Goal: Task Accomplishment & Management: Manage account settings

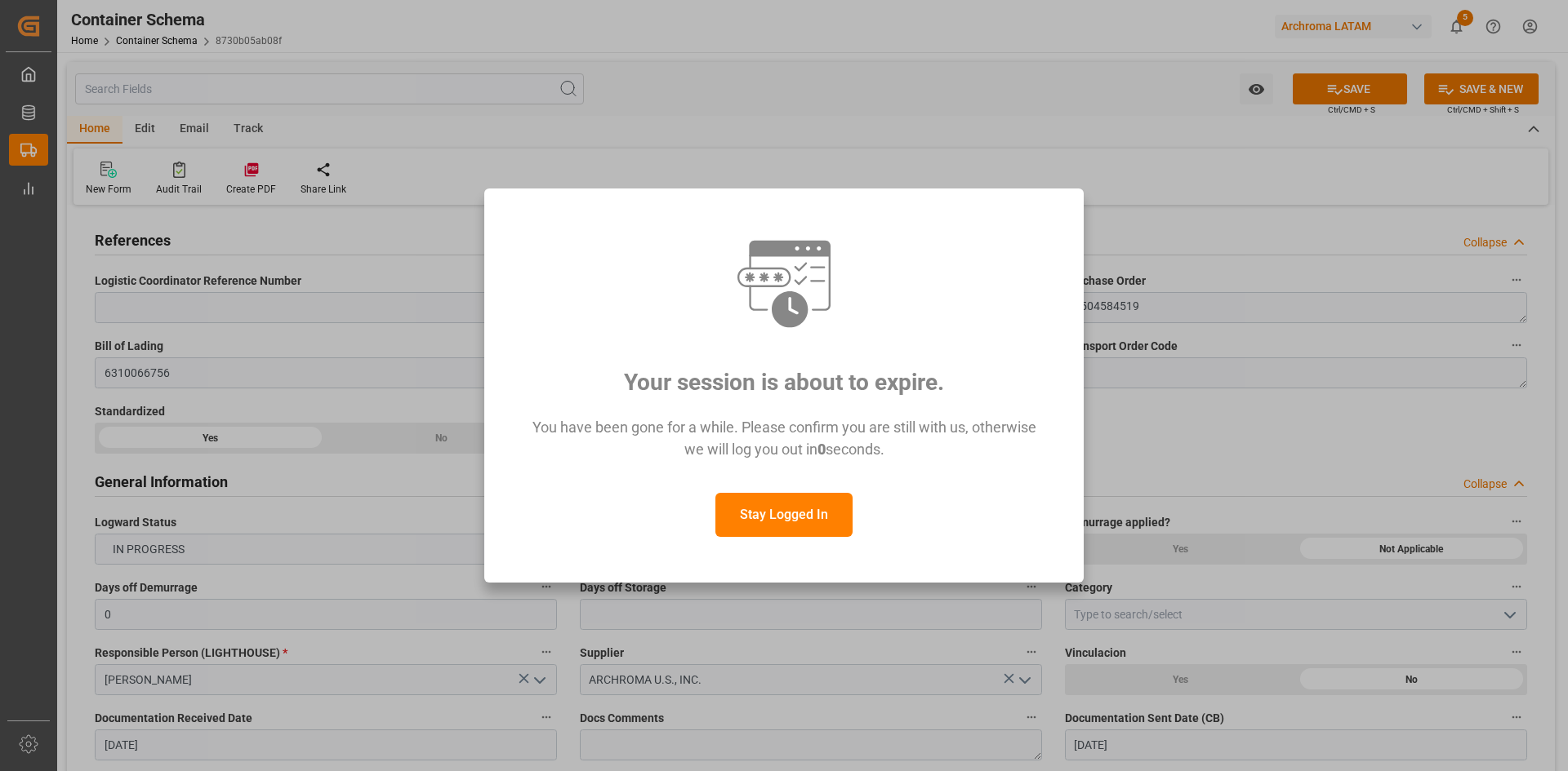
click at [771, 511] on button "Stay Logged In" at bounding box center [784, 515] width 137 height 44
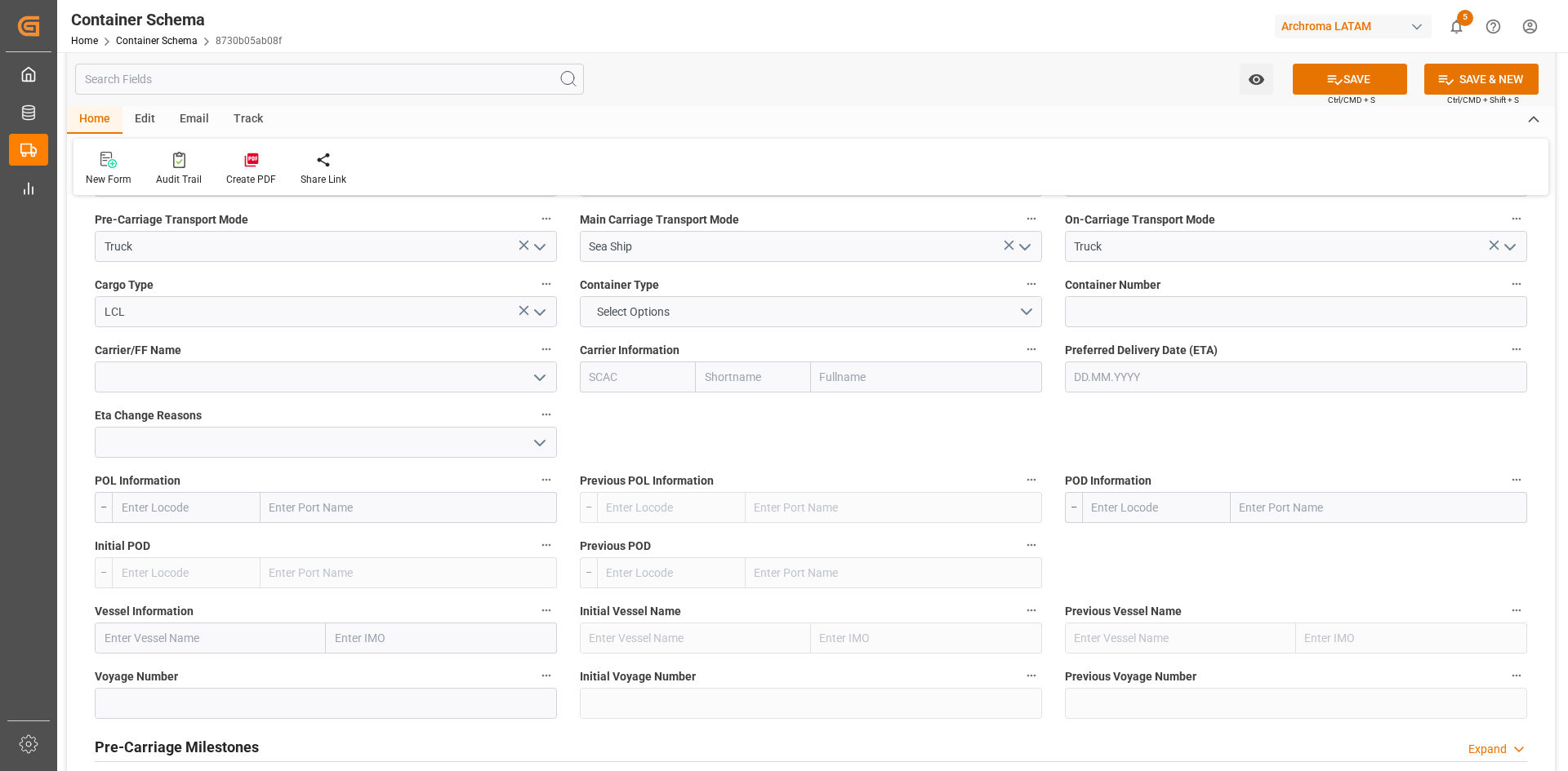
scroll to position [1469, 0]
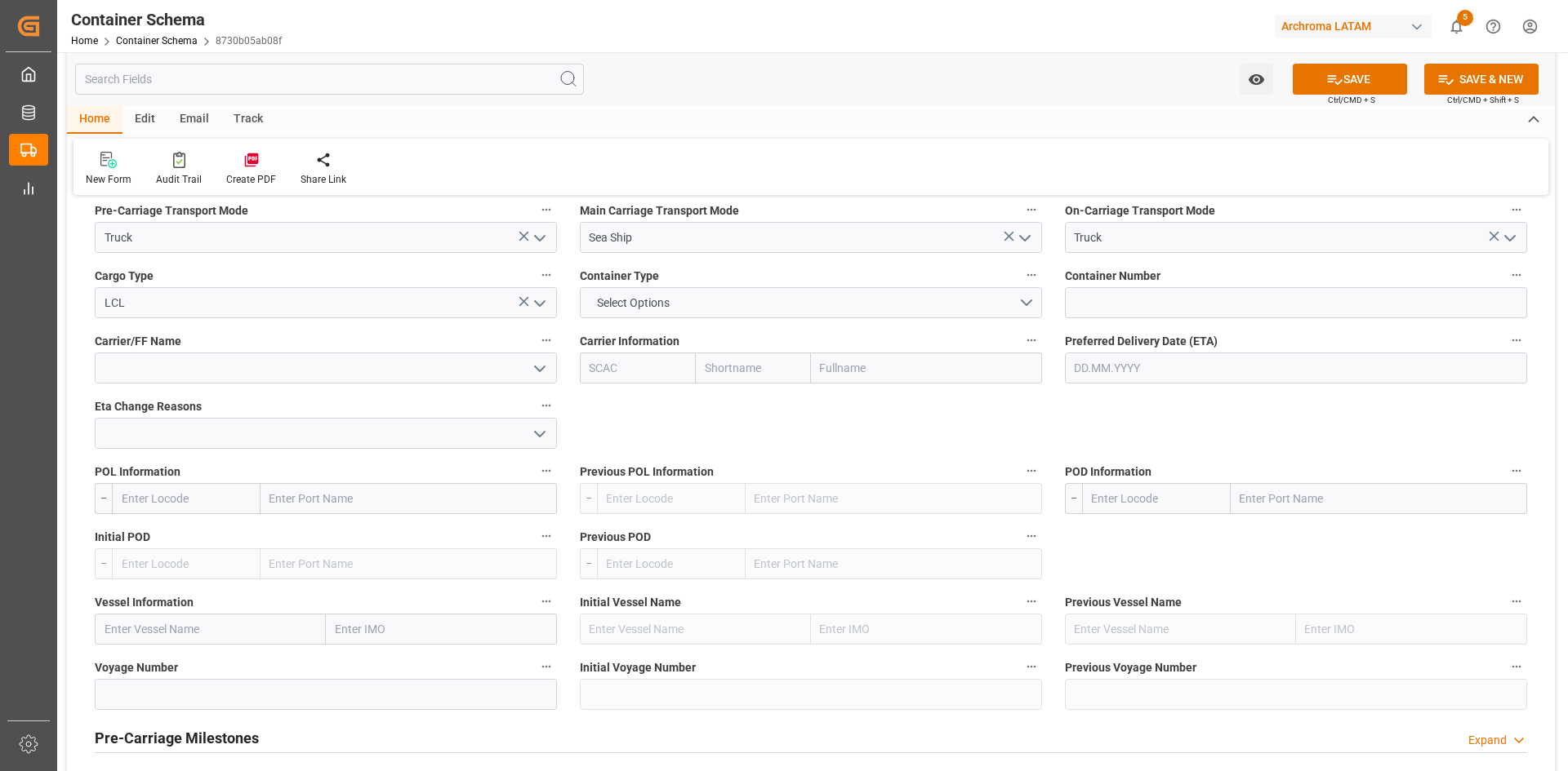
click at [847, 369] on input "text" at bounding box center [926, 368] width 232 height 31
type input "SHIPCO"
click at [885, 398] on b "Shipco Transport Inc" at bounding box center [875, 404] width 108 height 13
type input "SHPT"
type input "Shipco Transport Inc"
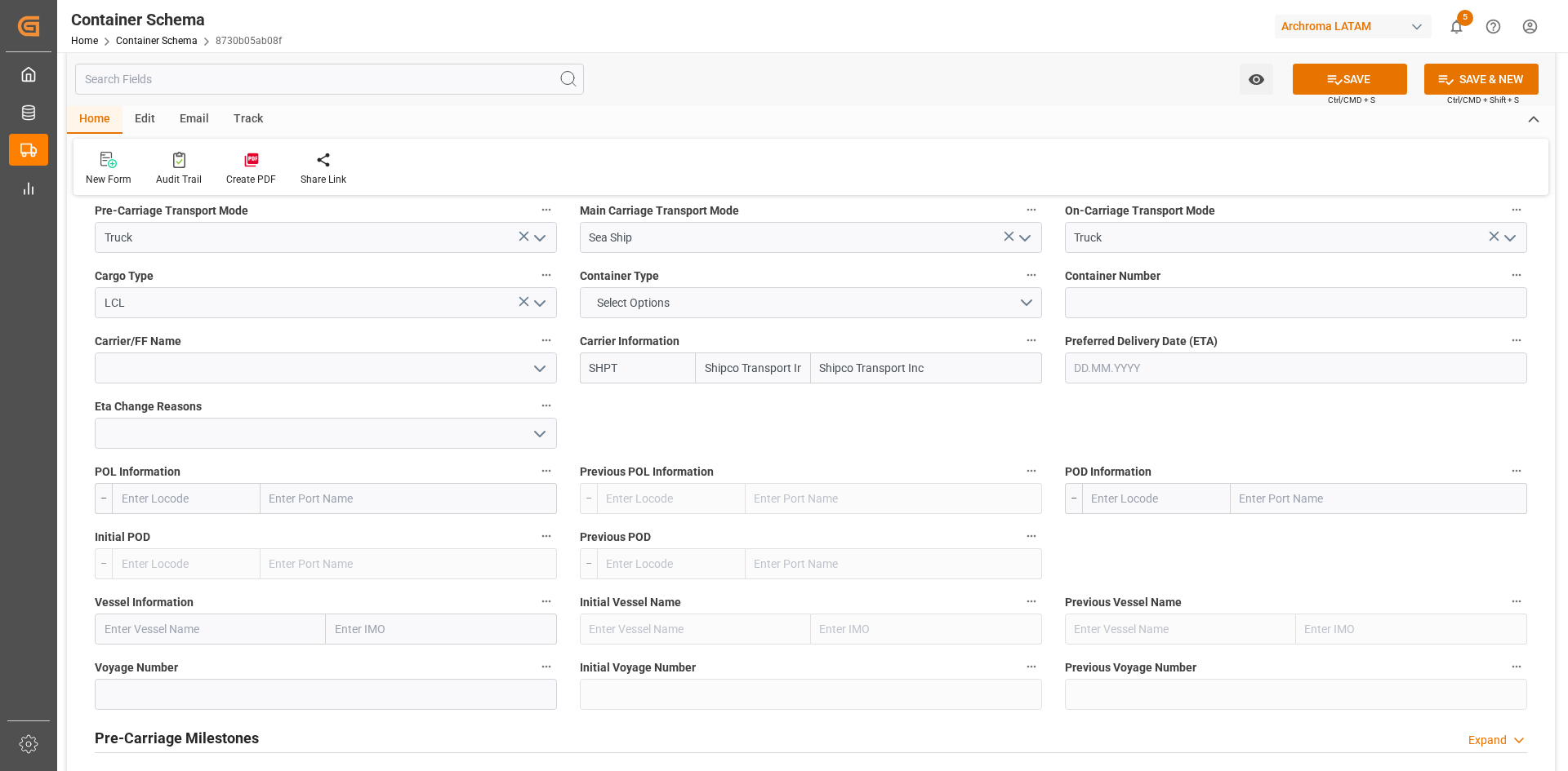
type input "Shipco Transport Inc"
click at [1352, 74] on button "SAVE" at bounding box center [1350, 79] width 115 height 31
click at [175, 505] on input "text" at bounding box center [186, 498] width 149 height 31
click at [333, 506] on input "text" at bounding box center [409, 498] width 297 height 31
click at [168, 502] on input "text" at bounding box center [186, 498] width 149 height 31
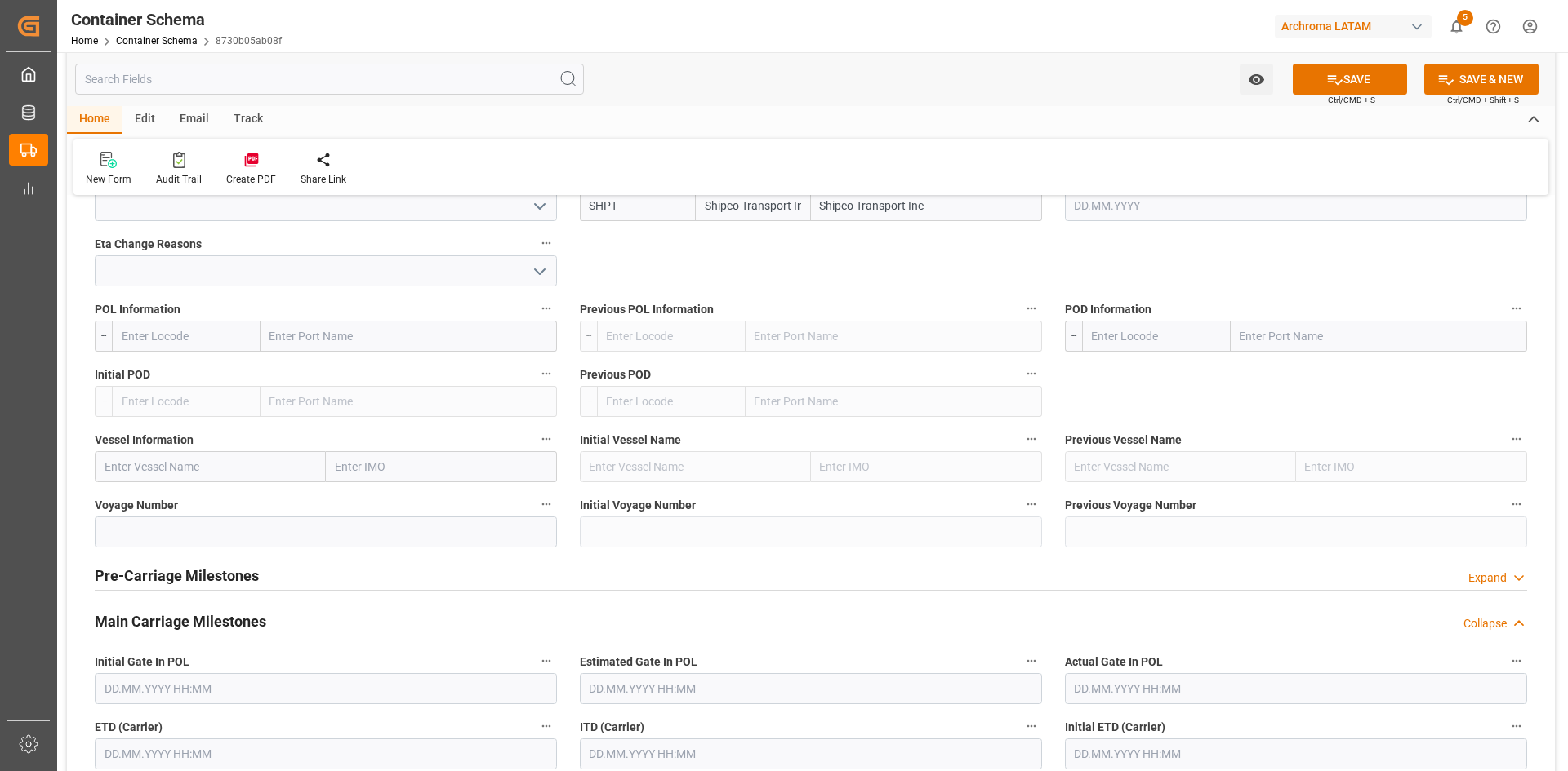
scroll to position [1632, 0]
click at [312, 341] on input "text" at bounding box center [409, 335] width 297 height 31
type input "everglades"
click at [342, 370] on b "Port Everglades" at bounding box center [326, 372] width 111 height 13
type input "USPEF"
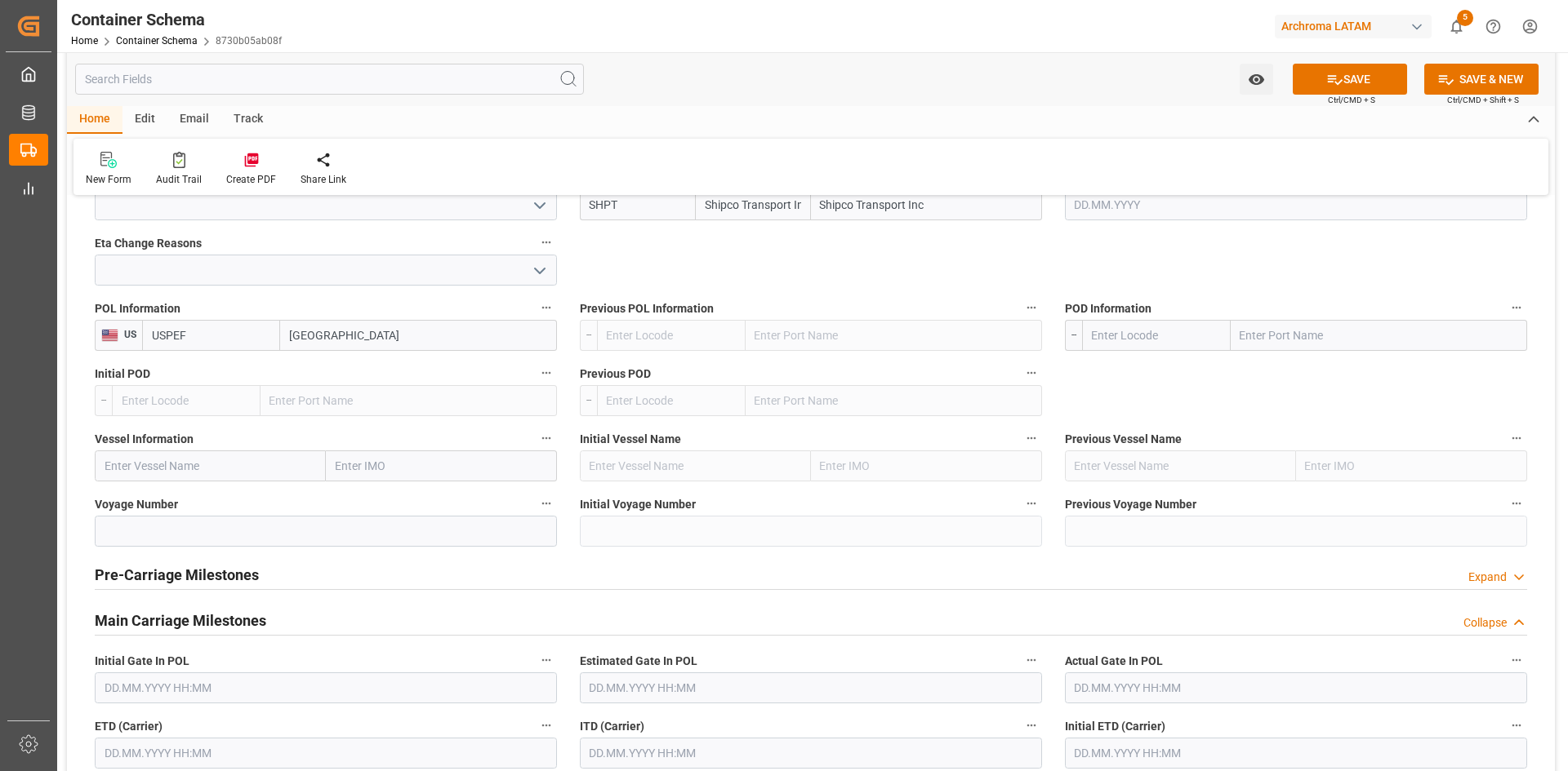
type input "Port Everglades"
click at [1273, 334] on input "text" at bounding box center [1378, 335] width 297 height 31
type input "cartagena"
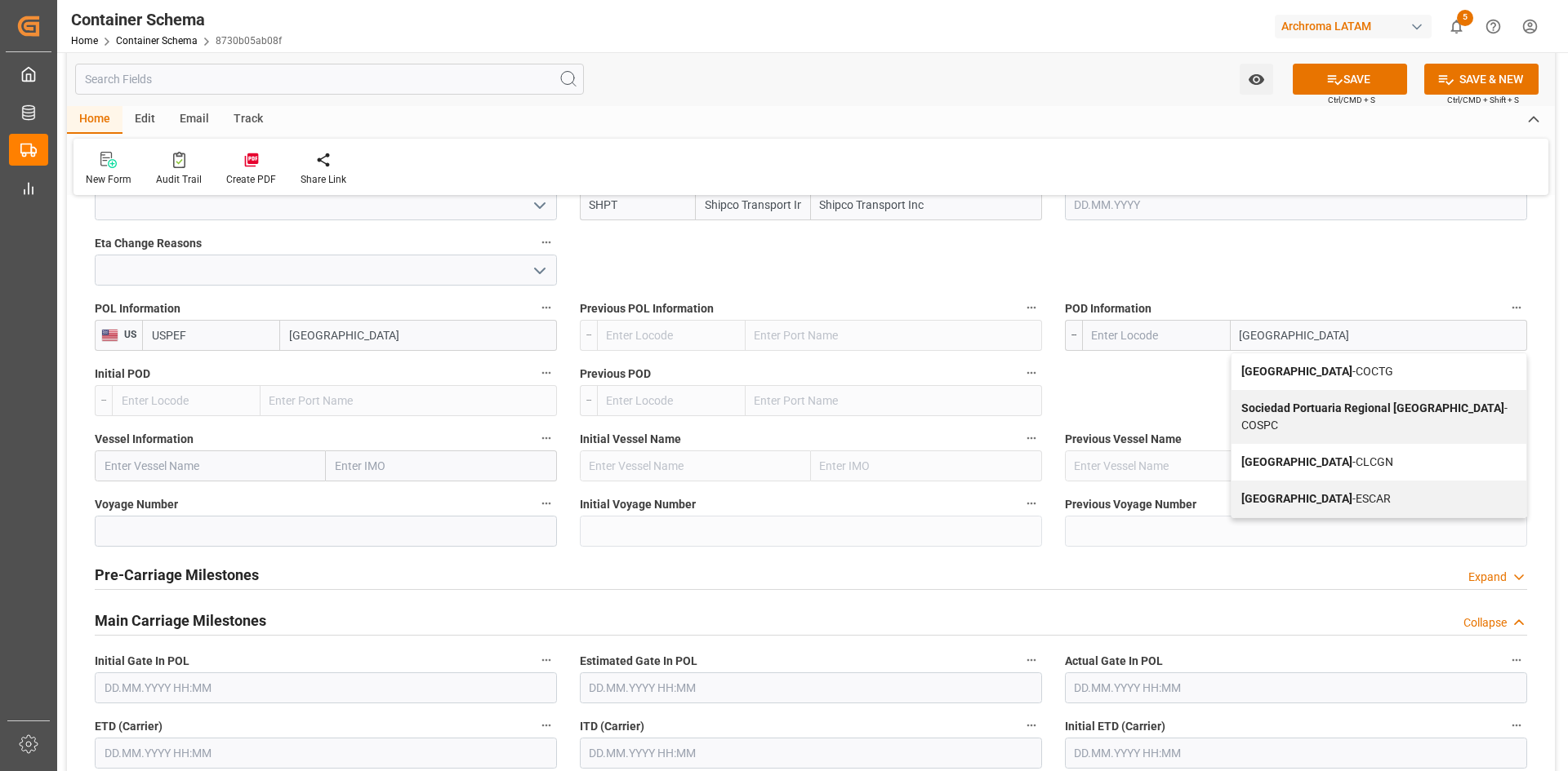
click at [1289, 374] on b "Cartagena" at bounding box center [1296, 372] width 111 height 13
type input "COCTG"
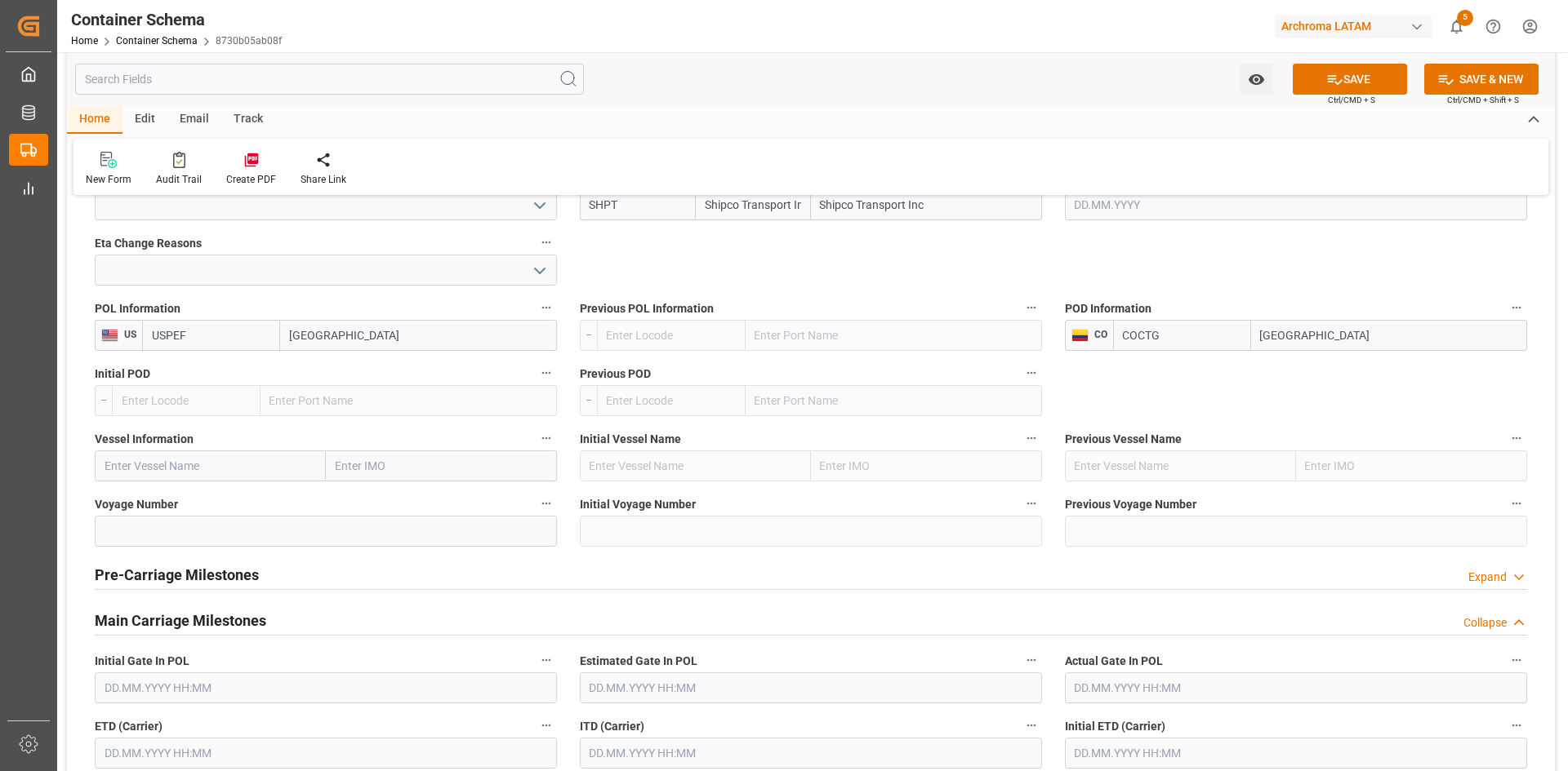
type input "Cartagena"
click at [197, 531] on input at bounding box center [325, 531] width 462 height 31
type input "sea"
click at [188, 458] on input "text" at bounding box center [210, 465] width 232 height 31
click at [213, 496] on span "Seaspan Saigon - 9301809" at bounding box center [172, 502] width 134 height 13
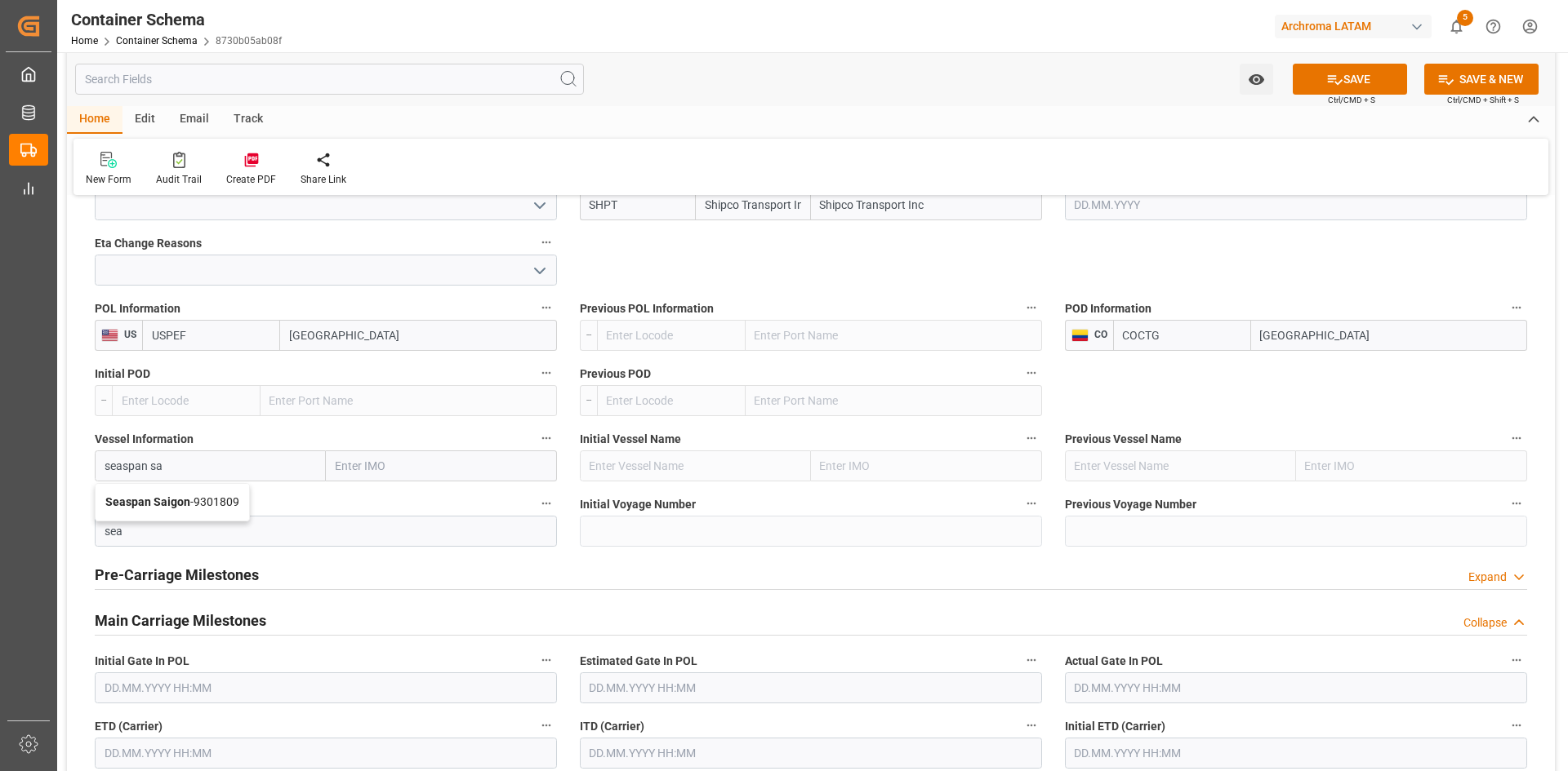
type input "Seaspan Saigon"
type input "9301809"
type input "Seaspan Saigon"
click at [179, 532] on input "sea" at bounding box center [325, 531] width 462 height 31
drag, startPoint x: 117, startPoint y: 528, endPoint x: 71, endPoint y: 530, distance: 46.0
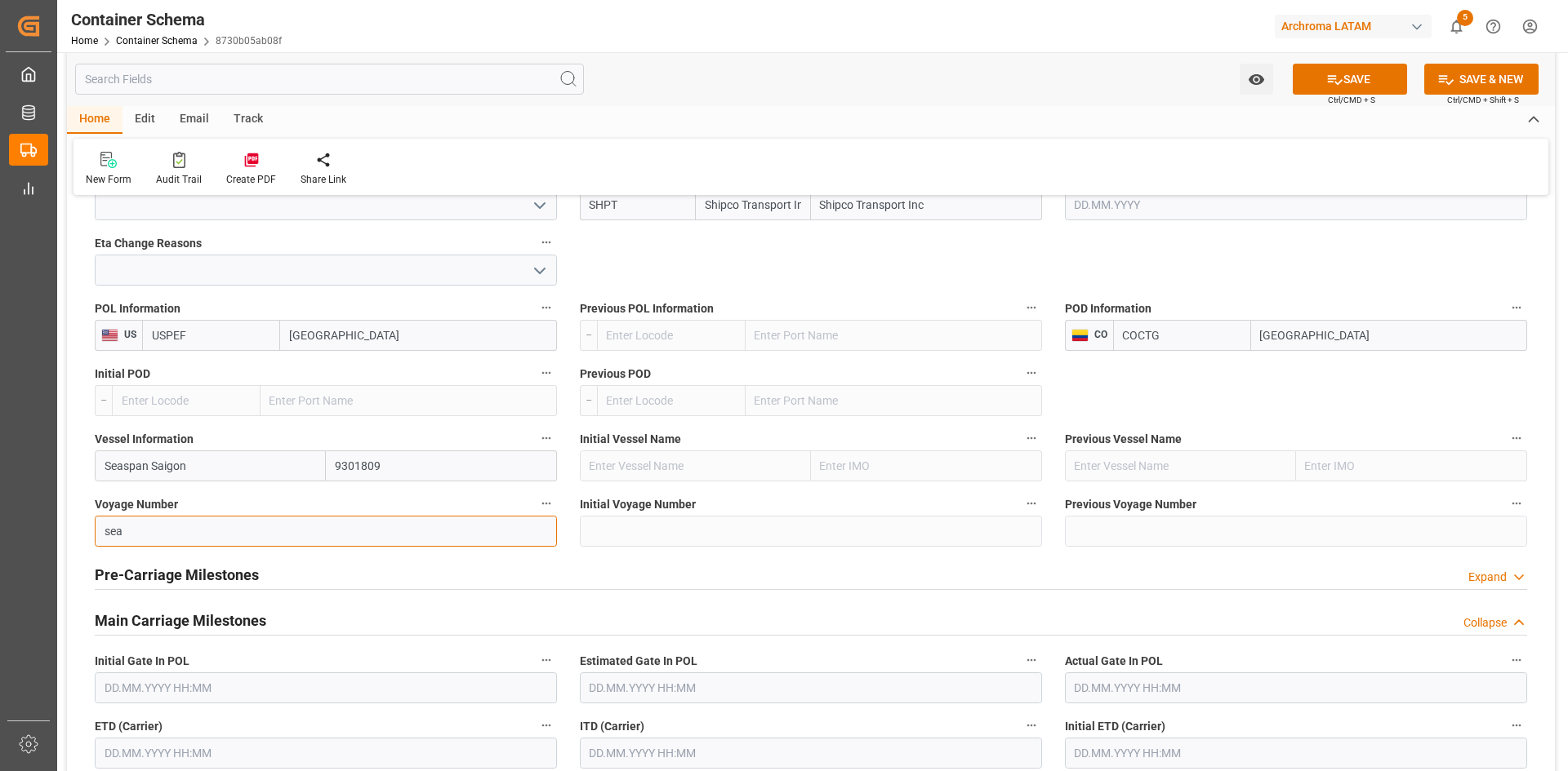
click at [74, 530] on div "References Collapse Logistic Coordinator Reference Number Logistic coordinator …" at bounding box center [811, 86] width 1488 height 3018
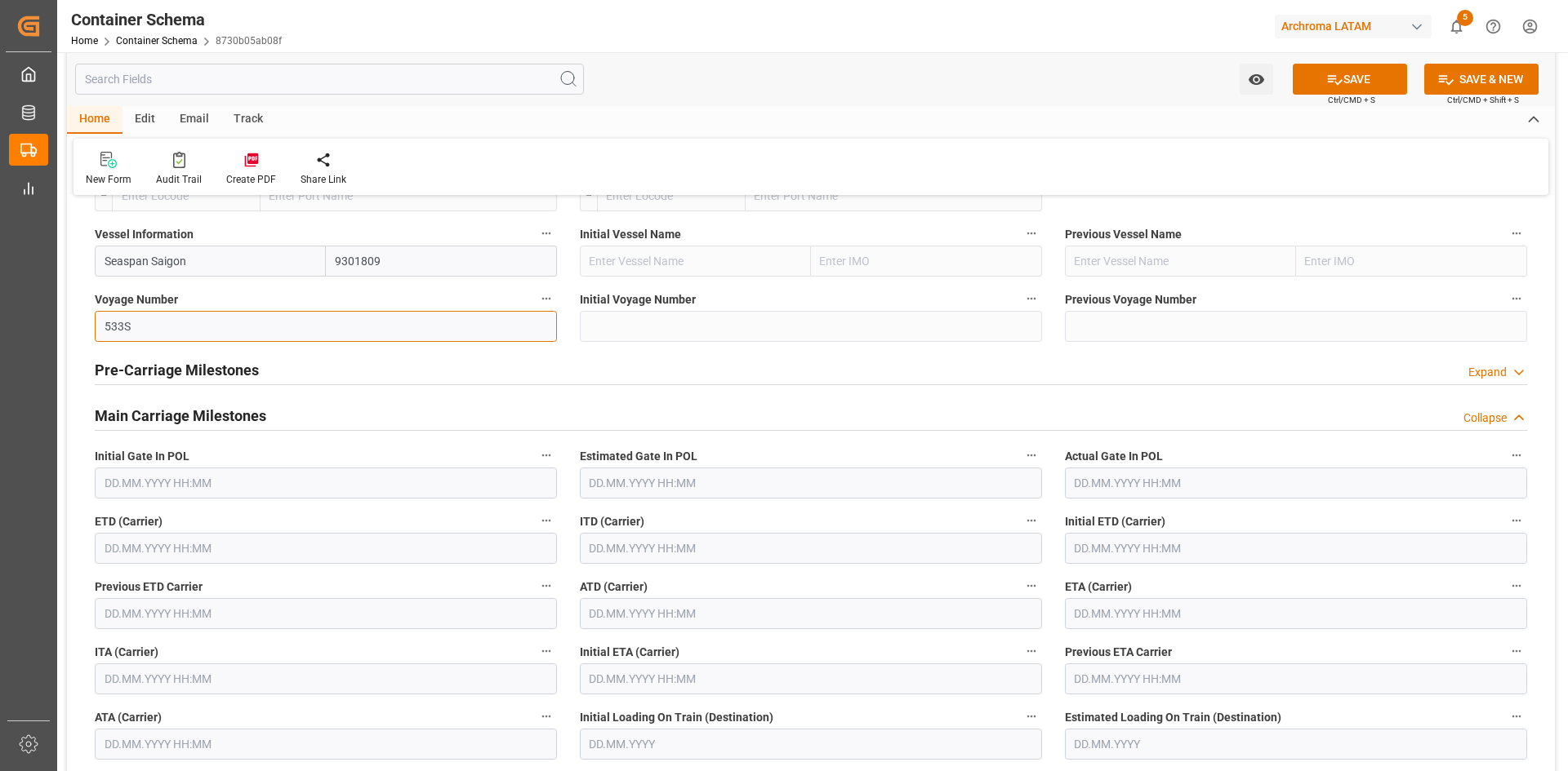
scroll to position [1877, 0]
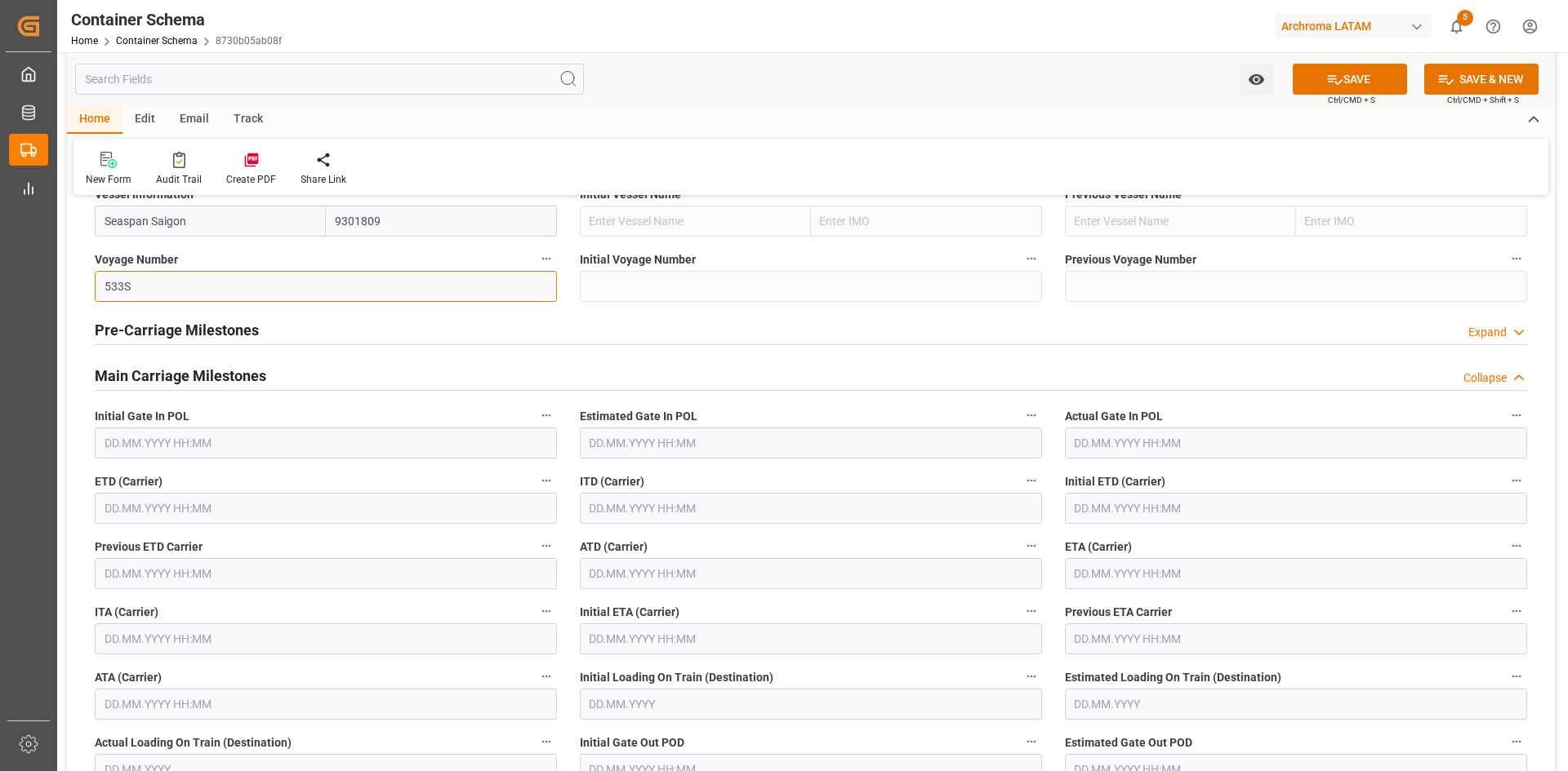
type input "533S"
click at [180, 513] on input "text" at bounding box center [325, 508] width 462 height 31
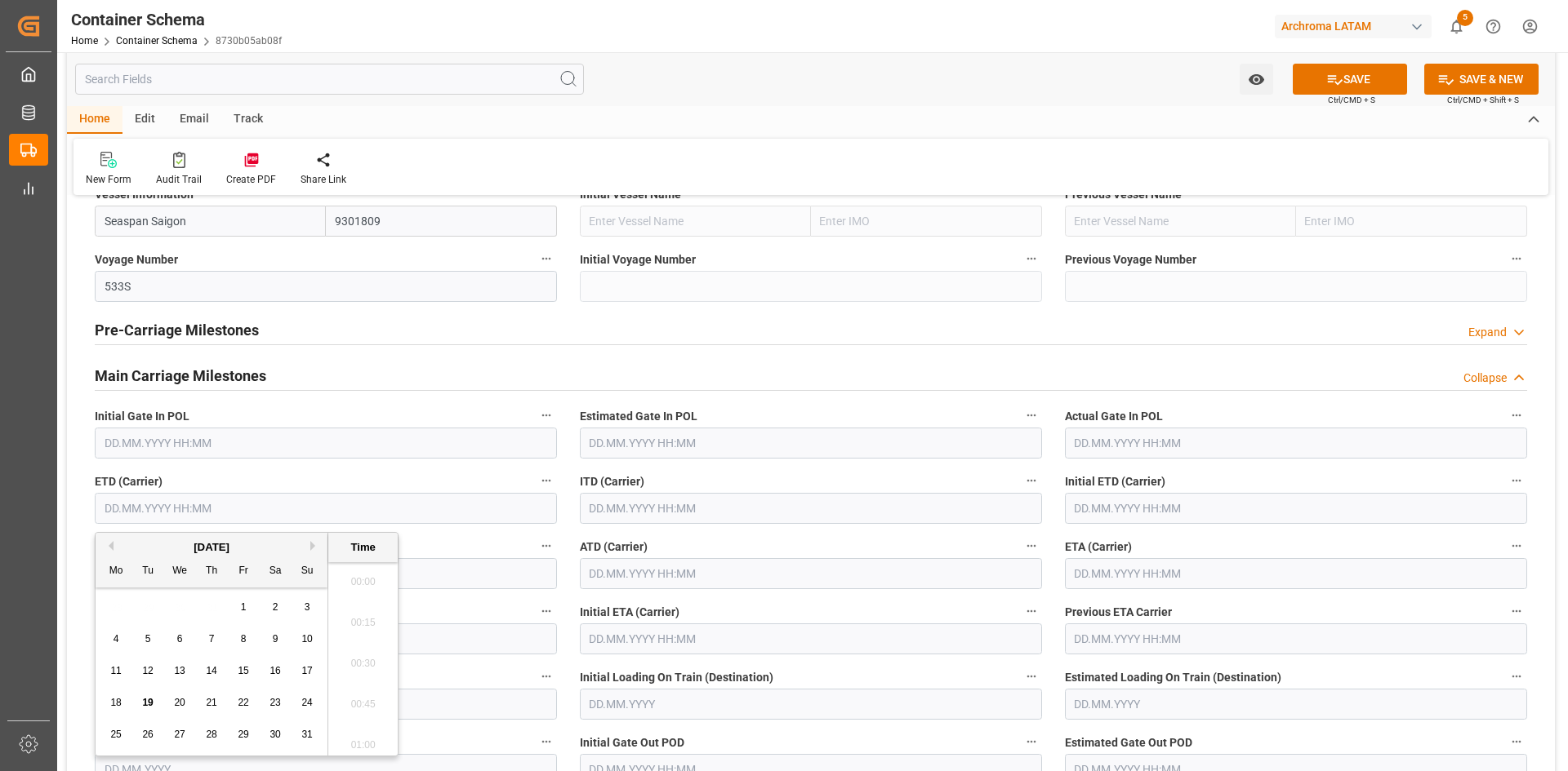
scroll to position [2047, 0]
click at [215, 699] on span "21" at bounding box center [211, 703] width 11 height 12
type input "[DATE] 00:00"
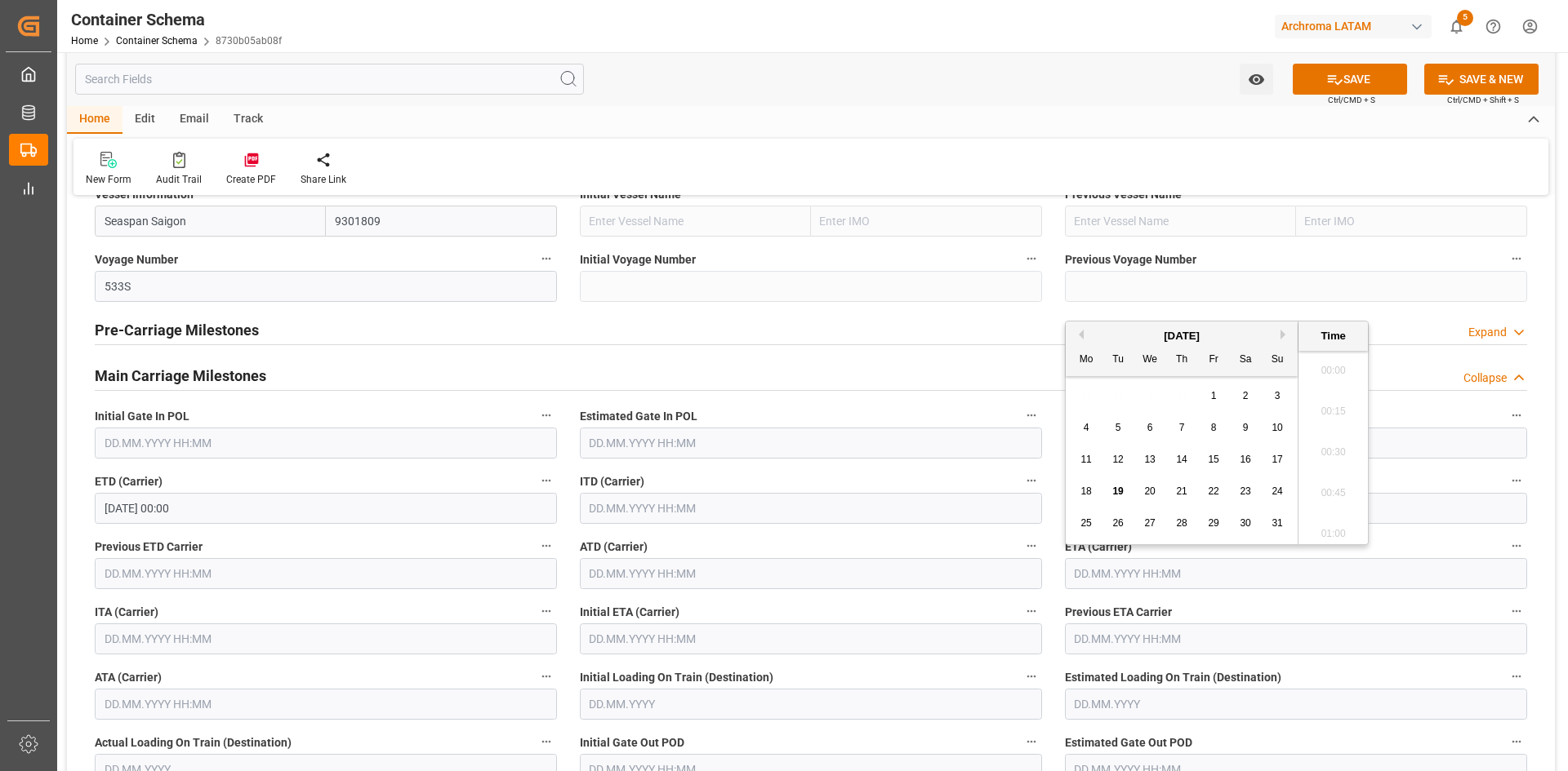
click at [1177, 578] on input "text" at bounding box center [1296, 573] width 462 height 31
click at [1274, 488] on span "24" at bounding box center [1276, 491] width 11 height 12
type input "24.08.2025 00:00"
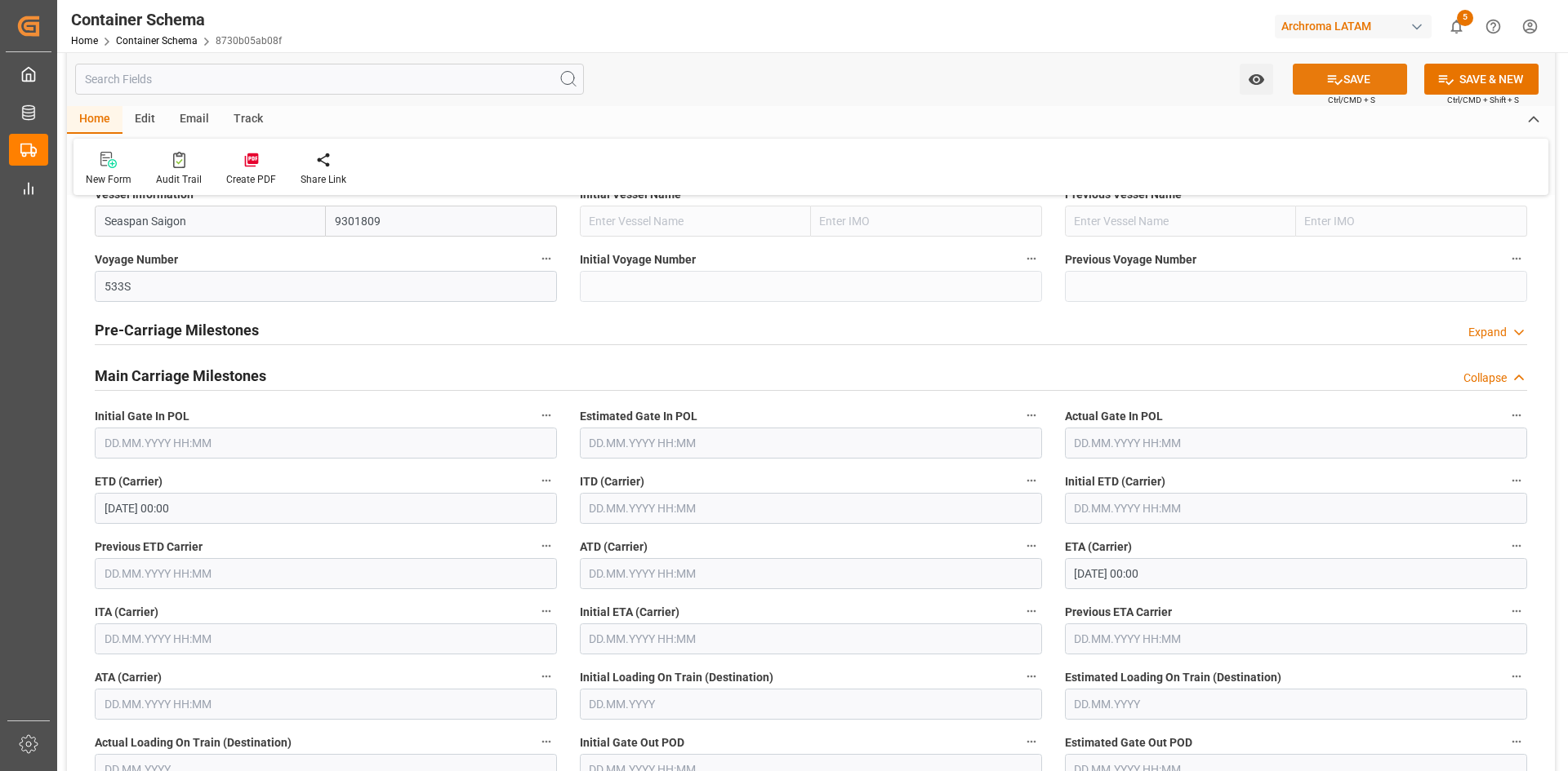
click at [1339, 84] on icon at bounding box center [1335, 79] width 18 height 18
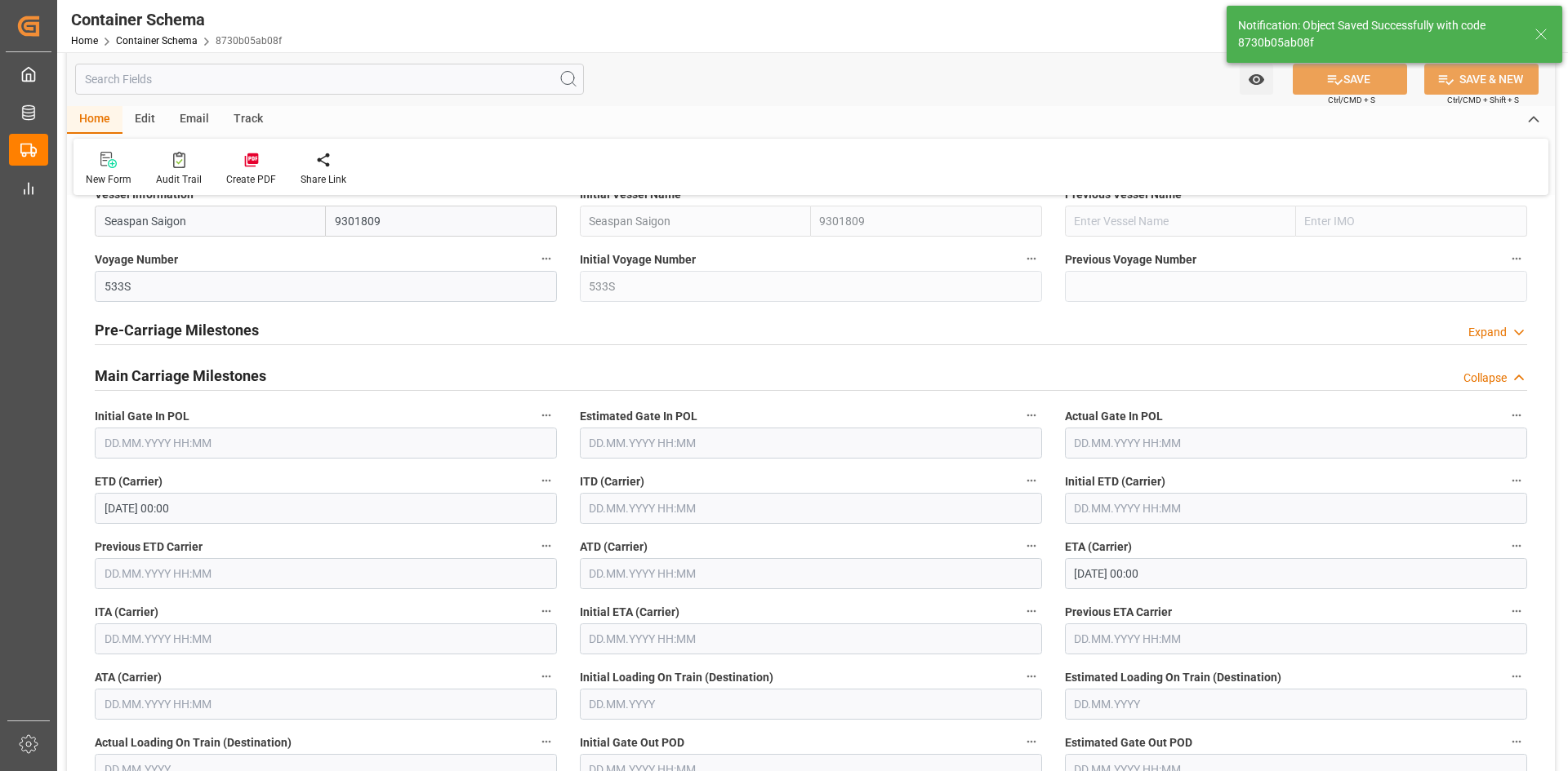
type input "COCTG"
type input "Cartagena"
type input "Seaspan Saigon"
type input "9301809"
type input "533S"
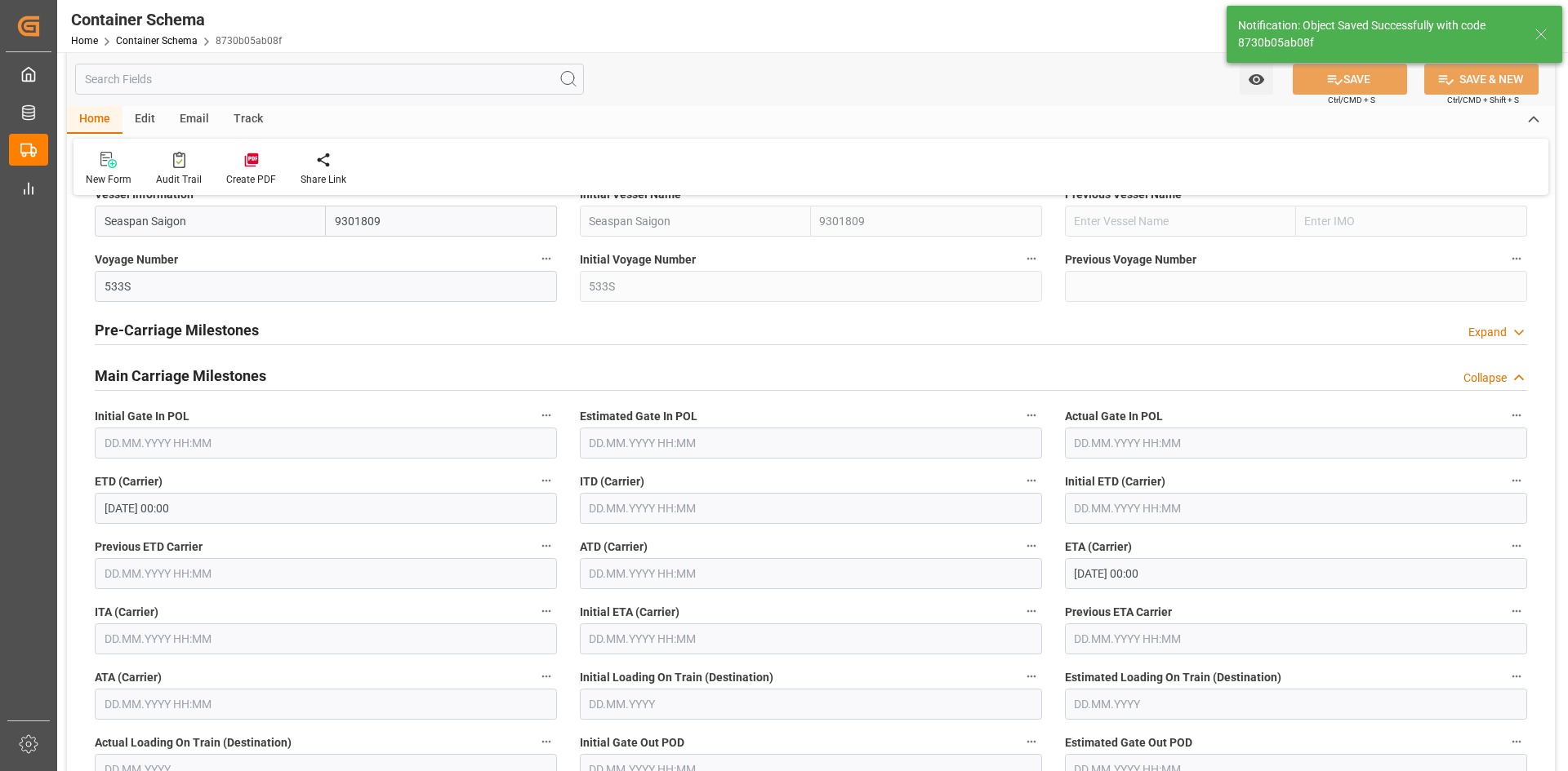
type input "[DATE] 00:00"
type input "24.08.2025 00:00"
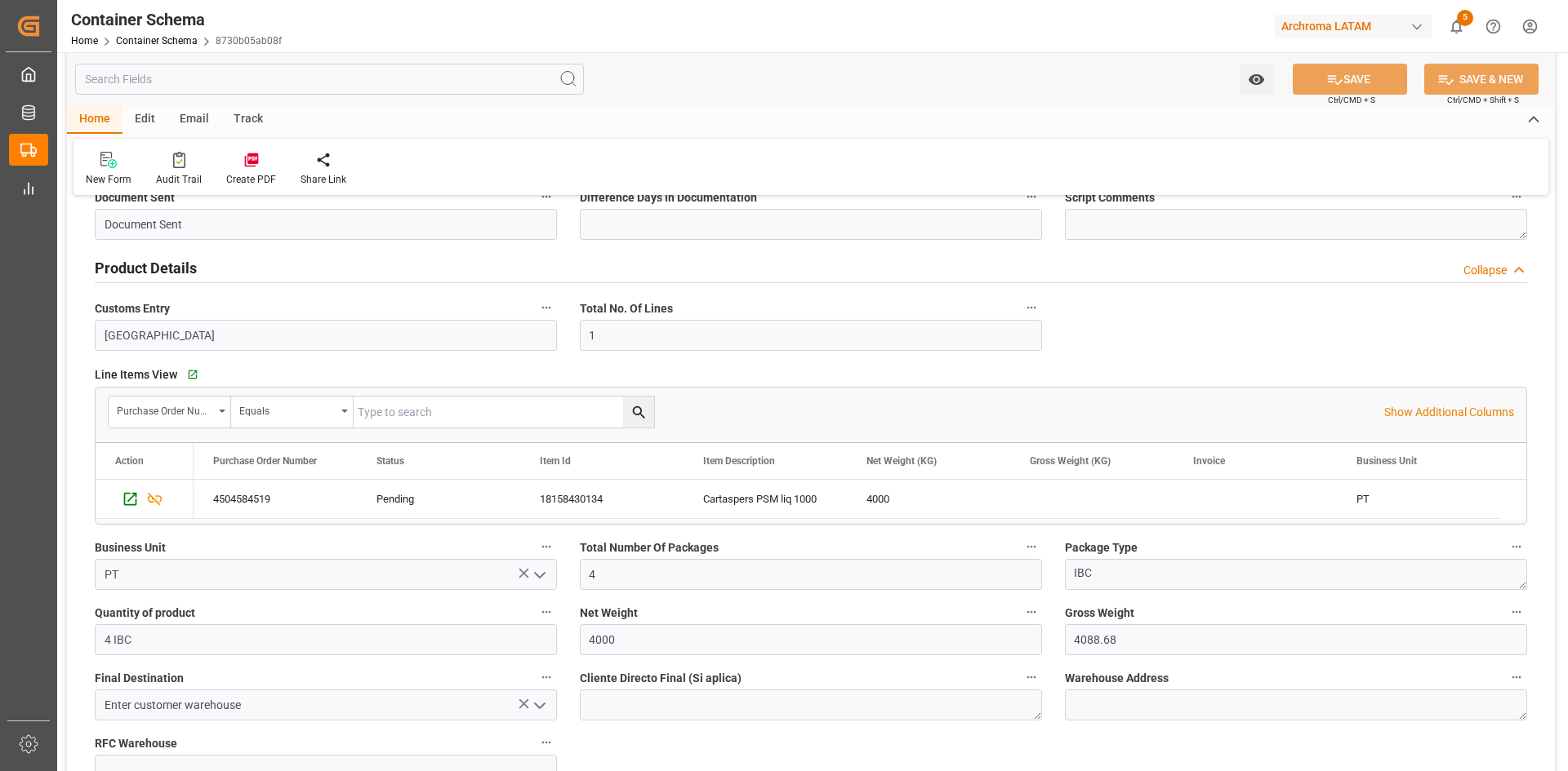
scroll to position [245, 0]
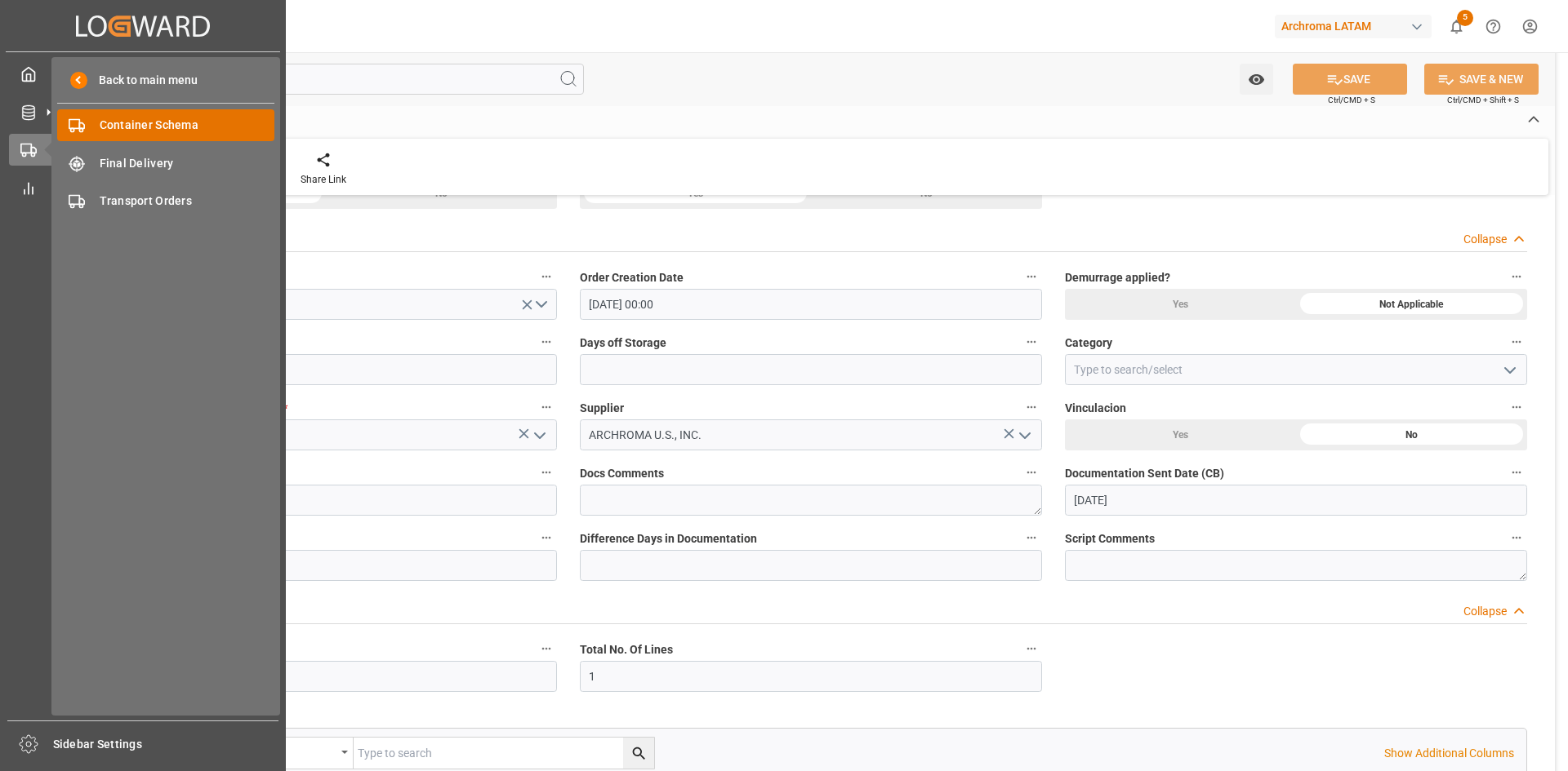
click at [147, 128] on span "Container Schema" at bounding box center [187, 125] width 176 height 18
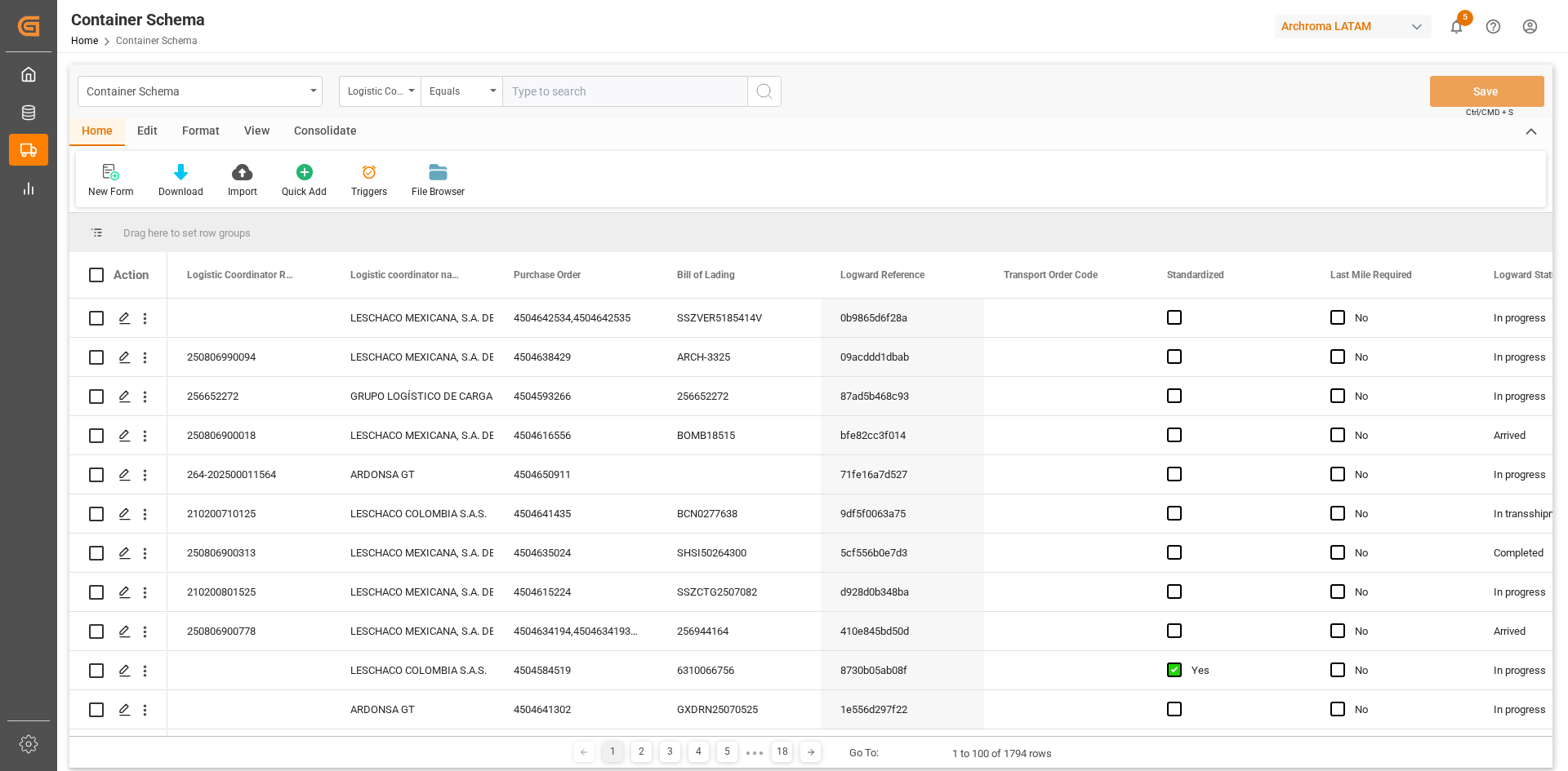
click at [402, 93] on div "Logistic Coordinator Reference Number" at bounding box center [375, 89] width 55 height 18
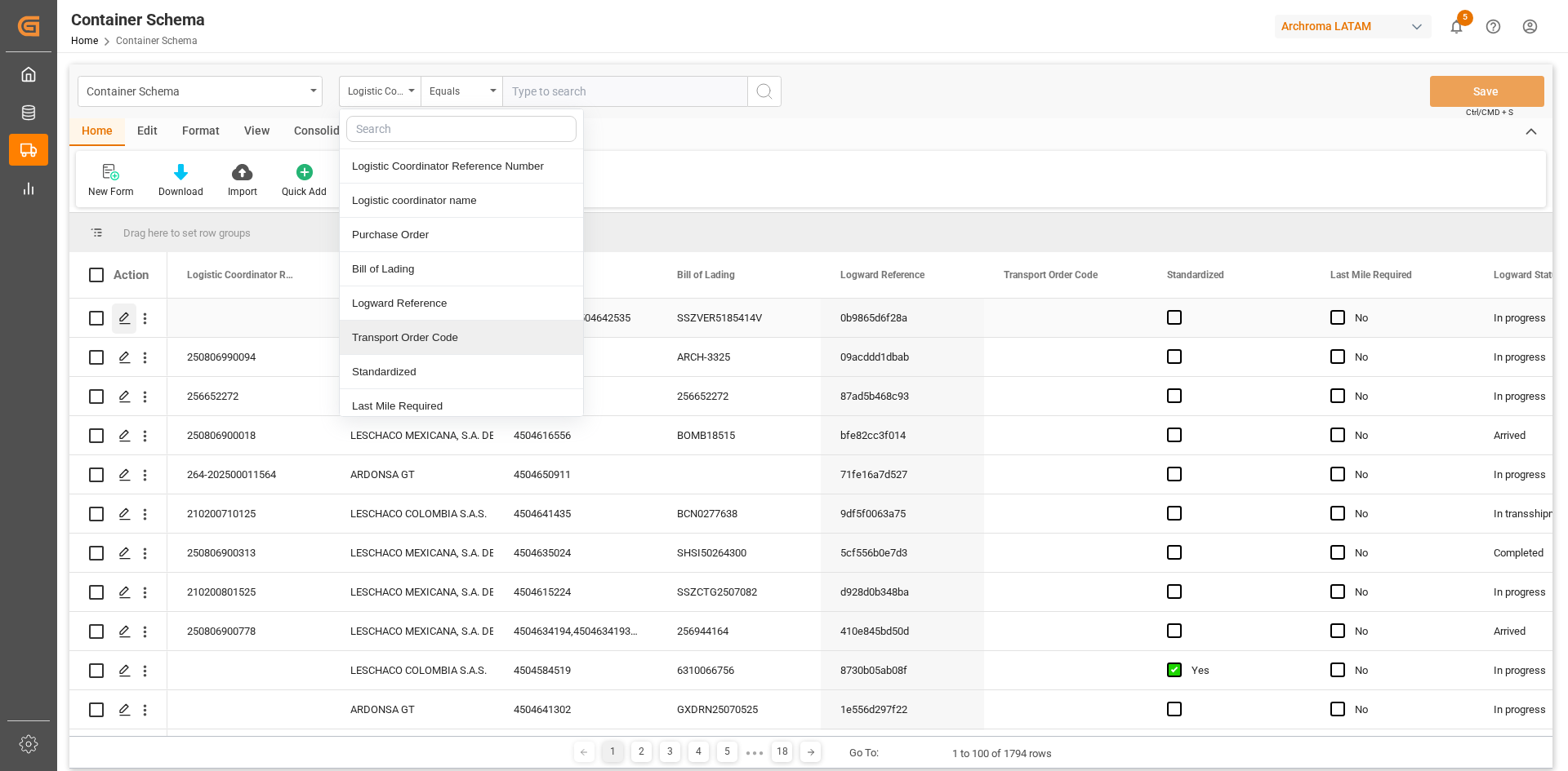
click at [125, 317] on icon "Press SPACE to select this row." at bounding box center [125, 318] width 13 height 13
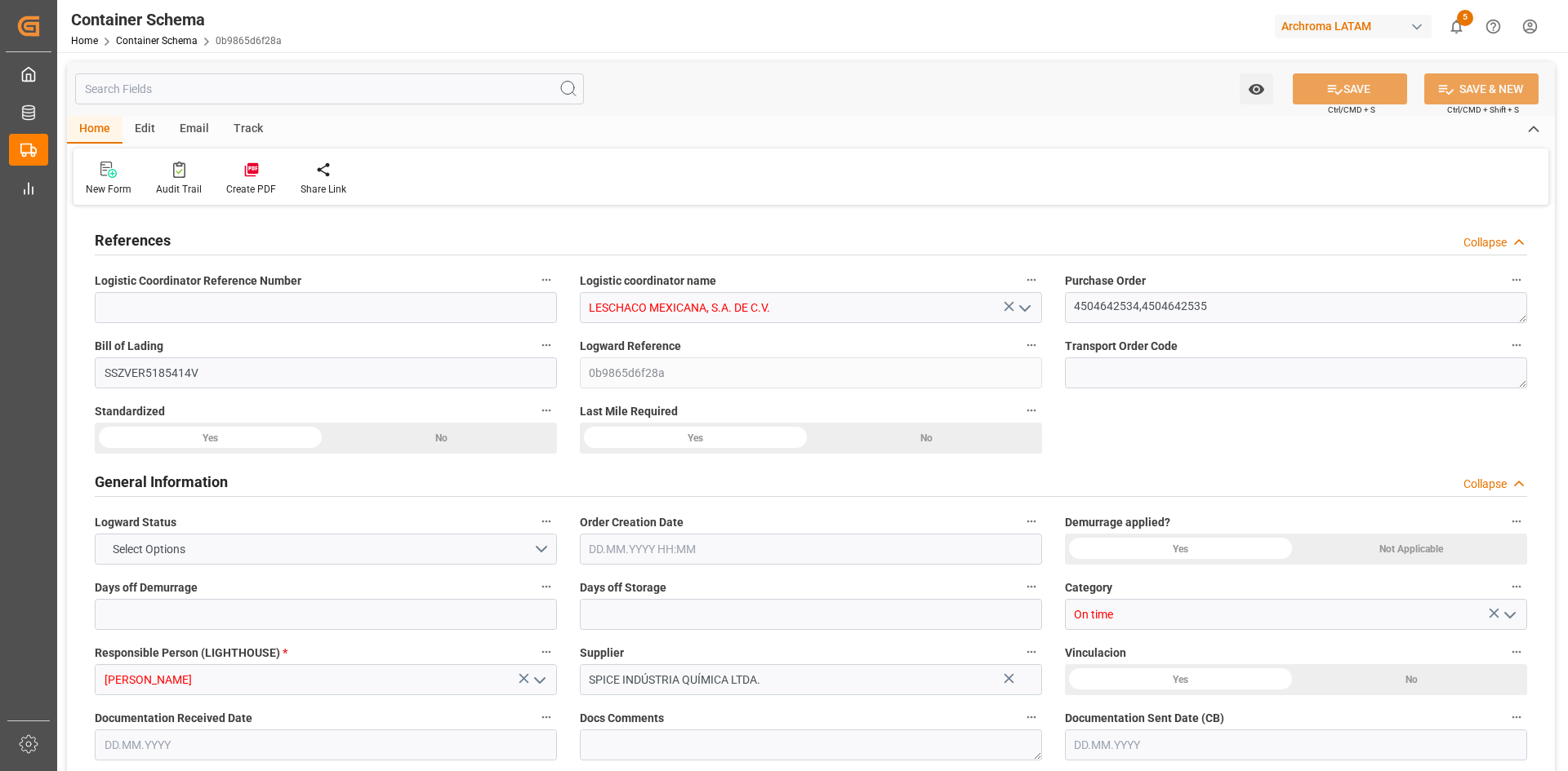
type input "0"
type input "7"
type input "2"
type input "2000"
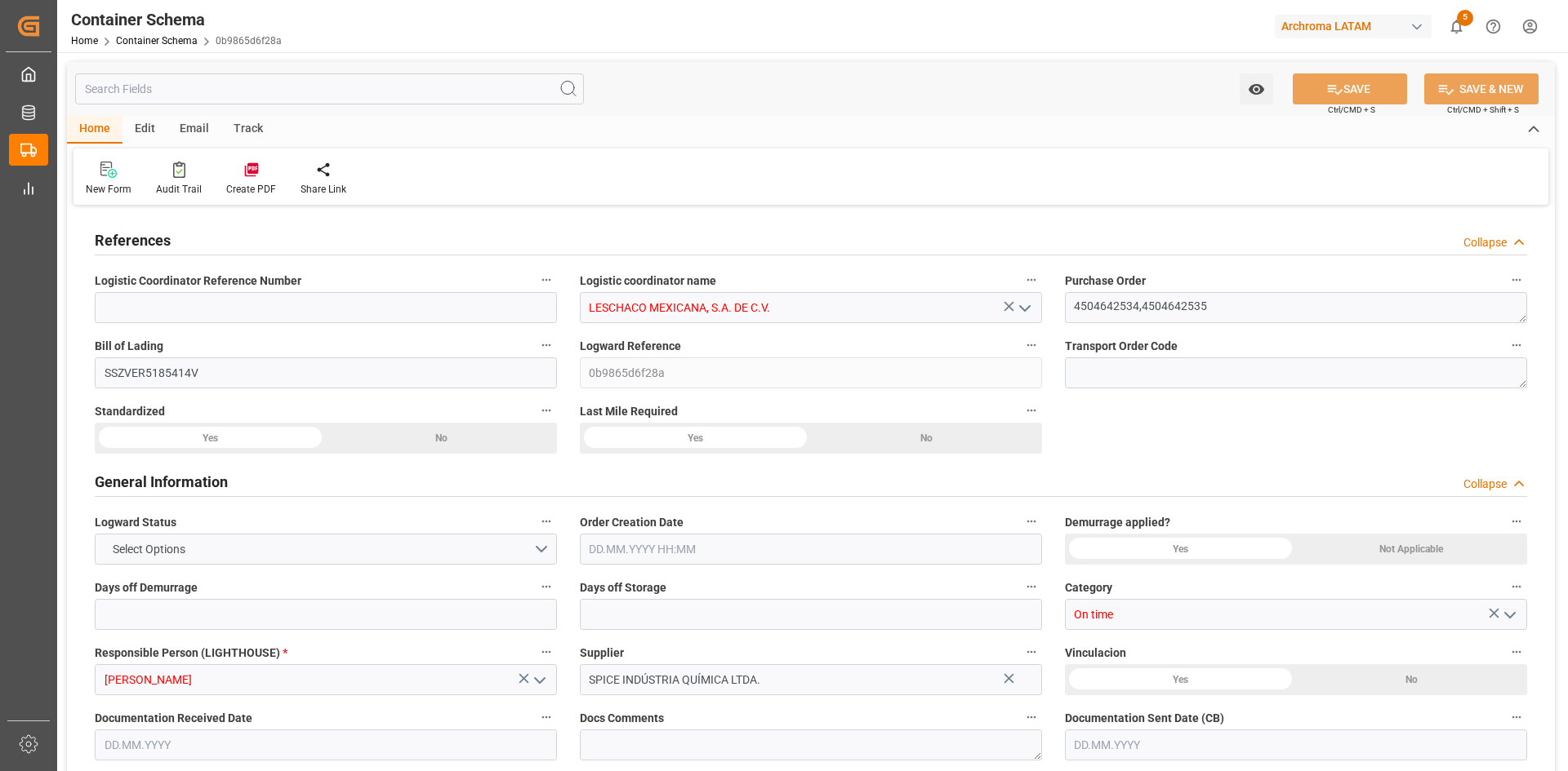
type input "2118"
type input "Hapag [PERSON_NAME]"
type input "Hapag [PERSON_NAME] Aktiengesellschaft"
type input "BRSSZ"
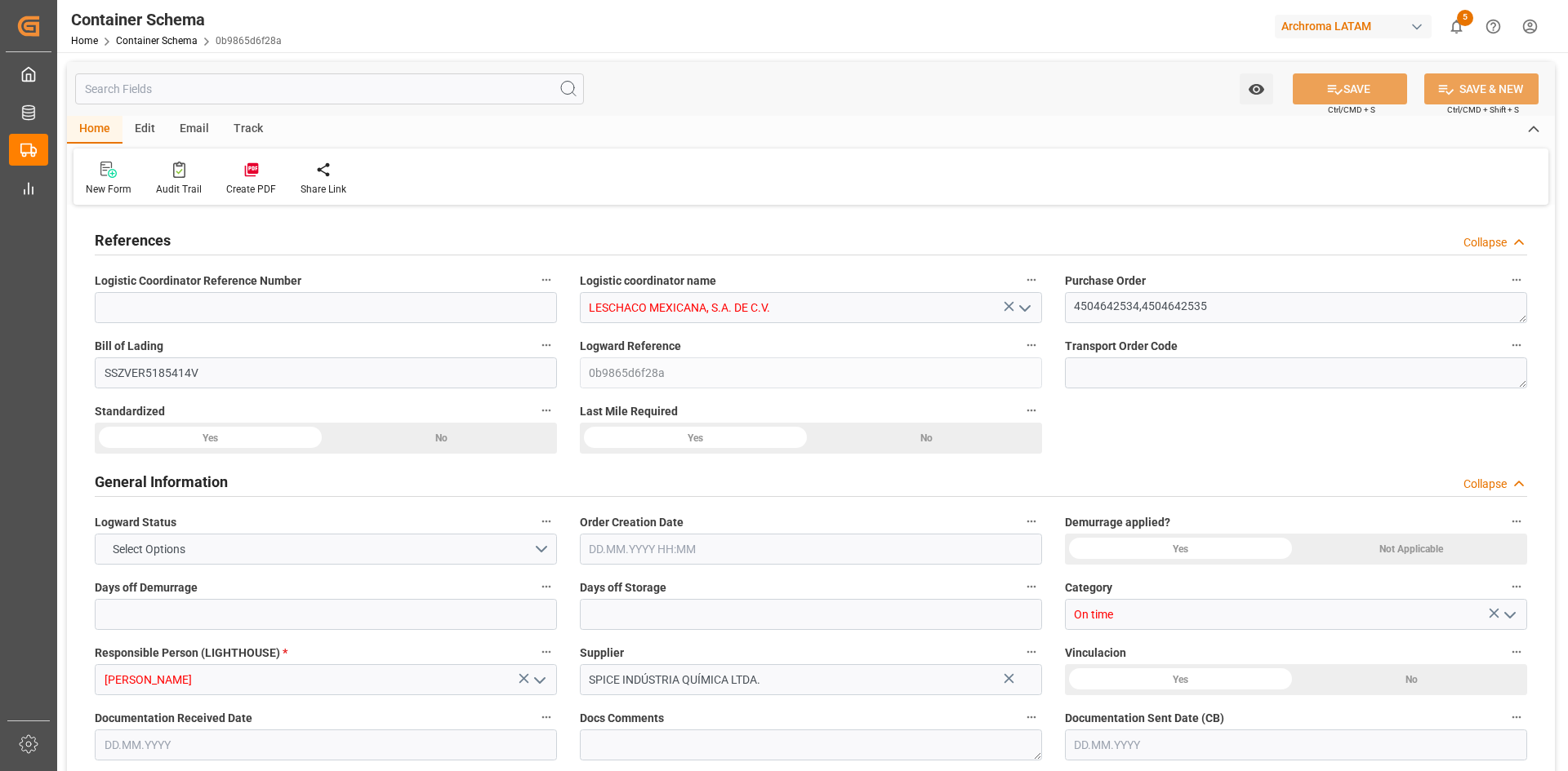
type input "MXVER"
type input "9302102"
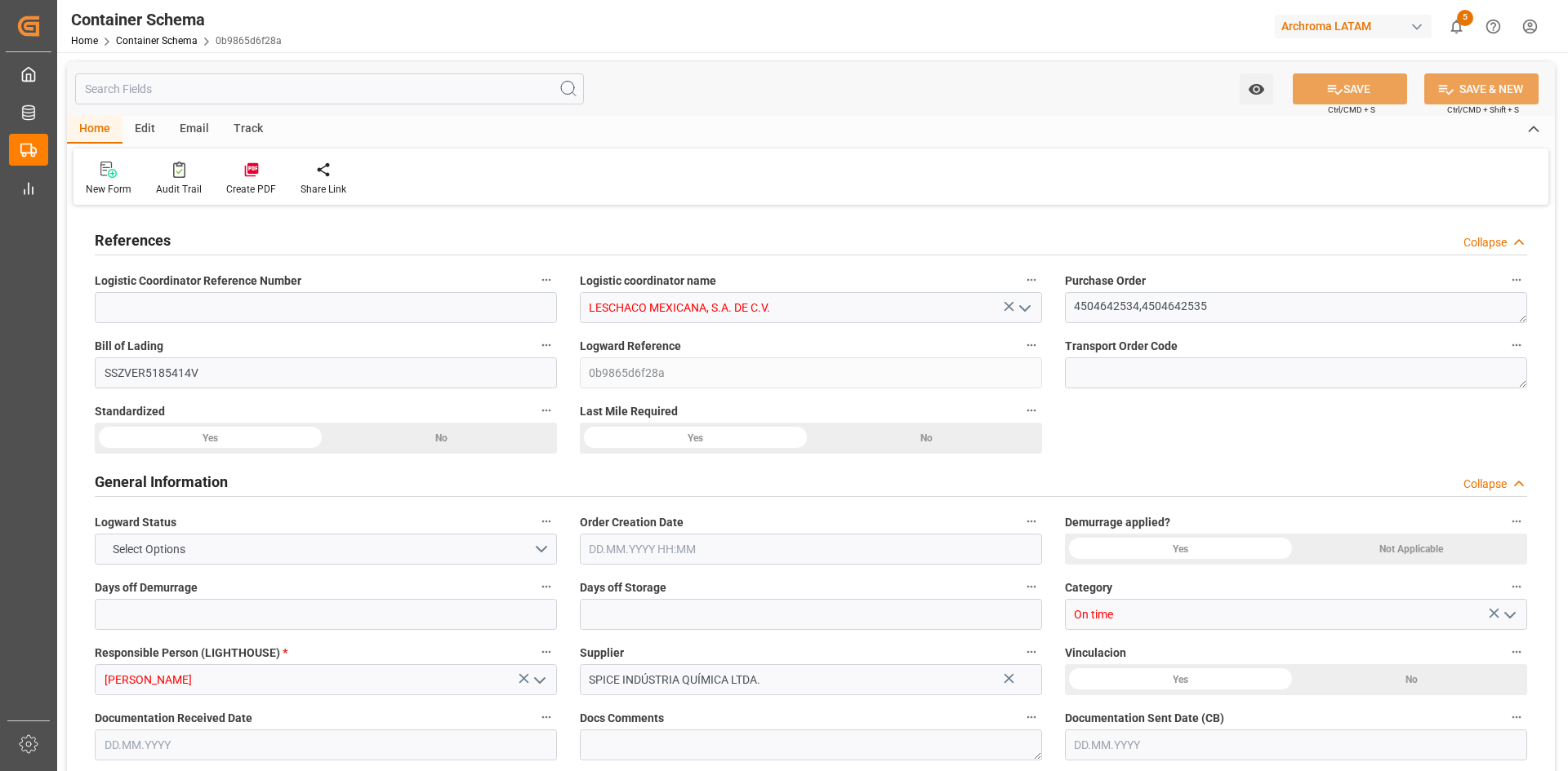
type input "9302102"
type input "19.08.2025 11:45"
type input "[DATE]"
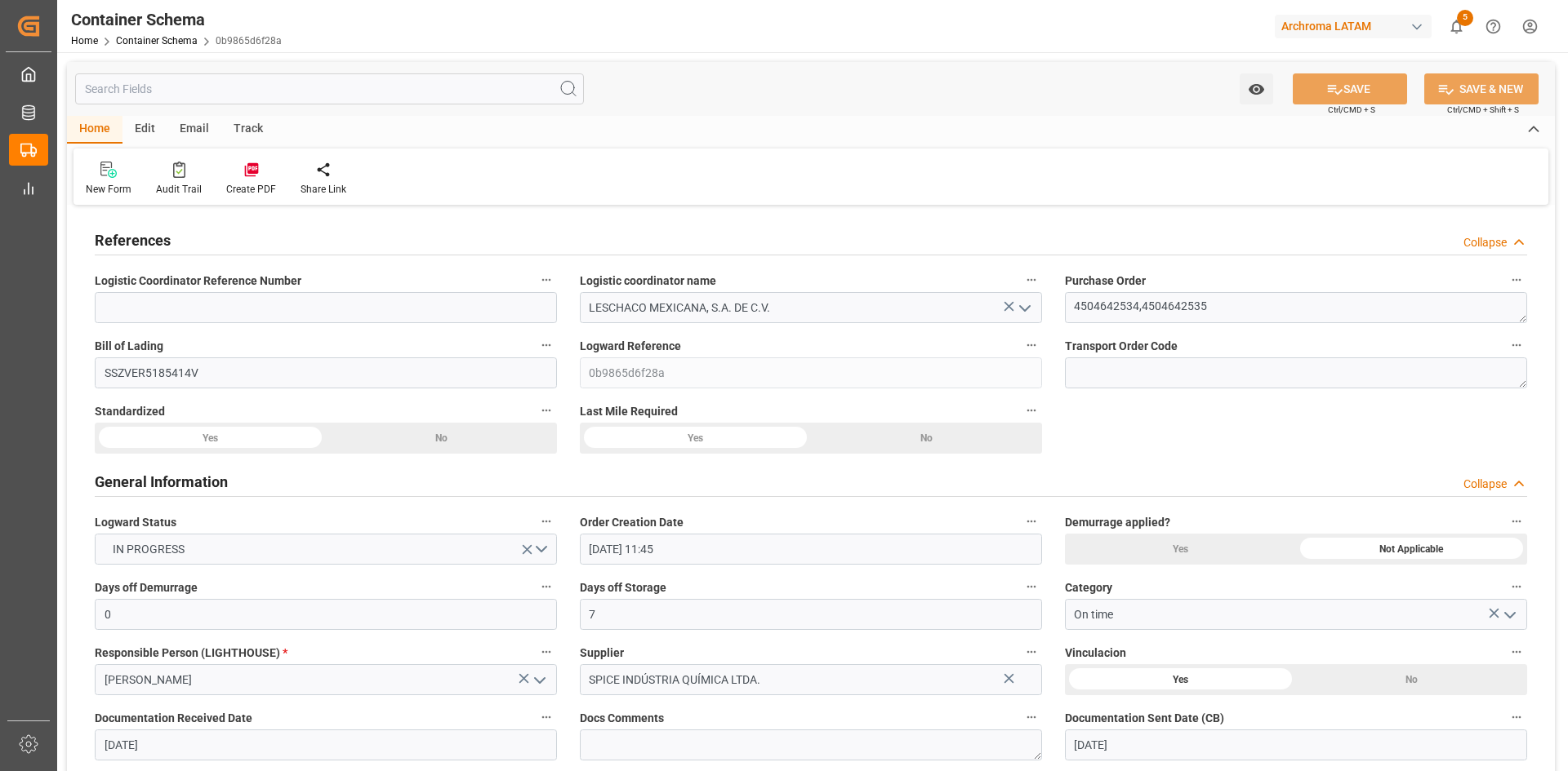
type input "11.08.2025 12:30"
type input "03.09.2025 00:00"
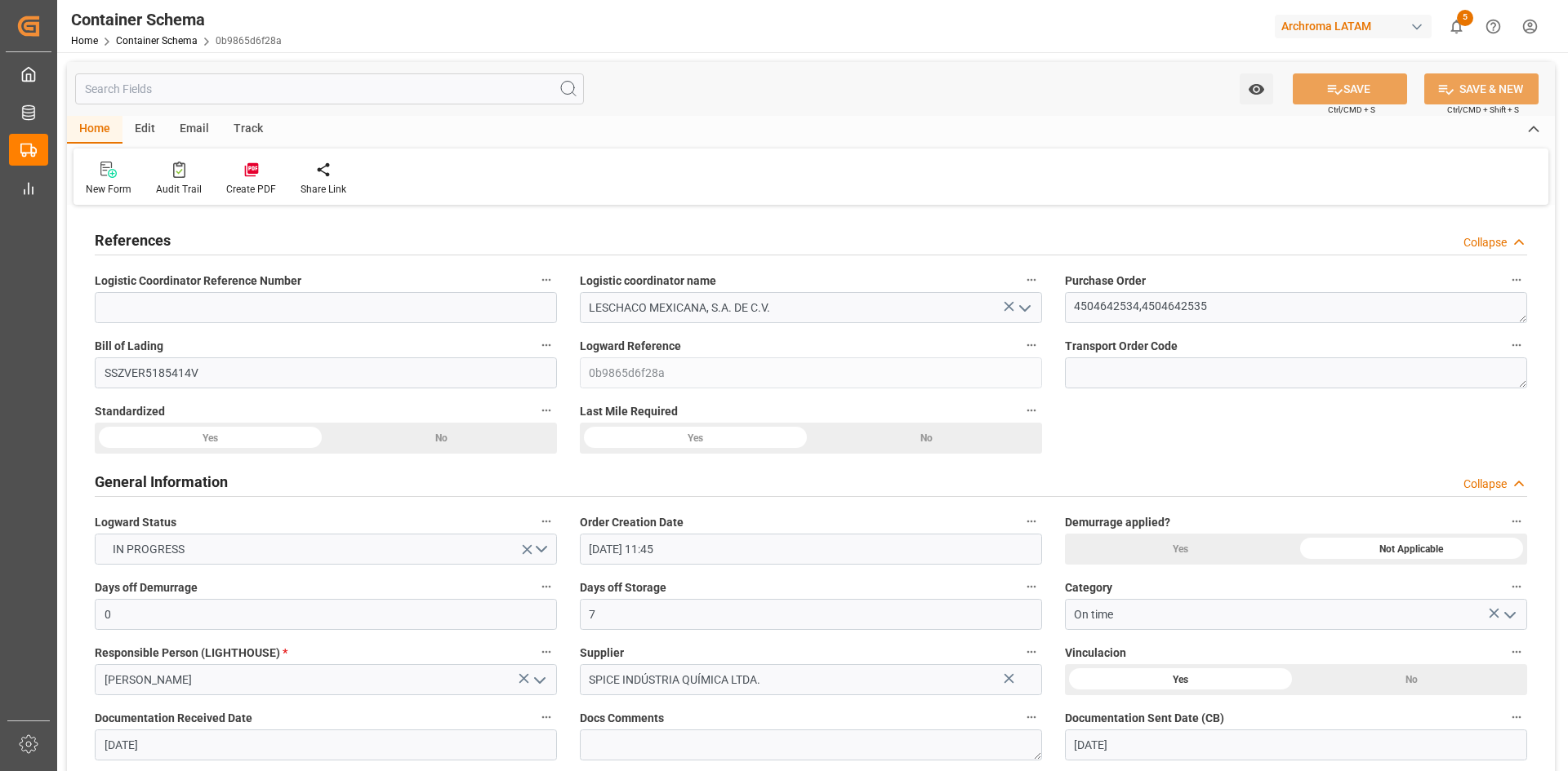
type input "03.09.2025 00:00"
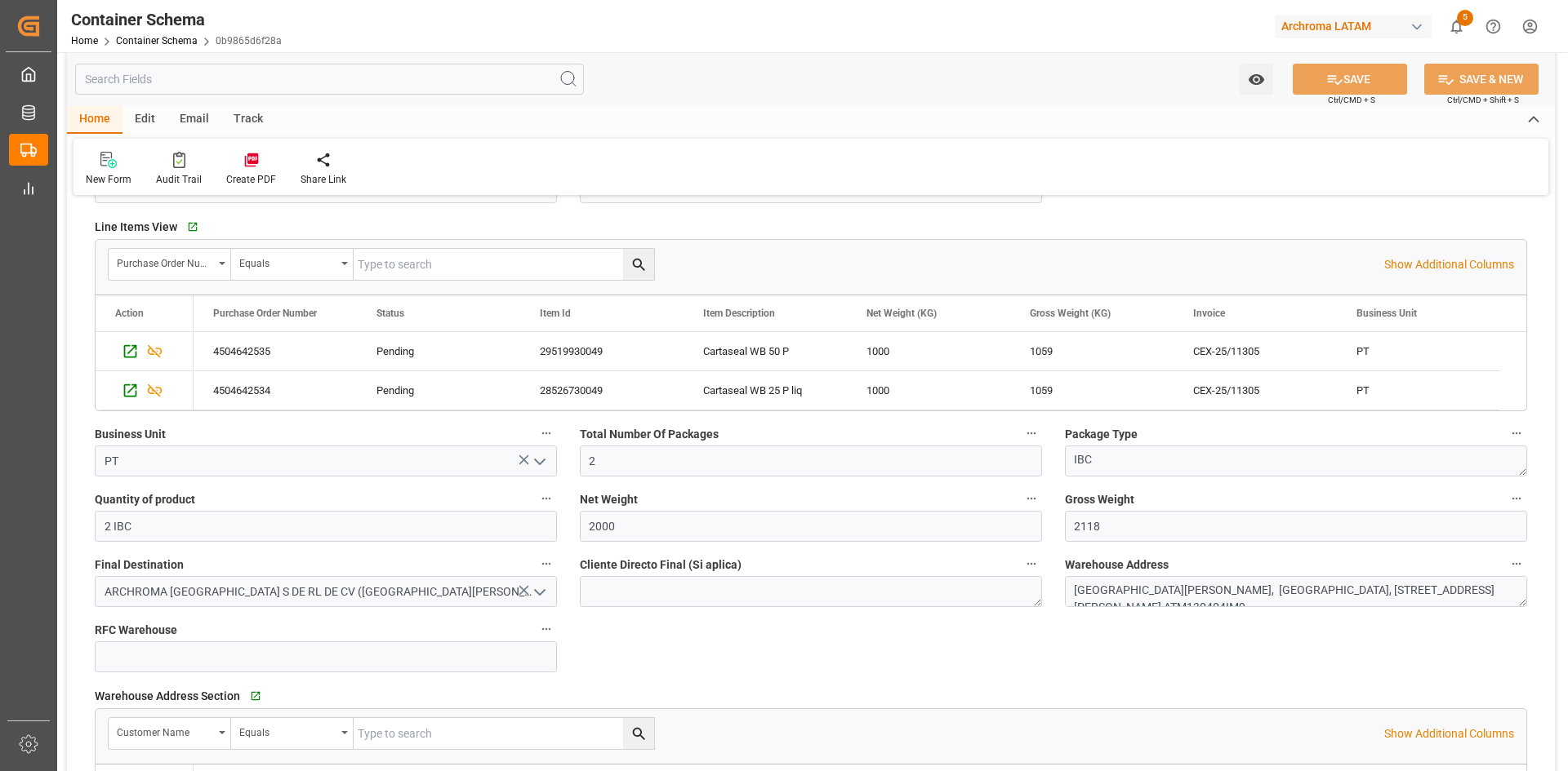
scroll to position [734, 0]
click at [129, 41] on link "Container Schema" at bounding box center [157, 41] width 82 height 12
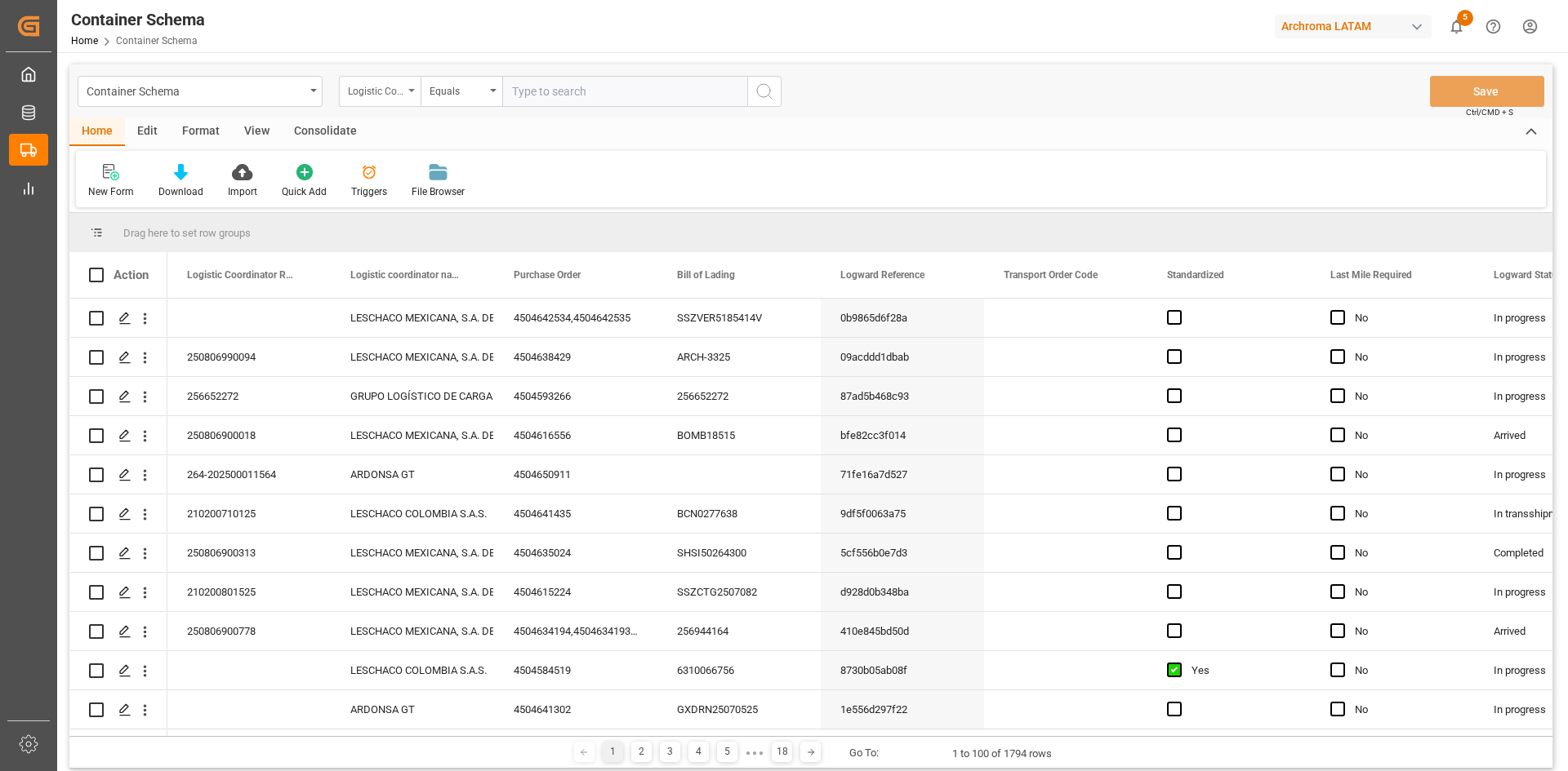
click at [395, 94] on div "Logistic Coordinator Reference Number" at bounding box center [375, 89] width 55 height 18
type input "bus"
click at [448, 165] on div "Business Unit" at bounding box center [461, 166] width 243 height 34
click at [739, 91] on button "Select Items" at bounding box center [624, 91] width 245 height 31
click at [581, 155] on div "PT" at bounding box center [624, 165] width 243 height 38
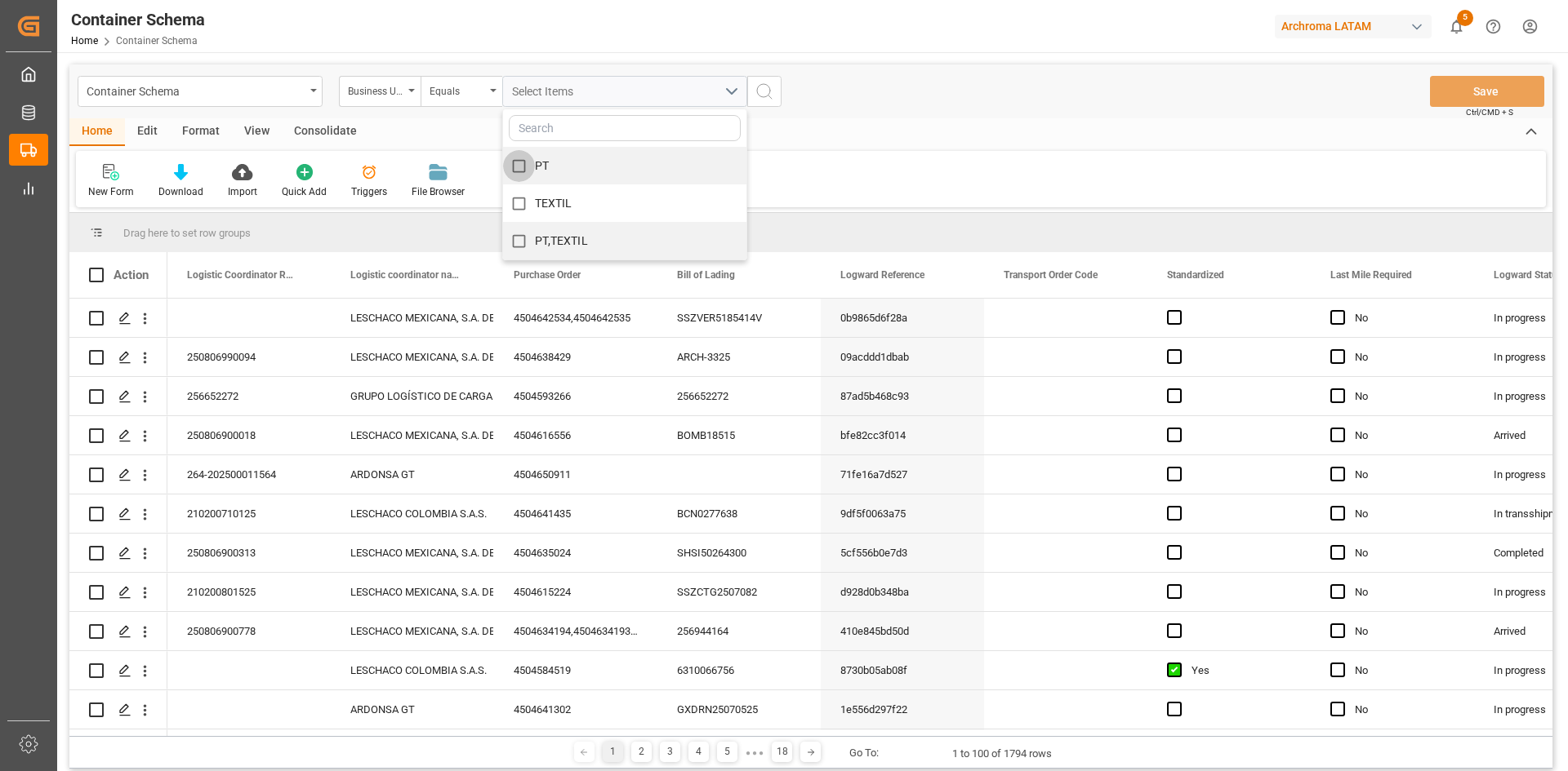
click at [520, 160] on input "PT" at bounding box center [519, 166] width 32 height 32
checkbox input "true"
click at [760, 90] on icon "search button" at bounding box center [764, 91] width 19 height 19
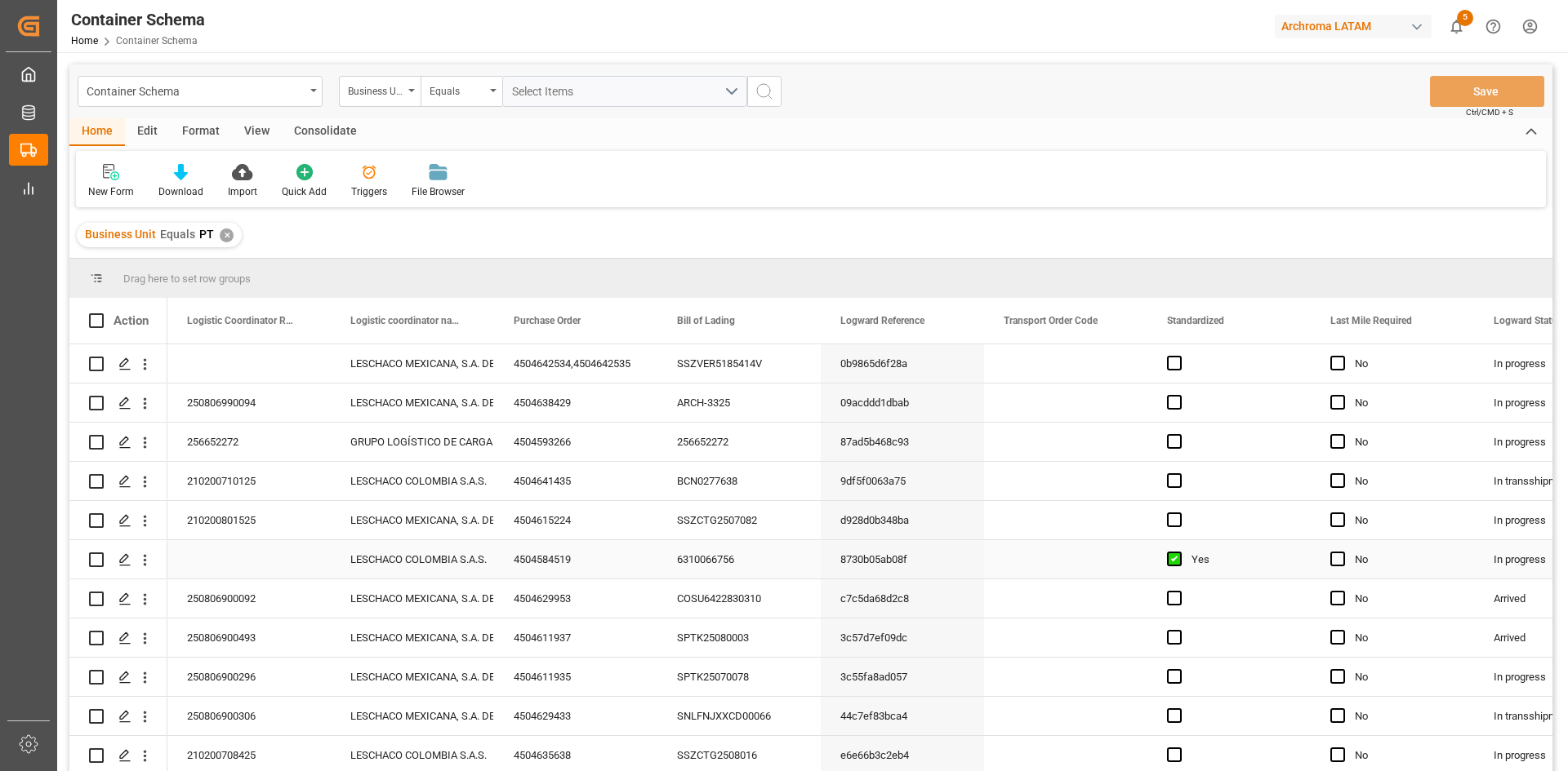
click at [274, 555] on div "Press SPACE to select this row." at bounding box center [248, 560] width 163 height 38
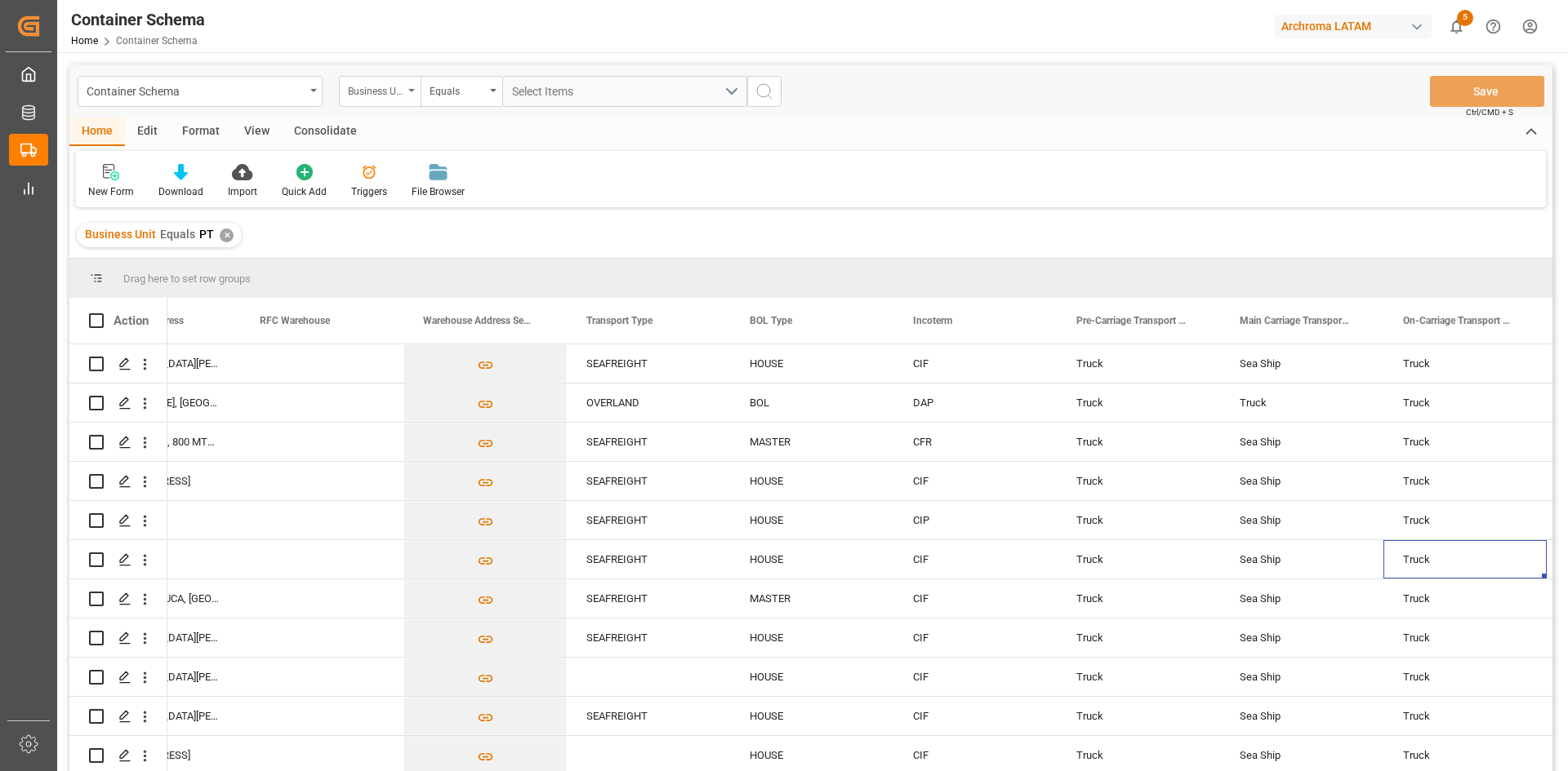
click at [399, 93] on div "Business Unit" at bounding box center [375, 89] width 55 height 18
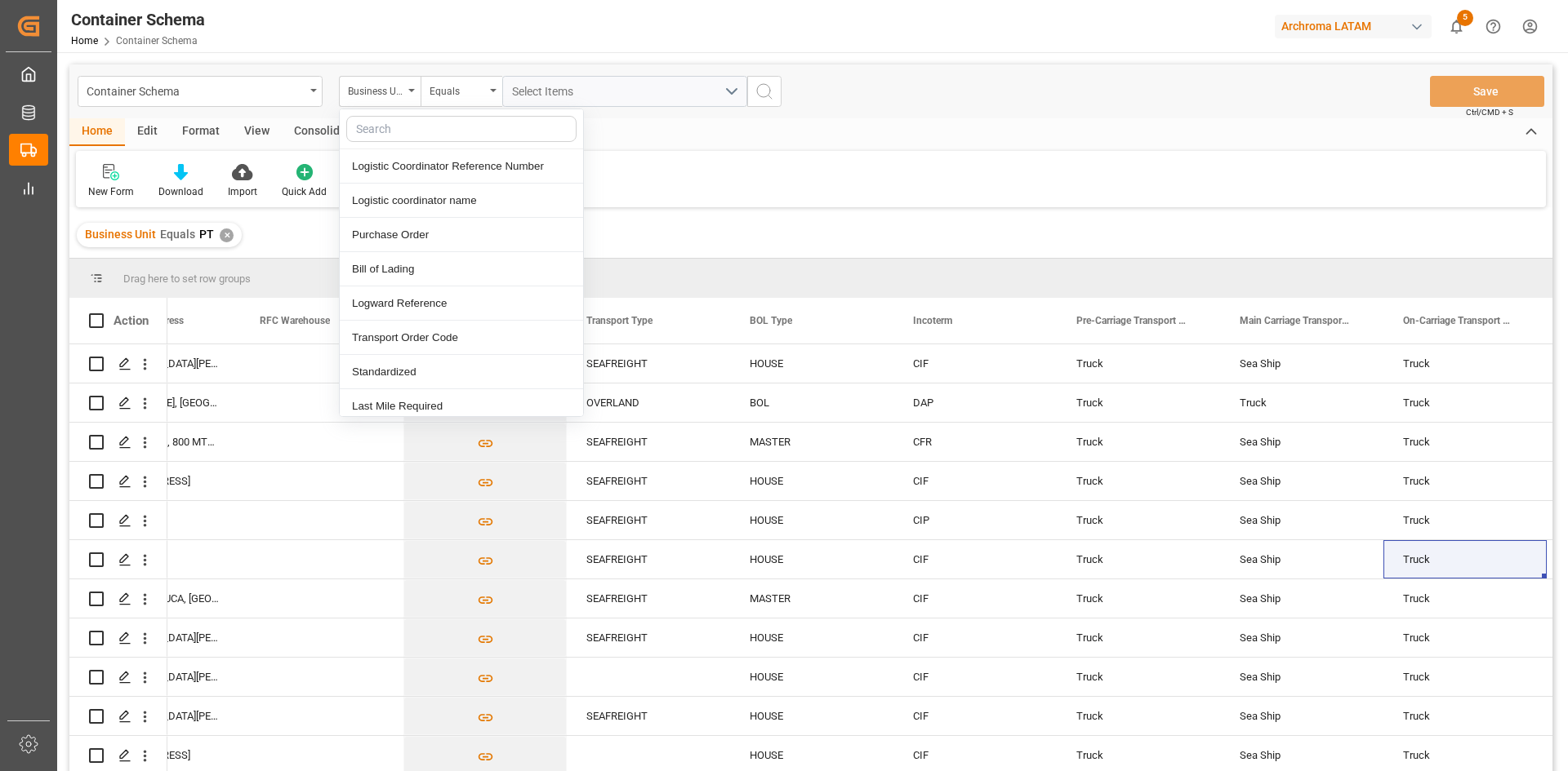
click at [402, 134] on input "text" at bounding box center [461, 129] width 231 height 26
type input "tra"
click at [420, 198] on div "Transport Type" at bounding box center [461, 200] width 243 height 34
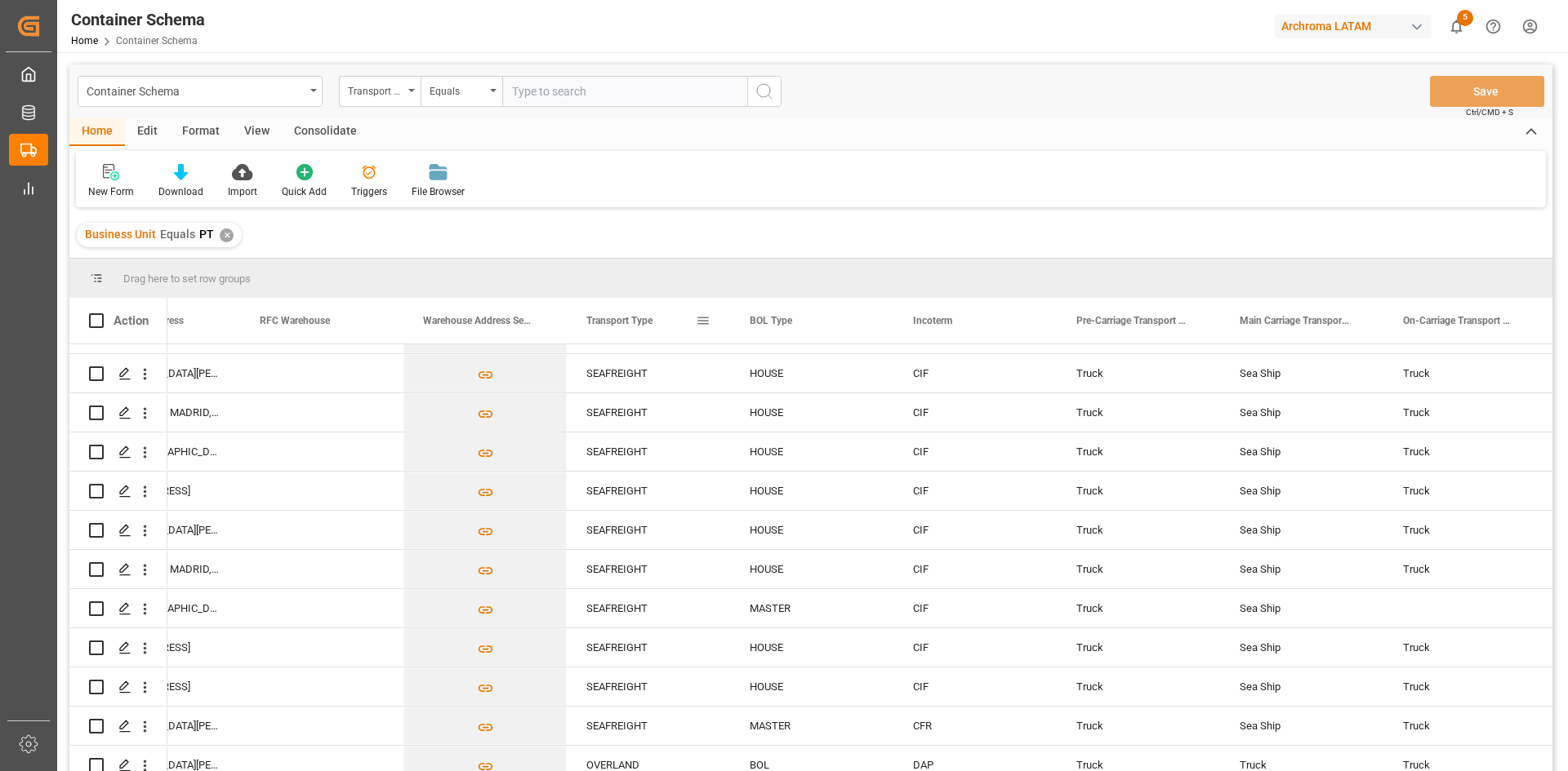
click at [698, 320] on span at bounding box center [703, 321] width 15 height 15
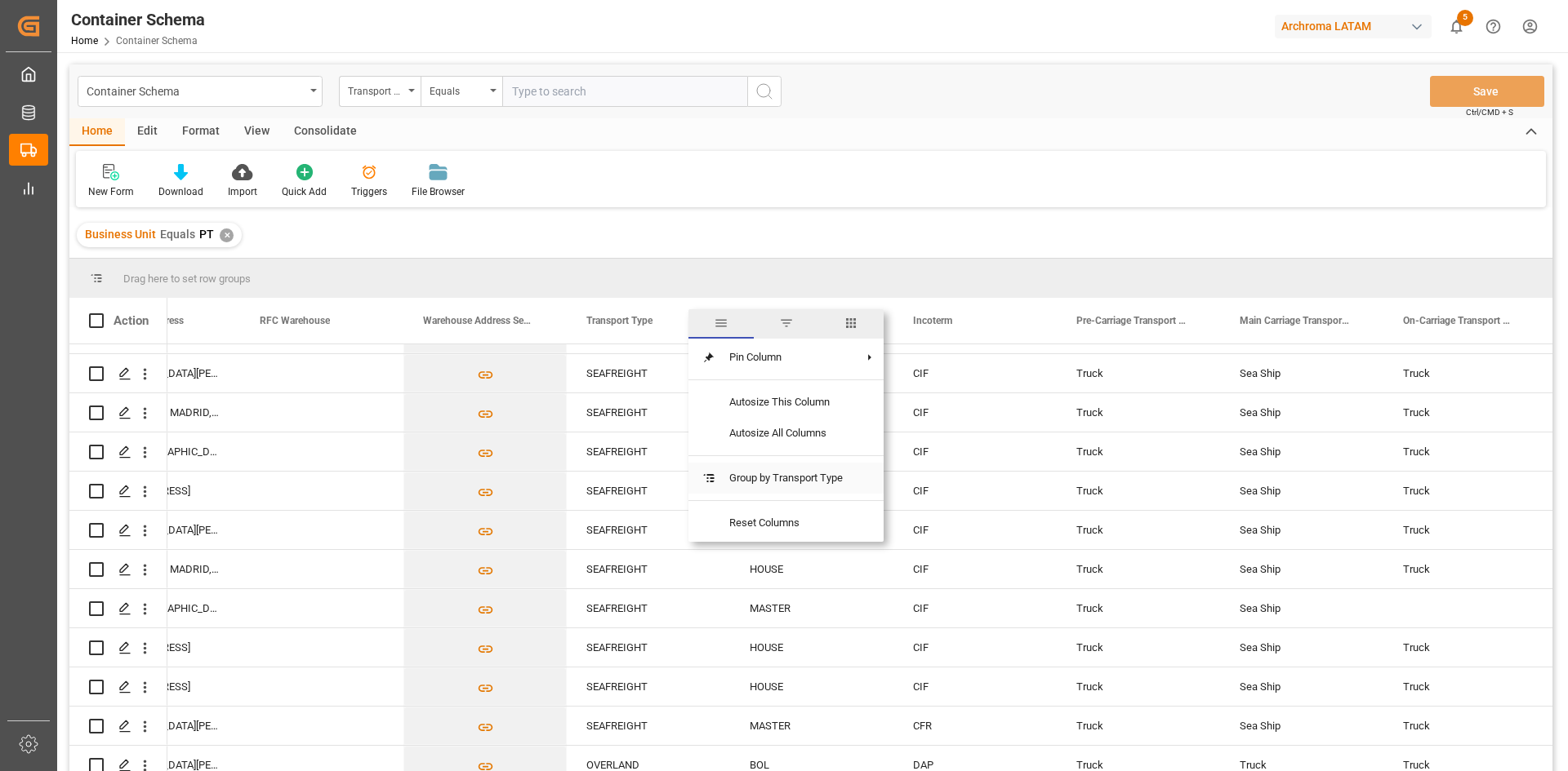
click at [772, 480] on span "Group by Transport Type" at bounding box center [786, 478] width 140 height 31
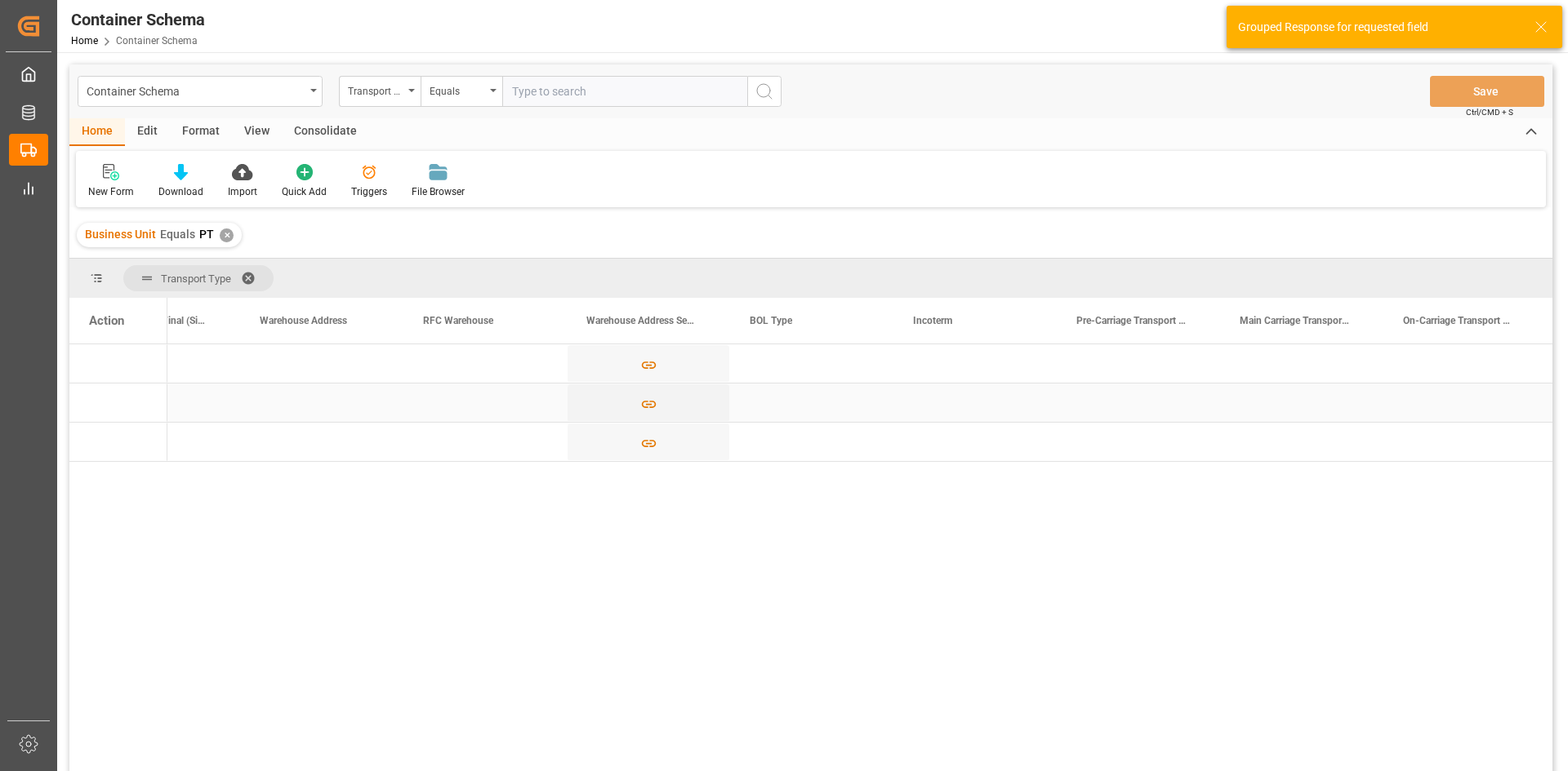
click at [500, 411] on div "Press SPACE to select this row." at bounding box center [485, 403] width 163 height 38
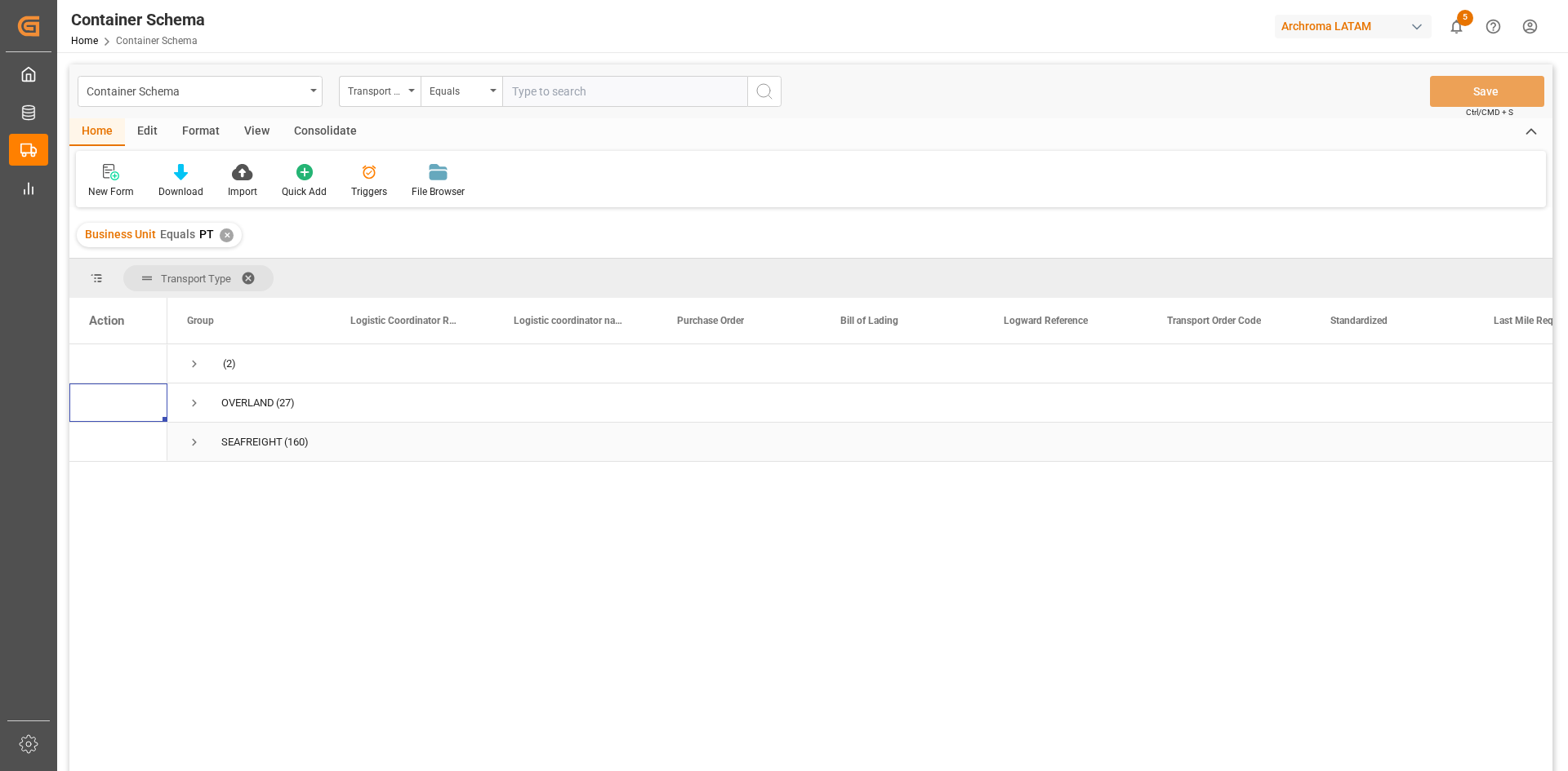
click at [193, 440] on span "Press SPACE to select this row." at bounding box center [195, 443] width 15 height 15
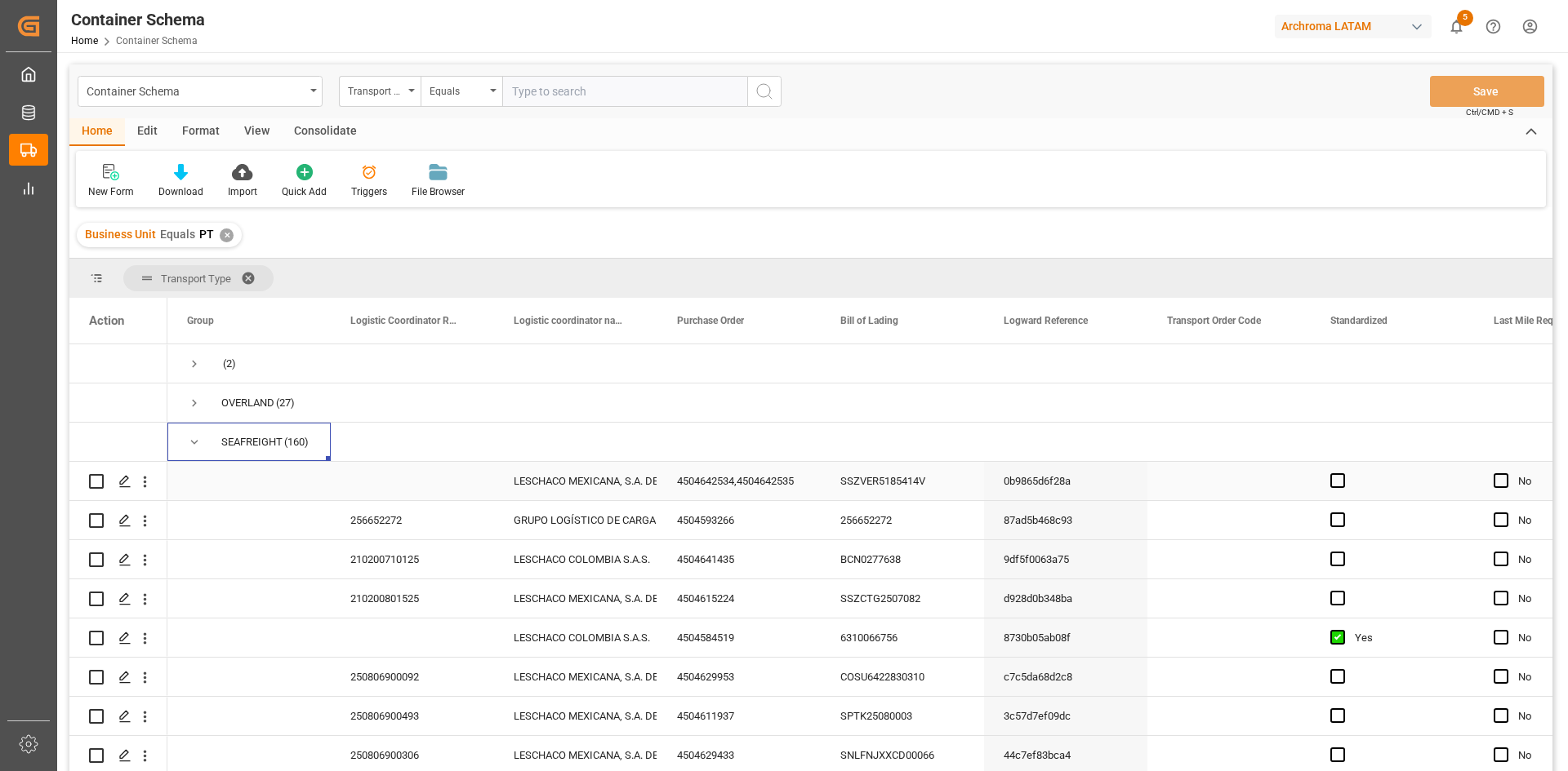
click at [445, 488] on div "Press SPACE to select this row." at bounding box center [412, 481] width 163 height 38
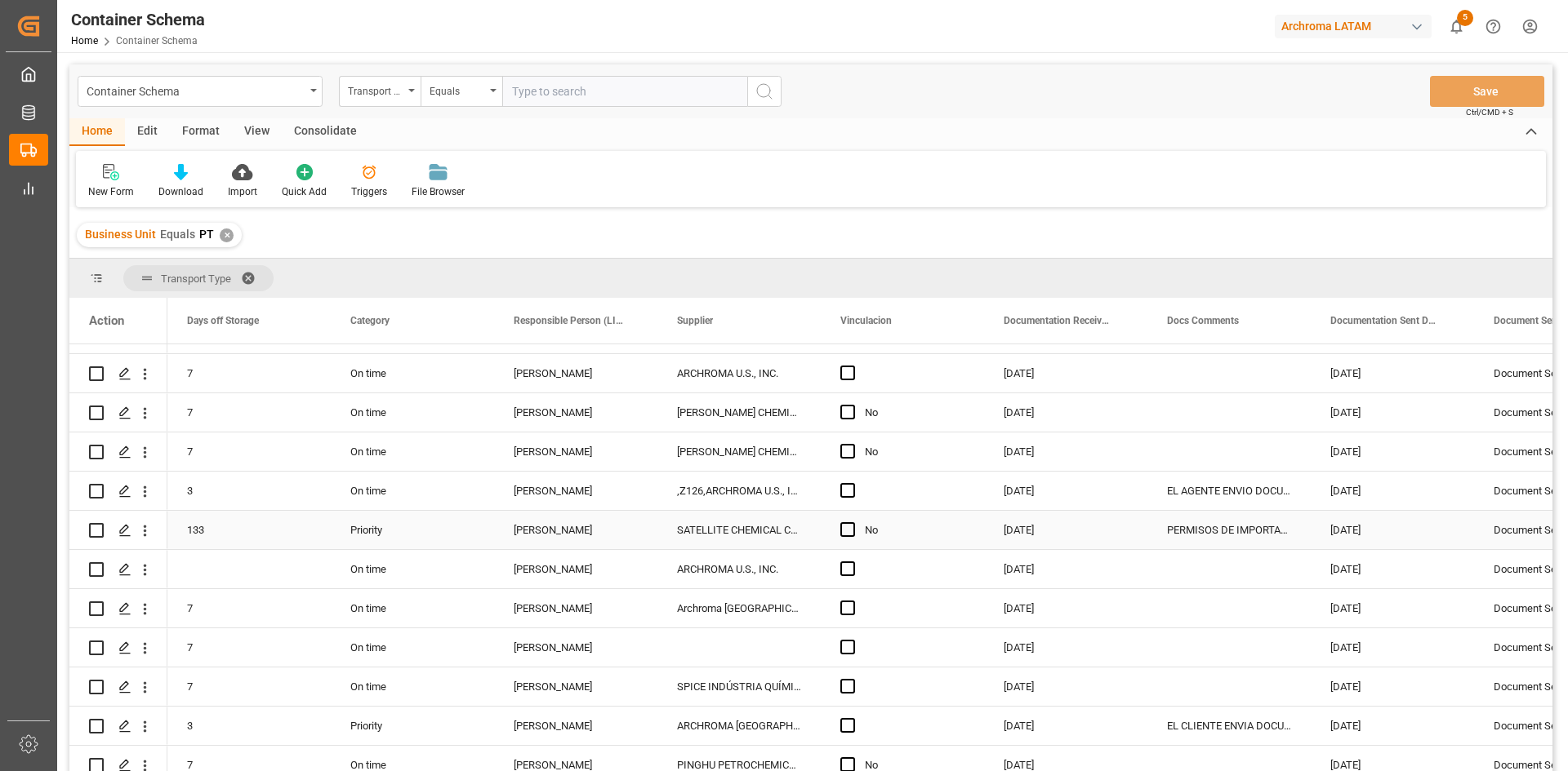
scroll to position [1225, 0]
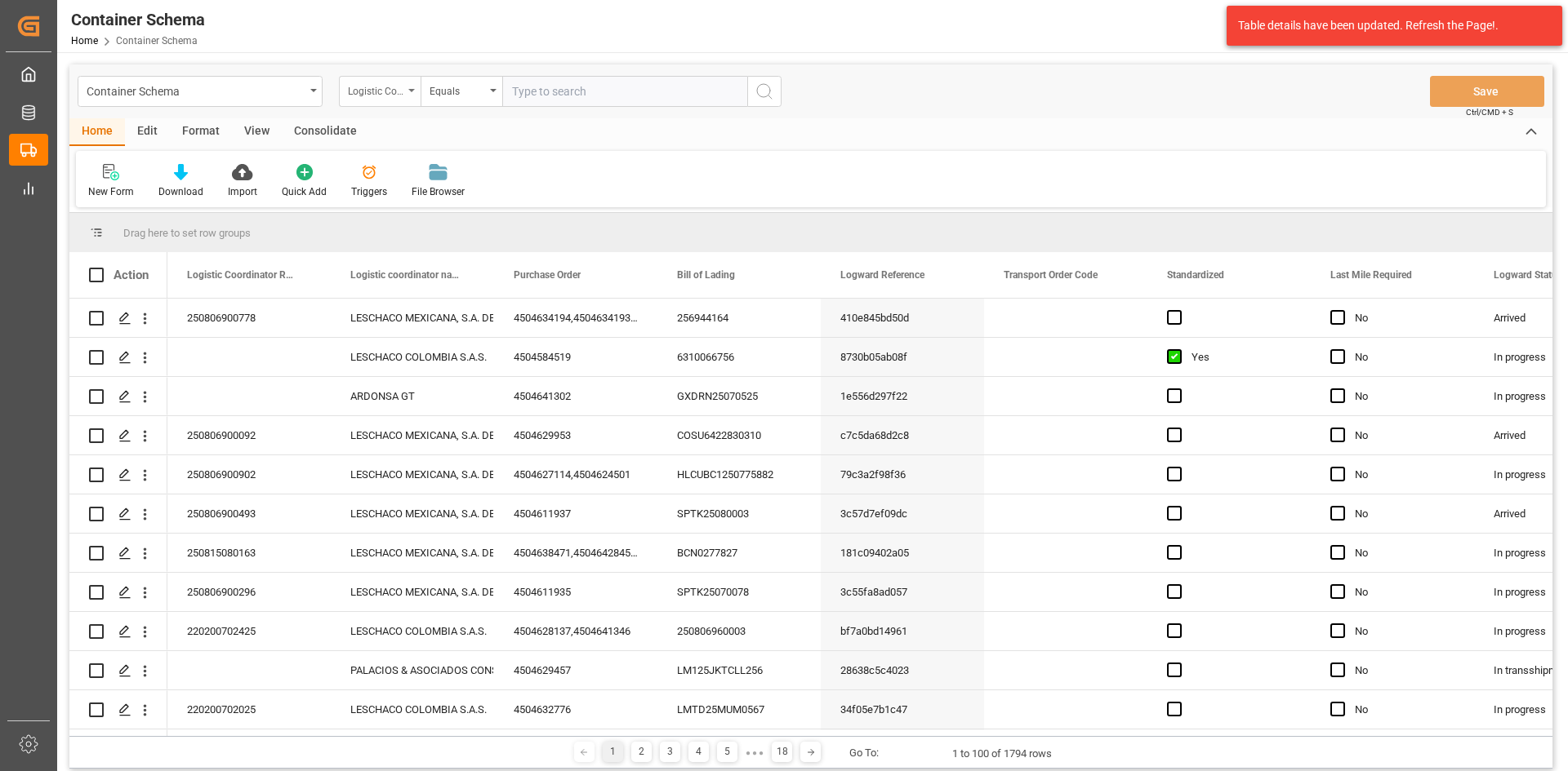
click at [410, 94] on div "Logistic Coordinator Reference Number" at bounding box center [379, 91] width 82 height 31
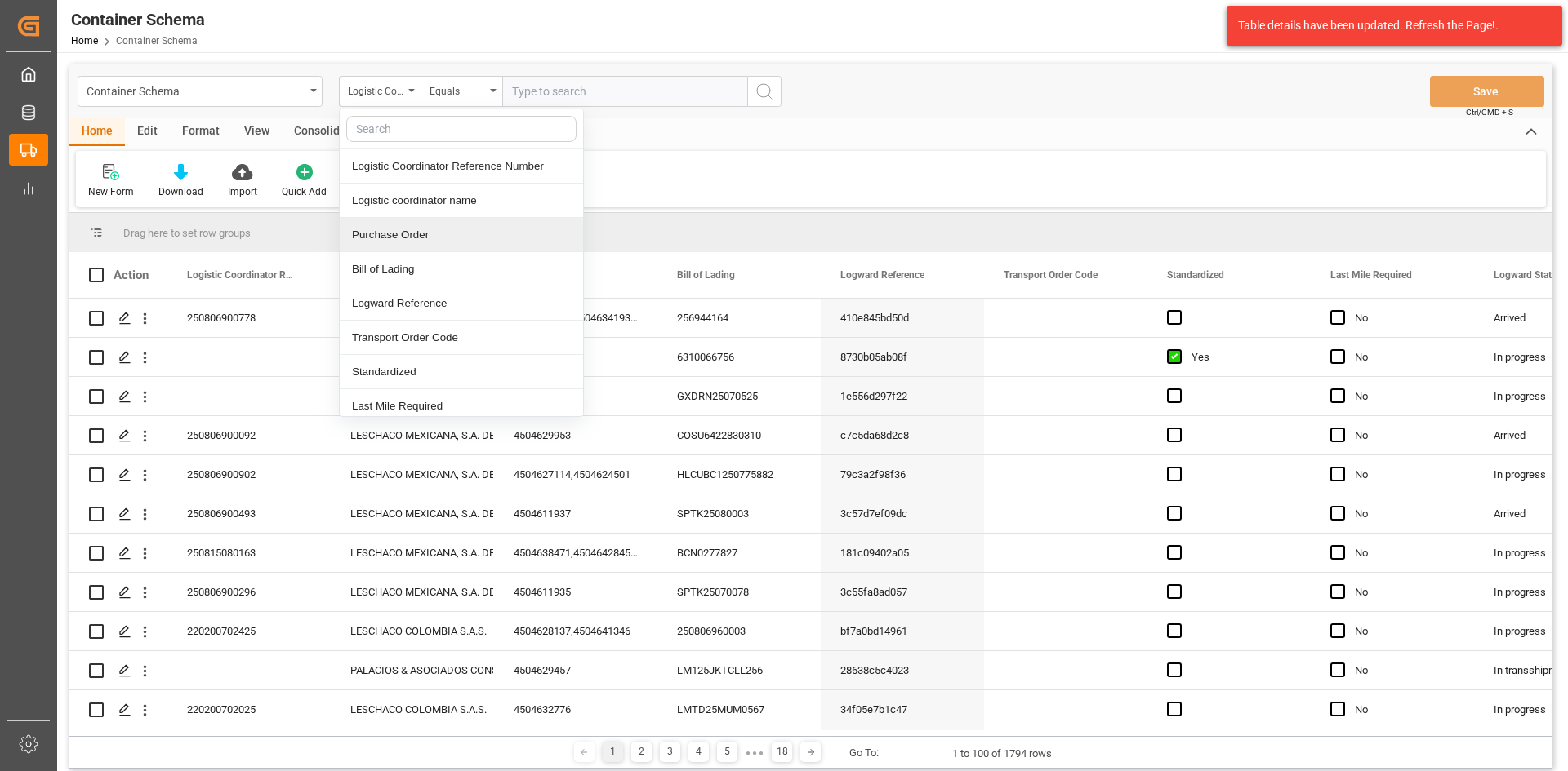
click at [435, 226] on div "Purchase Order" at bounding box center [461, 235] width 243 height 34
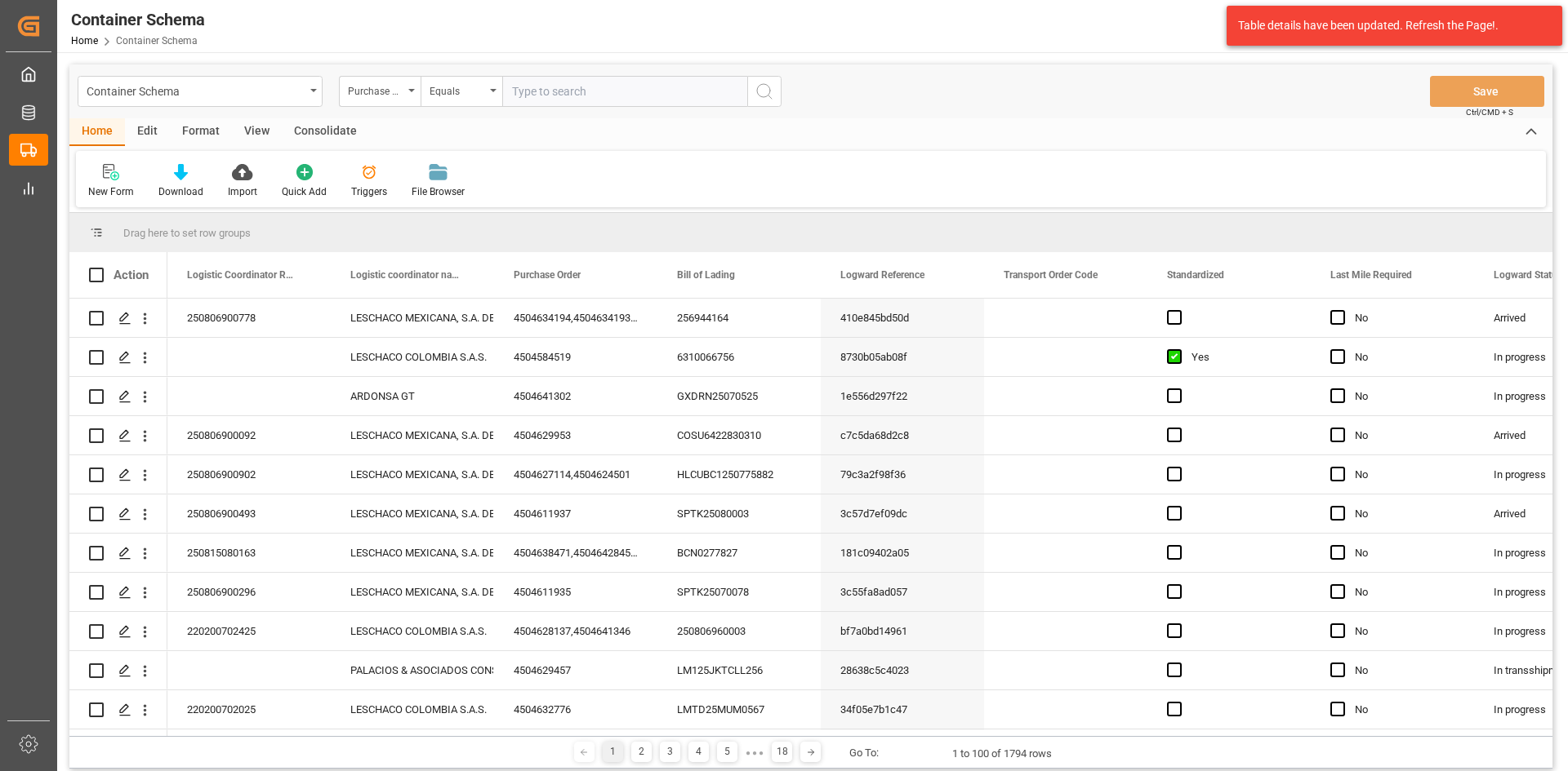
click at [557, 89] on input "text" at bounding box center [624, 91] width 245 height 31
paste input "4504641435"
type input "4504641435"
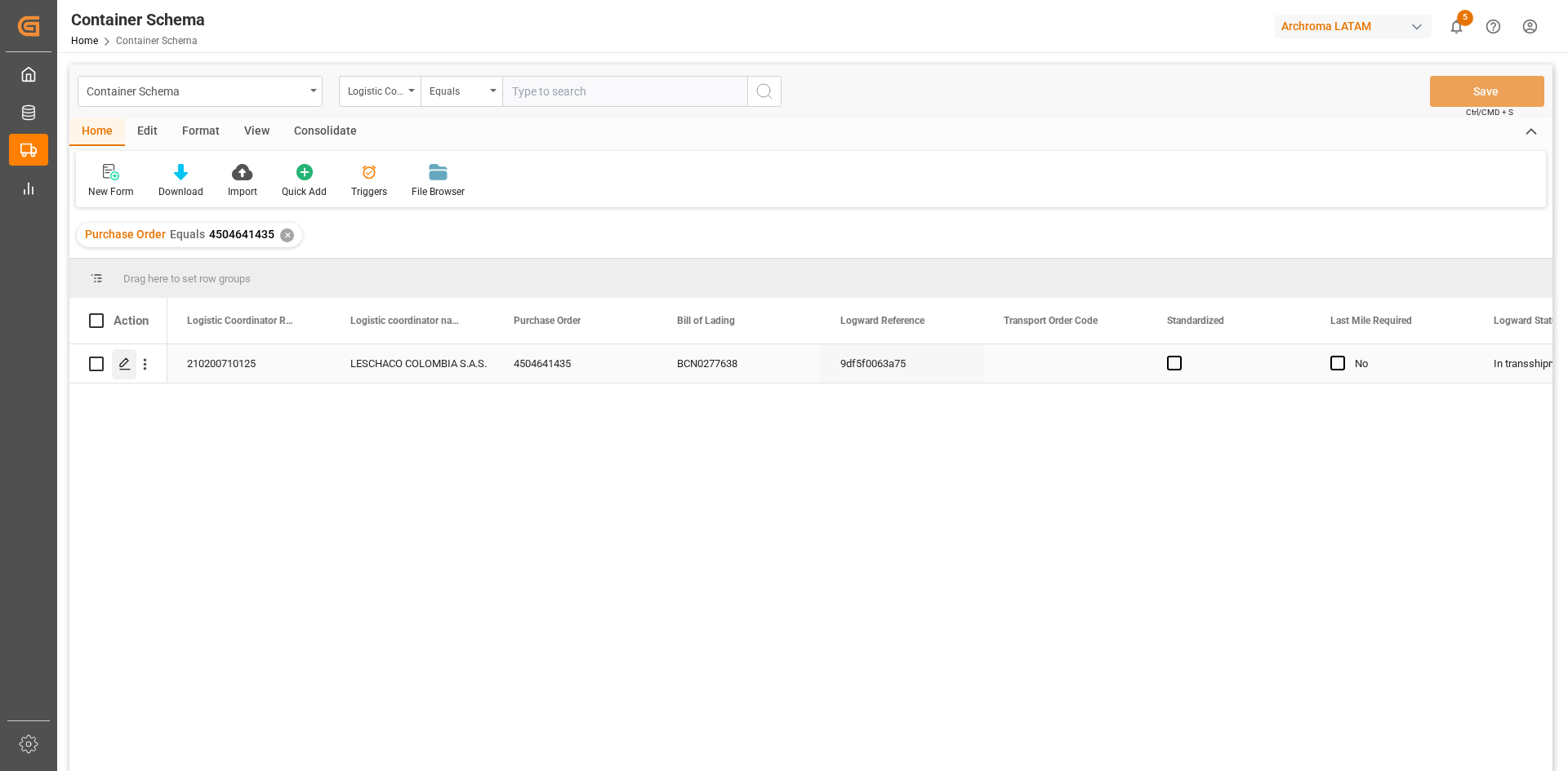
click at [120, 361] on icon "Press SPACE to select this row." at bounding box center [125, 364] width 13 height 13
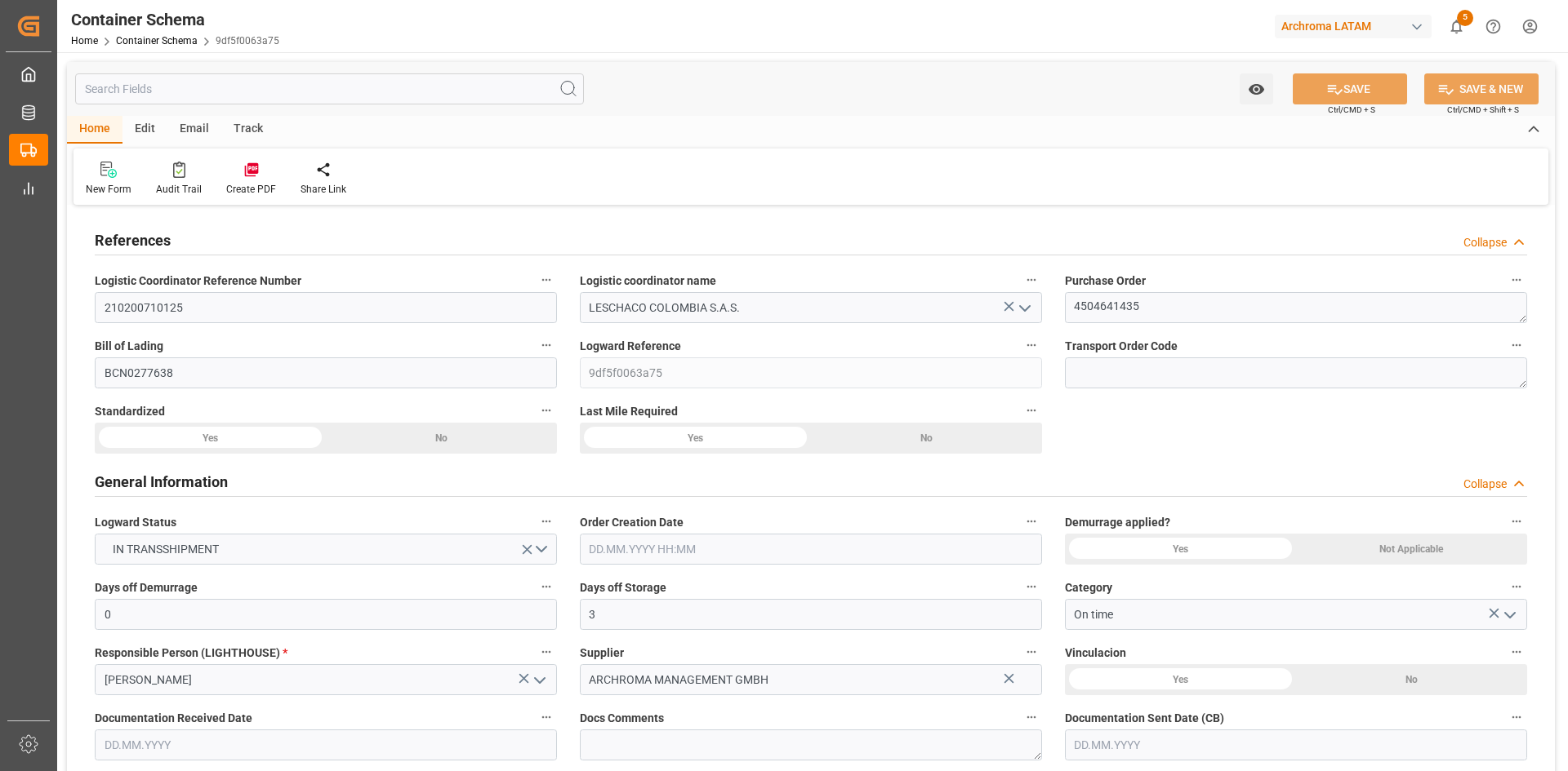
type input "0"
type input "3"
type input "1"
type input "8"
type input "8000"
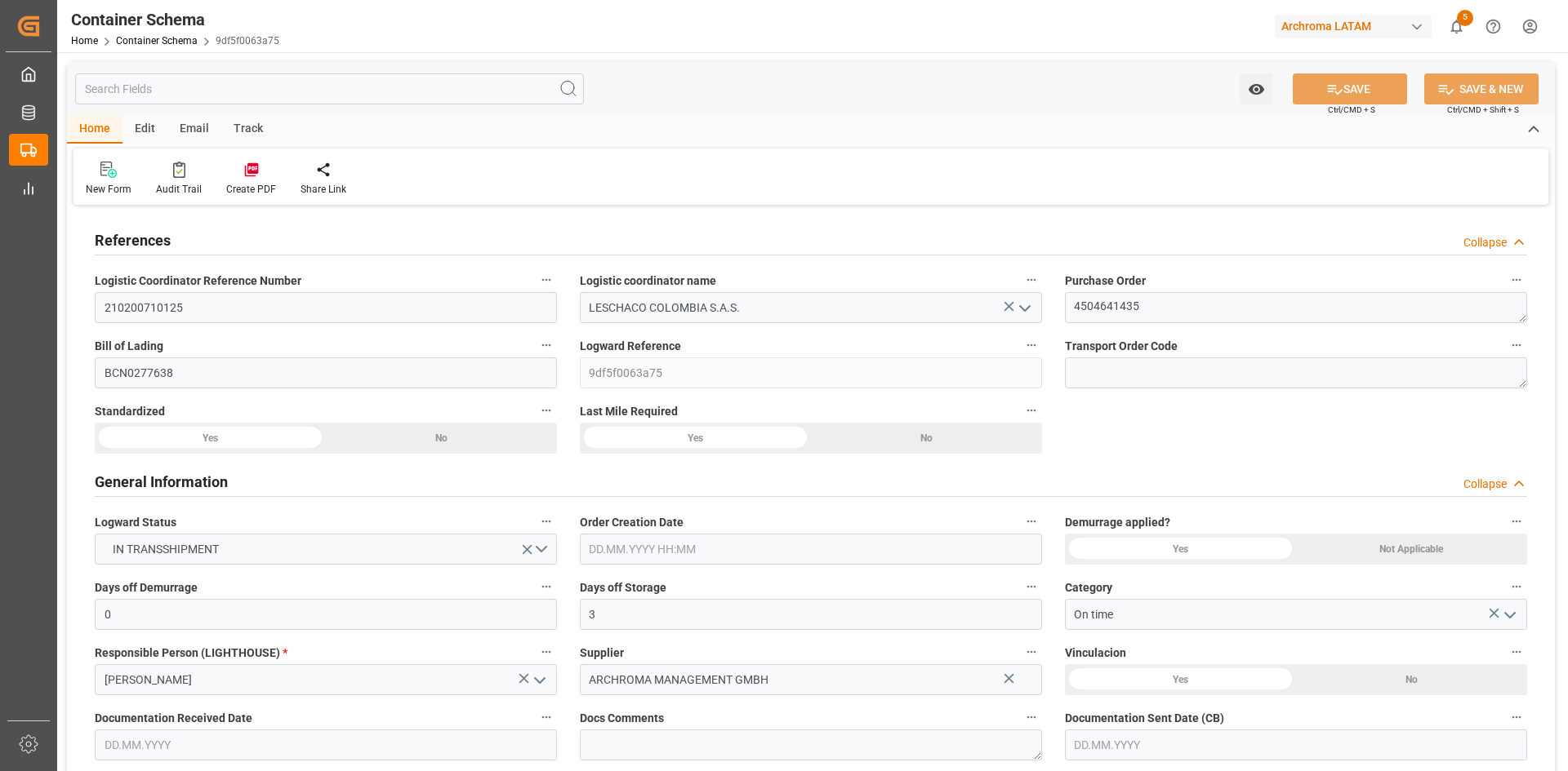
type input "8472"
type input "MSC"
type input "Mediterranean Shipping Company"
type input "ESBCN"
type input "COCTG"
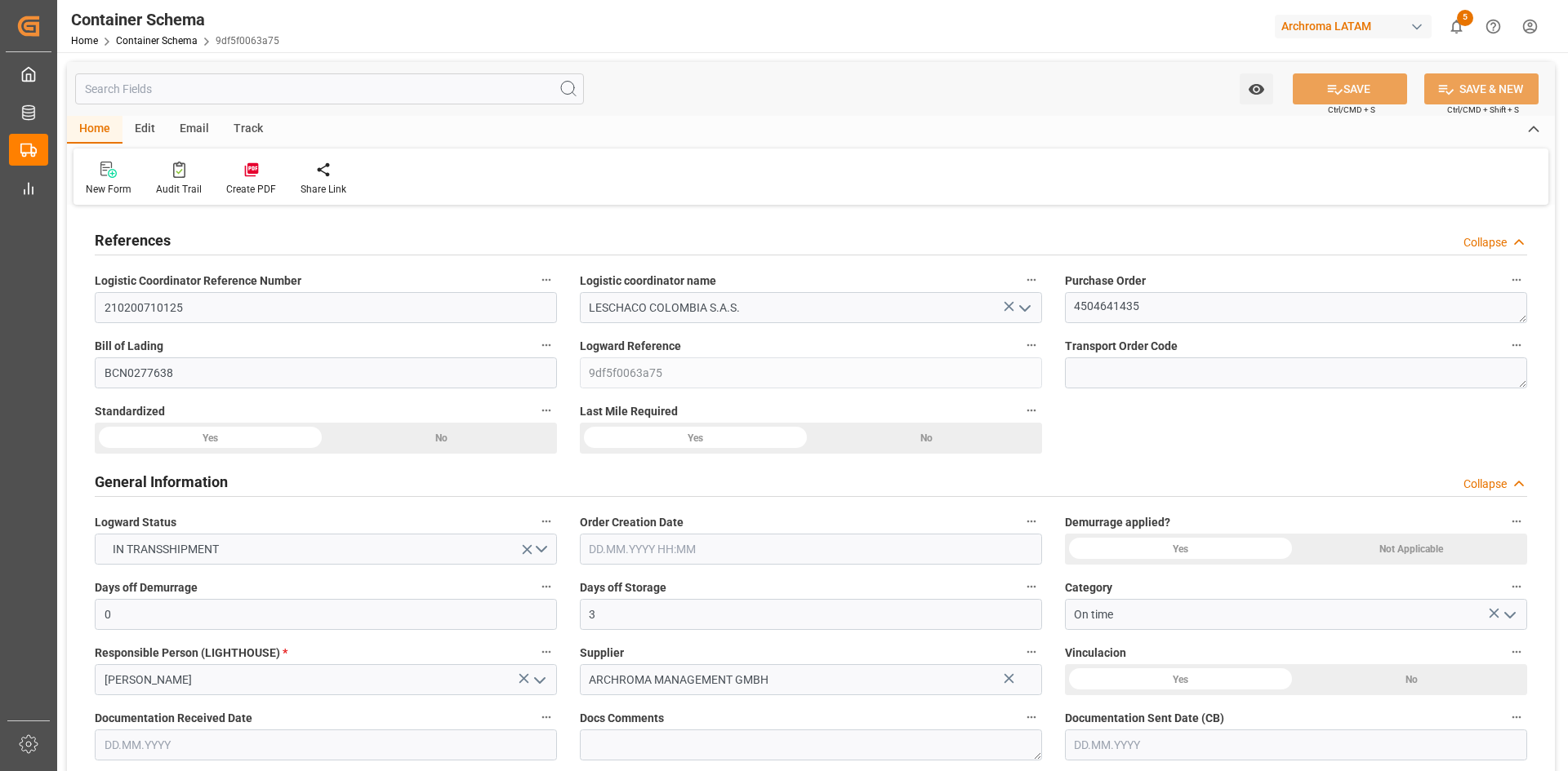
type input "COCTG"
type input "9339272"
type input "9727613"
type input "9983683"
type input "29.07.2025 19:30"
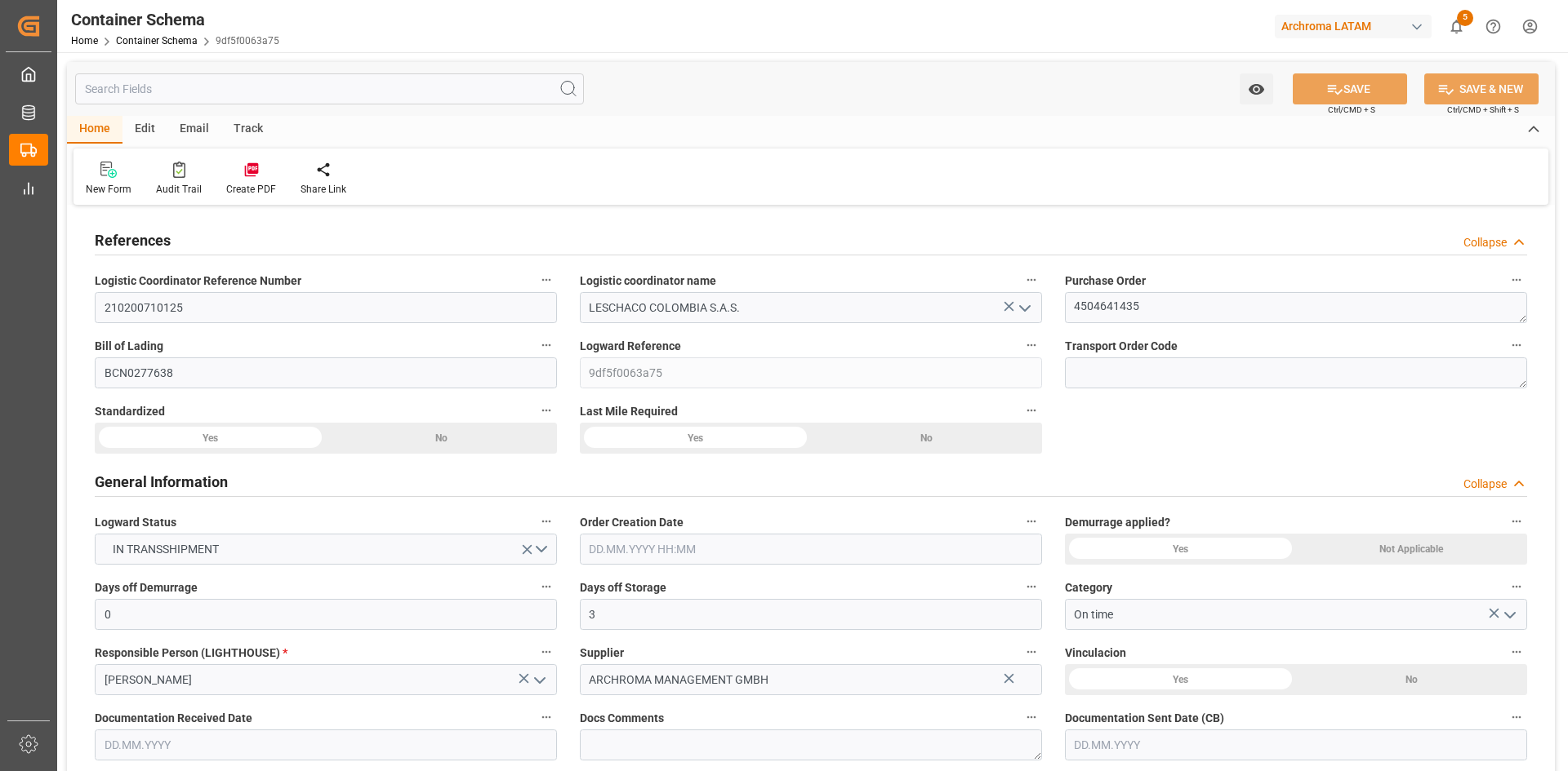
type input "[DATE]"
type input "28.07.2025 00:00"
type input "06.08.2025 00:00"
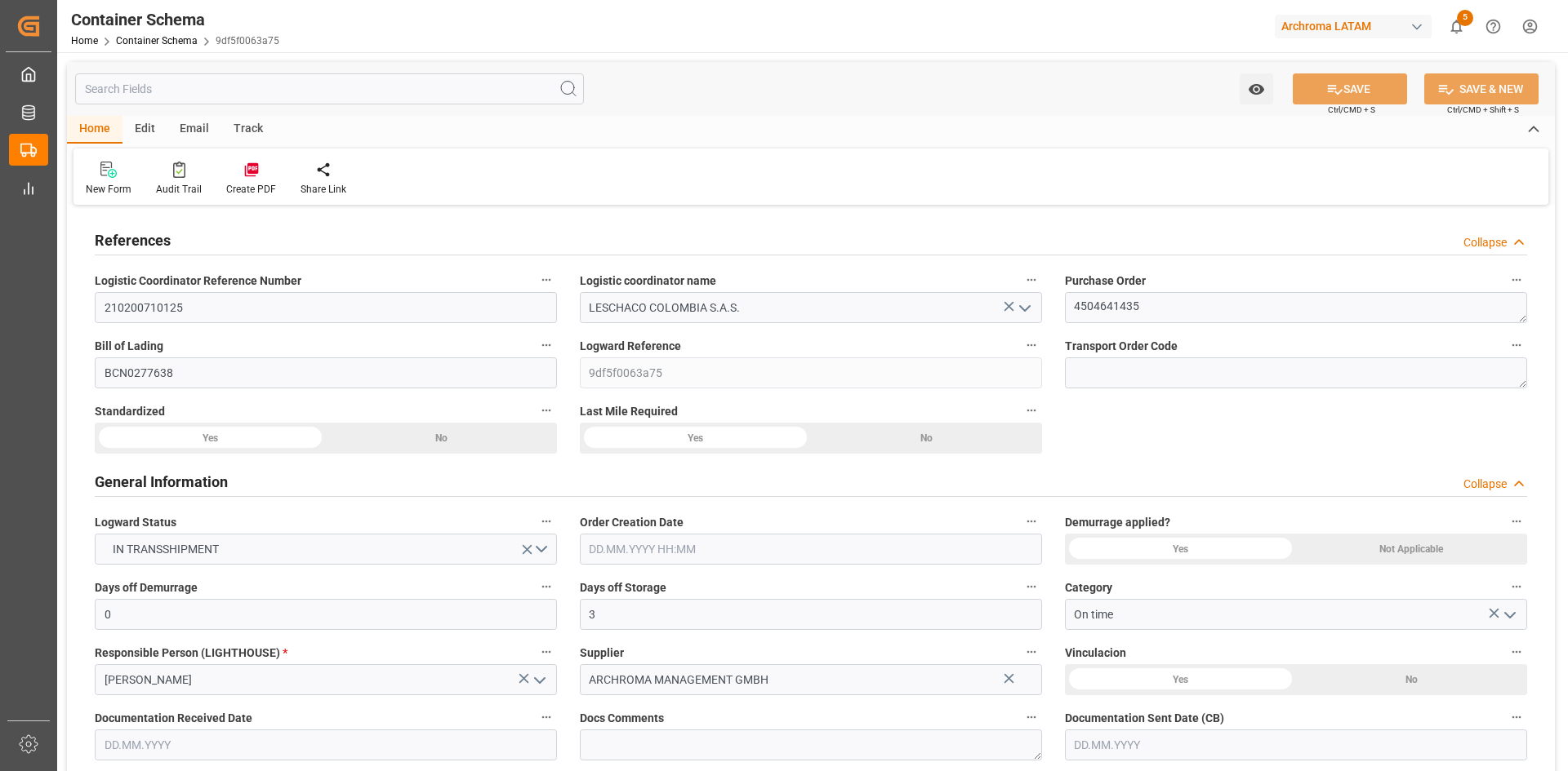
type input "29.07.2025 00:00"
type input "11.08.2025 00:00"
type input "[DATE] 00:00"
type input "26.08.2025 00:00"
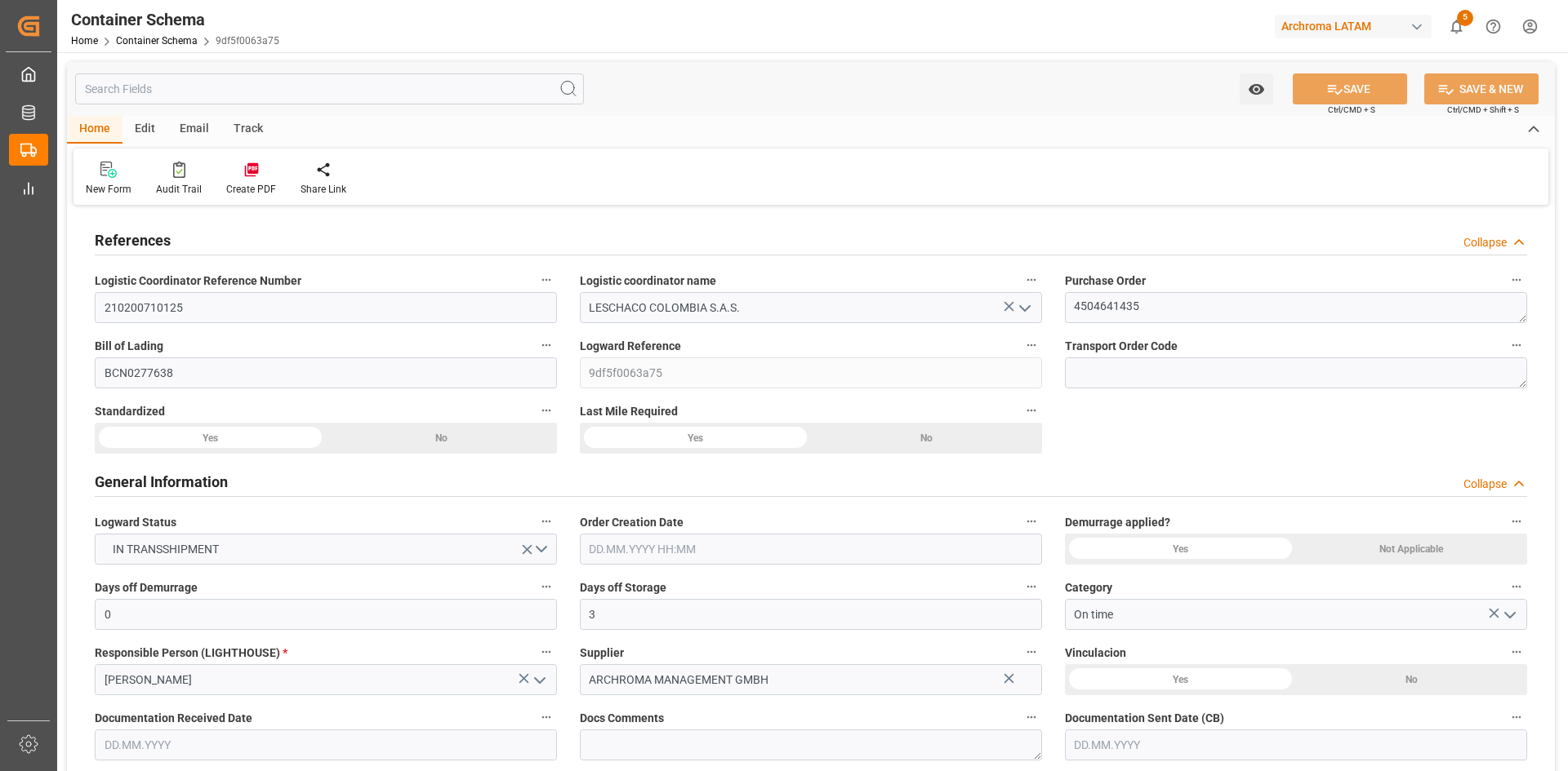
type input "19.08.2025 00:00"
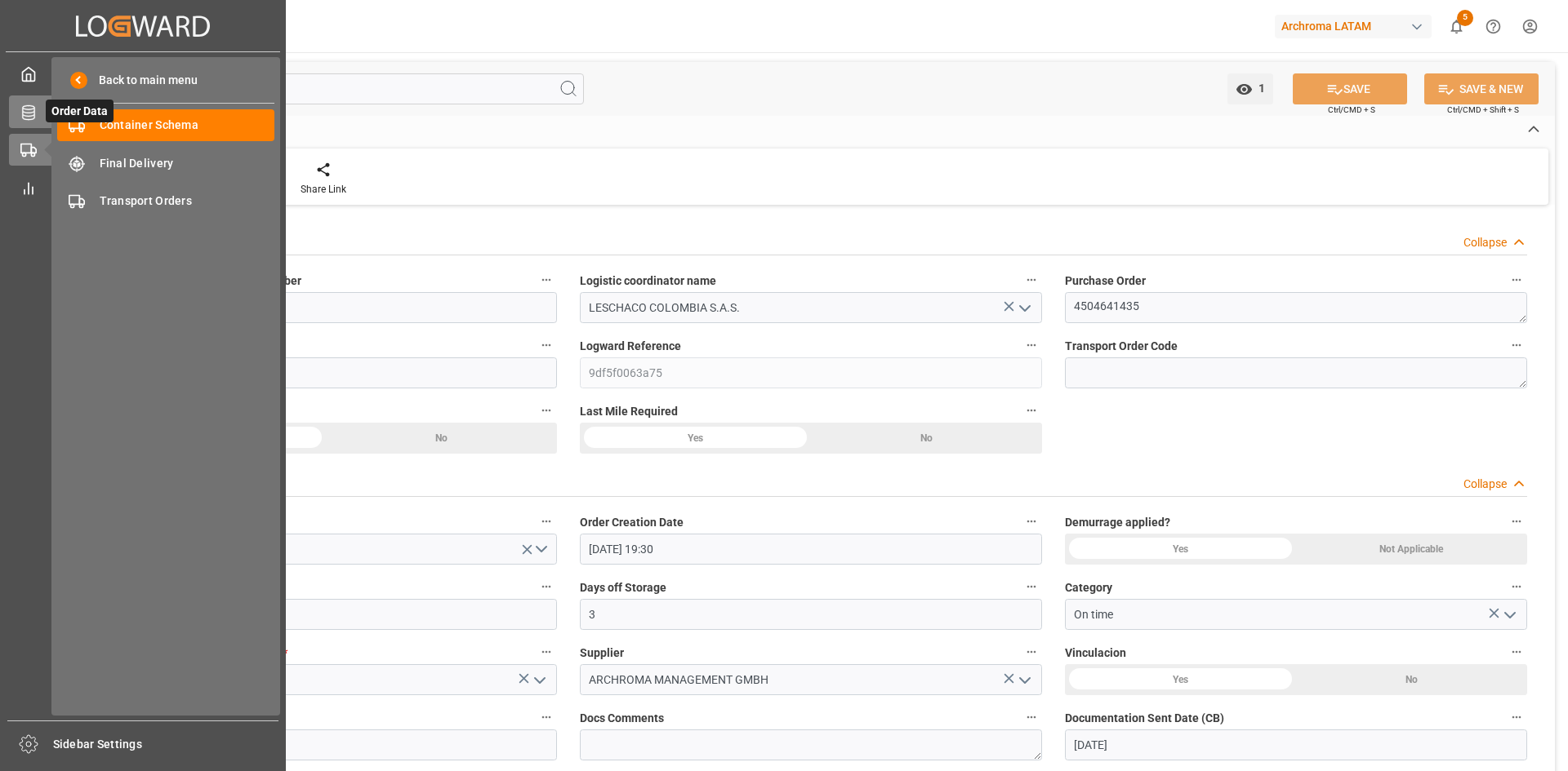
click at [38, 117] on div "Order Data Order Data" at bounding box center [143, 111] width 267 height 32
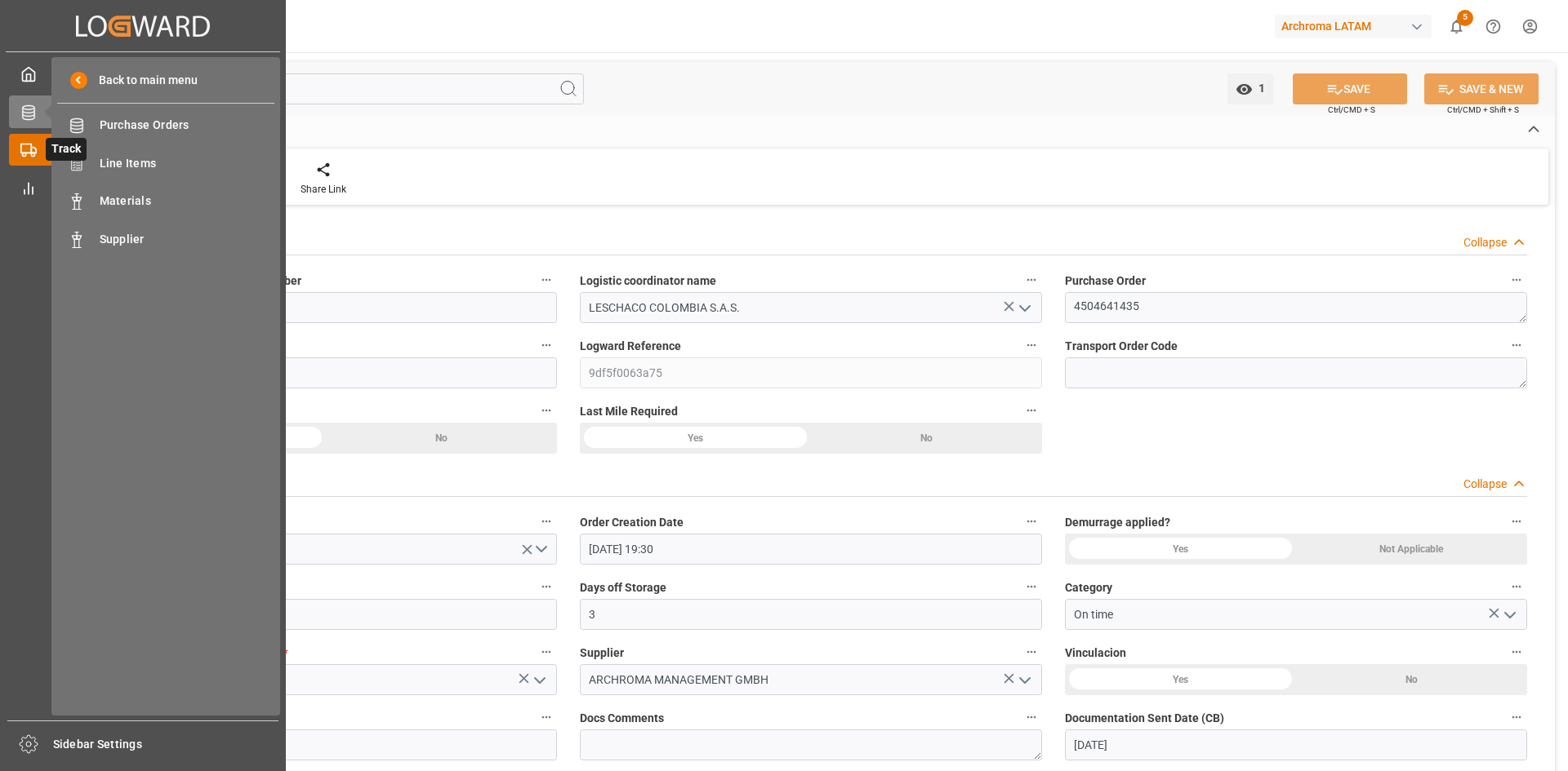
click at [40, 149] on icon at bounding box center [48, 150] width 18 height 18
click at [14, 118] on div at bounding box center [23, 112] width 28 height 18
click at [167, 120] on span "Purchase Orders" at bounding box center [187, 125] width 176 height 18
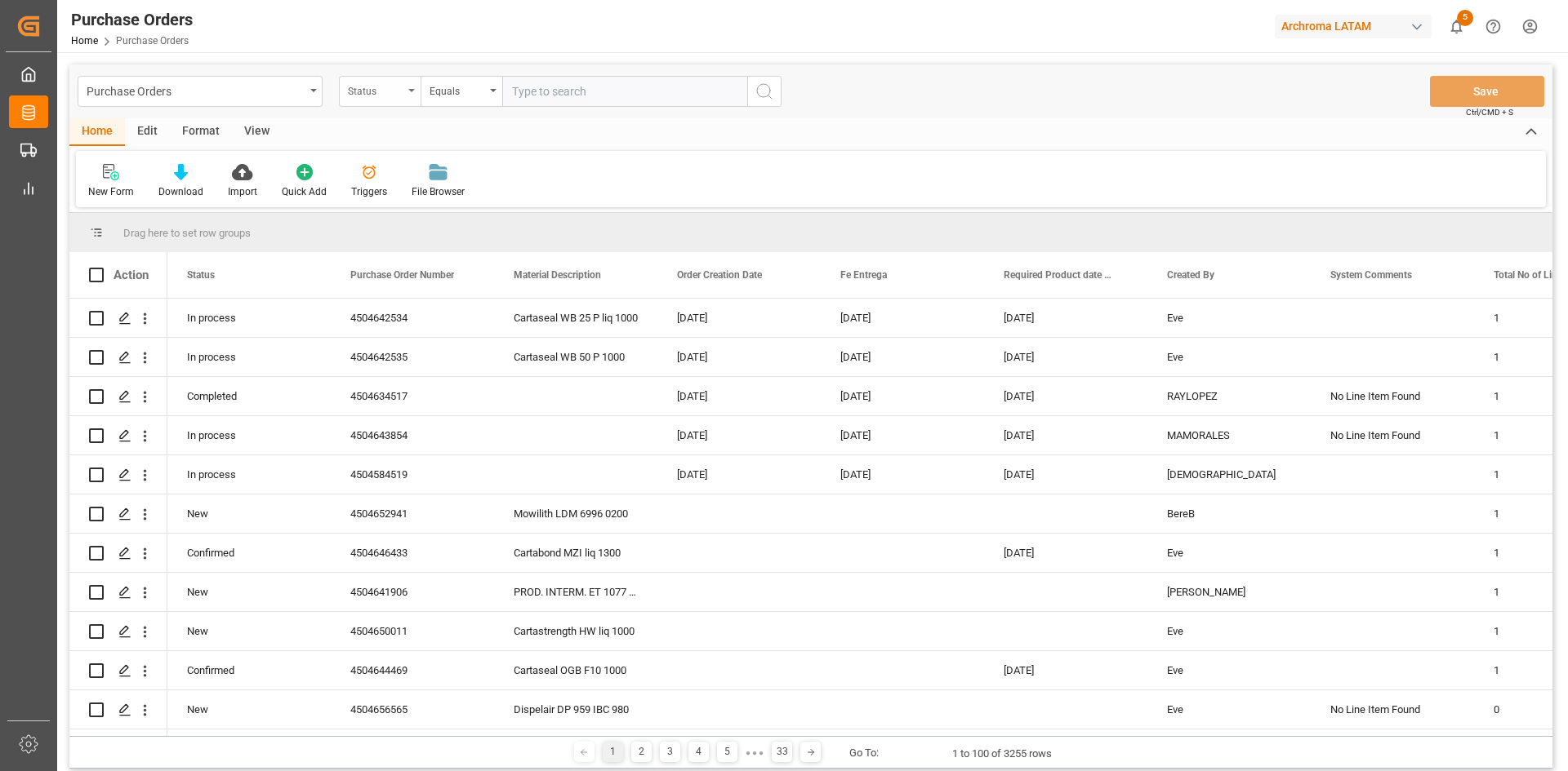
click at [386, 92] on div "Status" at bounding box center [375, 89] width 55 height 18
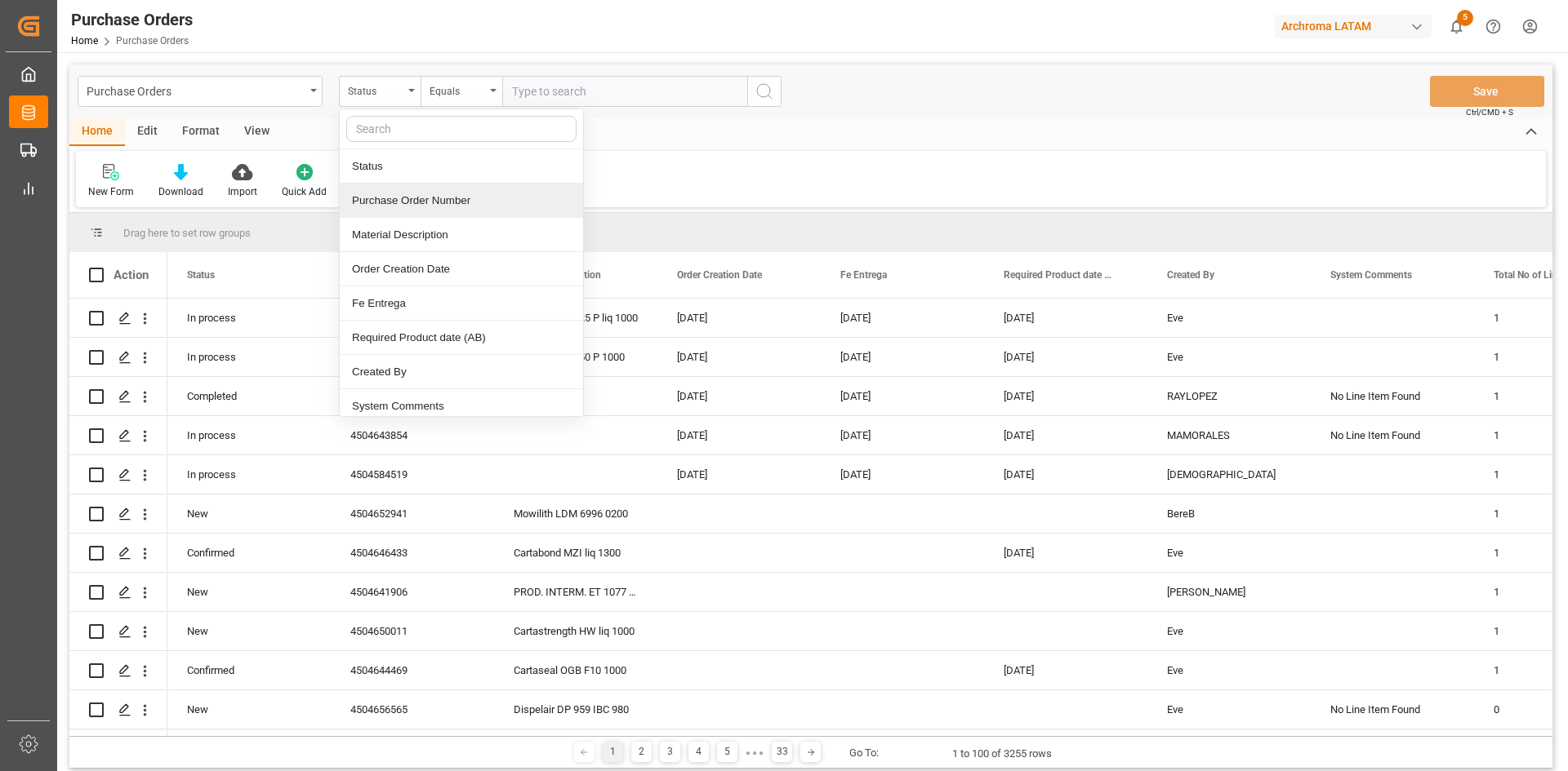
click at [454, 196] on div "Purchase Order Number" at bounding box center [461, 200] width 243 height 34
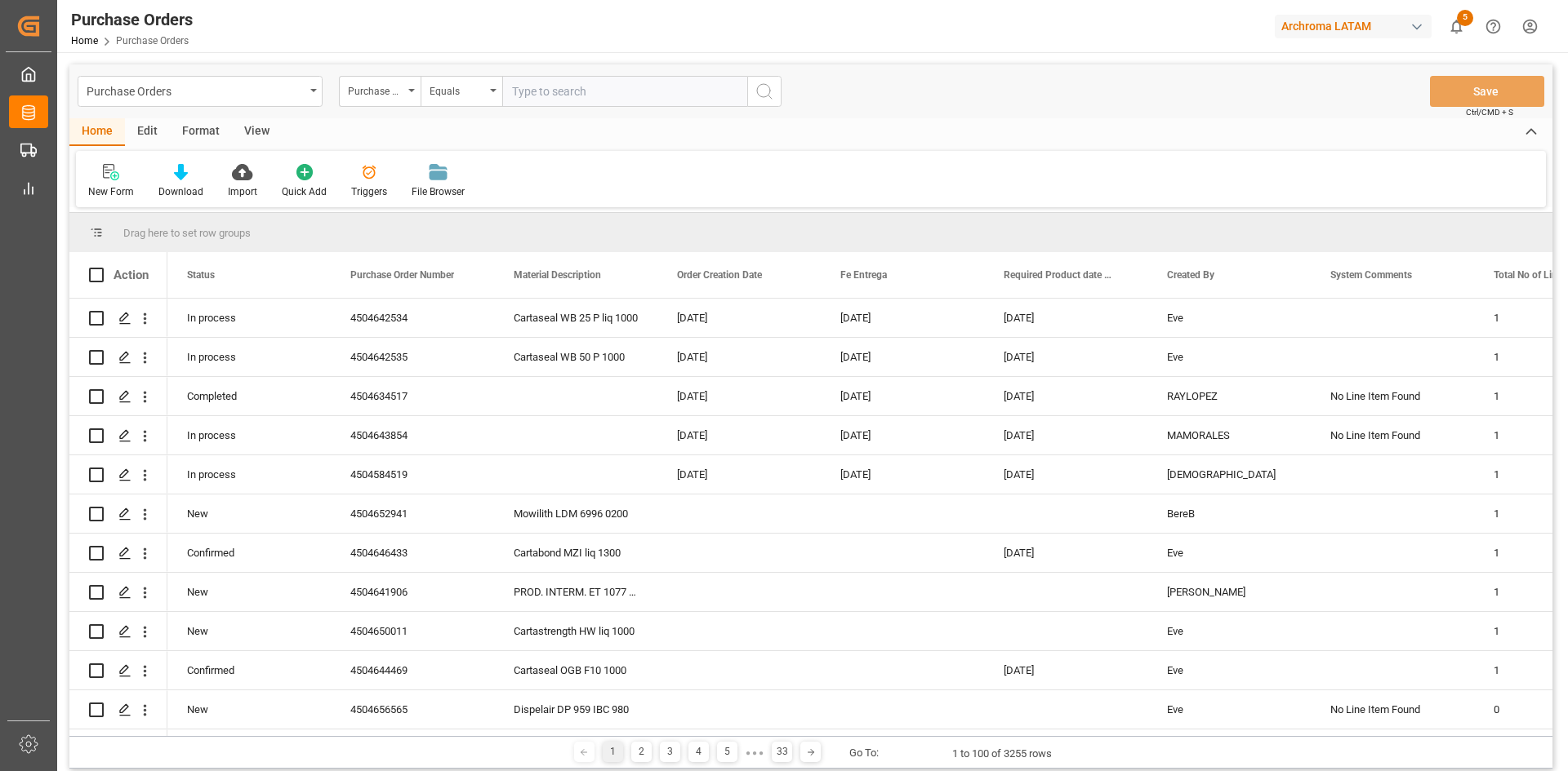
click at [559, 87] on input "text" at bounding box center [624, 91] width 245 height 31
paste input "4504630285"
type input "4504630285"
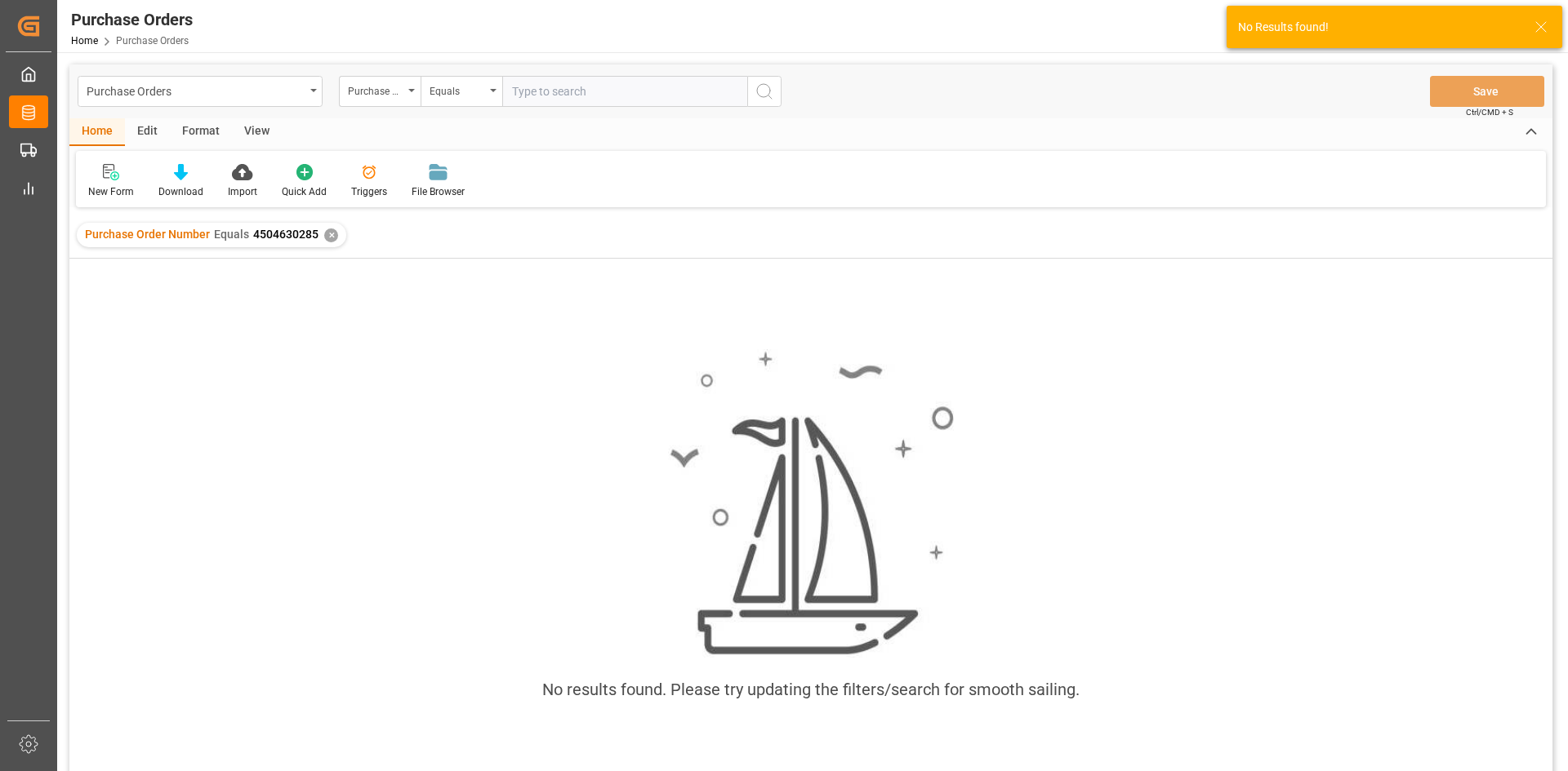
click at [333, 238] on div "✕" at bounding box center [331, 236] width 14 height 14
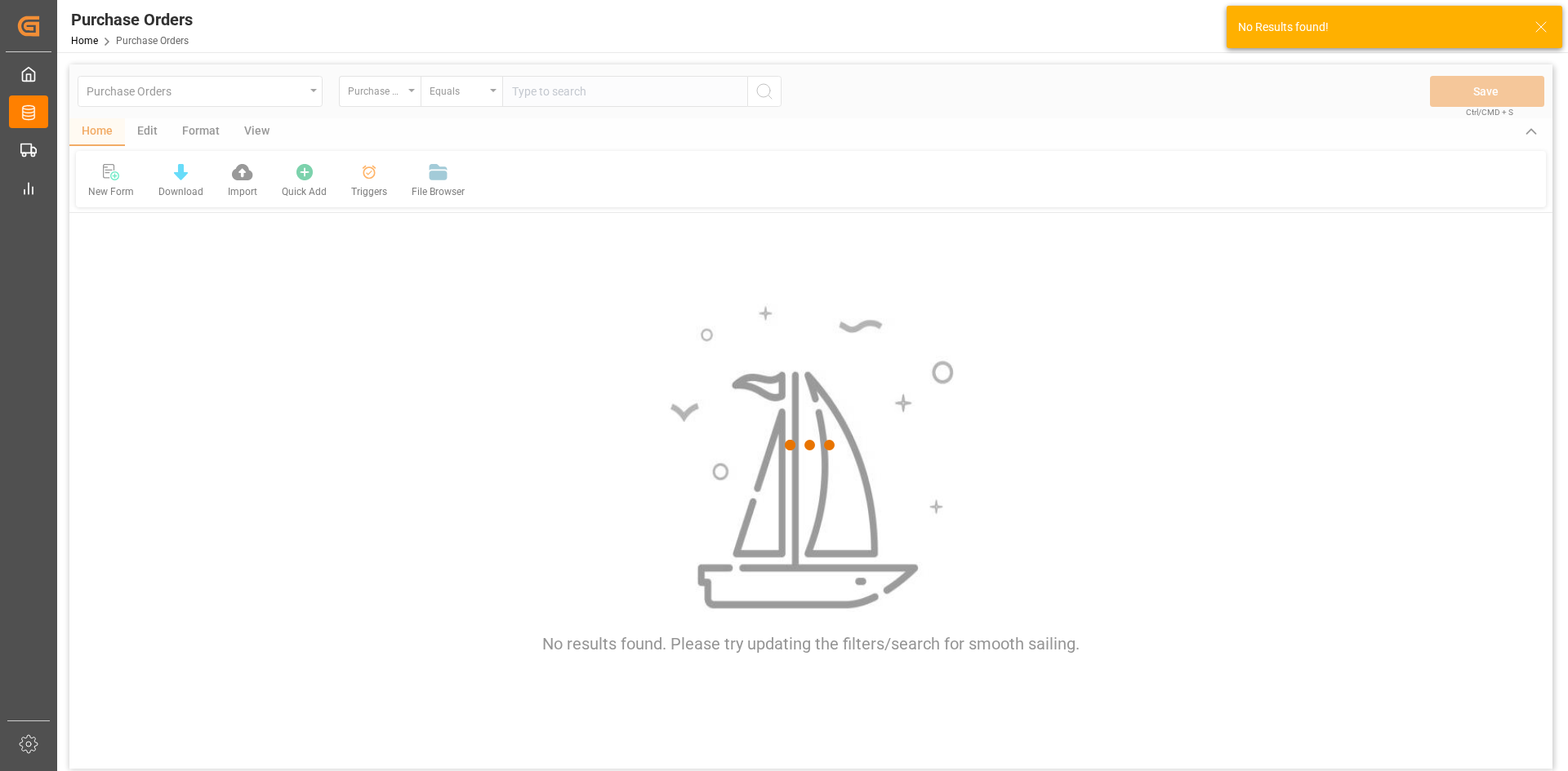
click at [583, 91] on div at bounding box center [811, 445] width 1483 height 762
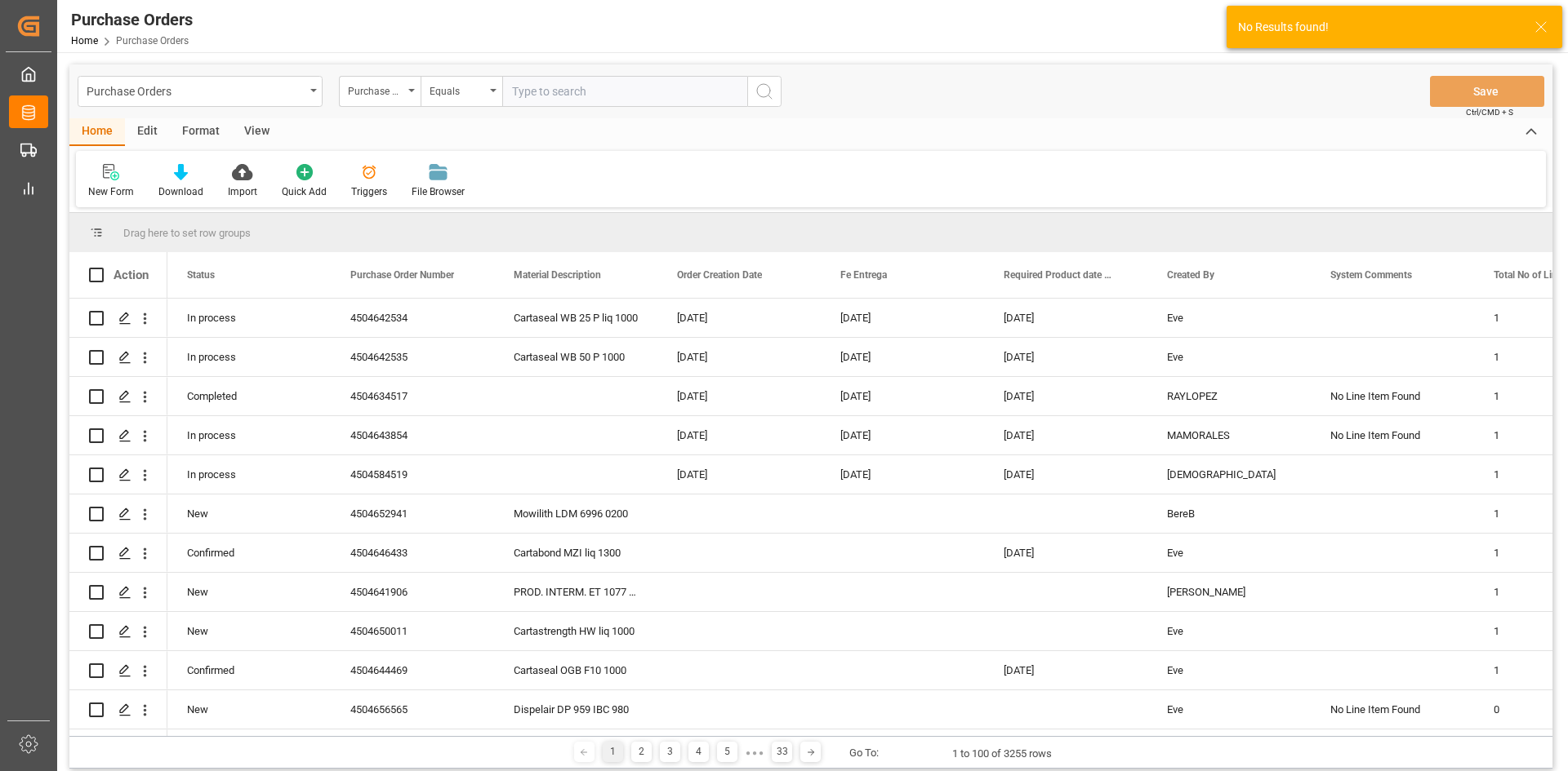
click at [583, 91] on input "text" at bounding box center [624, 91] width 245 height 31
paste input "4504630285"
type input "4504630285"
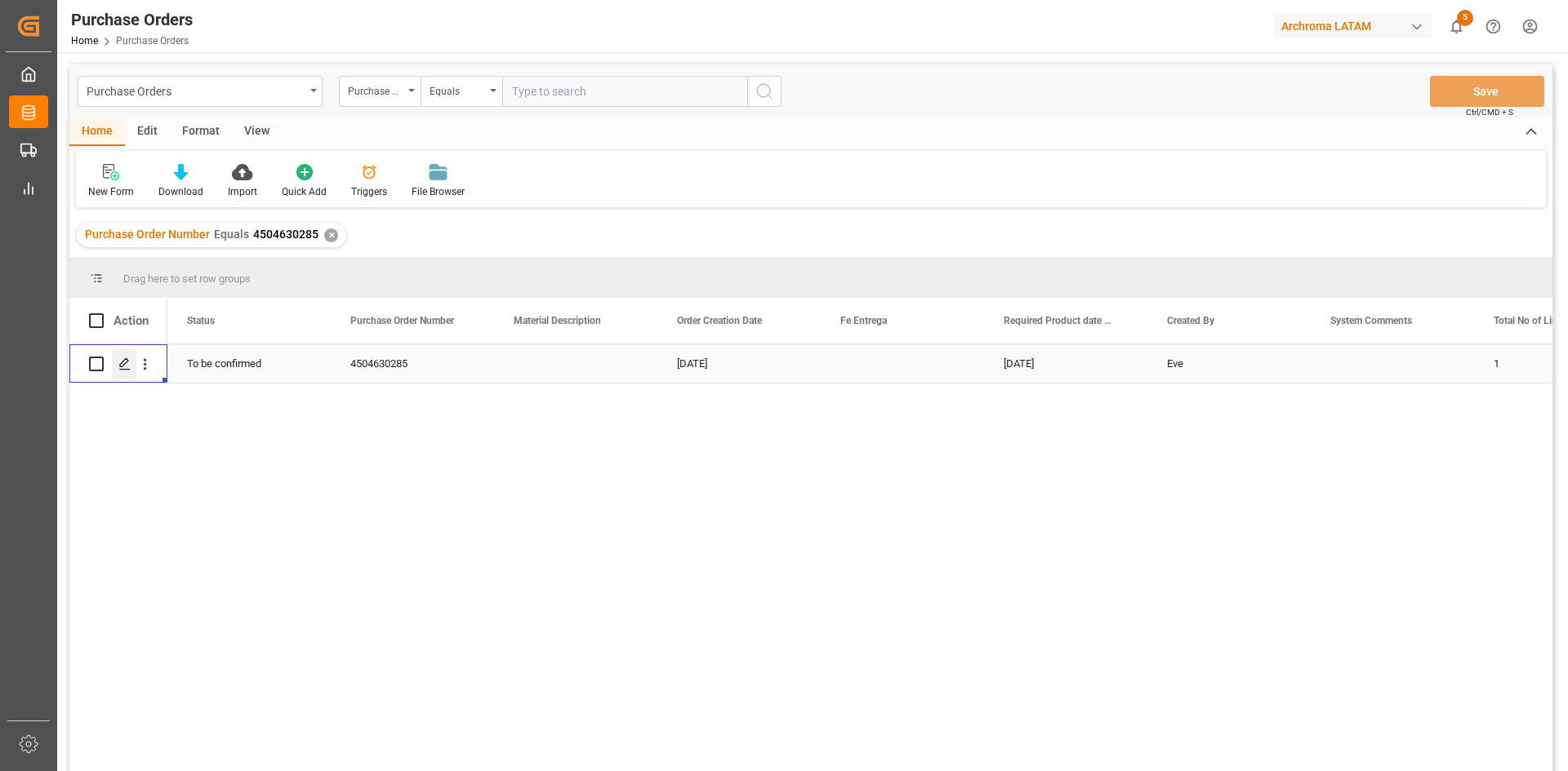
click at [125, 361] on icon "Press SPACE to select this row." at bounding box center [125, 364] width 13 height 13
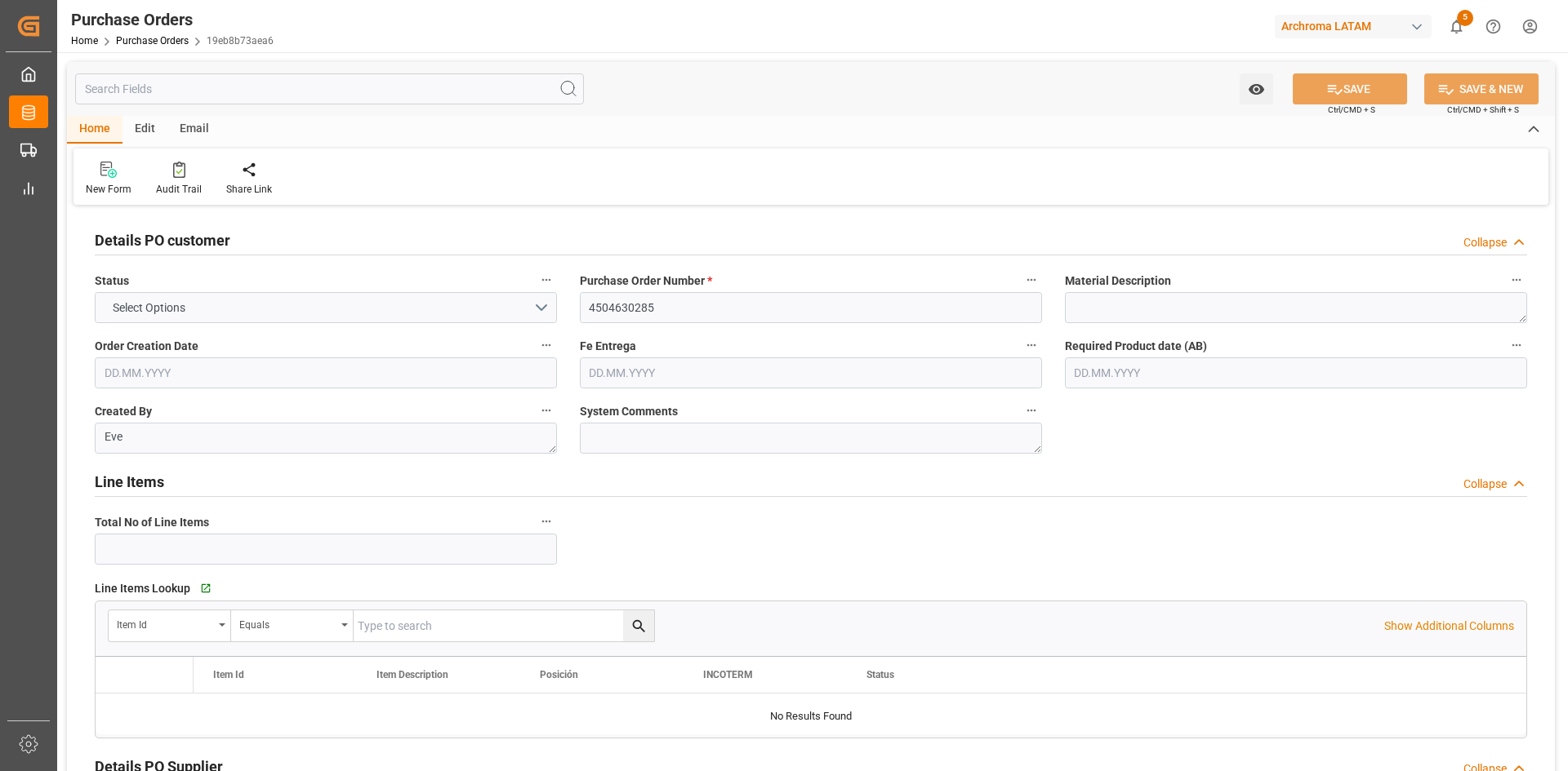
type input "1"
type input "[DATE]"
drag, startPoint x: 626, startPoint y: 358, endPoint x: 648, endPoint y: 377, distance: 29.1
click at [626, 358] on input "text" at bounding box center [811, 373] width 462 height 31
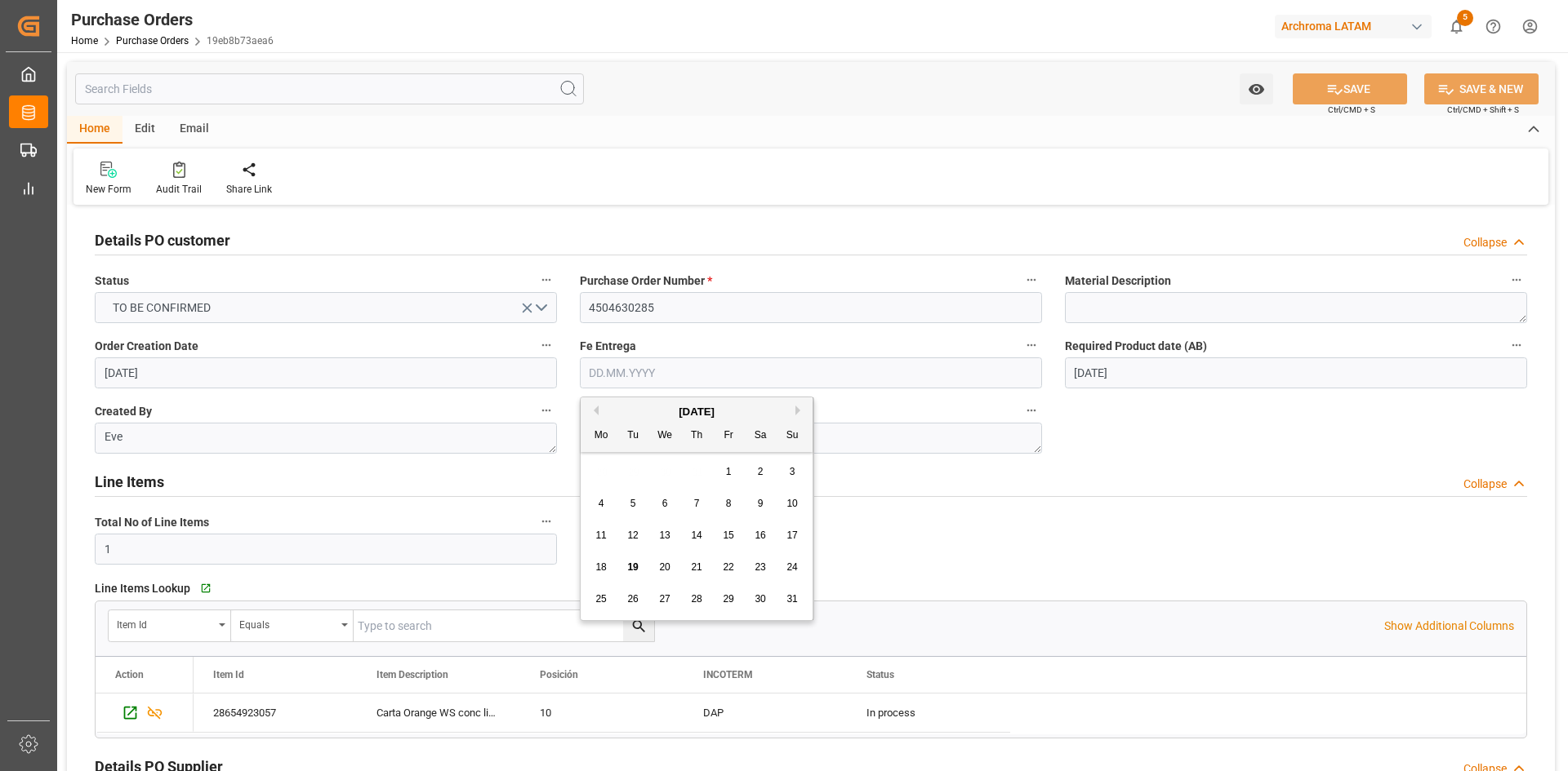
click at [648, 377] on input "text" at bounding box center [811, 373] width 462 height 31
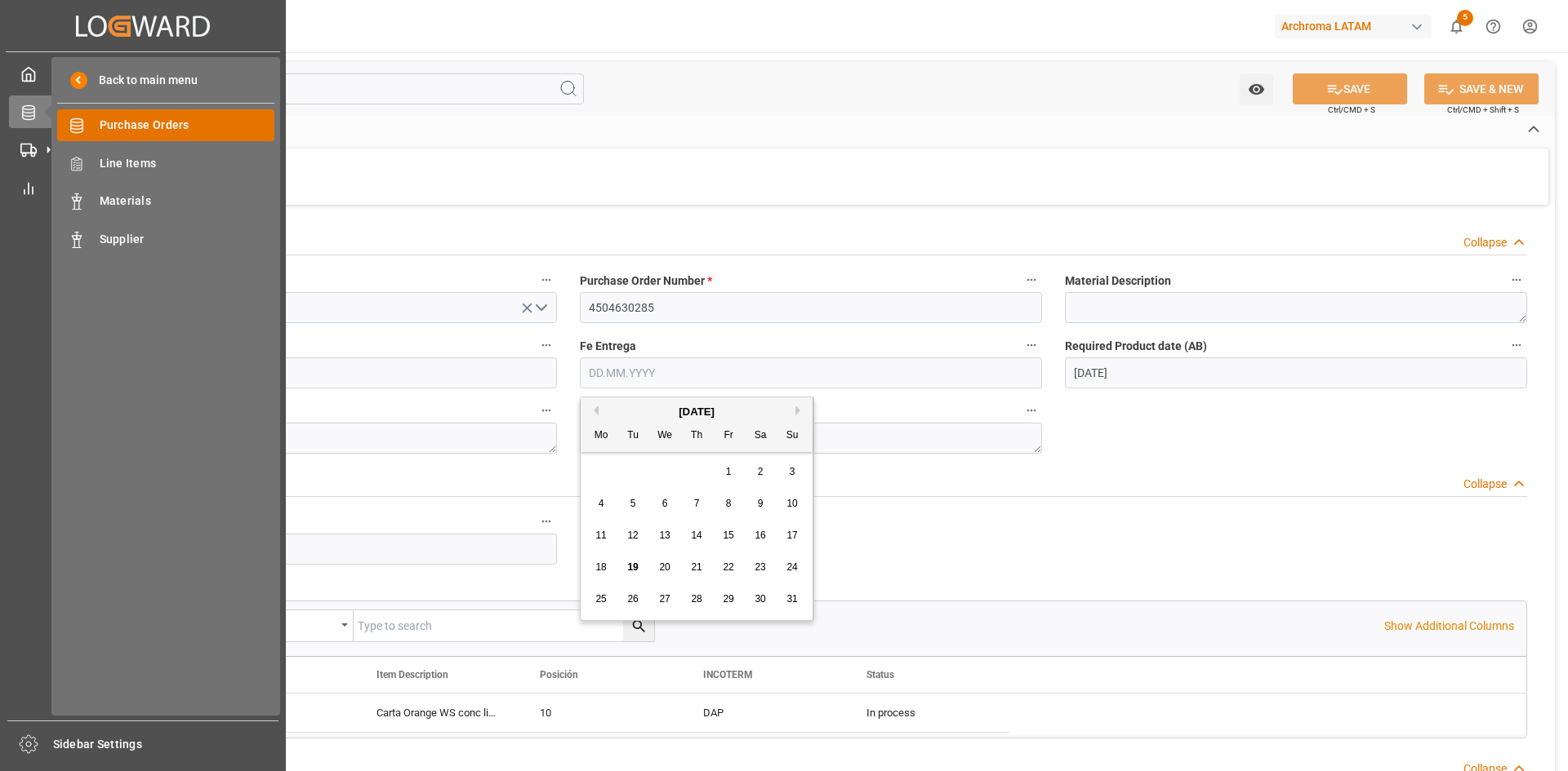
click at [167, 127] on span "Purchase Orders" at bounding box center [187, 125] width 176 height 18
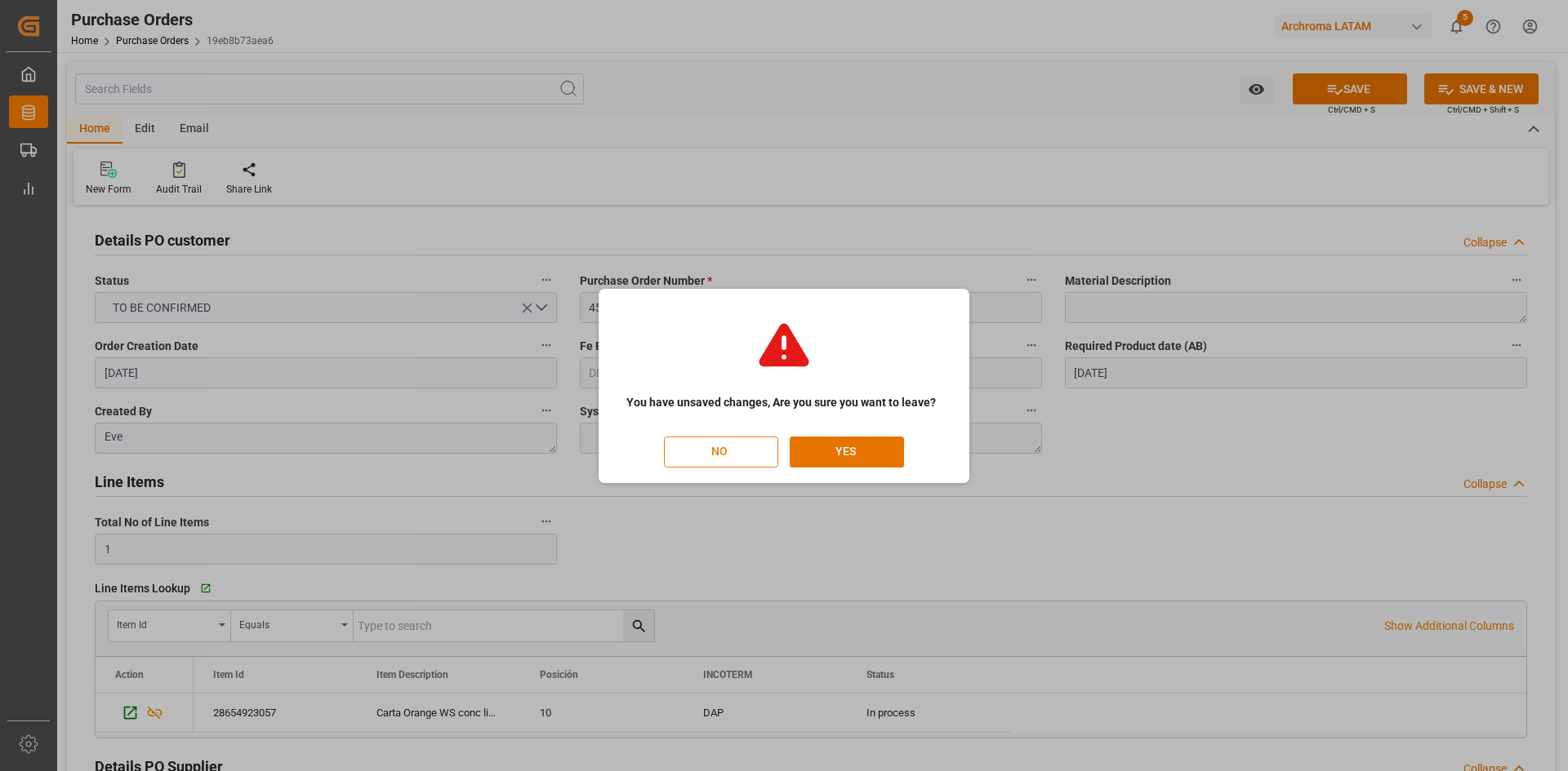
click at [703, 454] on button "NO" at bounding box center [720, 452] width 115 height 31
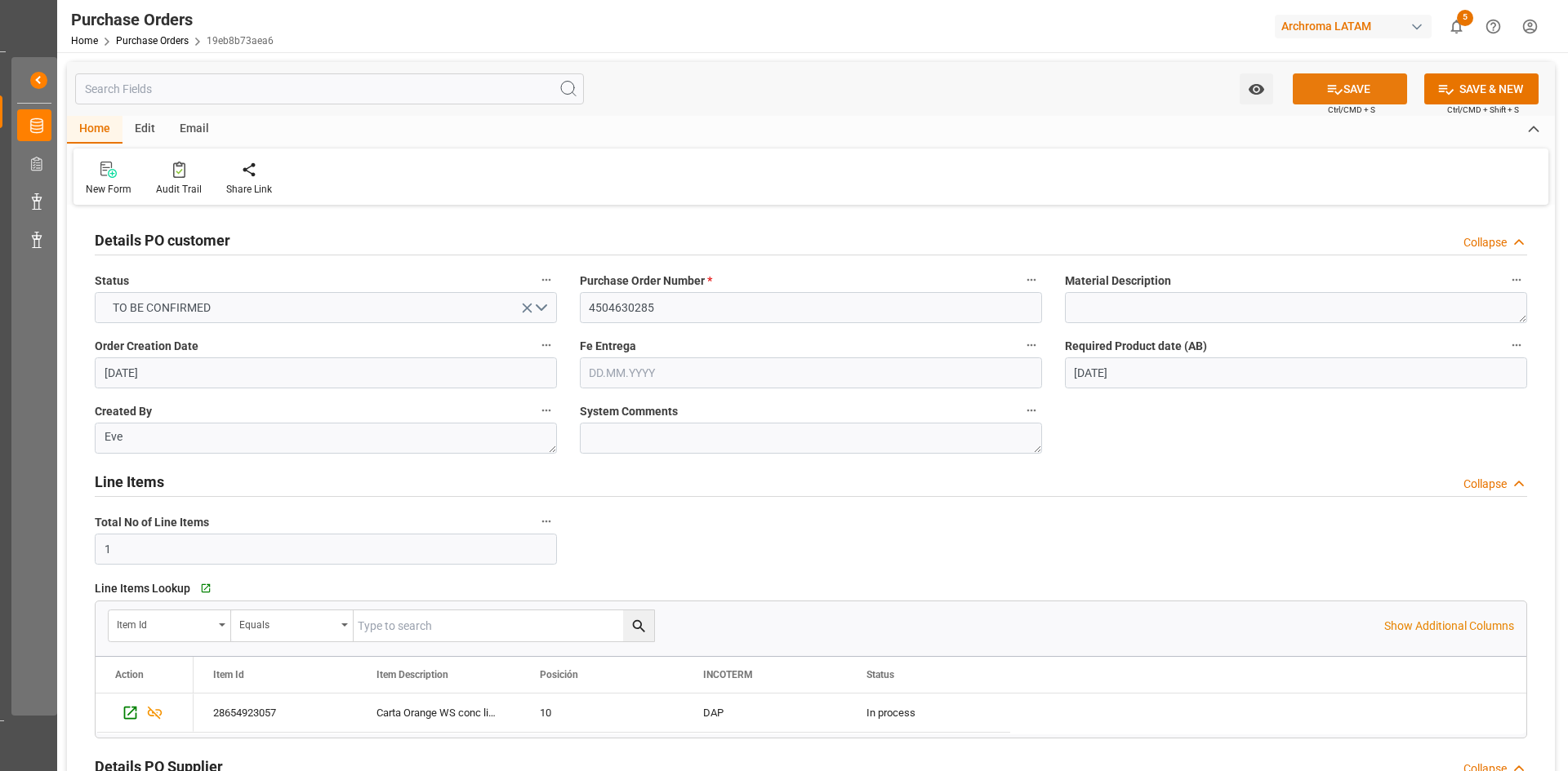
click at [1372, 93] on button "SAVE" at bounding box center [1350, 89] width 115 height 31
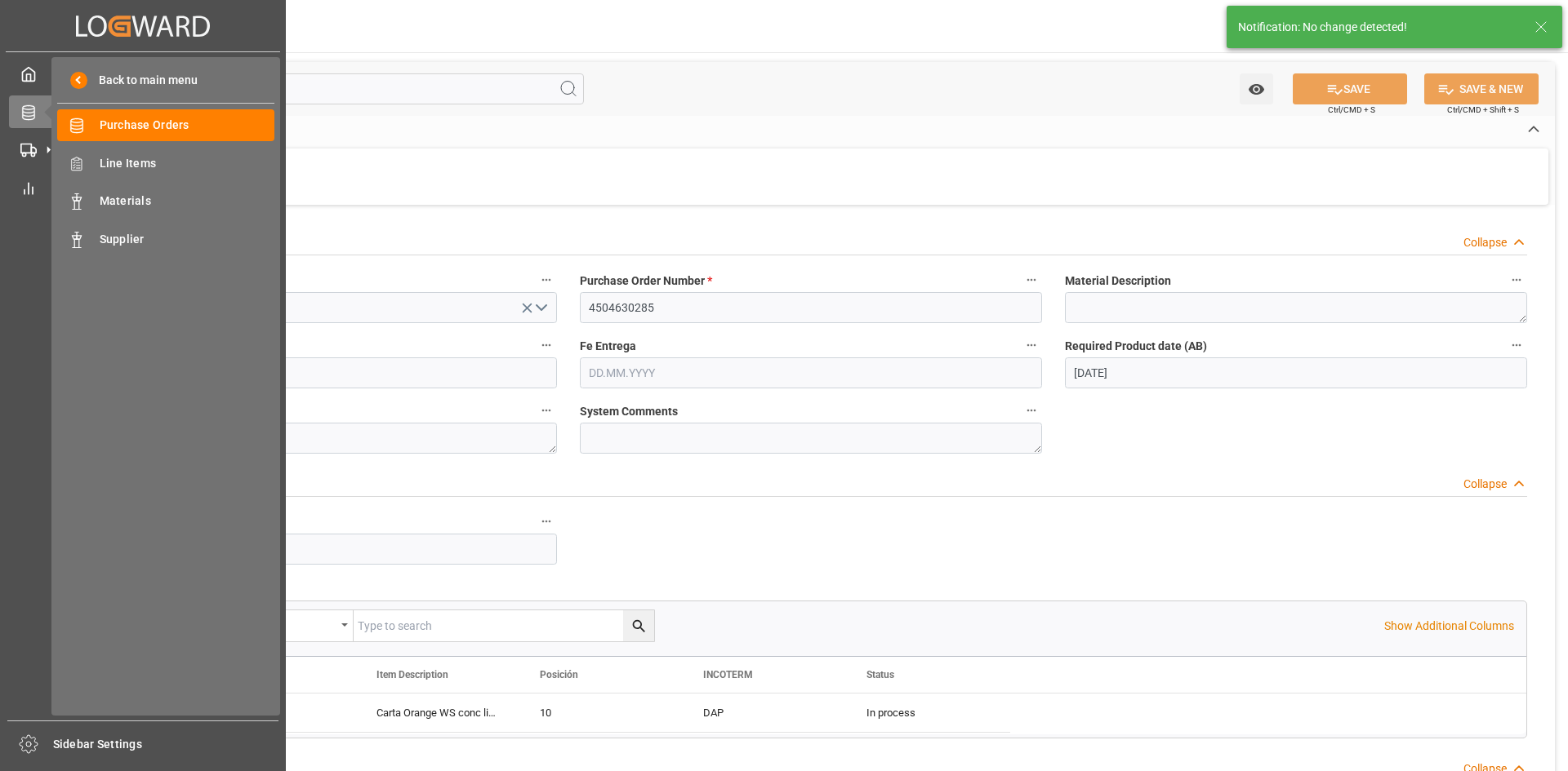
scroll to position [0, 0]
click at [19, 147] on div at bounding box center [23, 150] width 28 height 18
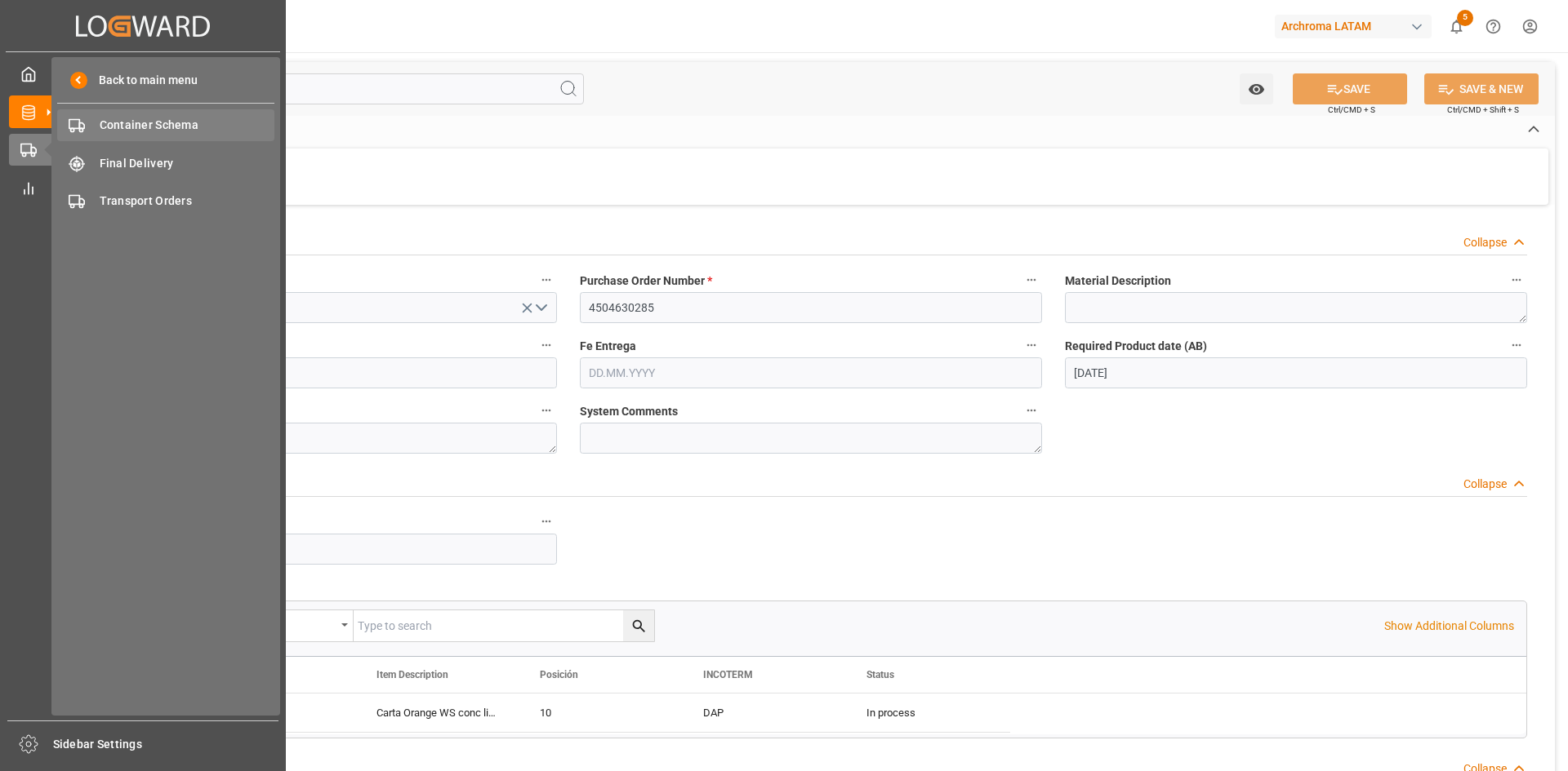
click at [221, 124] on span "Container Schema" at bounding box center [187, 125] width 176 height 18
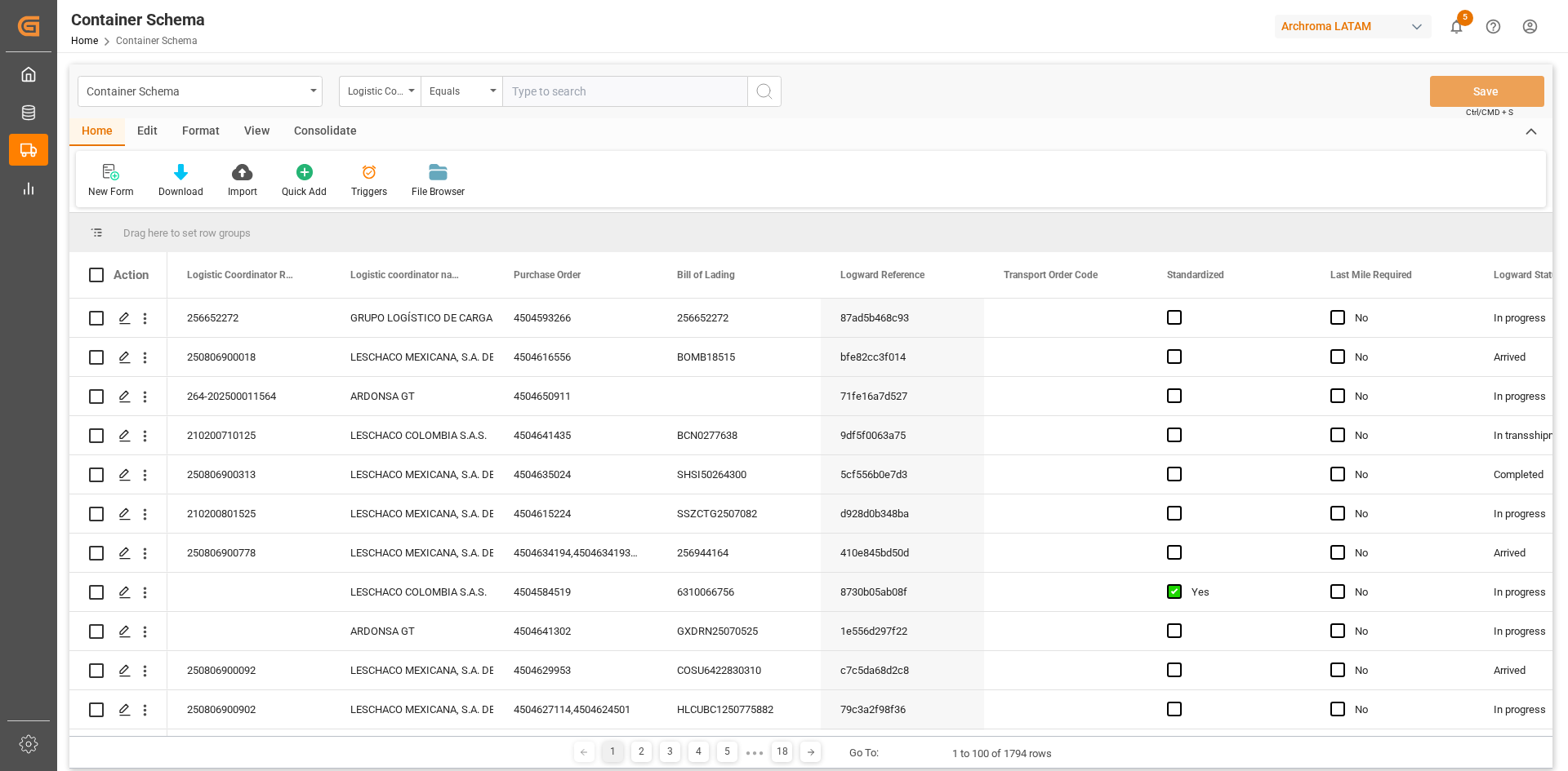
click at [407, 91] on div "Logistic Coordinator Reference Number" at bounding box center [379, 91] width 82 height 31
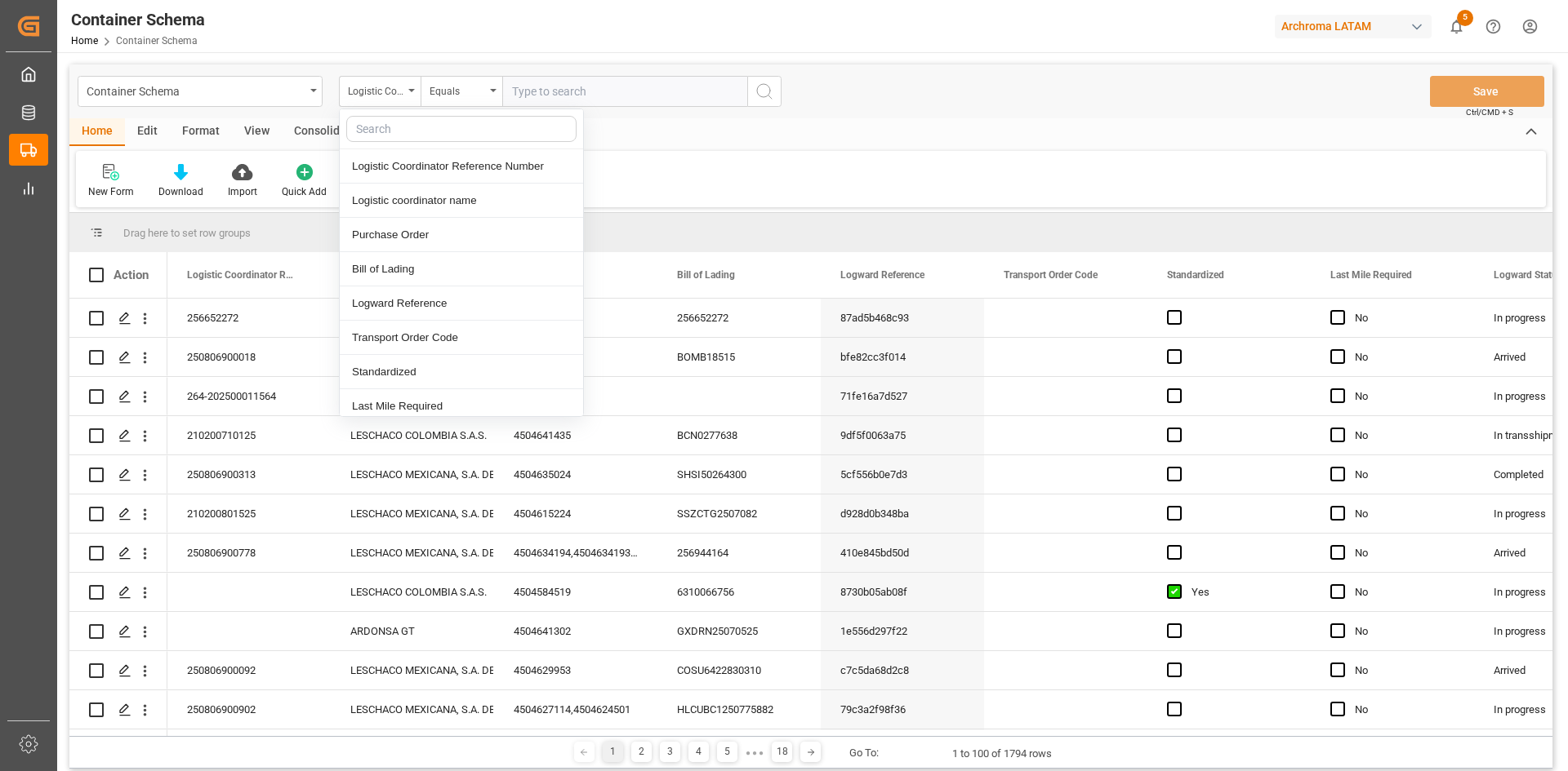
click at [439, 130] on input "text" at bounding box center [461, 129] width 231 height 26
click at [1050, 346] on div "Press SPACE to select this row." at bounding box center [1065, 358] width 163 height 38
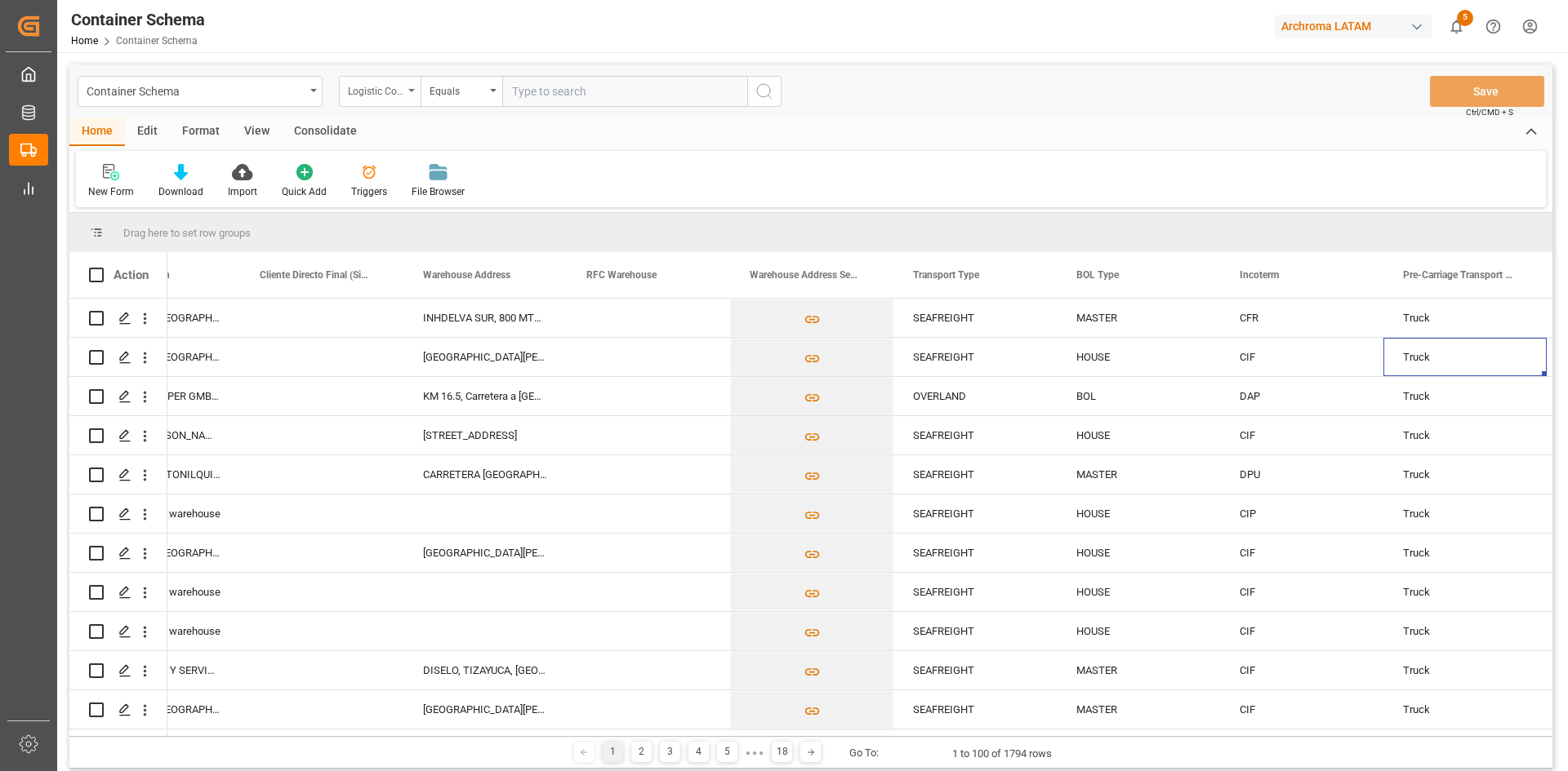
click at [409, 93] on div "Logistic Coordinator Reference Number" at bounding box center [379, 91] width 82 height 31
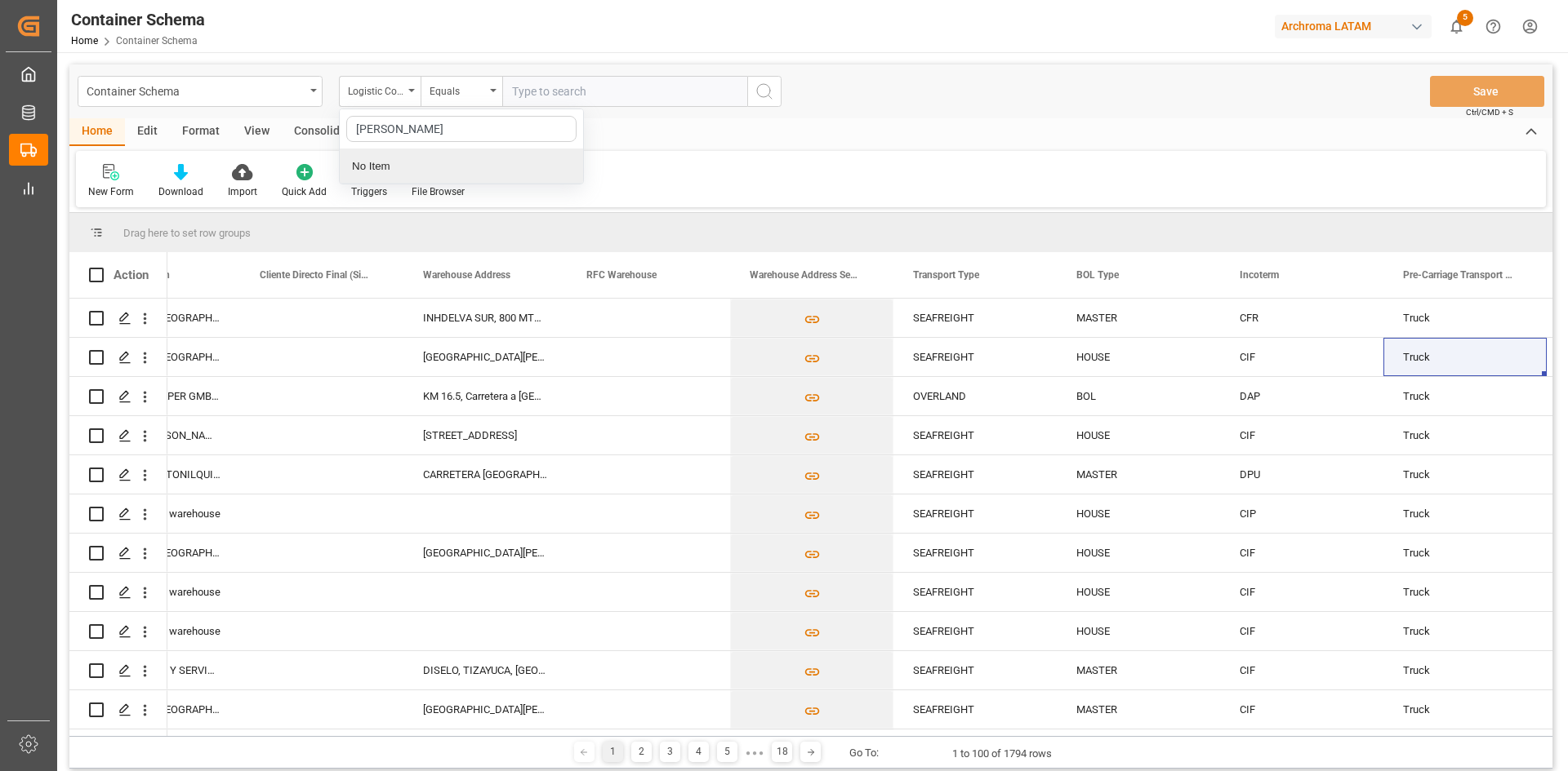
type input "trans"
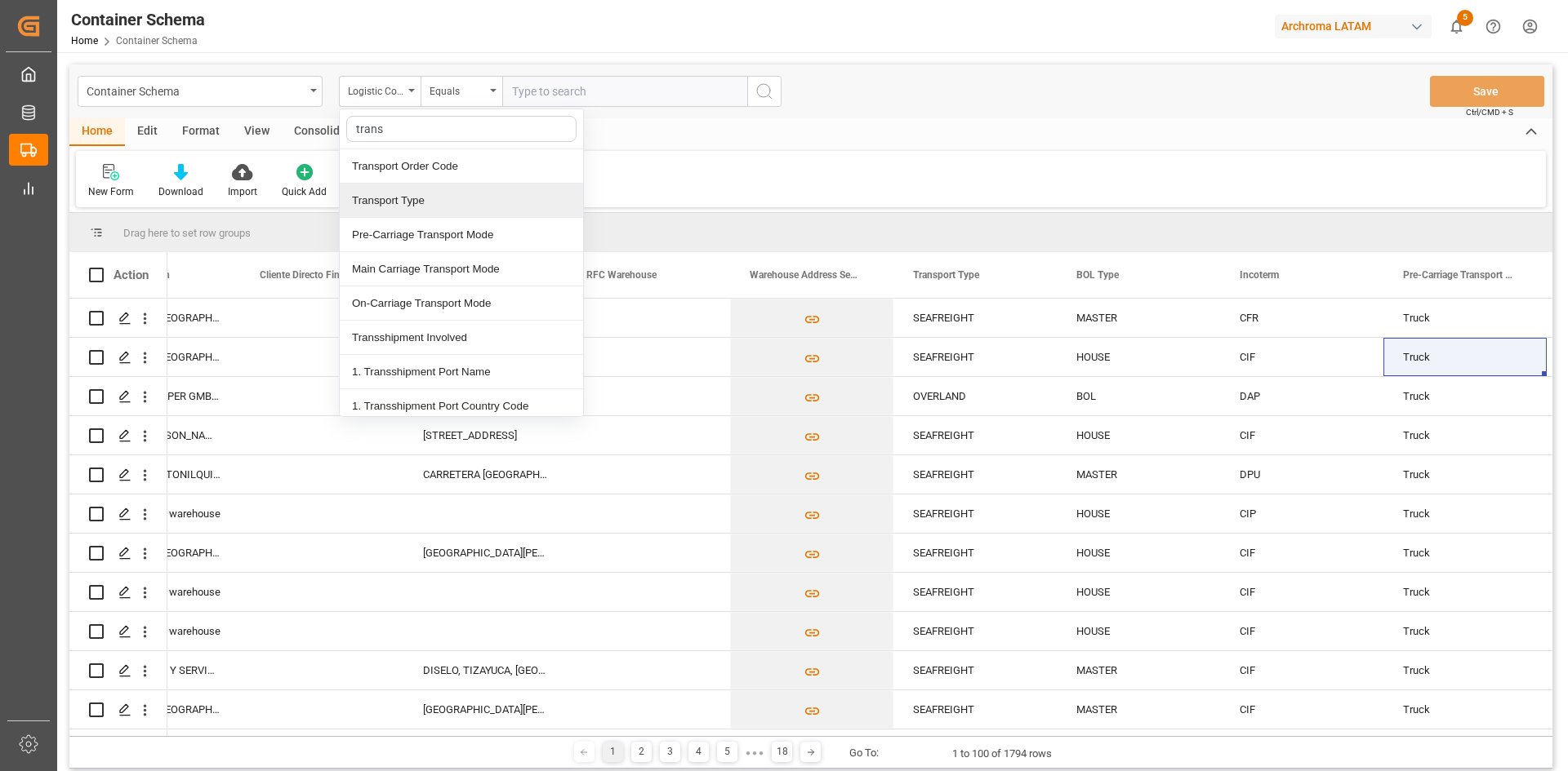
click at [440, 195] on div "Transport Type" at bounding box center [461, 200] width 243 height 34
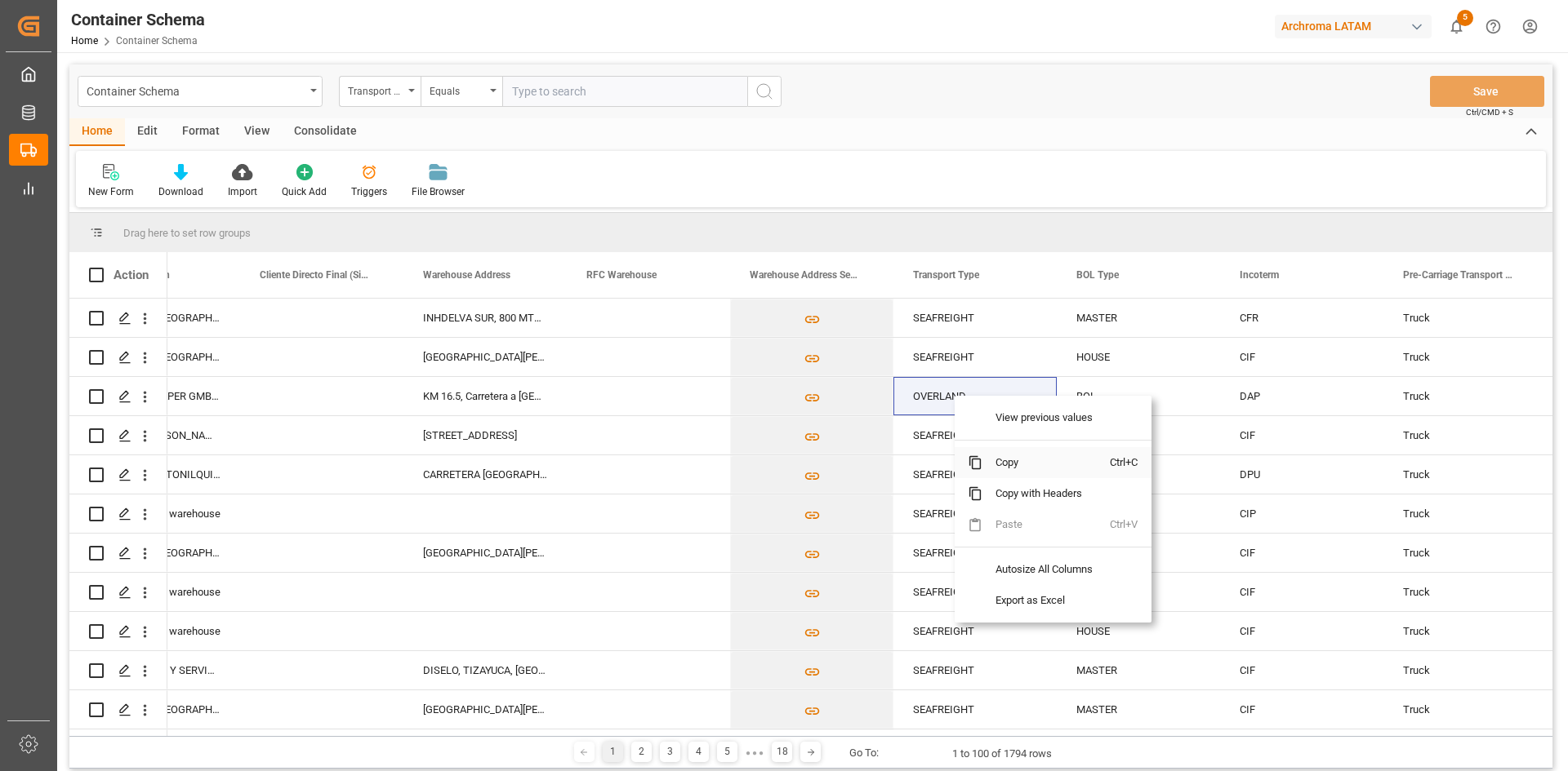
drag, startPoint x: 1000, startPoint y: 458, endPoint x: 926, endPoint y: 396, distance: 96.5
click at [1000, 459] on span "Copy" at bounding box center [1046, 462] width 127 height 31
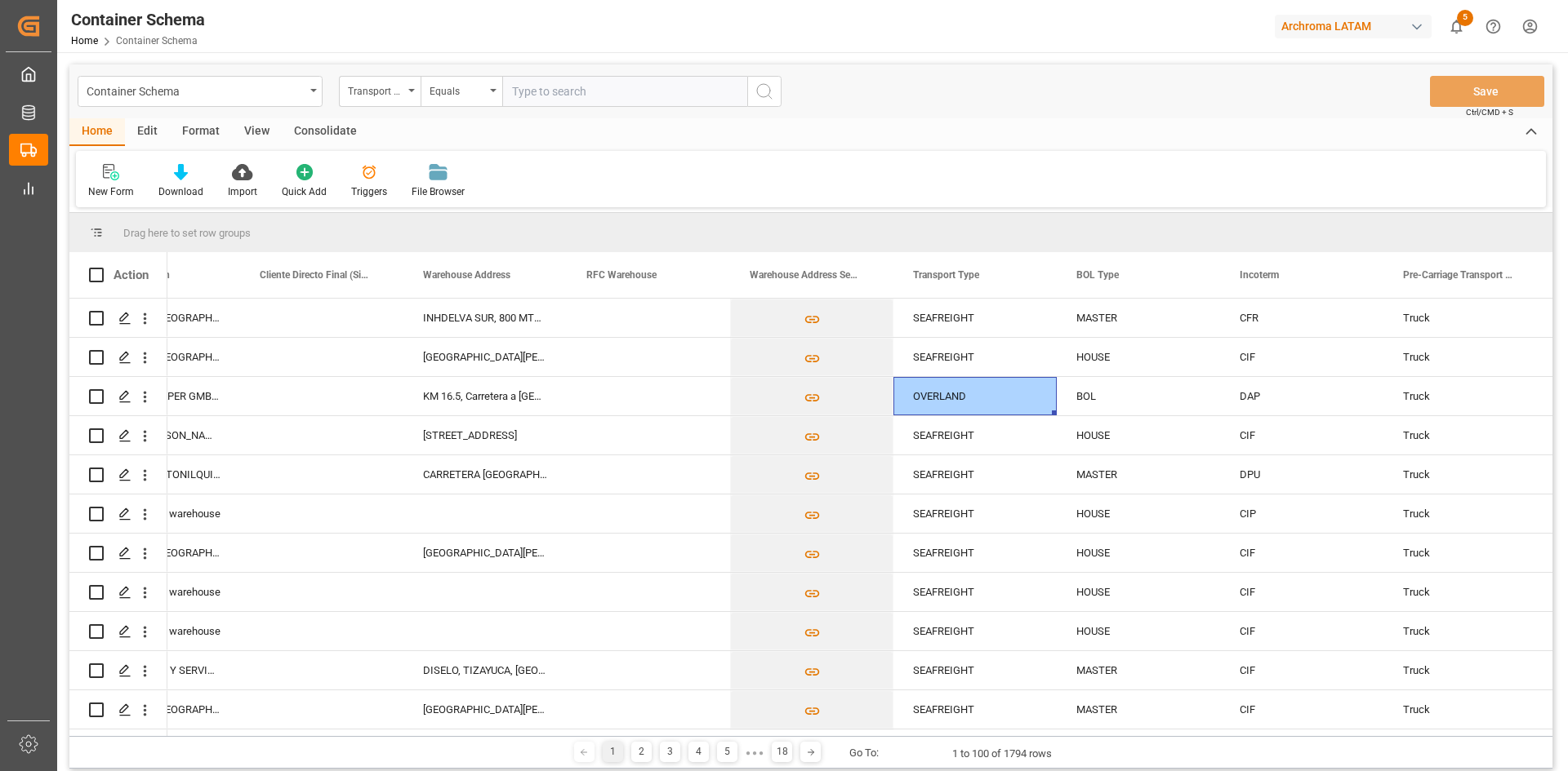
click at [545, 104] on input "text" at bounding box center [624, 91] width 245 height 31
paste input "OVERLAND"
type input "OVERLAND"
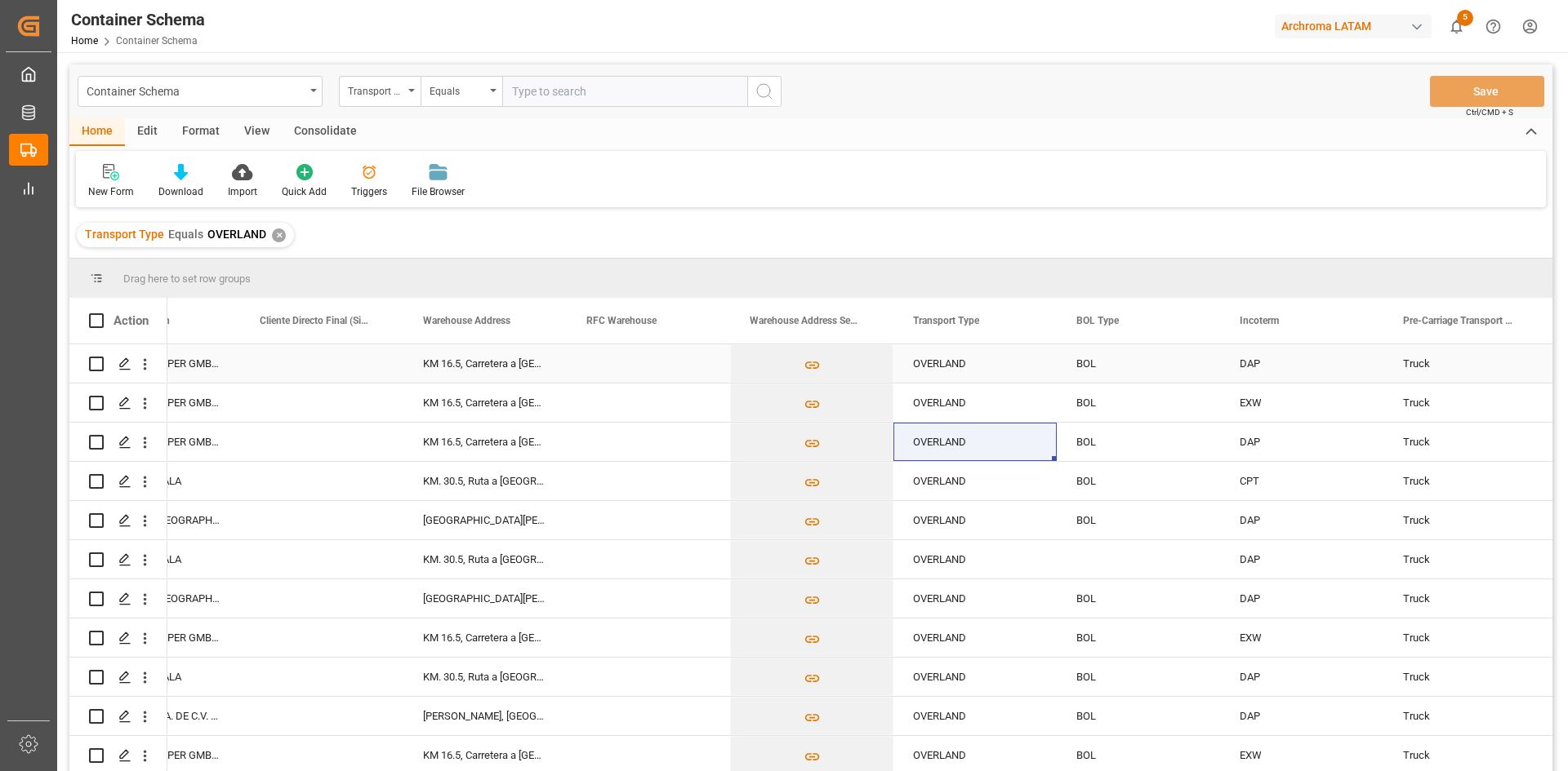
click at [512, 365] on div "KM 16.5, Carretera a [GEOGRAPHIC_DATA] , [PERSON_NAME] Fraijanes, [GEOGRAPHIC_D…" at bounding box center [485, 363] width 163 height 38
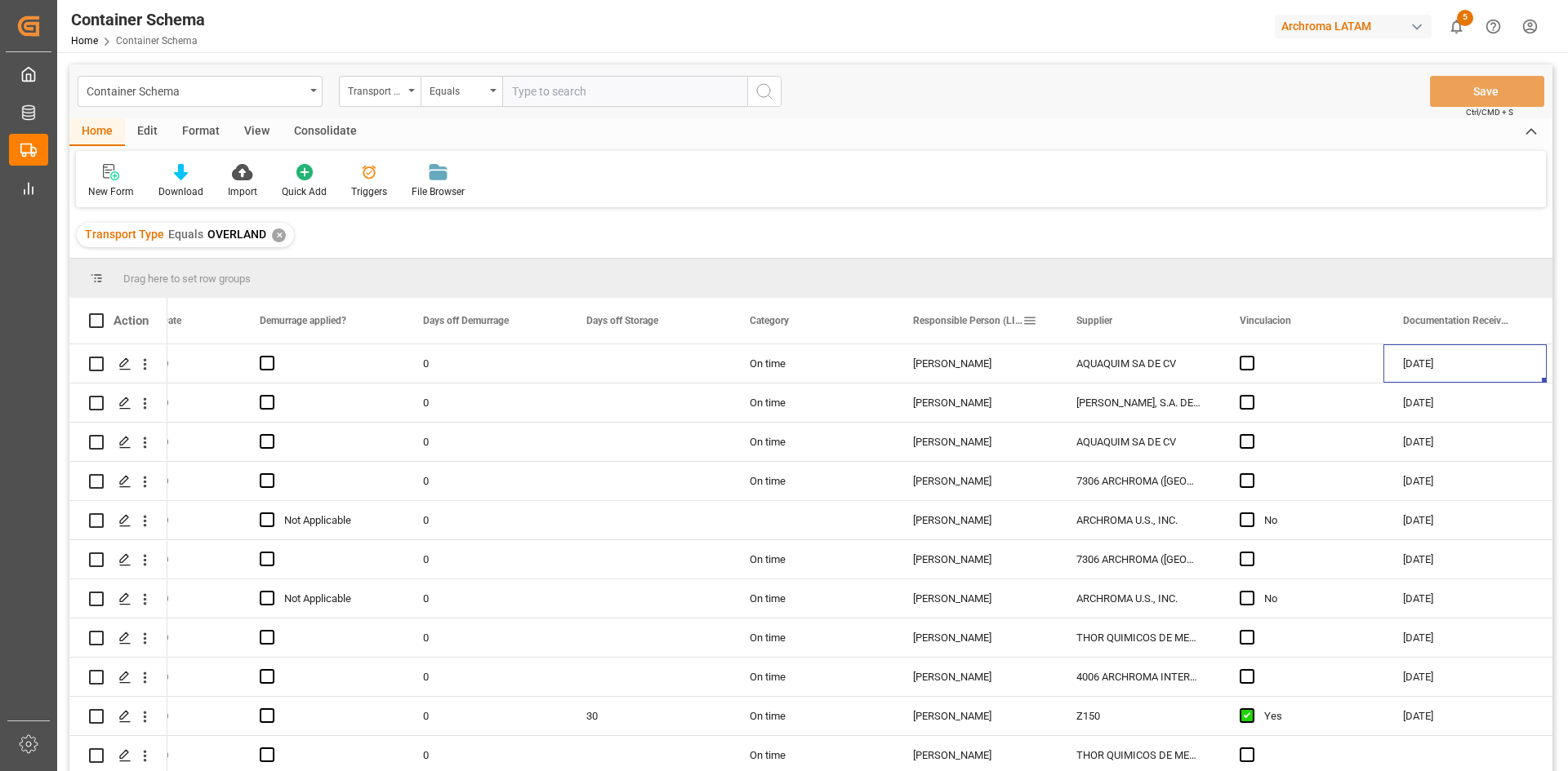
click at [982, 333] on div "Responsible Person (LIGHTHOUSE)" at bounding box center [967, 321] width 109 height 46
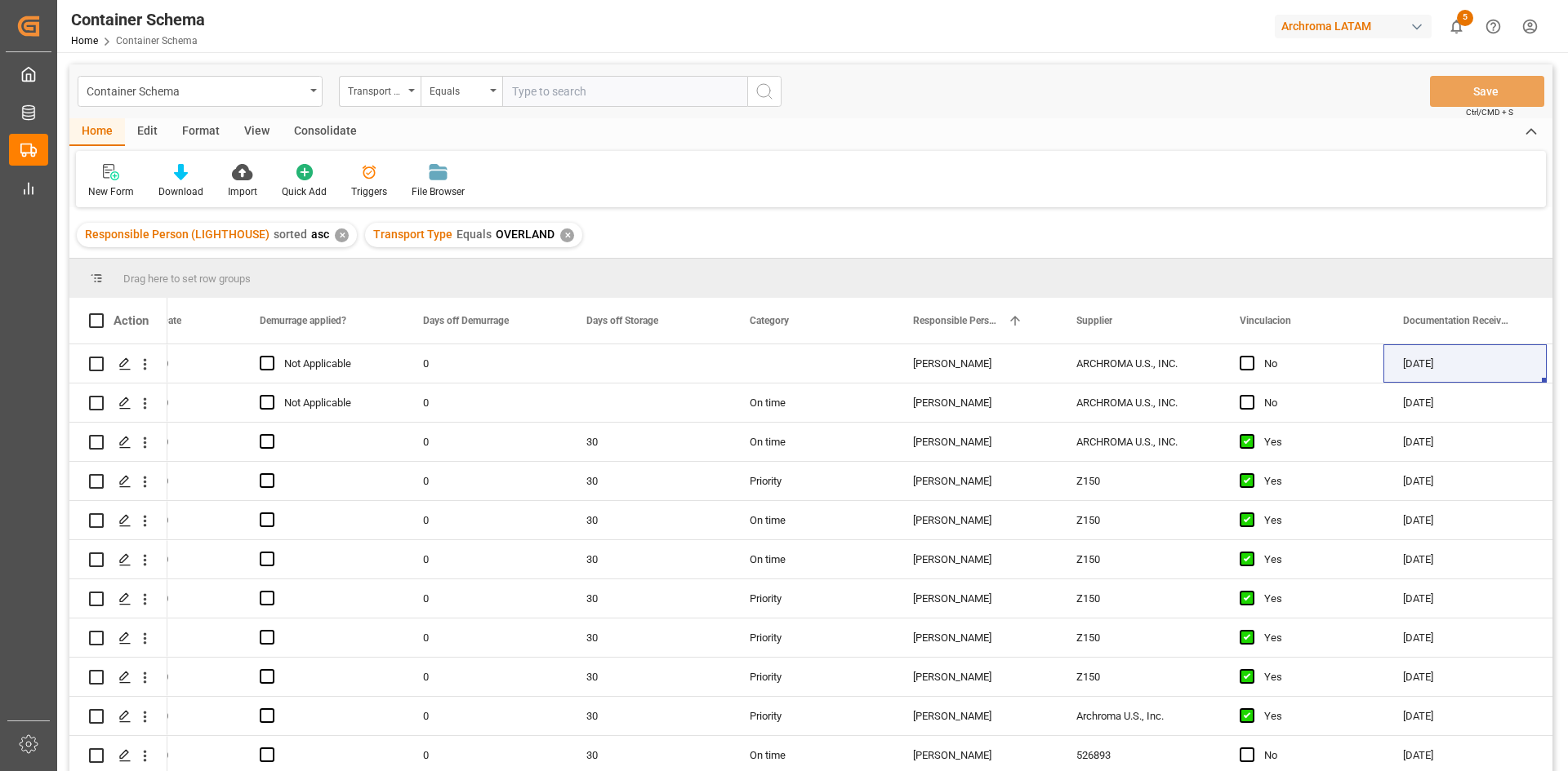
click at [339, 234] on div "✕" at bounding box center [342, 236] width 14 height 14
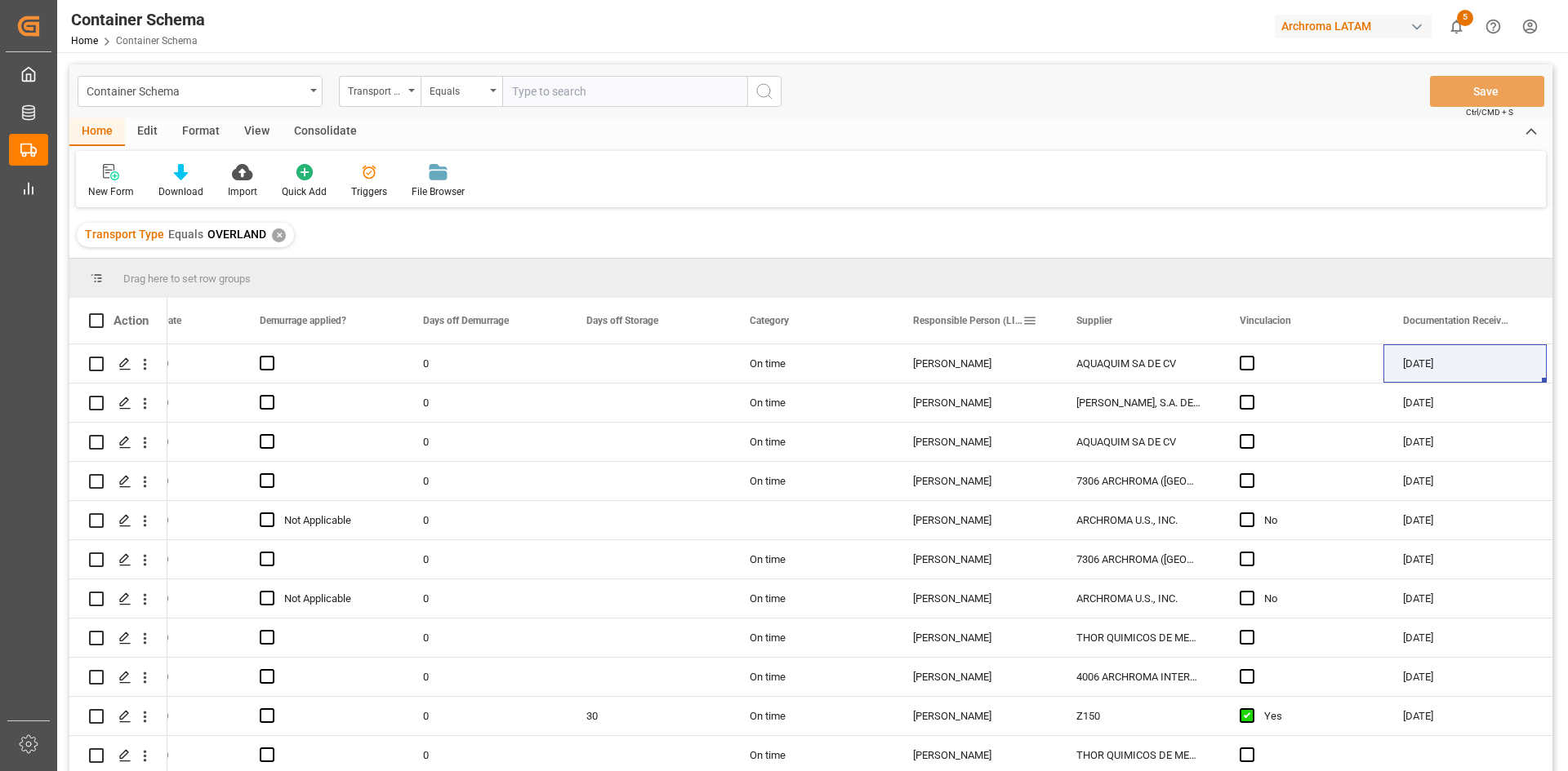
click at [1026, 319] on span at bounding box center [1030, 321] width 15 height 15
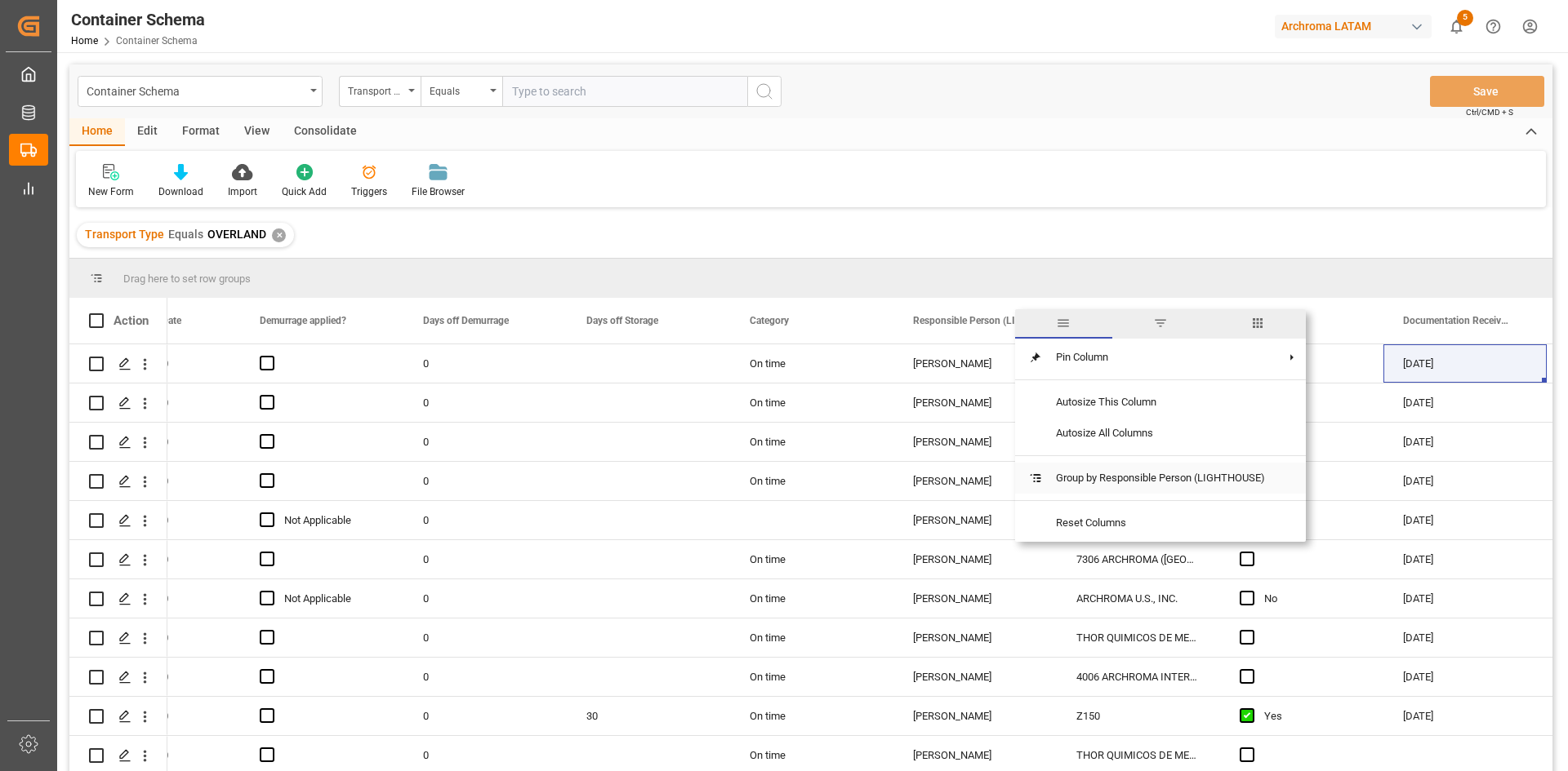
click at [1113, 473] on span "Group by Responsible Person (LIGHTHOUSE)" at bounding box center [1160, 478] width 235 height 31
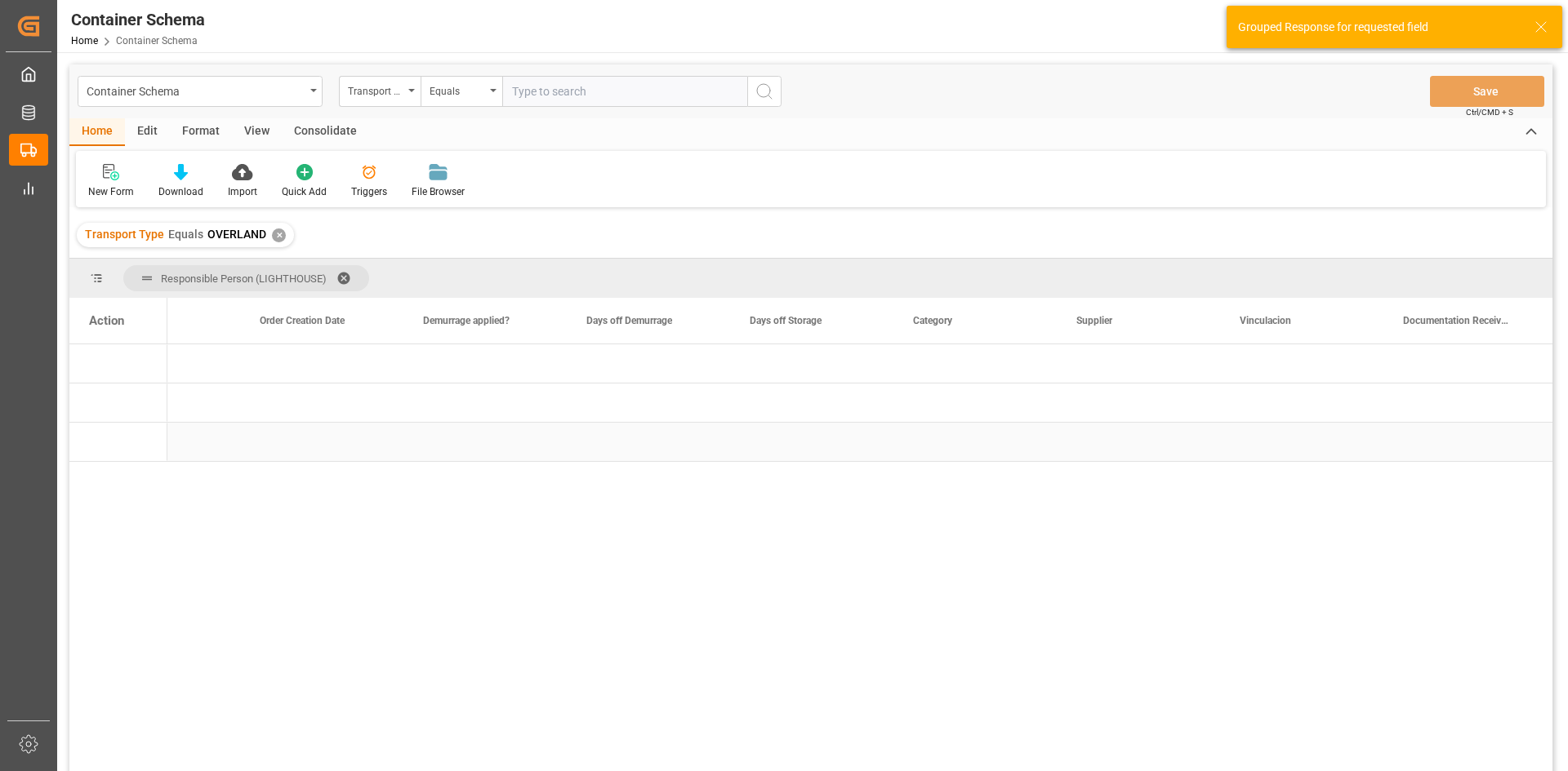
click at [723, 444] on div "Press SPACE to select this row." at bounding box center [648, 442] width 163 height 38
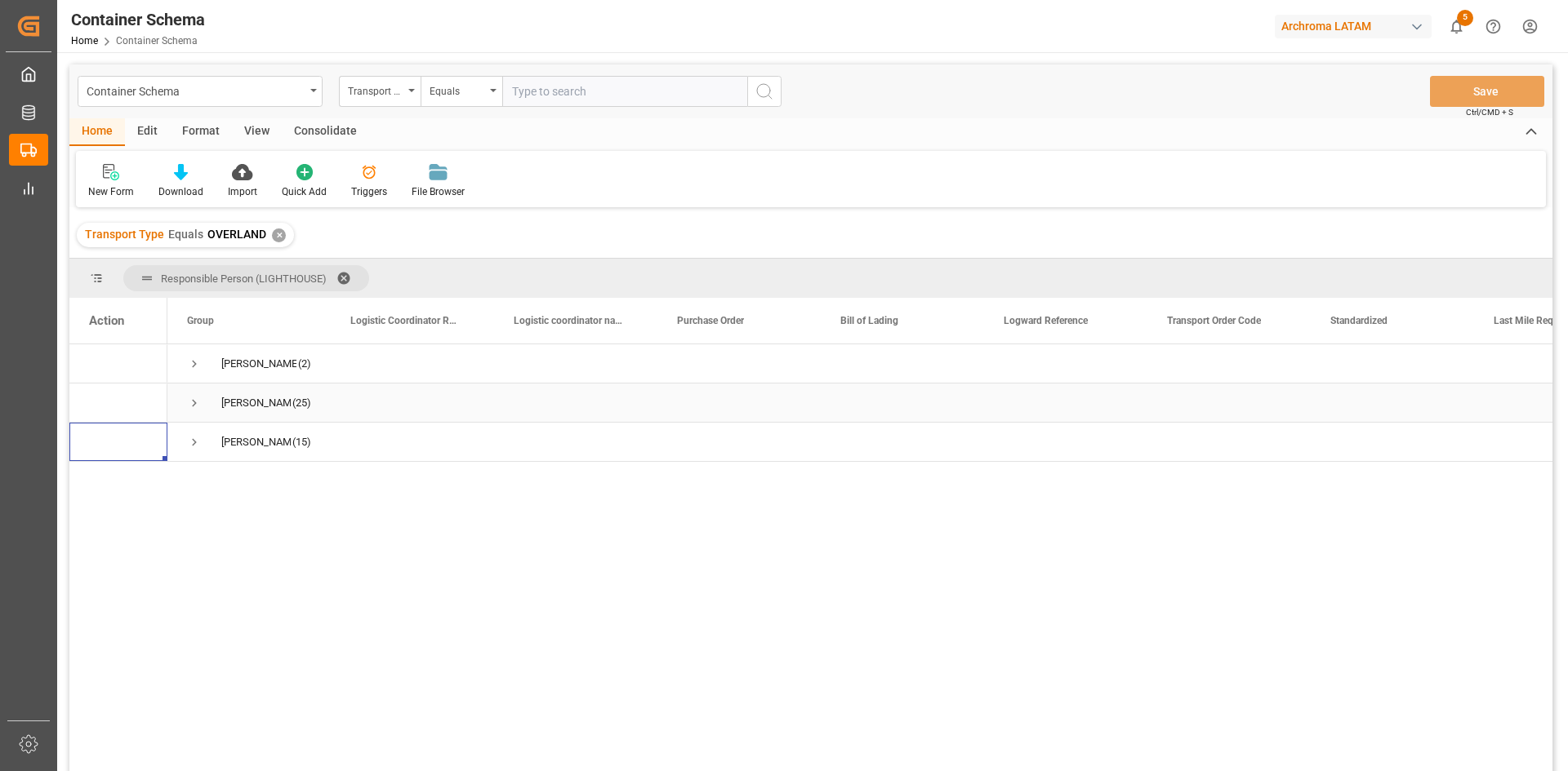
click at [192, 404] on span "Press SPACE to select this row." at bounding box center [195, 403] width 15 height 15
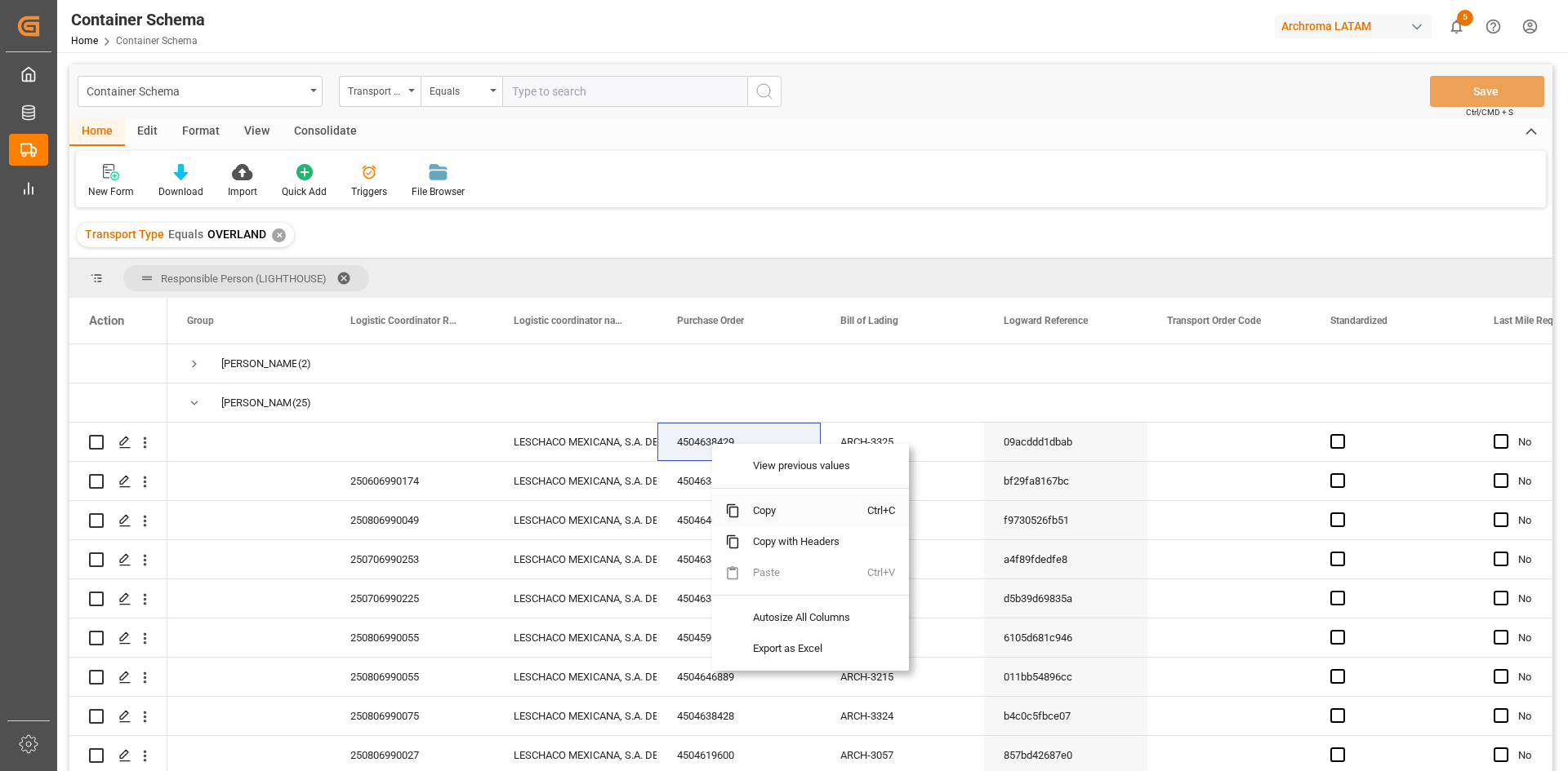
click at [779, 506] on span "Copy" at bounding box center [803, 510] width 127 height 31
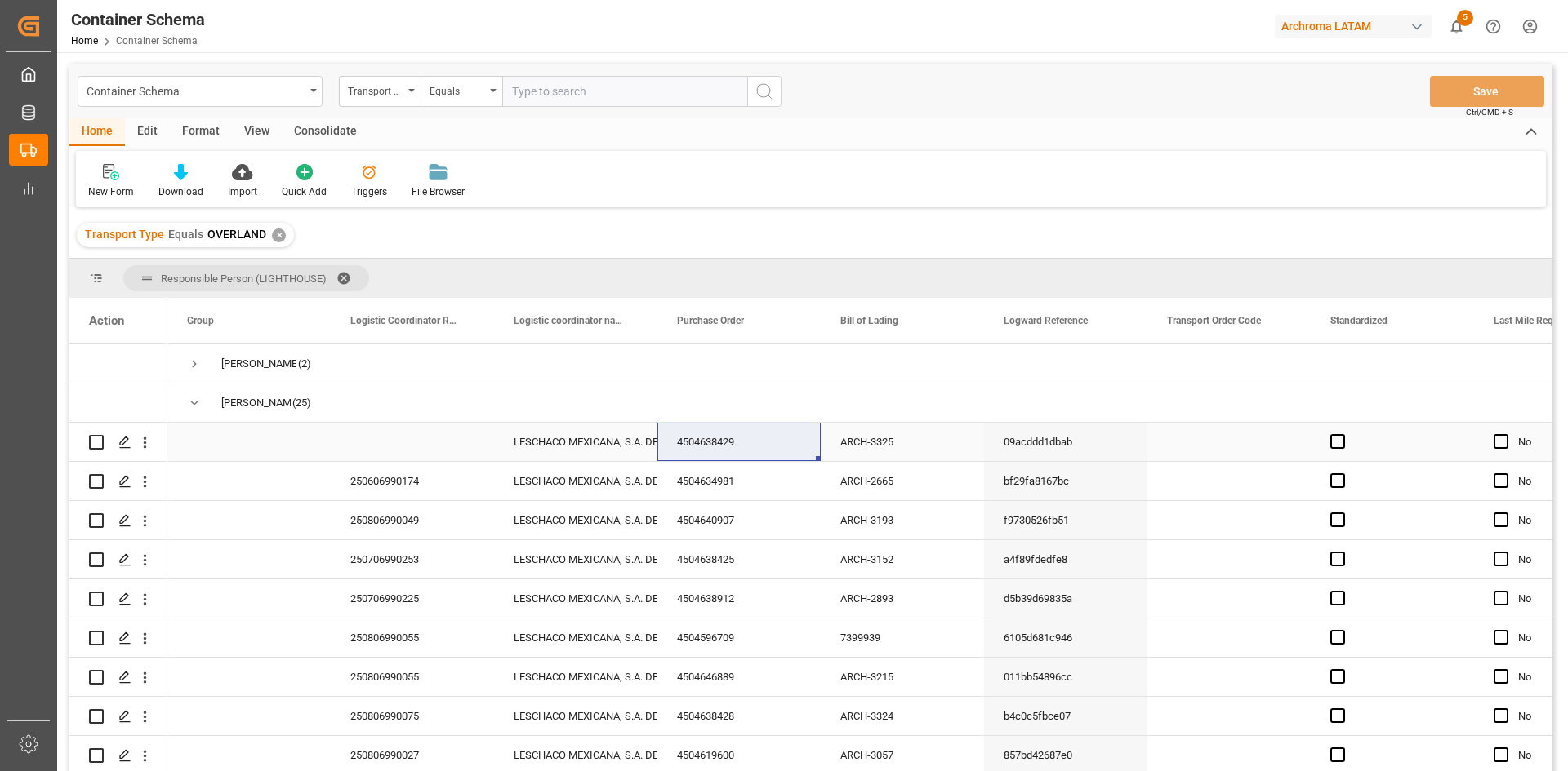
drag, startPoint x: 415, startPoint y: 449, endPoint x: 399, endPoint y: 449, distance: 16.0
click at [415, 449] on div "Press SPACE to select this row." at bounding box center [412, 442] width 163 height 38
click at [394, 445] on div "Press SPACE to select this row." at bounding box center [412, 442] width 163 height 38
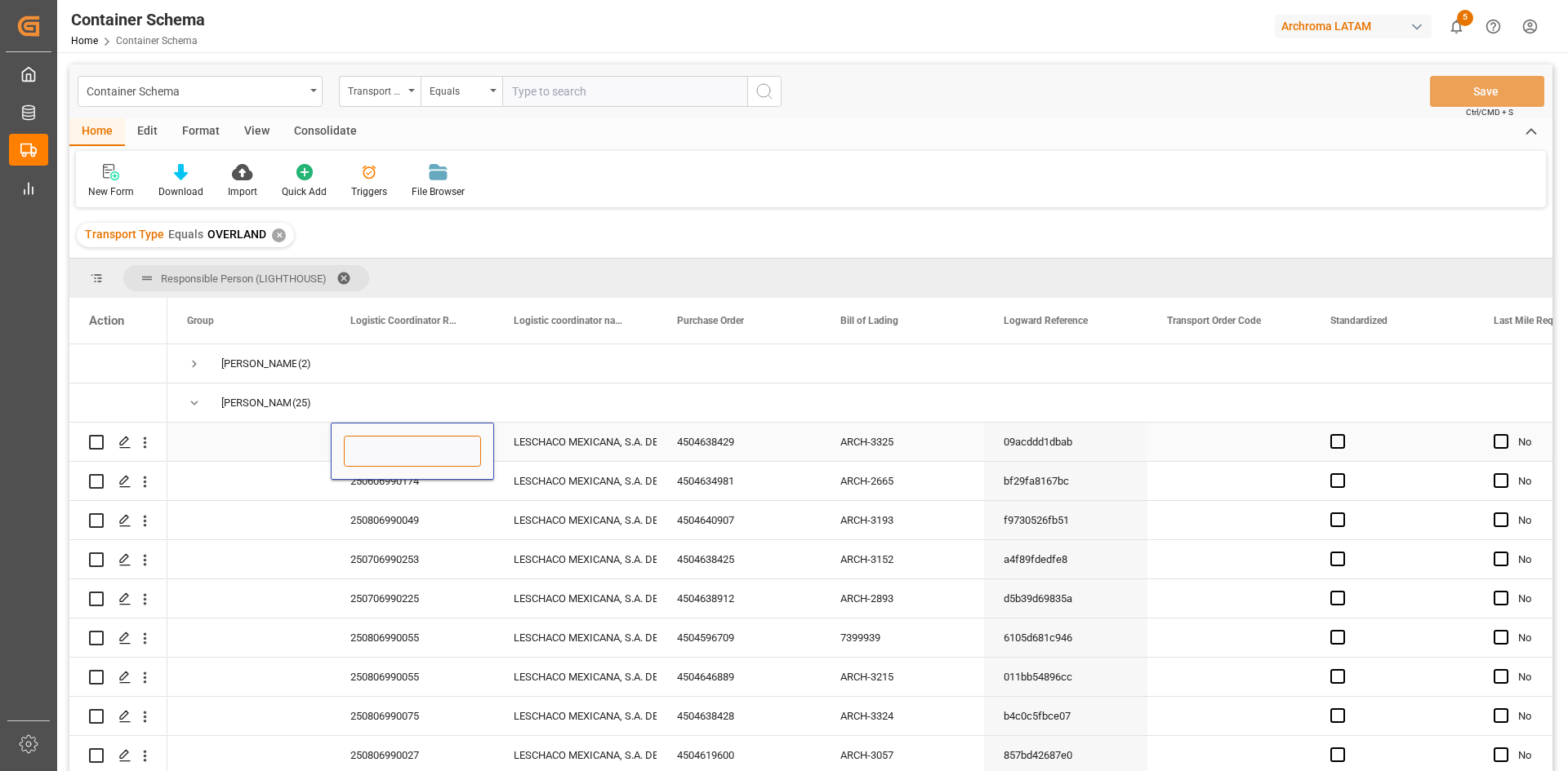
click at [394, 445] on input "Press SPACE to select this row." at bounding box center [412, 451] width 137 height 31
paste input "250806990094"
type input "250806990094"
click at [451, 383] on div "Press SPACE to select this row." at bounding box center [412, 403] width 163 height 38
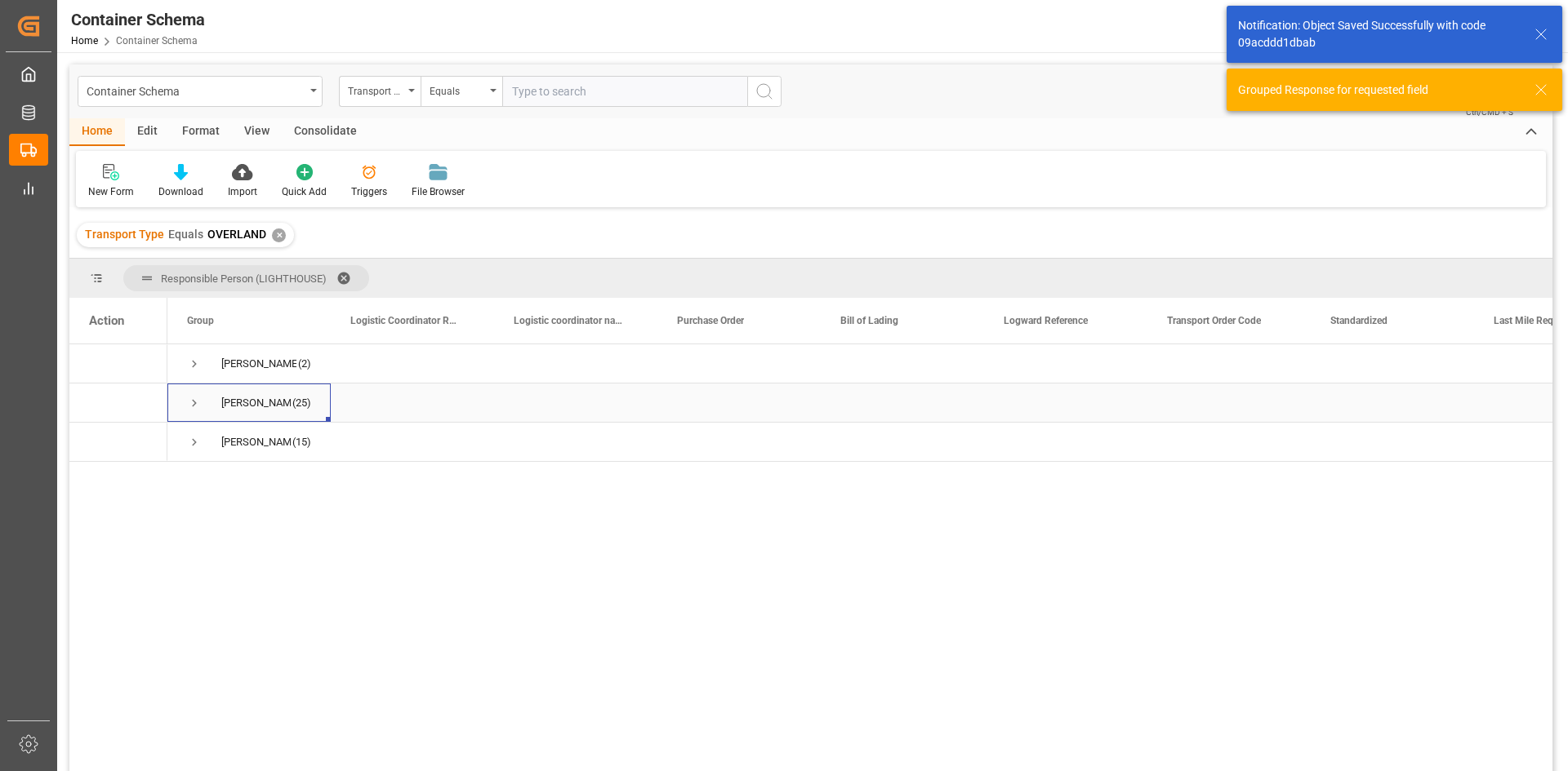
click at [196, 405] on span "Press SPACE to select this row." at bounding box center [195, 403] width 15 height 15
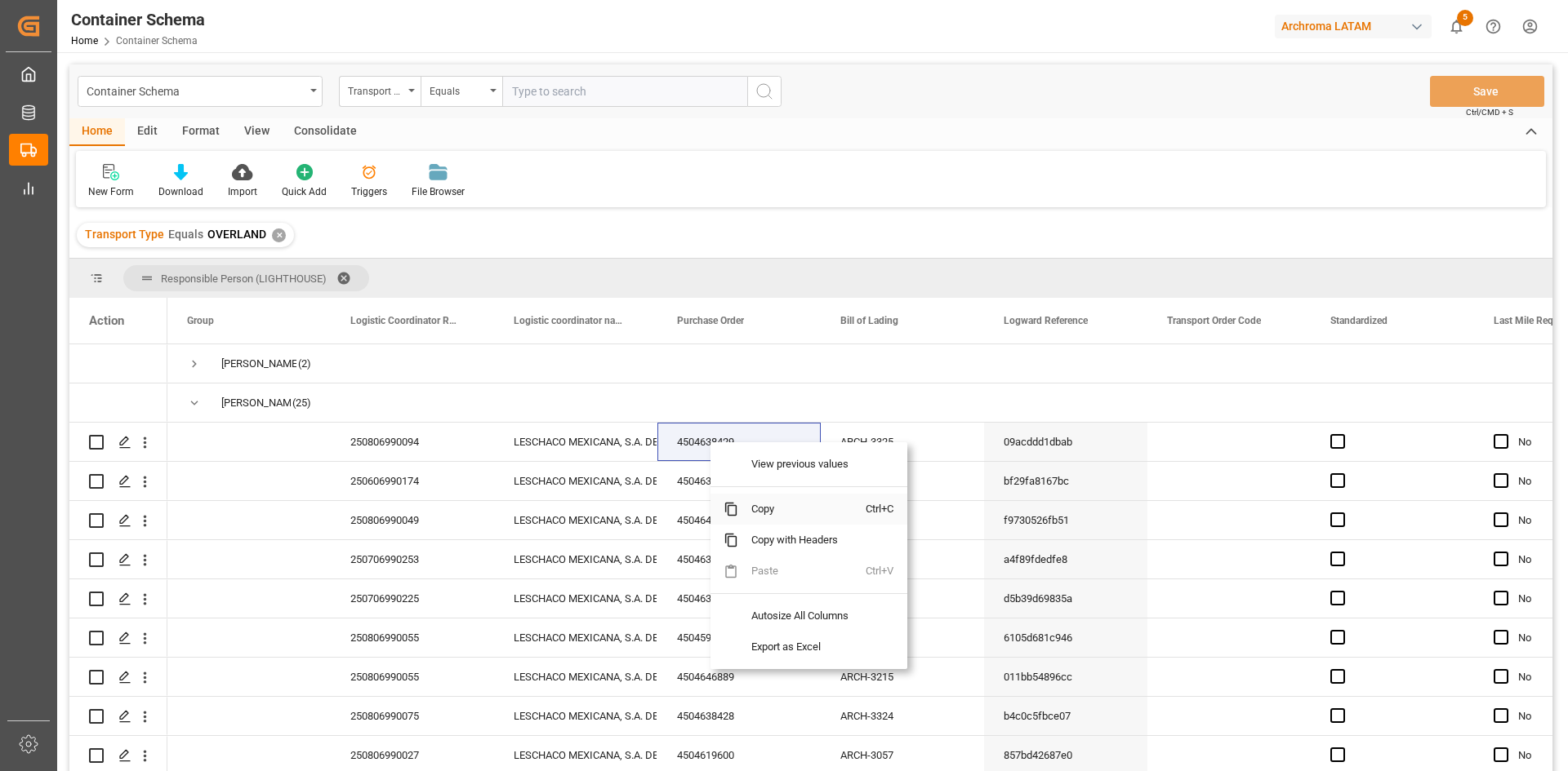
click at [751, 515] on span "Copy" at bounding box center [802, 509] width 127 height 31
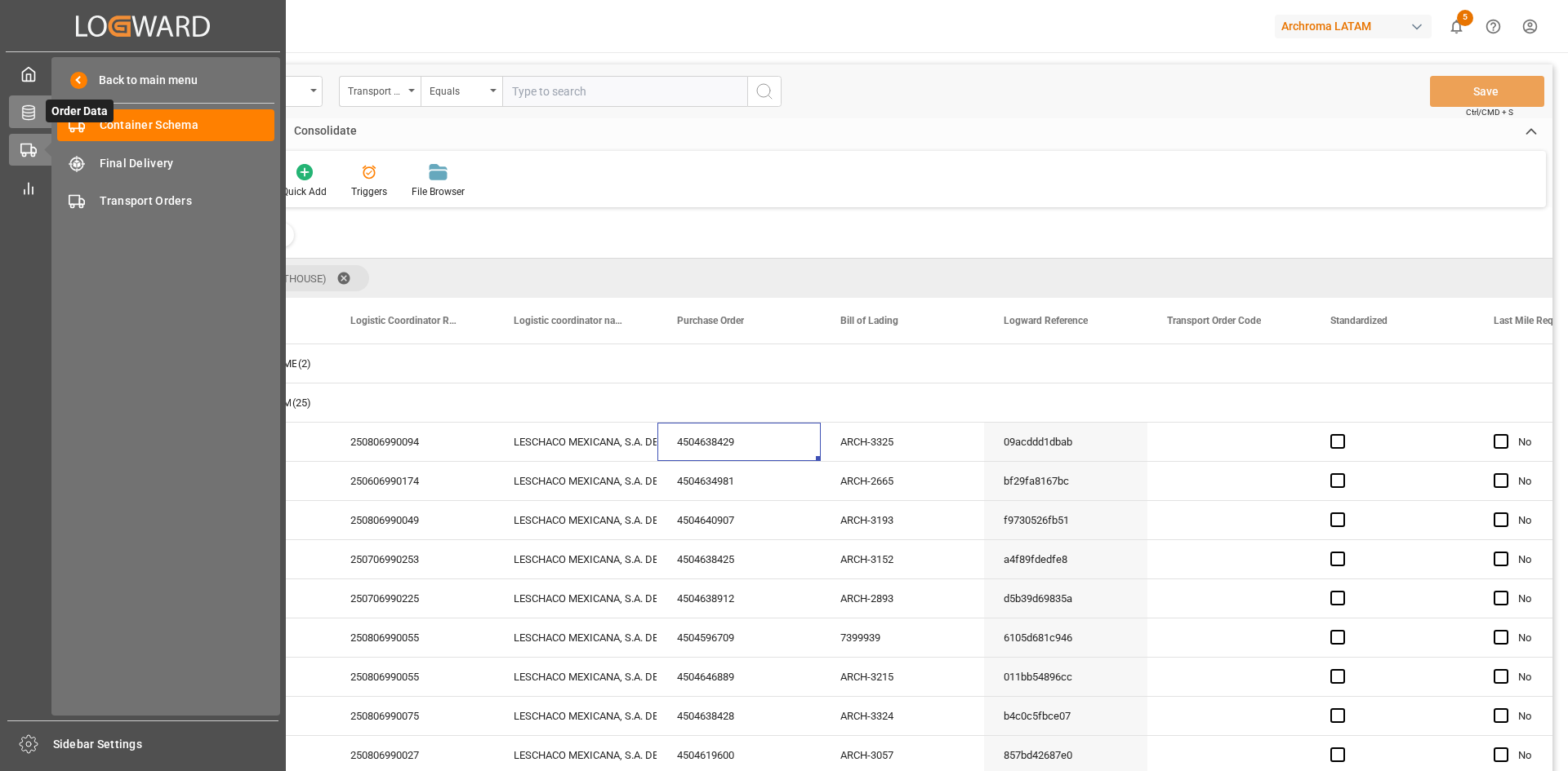
click at [16, 105] on div at bounding box center [23, 112] width 28 height 18
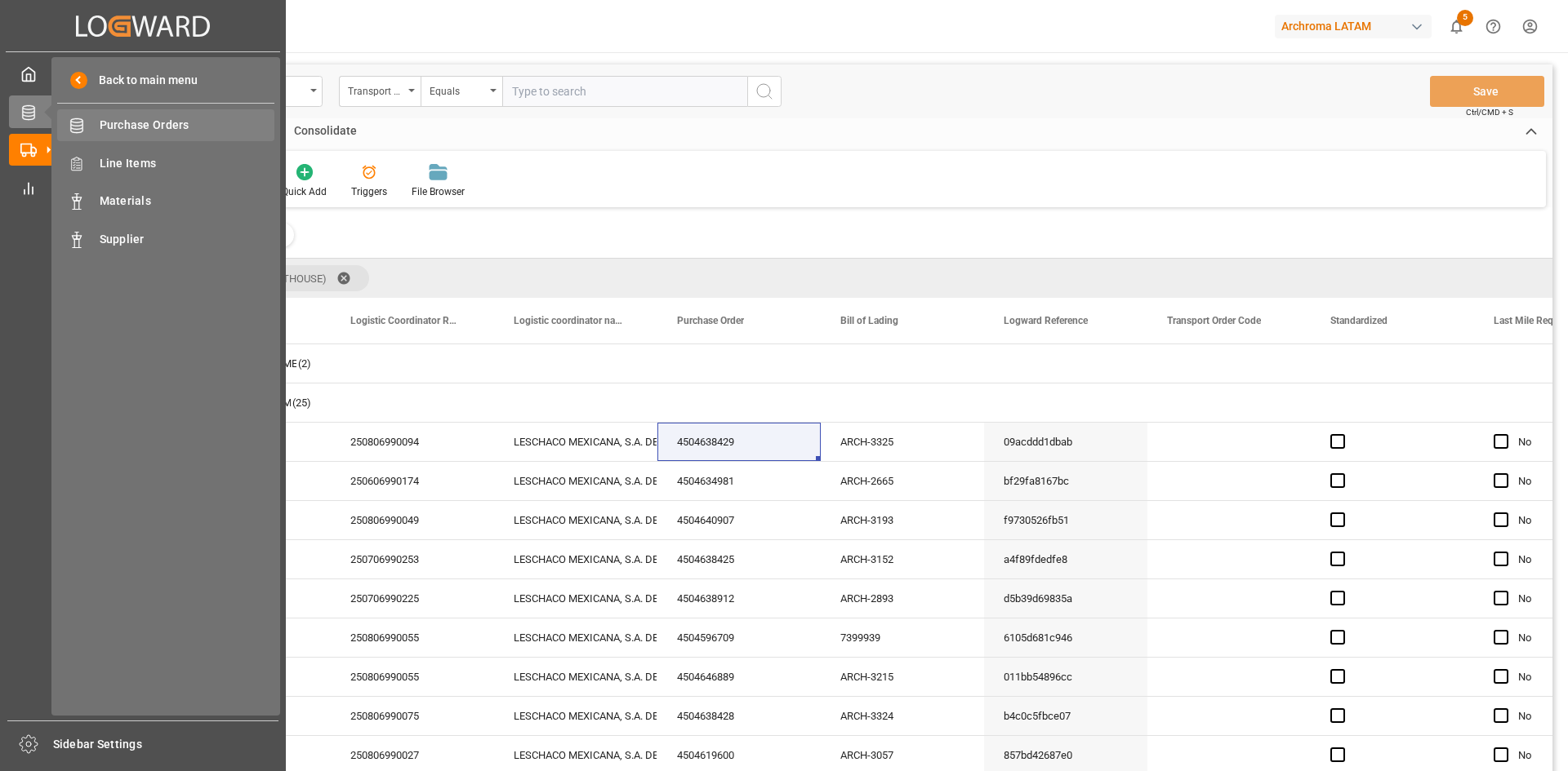
click at [125, 125] on span "Purchase Orders" at bounding box center [187, 125] width 176 height 18
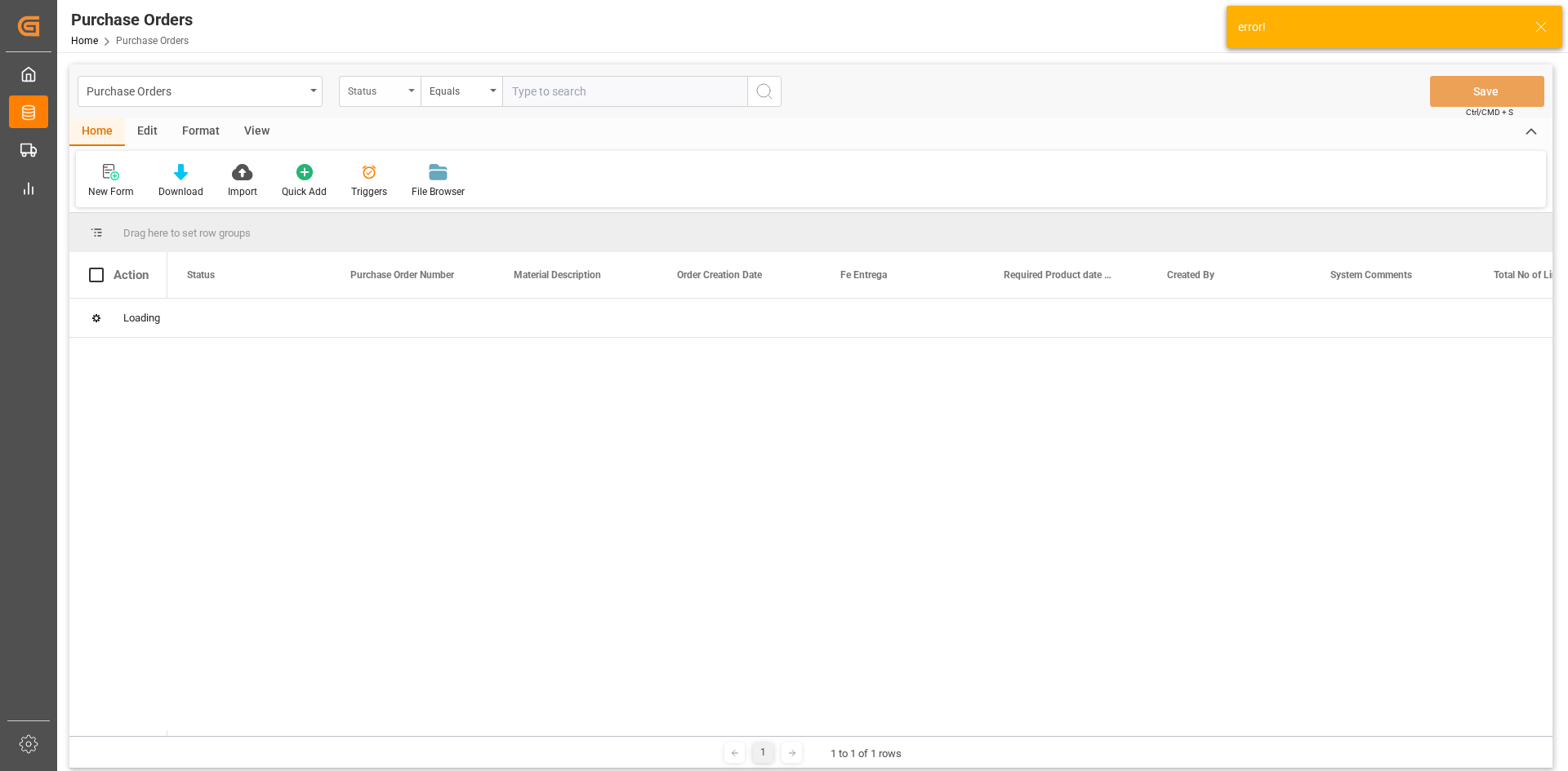
click at [400, 98] on div "Status" at bounding box center [375, 89] width 55 height 18
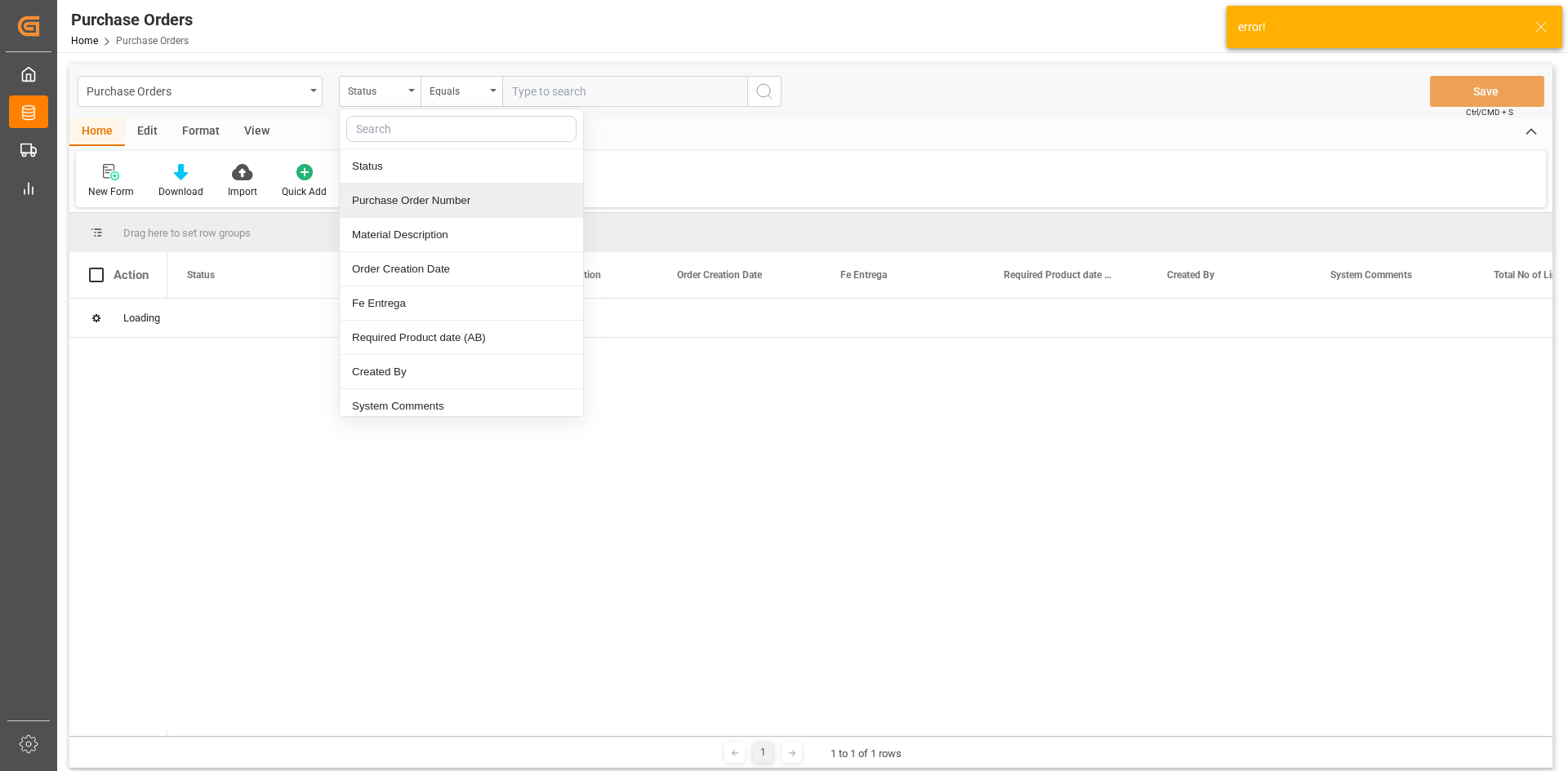
click at [428, 198] on div "Purchase Order Number" at bounding box center [461, 200] width 243 height 34
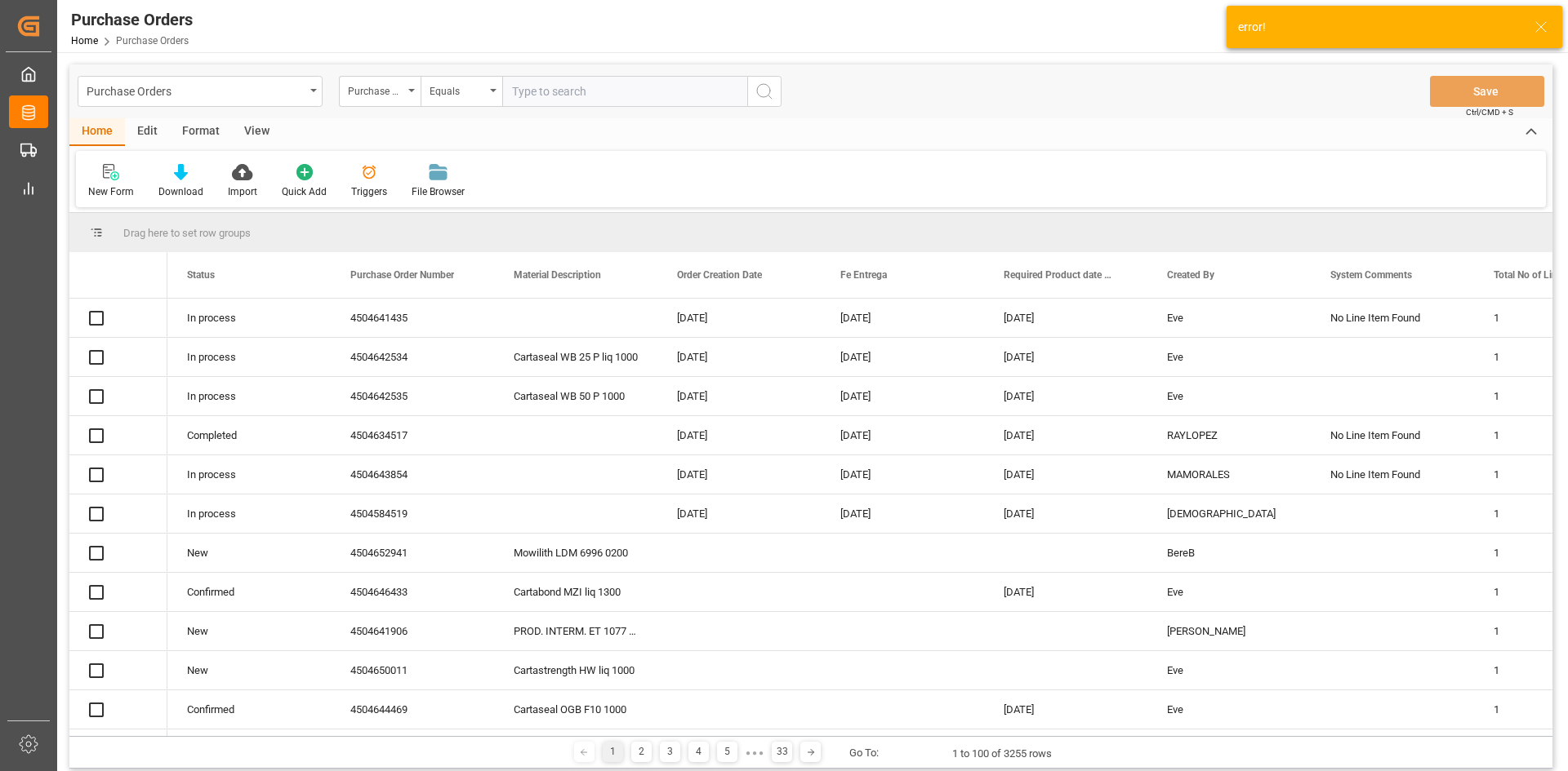
click at [537, 89] on input "text" at bounding box center [624, 91] width 245 height 31
paste input "4504638429"
type input "4504638429"
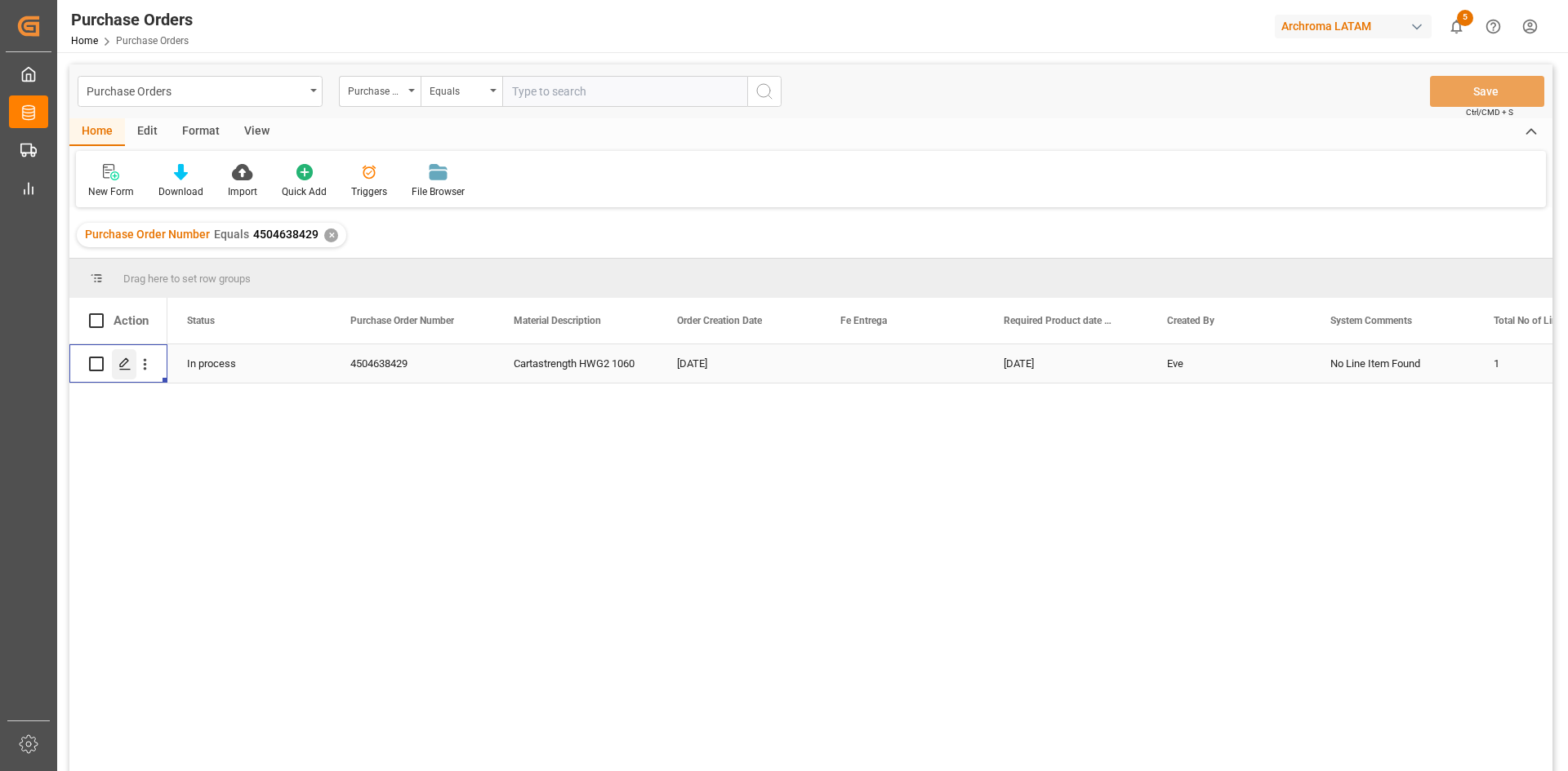
click at [126, 362] on icon "Press SPACE to select this row." at bounding box center [125, 364] width 13 height 13
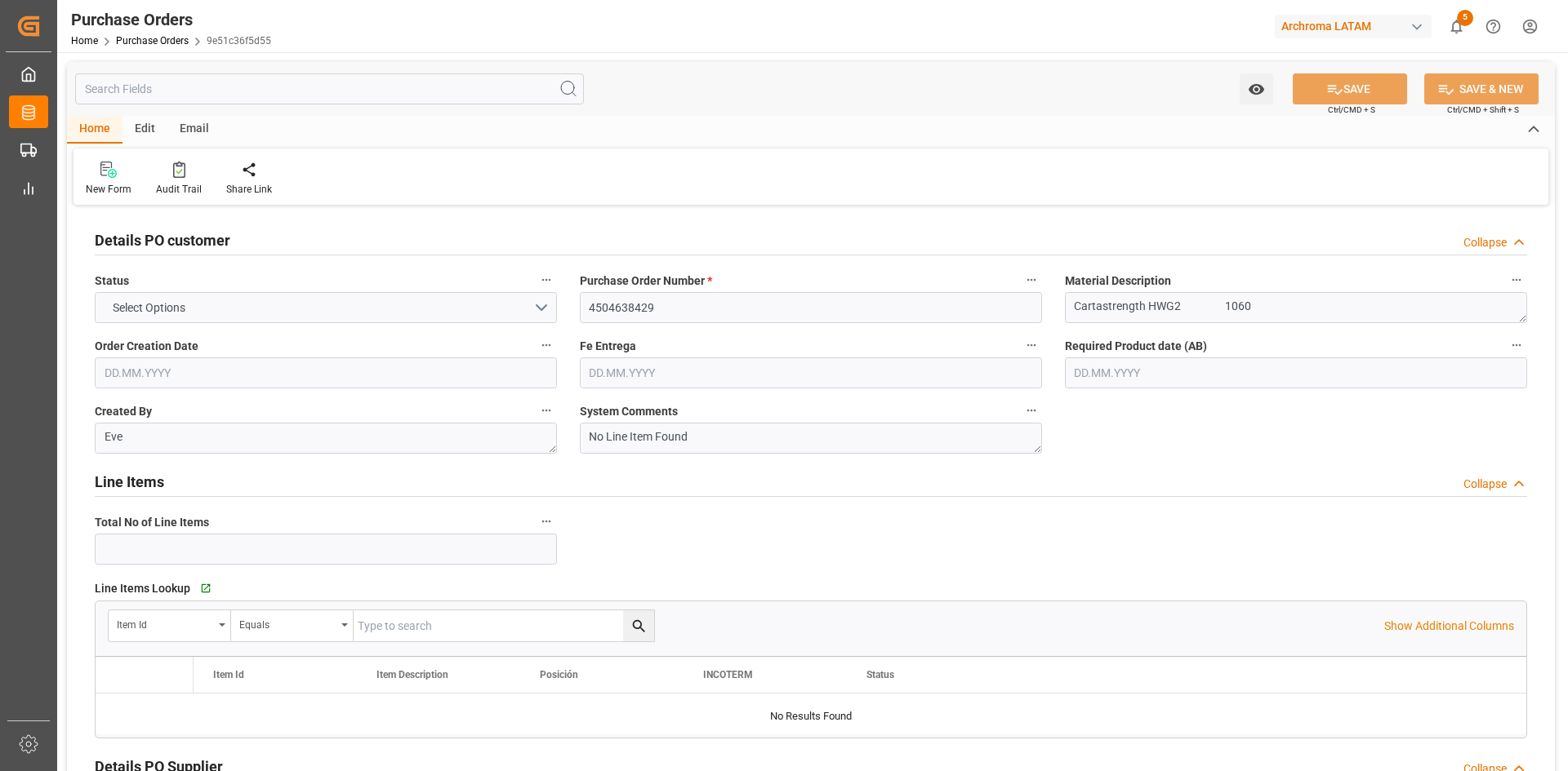
type input "1"
type input "[DATE]"
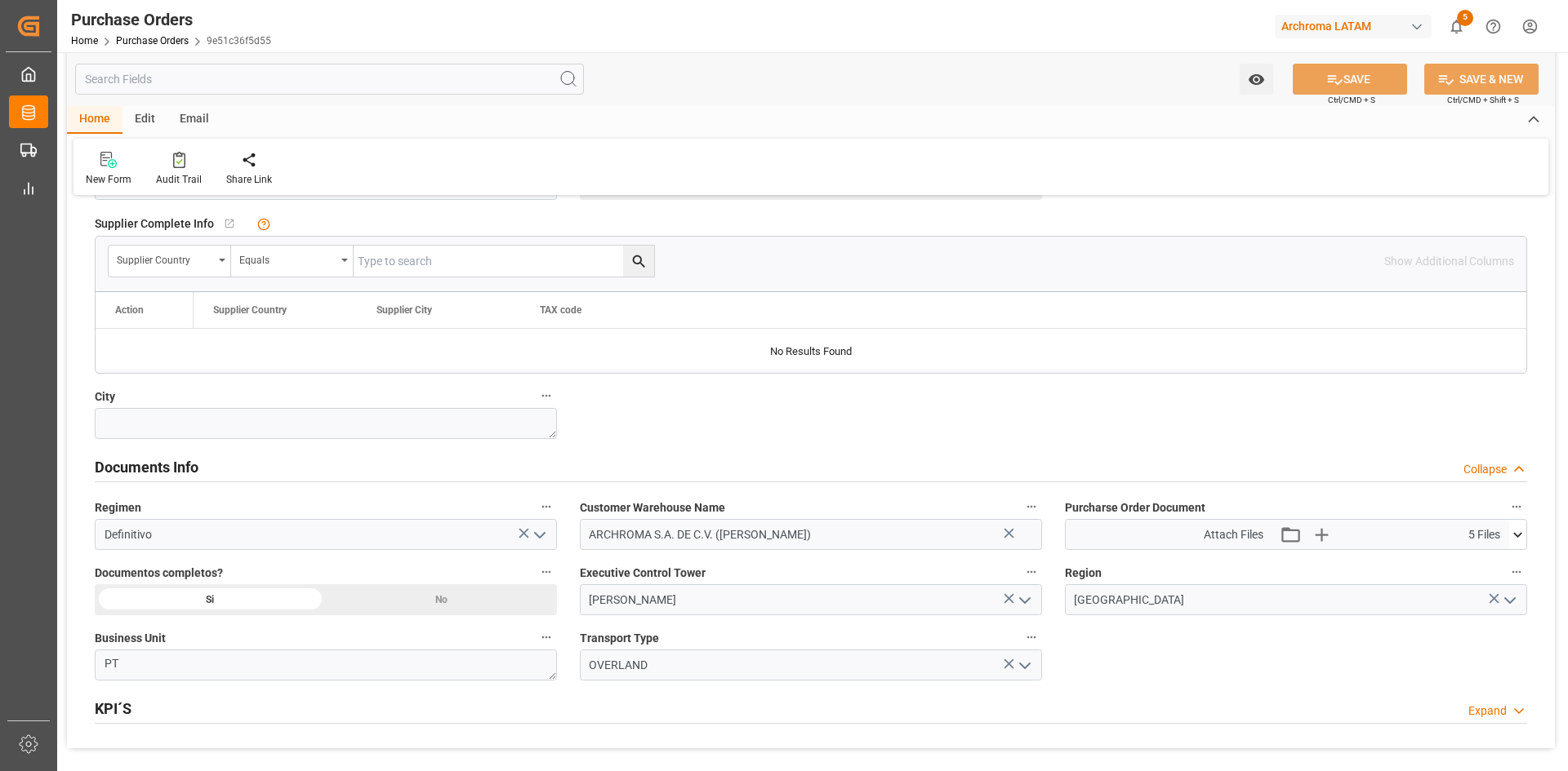
scroll to position [898, 0]
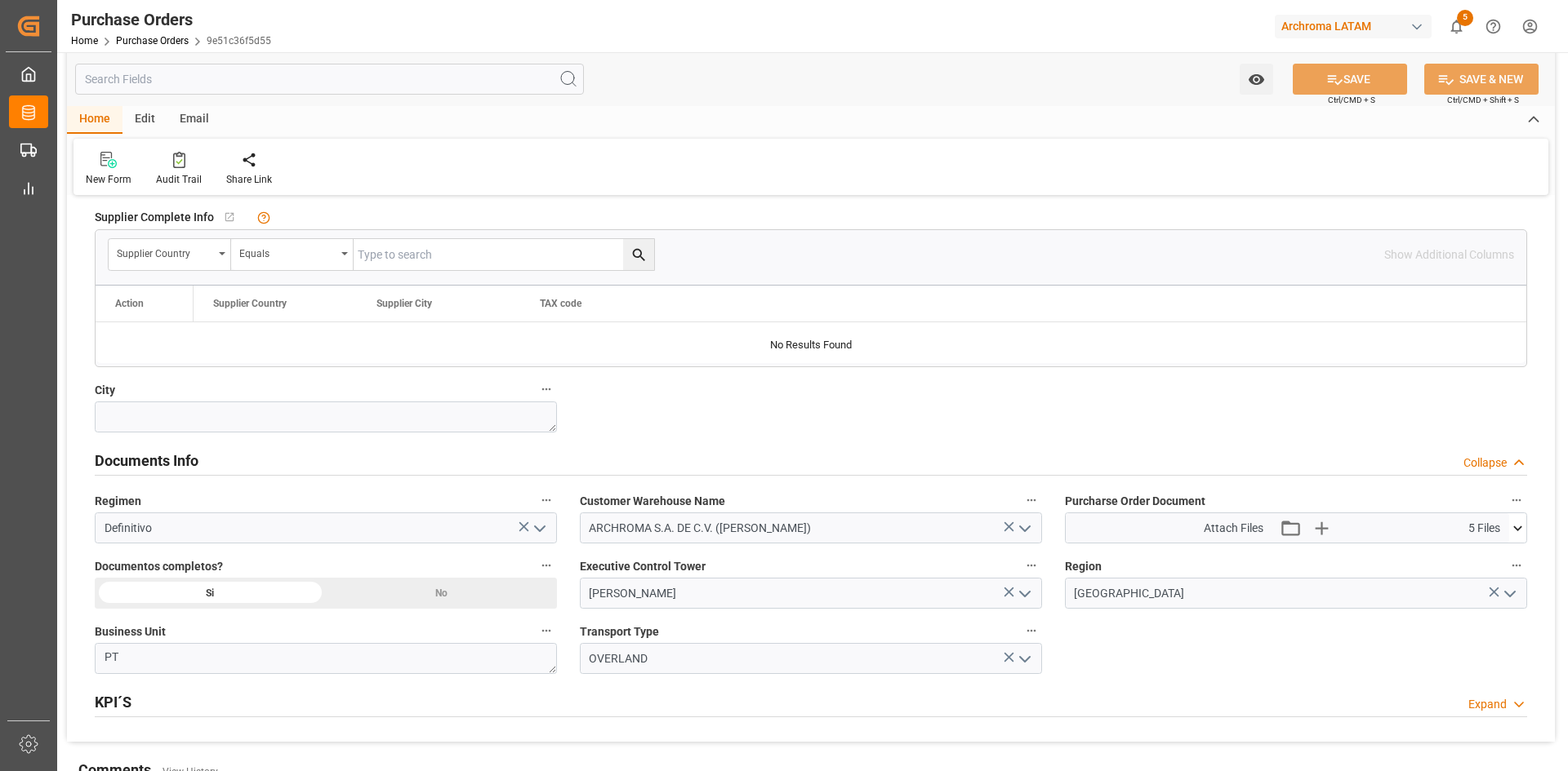
click at [1517, 529] on icon at bounding box center [1518, 528] width 9 height 5
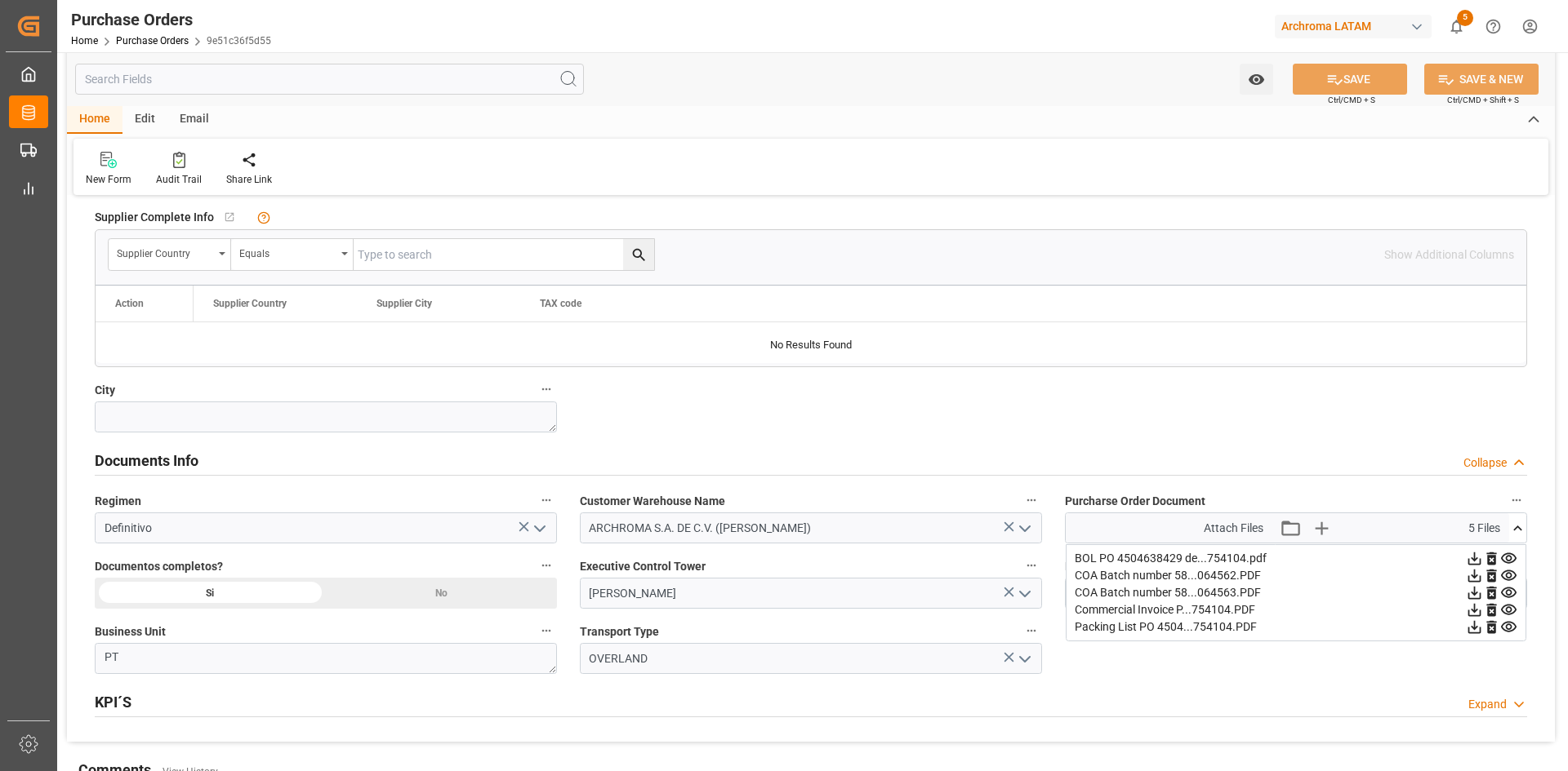
click at [1517, 529] on icon at bounding box center [1518, 528] width 18 height 18
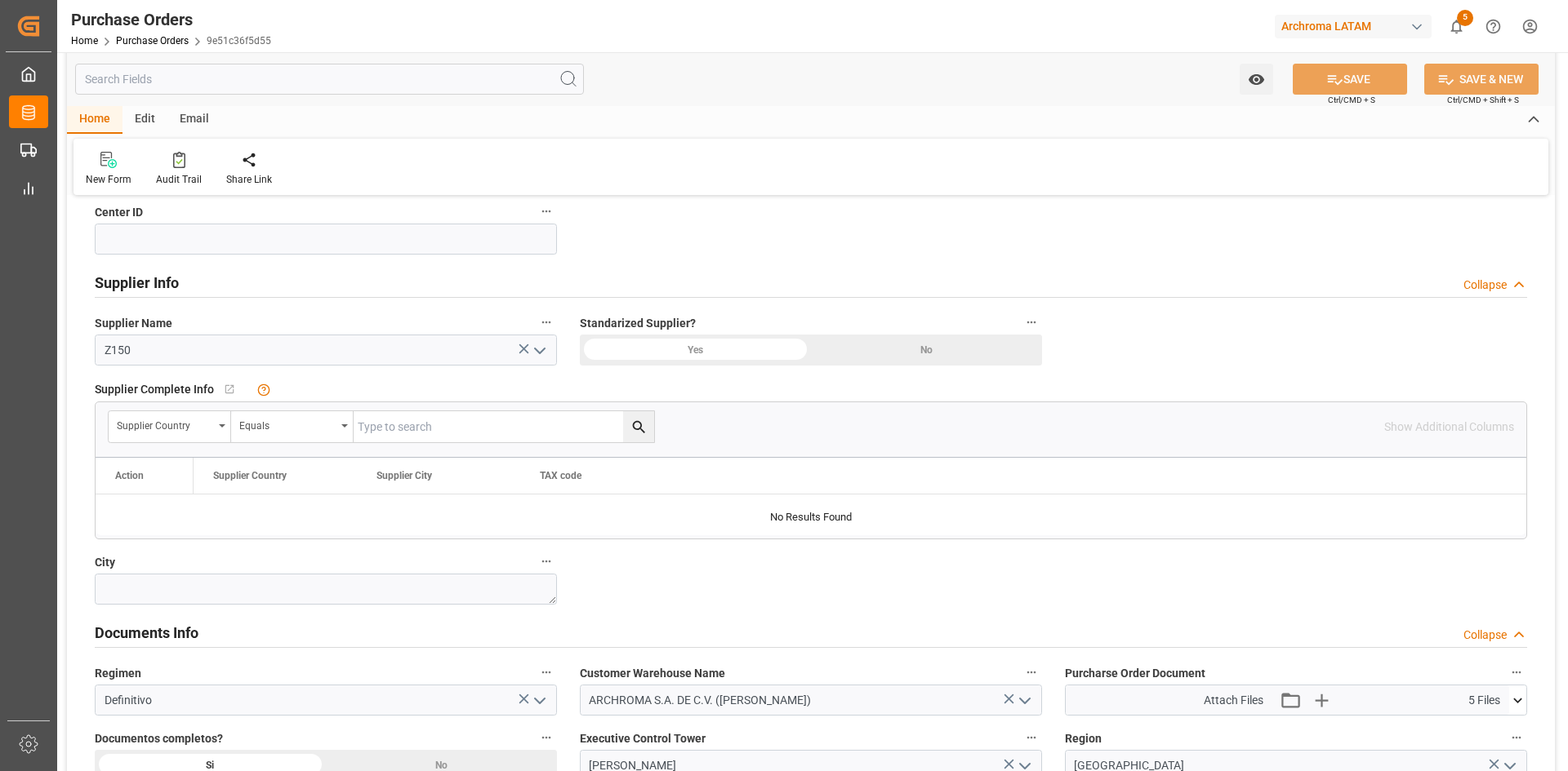
scroll to position [734, 0]
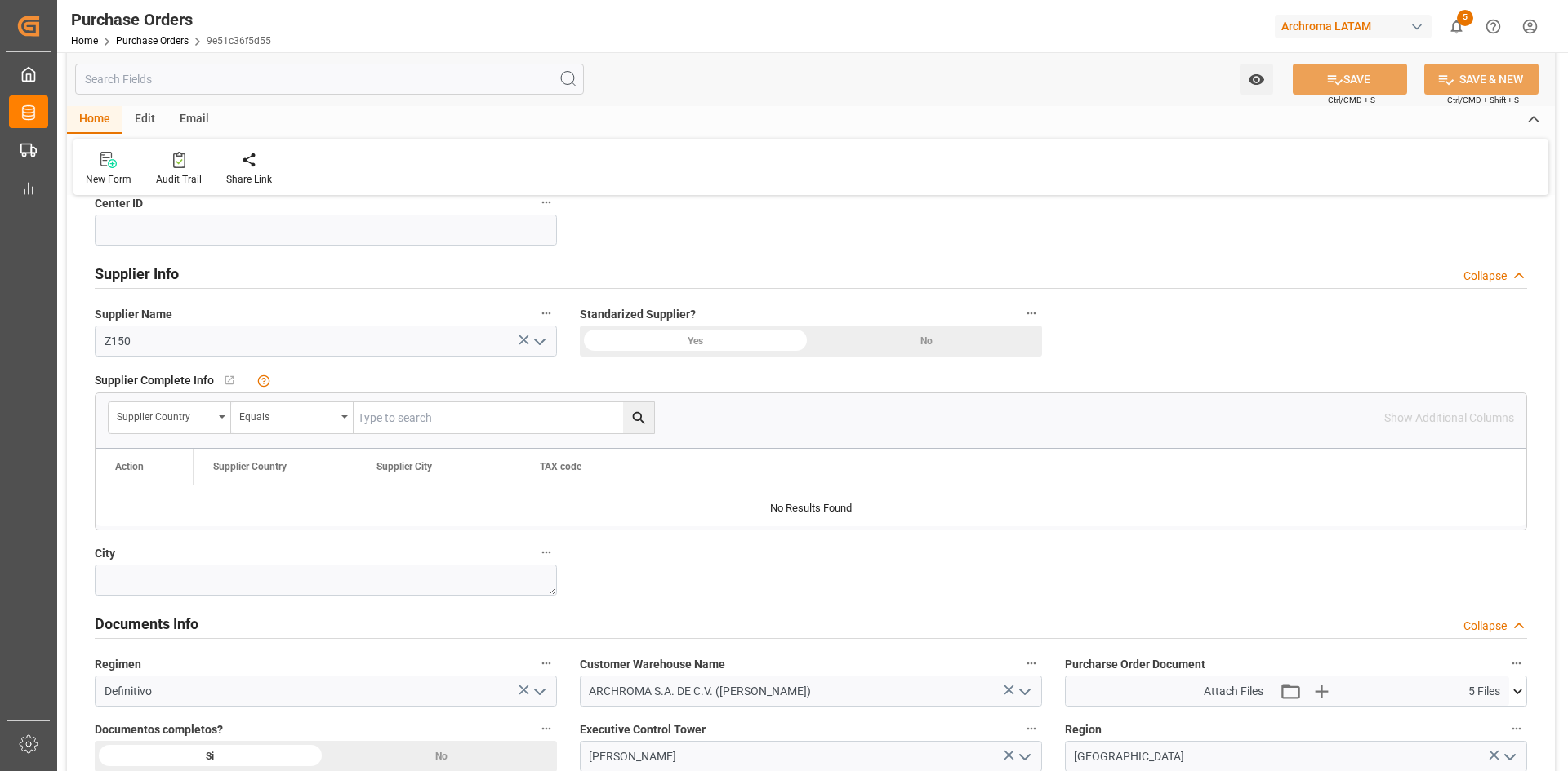
click at [541, 338] on icon "open menu" at bounding box center [539, 342] width 19 height 19
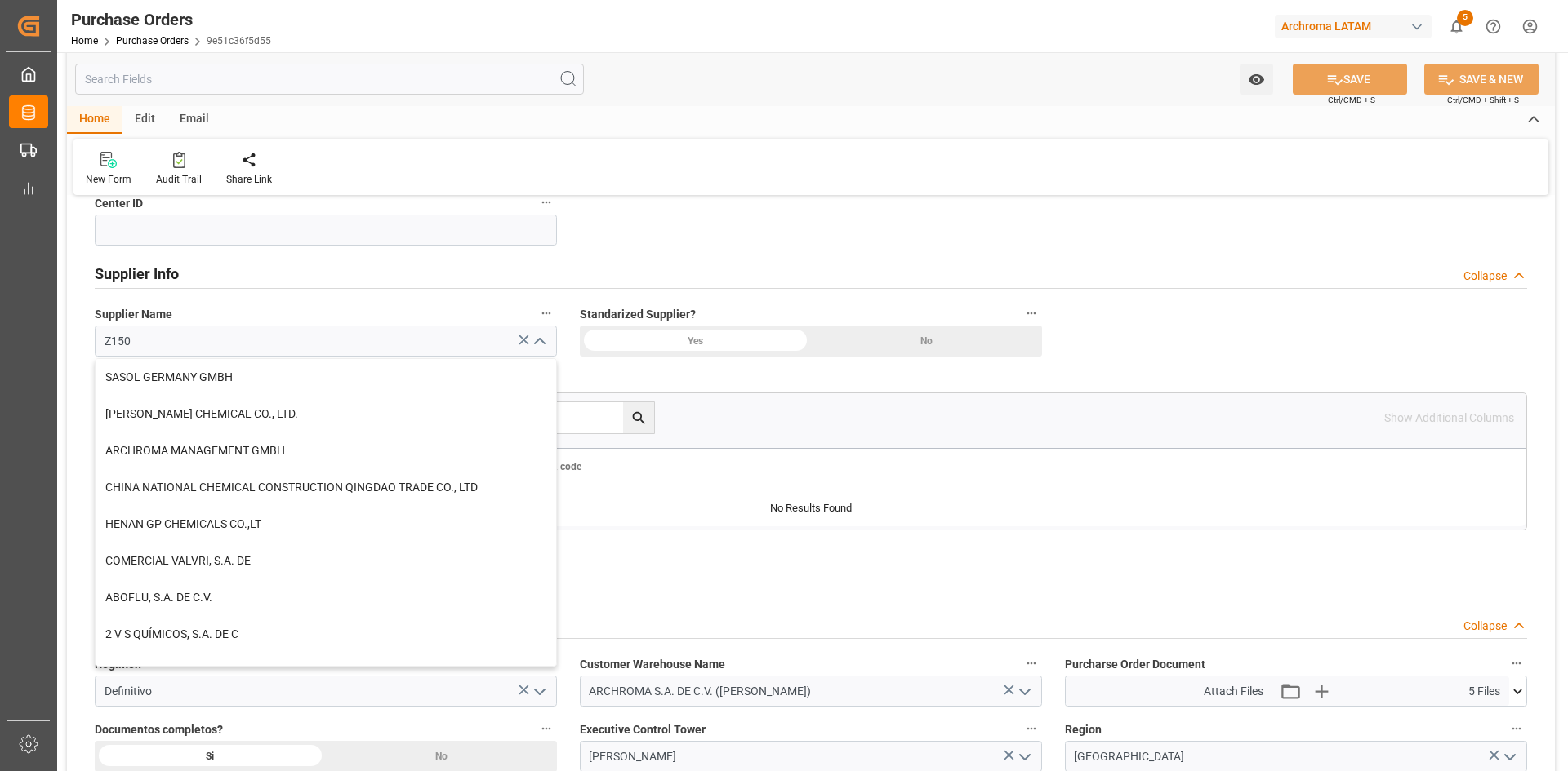
click at [541, 338] on icon "close menu" at bounding box center [539, 342] width 19 height 19
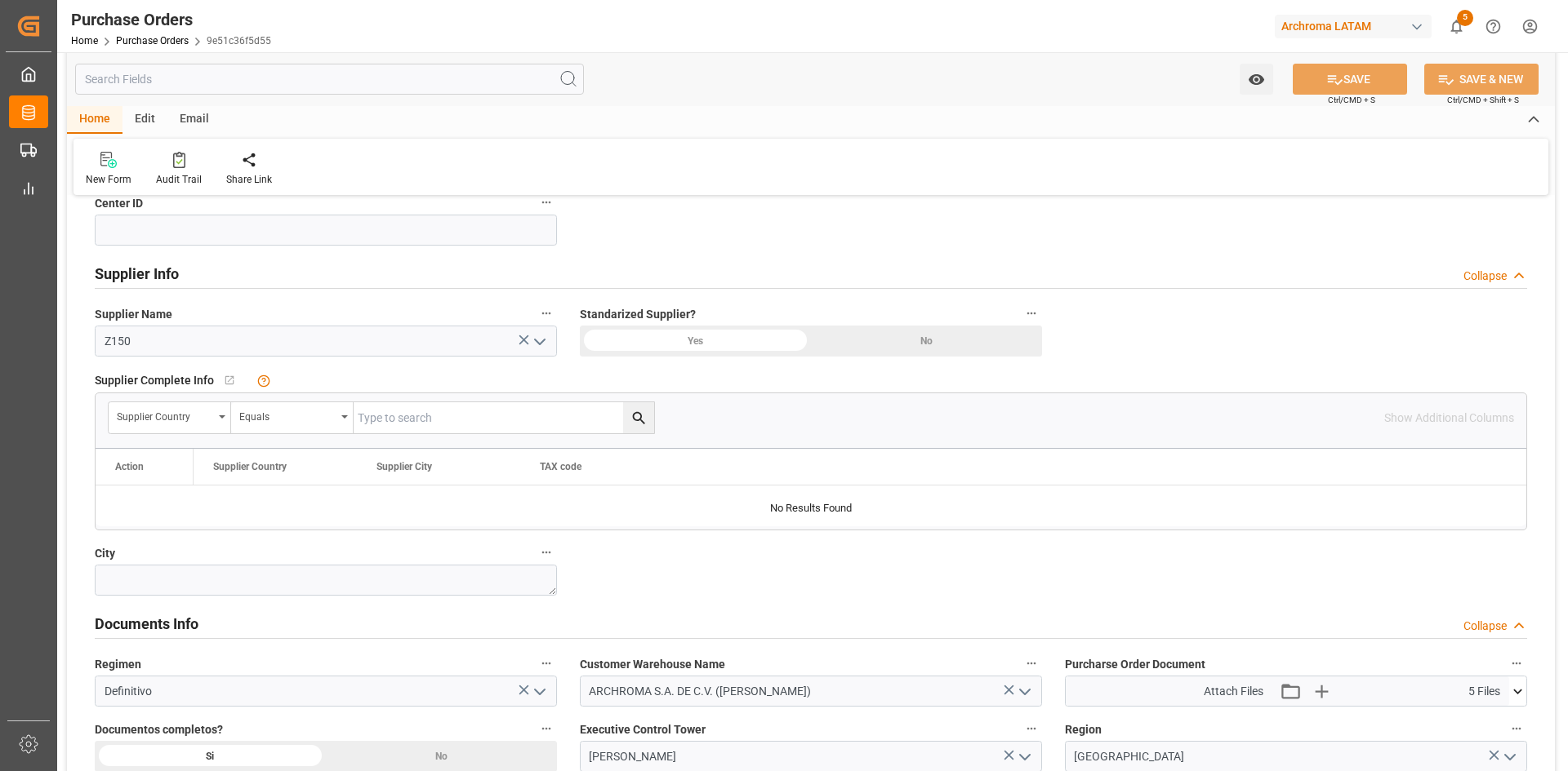
click at [1322, 332] on div "Details PO customer Collapse Status IN PROCESS Purchase Order Number * 45046384…" at bounding box center [811, 190] width 1488 height 1430
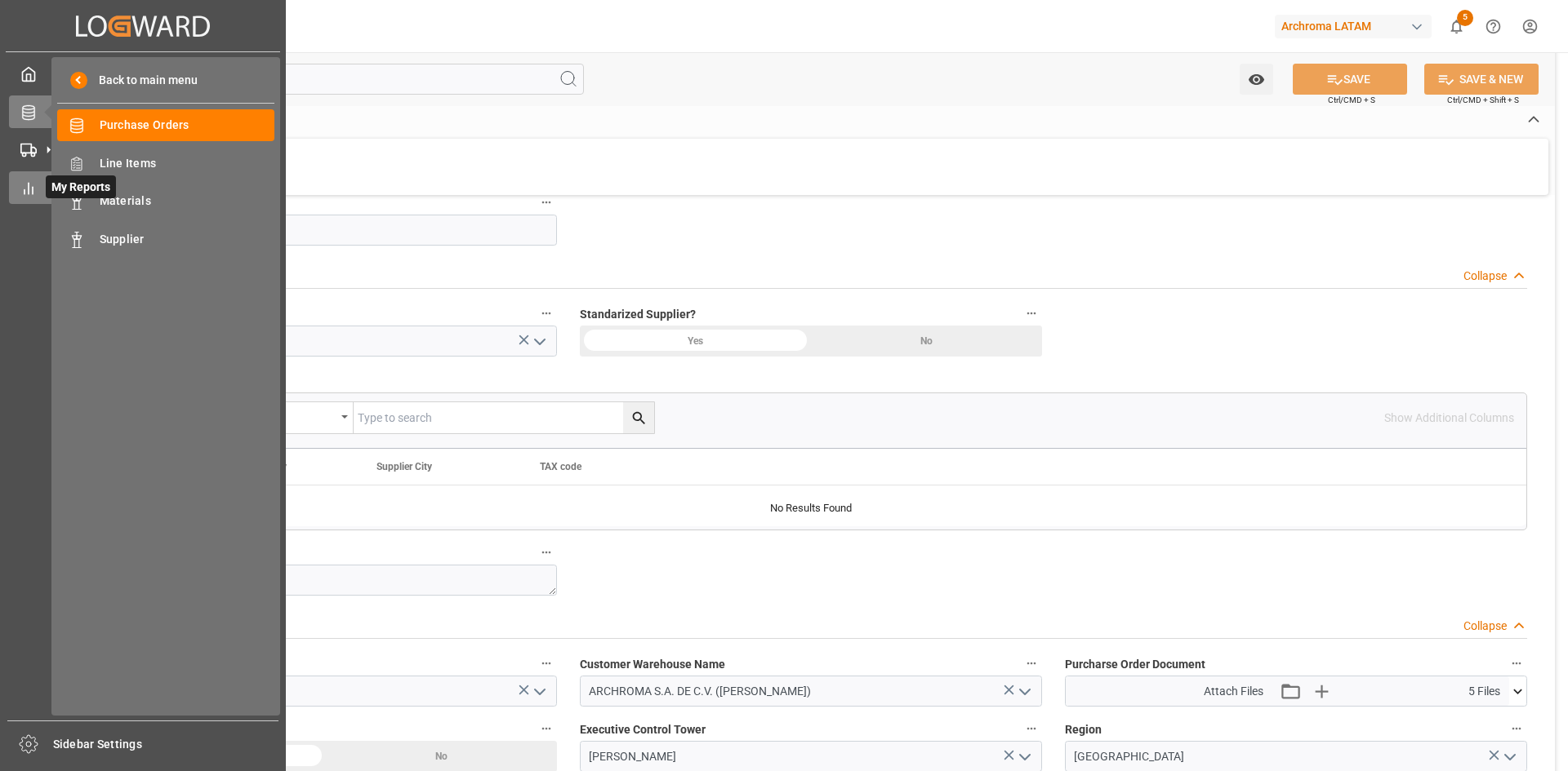
click at [39, 189] on div "My Reports My Reports" at bounding box center [143, 187] width 267 height 32
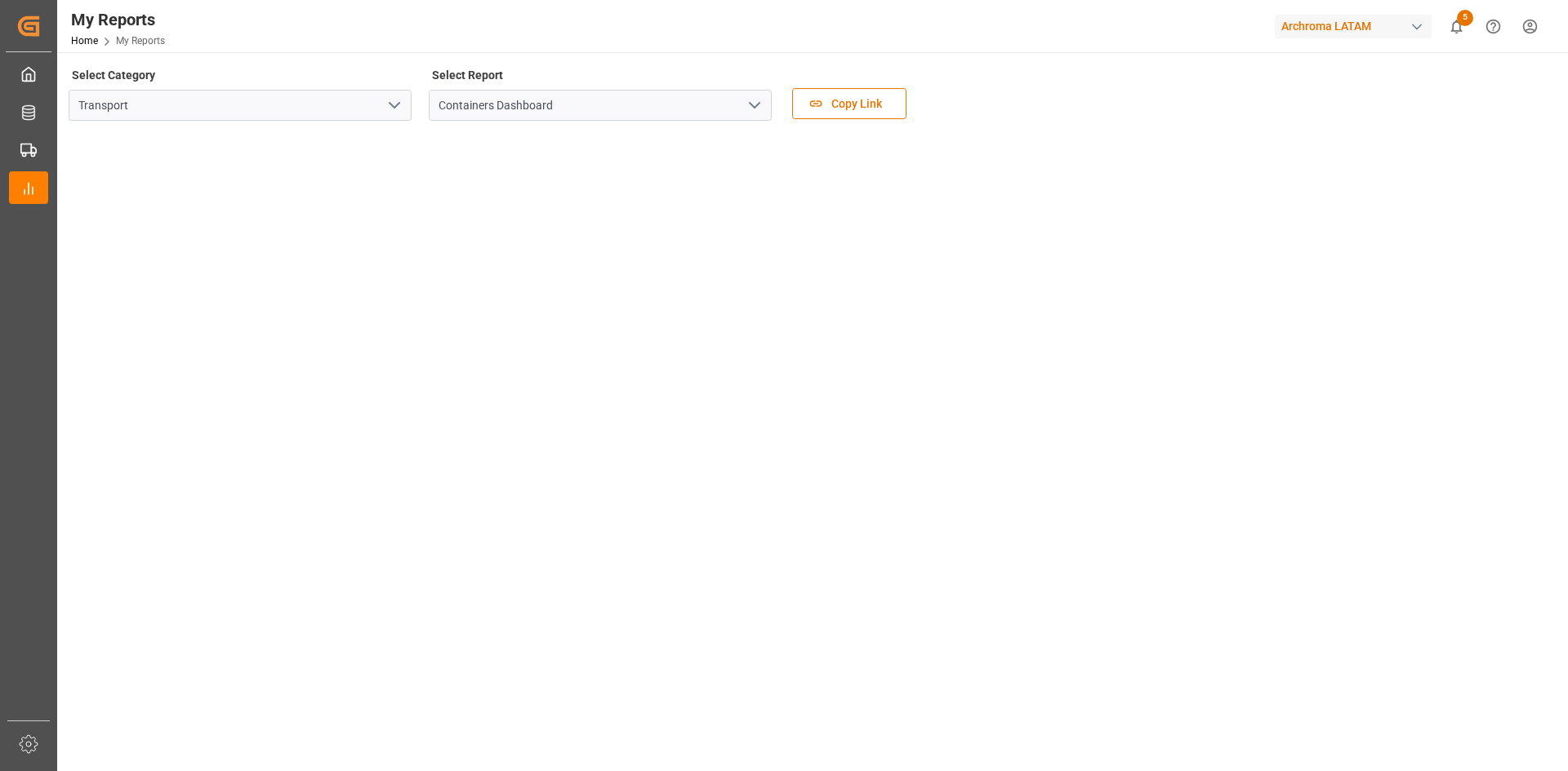
click at [395, 117] on button "open menu" at bounding box center [393, 105] width 24 height 25
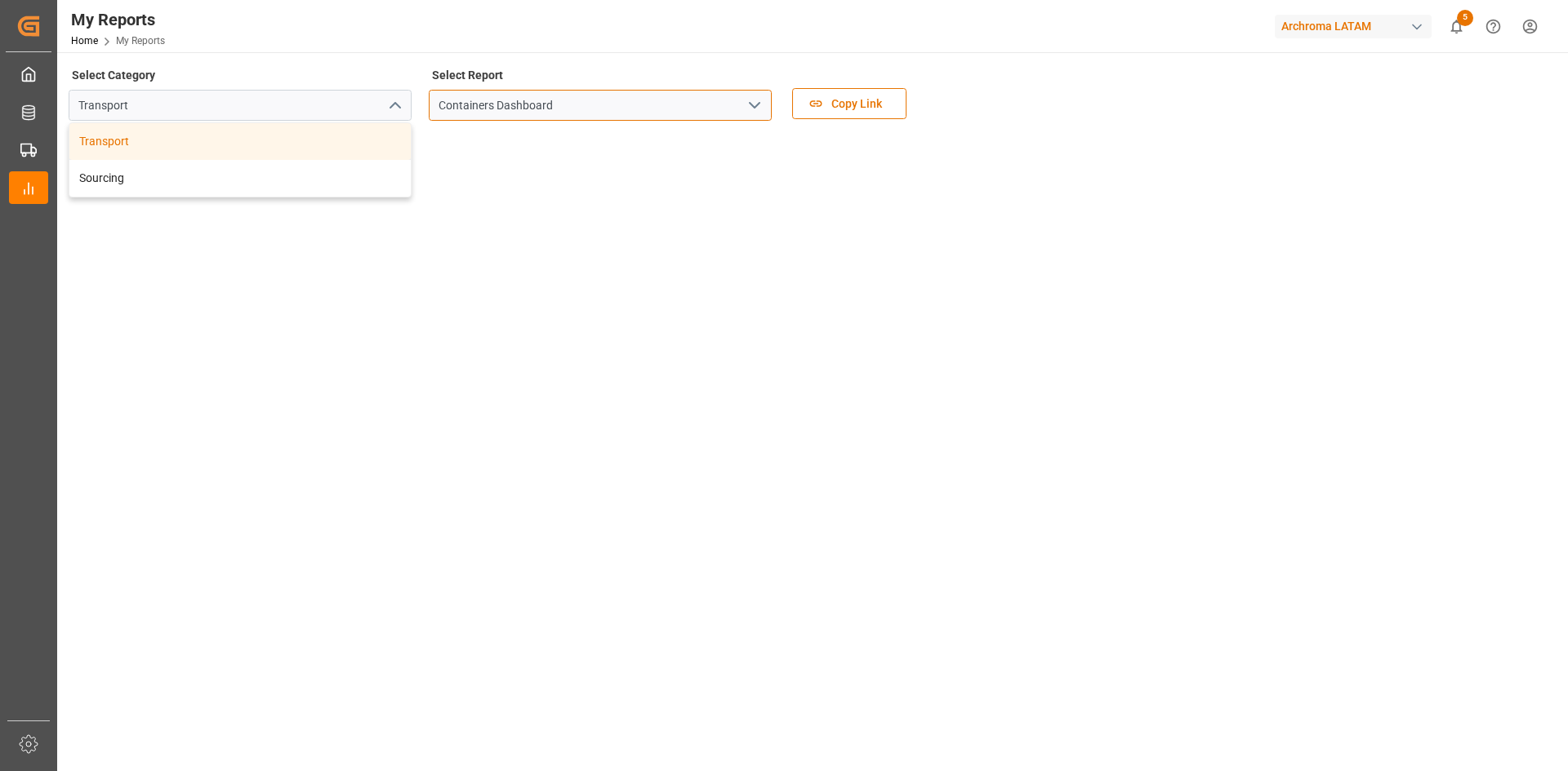
click at [668, 110] on input "Containers Dashboard" at bounding box center [600, 104] width 343 height 31
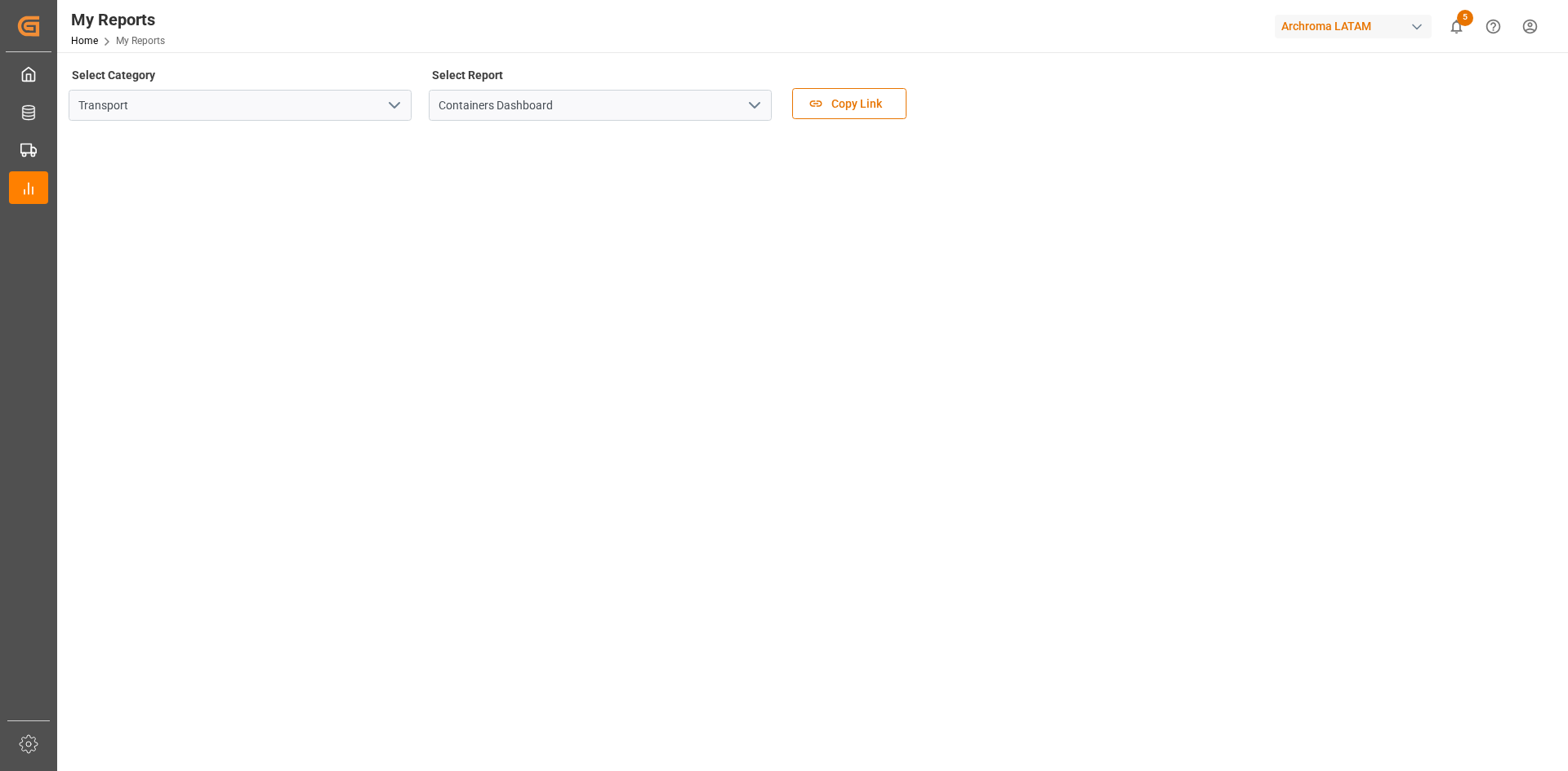
click at [750, 109] on icon "open menu" at bounding box center [754, 104] width 19 height 19
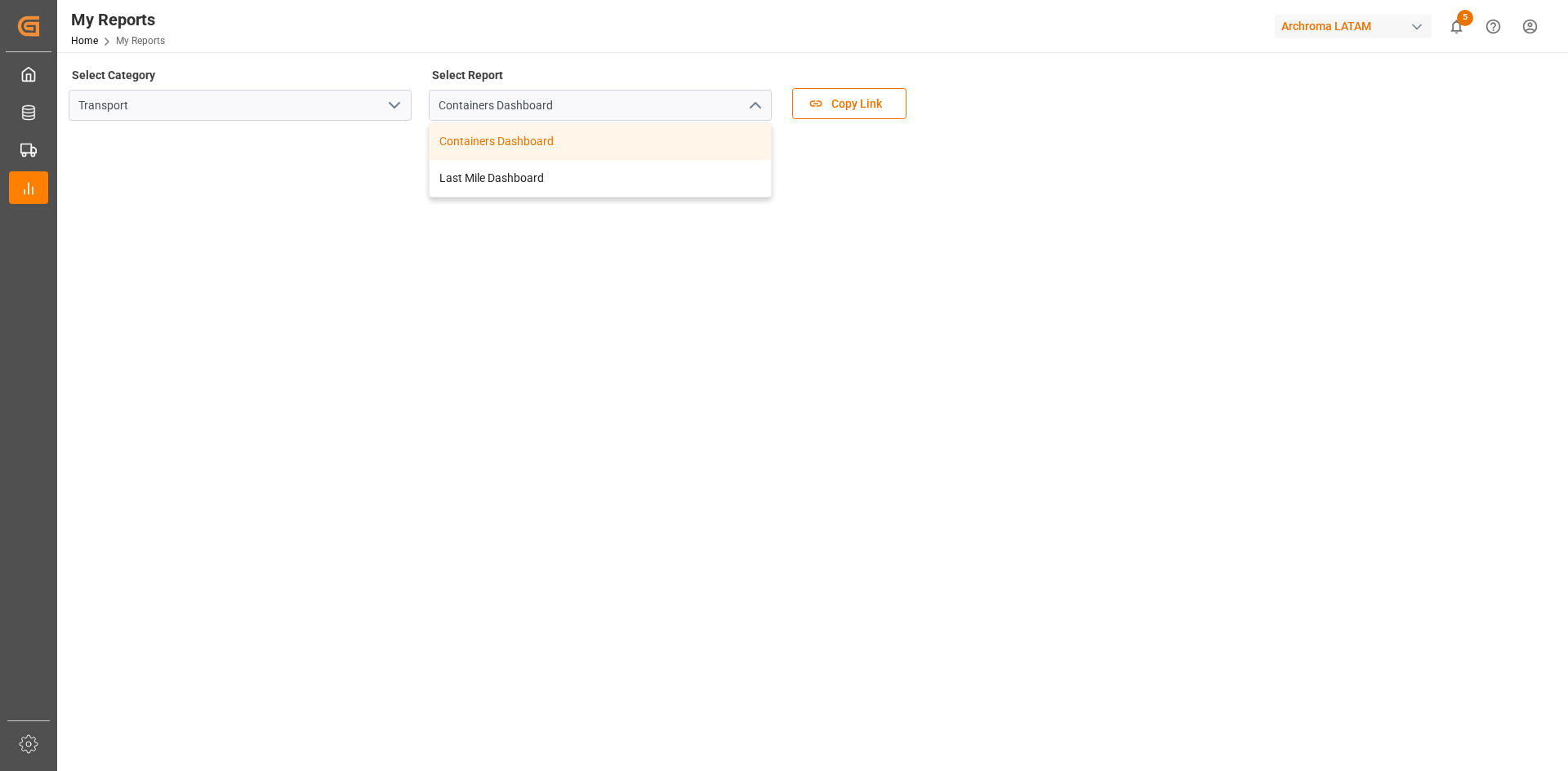
click at [750, 108] on polyline "close menu" at bounding box center [755, 105] width 10 height 5
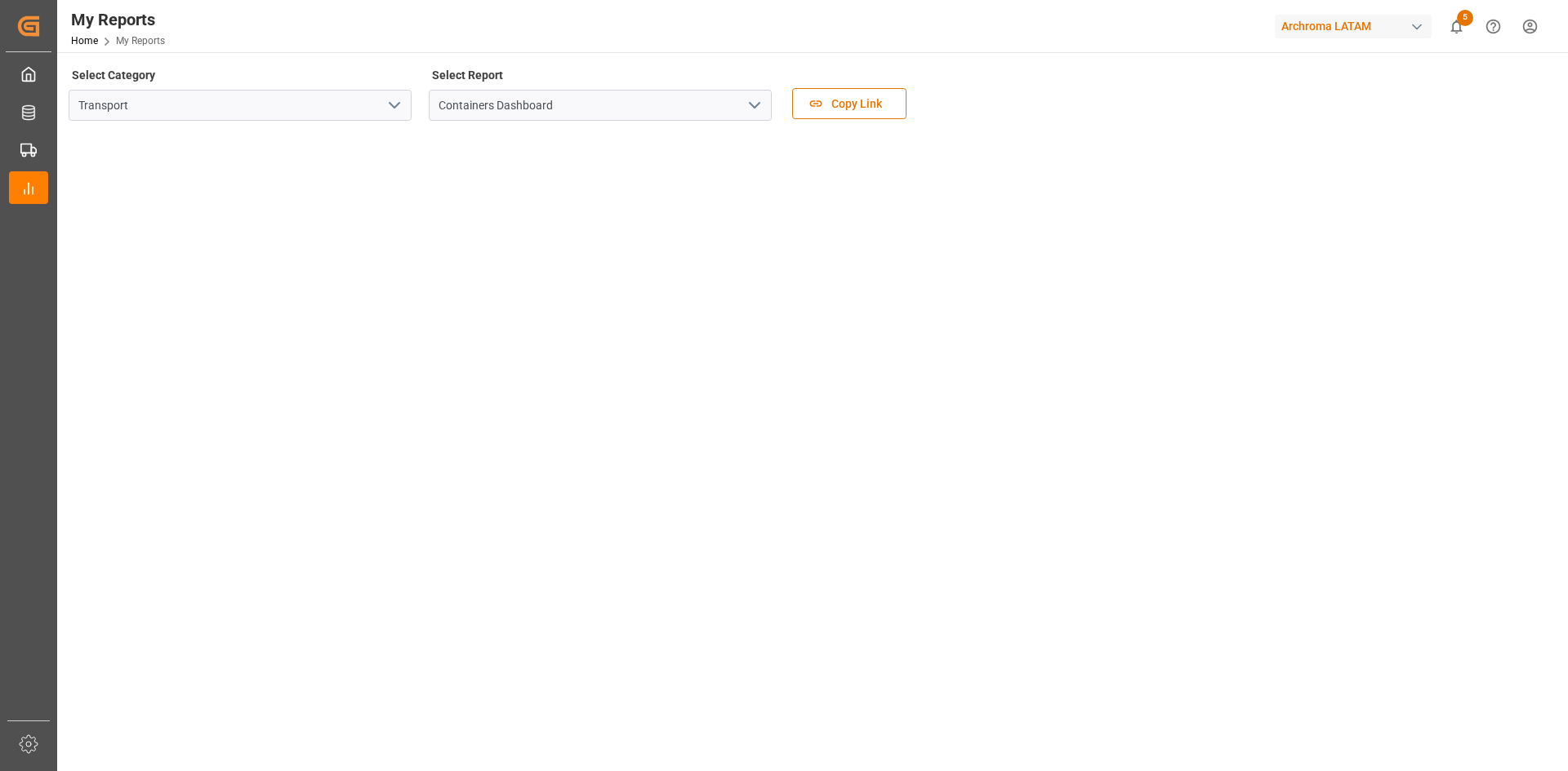
click at [395, 101] on icon "open menu" at bounding box center [394, 104] width 19 height 19
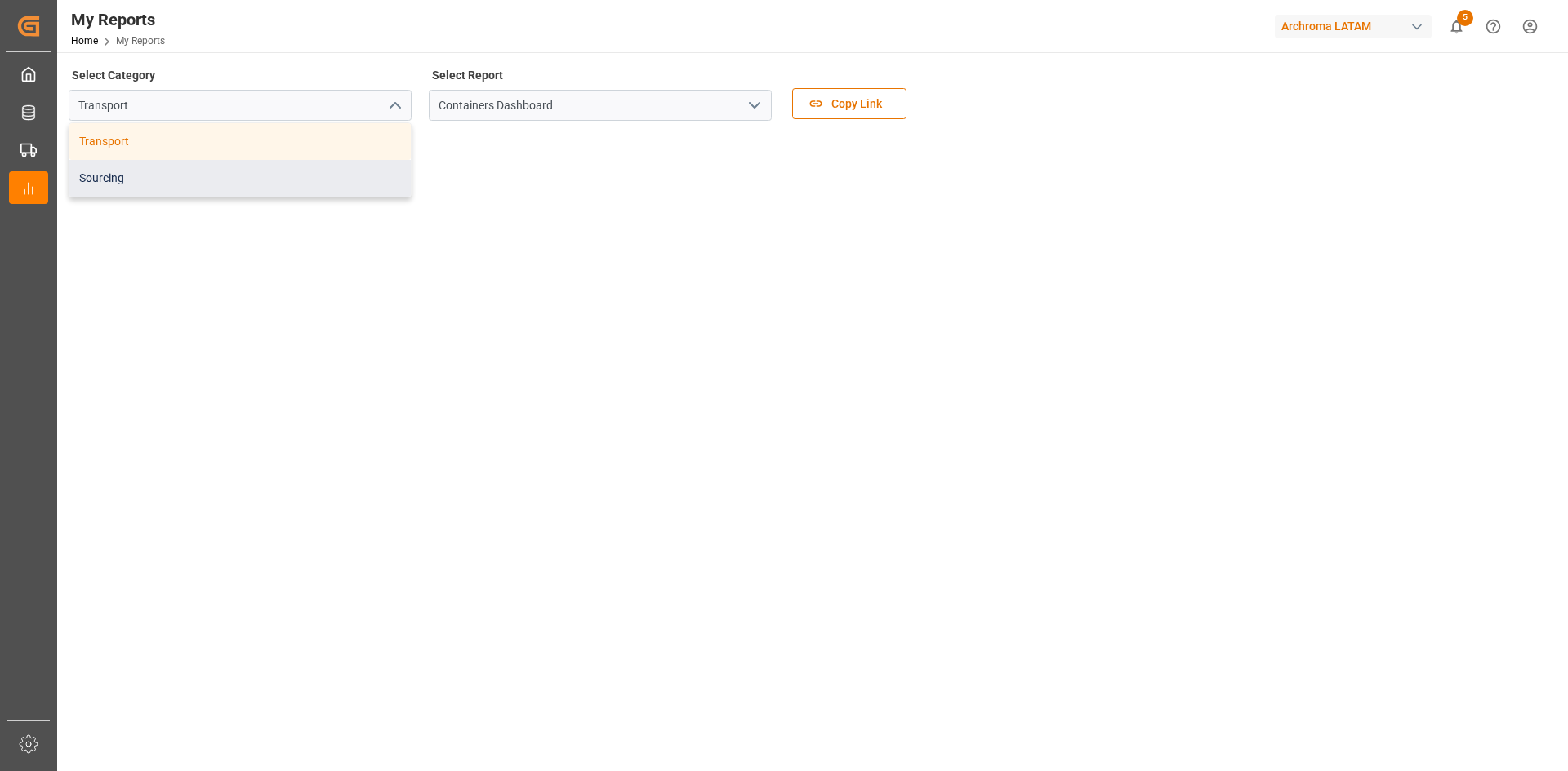
click at [150, 185] on div "Sourcing" at bounding box center [240, 179] width 341 height 37
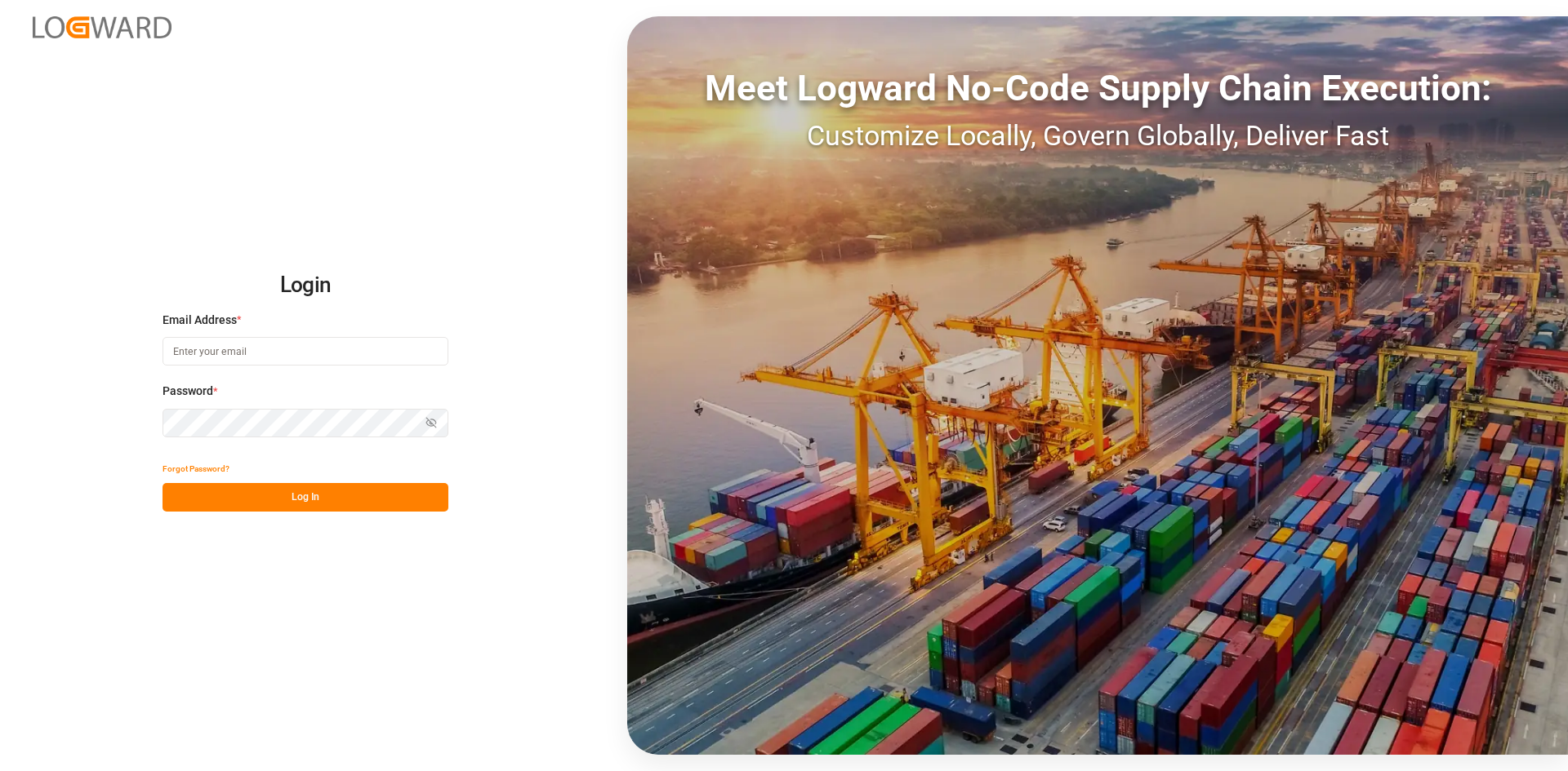
type input "dalia.gutierrez@leschaco.com"
click at [359, 487] on button "Log In" at bounding box center [305, 497] width 286 height 28
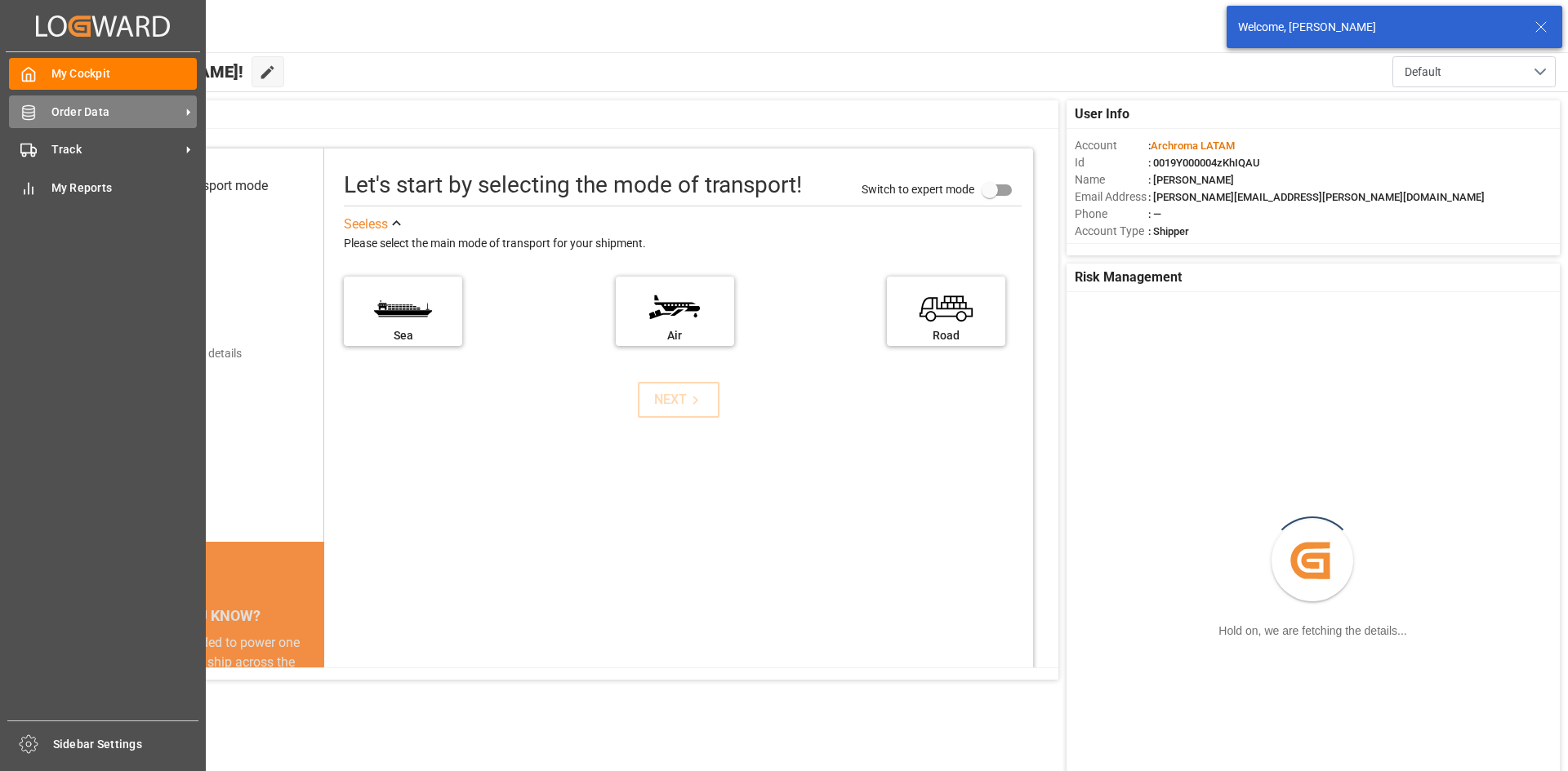
click at [55, 106] on span "Order Data" at bounding box center [116, 112] width 129 height 18
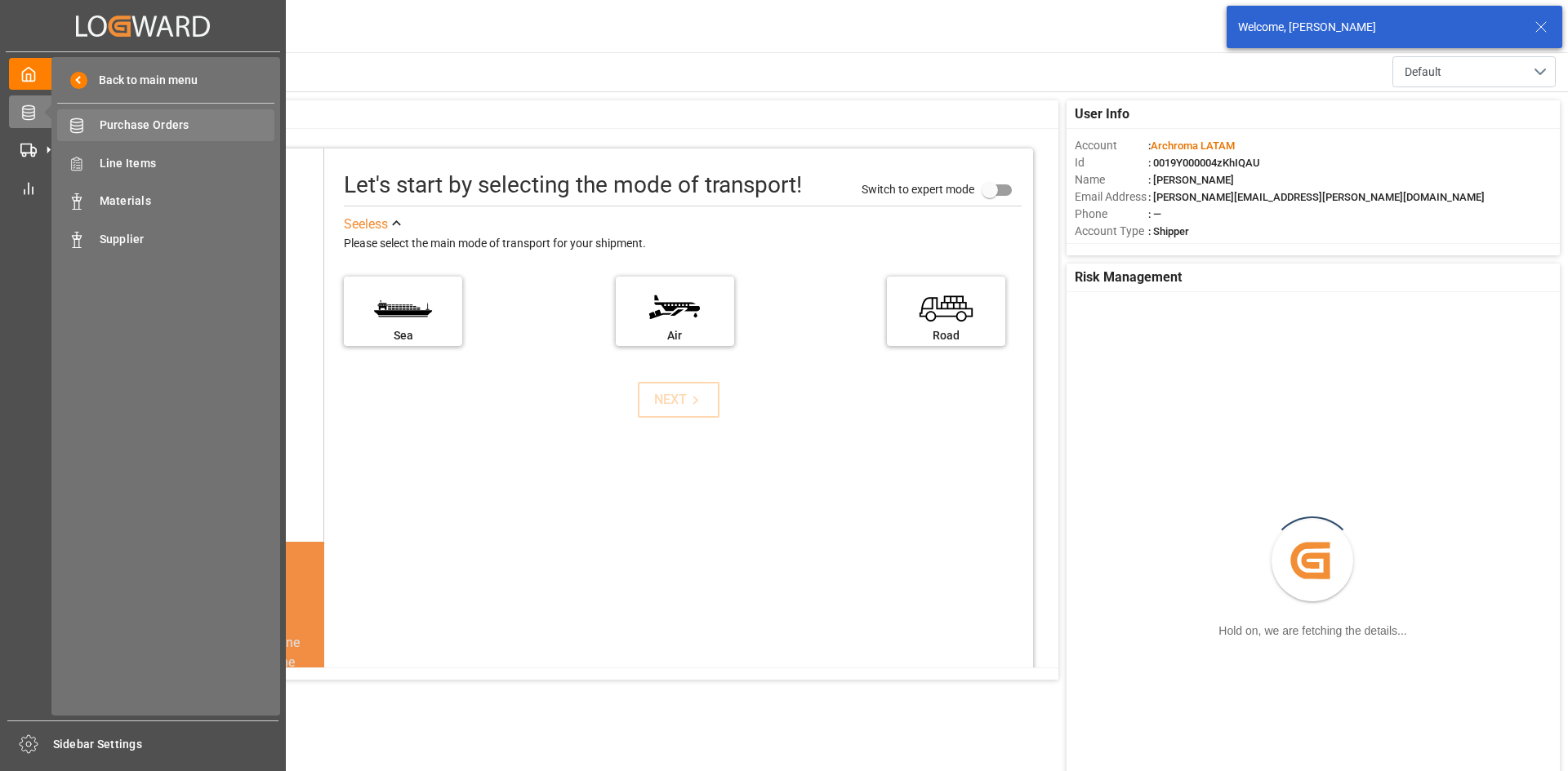
click at [115, 122] on span "Purchase Orders" at bounding box center [187, 125] width 176 height 18
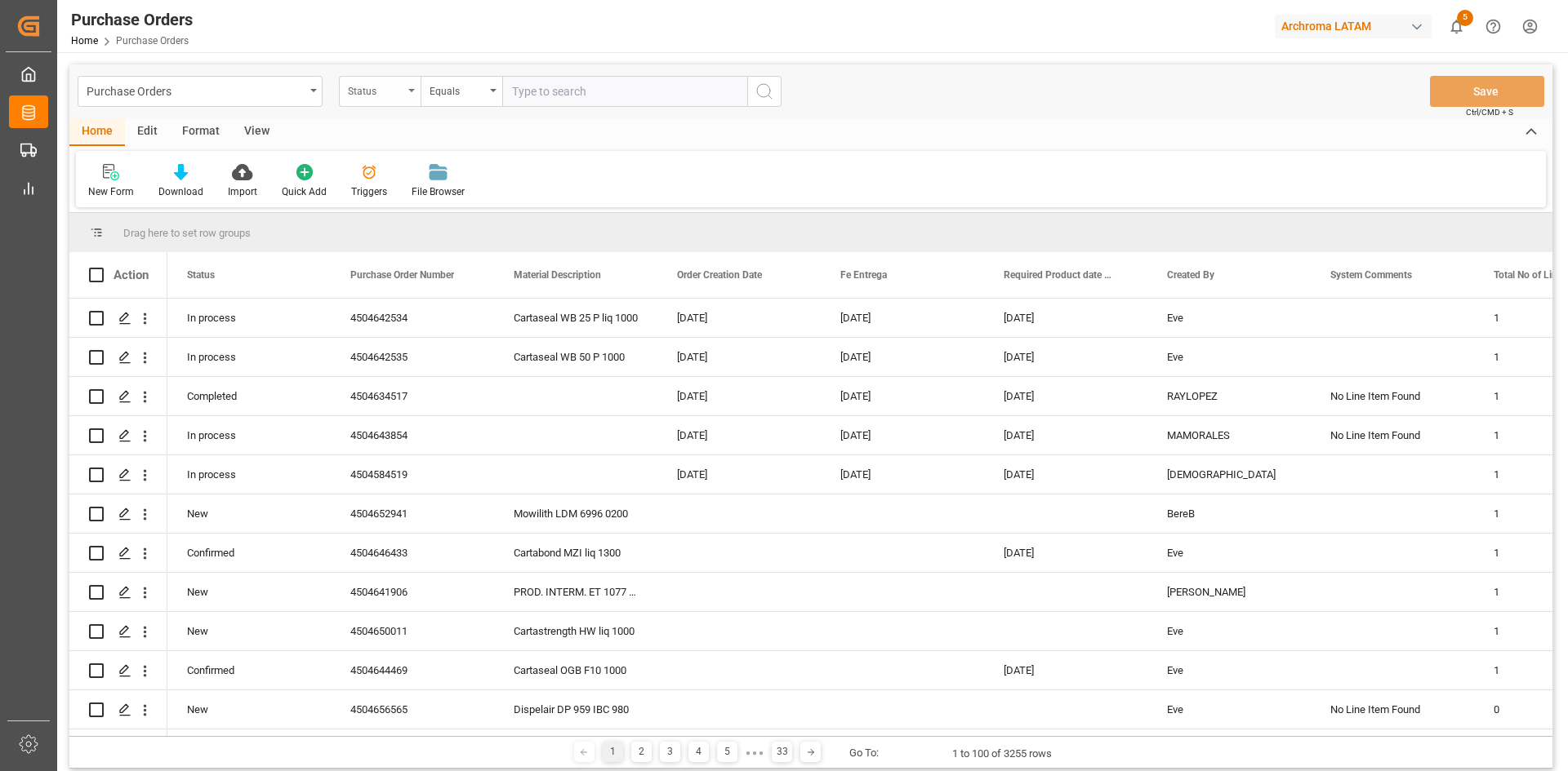
click at [397, 94] on div "Status" at bounding box center [375, 89] width 55 height 18
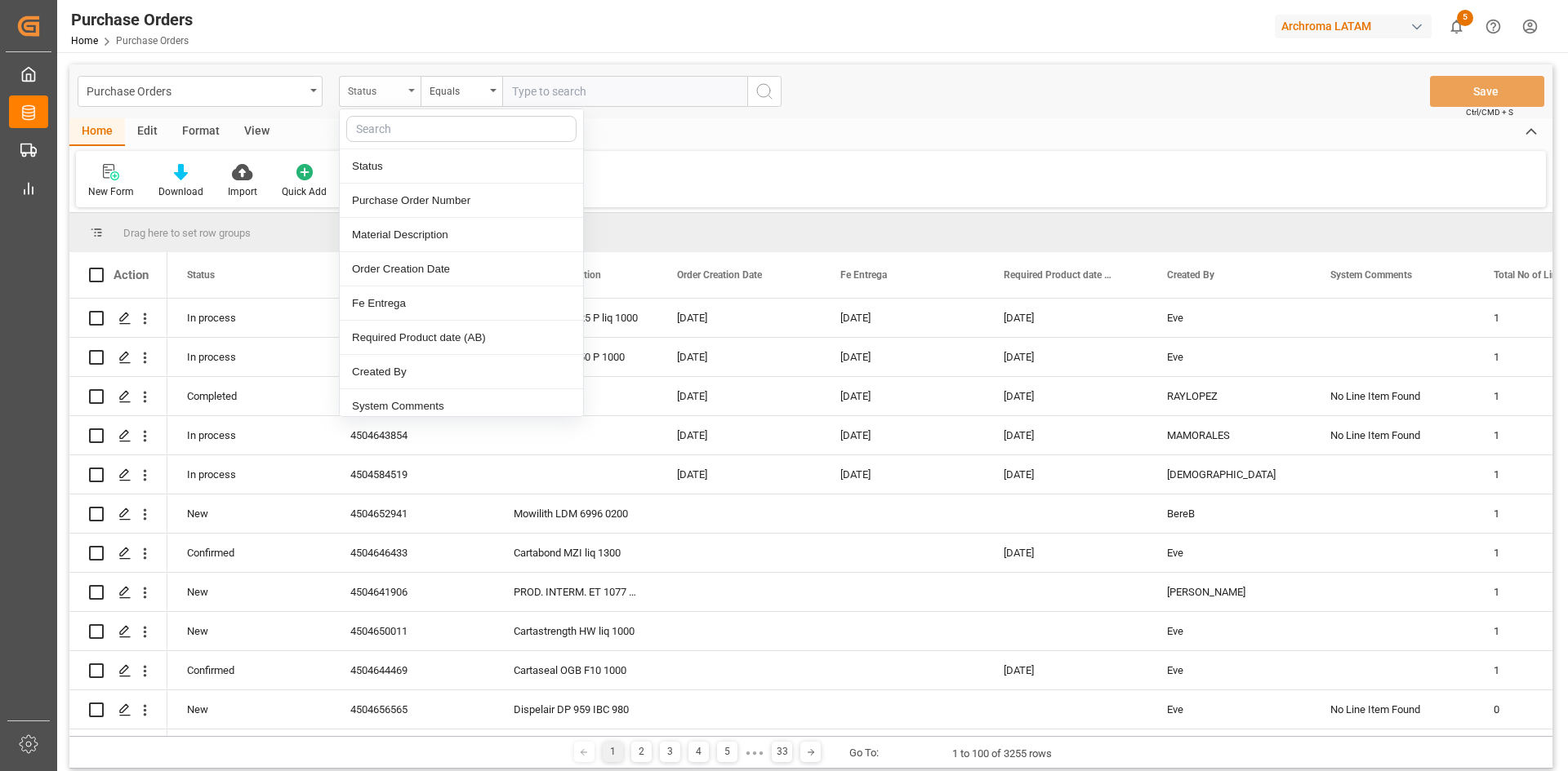
click at [399, 96] on div "Status" at bounding box center [375, 89] width 55 height 18
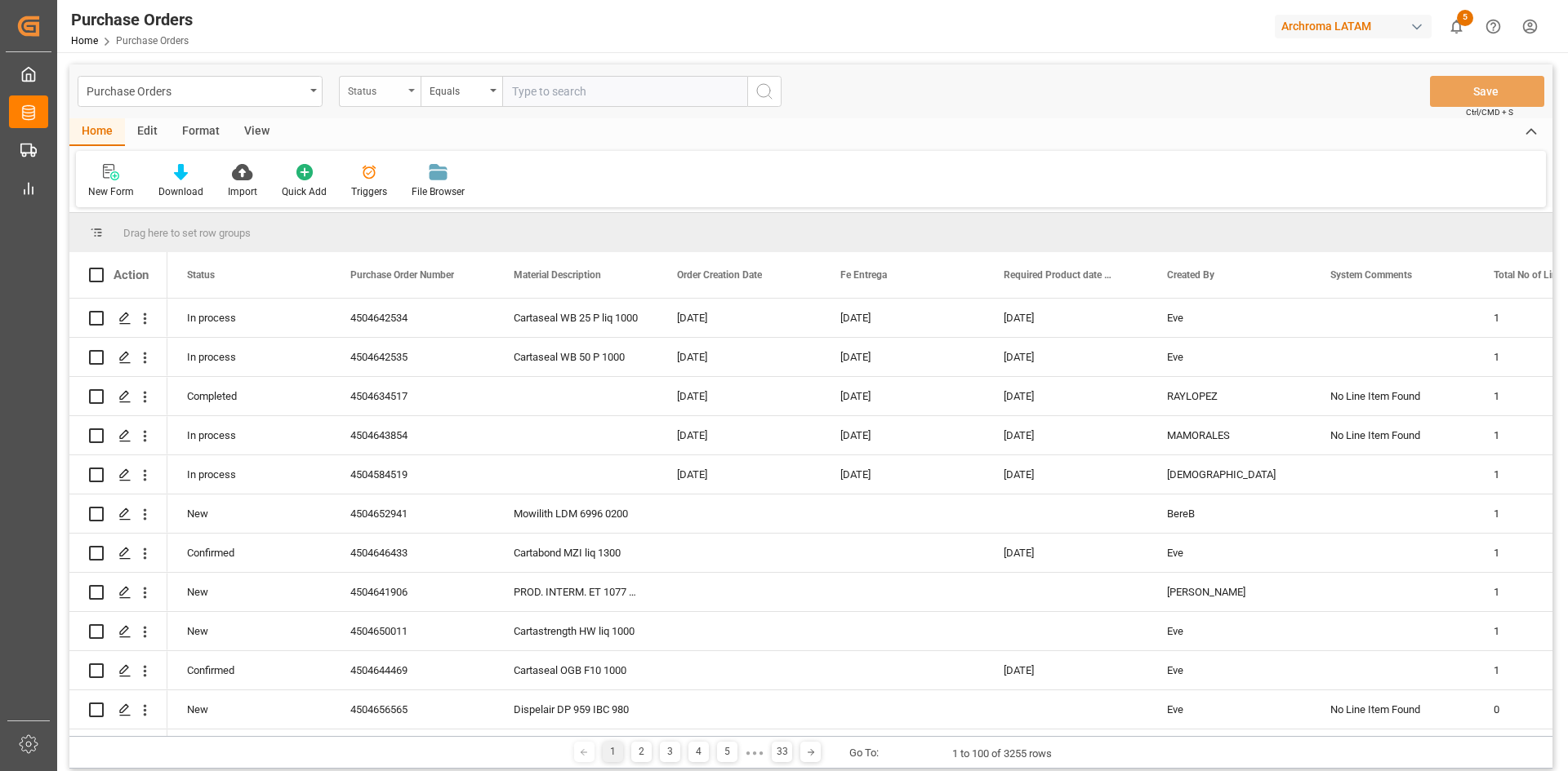
click at [402, 97] on div "Status" at bounding box center [375, 89] width 55 height 18
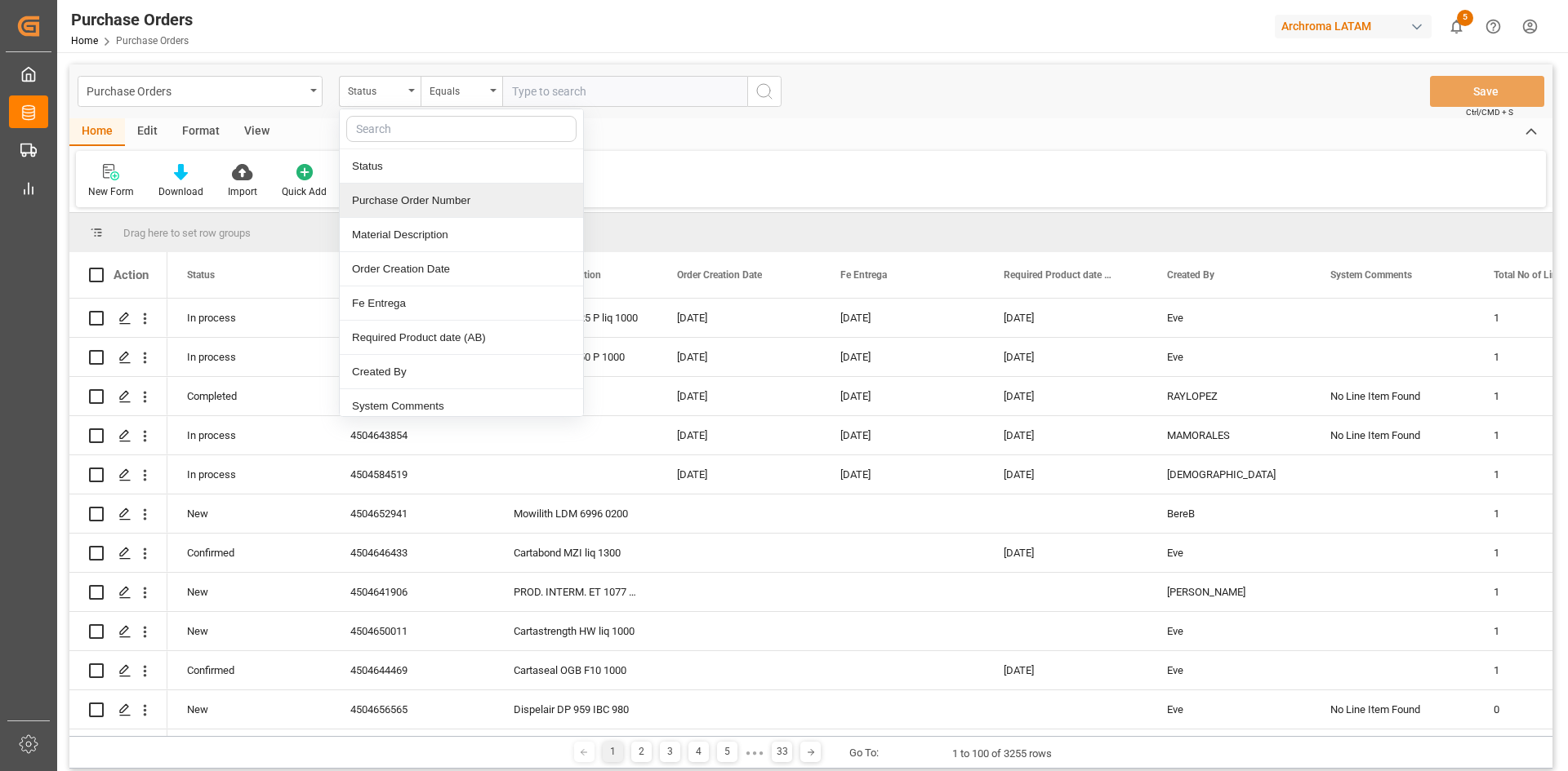
click at [436, 203] on div "Purchase Order Number" at bounding box center [461, 200] width 243 height 34
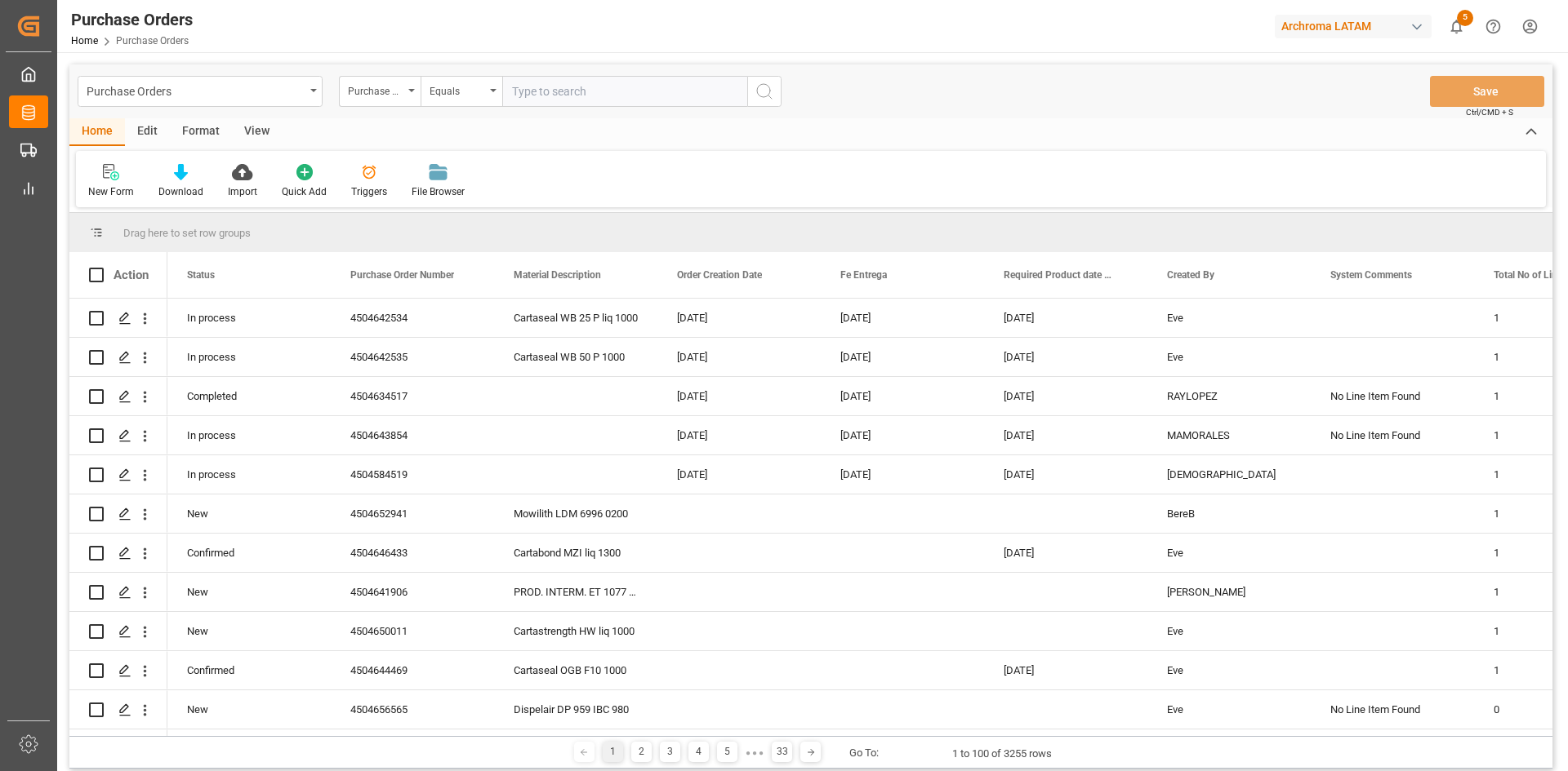
click at [540, 89] on input "text" at bounding box center [624, 91] width 245 height 31
paste input "4504641435"
type input "4504641435"
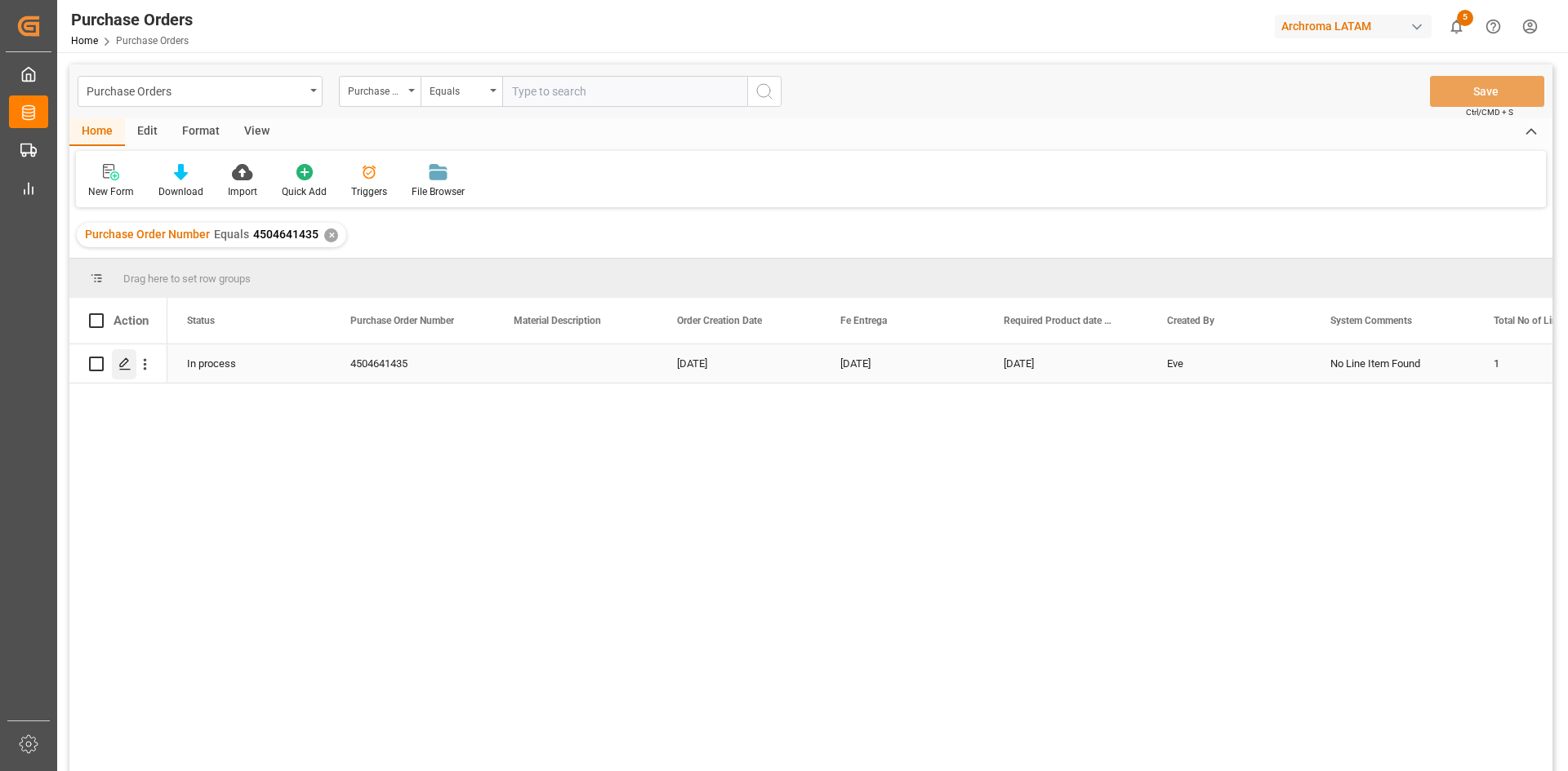
click at [125, 365] on polygon "Press SPACE to select this row." at bounding box center [125, 363] width 8 height 8
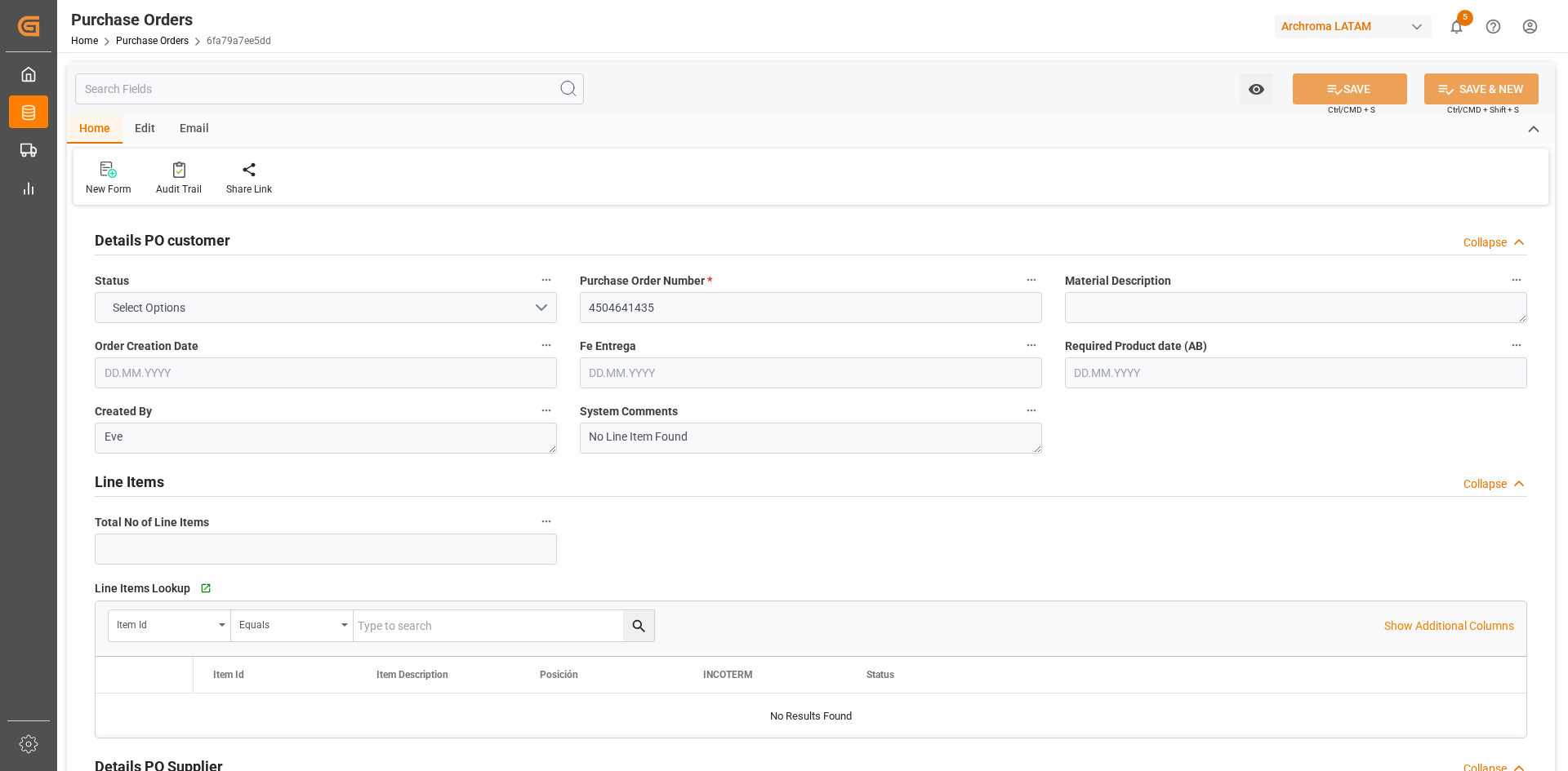
type input "1"
type input "[DATE]"
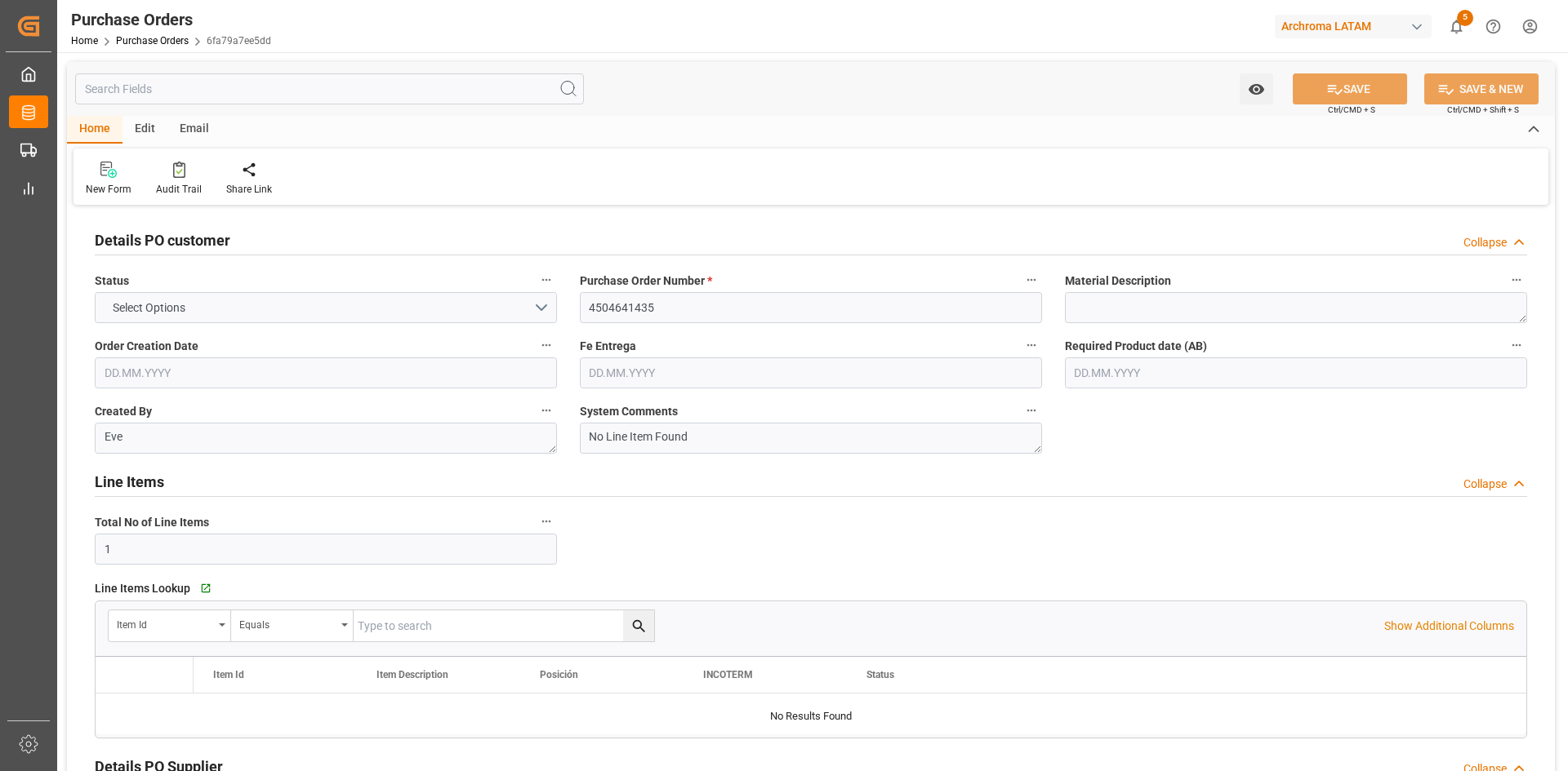
type input "[DATE]"
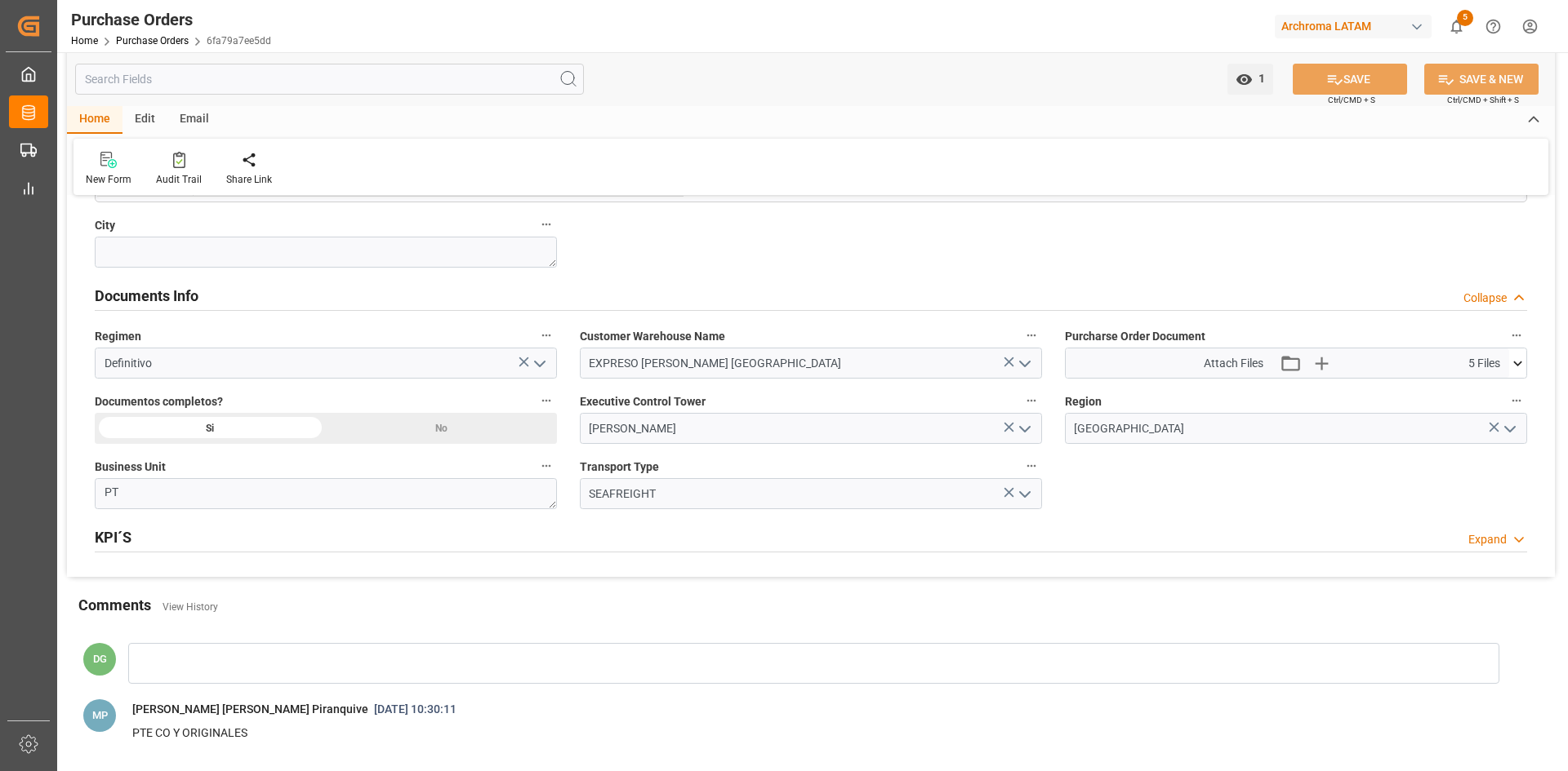
scroll to position [1061, 0]
click at [1513, 360] on icon at bounding box center [1518, 365] width 18 height 18
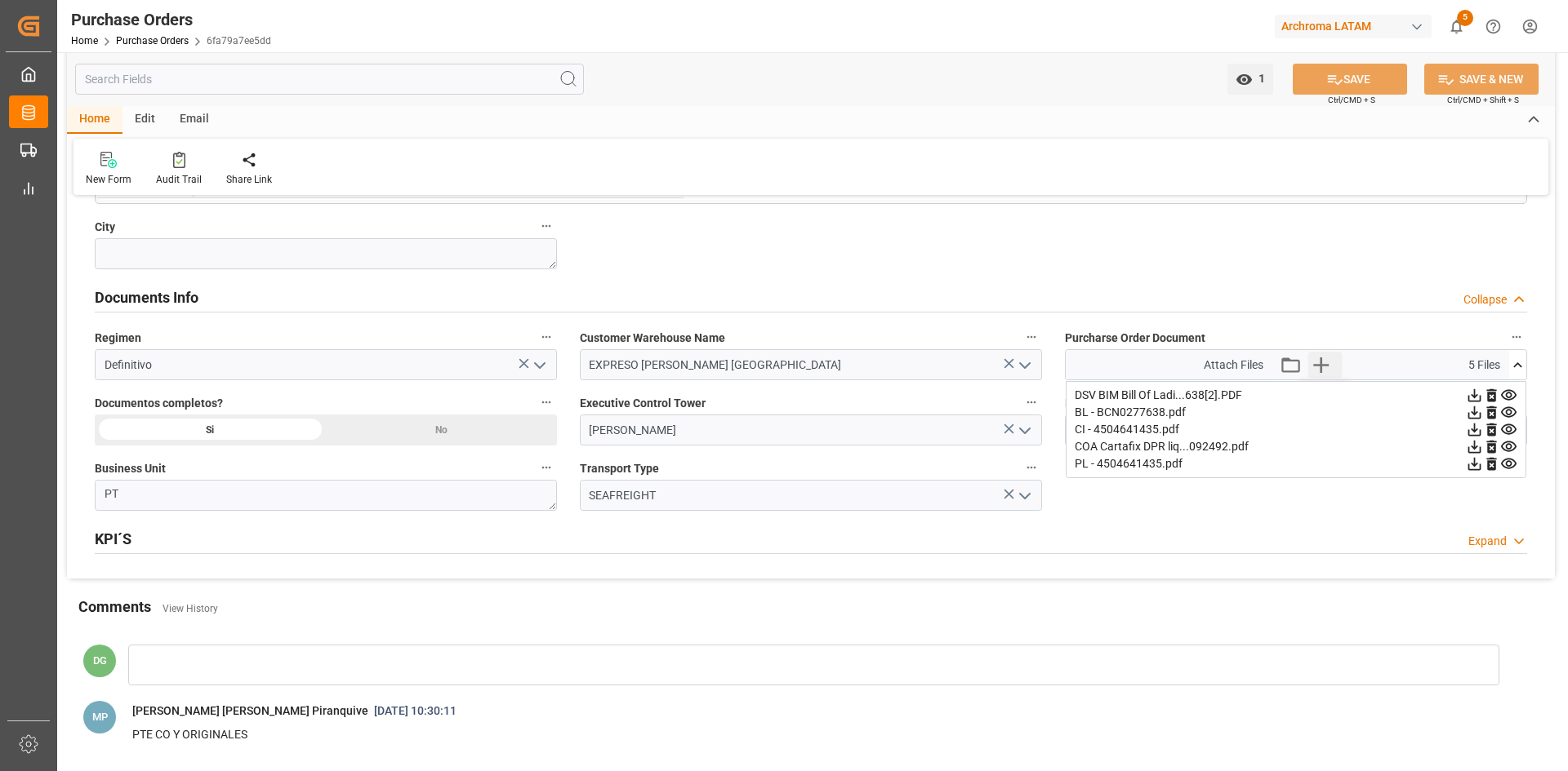
click at [1316, 363] on icon "button" at bounding box center [1320, 364] width 26 height 26
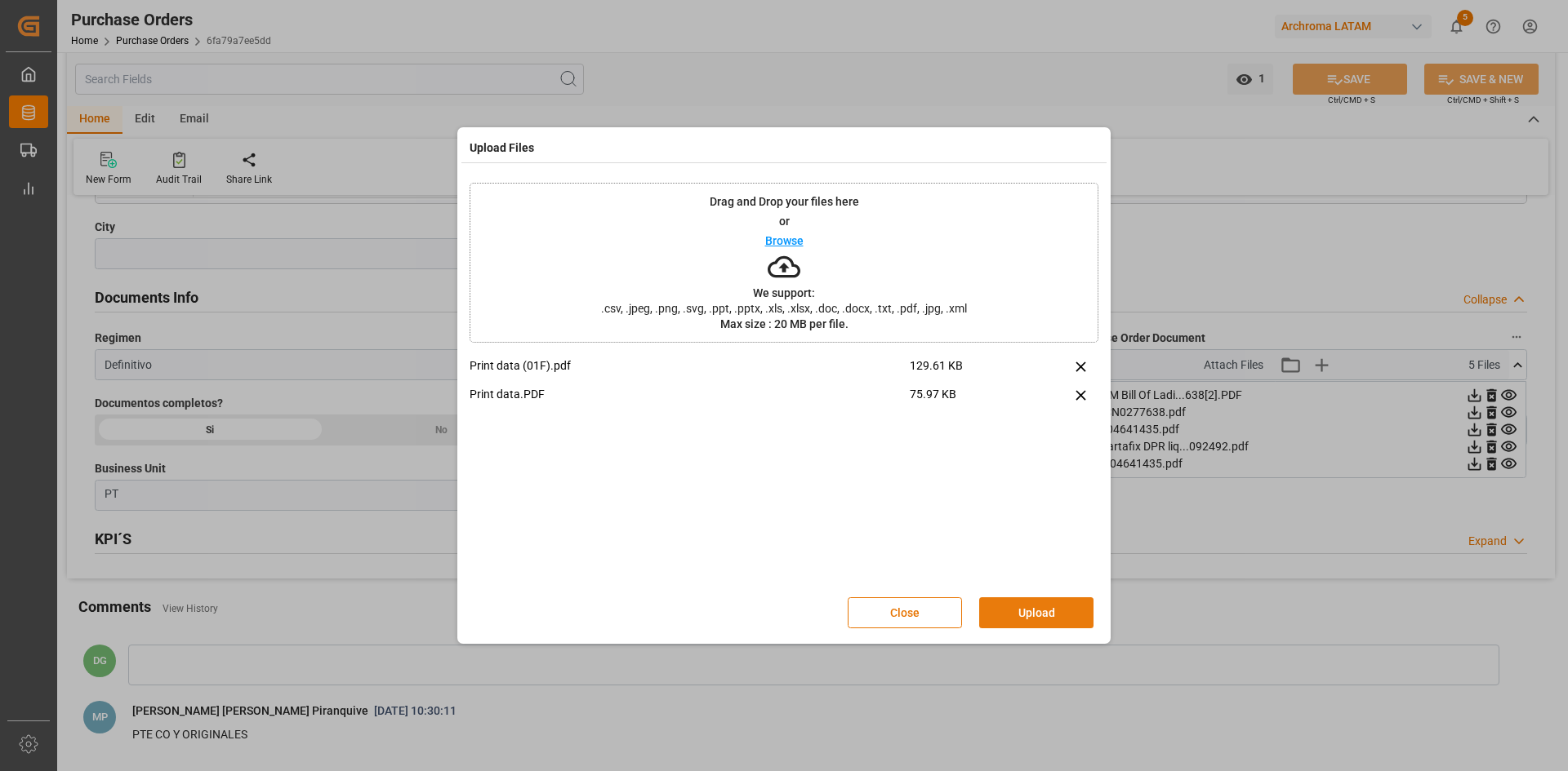
click at [1036, 611] on button "Upload" at bounding box center [1036, 612] width 115 height 31
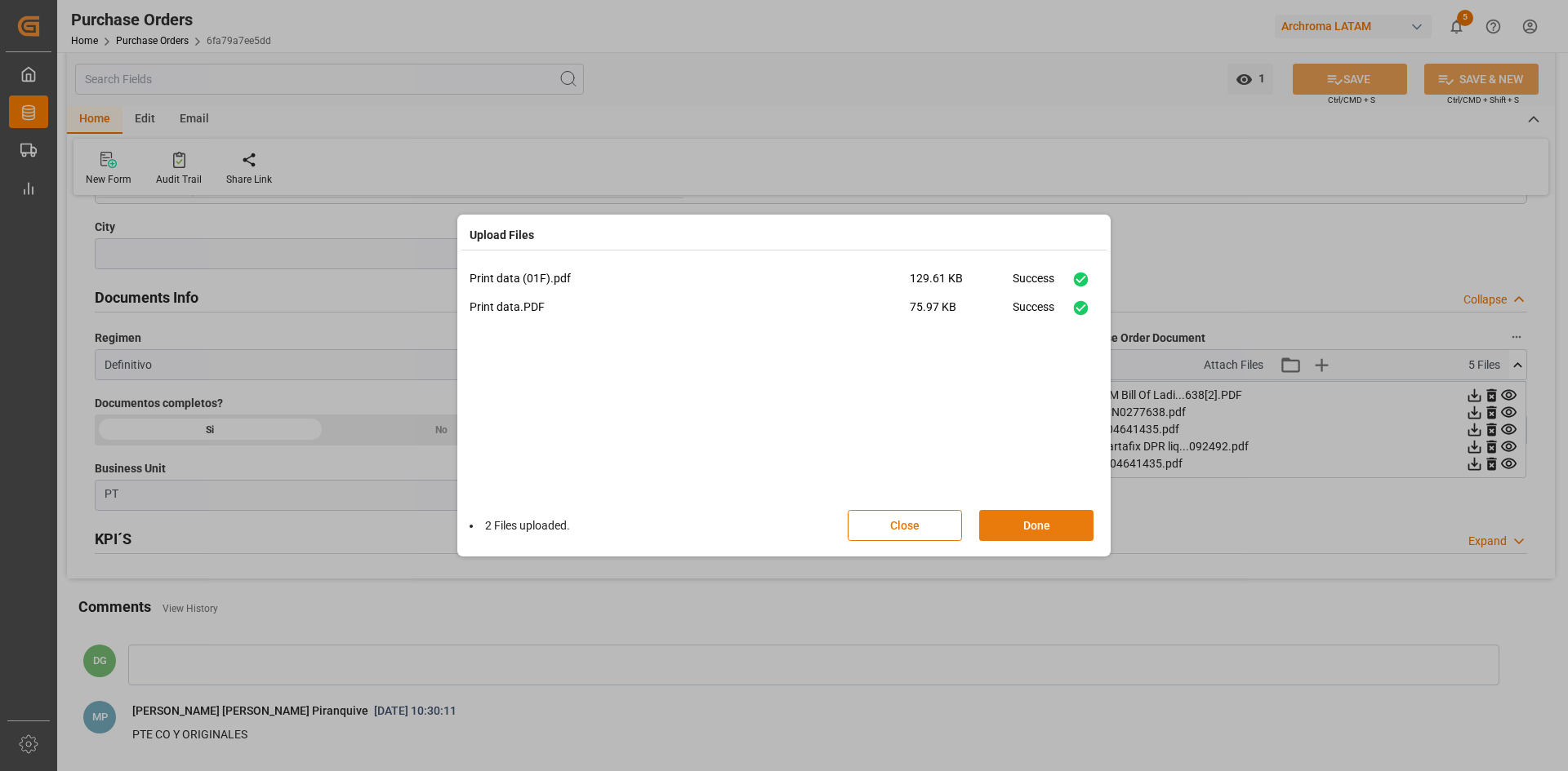
click at [1053, 521] on button "Done" at bounding box center [1036, 525] width 115 height 31
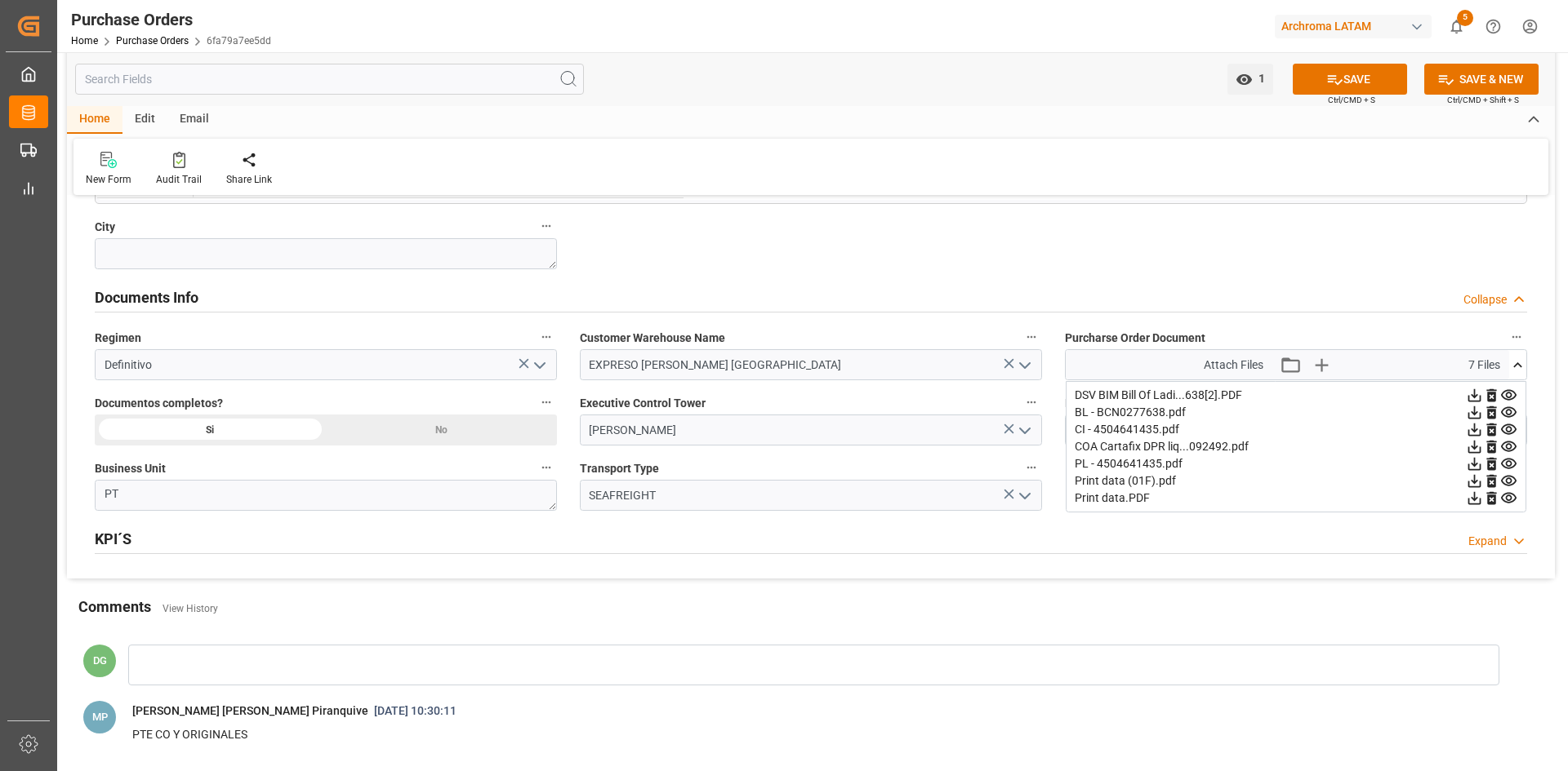
click at [1518, 363] on icon at bounding box center [1518, 365] width 18 height 18
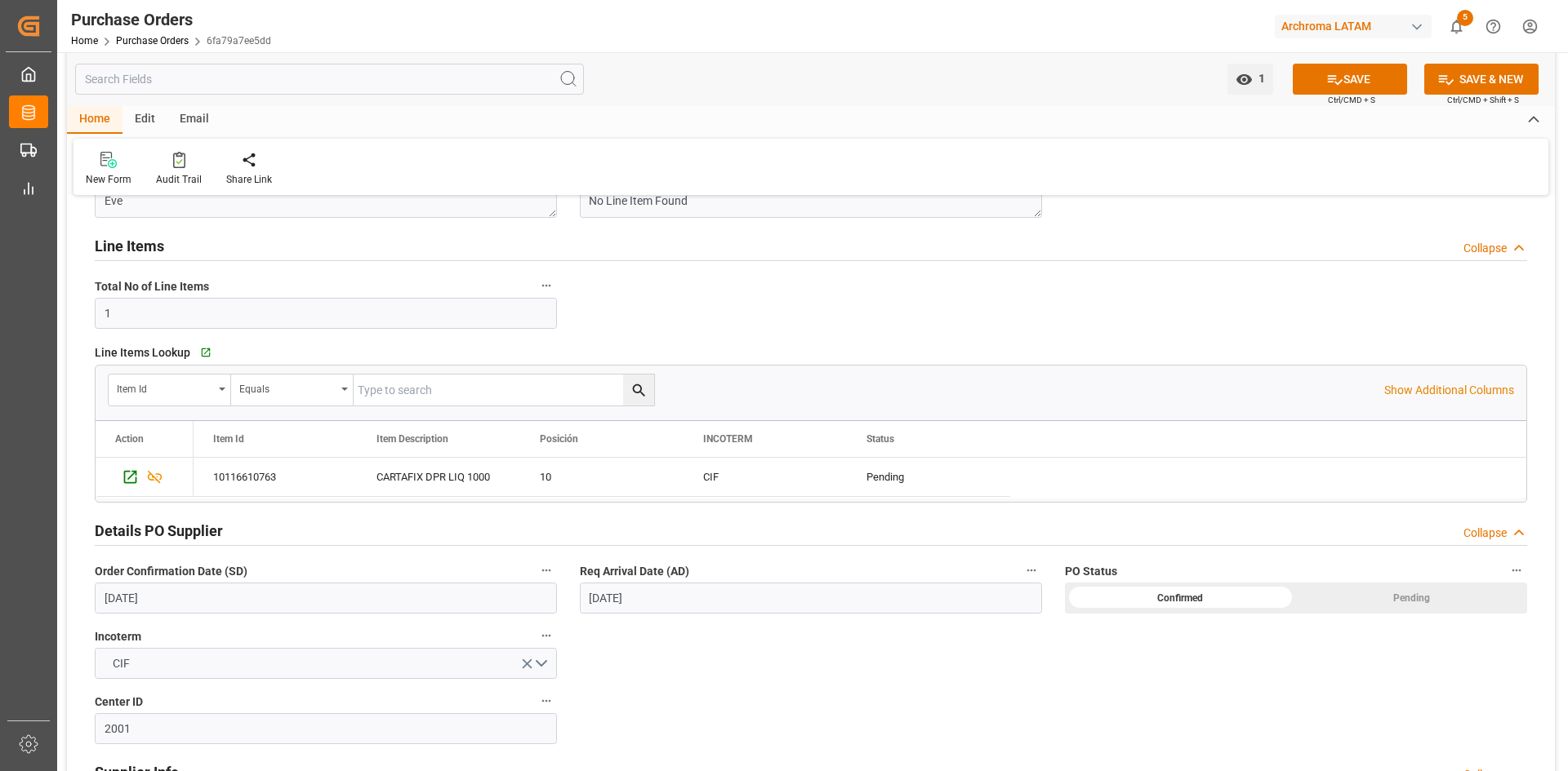
scroll to position [245, 0]
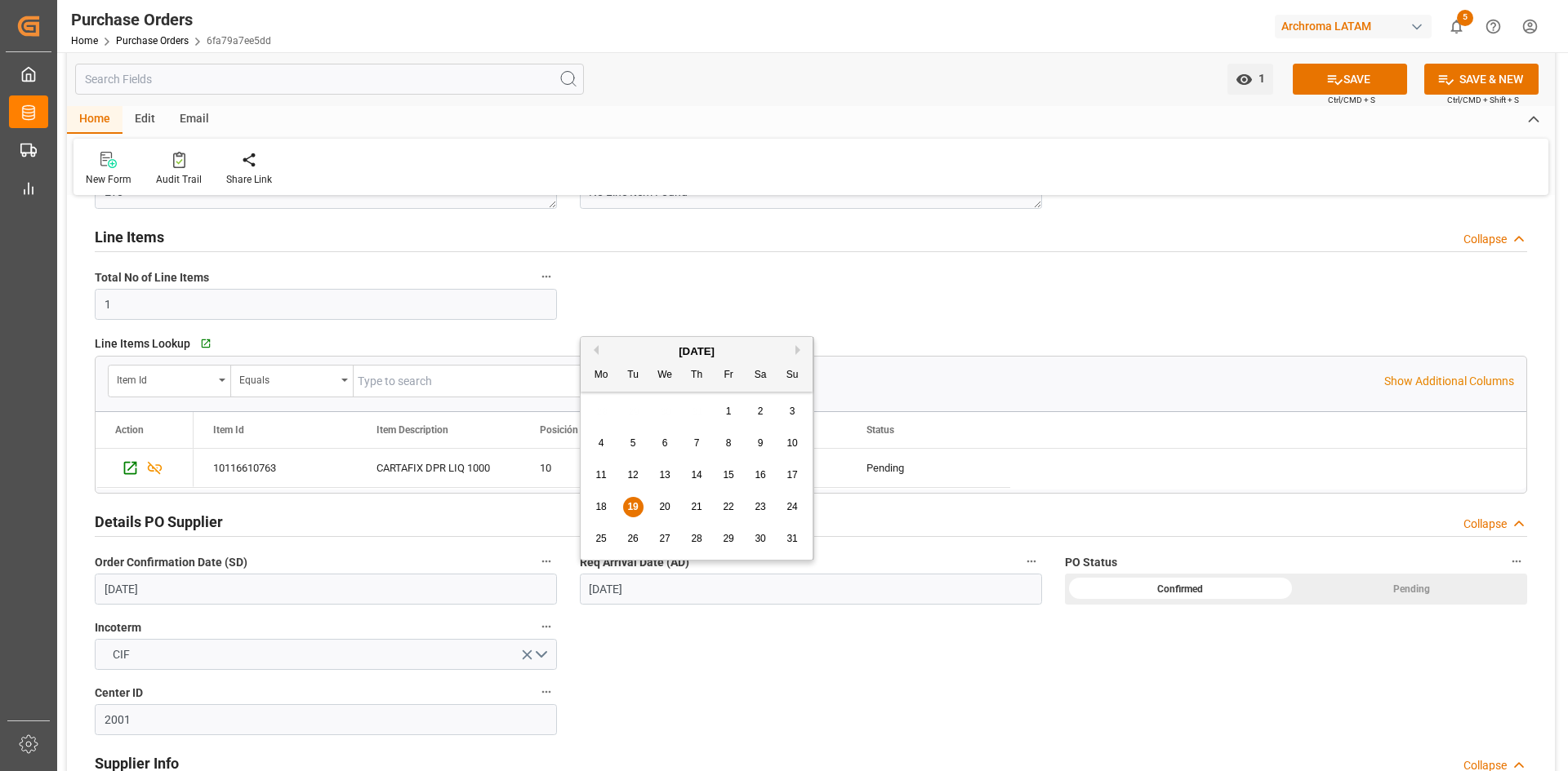
click at [669, 588] on input "[DATE]" at bounding box center [811, 589] width 462 height 31
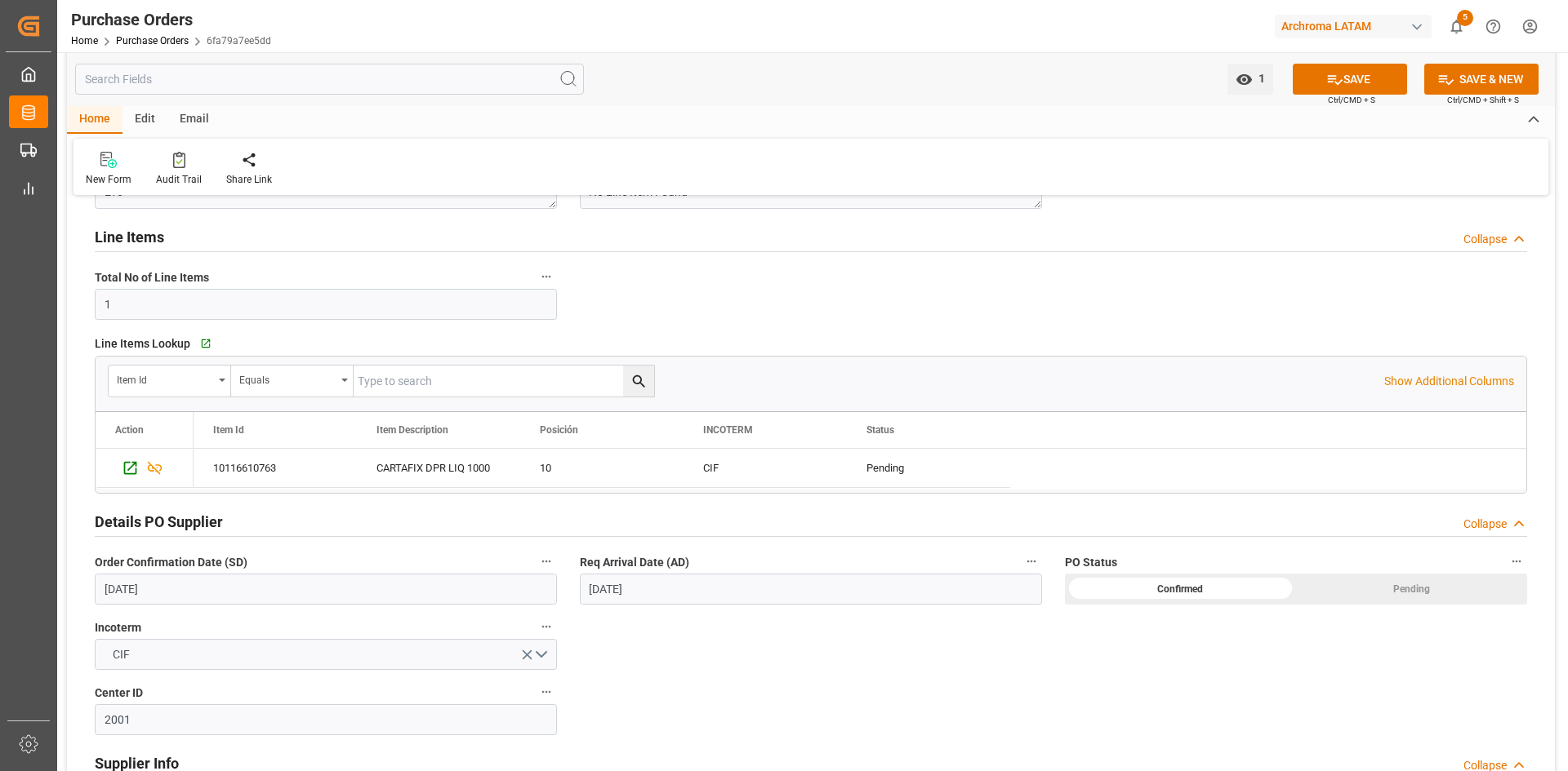
click at [664, 628] on div "Details PO customer Collapse Status IN PROCESS Purchase Order Number * 45046414…" at bounding box center [811, 680] width 1488 height 1430
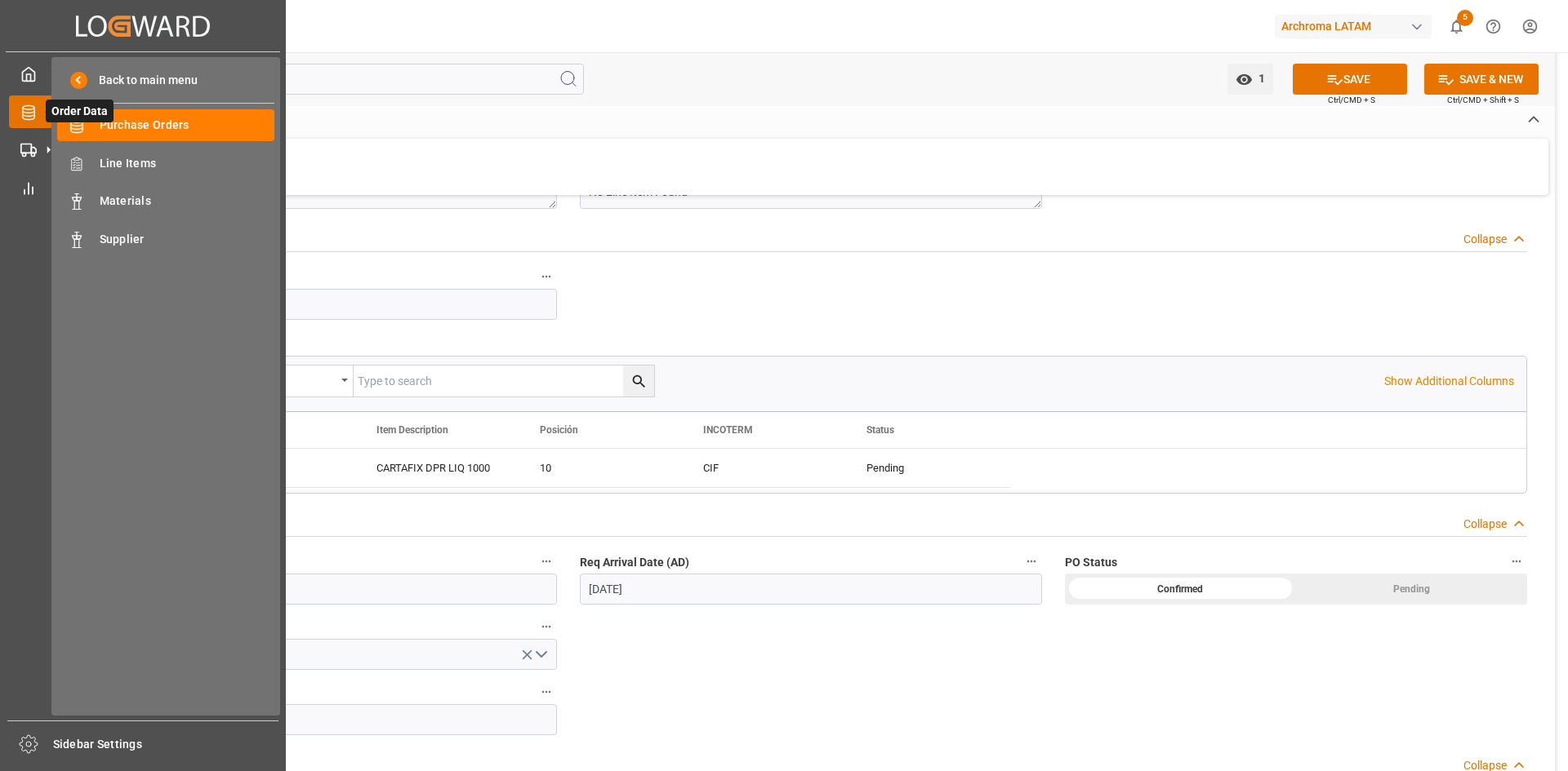
click at [33, 110] on icon at bounding box center [48, 111] width 34 height 34
click at [27, 154] on rect at bounding box center [26, 149] width 10 height 9
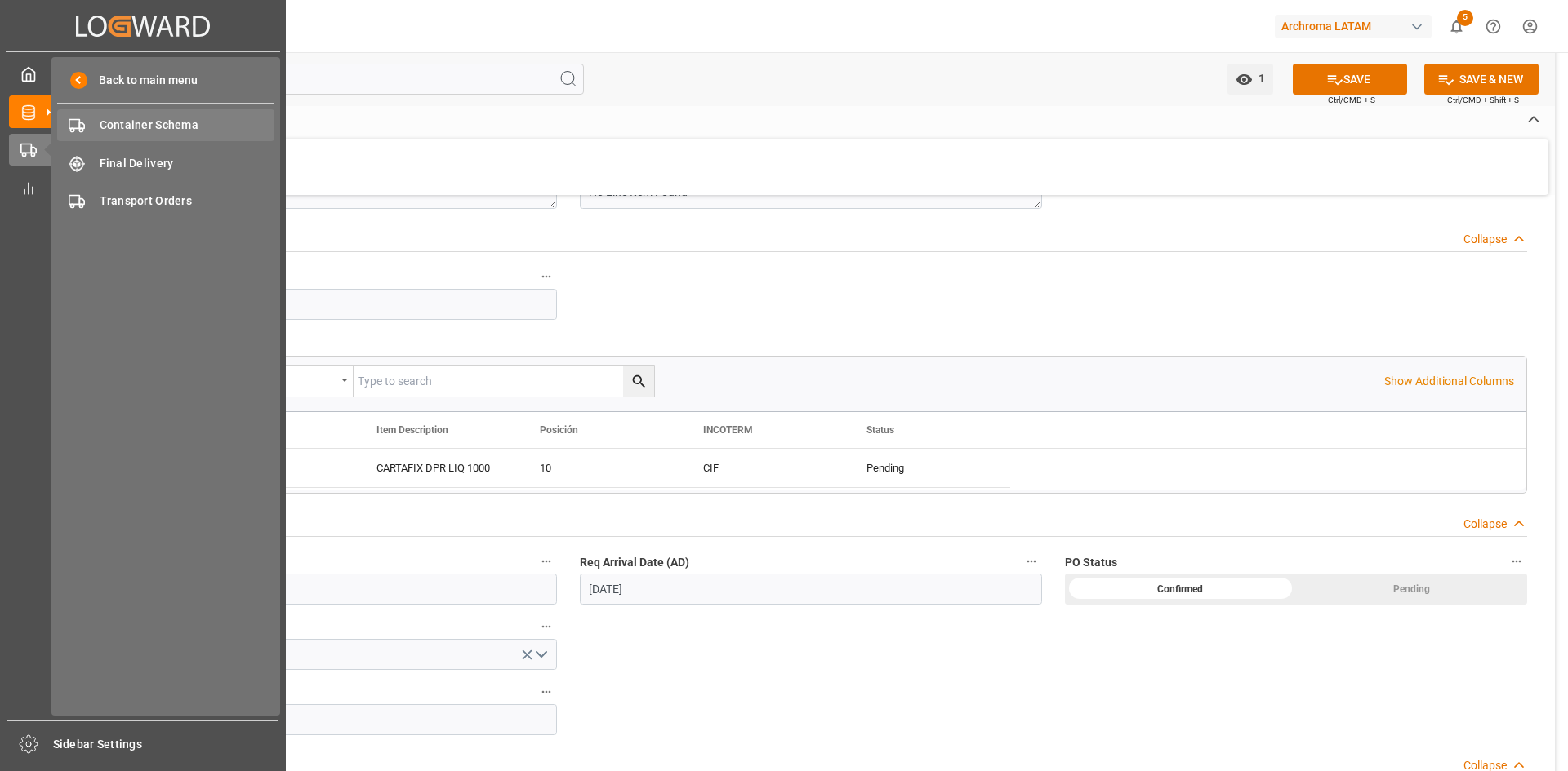
click at [157, 119] on span "Container Schema" at bounding box center [187, 125] width 176 height 18
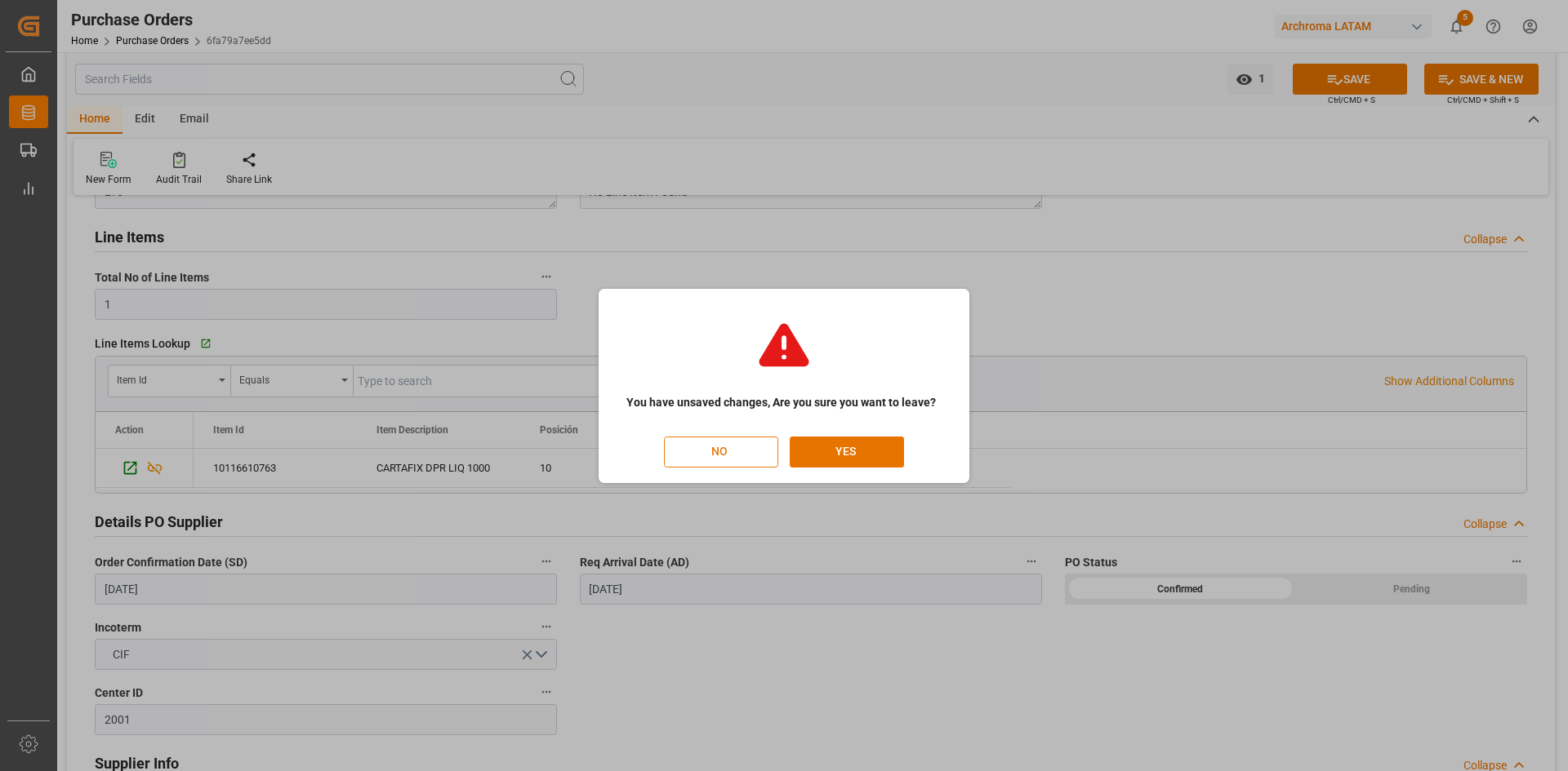
click at [740, 449] on button "NO" at bounding box center [720, 452] width 115 height 31
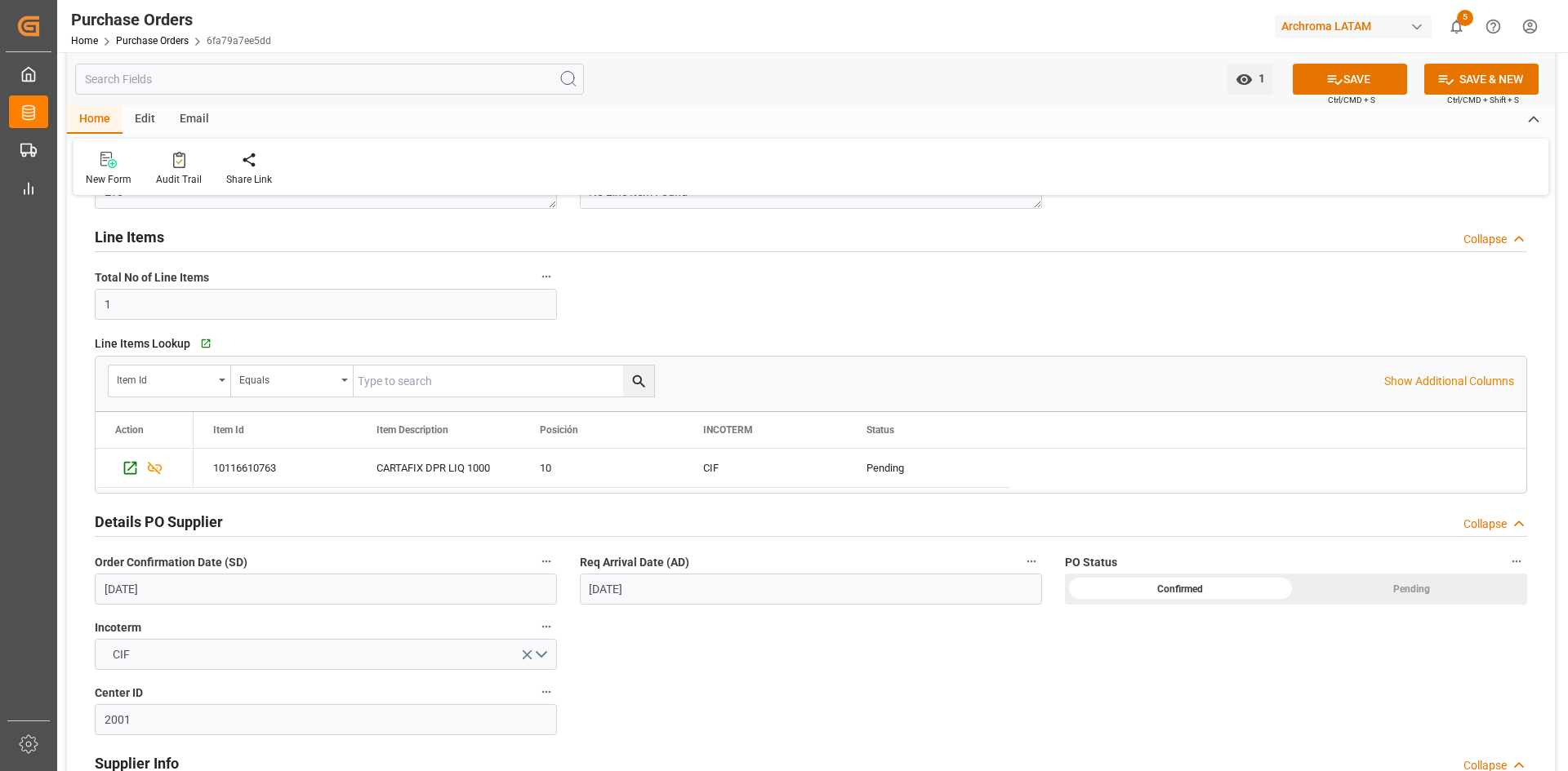
scroll to position [0, 46]
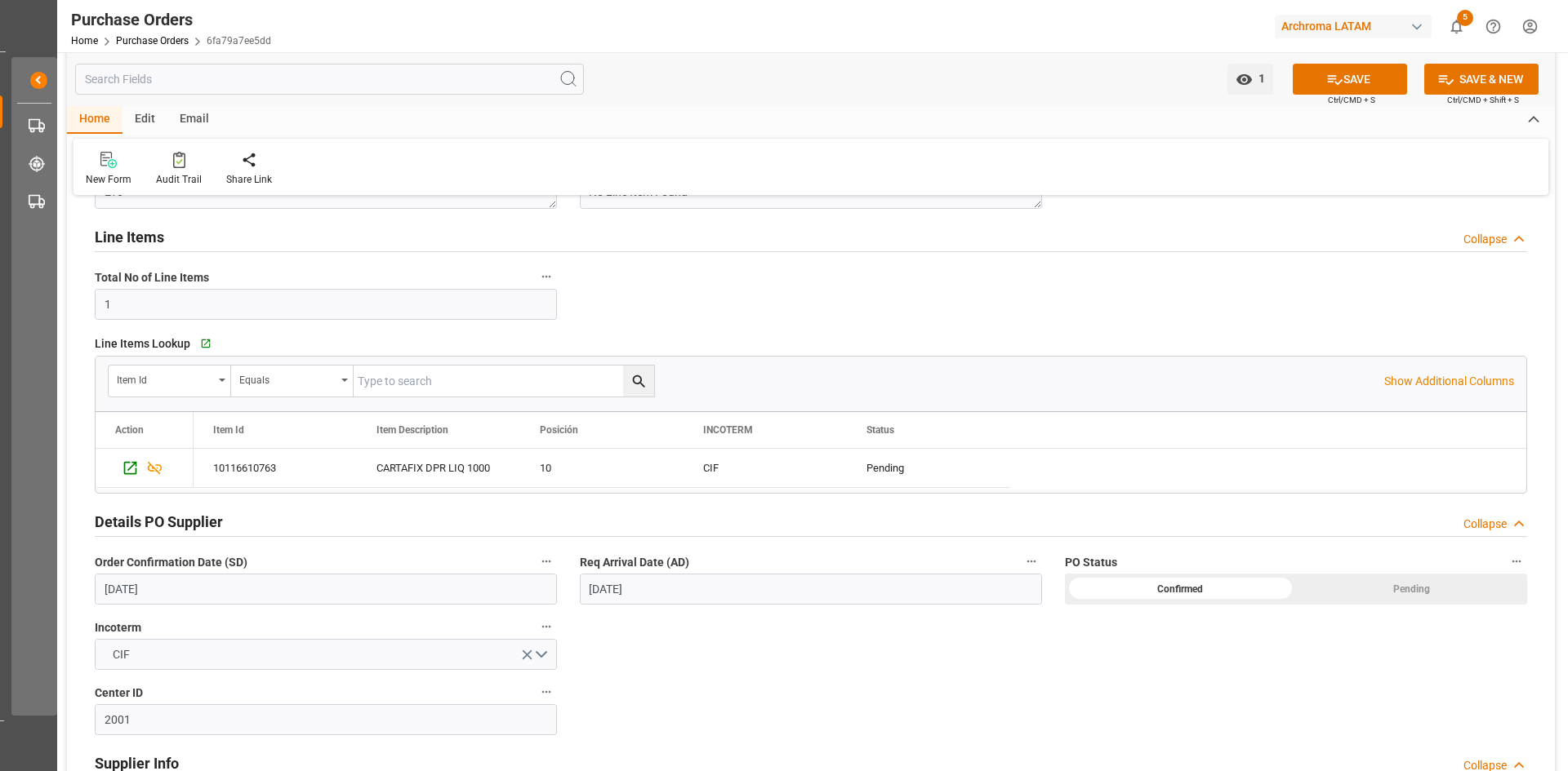
click at [1370, 94] on span "Ctrl/CMD + S" at bounding box center [1352, 99] width 48 height 13
click at [1365, 85] on button "SAVE" at bounding box center [1350, 79] width 115 height 31
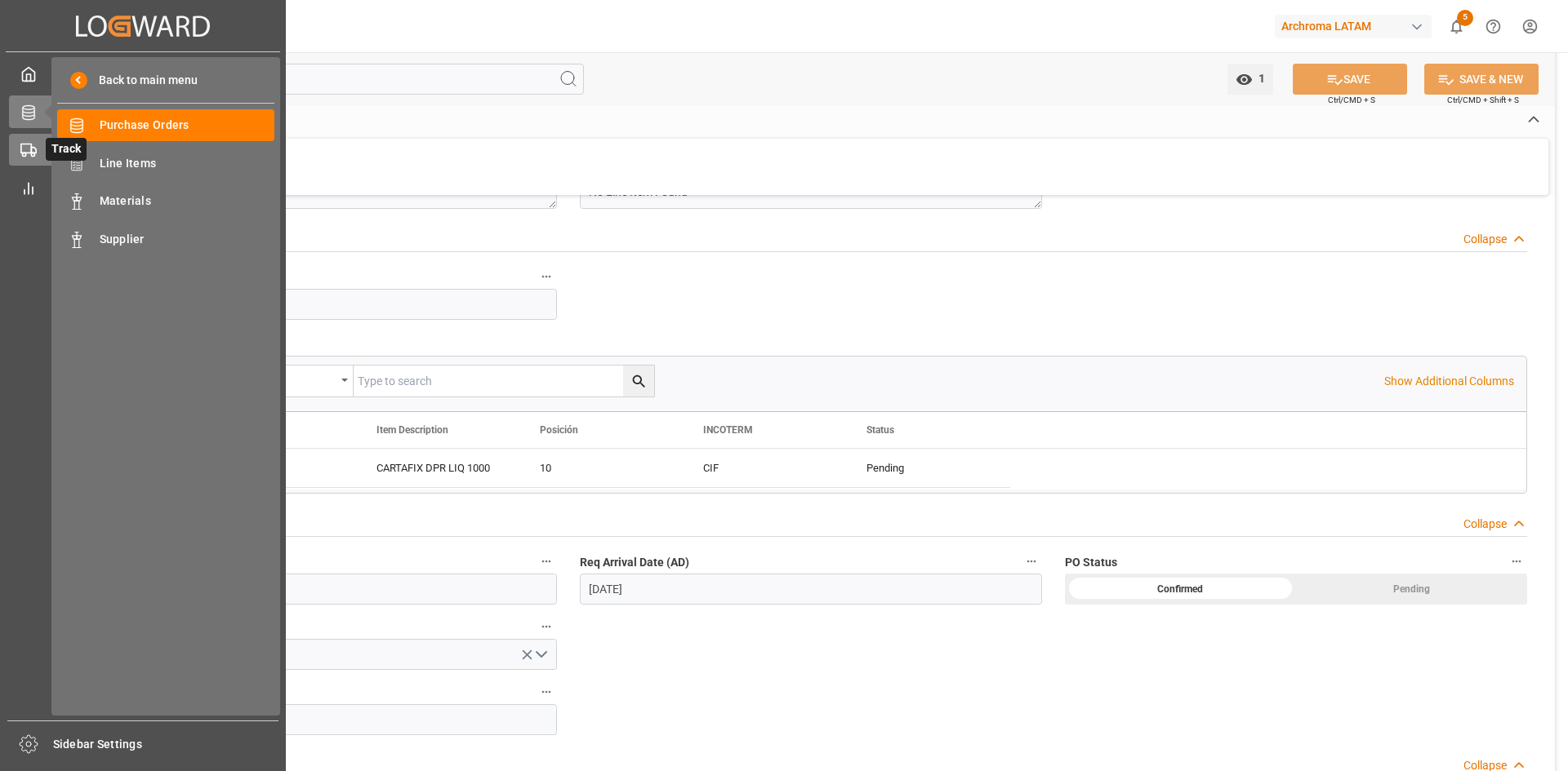
scroll to position [0, 0]
click at [26, 149] on icon at bounding box center [28, 150] width 17 height 17
click at [161, 124] on span "Container Schema" at bounding box center [187, 125] width 176 height 18
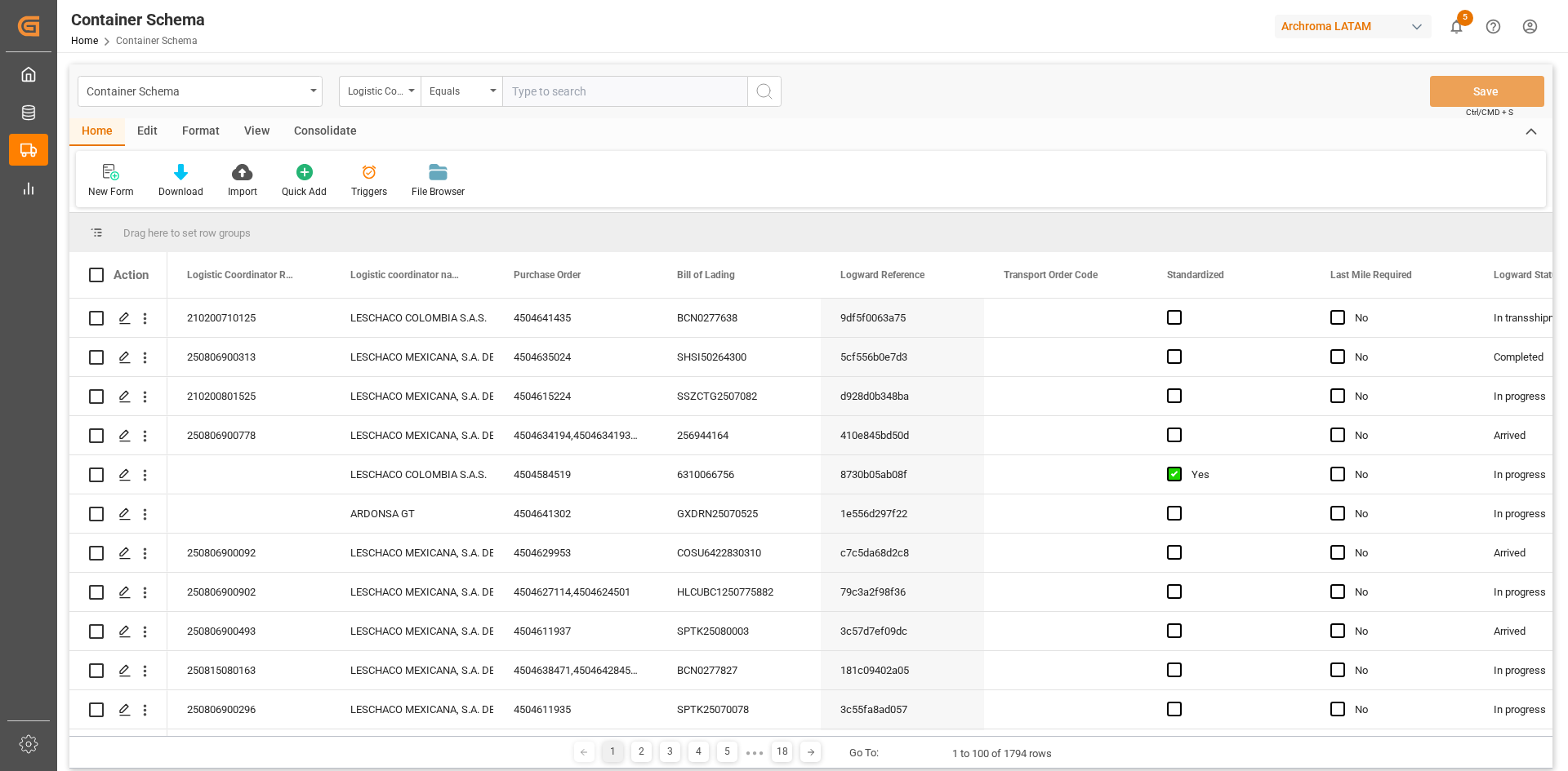
click at [393, 99] on div "Logistic Coordinator Reference Number" at bounding box center [379, 91] width 82 height 31
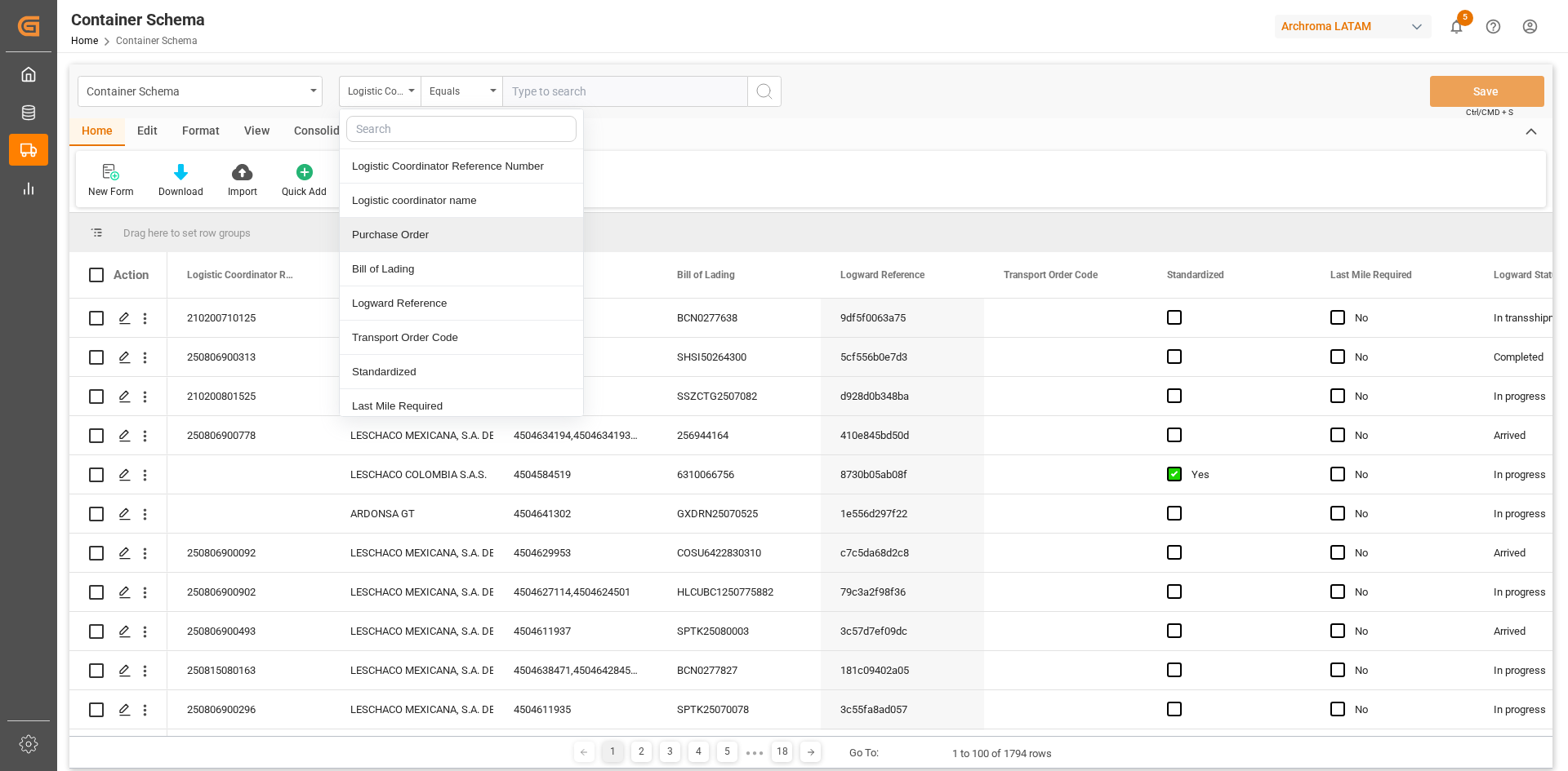
click at [435, 230] on div "Purchase Order" at bounding box center [461, 235] width 243 height 34
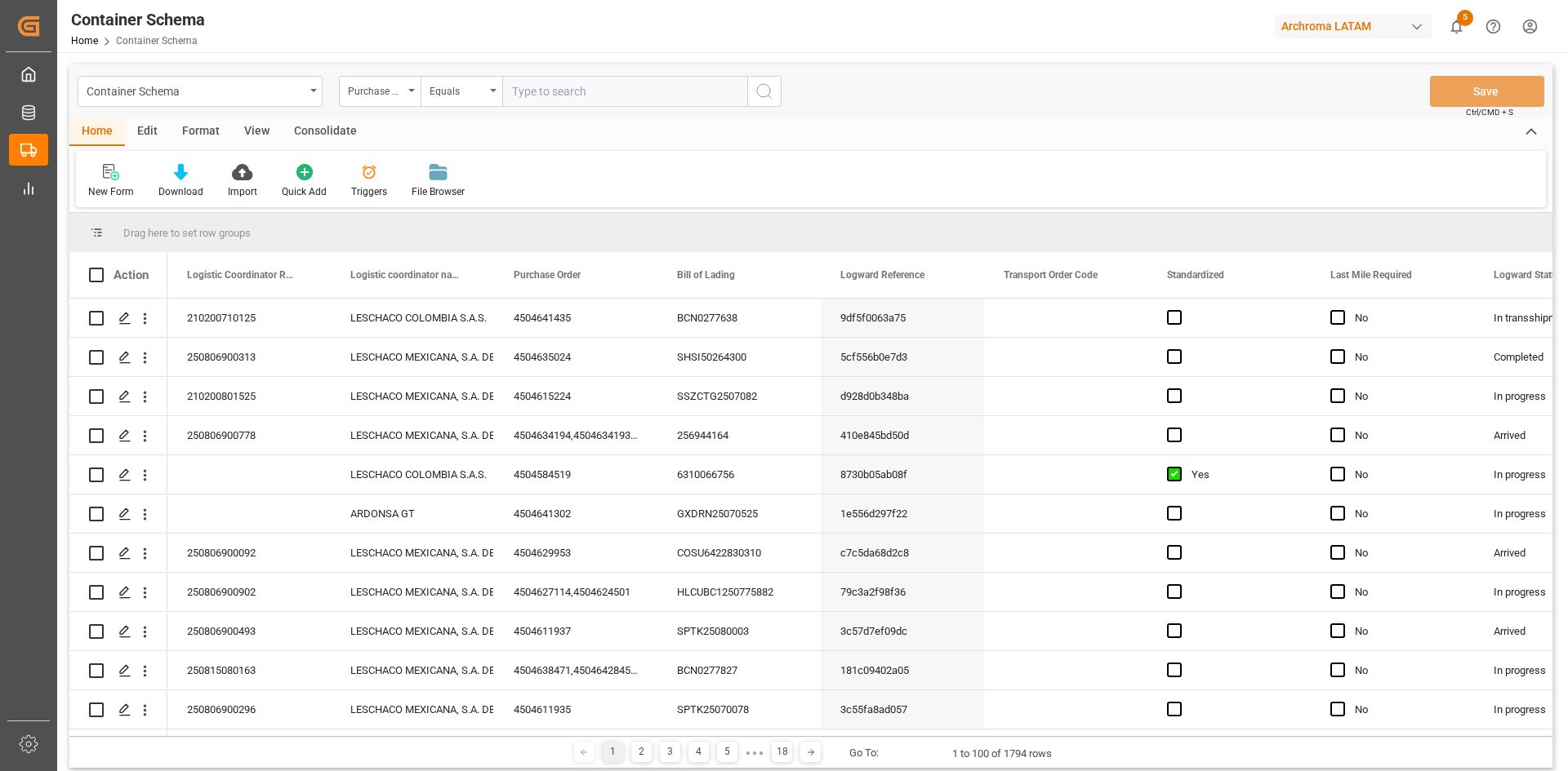
click at [542, 94] on input "text" at bounding box center [624, 91] width 245 height 31
paste input "4504641435"
type input "4504641435"
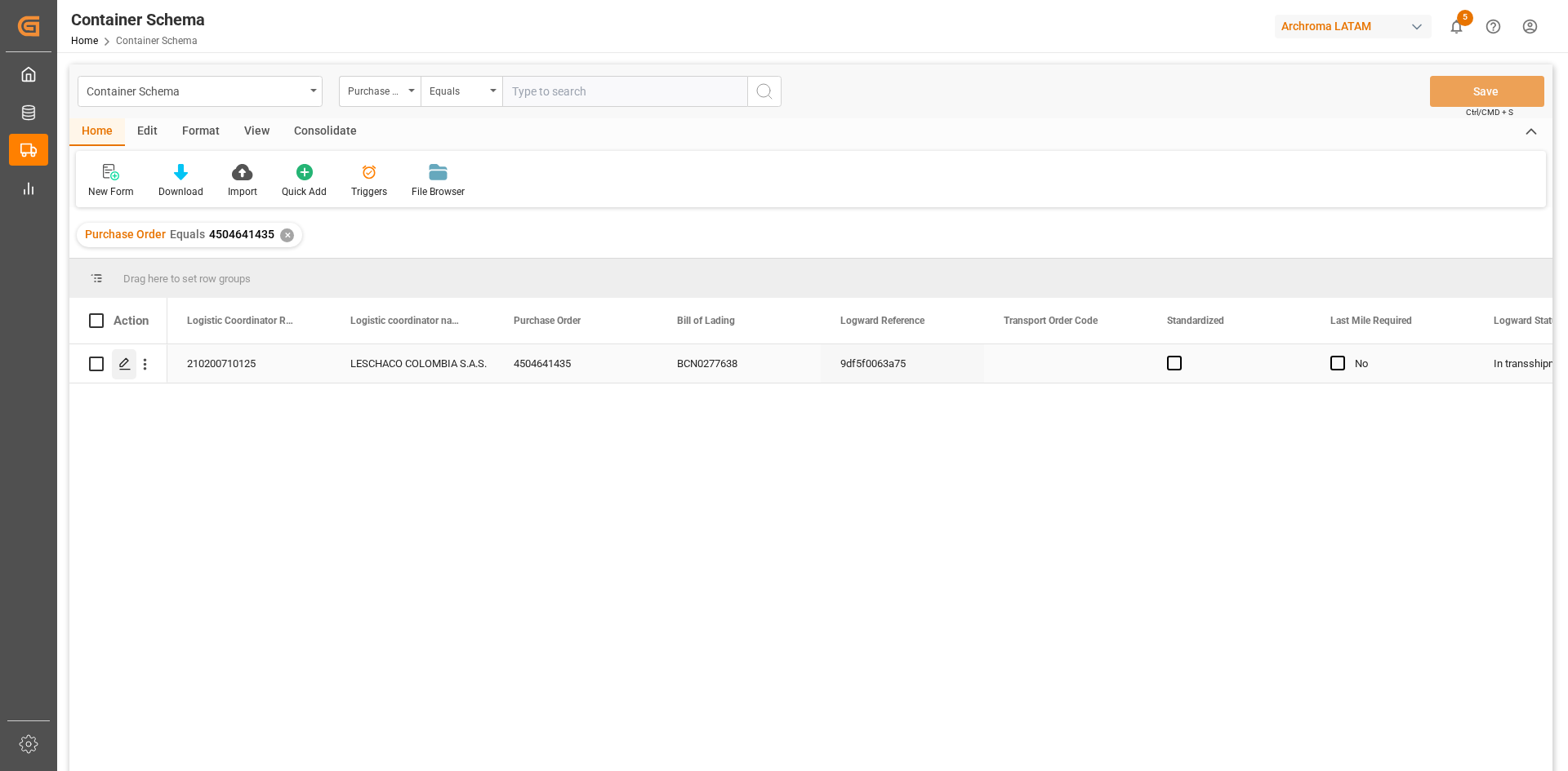
click at [120, 365] on polygon "Press SPACE to select this row." at bounding box center [125, 363] width 8 height 8
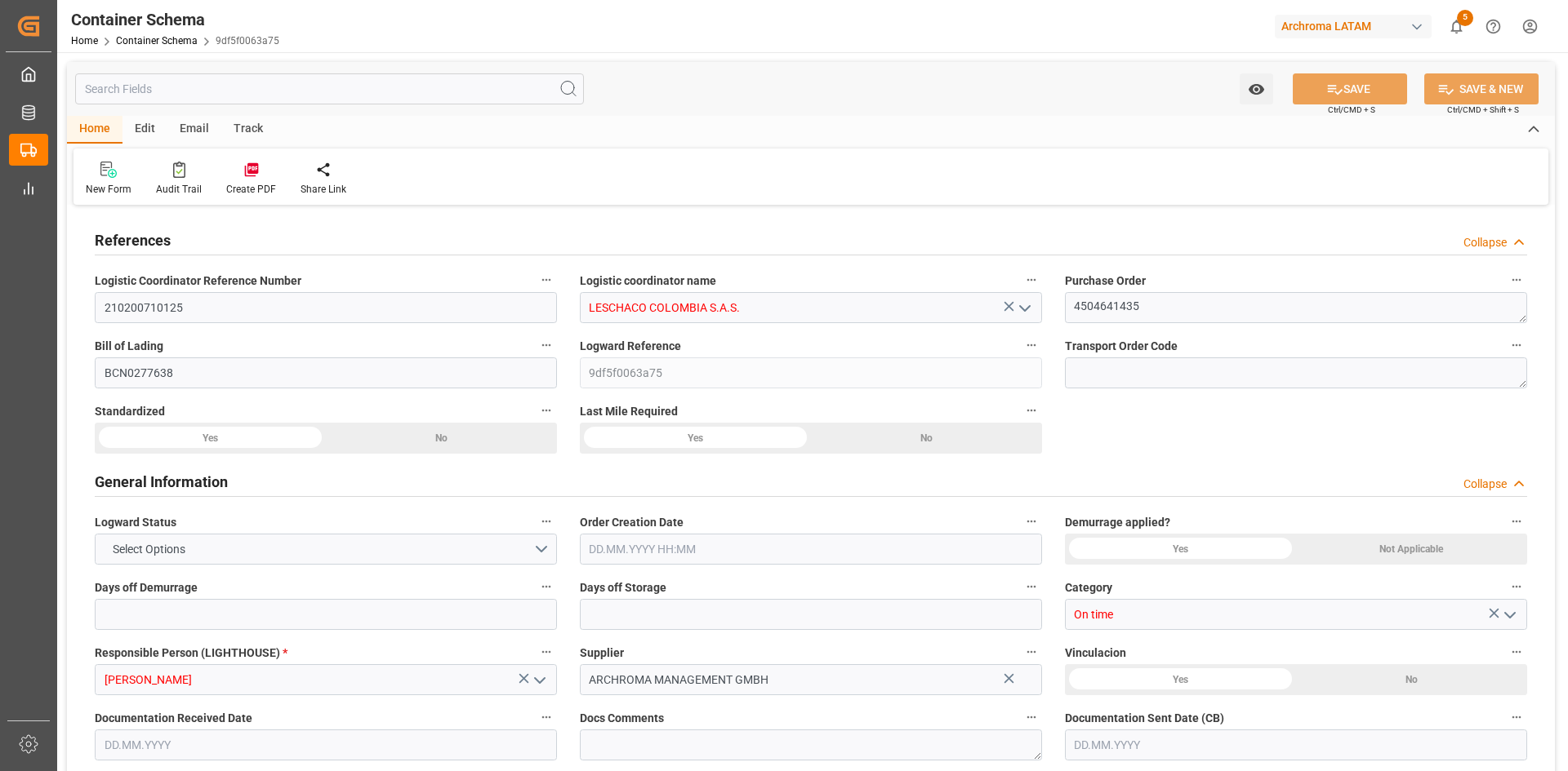
type input "0"
type input "3"
type input "1"
type input "8"
type input "8000"
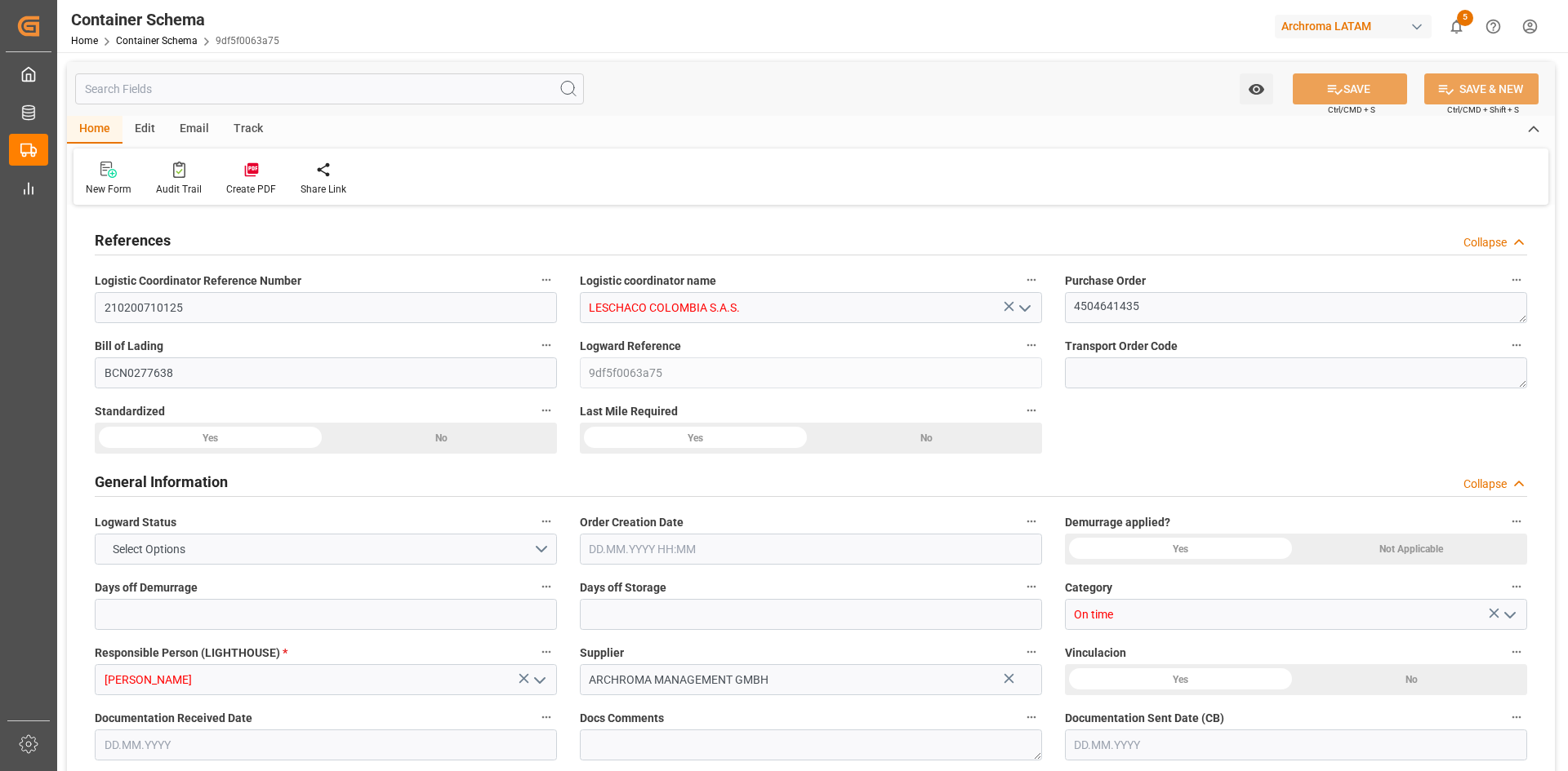
type input "8472"
type input "MSC"
type input "Mediterranean Shipping Company"
type input "ESBCN"
type input "COCTG"
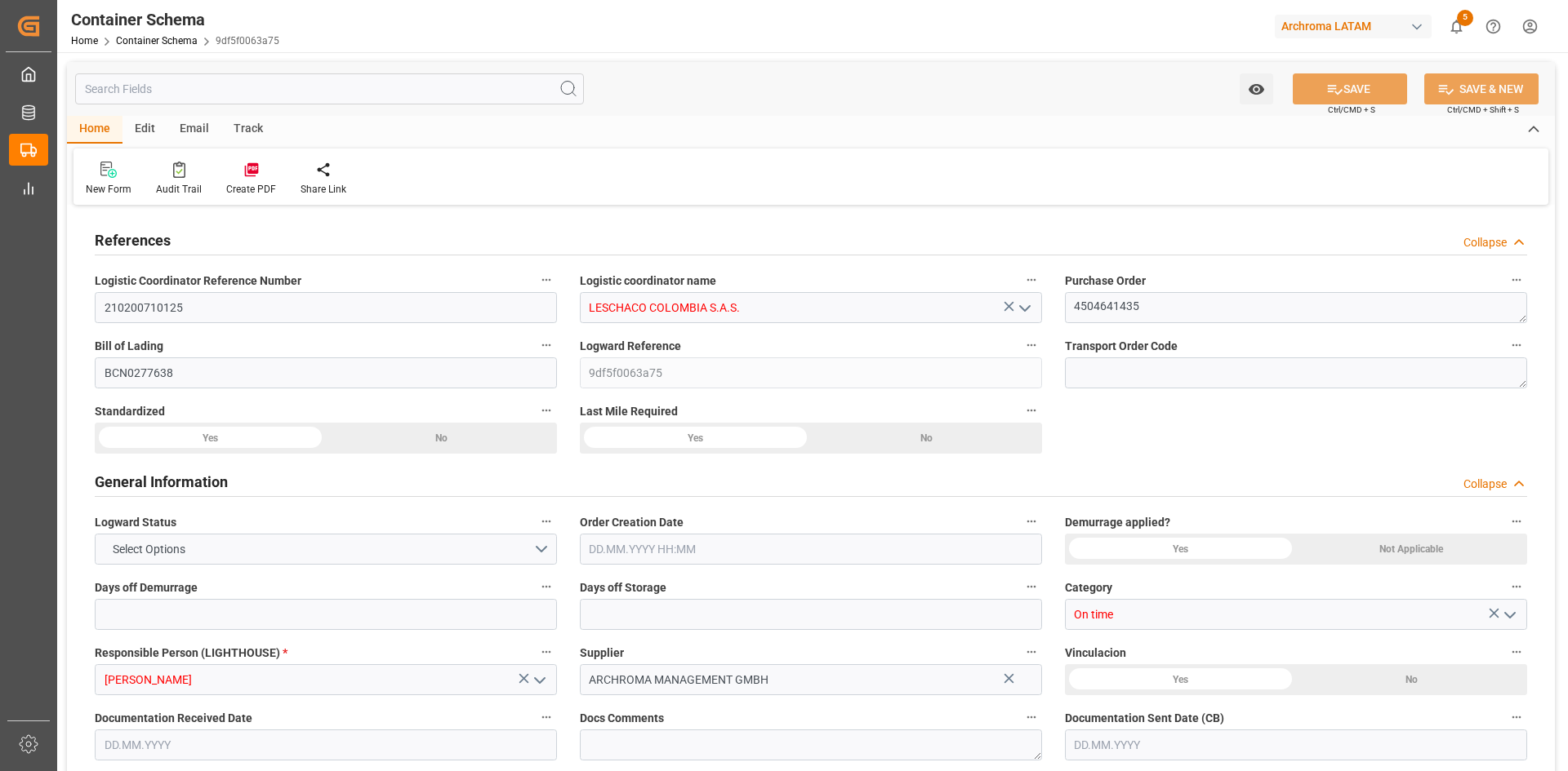
type input "COCTG"
type input "9339272"
type input "9727613"
type input "9983683"
type input "29.07.2025 19:30"
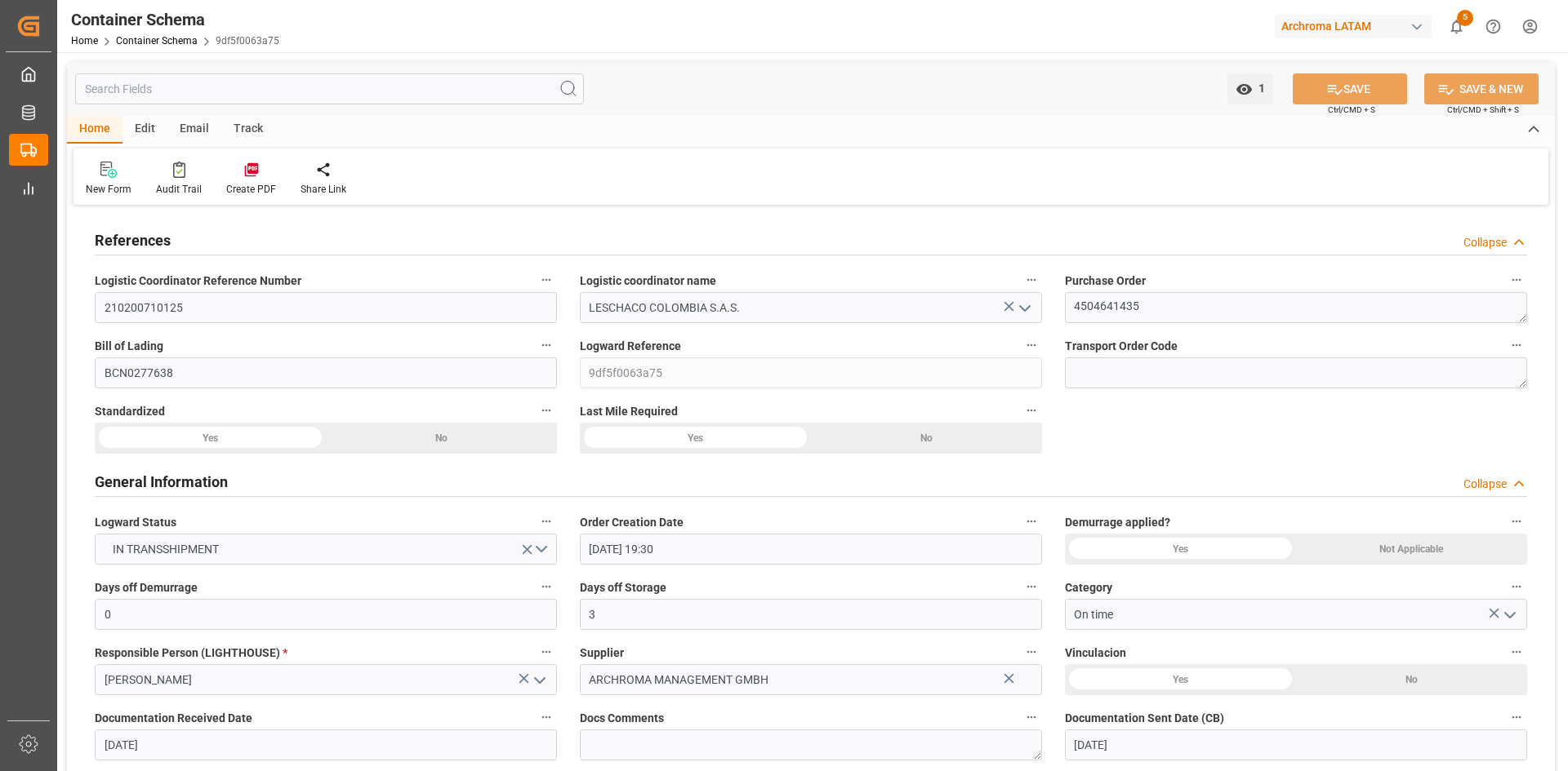
type input "[DATE]"
type input "28.07.2025 00:00"
type input "06.08.2025 00:00"
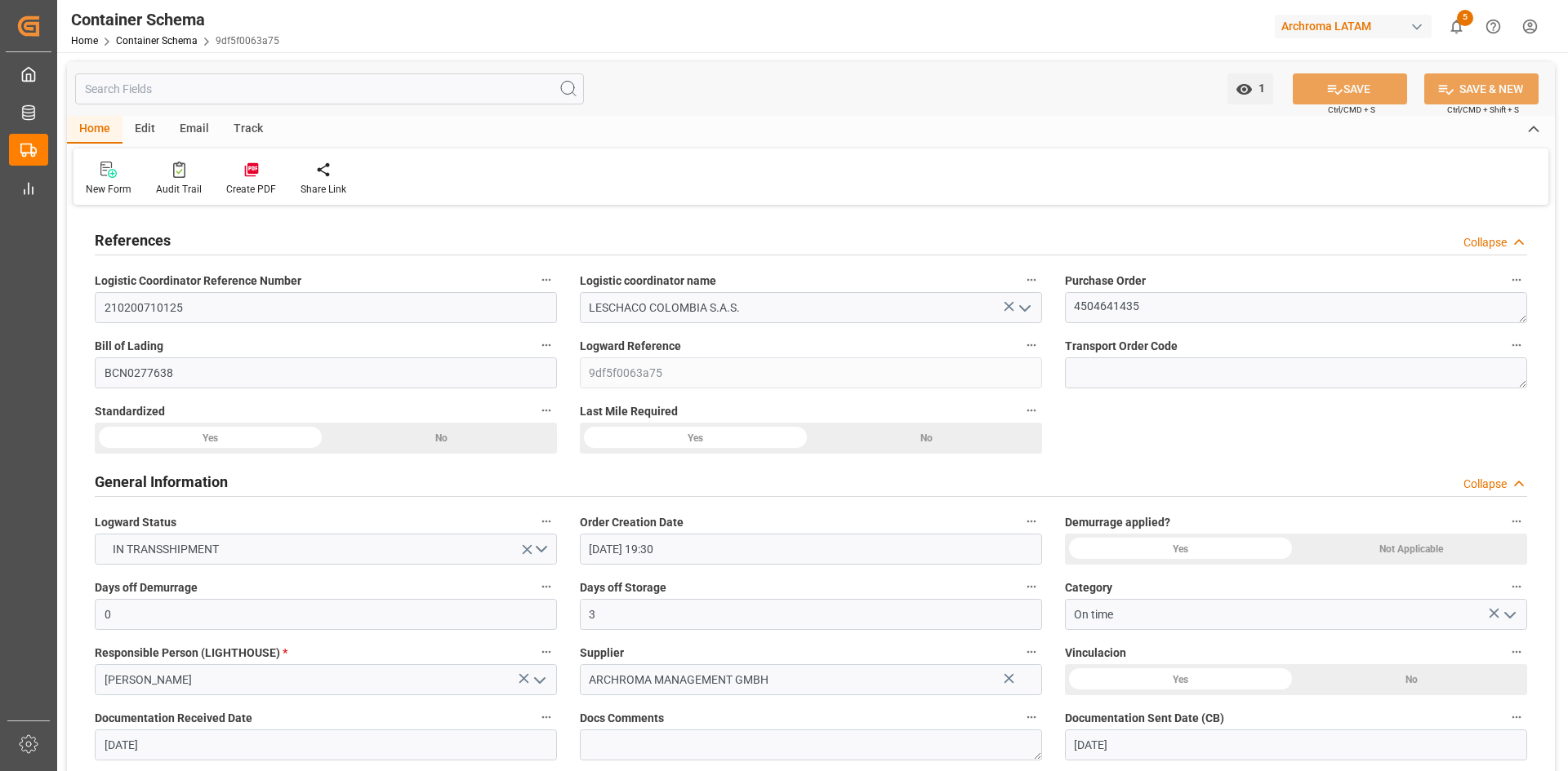
type input "29.07.2025 00:00"
type input "11.08.2025 00:00"
type input "[DATE] 00:00"
type input "26.08.2025 00:00"
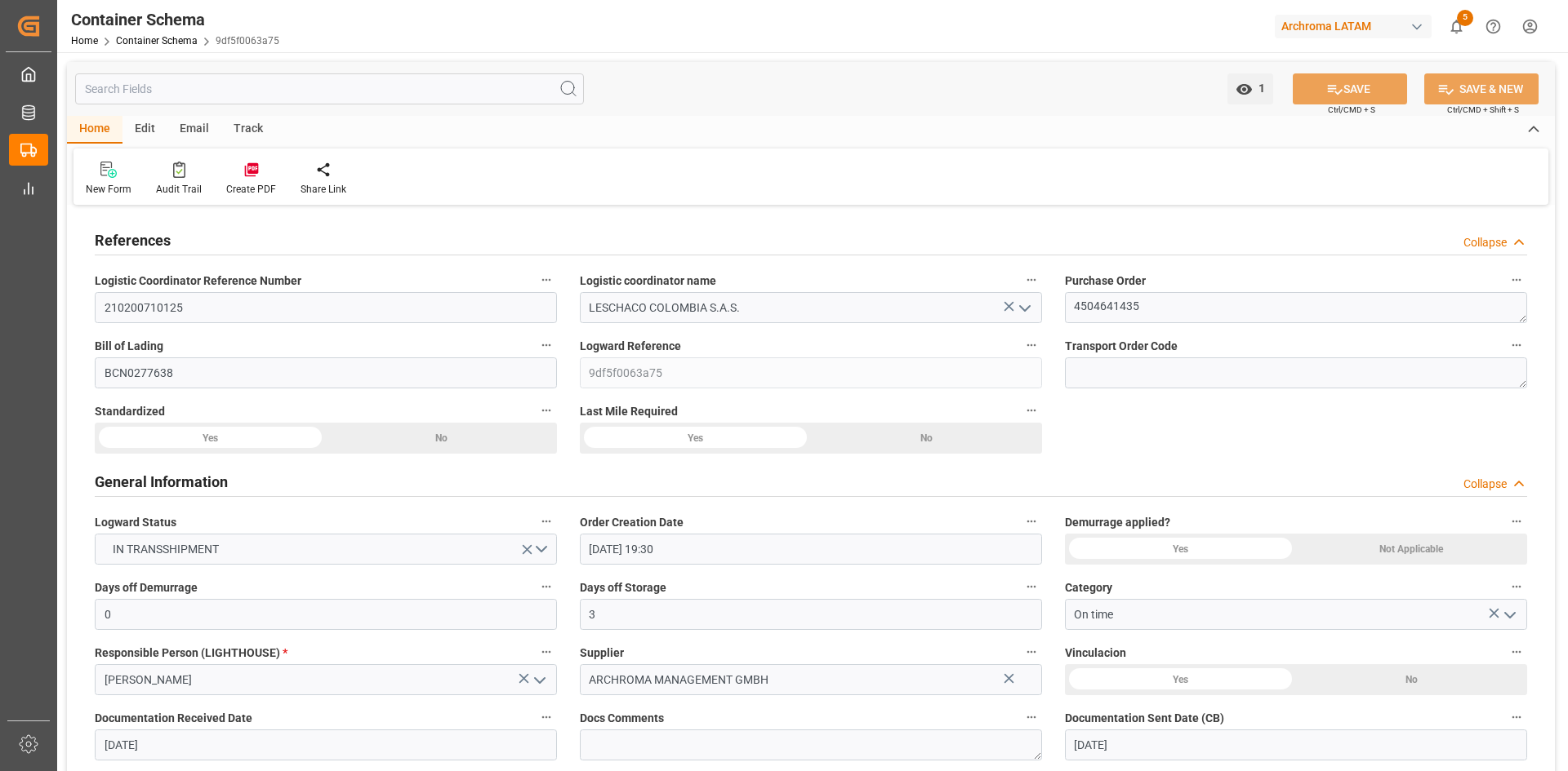
type input "19.08.2025 00:00"
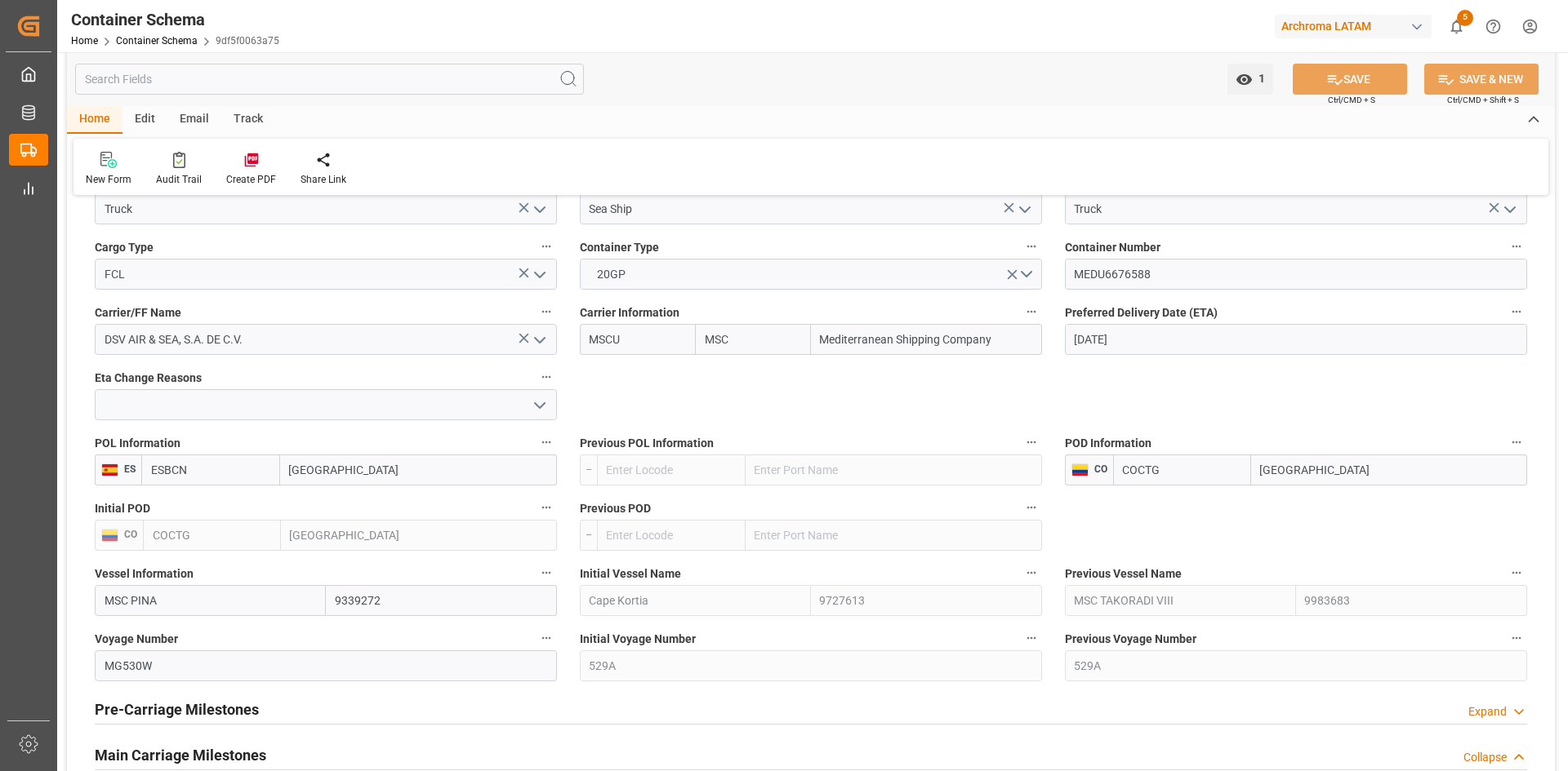
scroll to position [1469, 0]
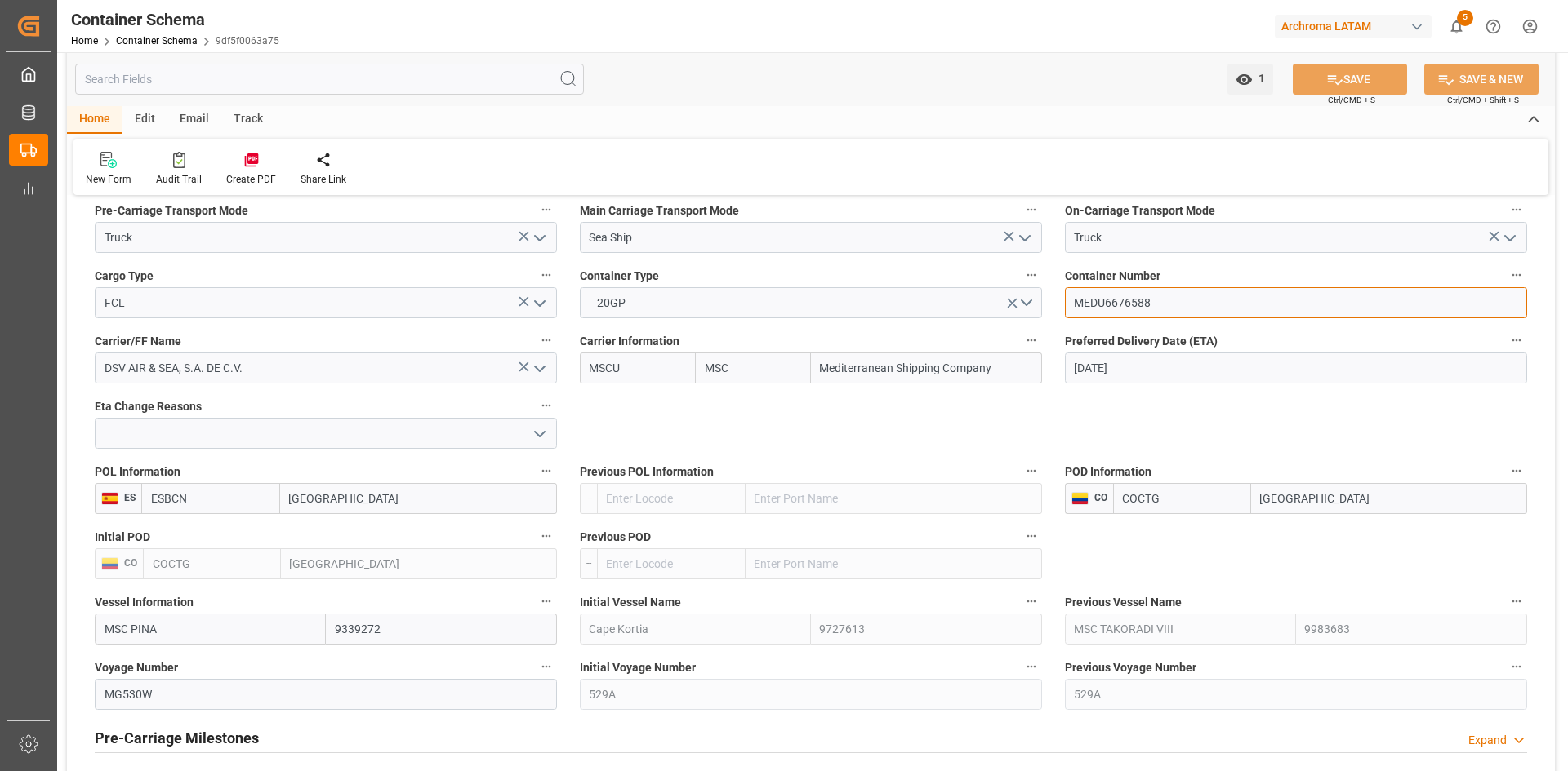
click at [1119, 307] on input "MEDU6676588" at bounding box center [1296, 302] width 462 height 31
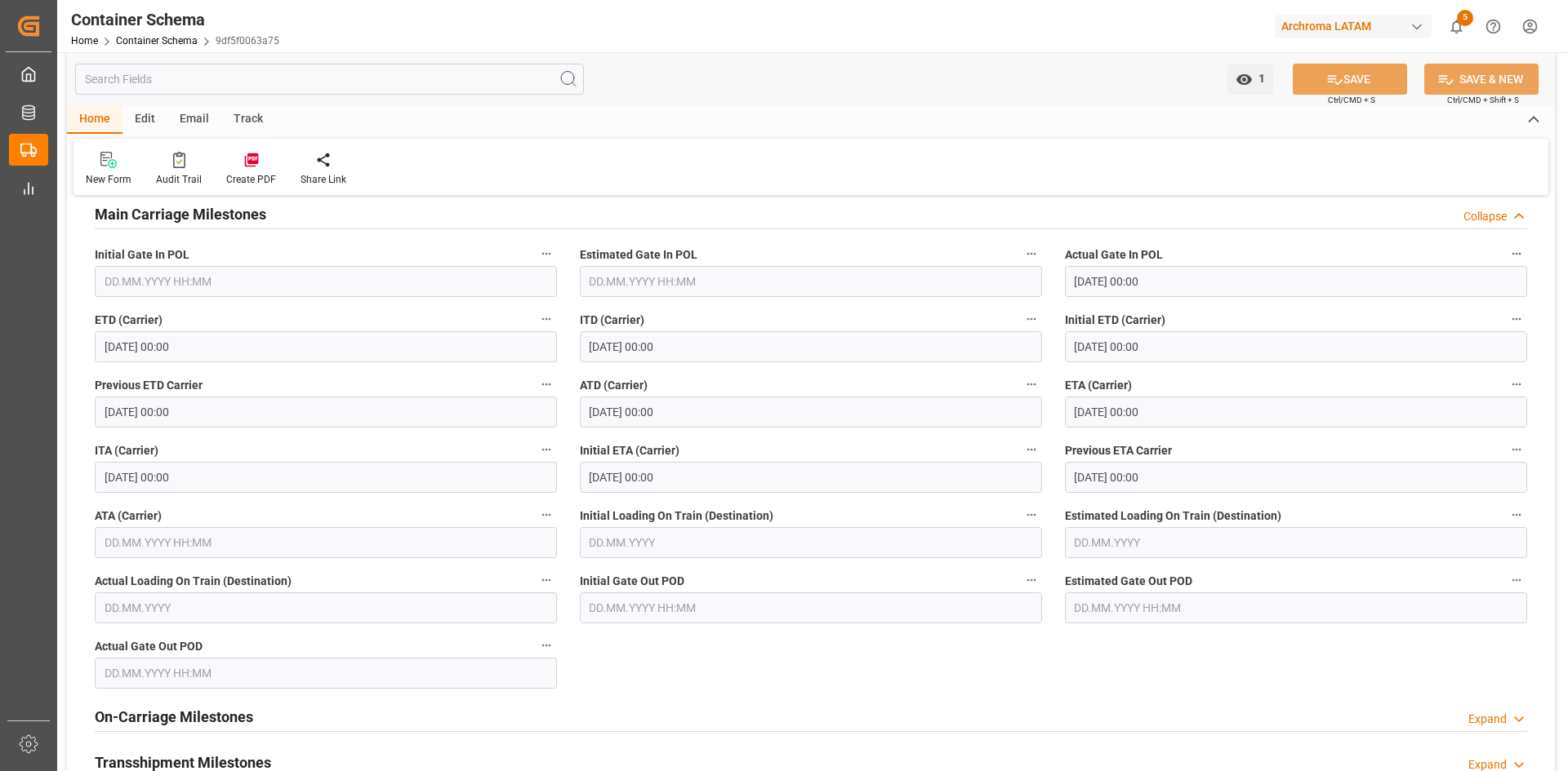
scroll to position [2041, 0]
click at [191, 118] on div "Email" at bounding box center [194, 119] width 53 height 28
click at [147, 115] on div "Edit" at bounding box center [145, 119] width 45 height 28
click at [85, 113] on div "Home" at bounding box center [94, 119] width 55 height 28
click at [151, 118] on div "Edit" at bounding box center [145, 119] width 45 height 28
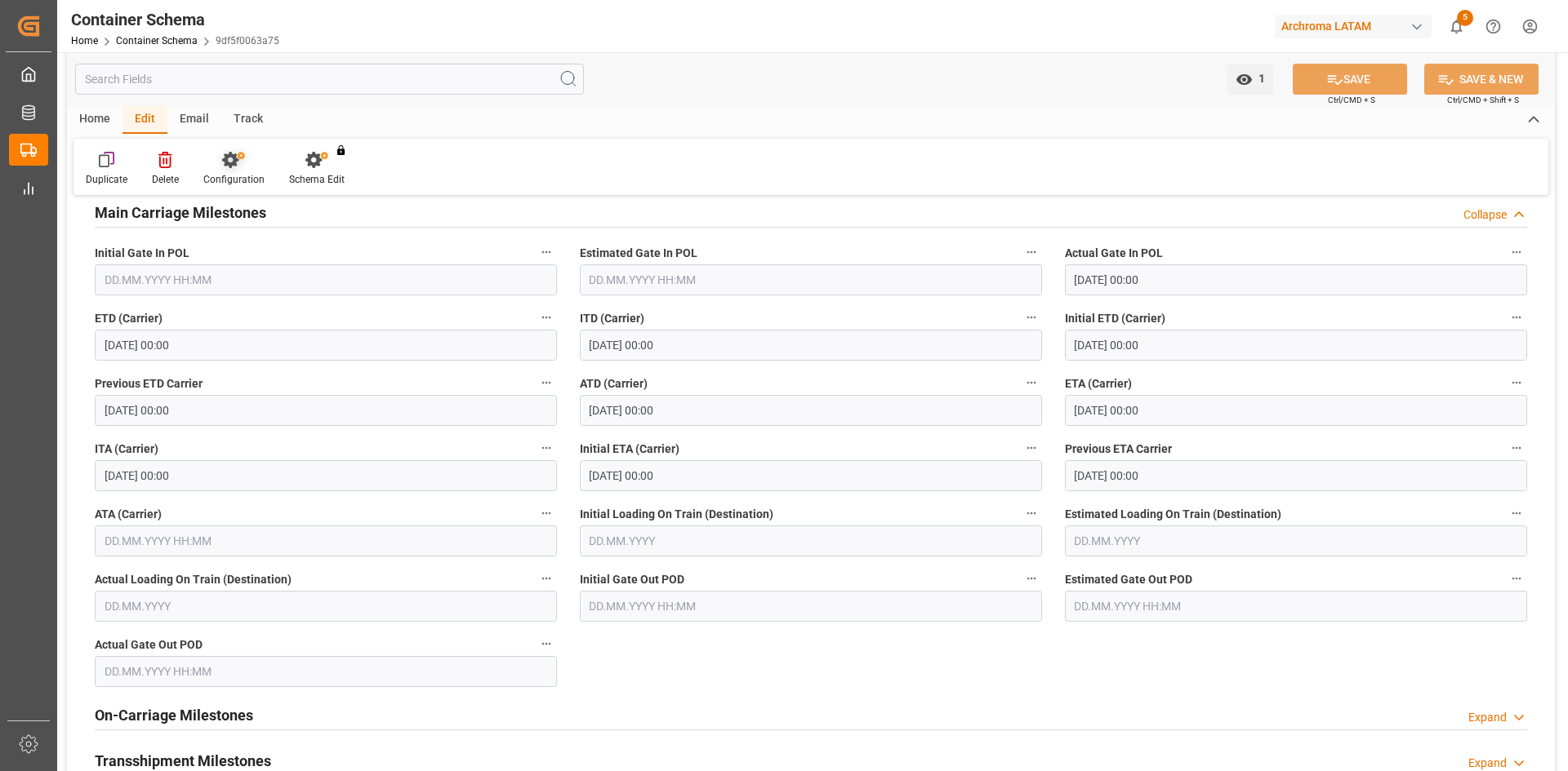
click at [231, 167] on icon at bounding box center [231, 160] width 17 height 17
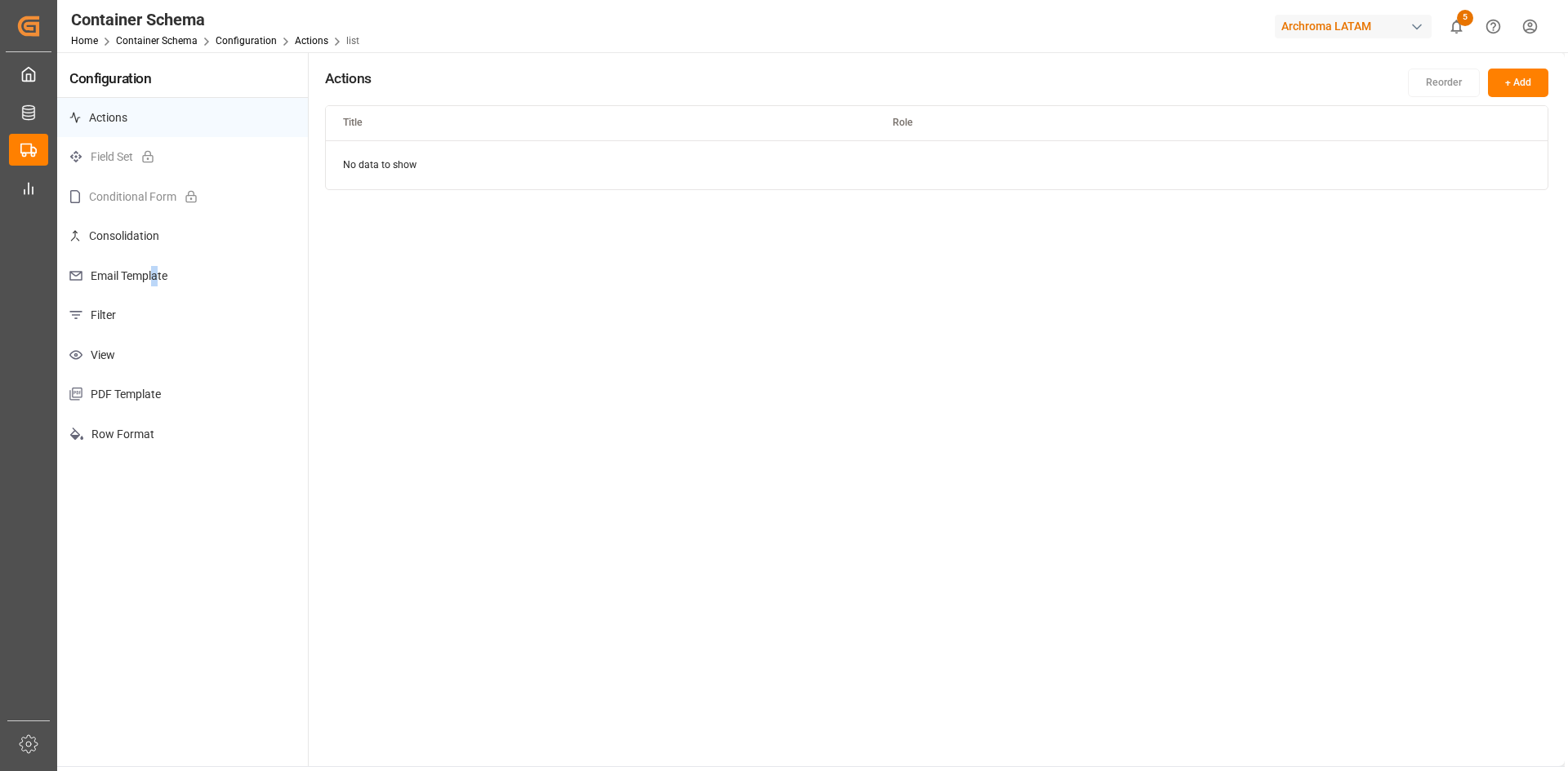
click at [157, 279] on p "Email Template" at bounding box center [182, 276] width 251 height 40
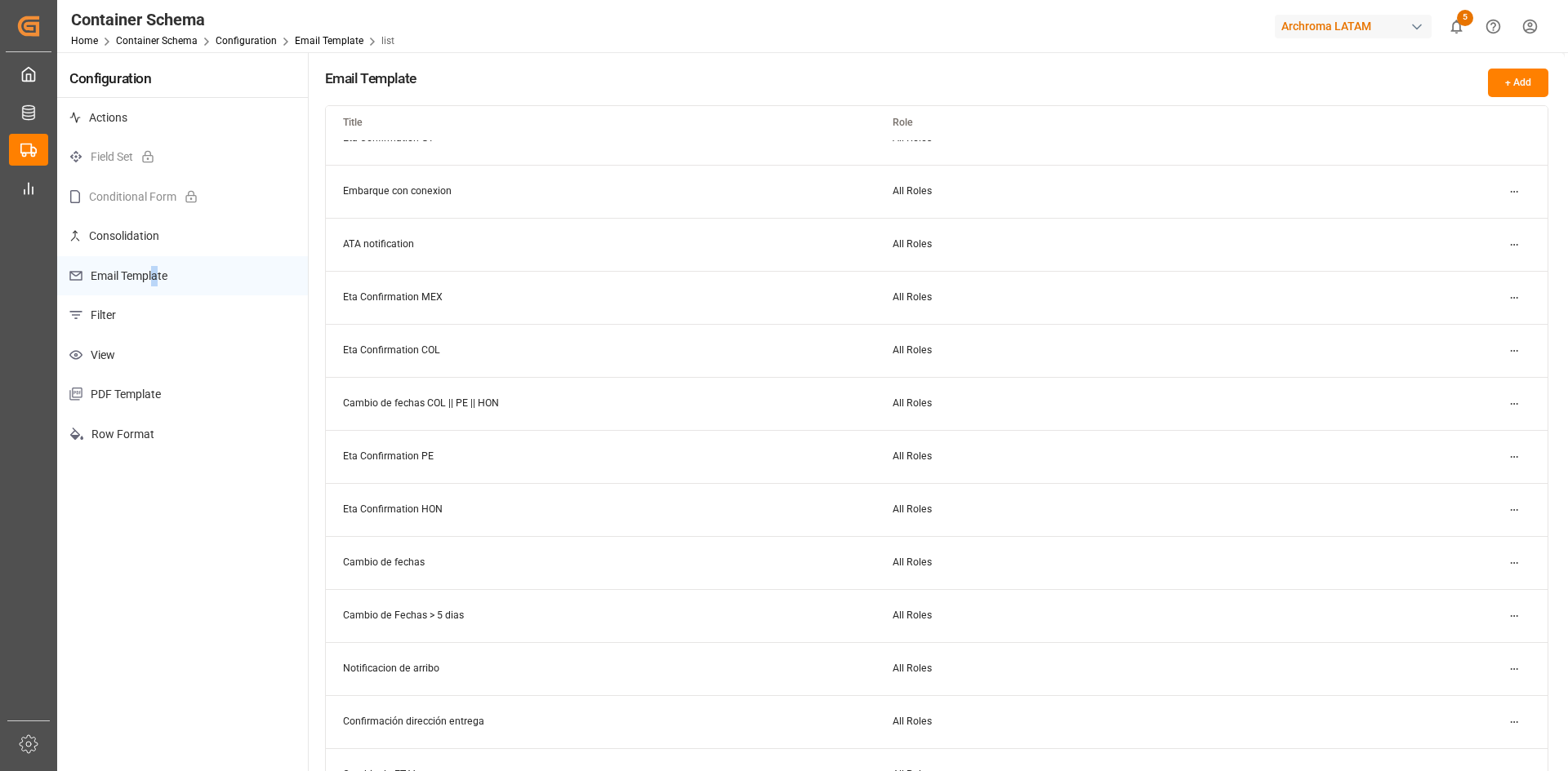
scroll to position [163, 0]
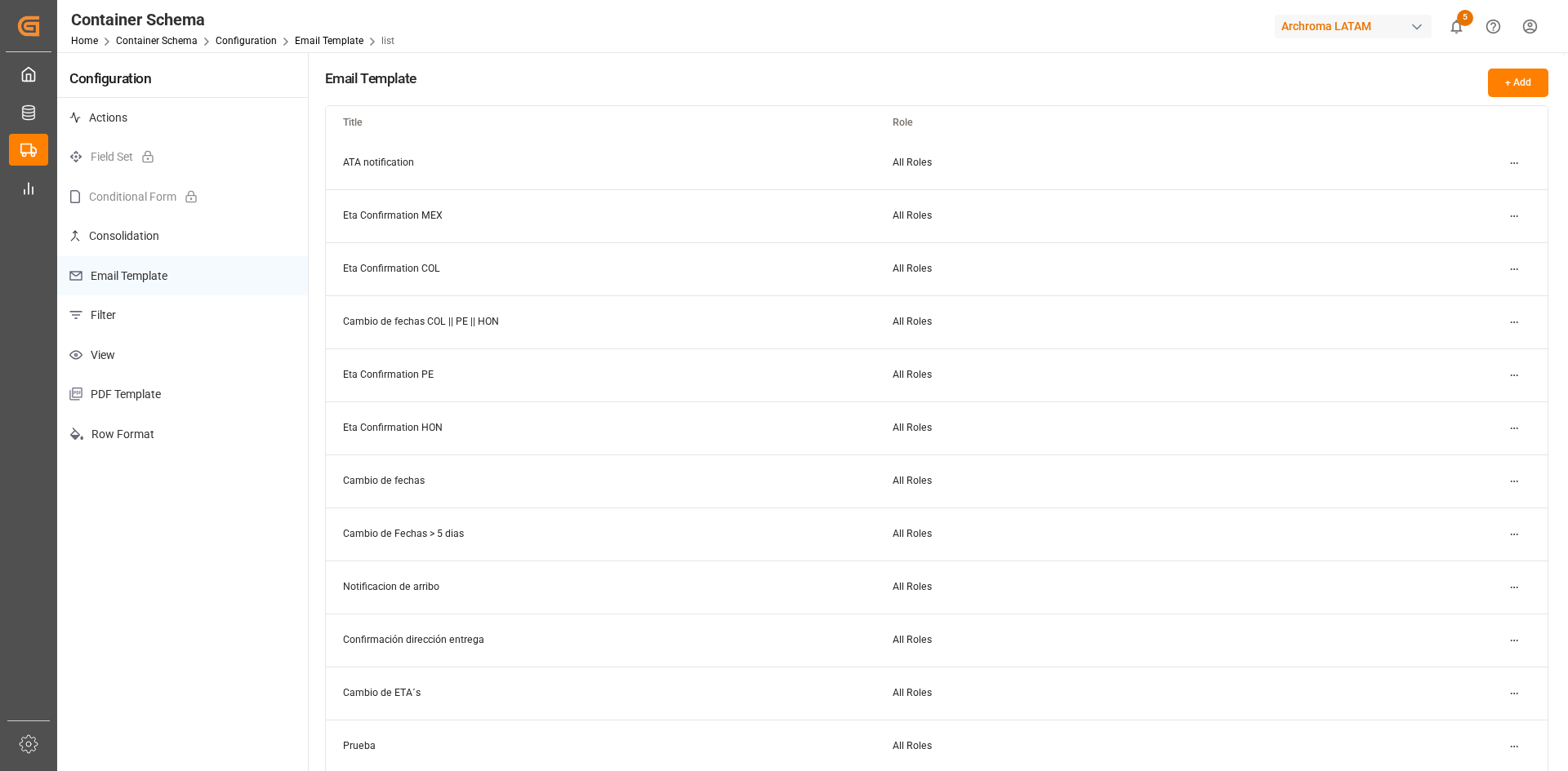
click at [536, 327] on td "Cambio de fechas COL || PE || HON" at bounding box center [601, 322] width 550 height 53
click at [451, 319] on td "Cambio de fechas COL || PE || HON" at bounding box center [601, 322] width 550 height 53
click at [1511, 322] on html "Created by potrace 1.15, written by Peter Selinger 2001-2017 Created by potrace…" at bounding box center [784, 385] width 1568 height 771
click at [1479, 347] on div "Edit" at bounding box center [1485, 354] width 84 height 23
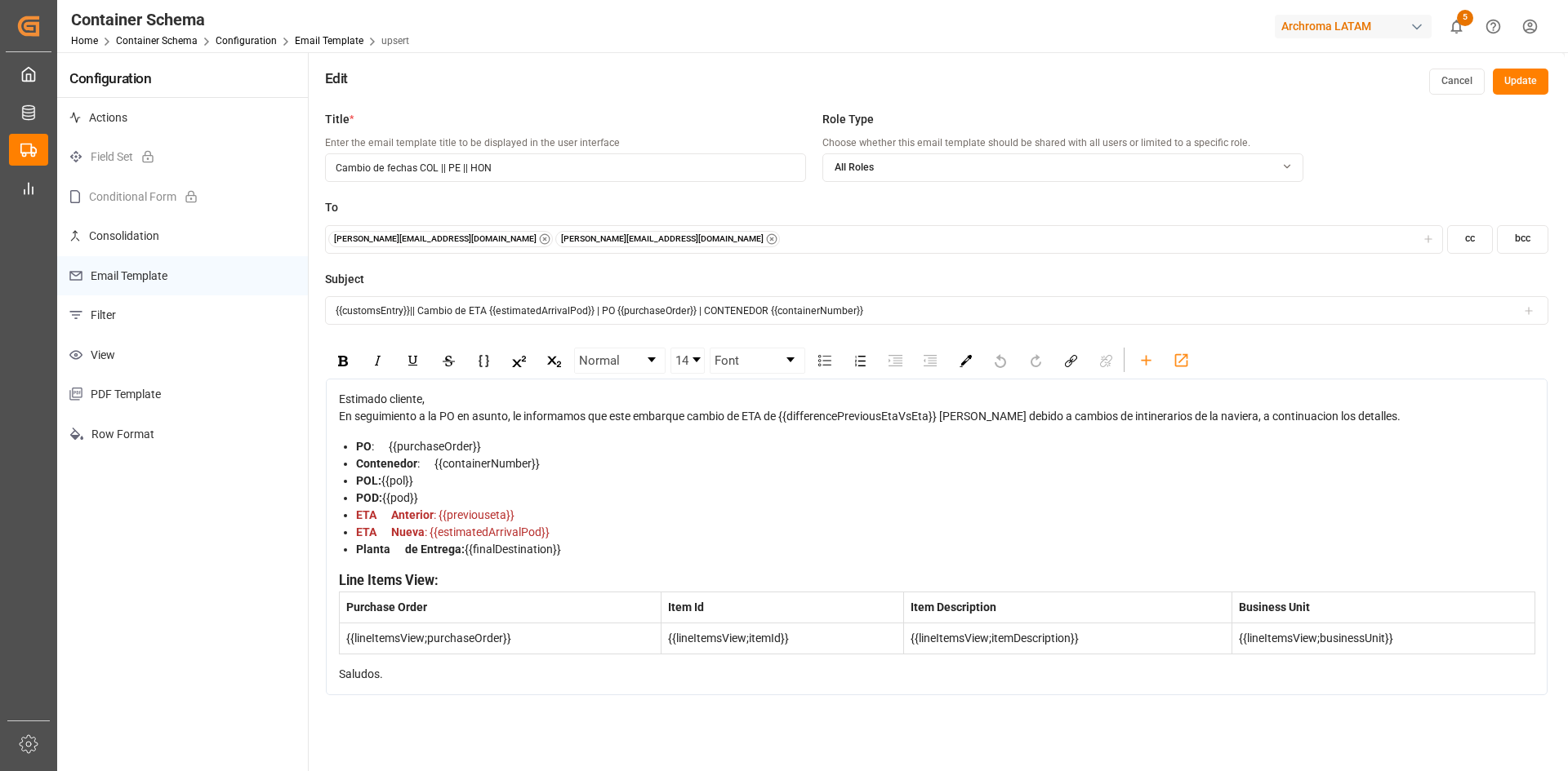
click at [140, 274] on p "Email Template" at bounding box center [182, 276] width 251 height 40
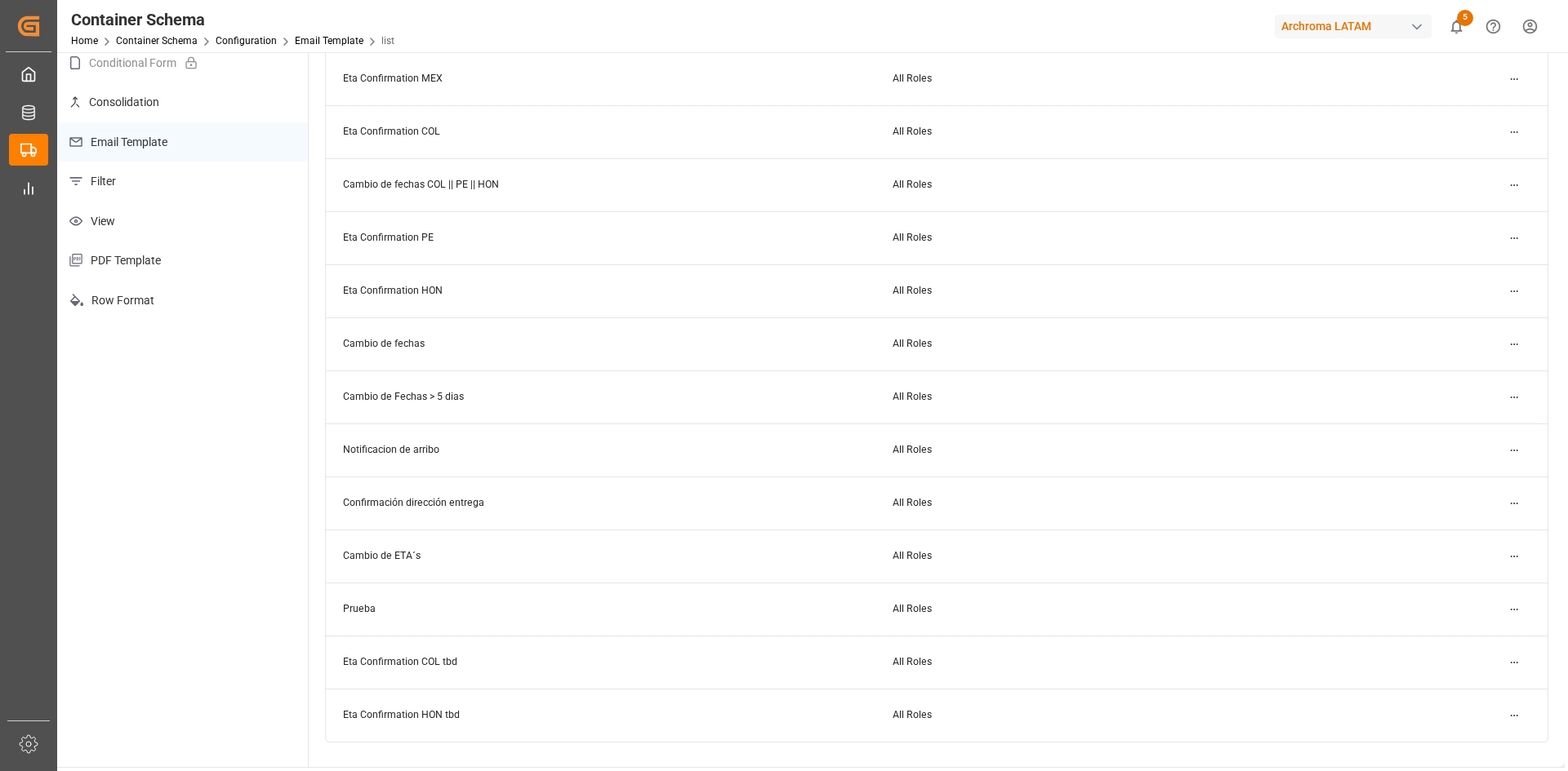
scroll to position [163, 0]
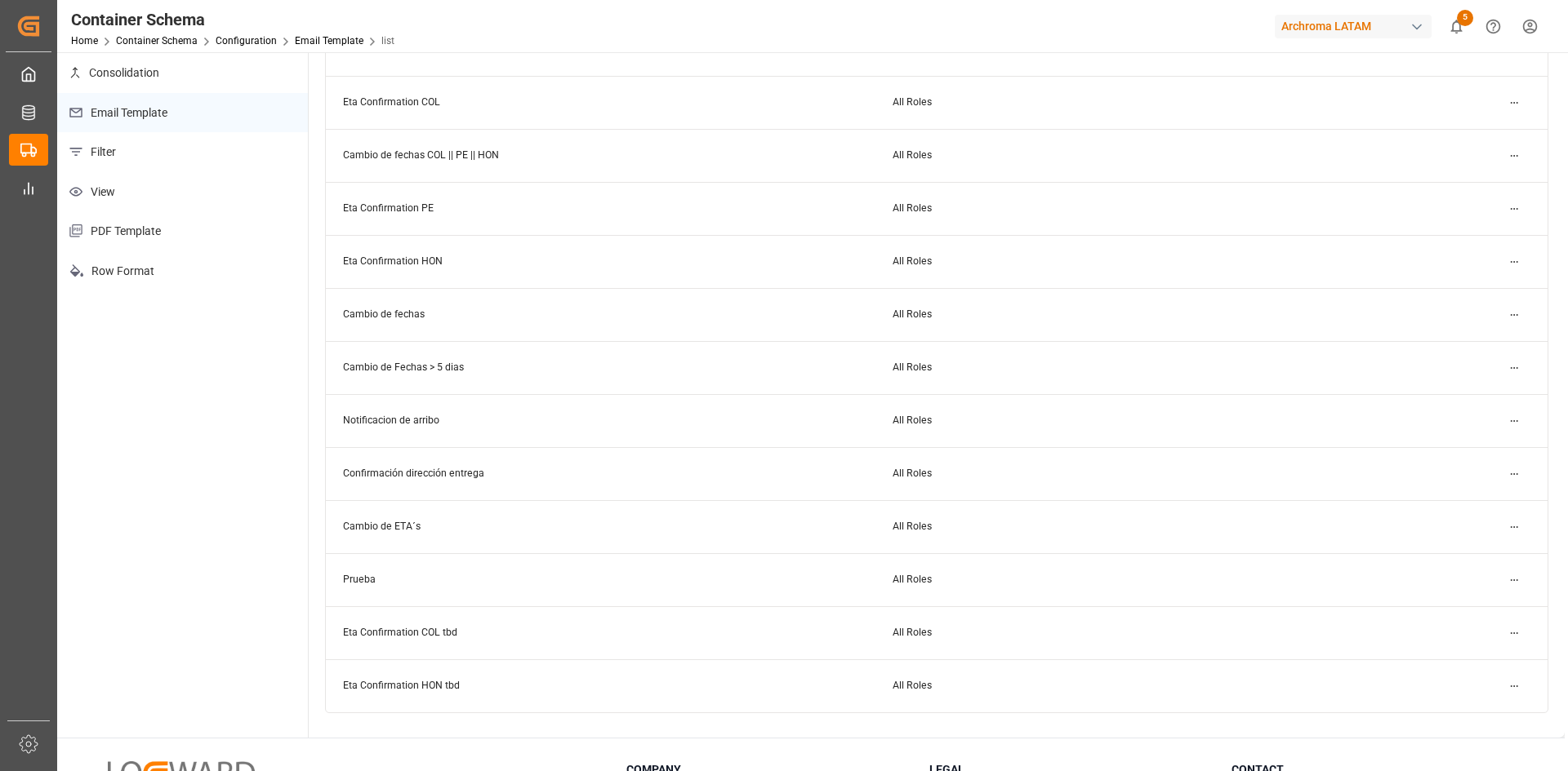
click at [409, 529] on td "Cambio de ETA´s" at bounding box center [601, 527] width 550 height 53
click at [923, 528] on span "All Roles" at bounding box center [912, 526] width 39 height 12
click at [1513, 524] on html "Created by potrace 1.15, written by Peter Selinger 2001-2017 Created by potrace…" at bounding box center [784, 385] width 1568 height 771
click at [1474, 559] on div "Edit" at bounding box center [1485, 560] width 84 height 23
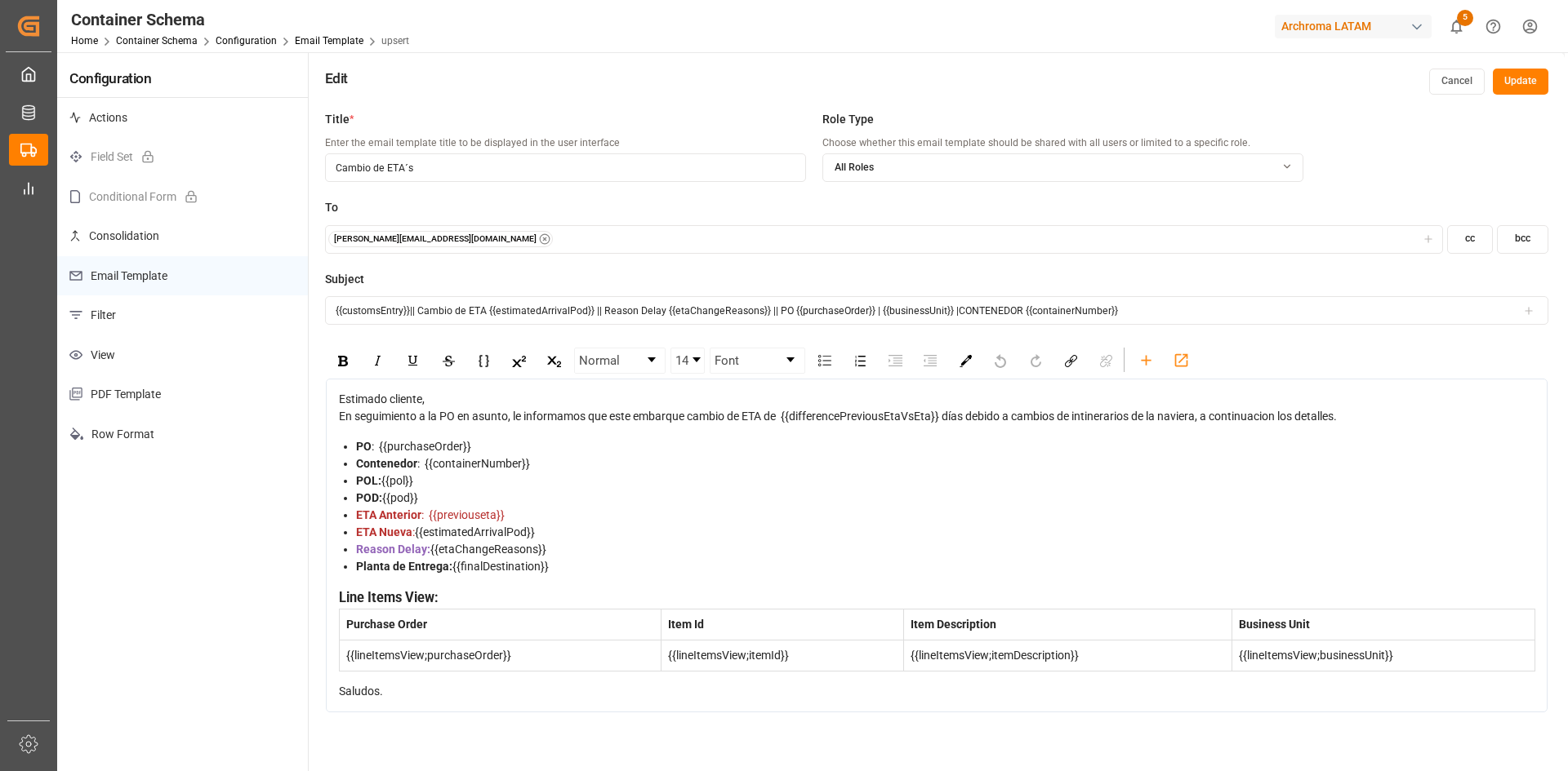
click at [1293, 160] on icon "button" at bounding box center [1286, 166] width 19 height 12
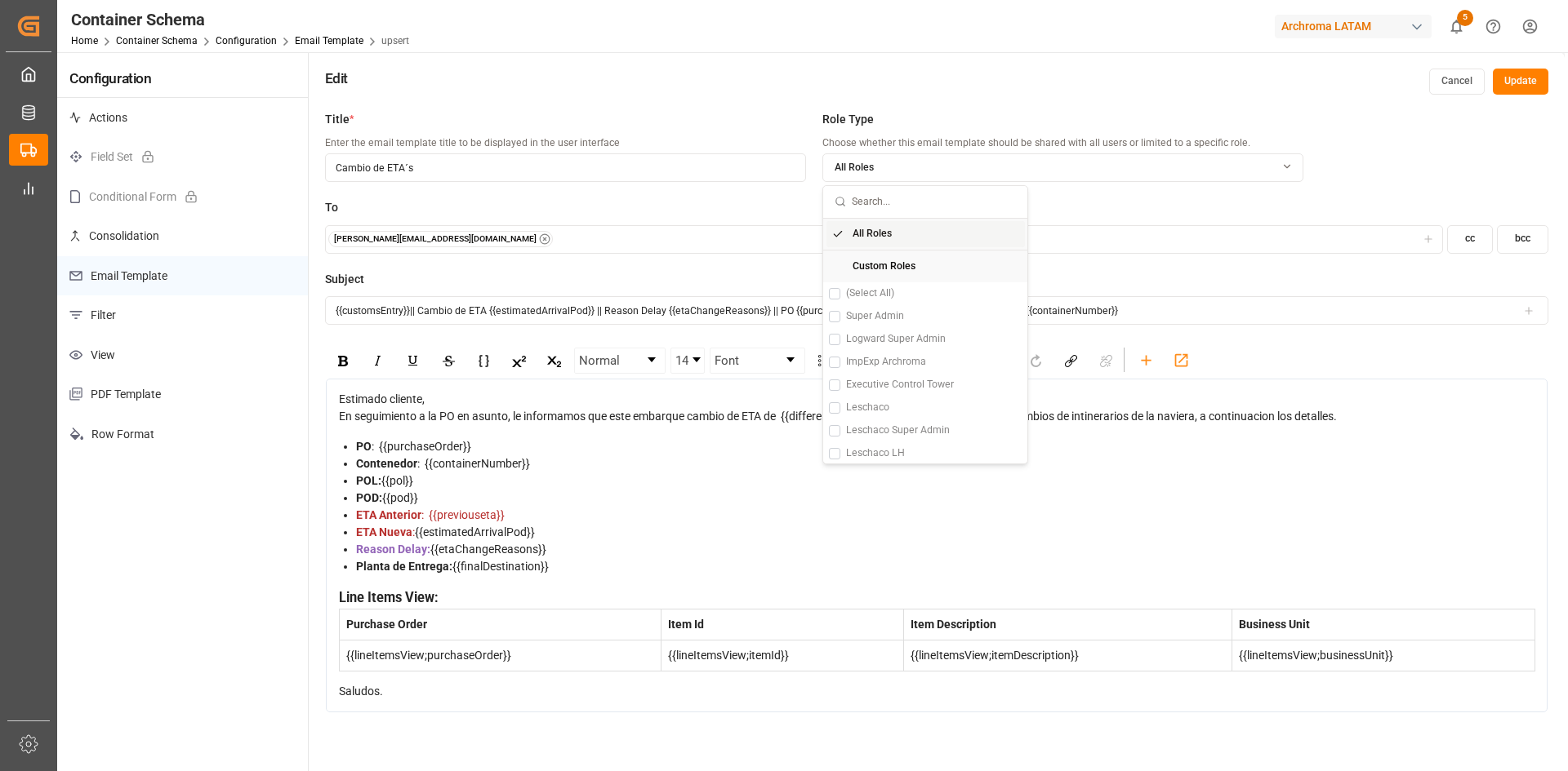
click at [1293, 160] on icon "button" at bounding box center [1286, 166] width 19 height 12
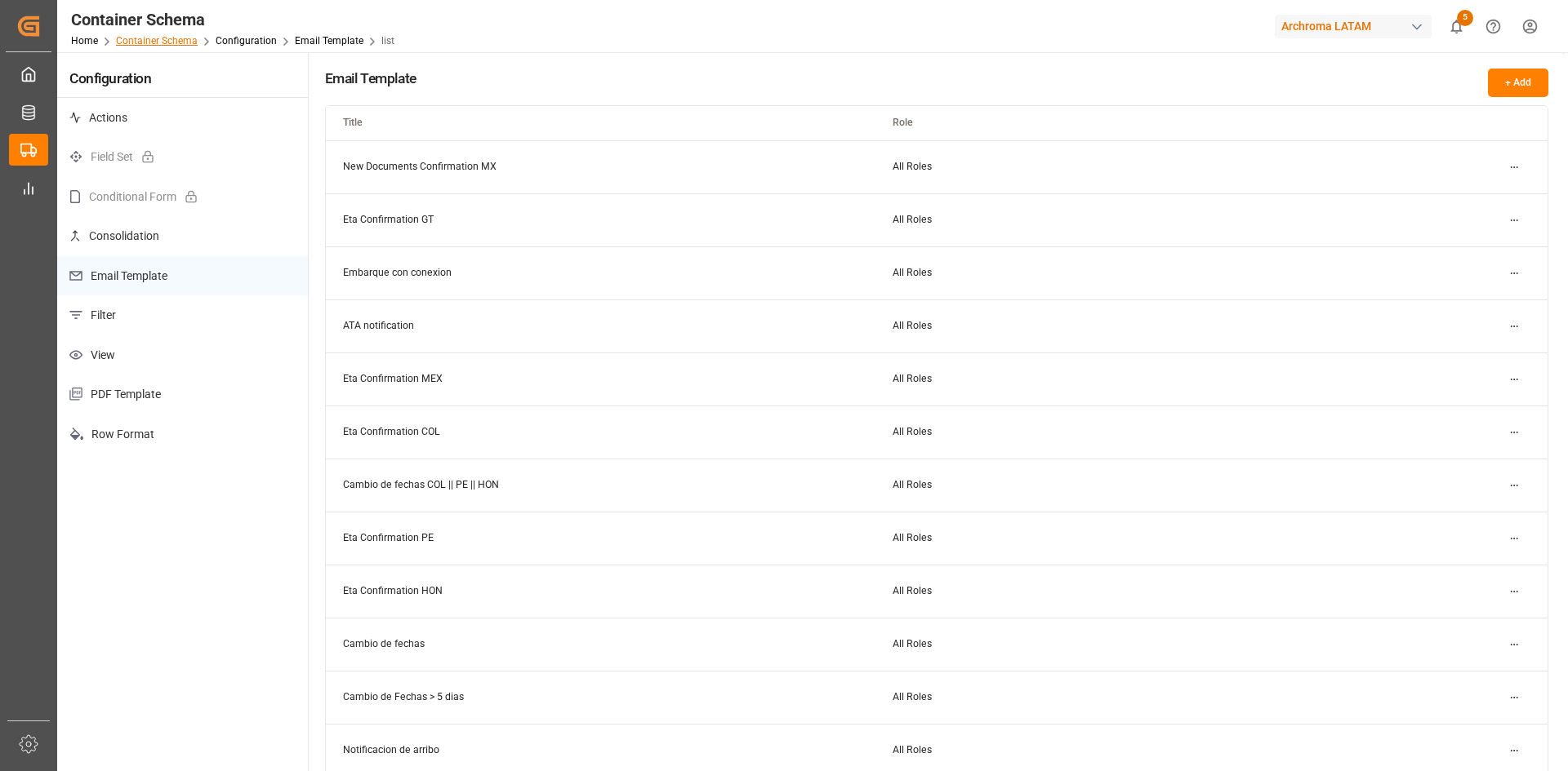
click at [171, 38] on link "Container Schema" at bounding box center [157, 41] width 82 height 12
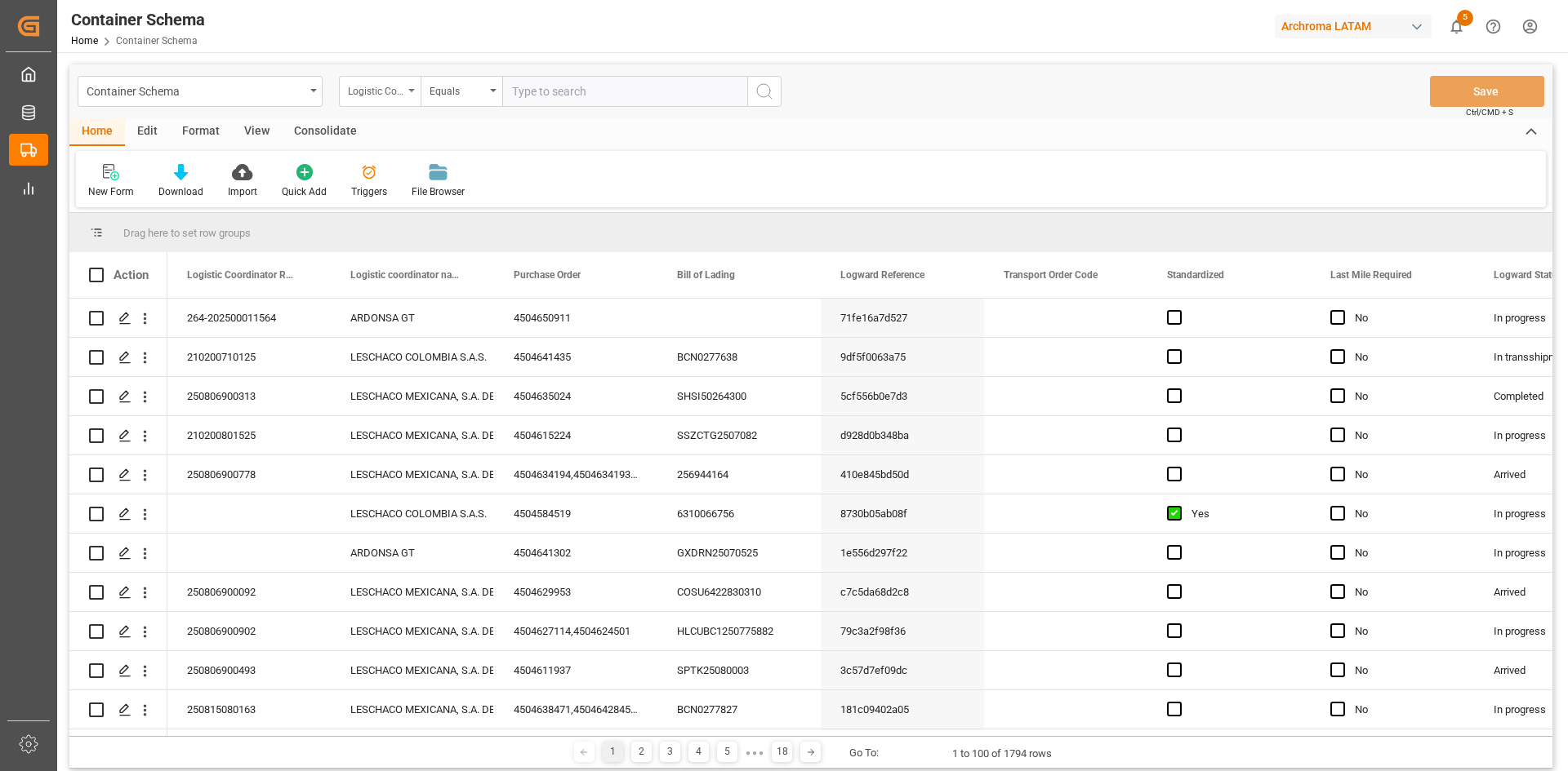
click at [376, 91] on div "Logistic Coordinator Reference Number" at bounding box center [375, 89] width 55 height 18
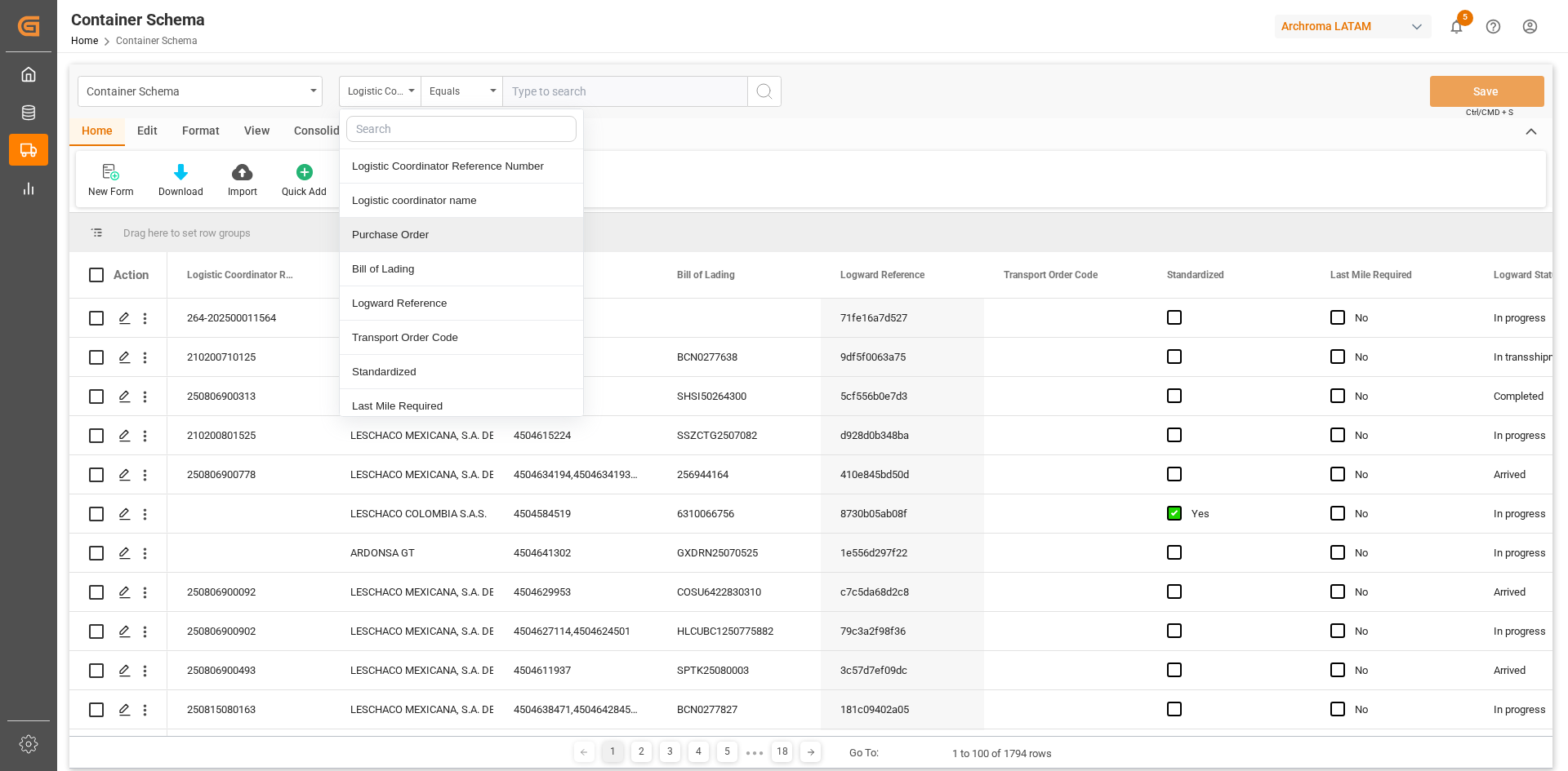
click at [464, 227] on div "Purchase Order" at bounding box center [461, 235] width 243 height 34
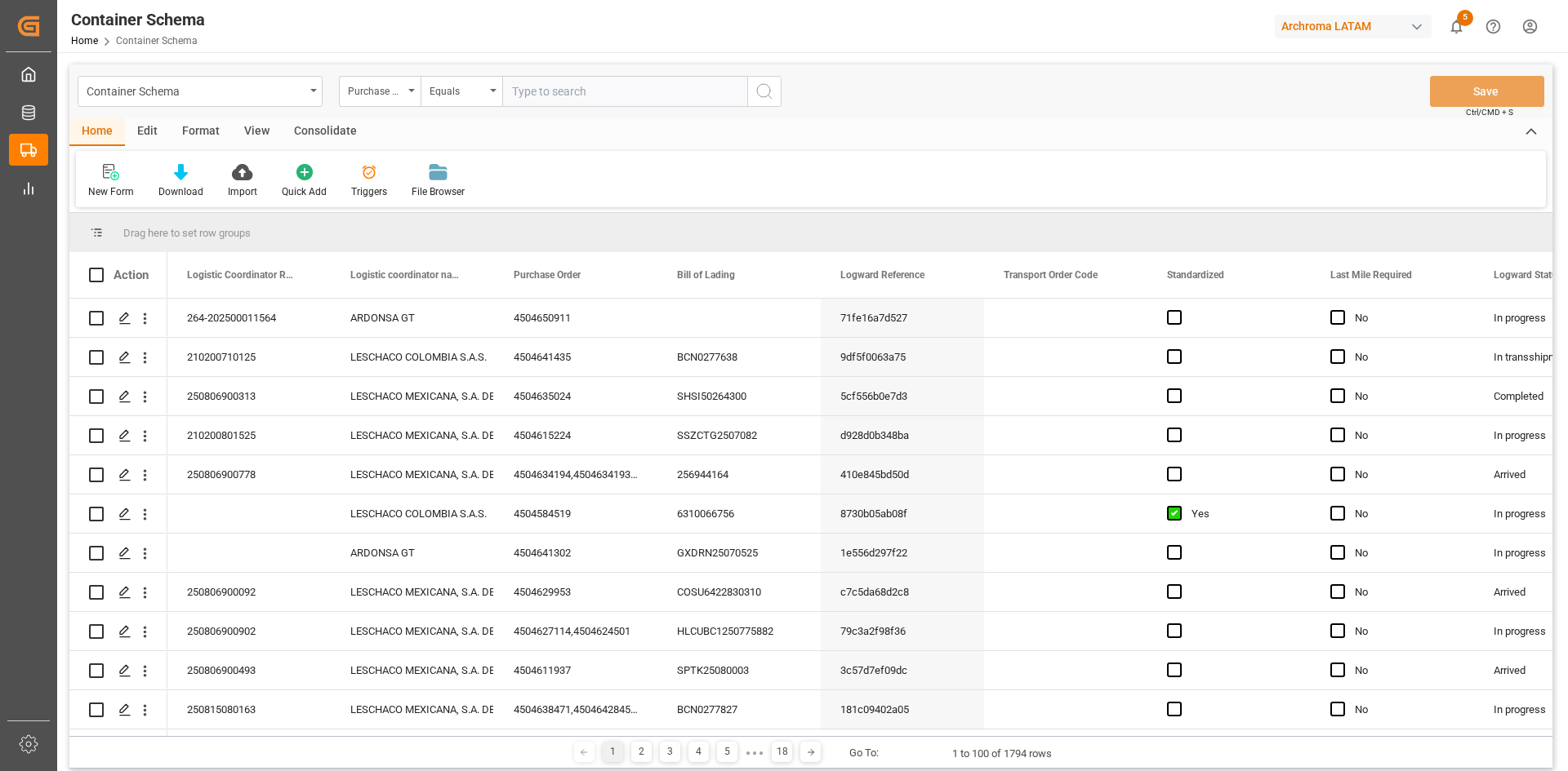
click at [553, 91] on input "text" at bounding box center [624, 91] width 245 height 31
paste input "4504641435"
type input "4504641435"
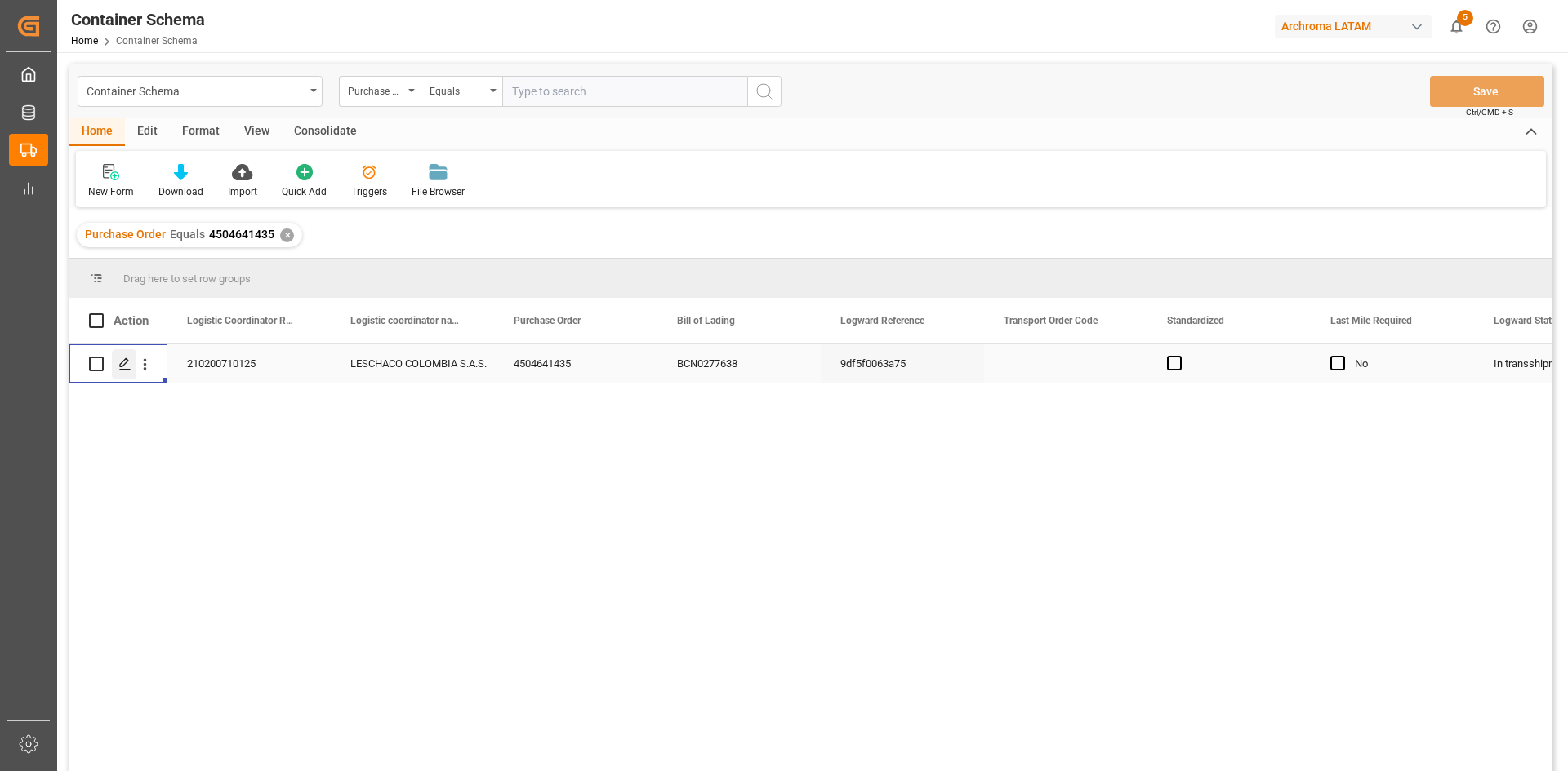
click at [125, 363] on icon "Press SPACE to select this row." at bounding box center [125, 364] width 13 height 13
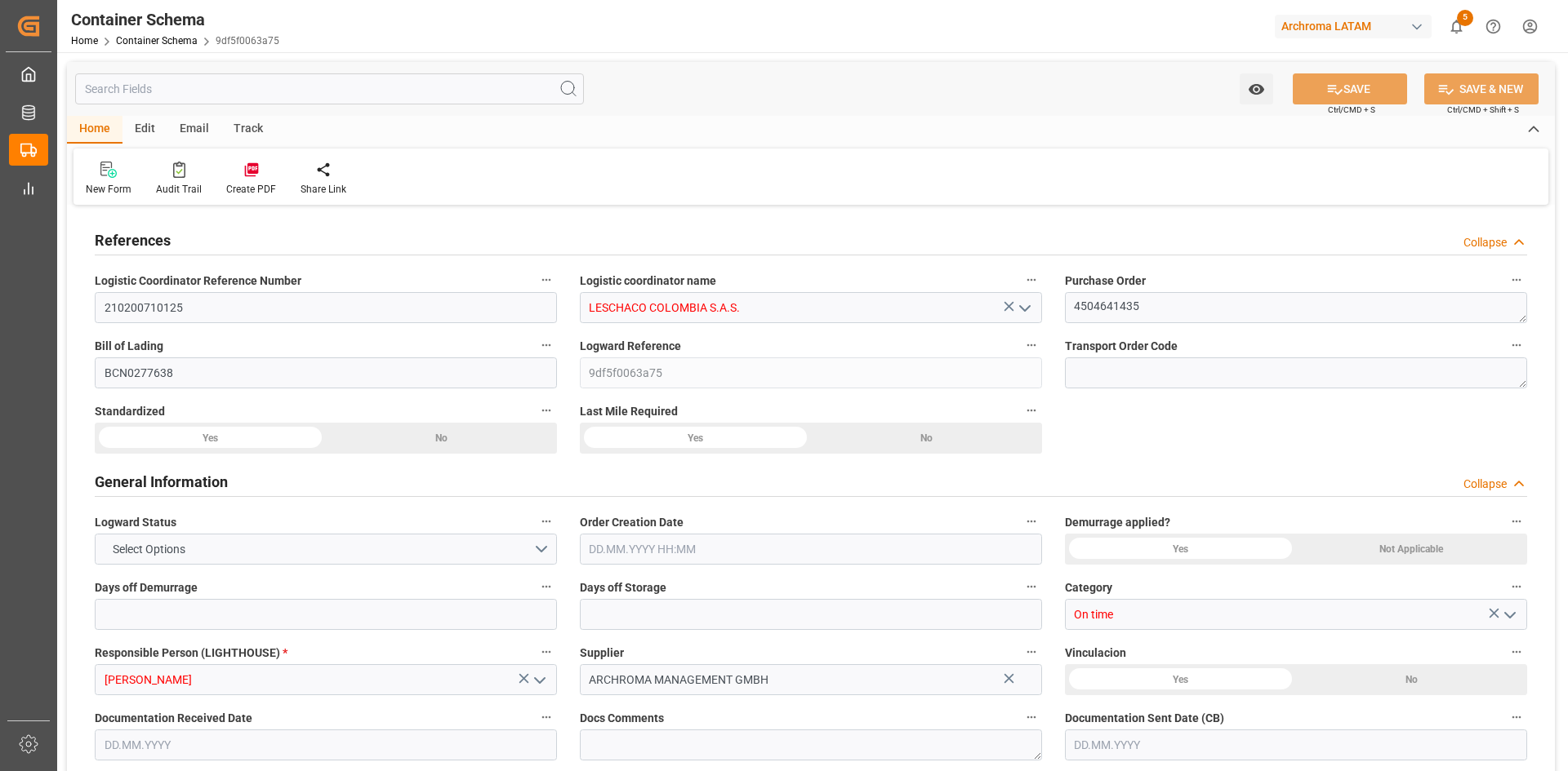
type input "0"
type input "3"
type input "1"
type input "8"
type input "8000"
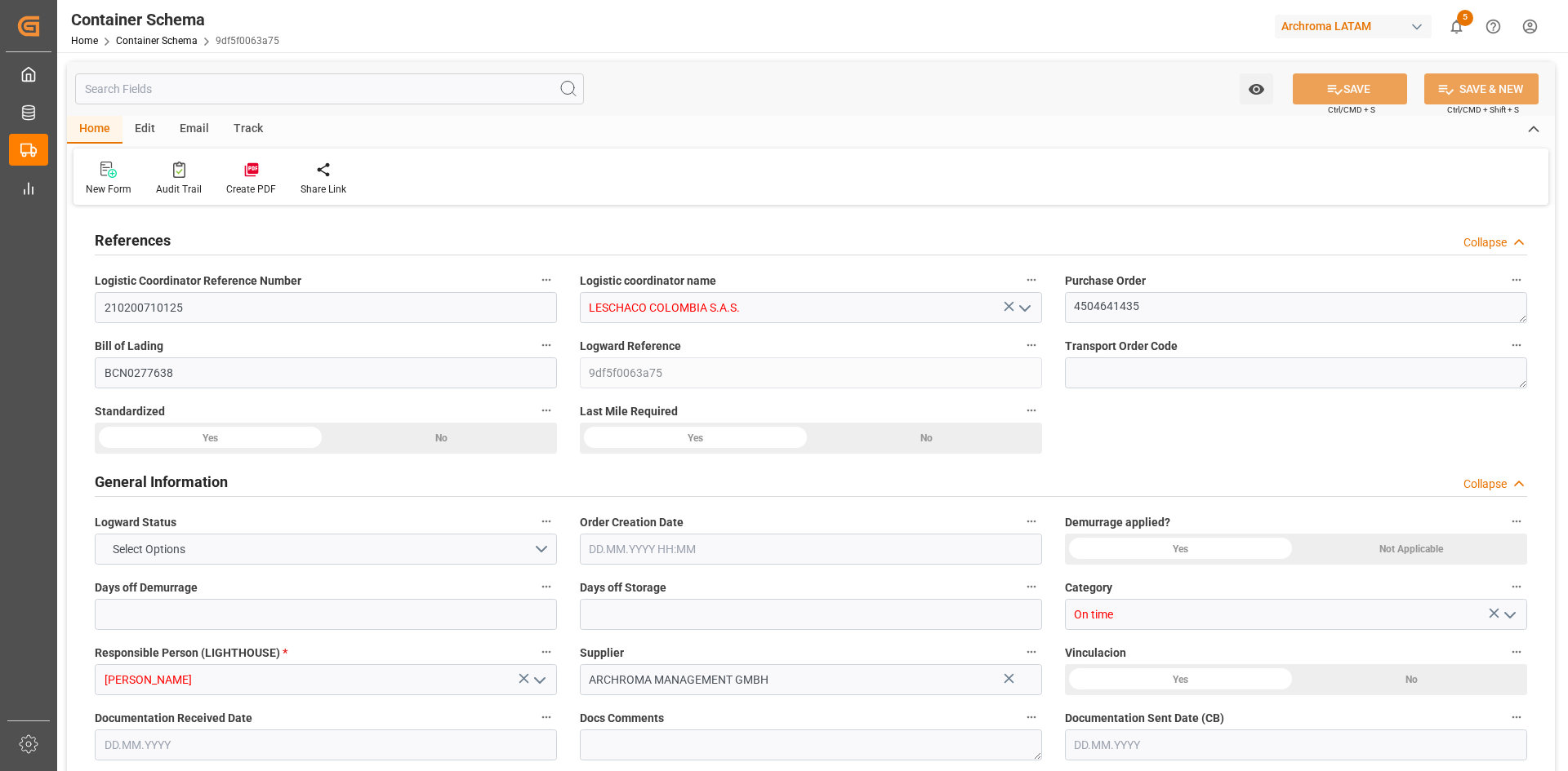
type input "8472"
type input "MSC"
type input "Mediterranean Shipping Company"
type input "ESBCN"
type input "COCTG"
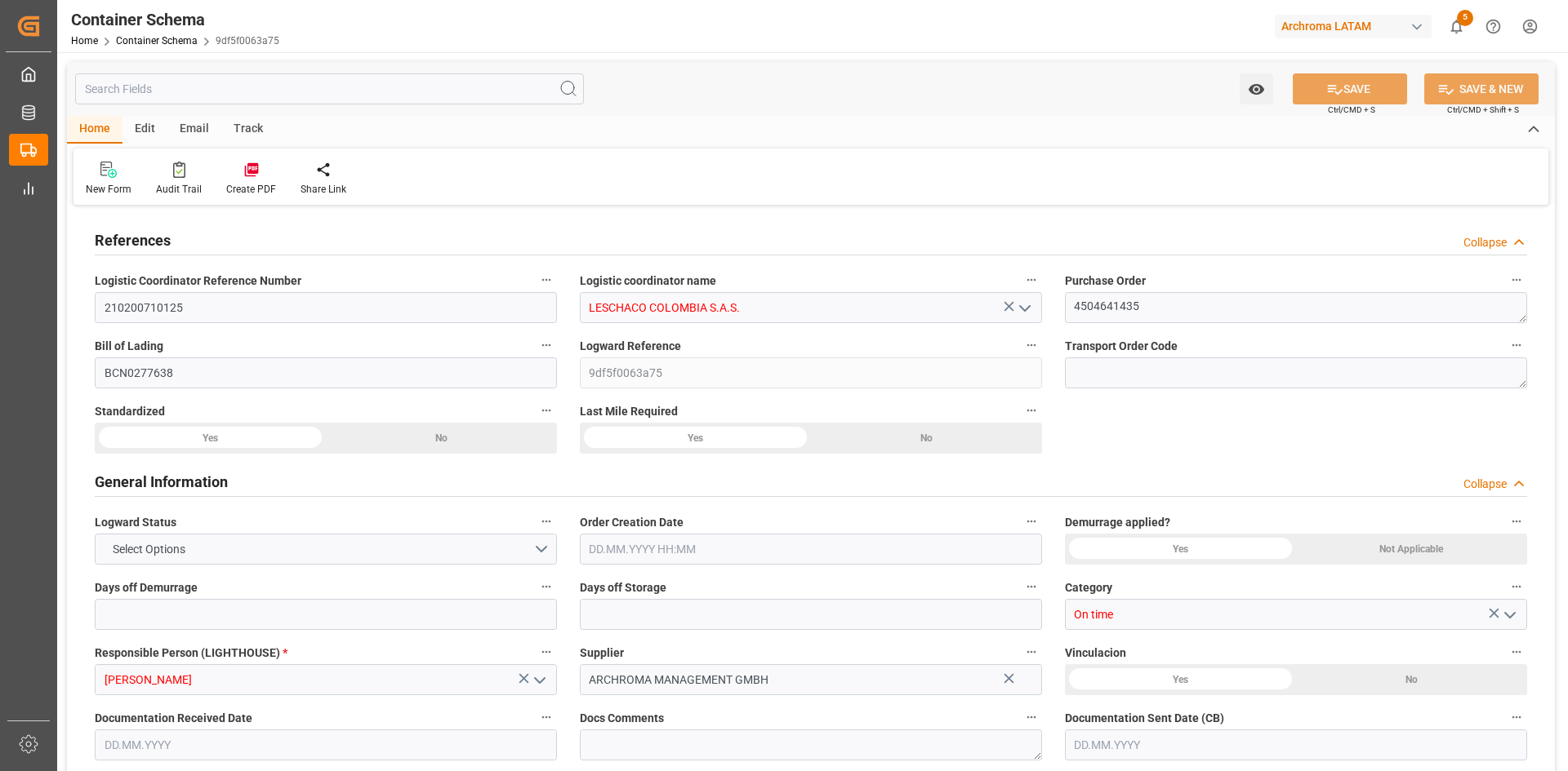
type input "COCTG"
type input "9339272"
type input "9727613"
type input "9983683"
type input "29.07.2025 19:30"
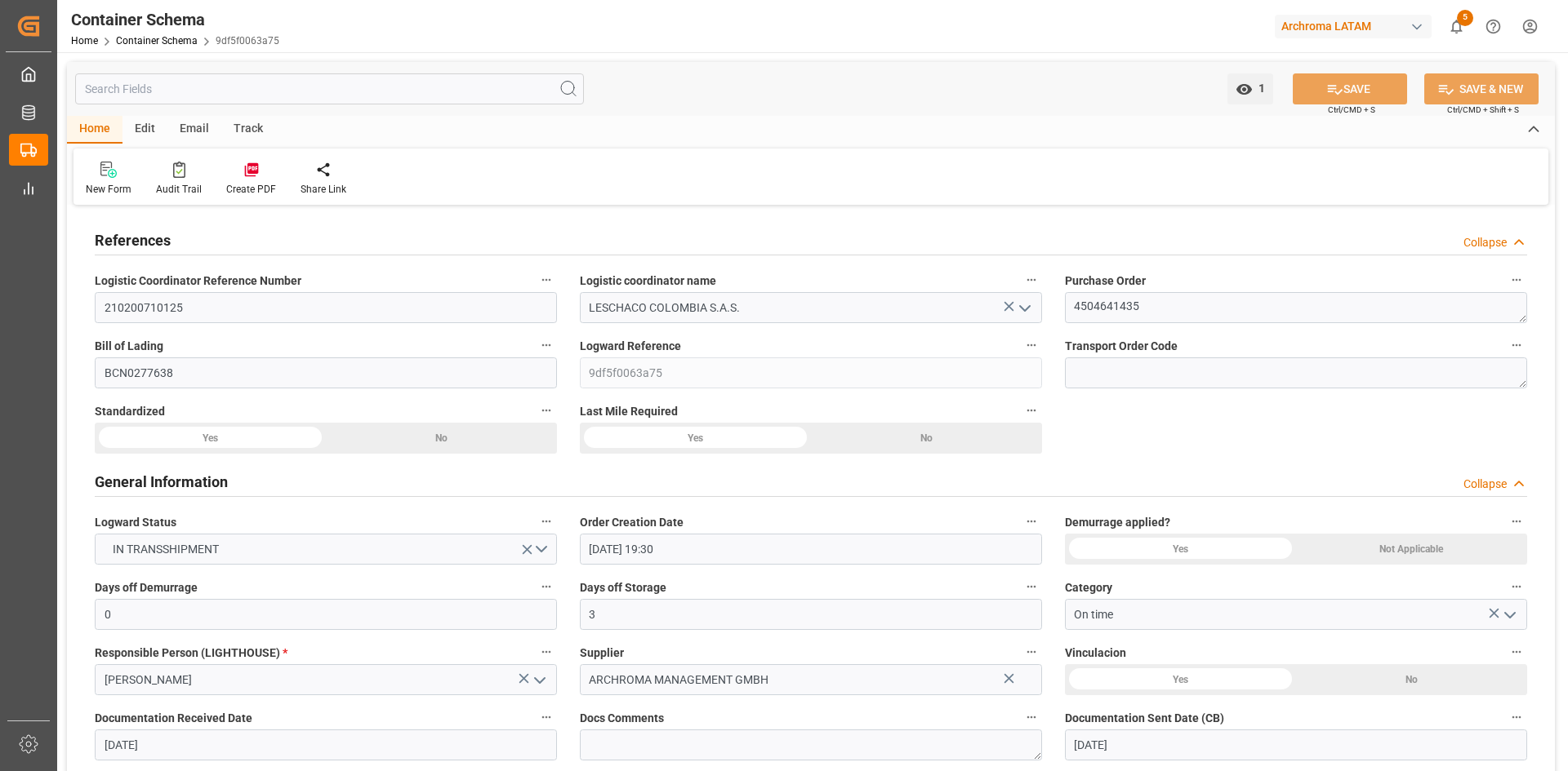
type input "[DATE]"
type input "28.07.2025 00:00"
type input "06.08.2025 00:00"
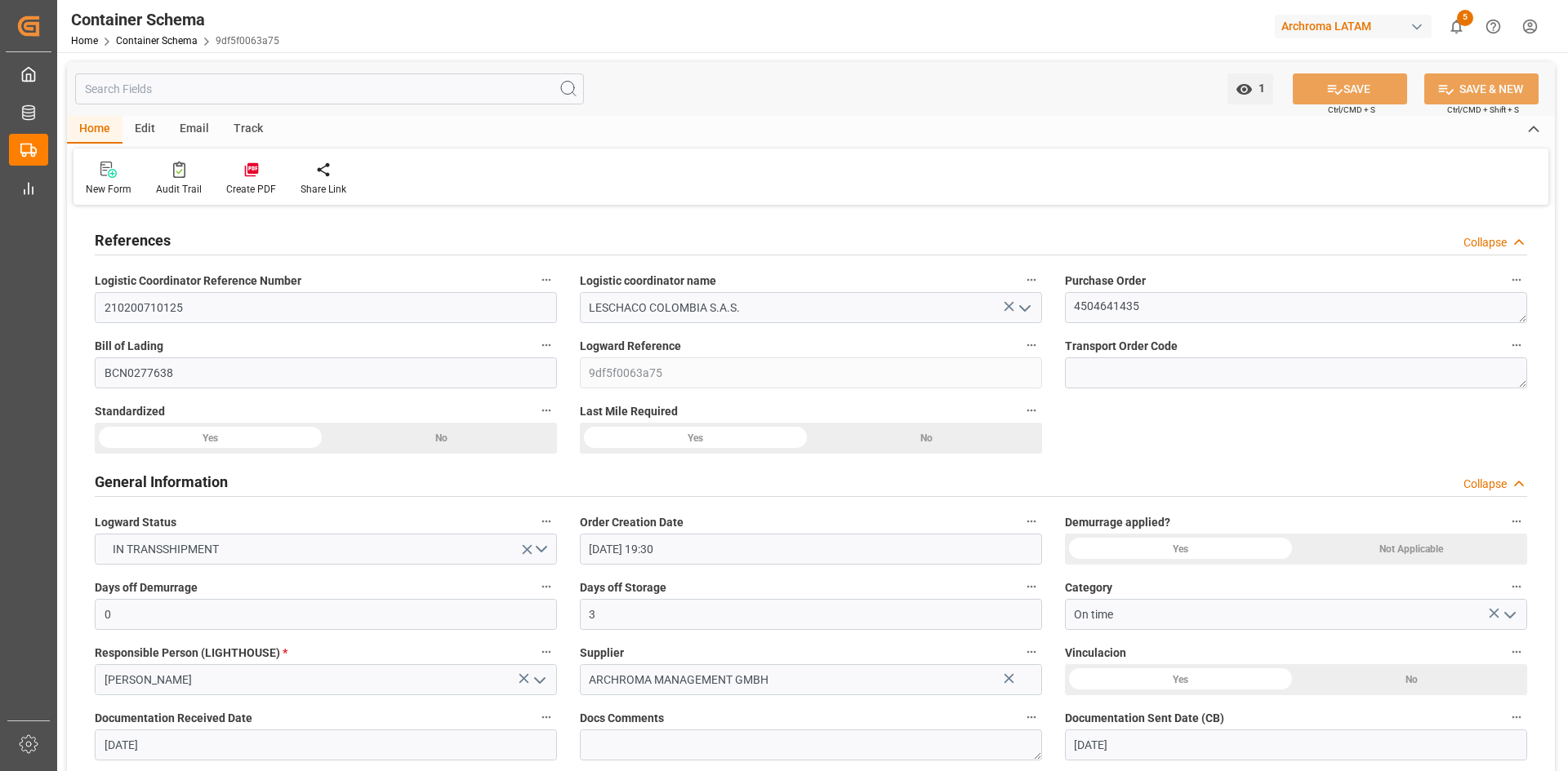
type input "29.07.2025 00:00"
type input "11.08.2025 00:00"
type input "[DATE] 00:00"
type input "26.08.2025 00:00"
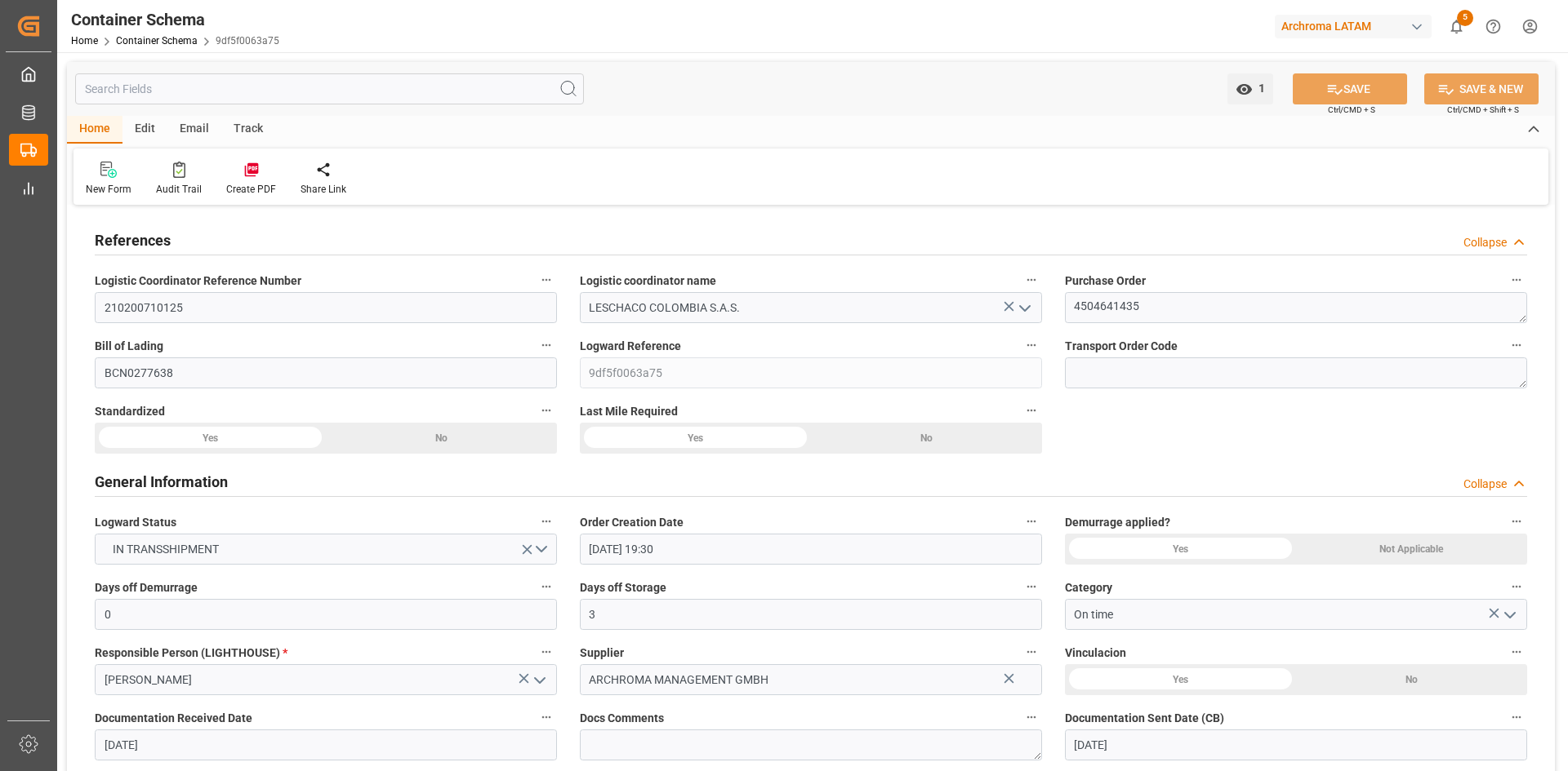
type input "19.08.2025 00:00"
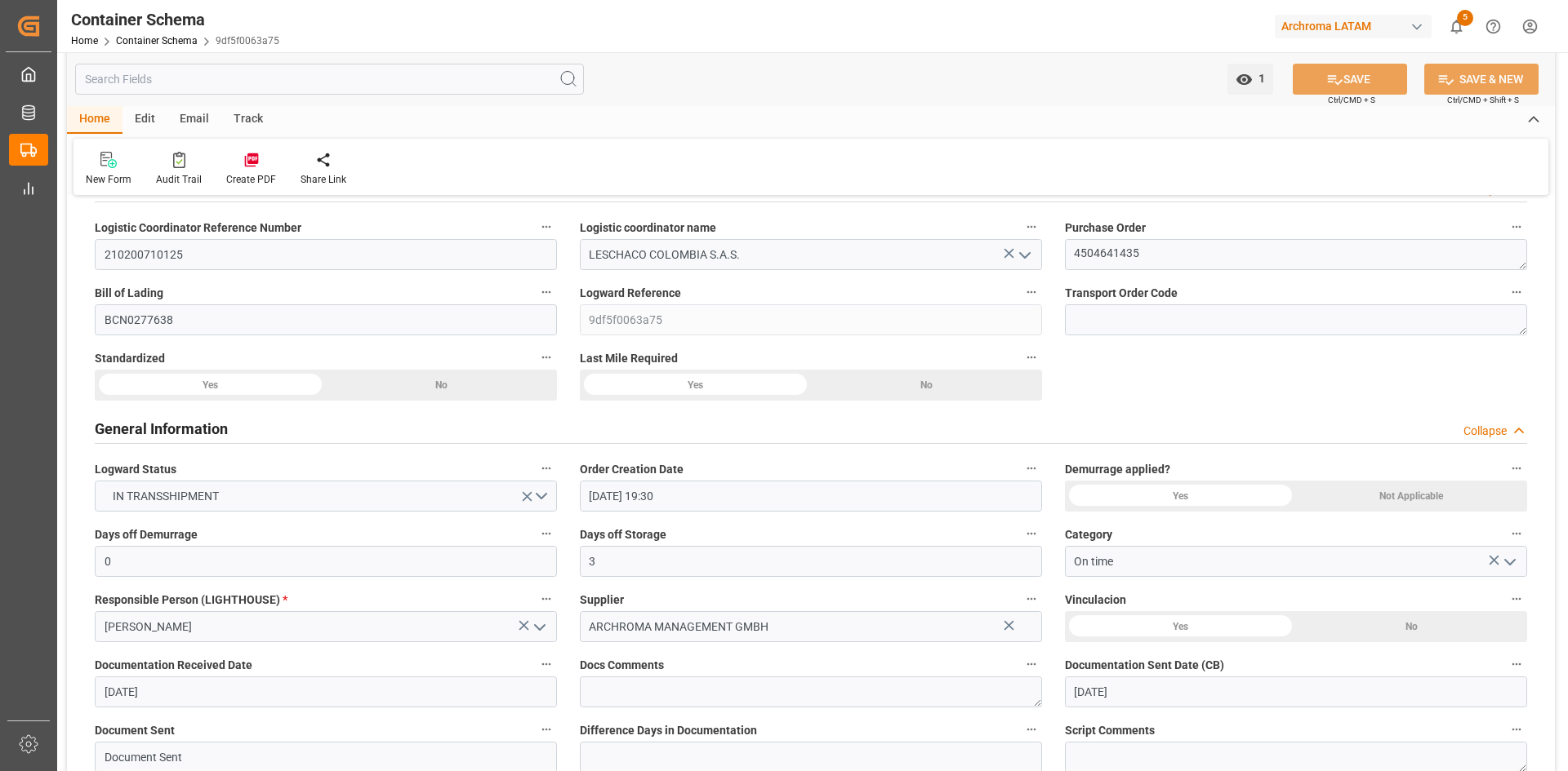
scroll to position [82, 0]
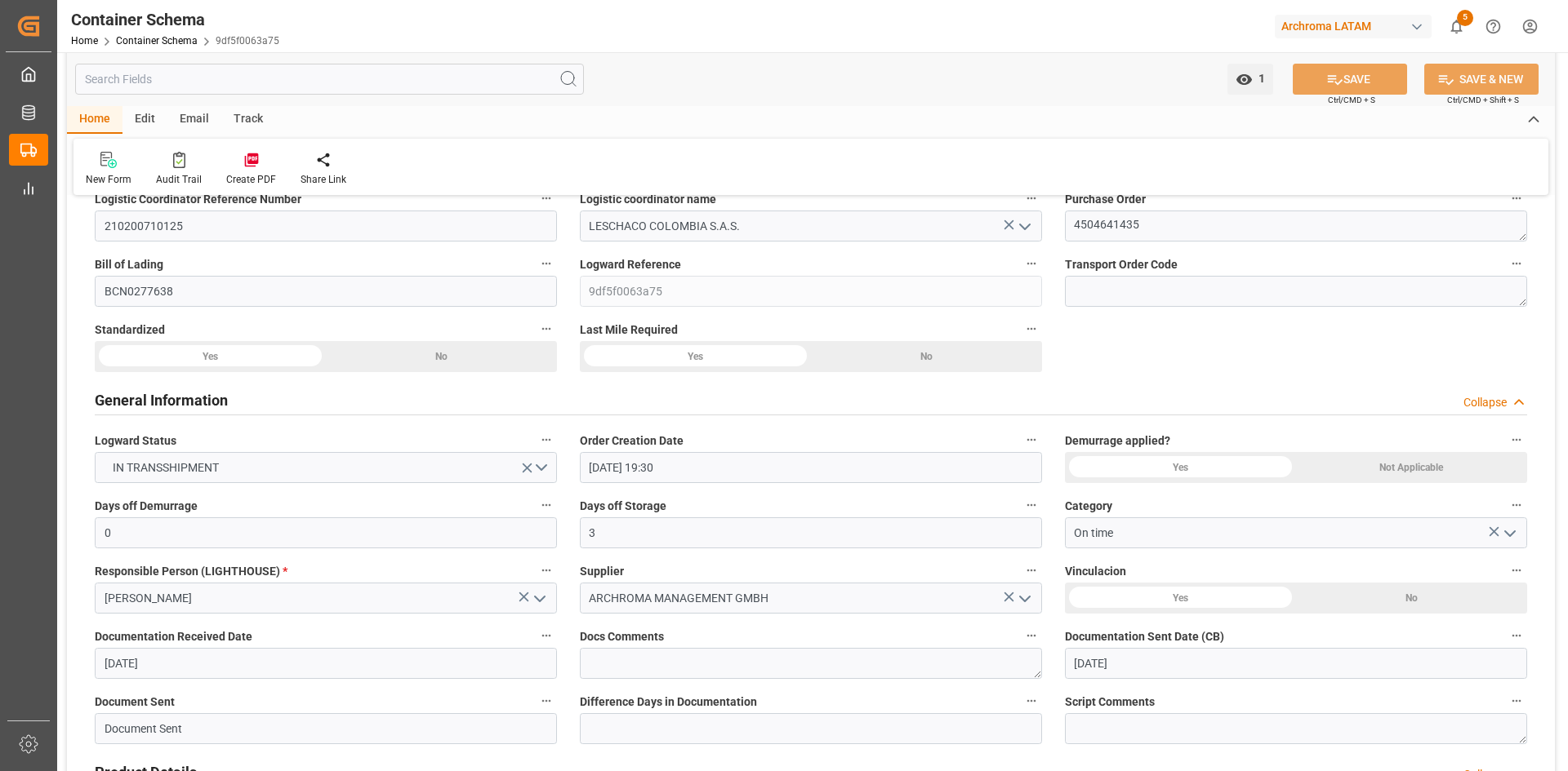
click at [178, 119] on div "Email" at bounding box center [194, 119] width 53 height 28
click at [111, 170] on div "Send Email" at bounding box center [110, 169] width 74 height 36
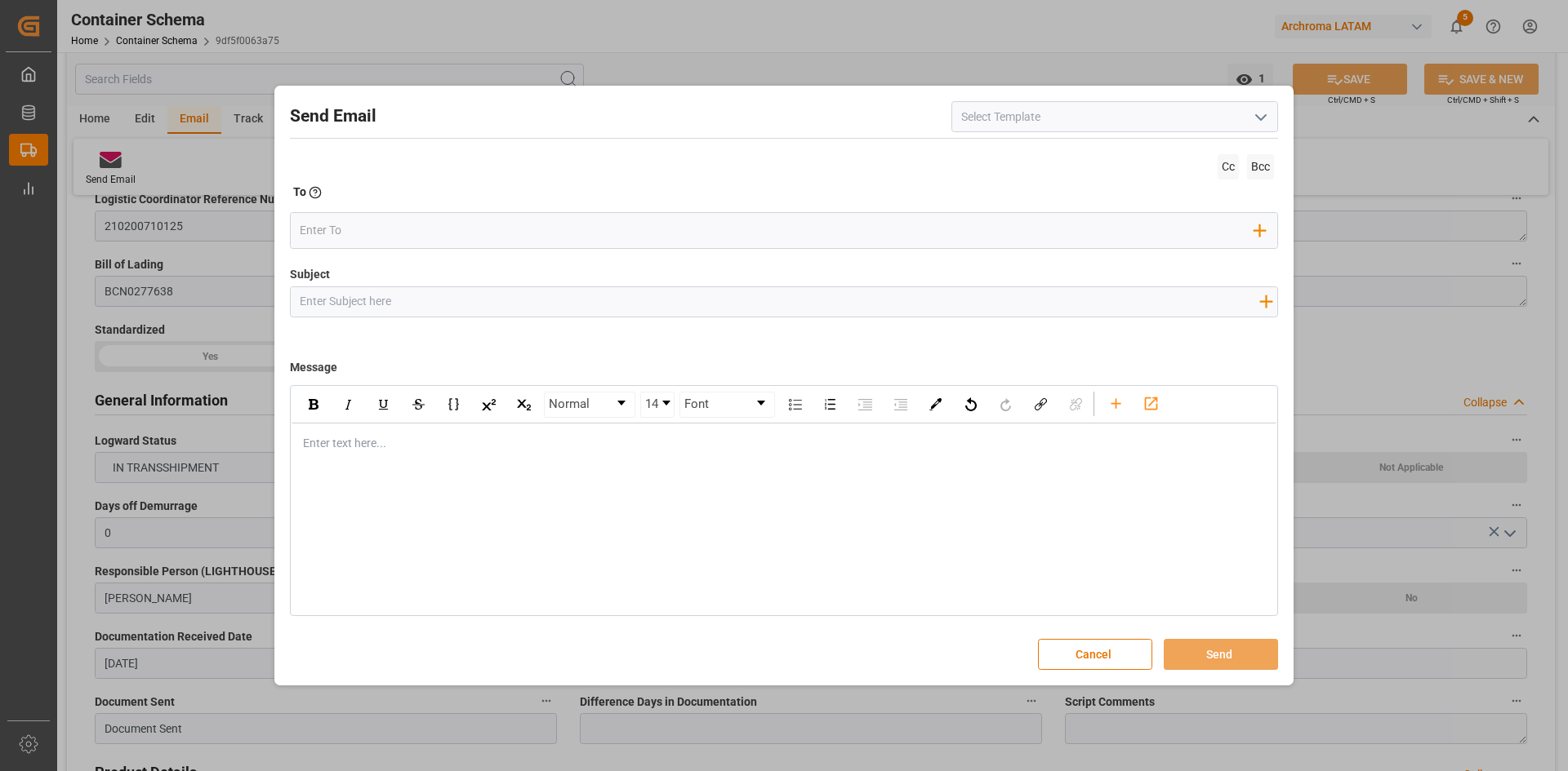
click at [1265, 117] on polyline "open menu" at bounding box center [1261, 118] width 10 height 5
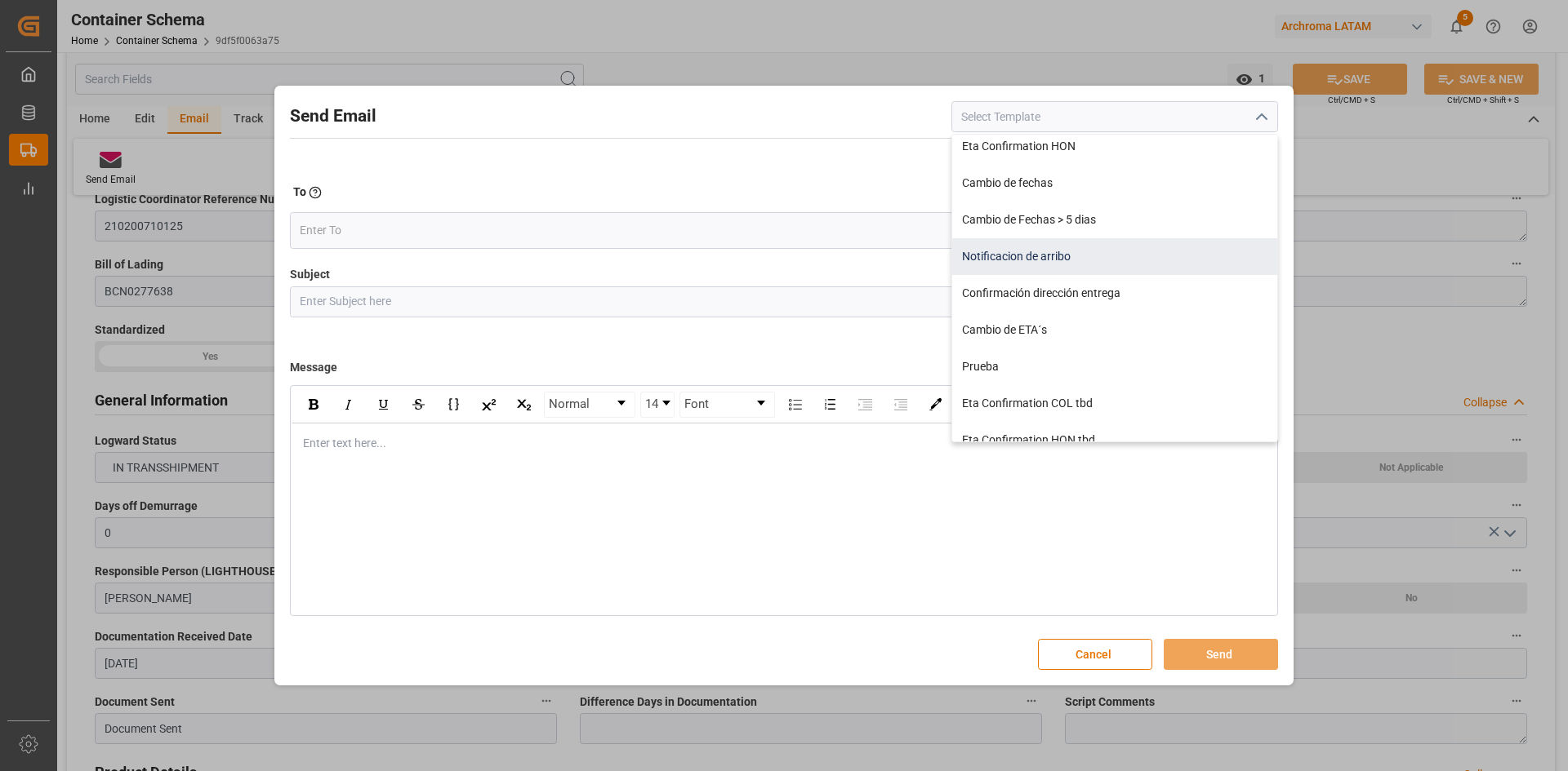
scroll to position [317, 0]
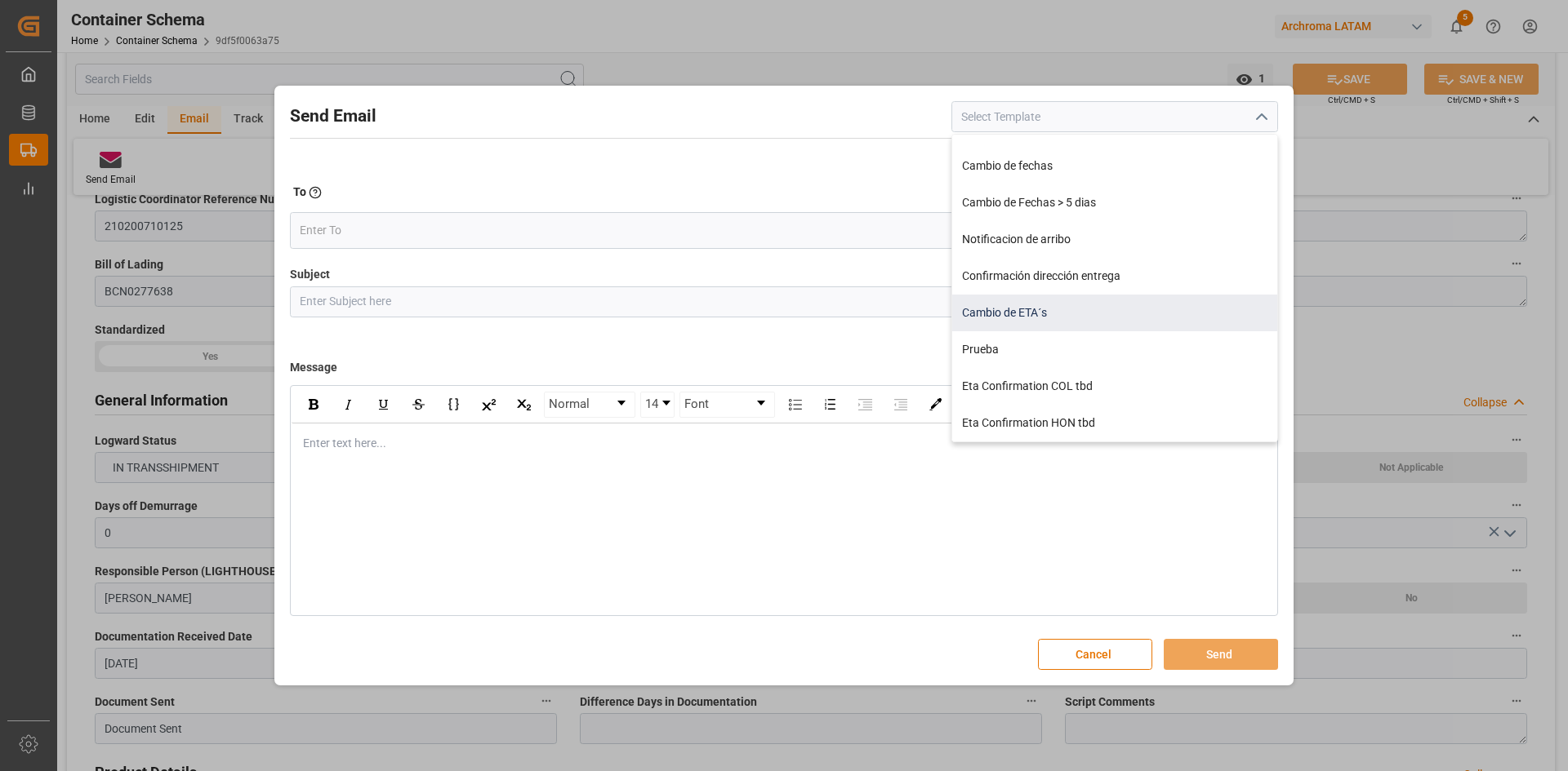
click at [1090, 312] on div "Cambio de ETA´s" at bounding box center [1114, 313] width 325 height 37
type input "Cambio de ETA´s"
type input "{{customsEntry}}|| Cambio de ETA {{estimatedArrivalPod}} || Reason Delay {{etaC…"
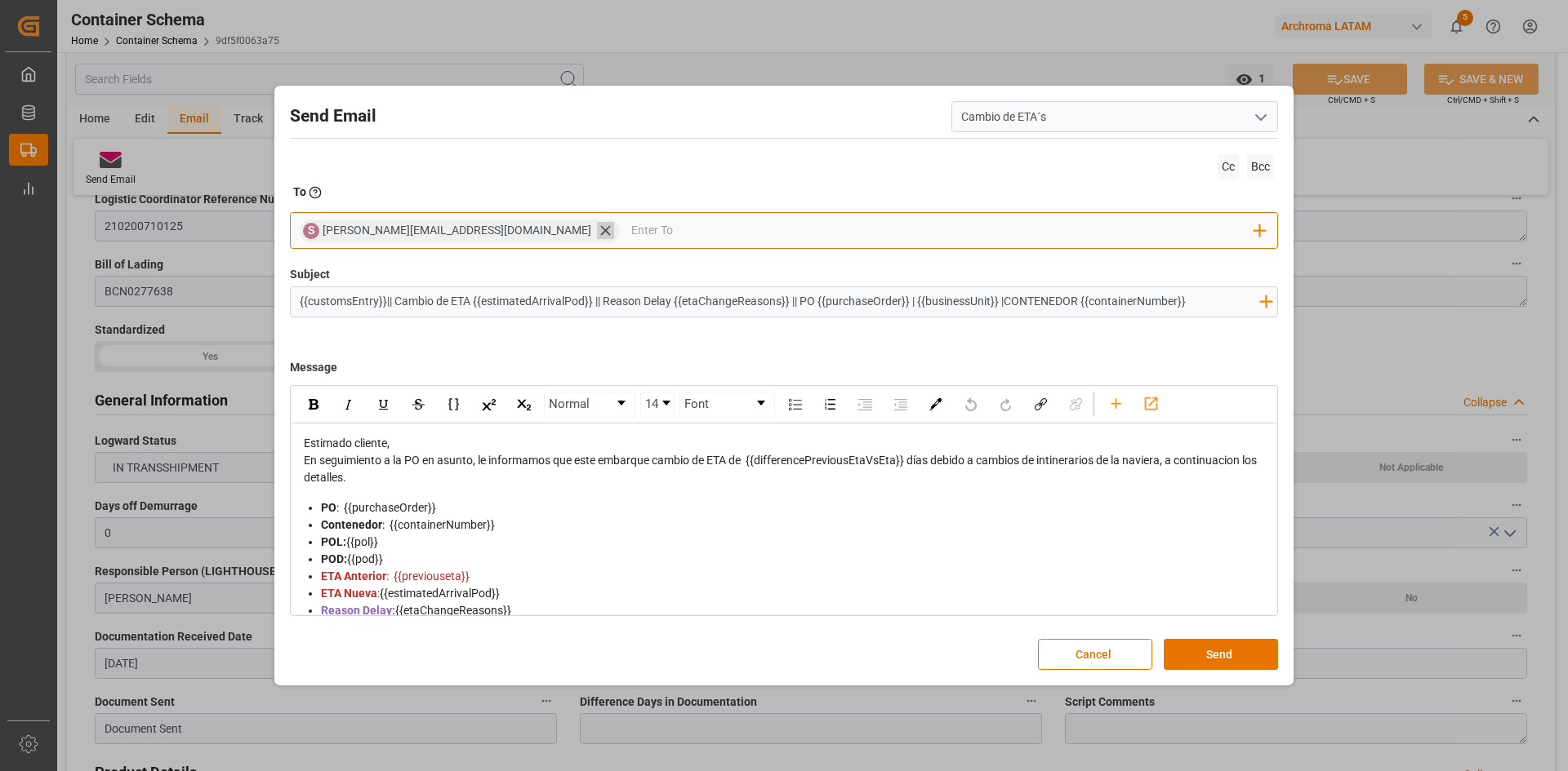
click at [600, 232] on icon at bounding box center [605, 231] width 10 height 10
click at [457, 231] on input "email" at bounding box center [777, 231] width 955 height 24
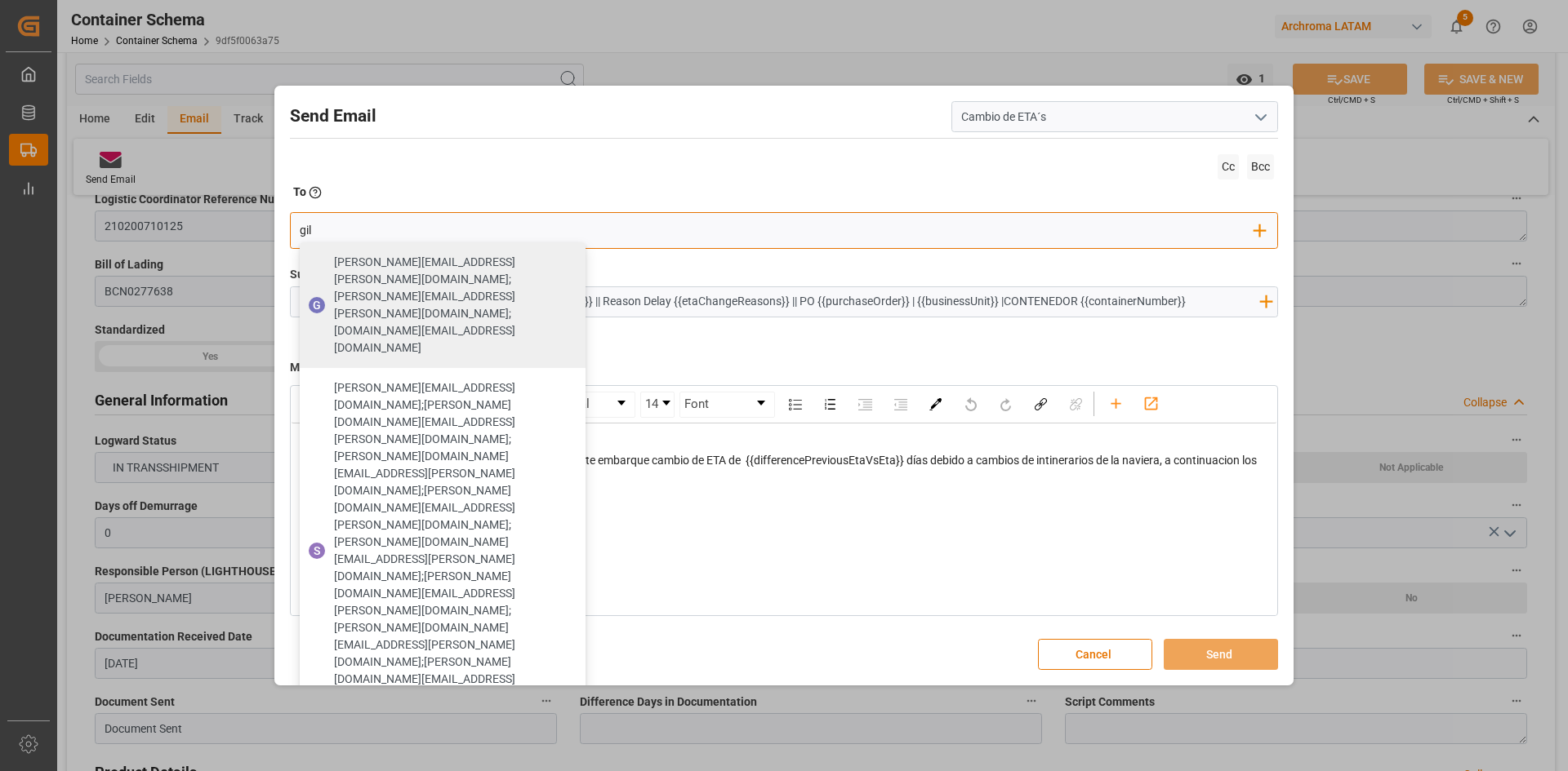
type input "gil"
click at [478, 745] on span "gilberto.mendoza@archroma.com" at bounding box center [454, 762] width 240 height 34
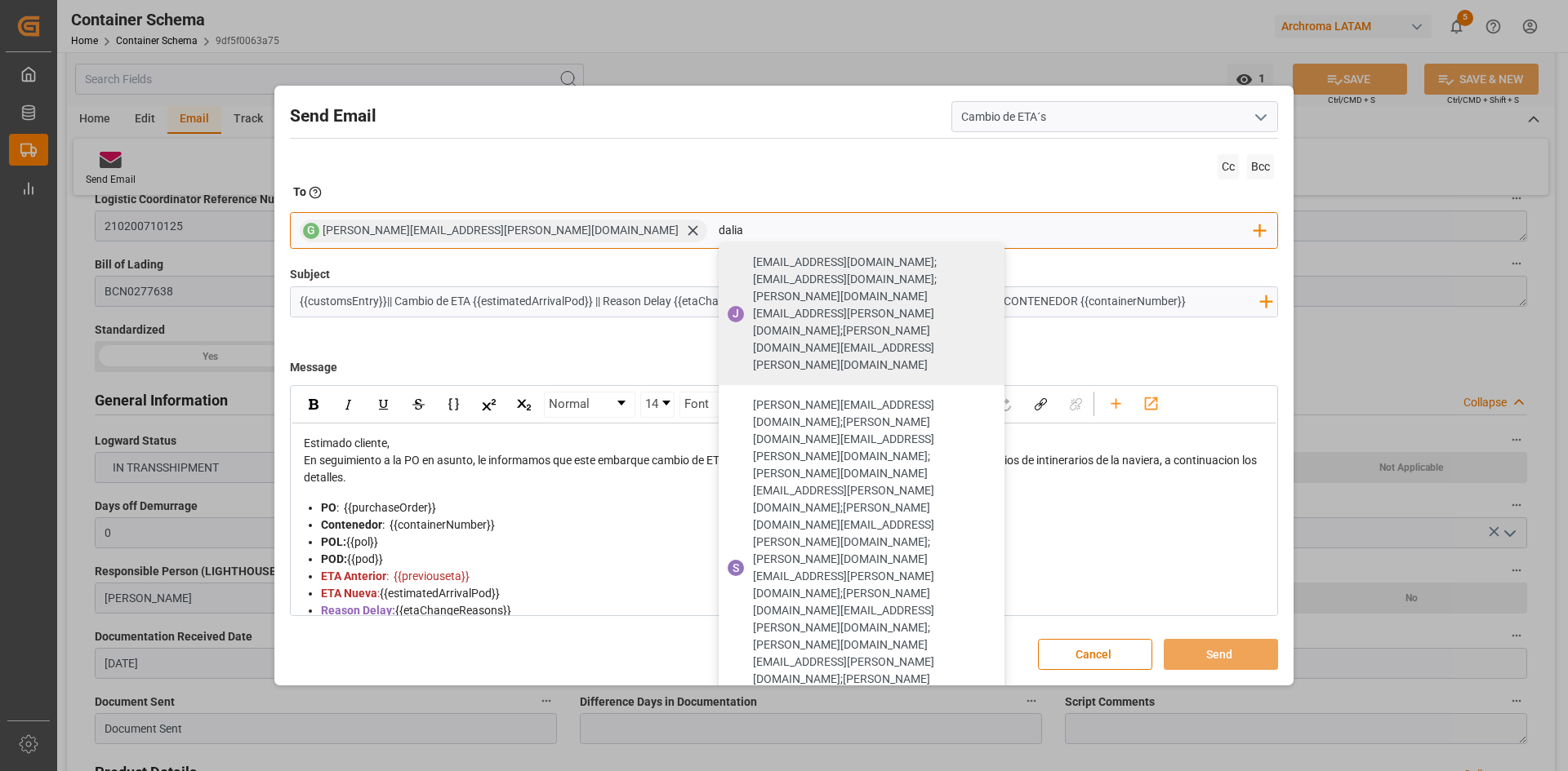
type input "dalia"
click at [753, 763] on span "dalia.gutierrez@leschaco.com" at bounding box center [873, 779] width 240 height 34
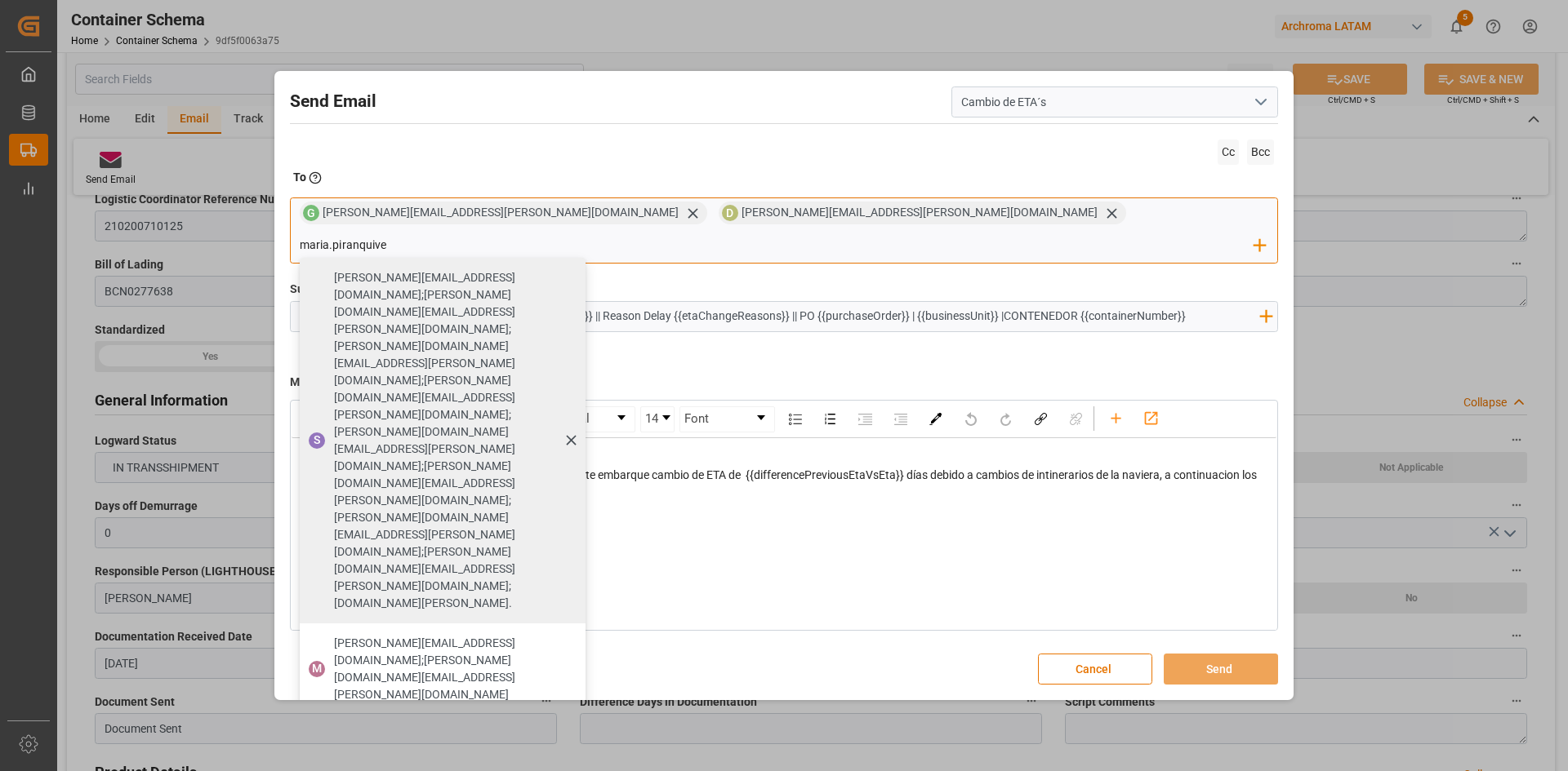
type input "maria.piranquive@leschaco.com"
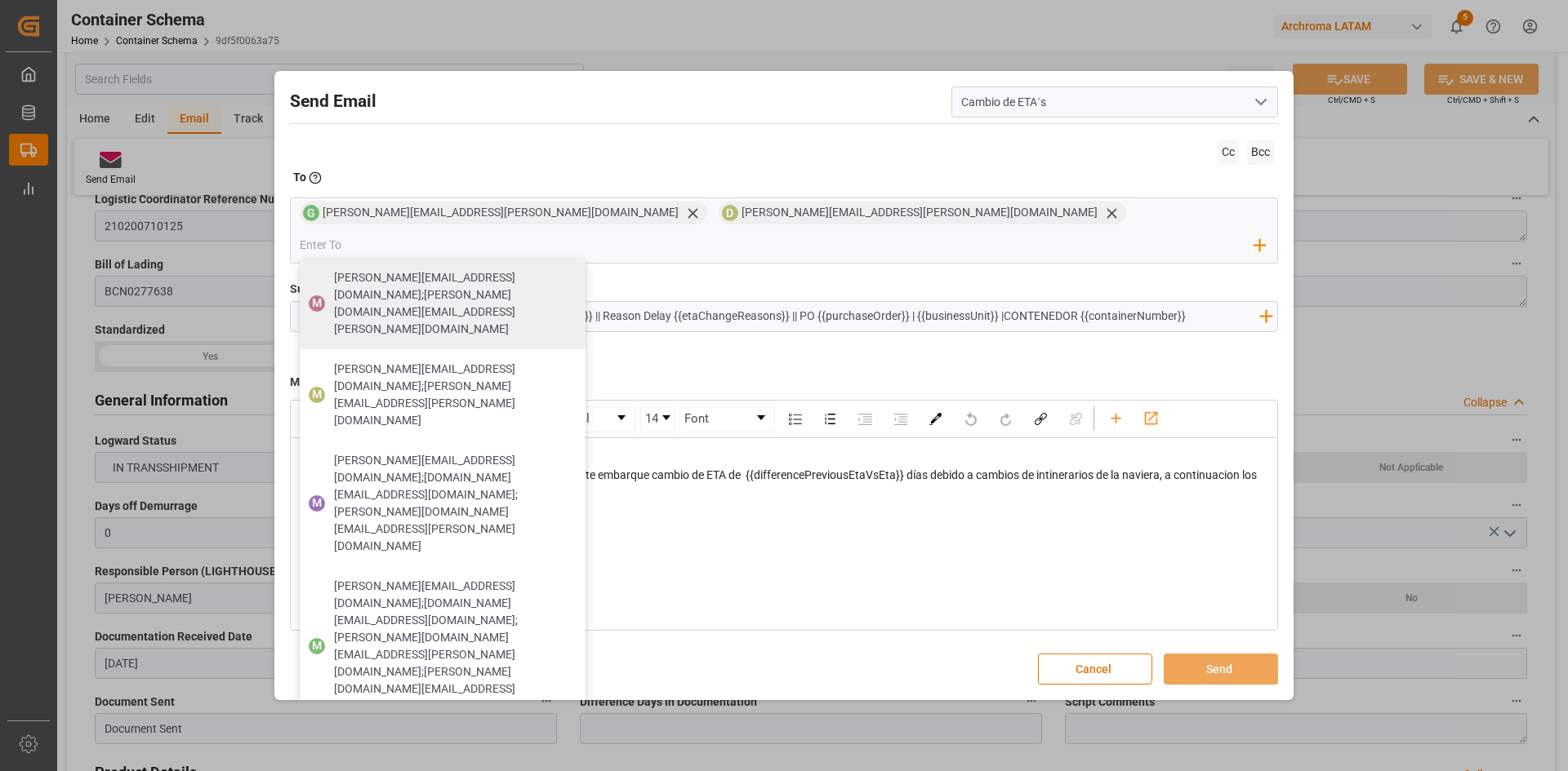
click at [1122, 264] on span at bounding box center [784, 272] width 988 height 18
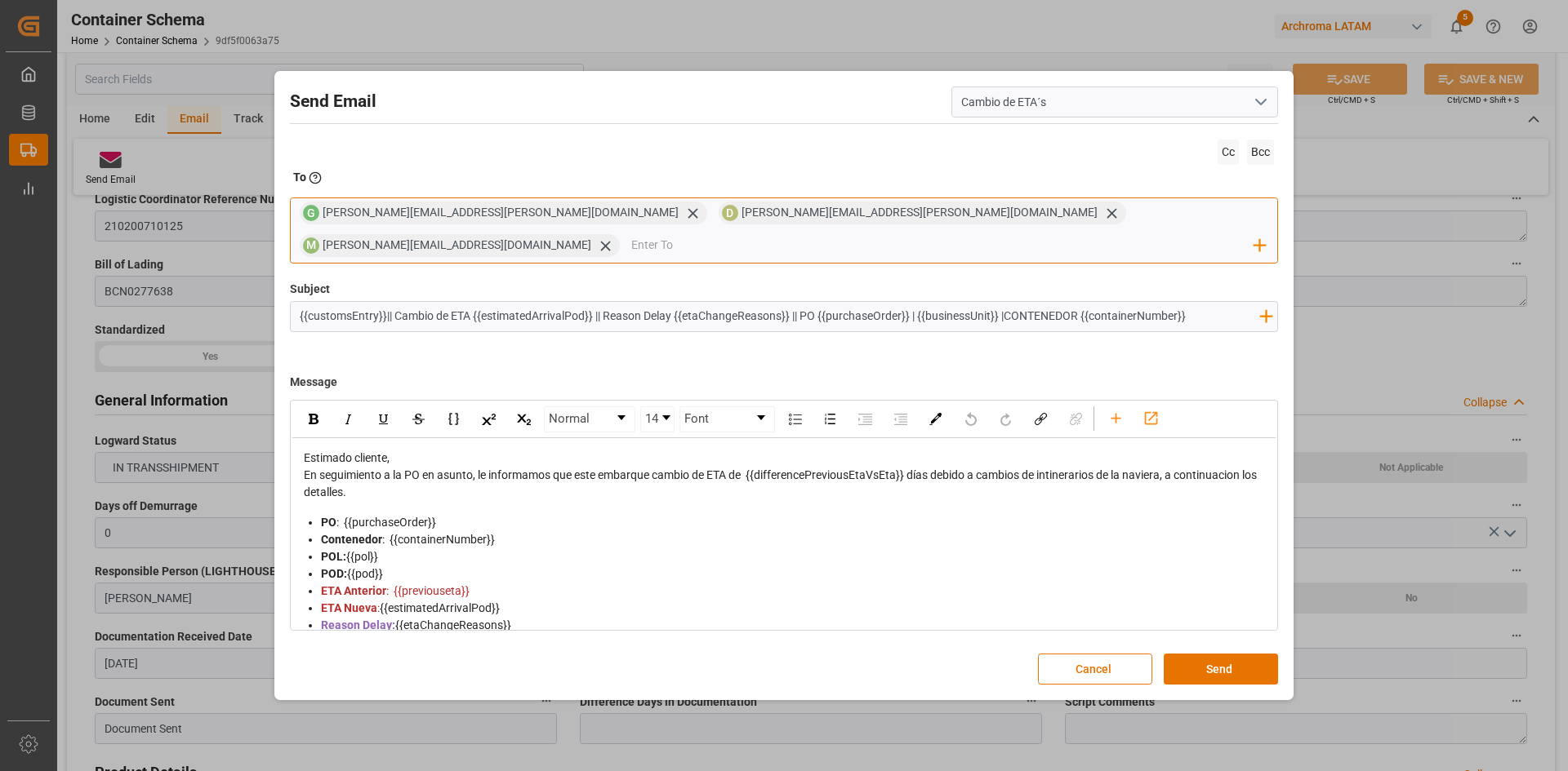
click at [384, 219] on span "gilberto.mendoza@archroma.com" at bounding box center [501, 212] width 356 height 13
click at [685, 222] on icon at bounding box center [693, 213] width 18 height 18
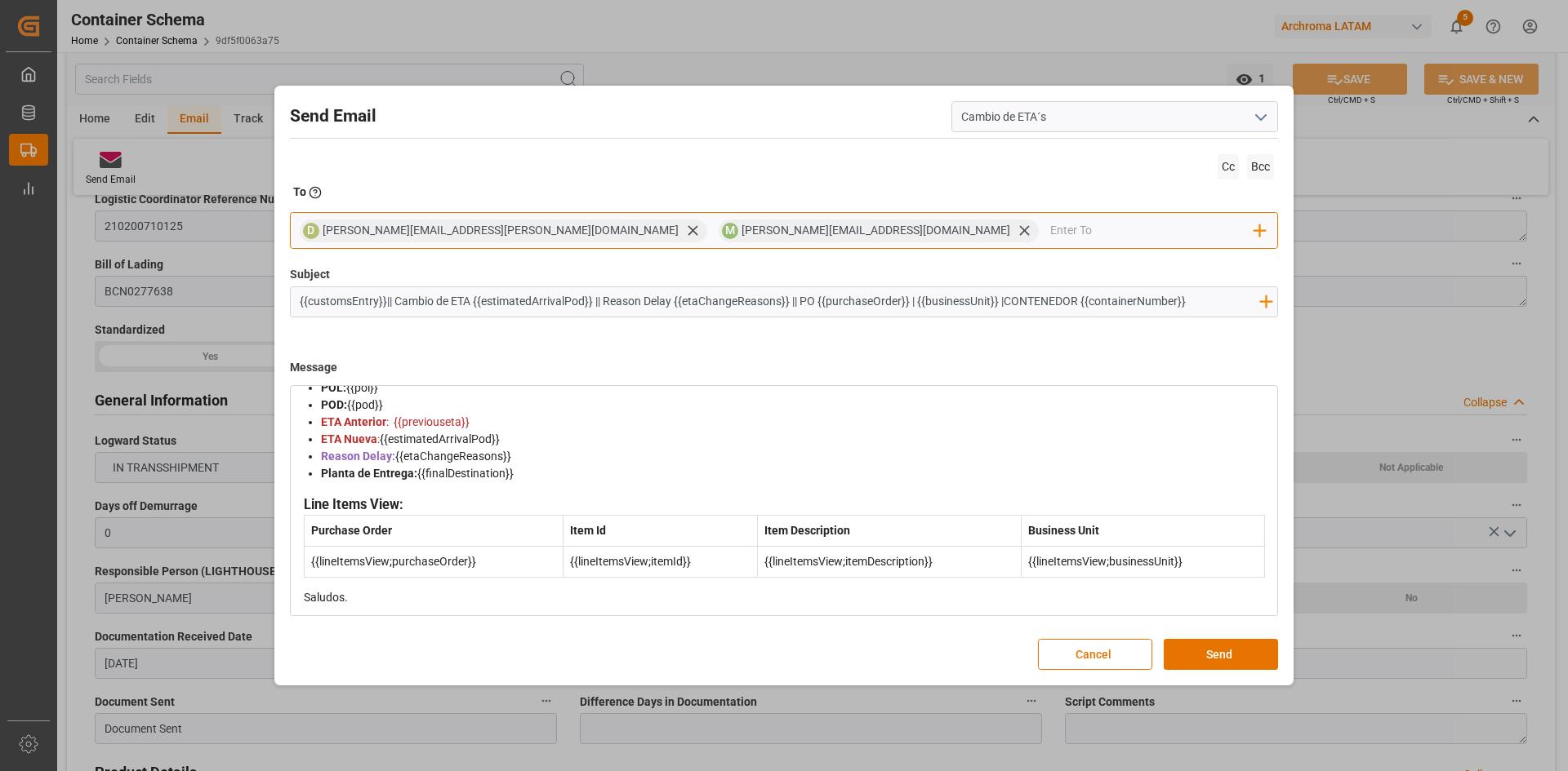
scroll to position [163, 0]
click at [1225, 645] on button "Send" at bounding box center [1220, 654] width 115 height 31
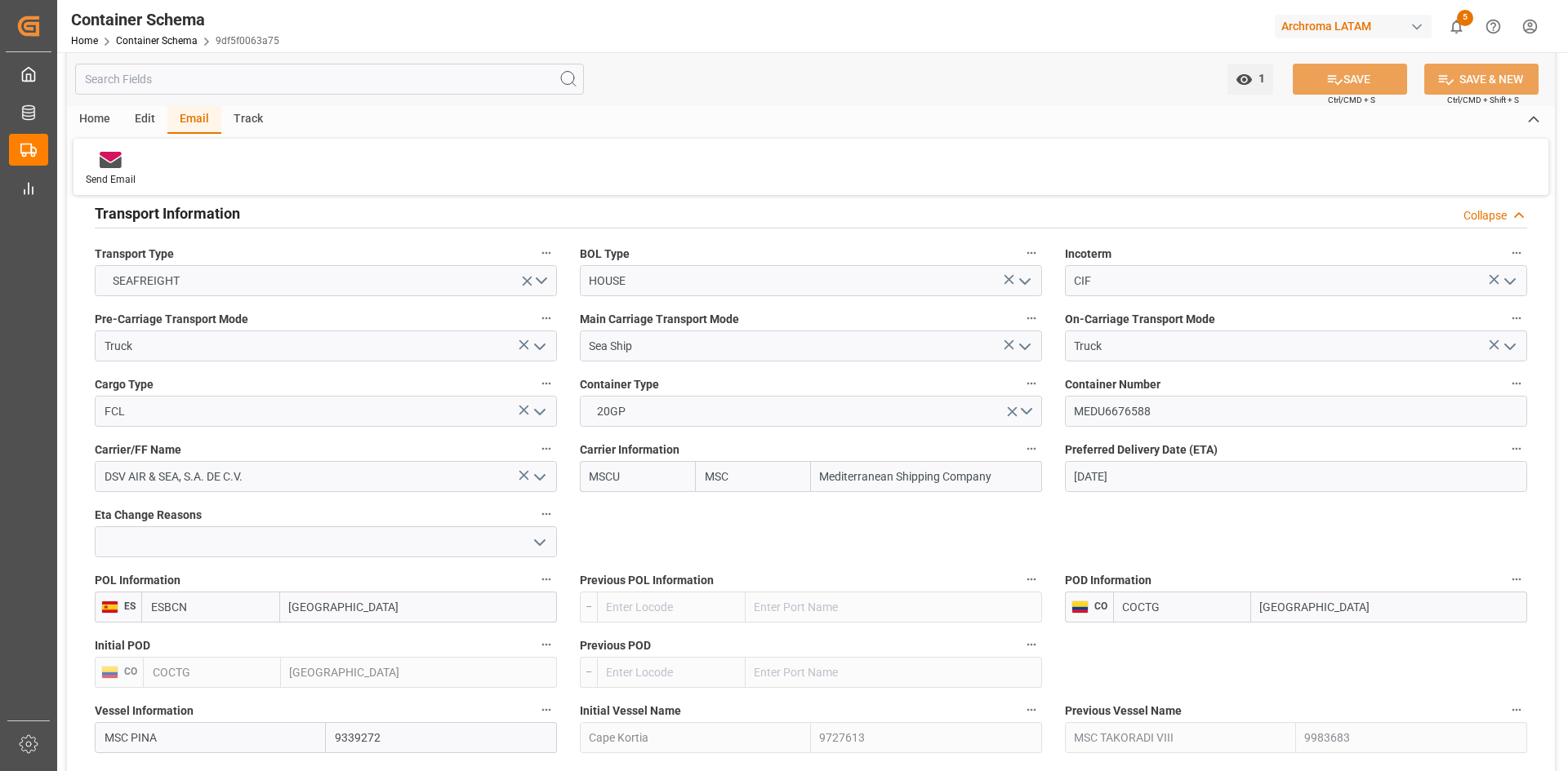
scroll to position [1387, 0]
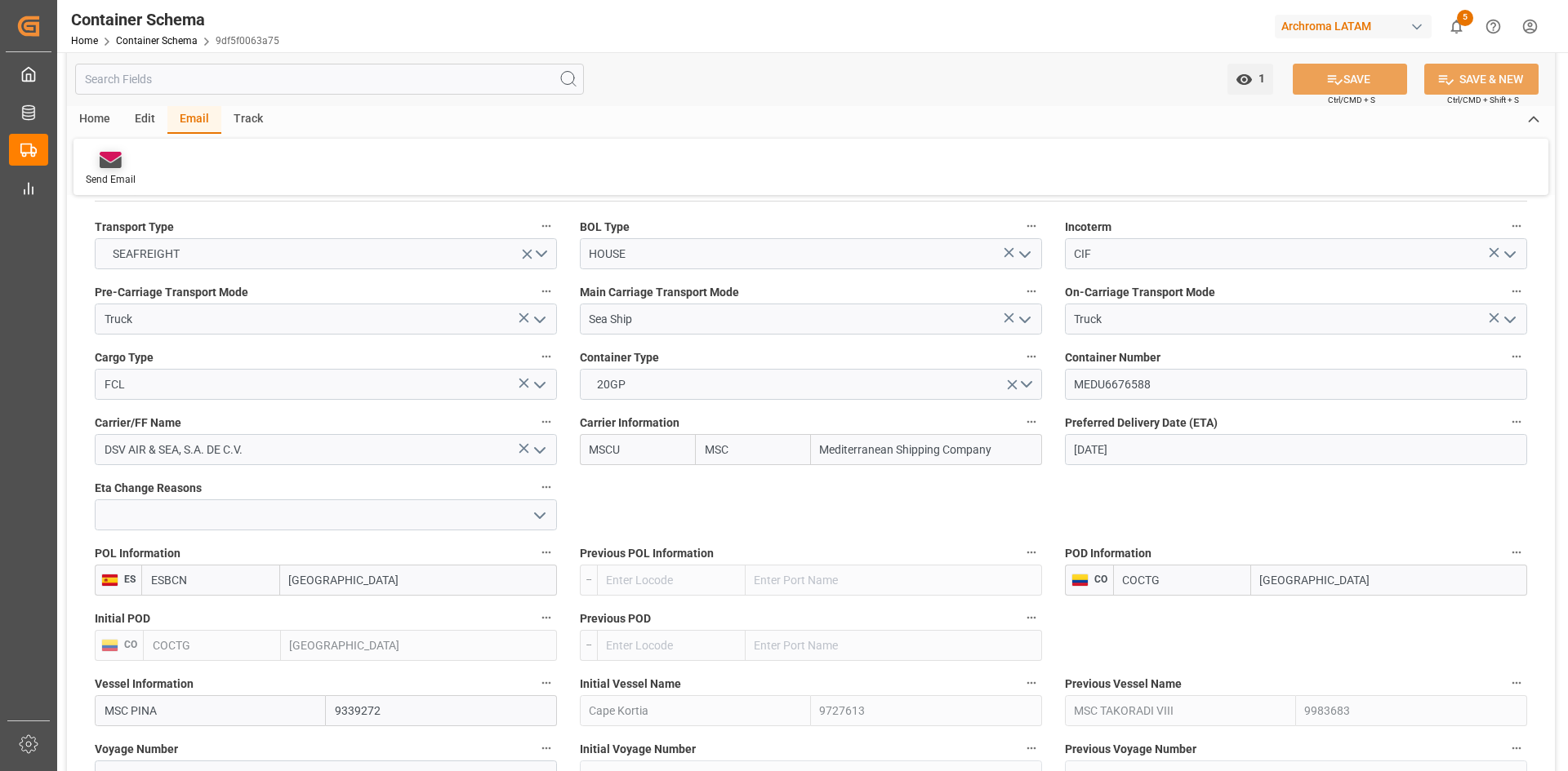
click at [98, 159] on div at bounding box center [111, 160] width 50 height 18
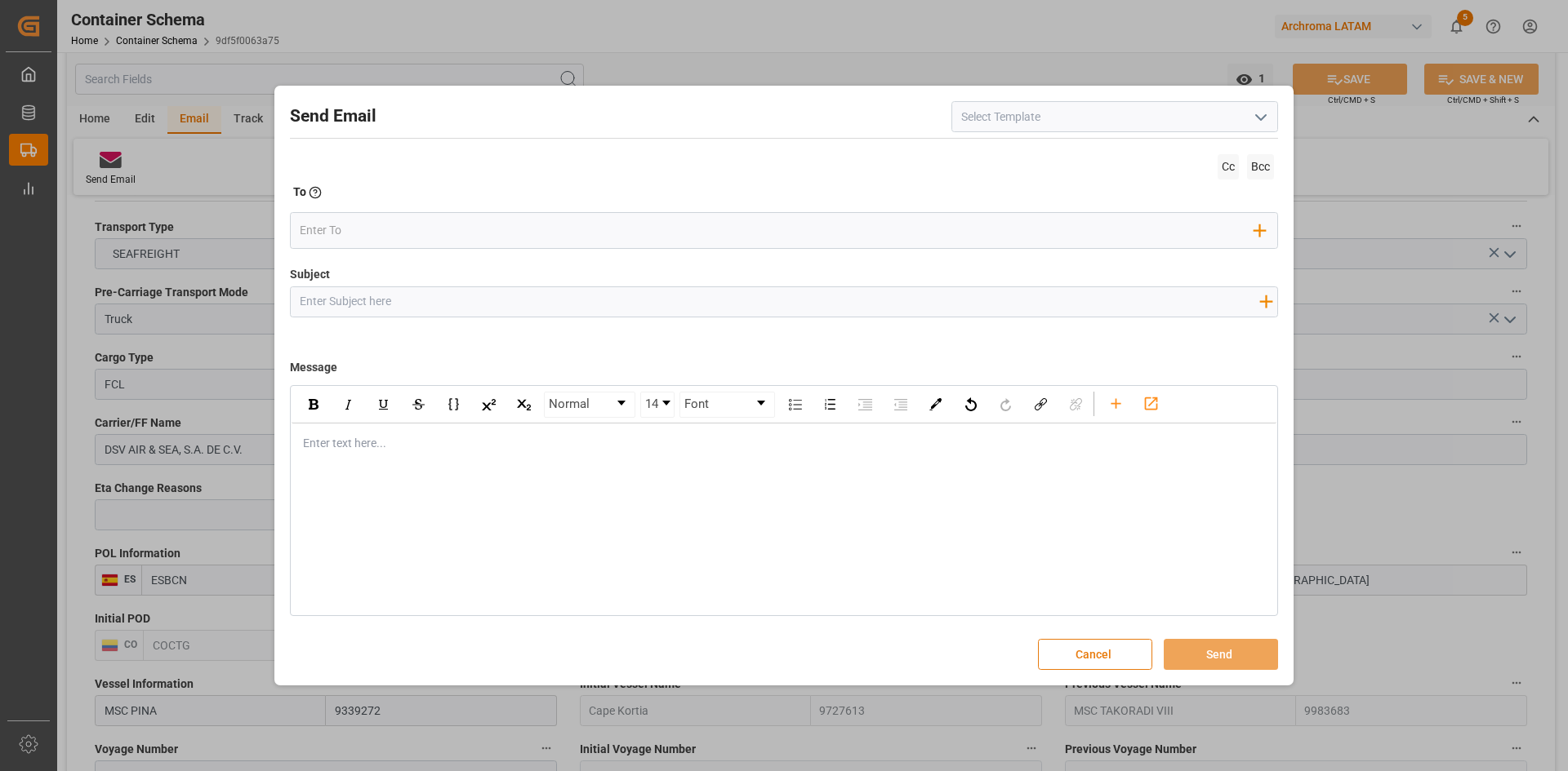
click at [1133, 652] on button "Cancel" at bounding box center [1095, 654] width 115 height 31
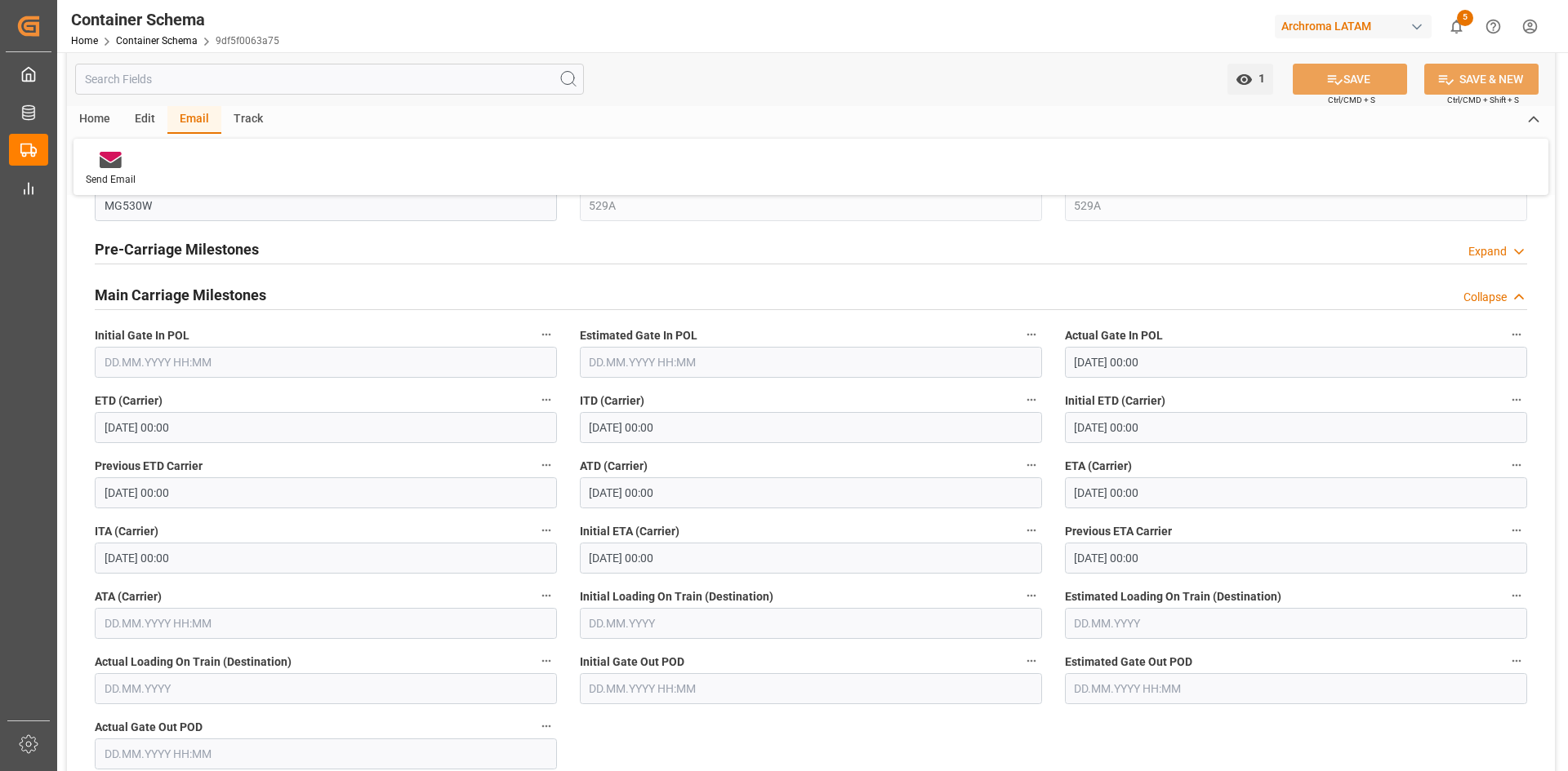
scroll to position [1959, 0]
click at [121, 165] on icon at bounding box center [110, 163] width 22 height 12
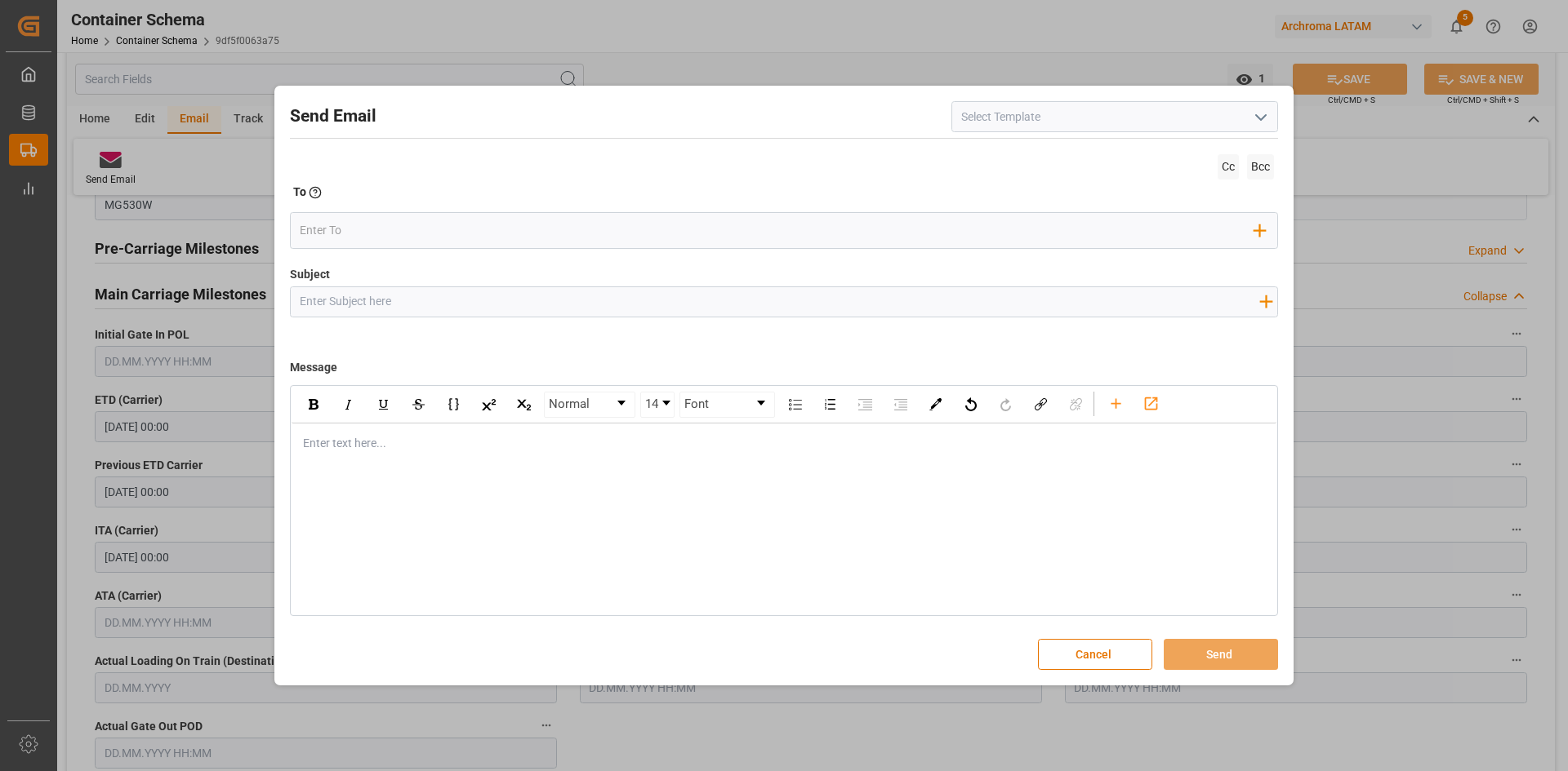
click at [1257, 124] on icon "open menu" at bounding box center [1260, 117] width 19 height 19
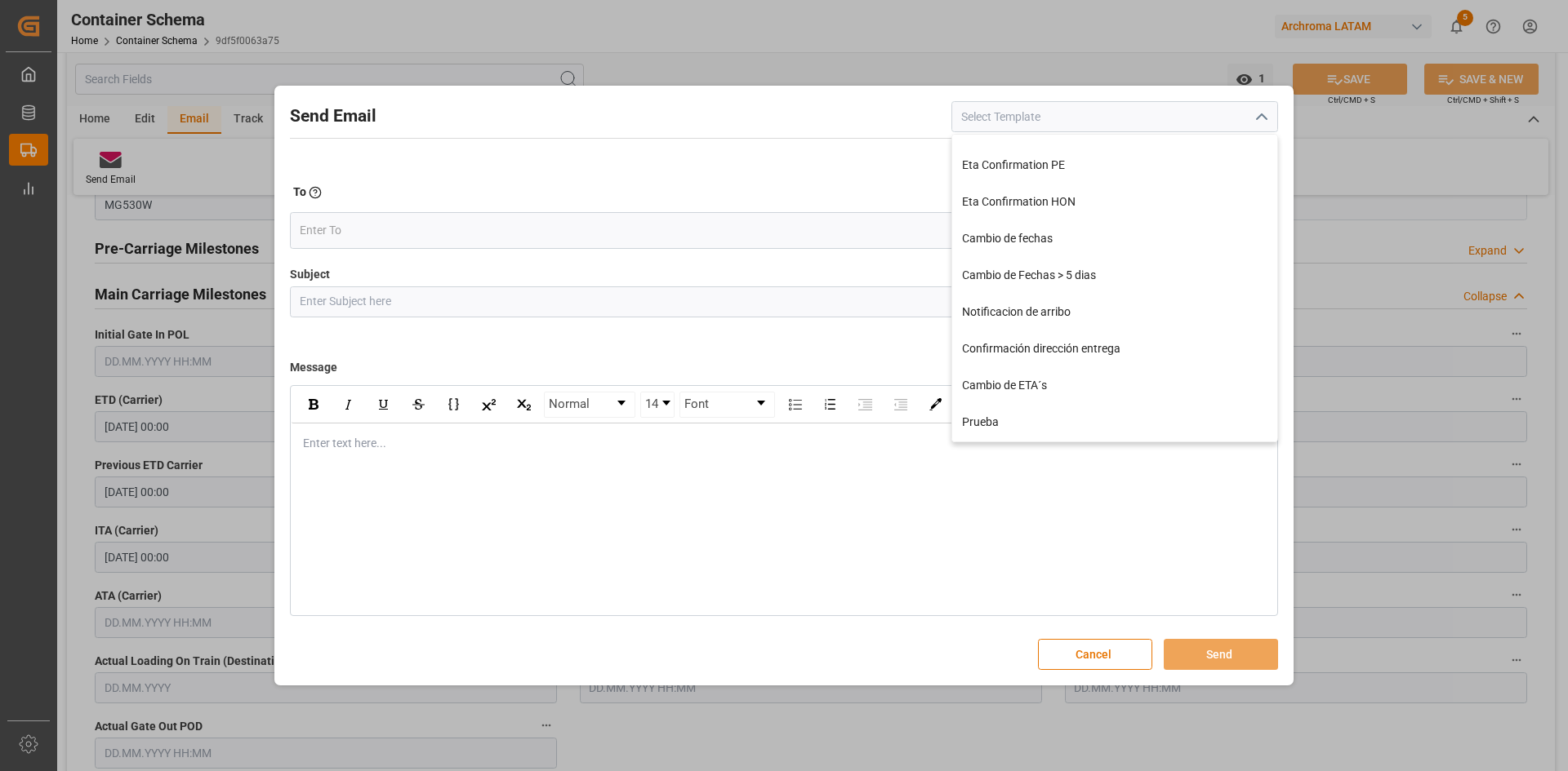
scroll to position [317, 0]
click at [1095, 305] on div "Cambio de ETA´s" at bounding box center [1114, 313] width 325 height 37
type input "Cambio de ETA´s"
type input "{{customsEntry}}|| Cambio de ETA {{estimatedArrivalPod}} || Reason Delay {{etaC…"
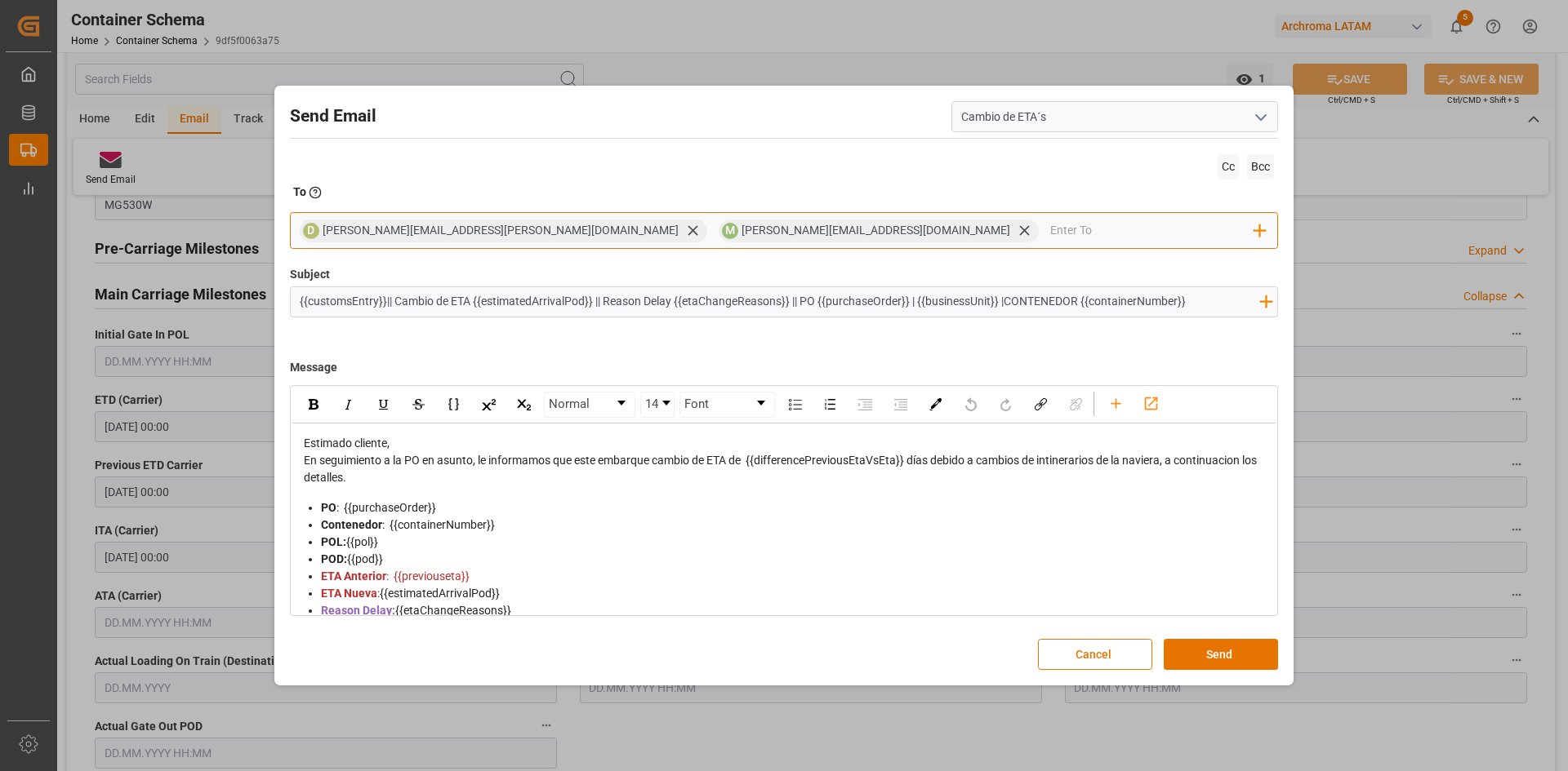
click at [1051, 231] on input "email" at bounding box center [1153, 231] width 205 height 24
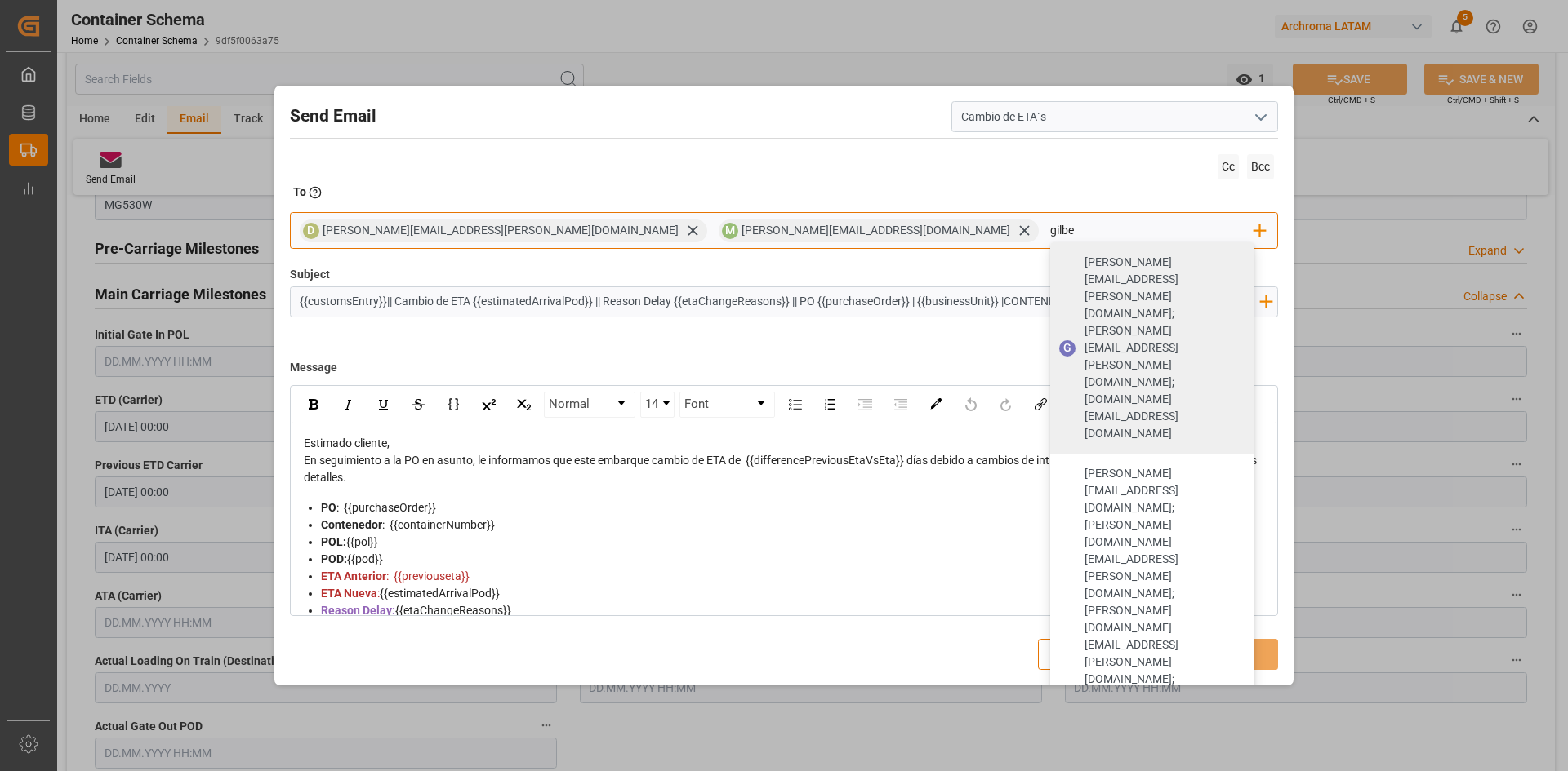
type input "gilbe"
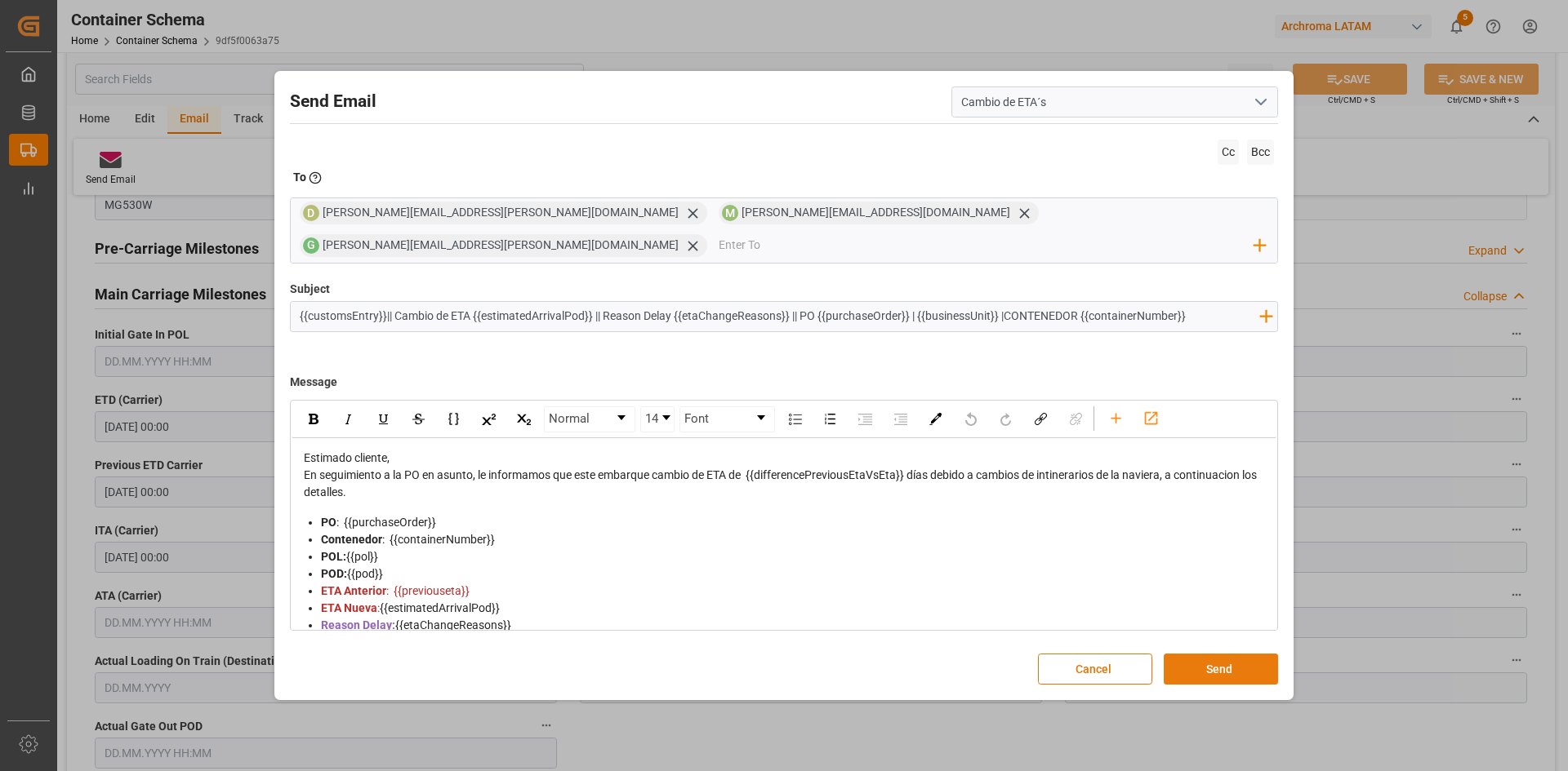
click at [1260, 654] on button "Send" at bounding box center [1220, 669] width 115 height 31
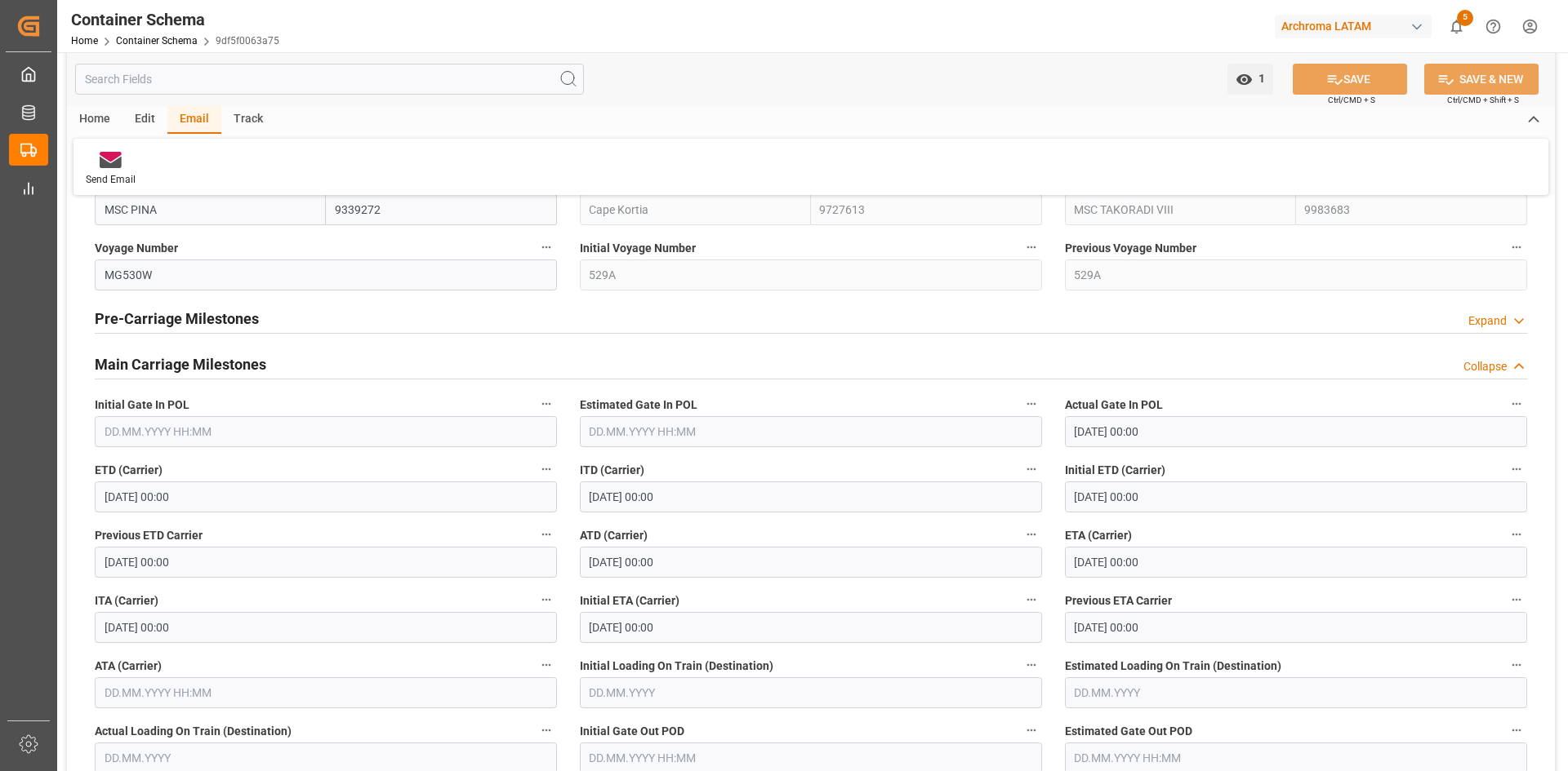
scroll to position [2041, 0]
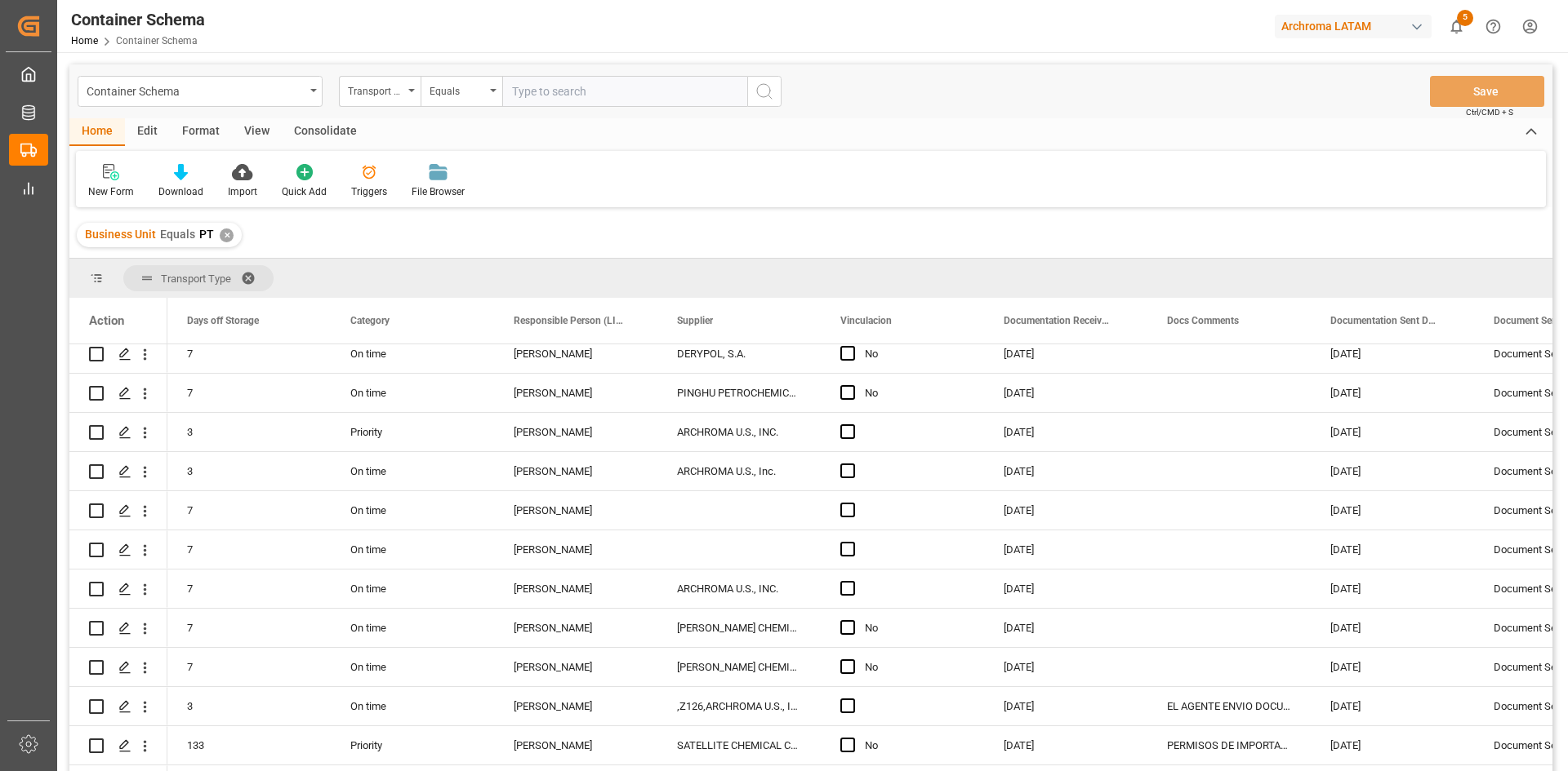
scroll to position [0, 2123]
click at [230, 234] on div "✕" at bounding box center [227, 236] width 14 height 14
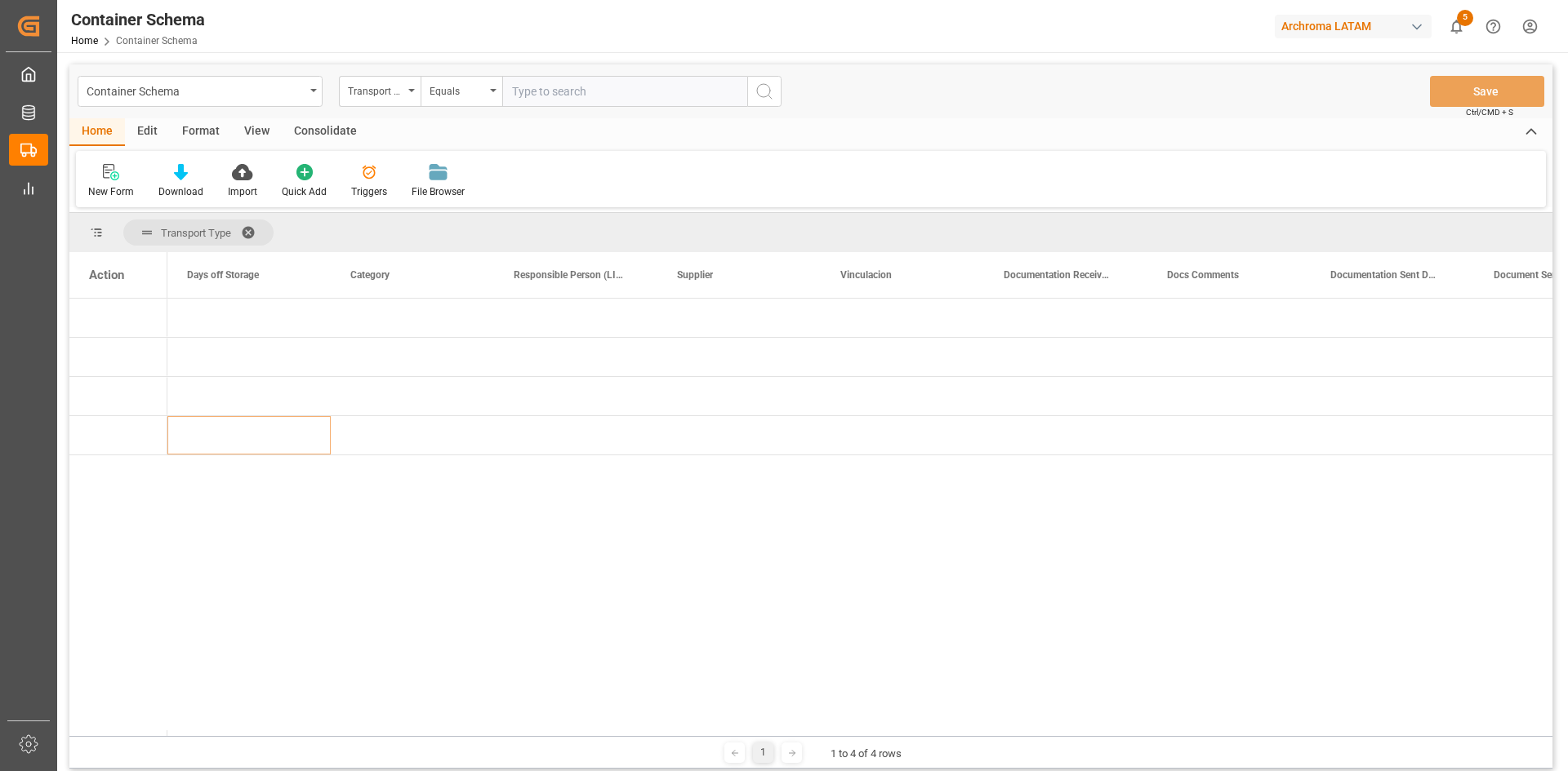
click at [246, 231] on span at bounding box center [253, 233] width 26 height 15
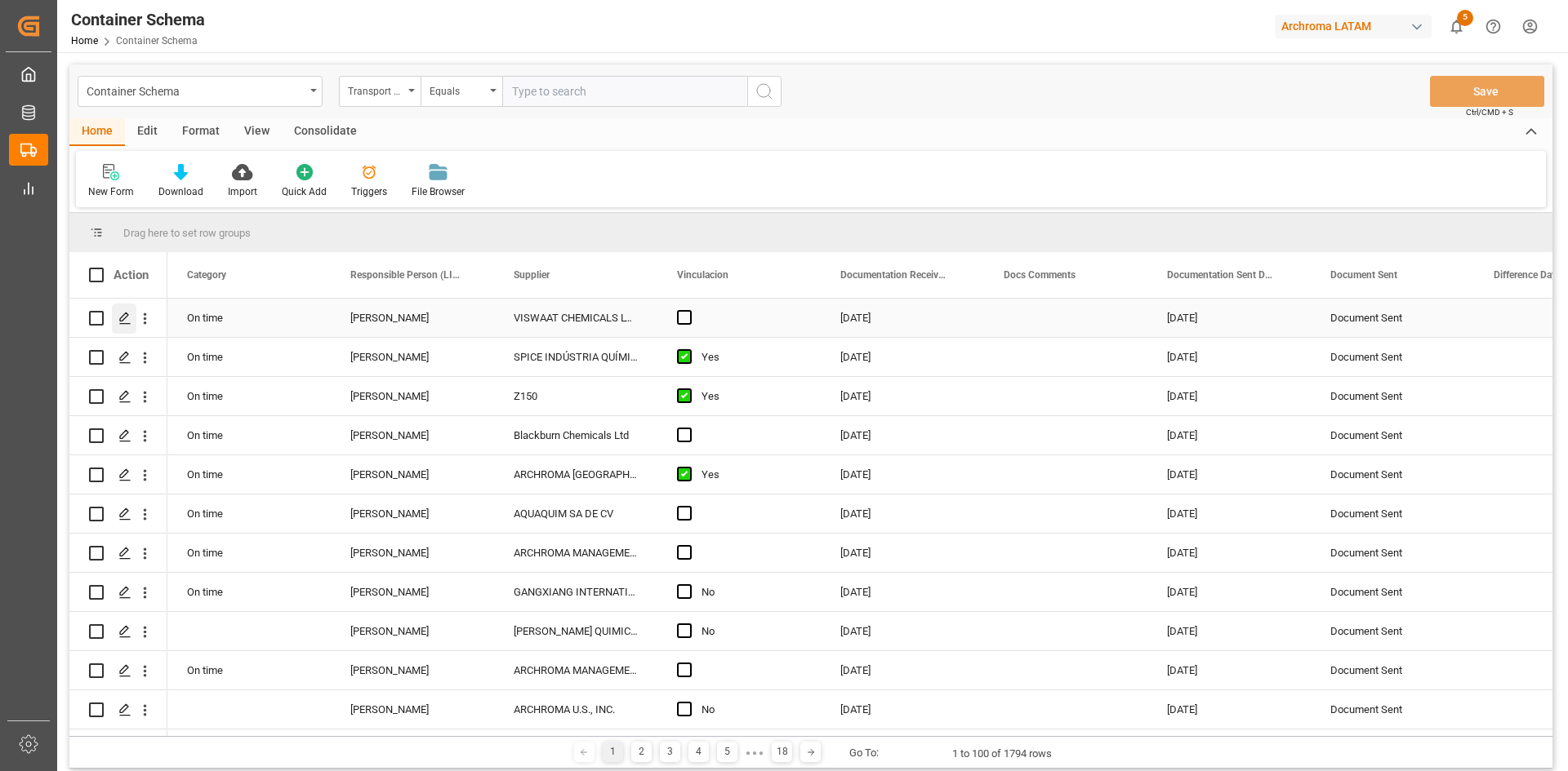
click at [128, 317] on icon "Press SPACE to select this row." at bounding box center [125, 318] width 13 height 13
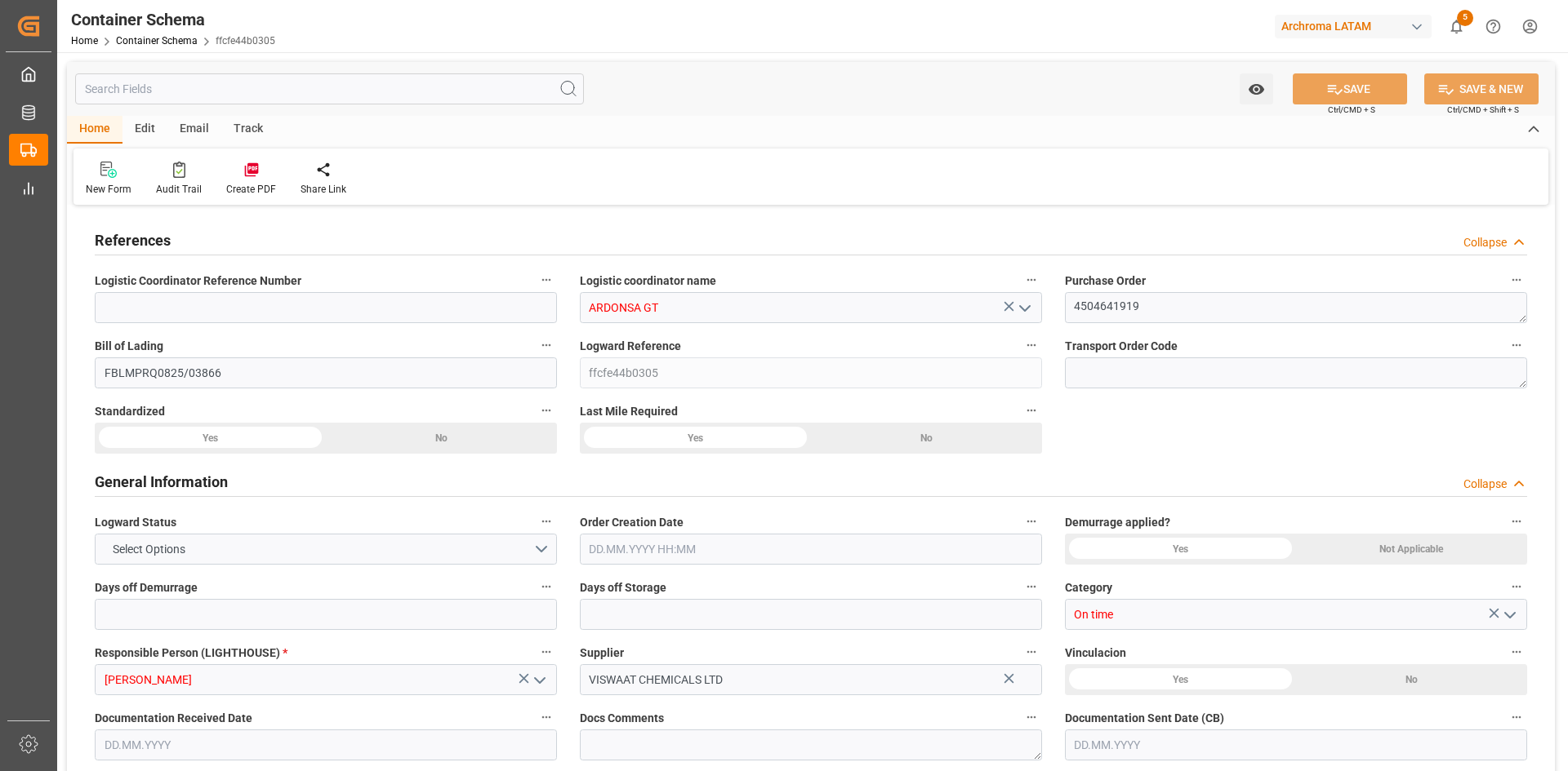
type input "0"
type input "1"
type input "5"
type input "4600"
type input "4864"
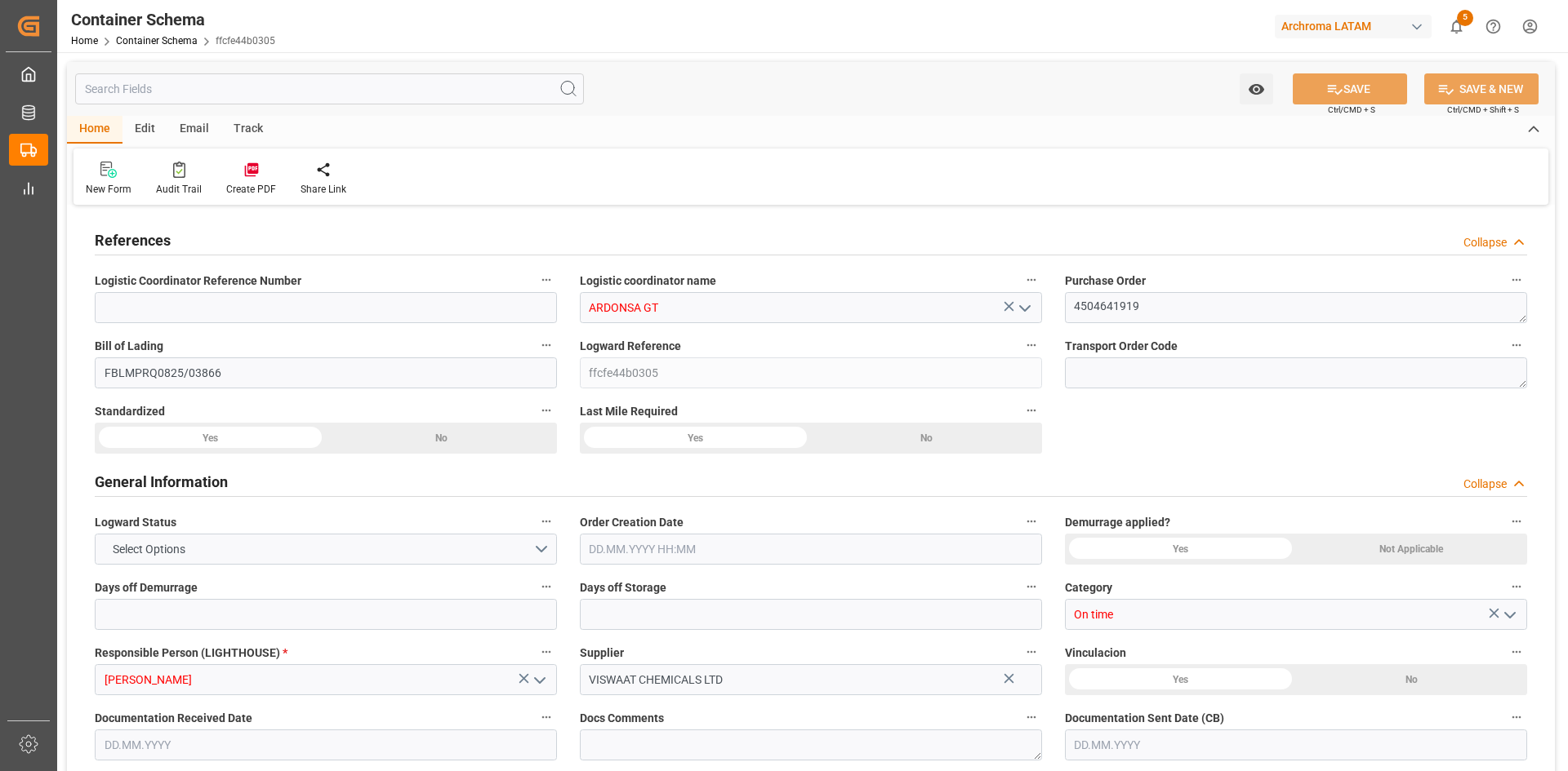
type input "Hapag [PERSON_NAME]"
type input "Hapag [PERSON_NAME] Aktiengesellschaft"
type input "INNSA"
type input "GTPRQ"
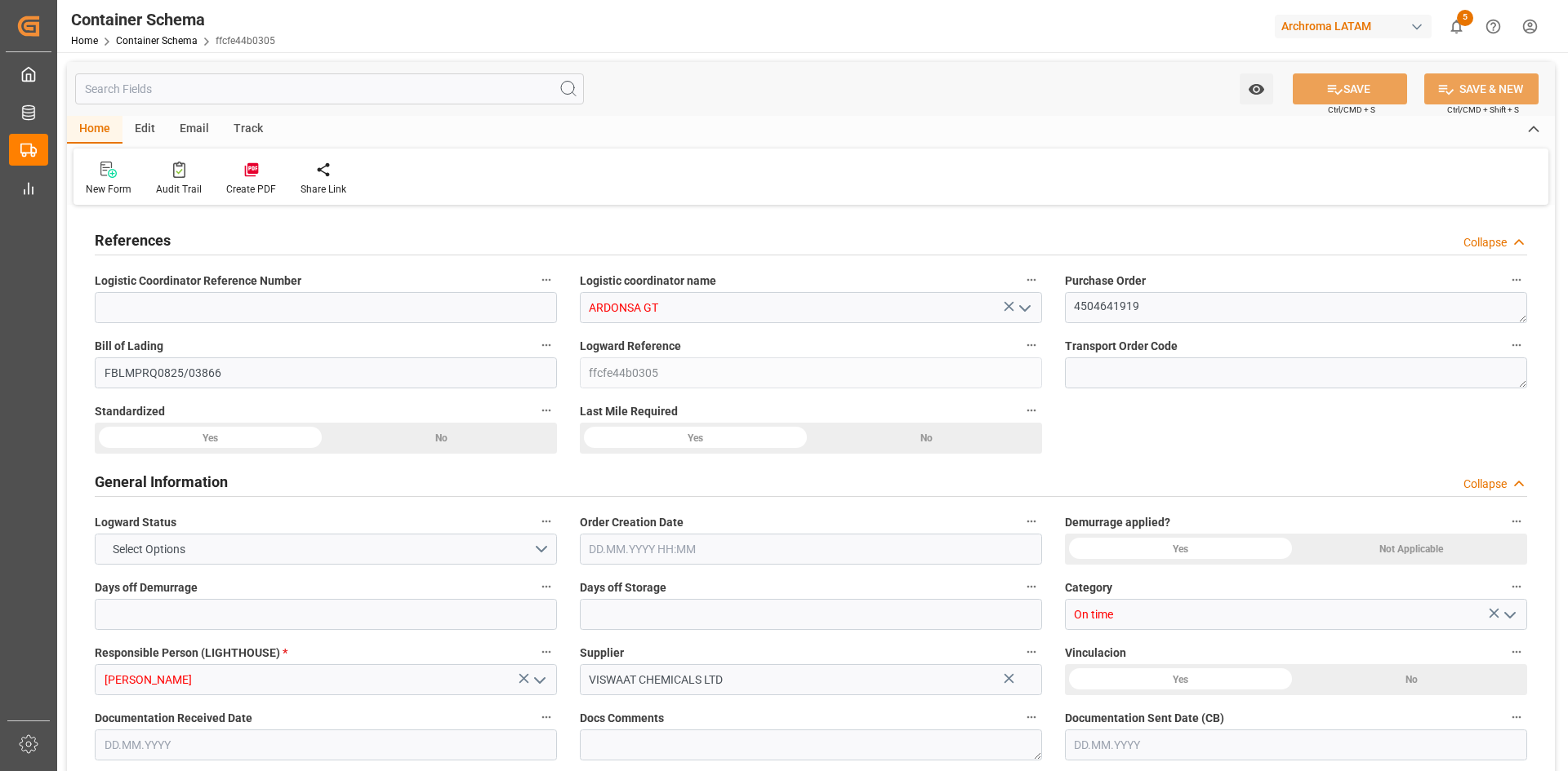
type input "9294850"
type input "[DATE] 07:30"
type input "[DATE]"
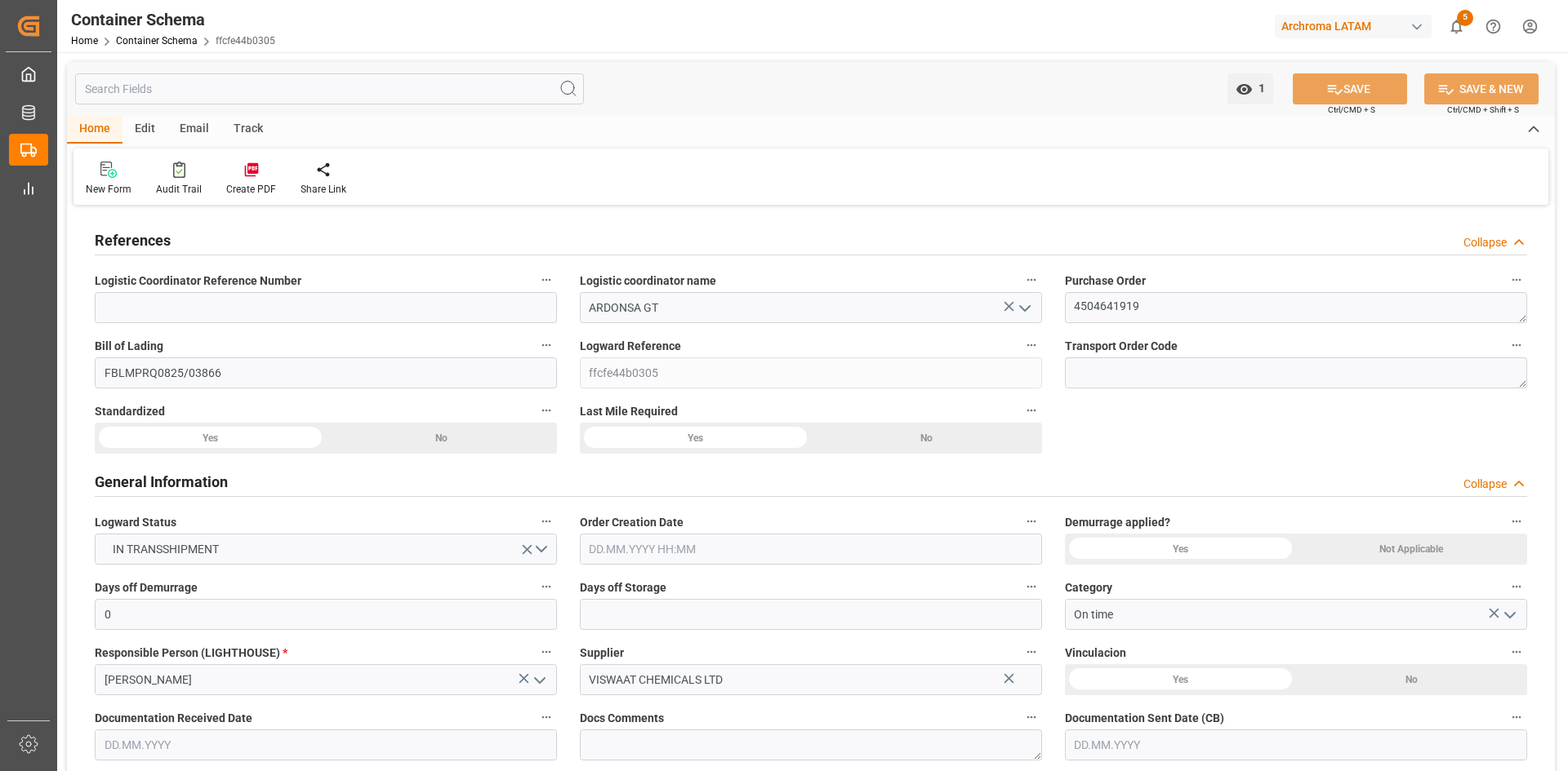
type input "[DATE]"
type input "[DATE] 00:00"
type input "[DATE] 01:00"
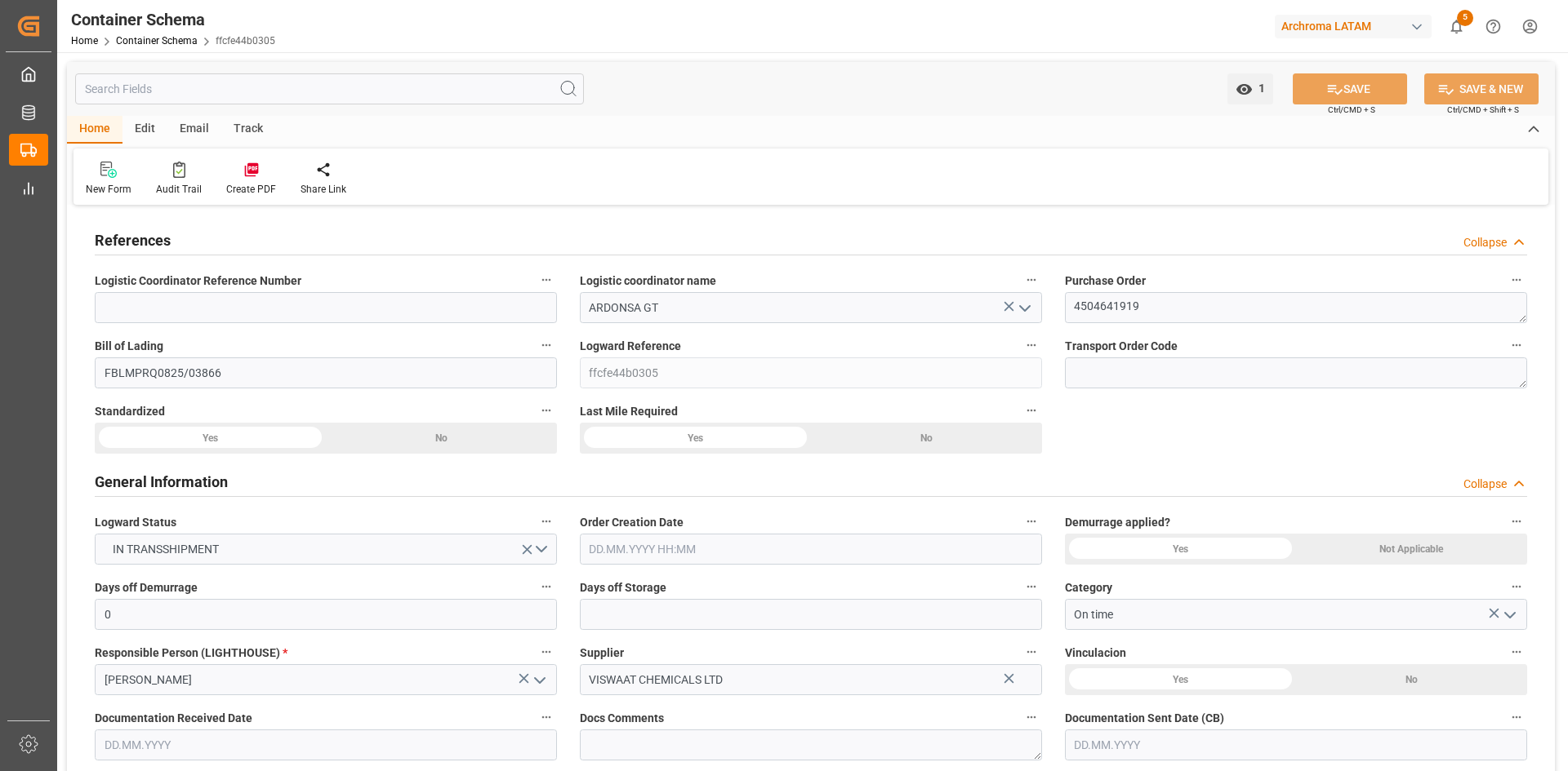
type input "[DATE] 00:00"
type input "[DATE] 04:00"
type input "[DATE] 00:00"
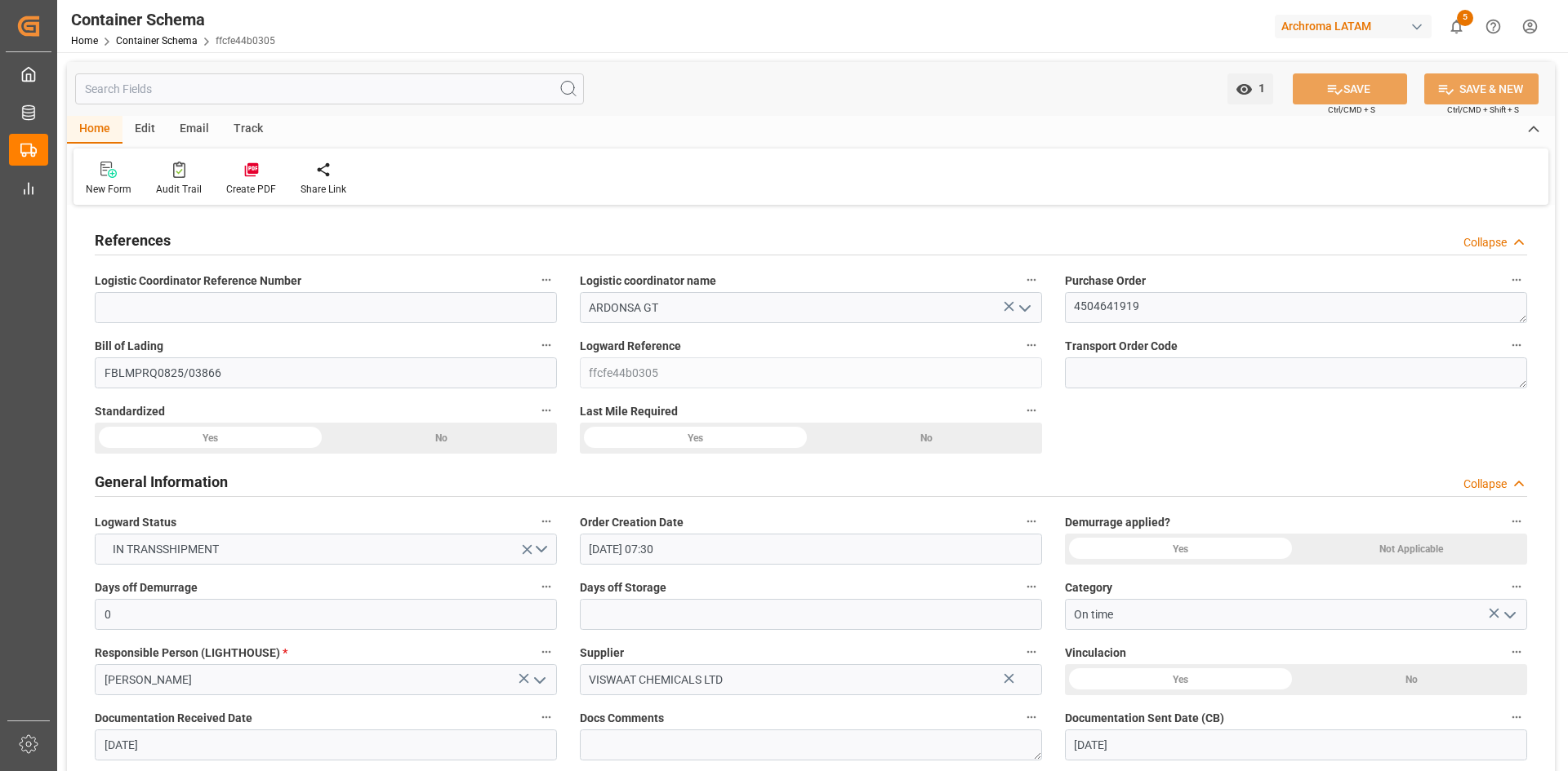
click at [198, 126] on div "Email" at bounding box center [194, 129] width 53 height 28
click at [119, 175] on icon at bounding box center [110, 172] width 22 height 12
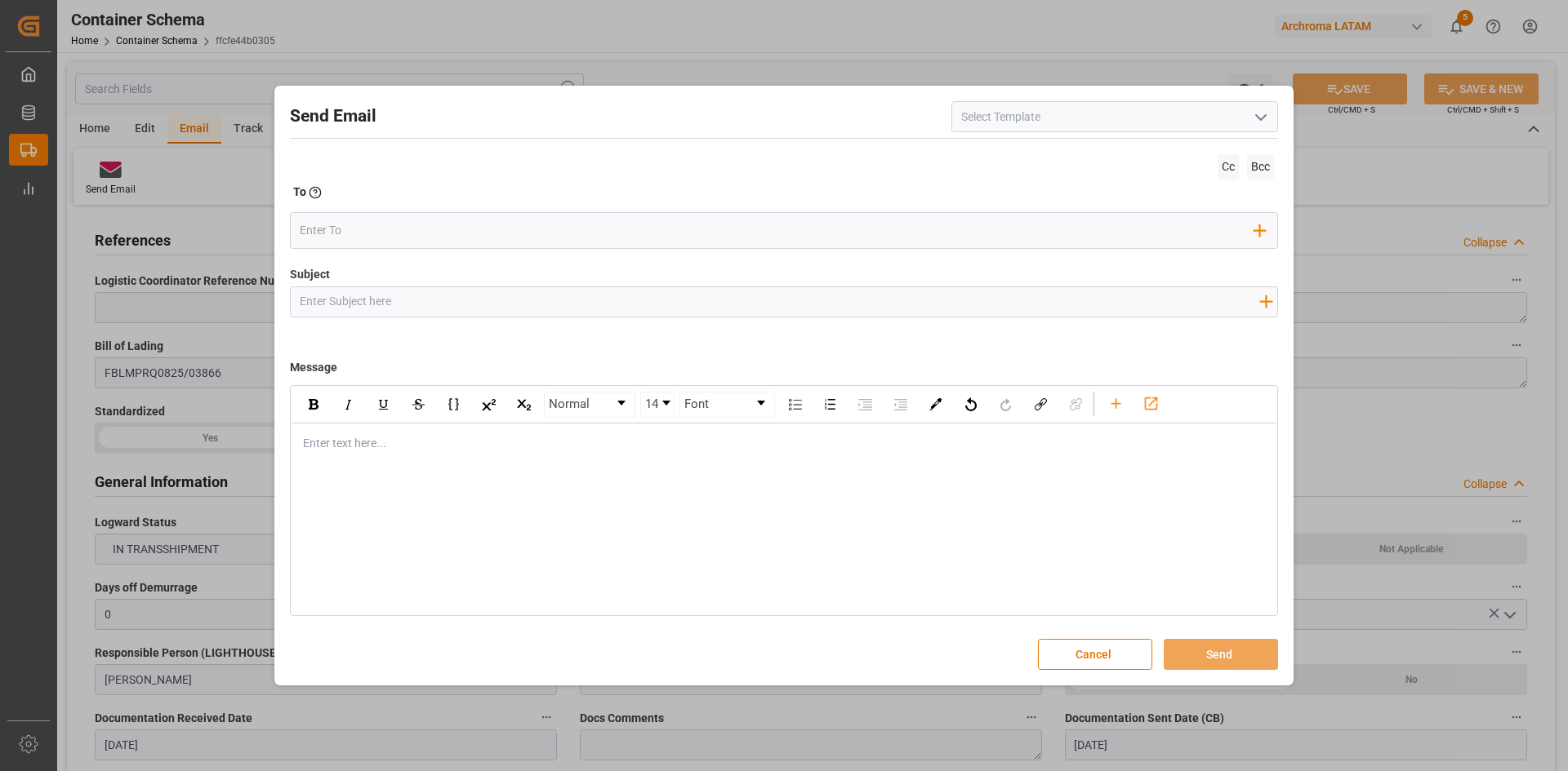
click at [1251, 115] on icon "open menu" at bounding box center [1260, 117] width 19 height 19
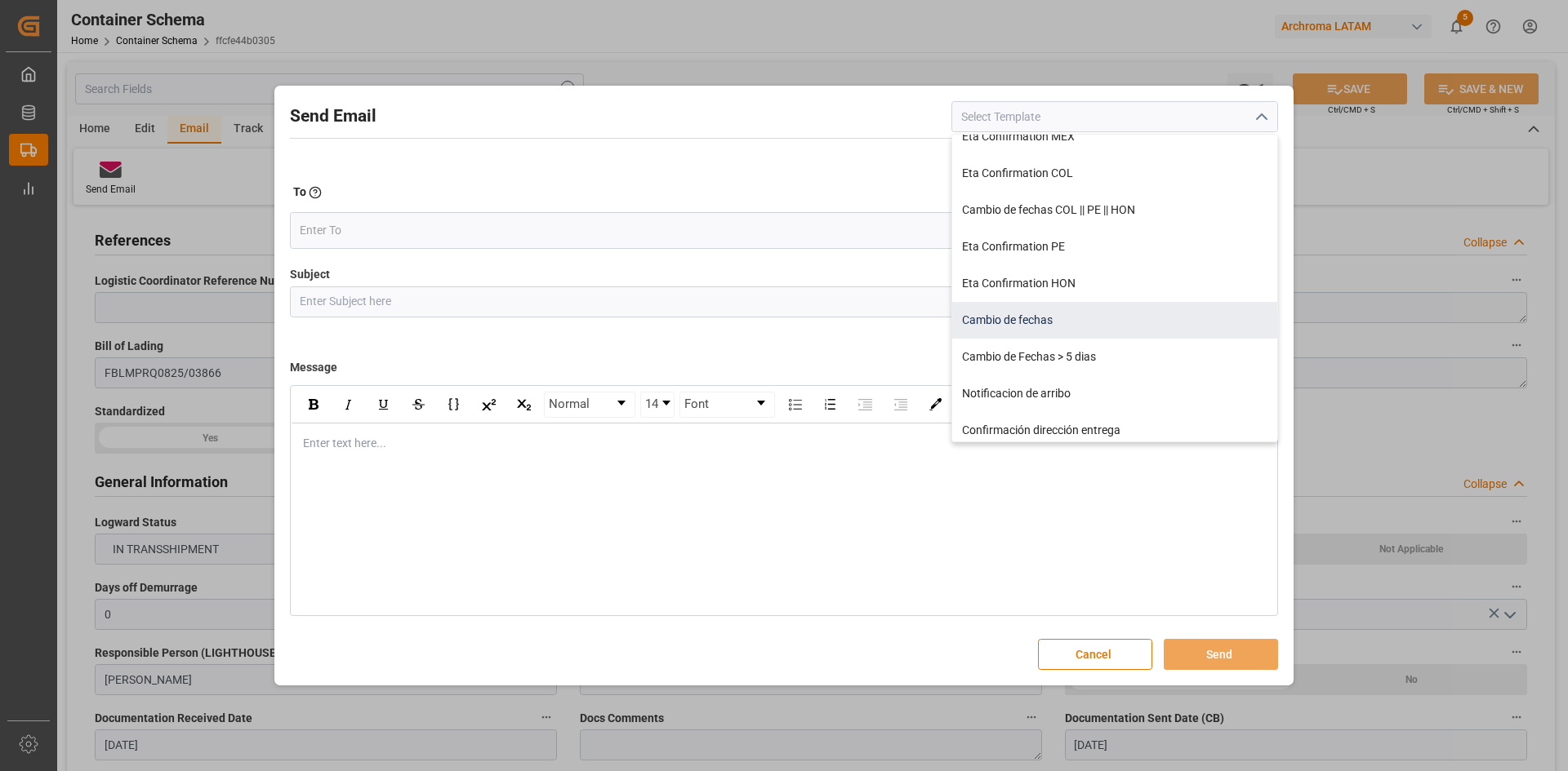
scroll to position [245, 0]
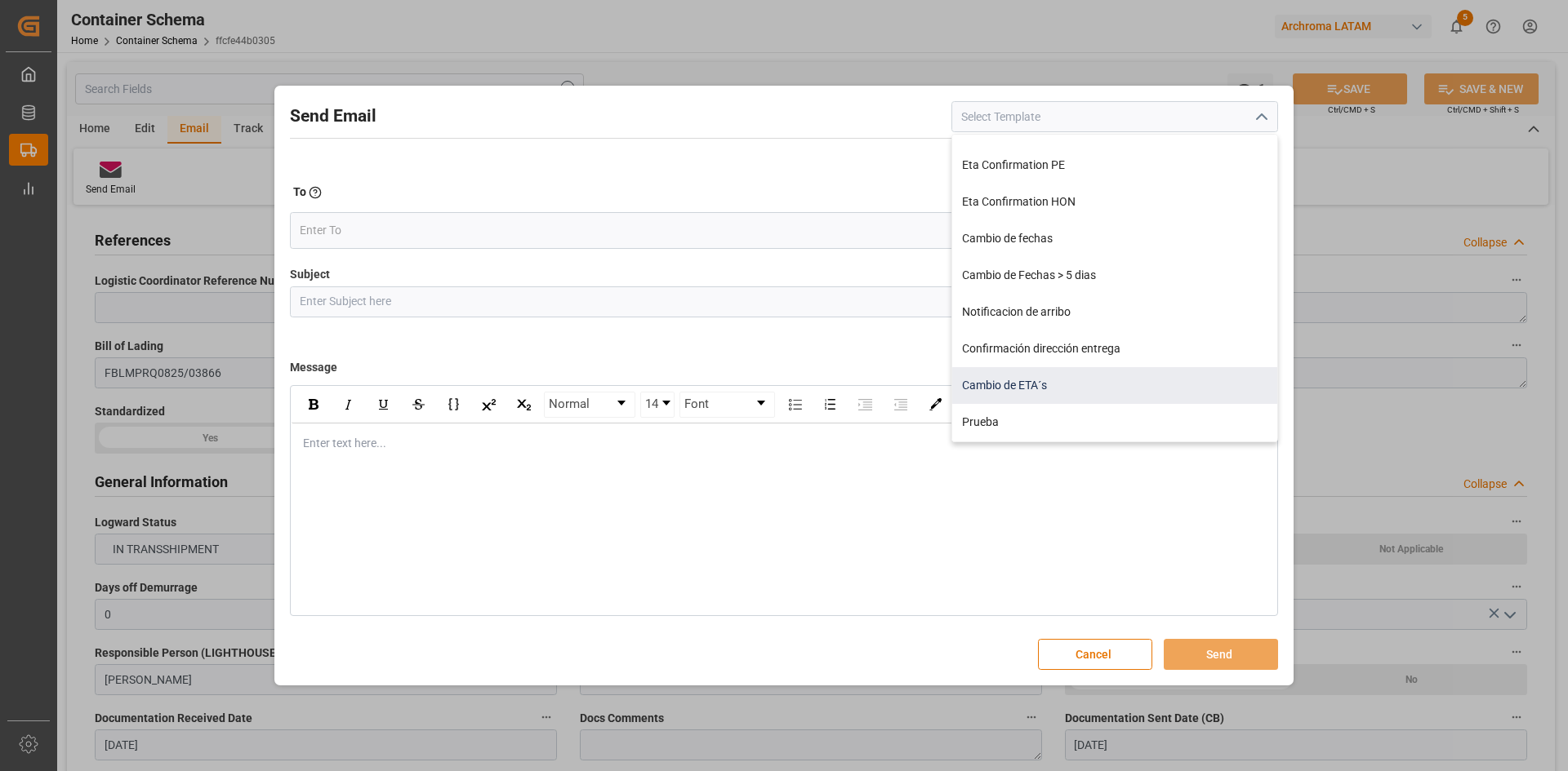
click at [1077, 373] on div "Cambio de ETA´s" at bounding box center [1114, 386] width 325 height 37
type input "Cambio de ETA´s"
type input "{{customsEntry}}|| Cambio de ETA {{estimatedArrivalPod}} || Reason Delay {{etaC…"
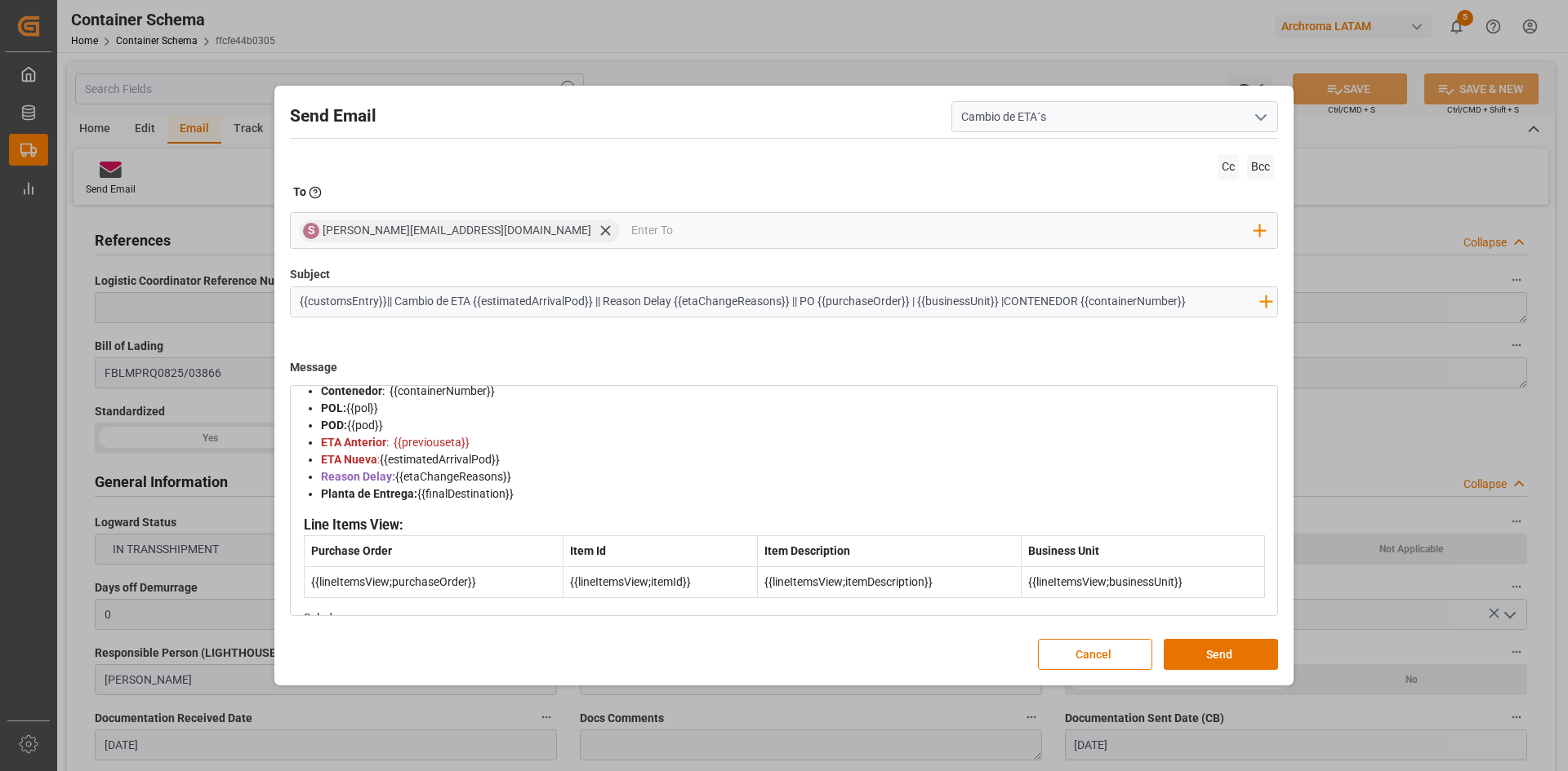
scroll to position [0, 0]
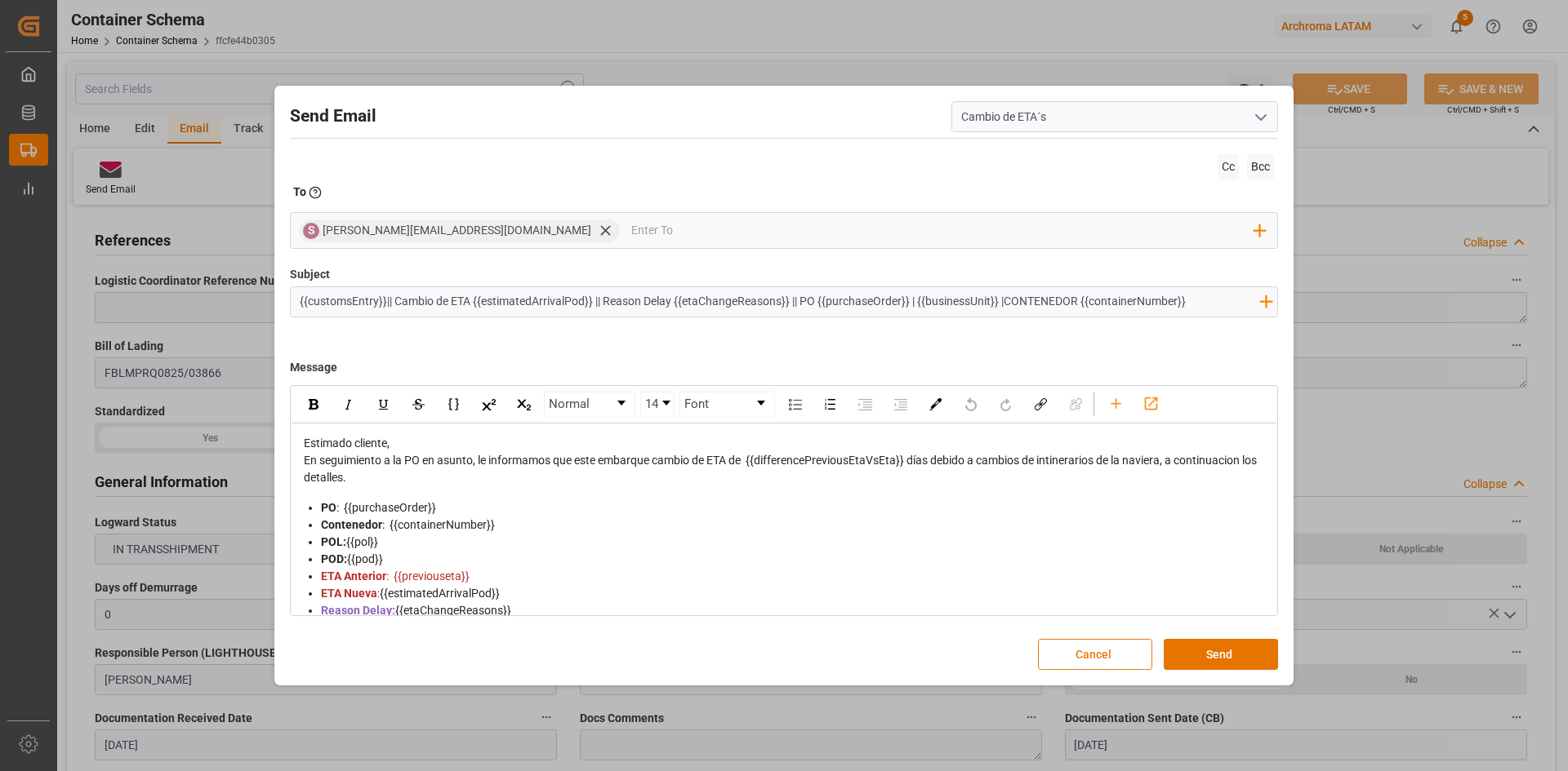
click at [1131, 647] on button "Cancel" at bounding box center [1095, 654] width 115 height 31
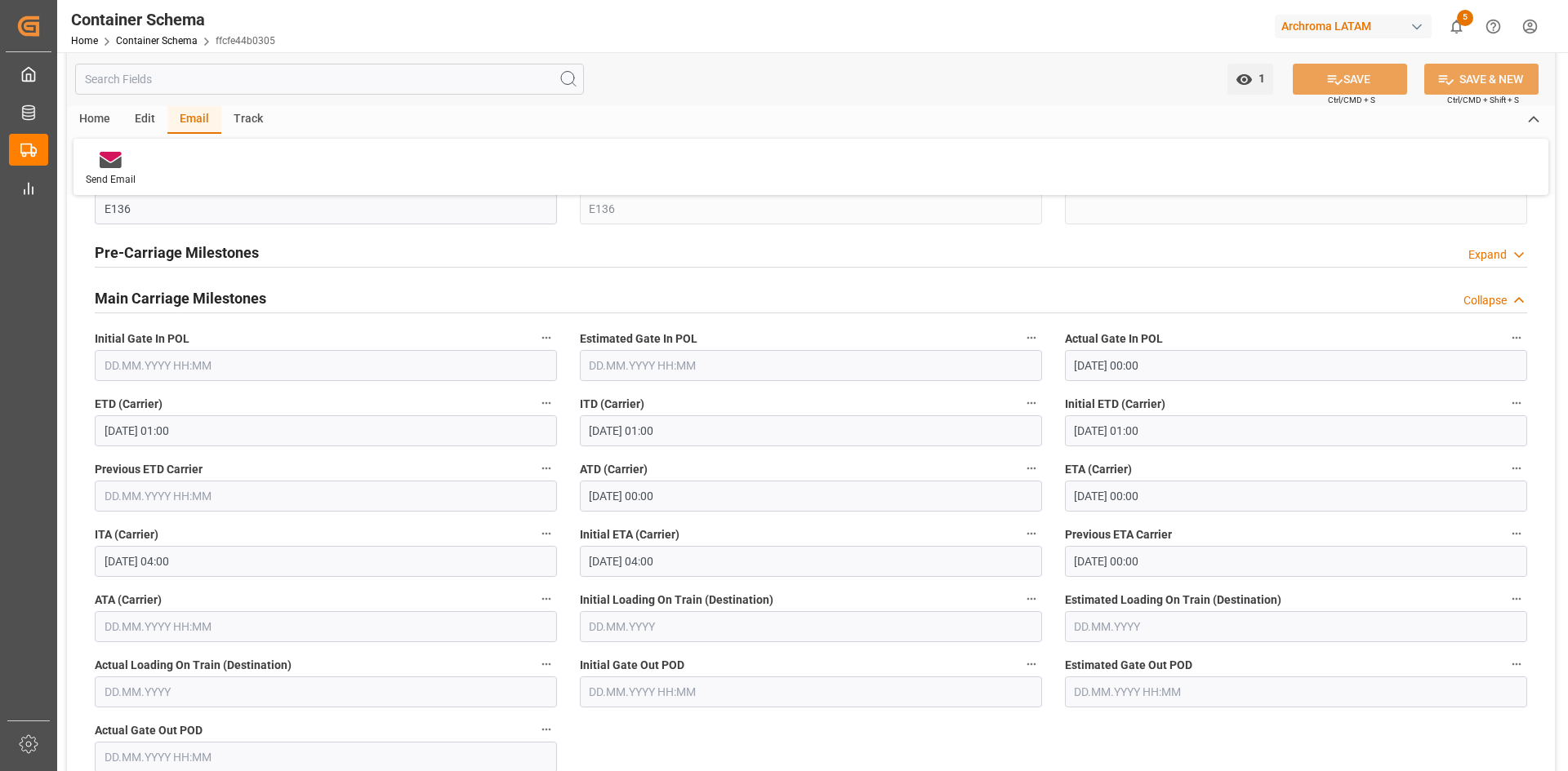
scroll to position [2041, 0]
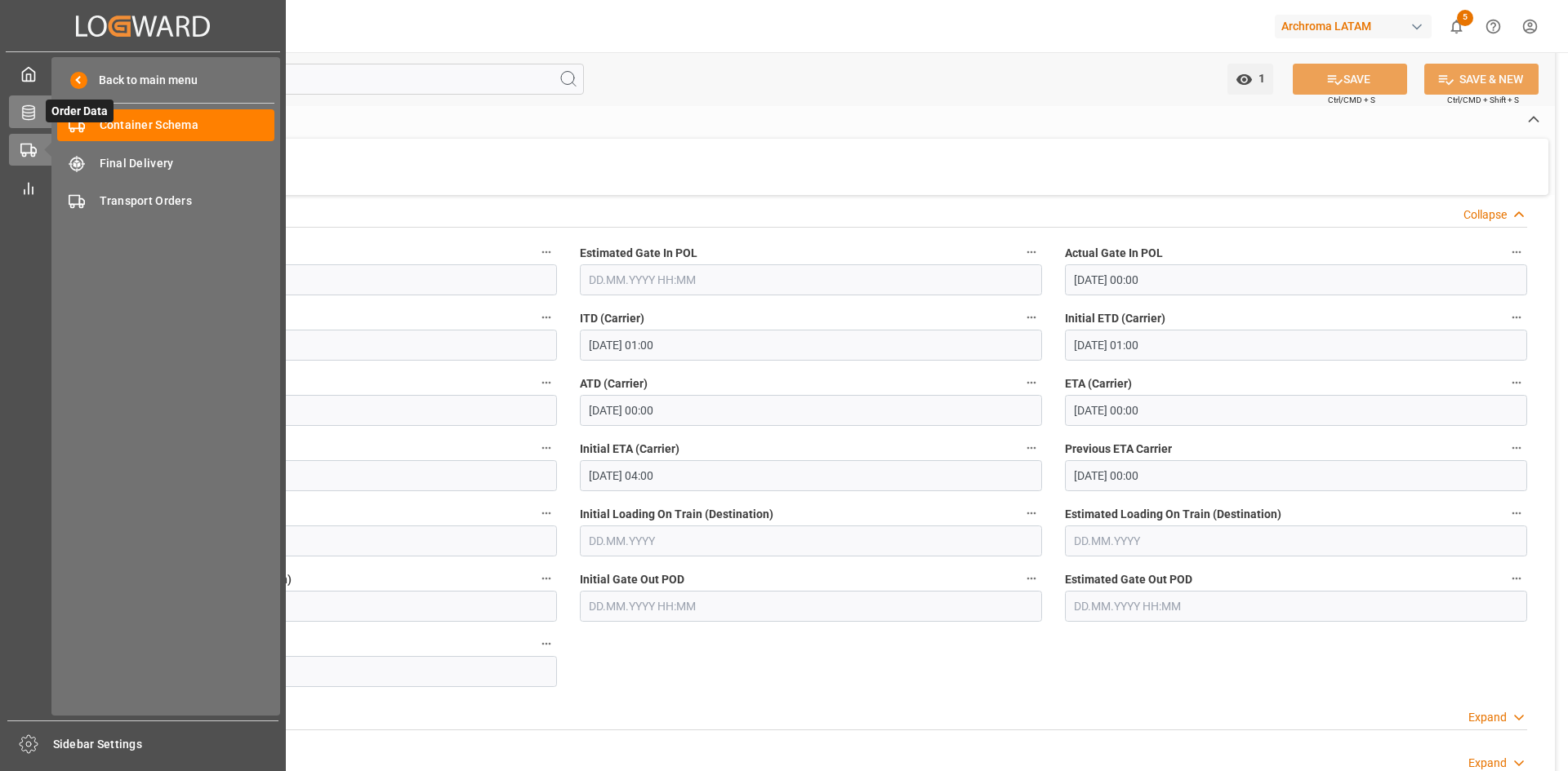
click at [38, 104] on div "Order Data Order Data" at bounding box center [143, 111] width 267 height 32
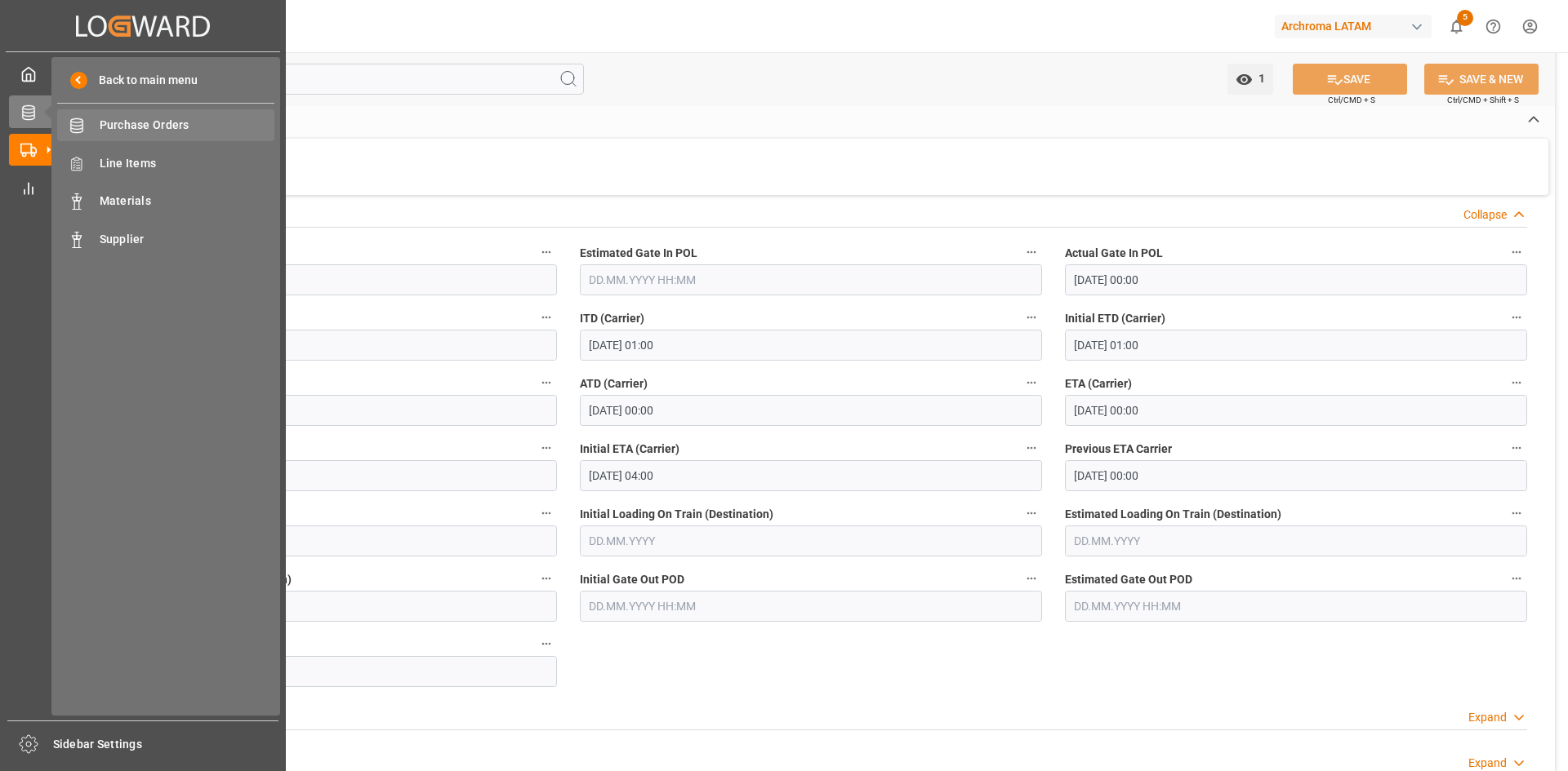
click at [153, 124] on span "Purchase Orders" at bounding box center [187, 125] width 176 height 18
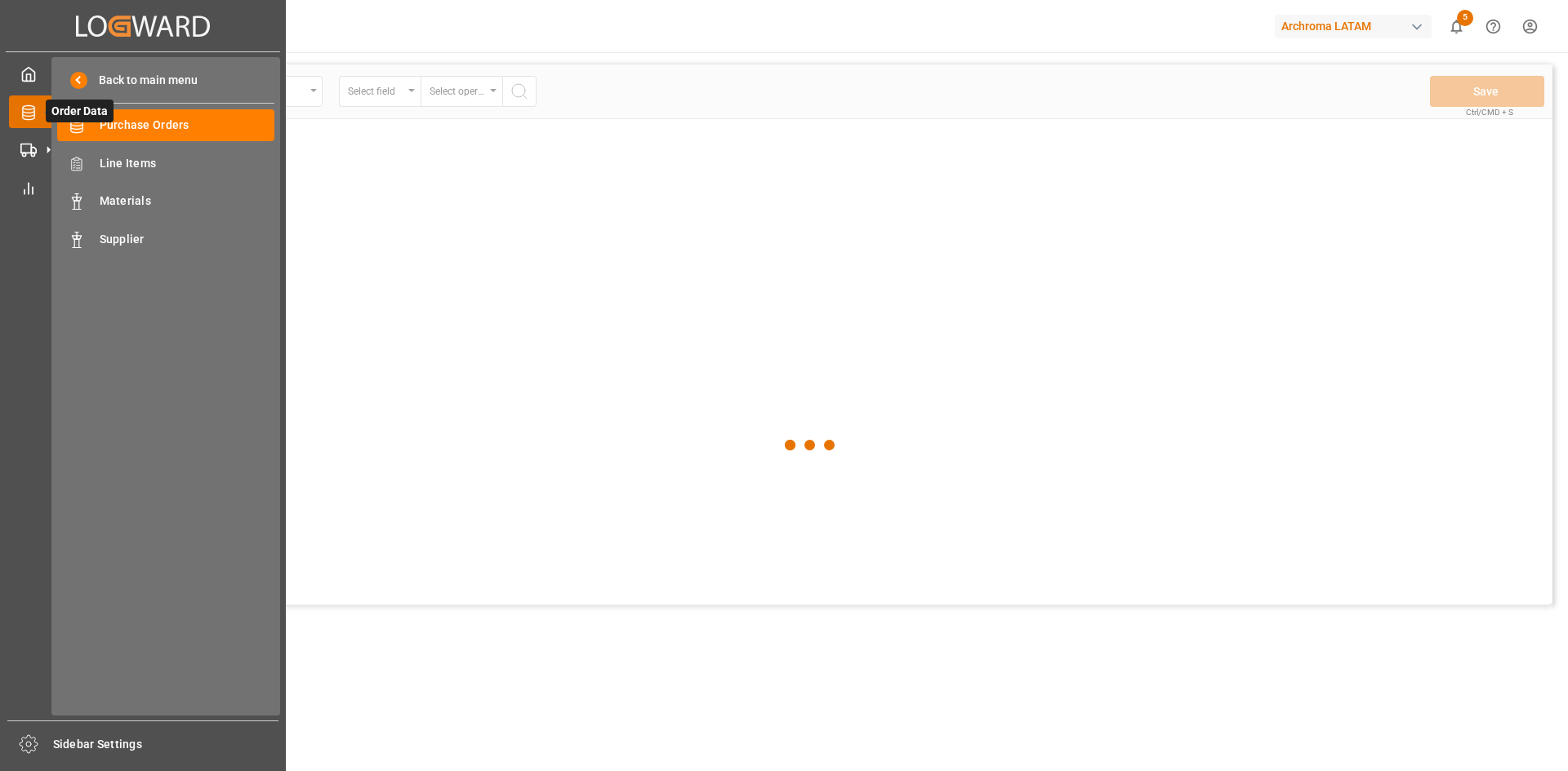
click at [109, 121] on span "Order Data" at bounding box center [79, 110] width 68 height 23
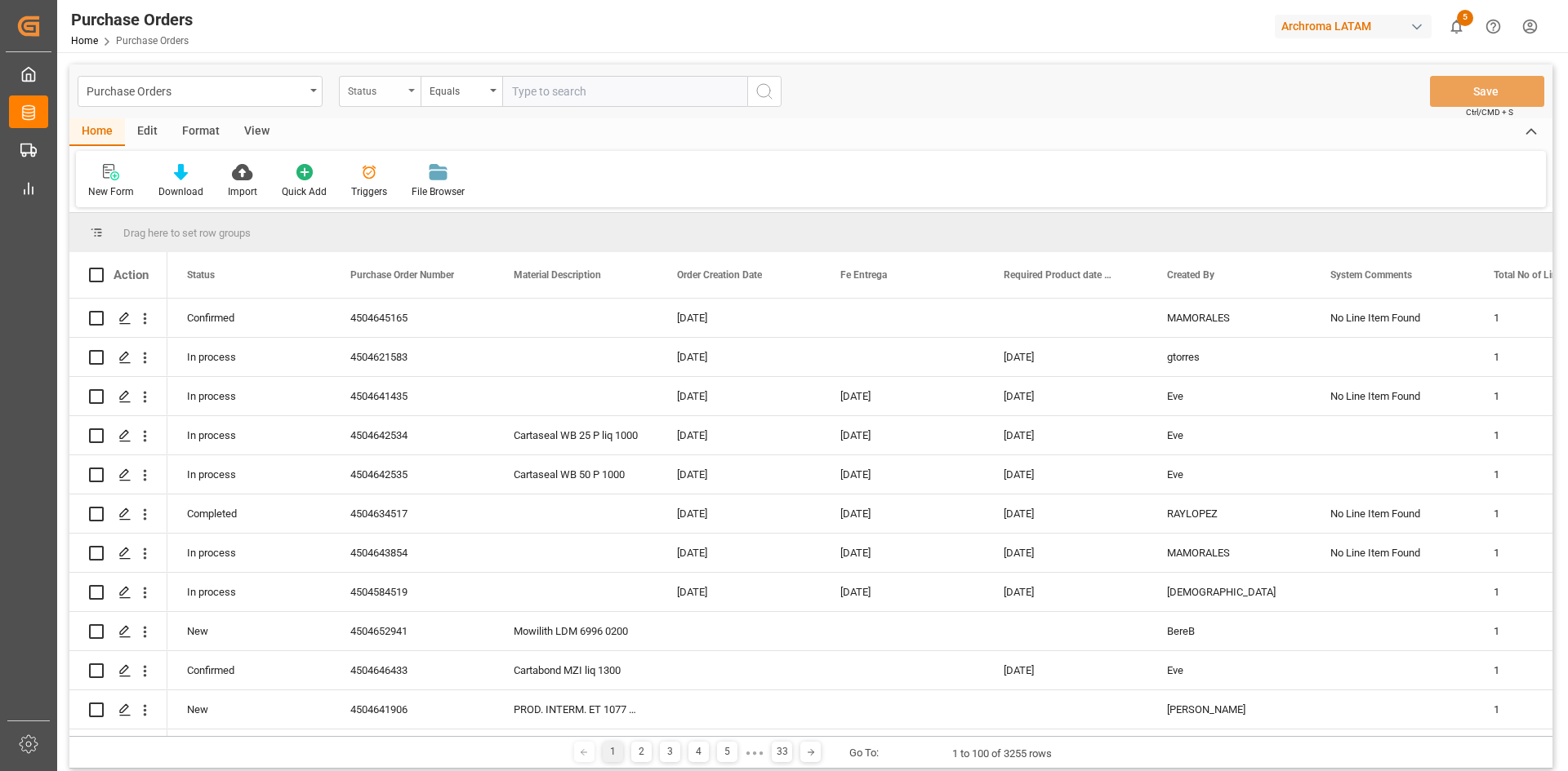
click at [414, 93] on div "Status" at bounding box center [379, 91] width 82 height 31
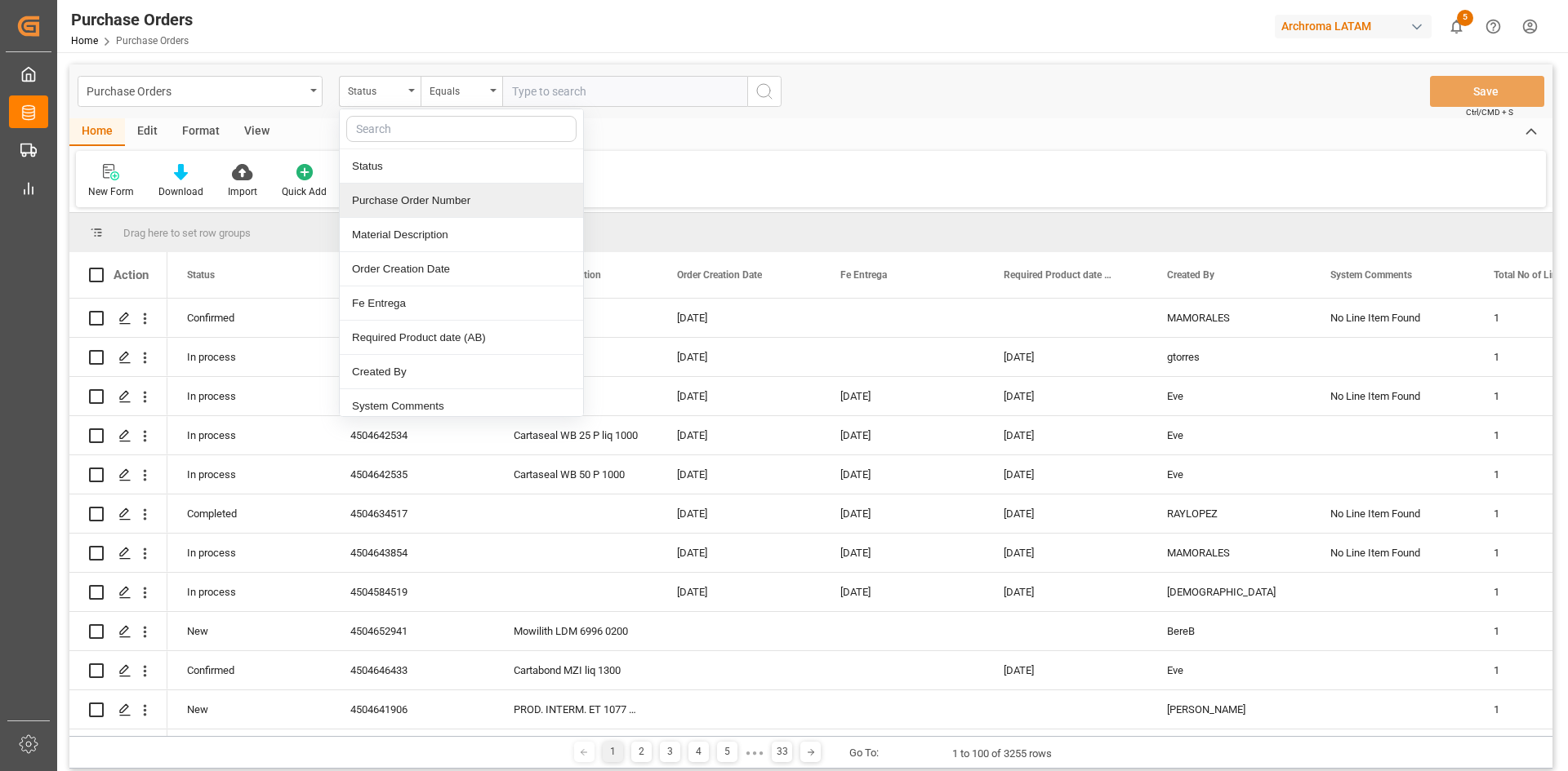
click at [465, 200] on div "Purchase Order Number" at bounding box center [461, 200] width 243 height 34
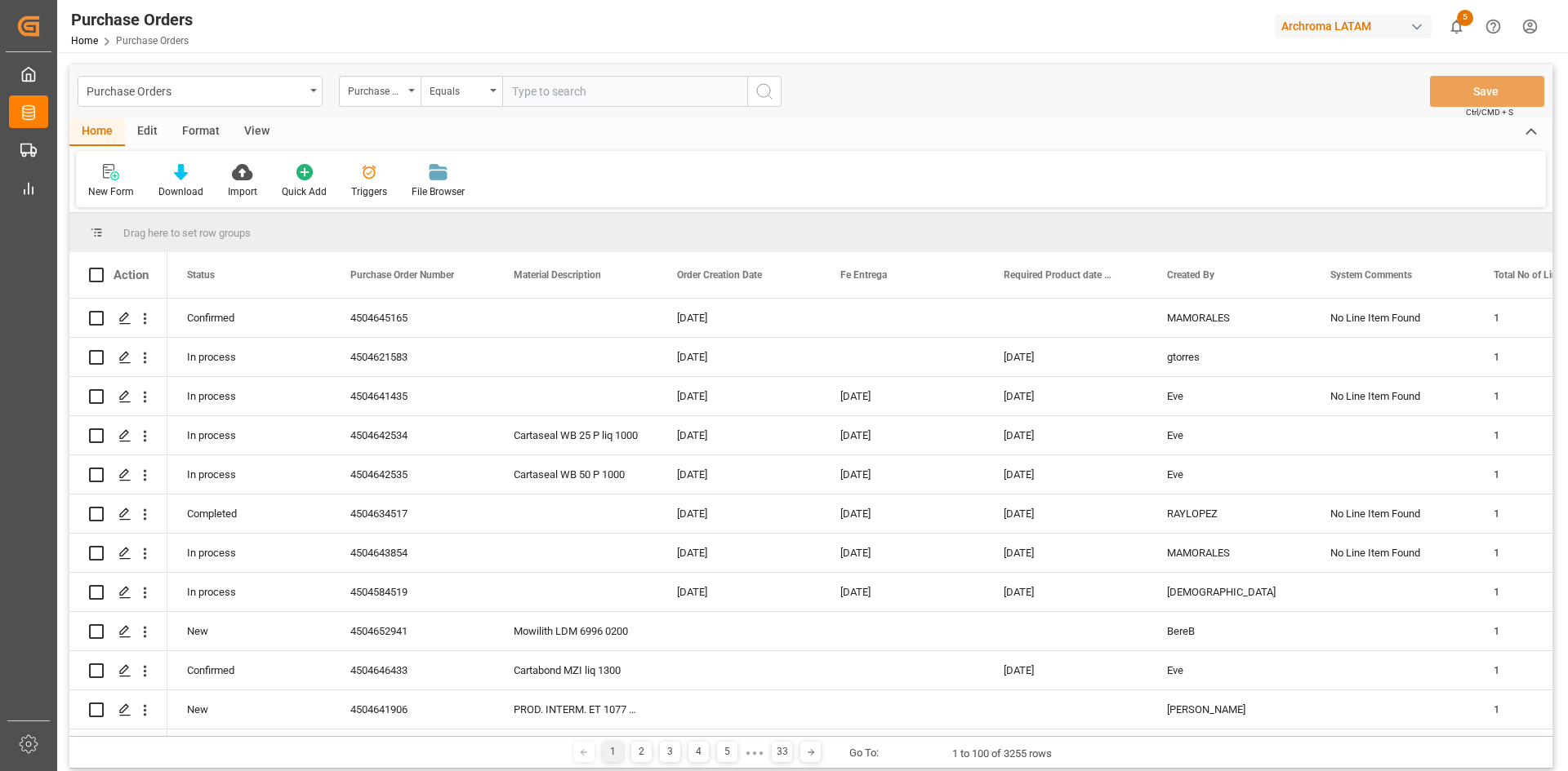
click at [557, 82] on input "text" at bounding box center [624, 91] width 245 height 31
paste input "4504645767"
type input "4504645767"
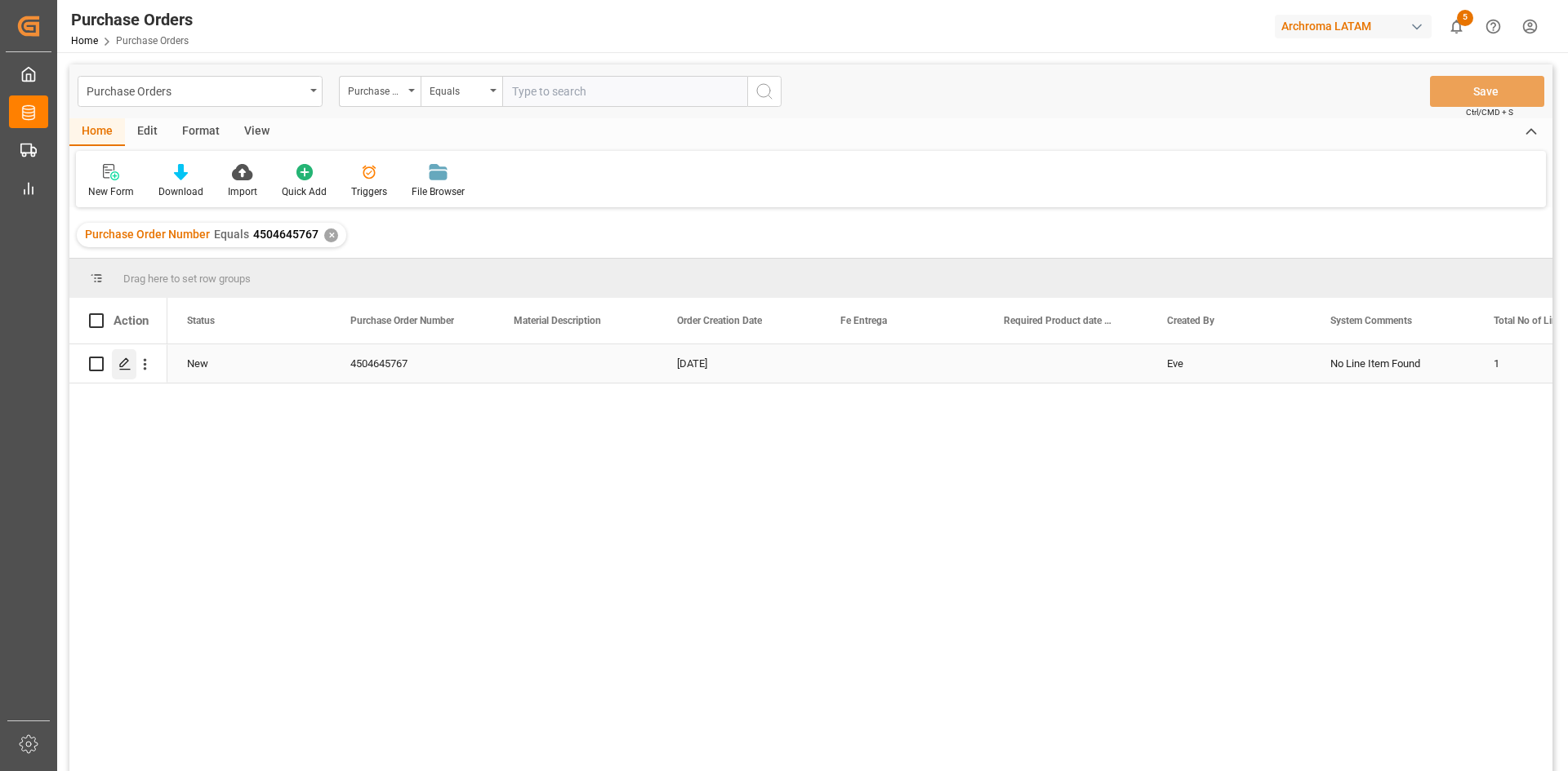
click at [127, 366] on icon "Press SPACE to select this row." at bounding box center [125, 364] width 13 height 13
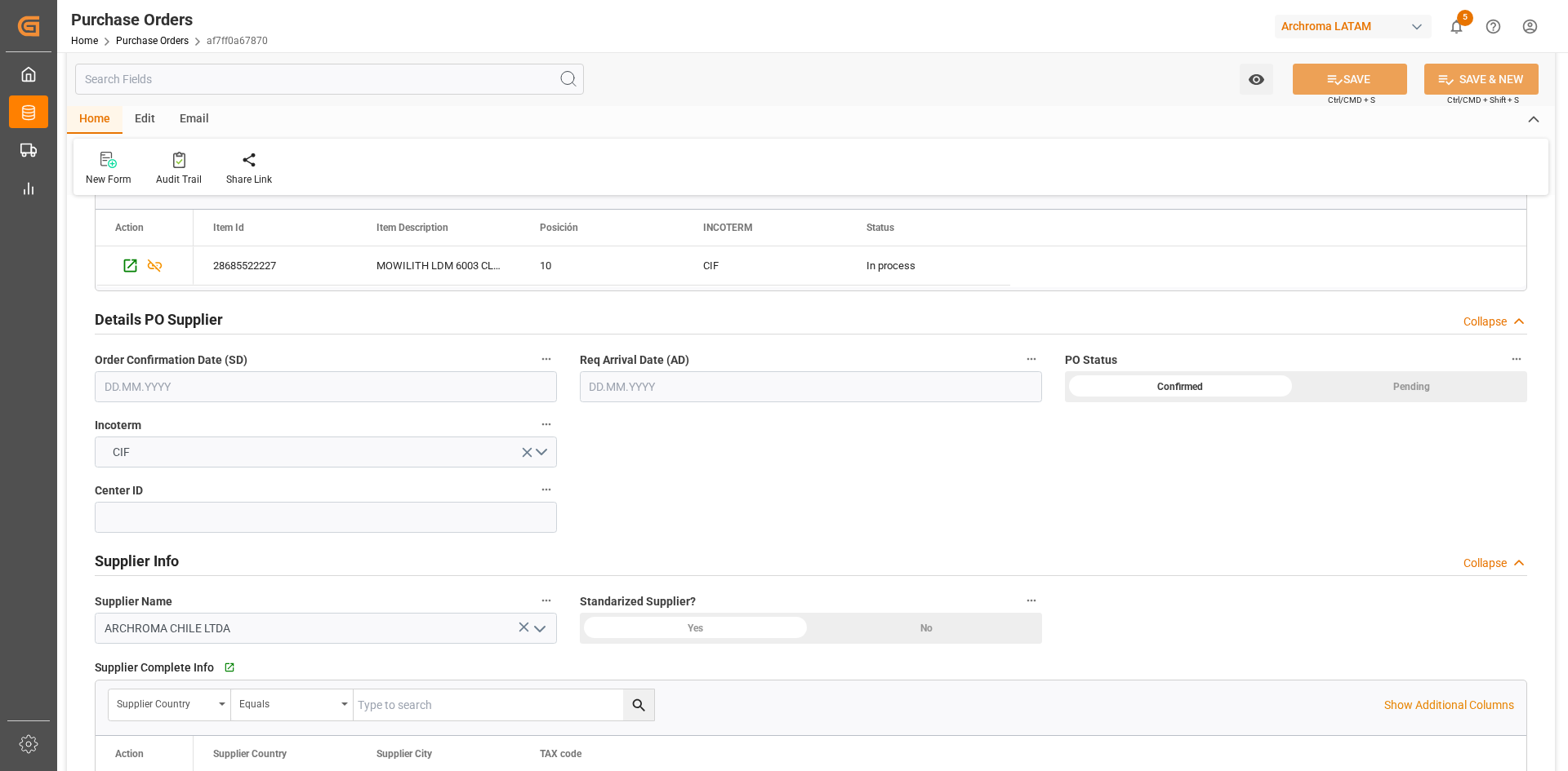
scroll to position [489, 0]
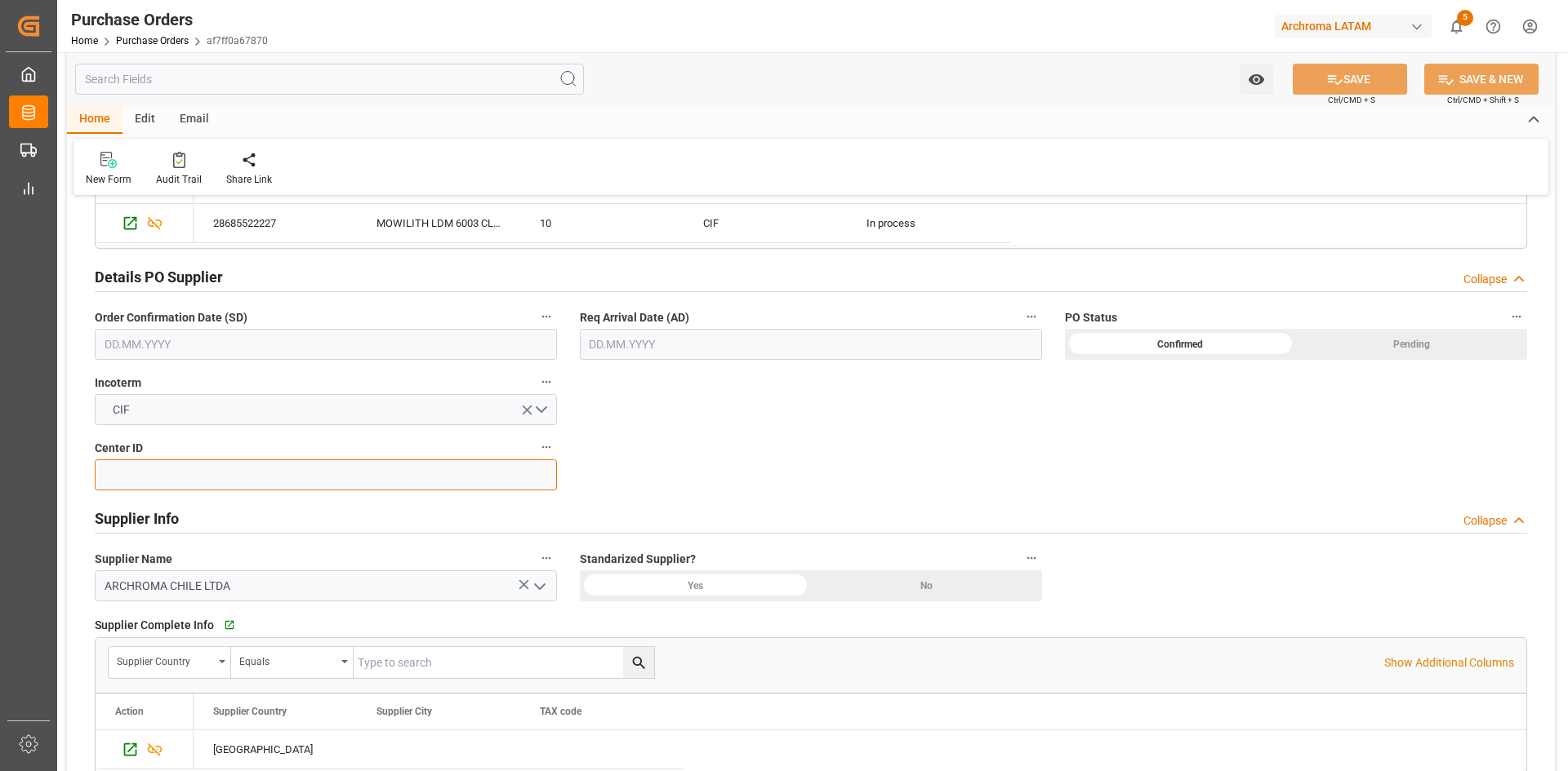
click at [275, 476] on input at bounding box center [325, 474] width 462 height 31
type input "4601"
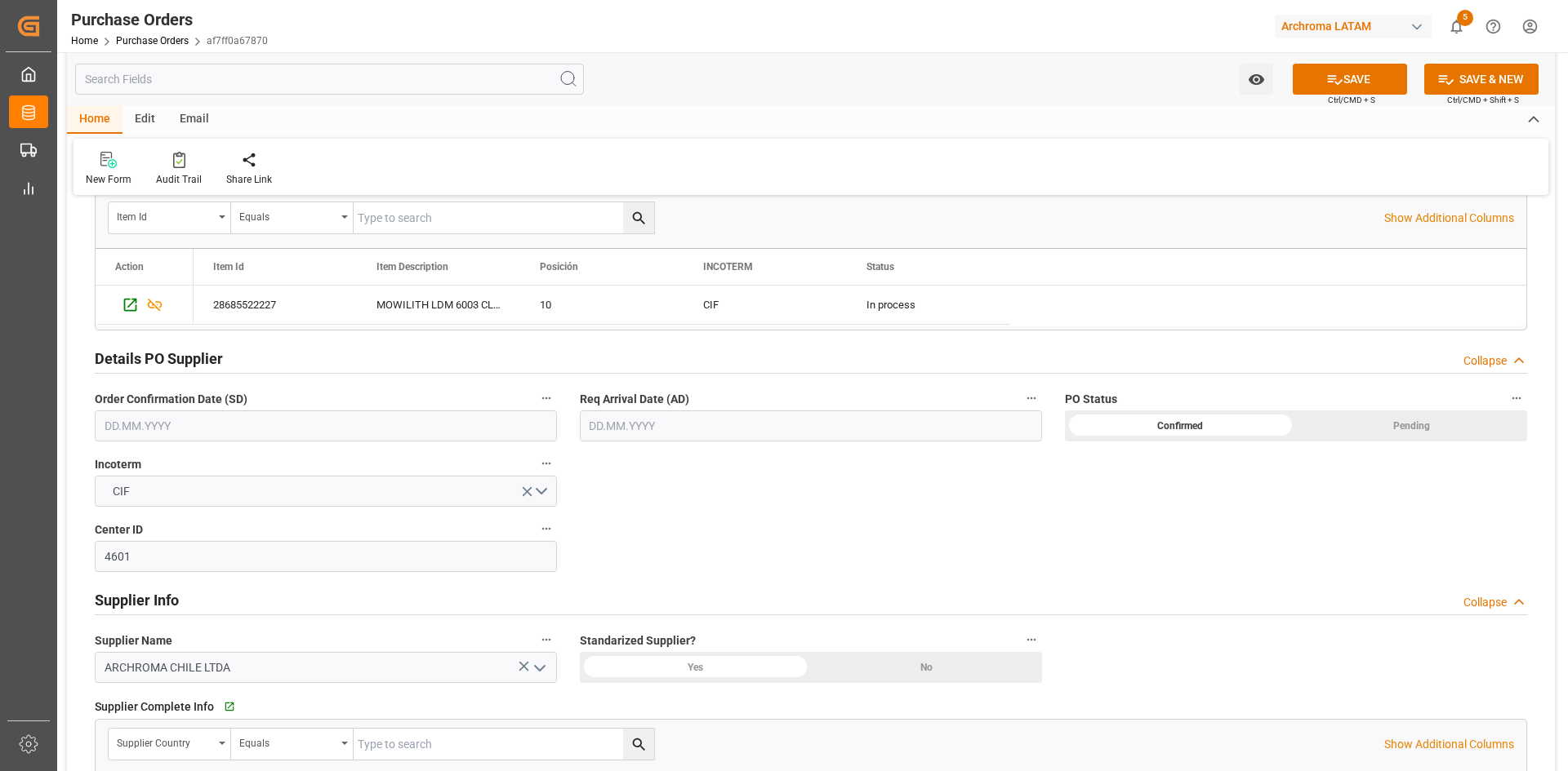
click at [658, 424] on input "text" at bounding box center [811, 425] width 462 height 31
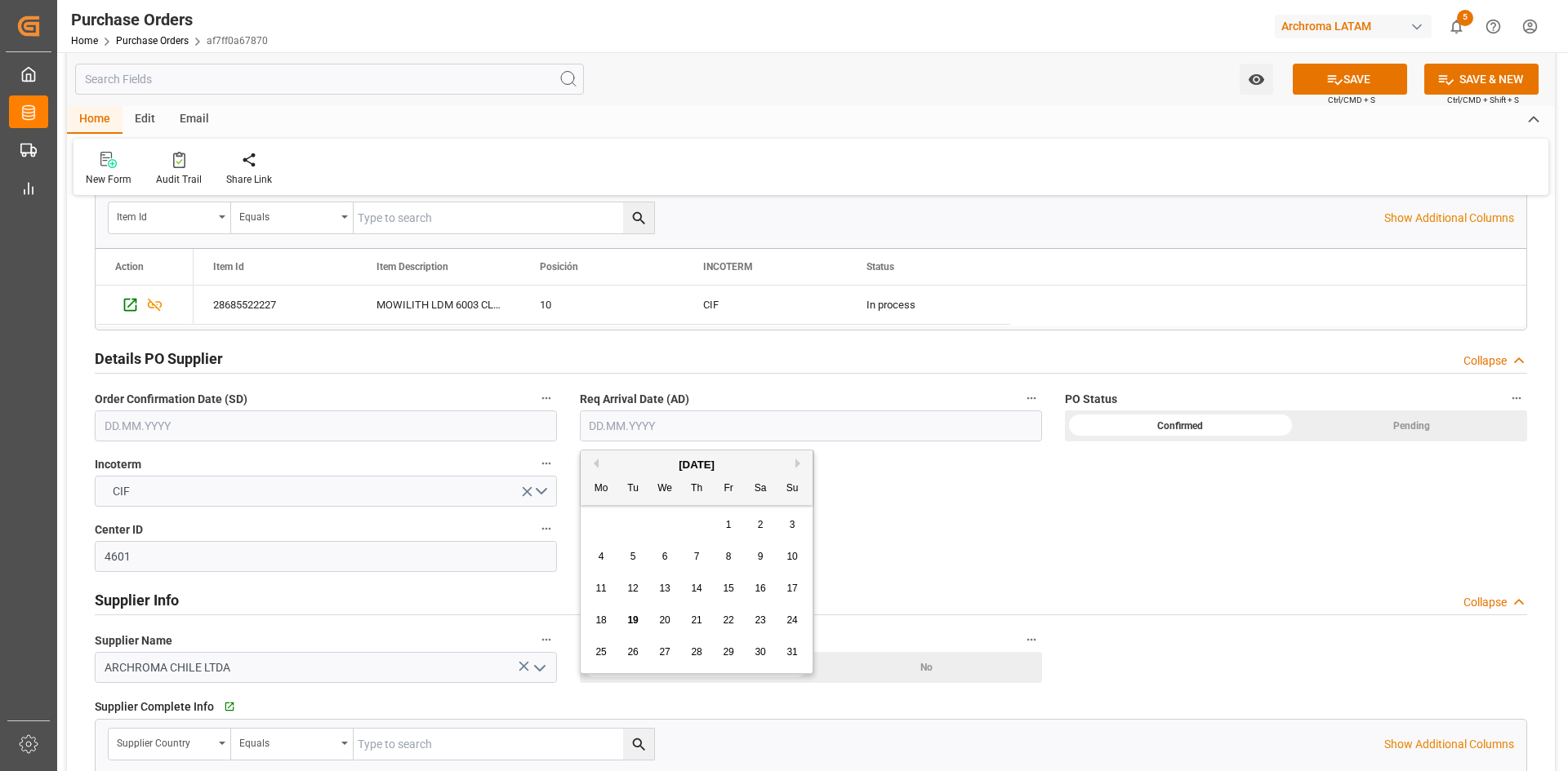
click at [797, 462] on button "Next Month" at bounding box center [801, 464] width 10 height 10
click at [653, 525] on div "1 2 3 4 5 6 7" at bounding box center [697, 525] width 223 height 32
click at [668, 520] on div "3" at bounding box center [665, 525] width 20 height 19
type input "[DATE]"
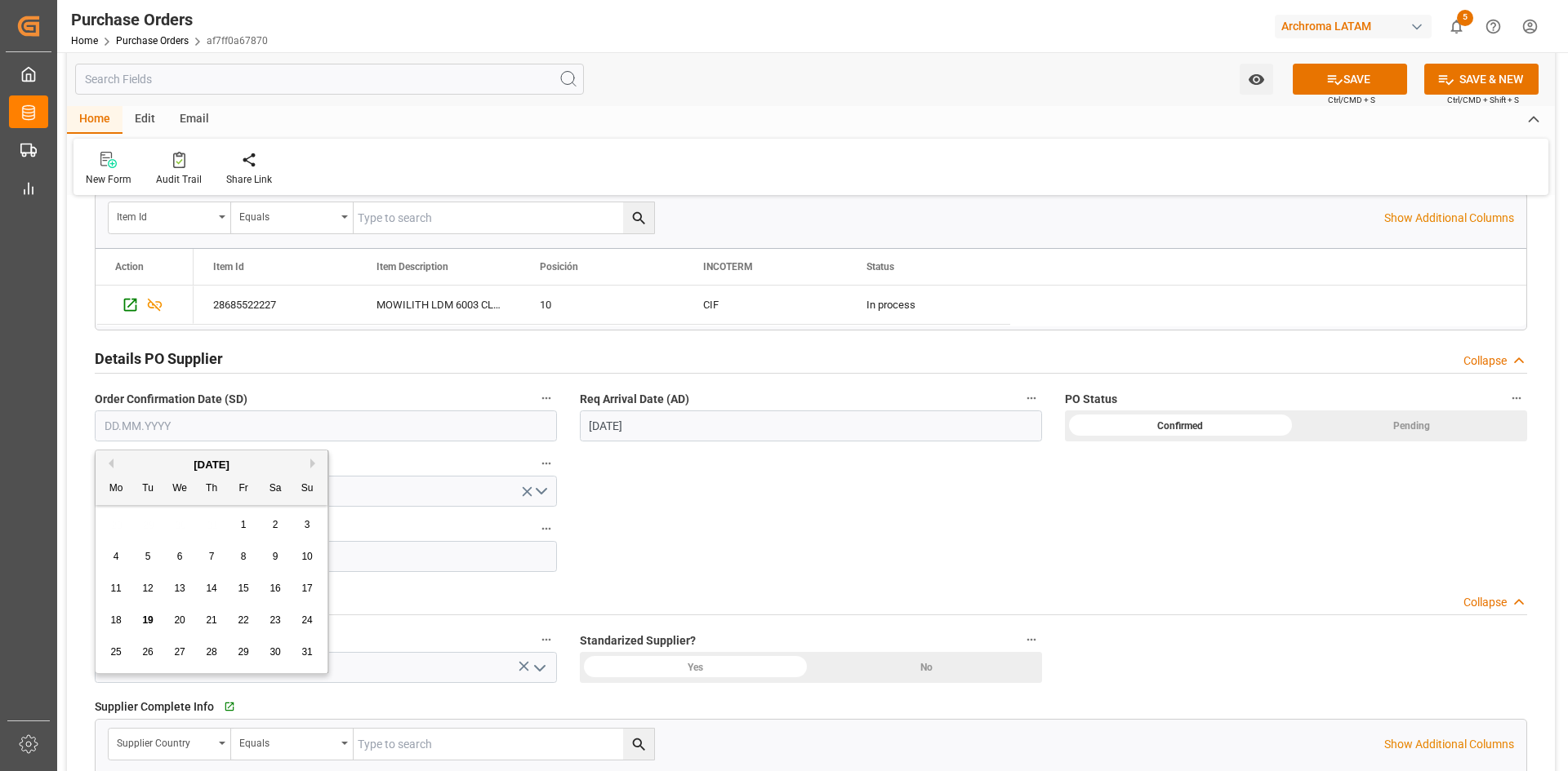
click at [472, 417] on input "text" at bounding box center [325, 425] width 462 height 31
click at [243, 654] on span "29" at bounding box center [242, 652] width 11 height 12
type input "[DATE]"
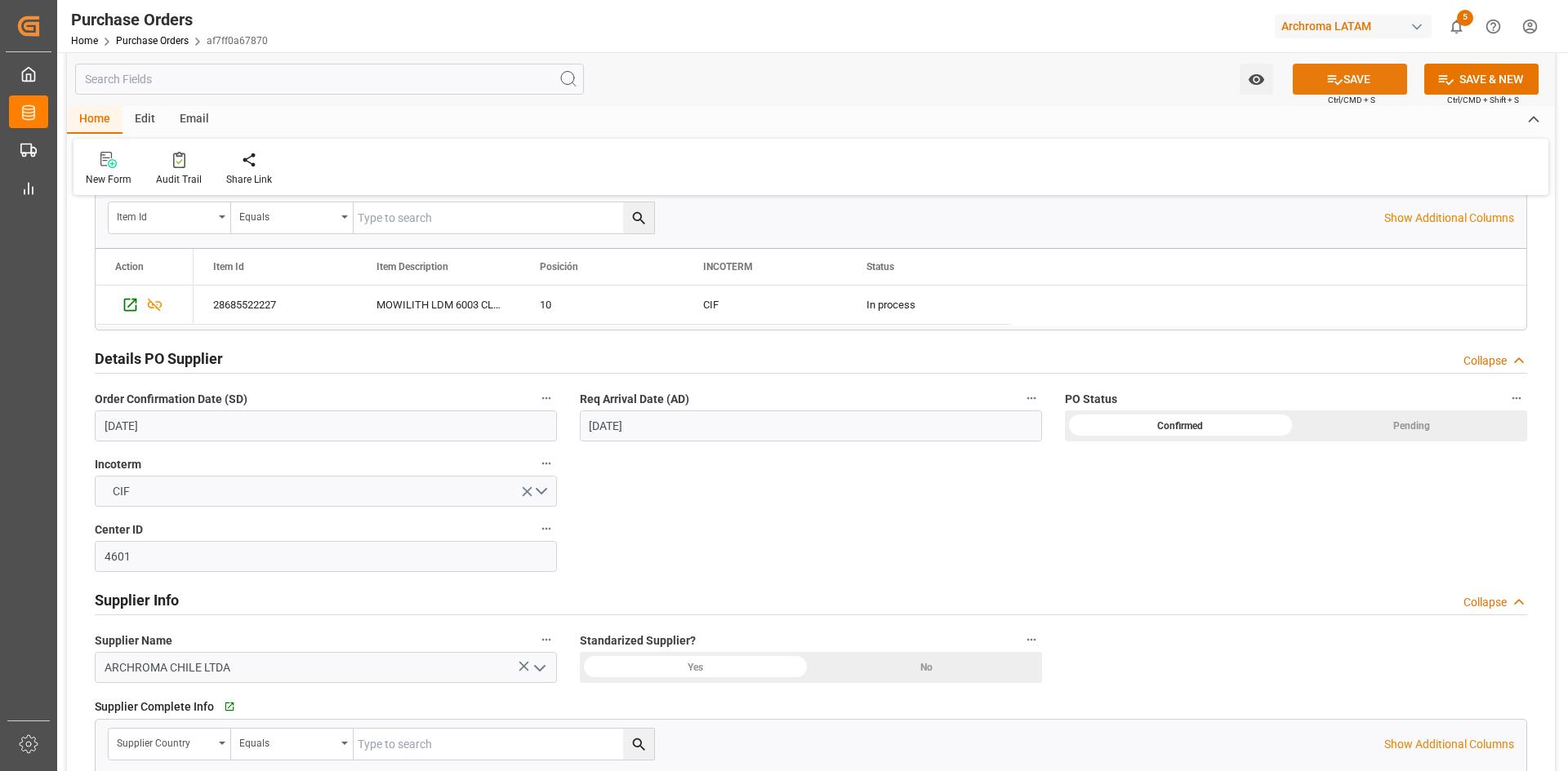
click at [1359, 81] on button "SAVE" at bounding box center [1350, 79] width 115 height 31
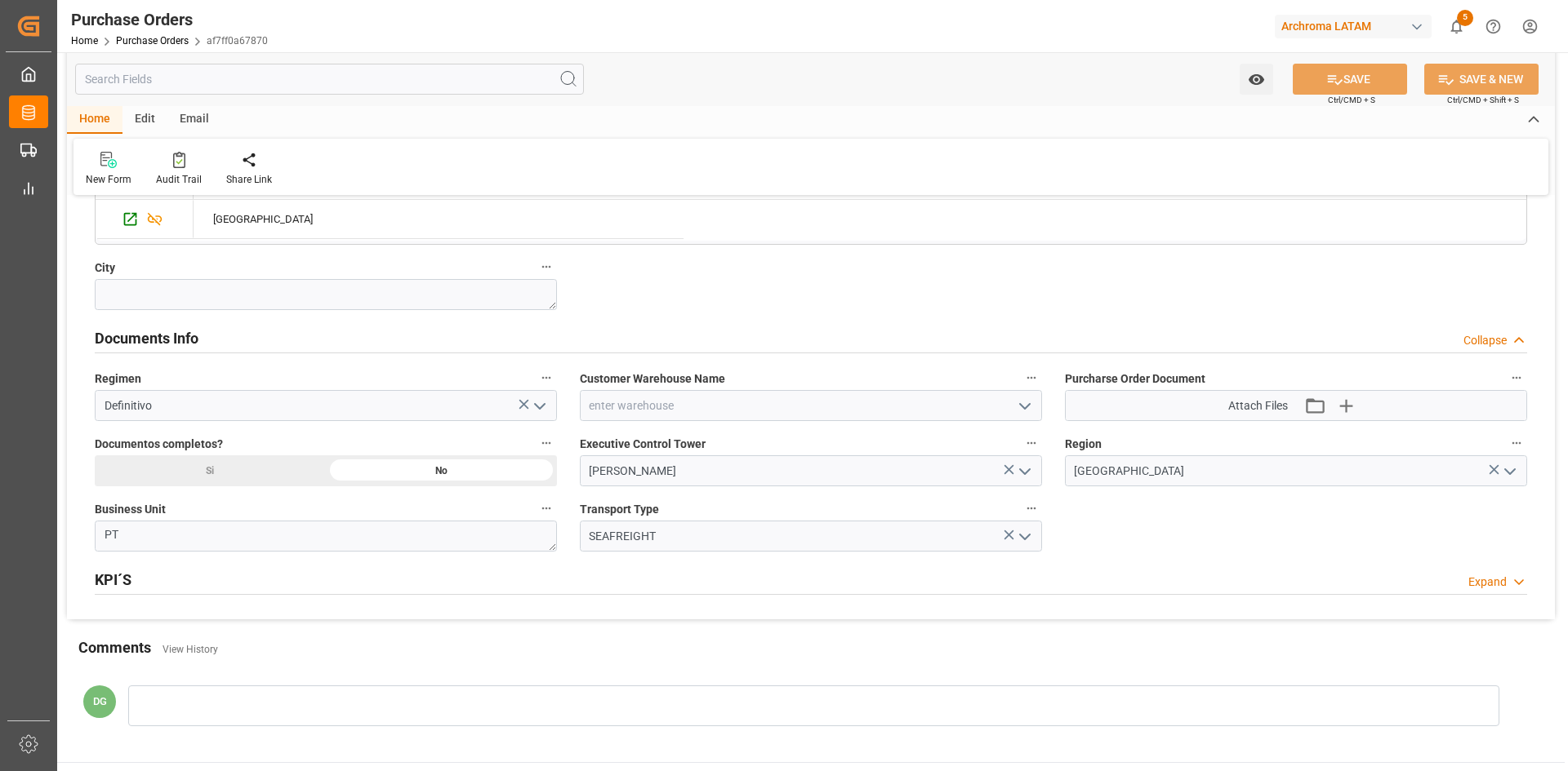
scroll to position [979, 0]
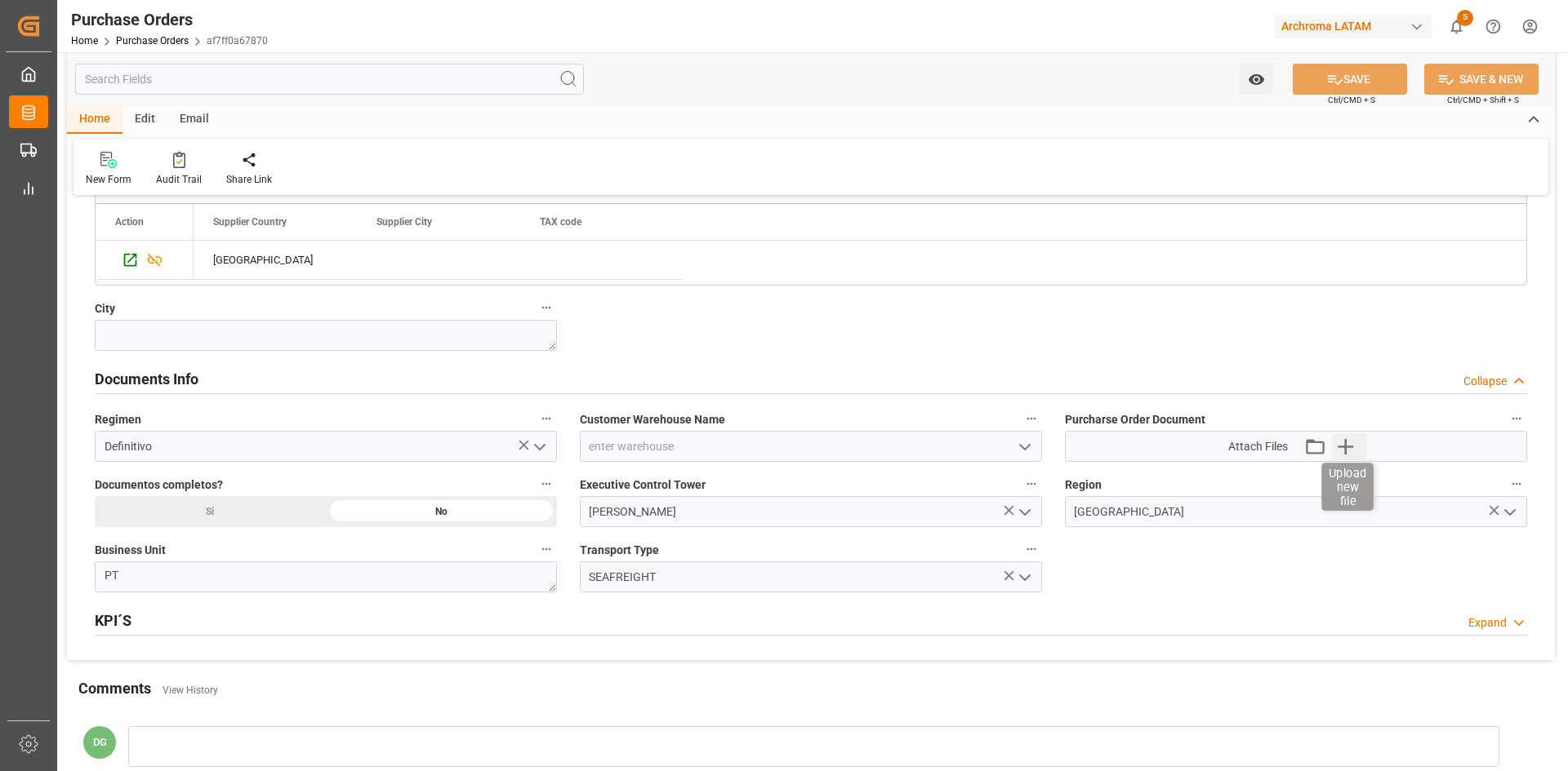
click at [1346, 449] on icon "button" at bounding box center [1345, 447] width 16 height 16
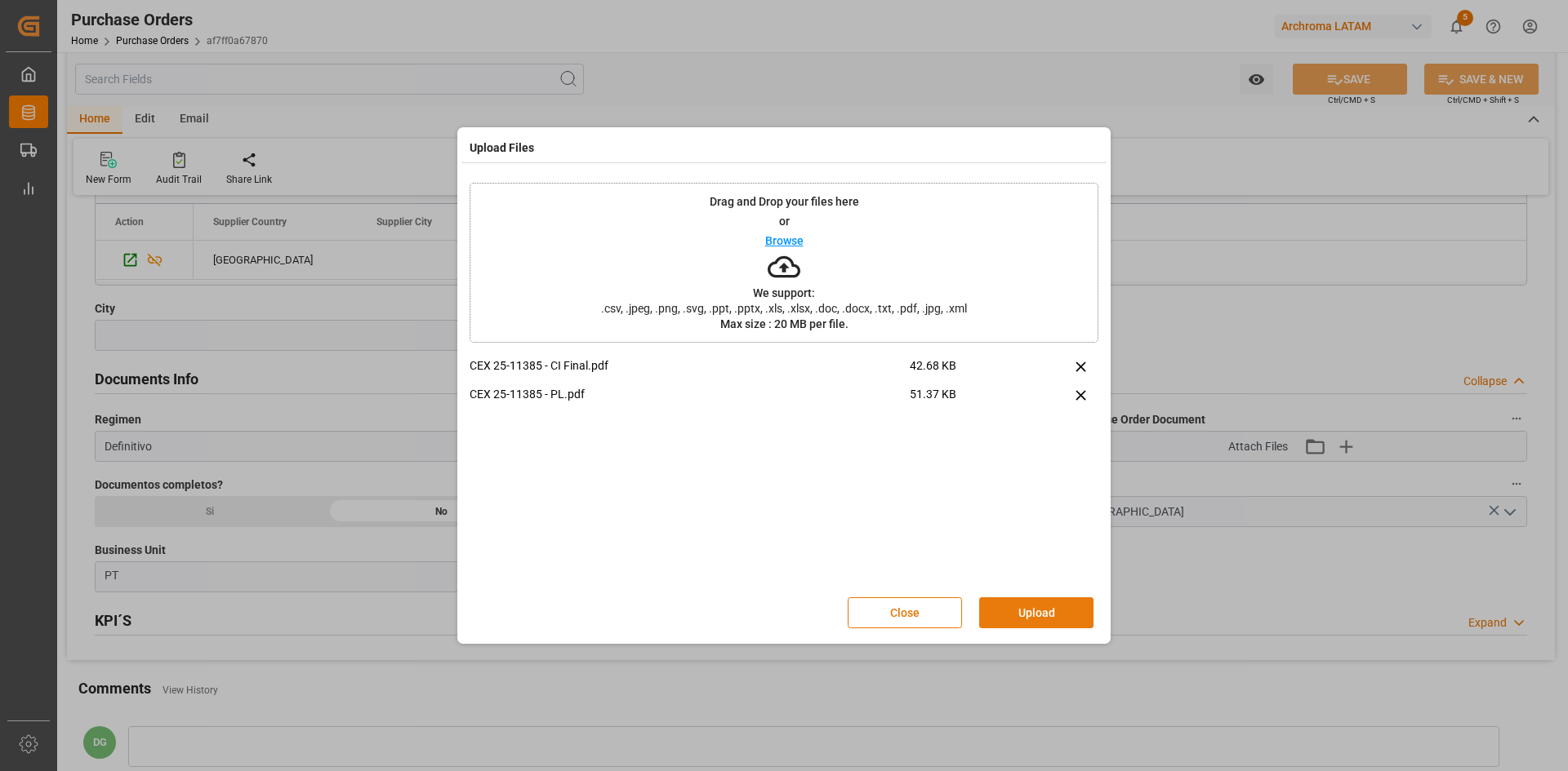
click at [1063, 622] on button "Upload" at bounding box center [1036, 612] width 115 height 31
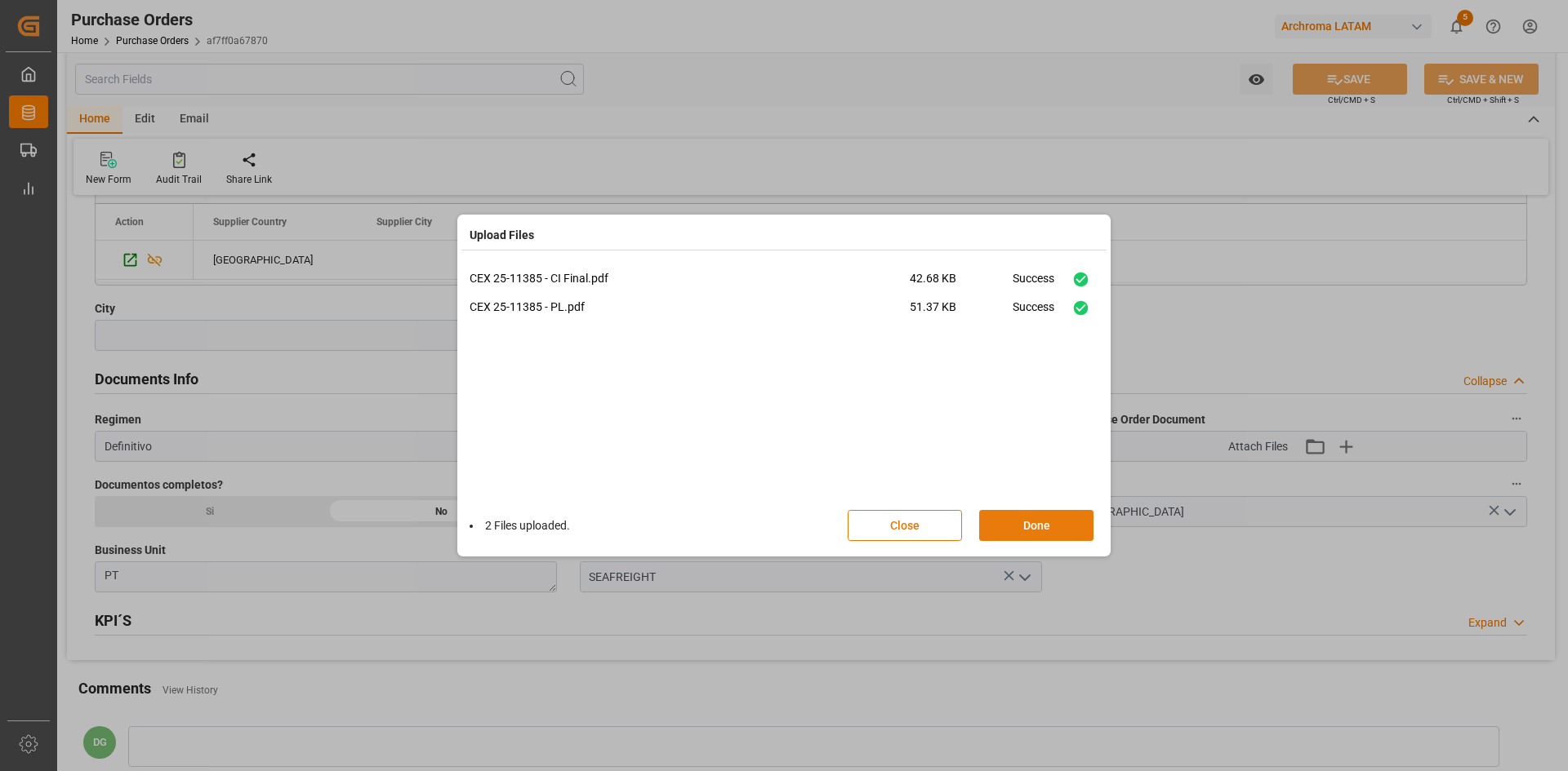
click at [1053, 520] on button "Done" at bounding box center [1036, 525] width 115 height 31
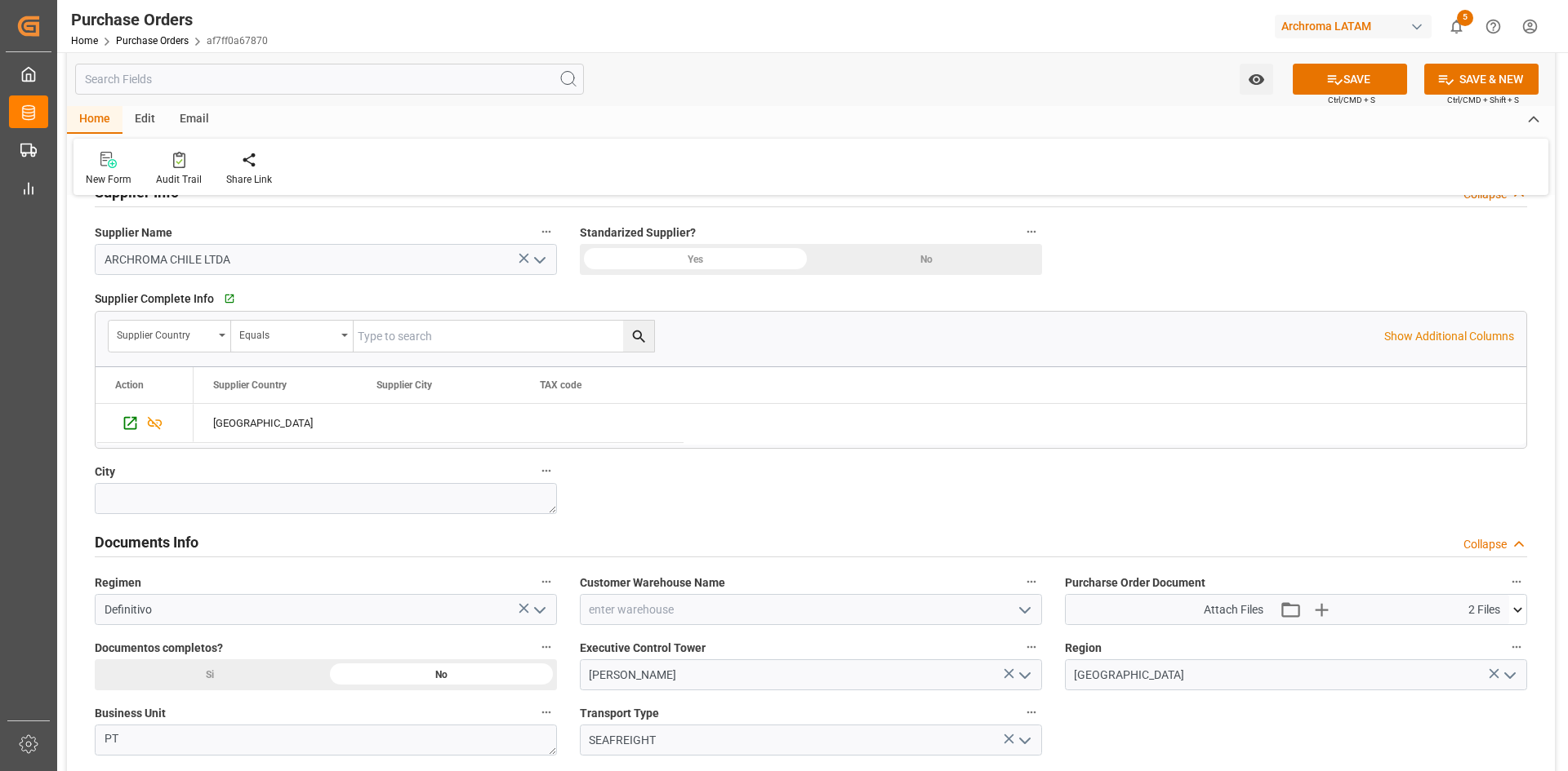
scroll to position [898, 0]
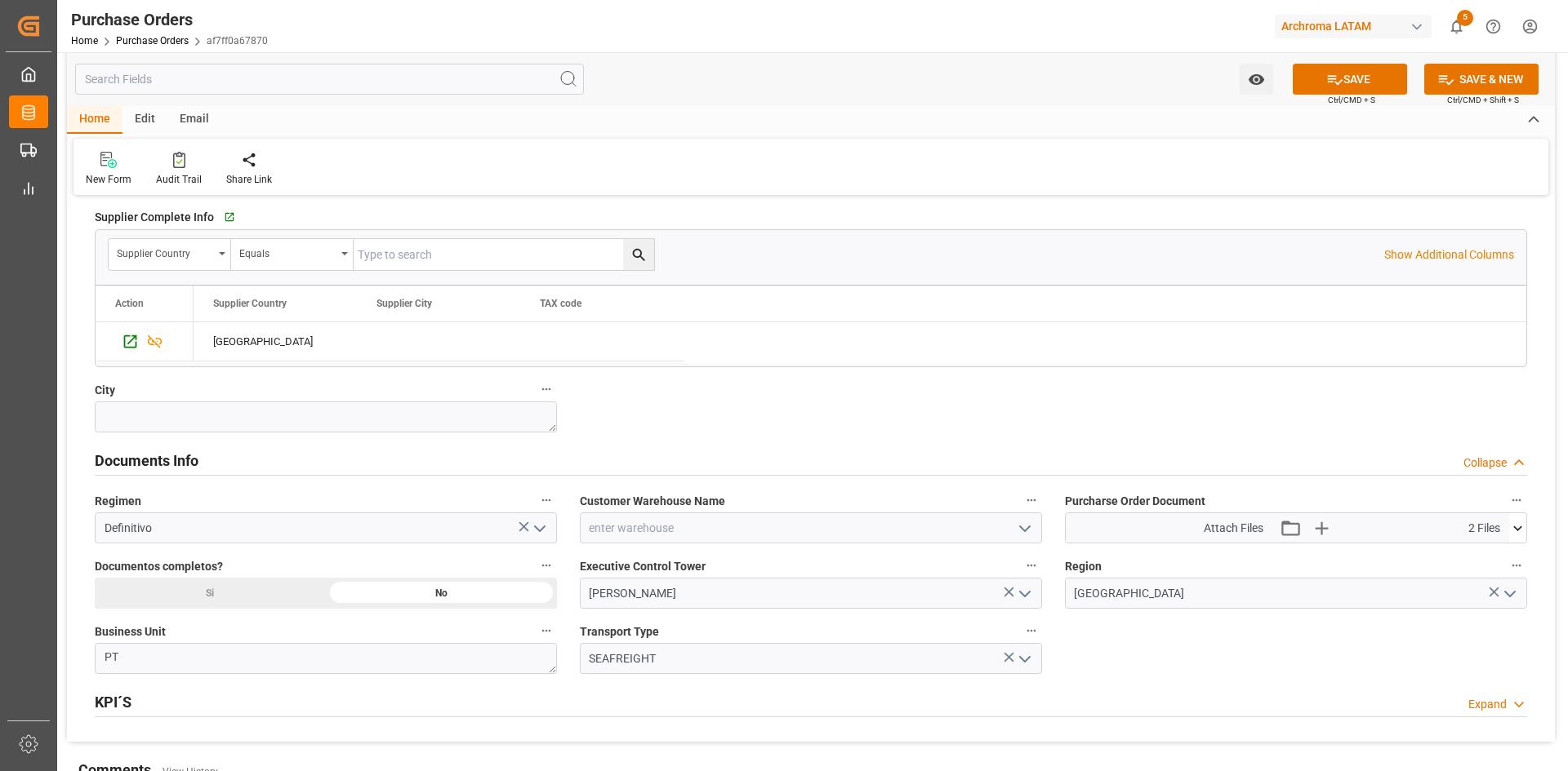
click at [1020, 530] on icon "open menu" at bounding box center [1025, 528] width 19 height 19
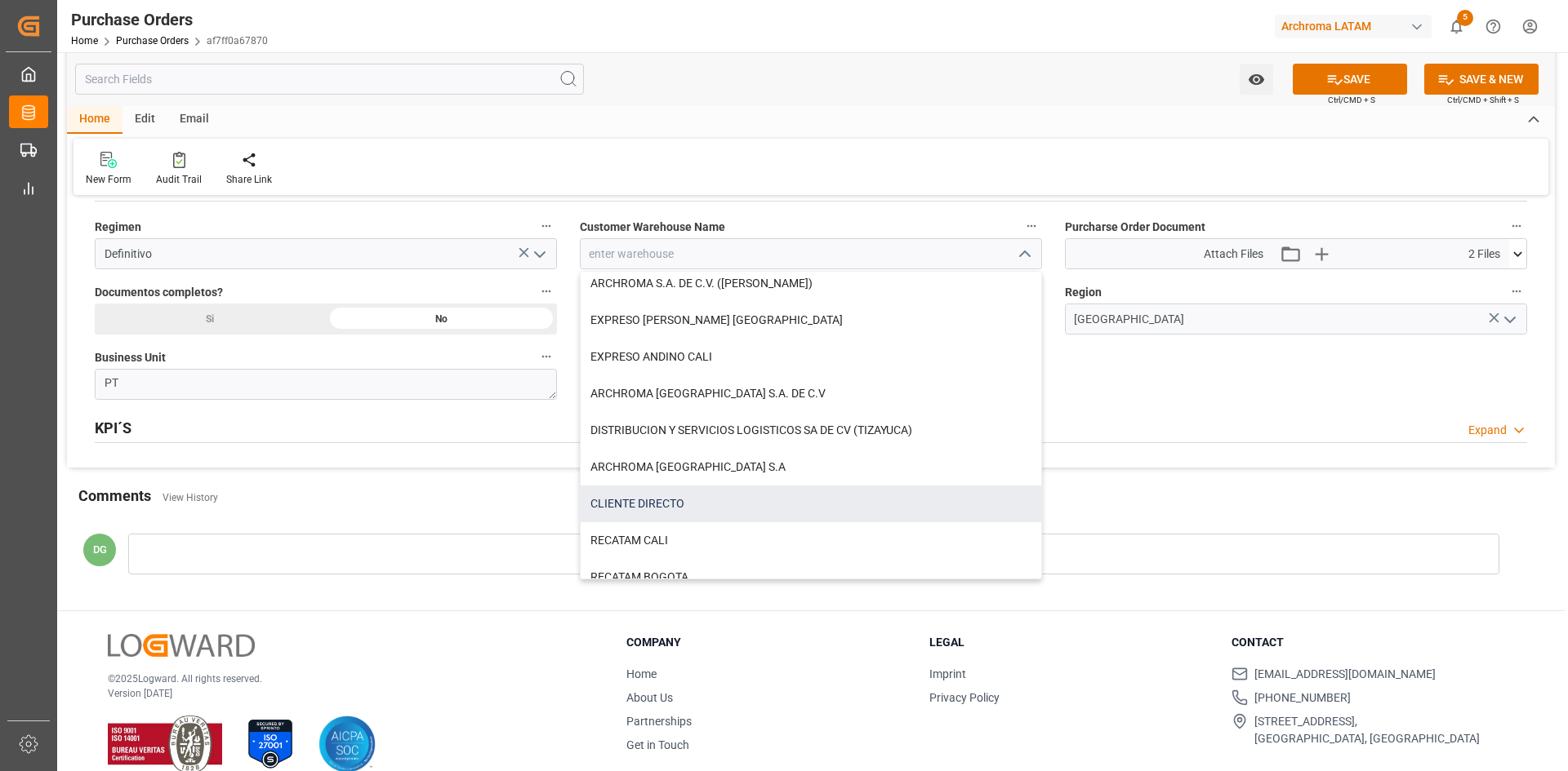
scroll to position [1196, 0]
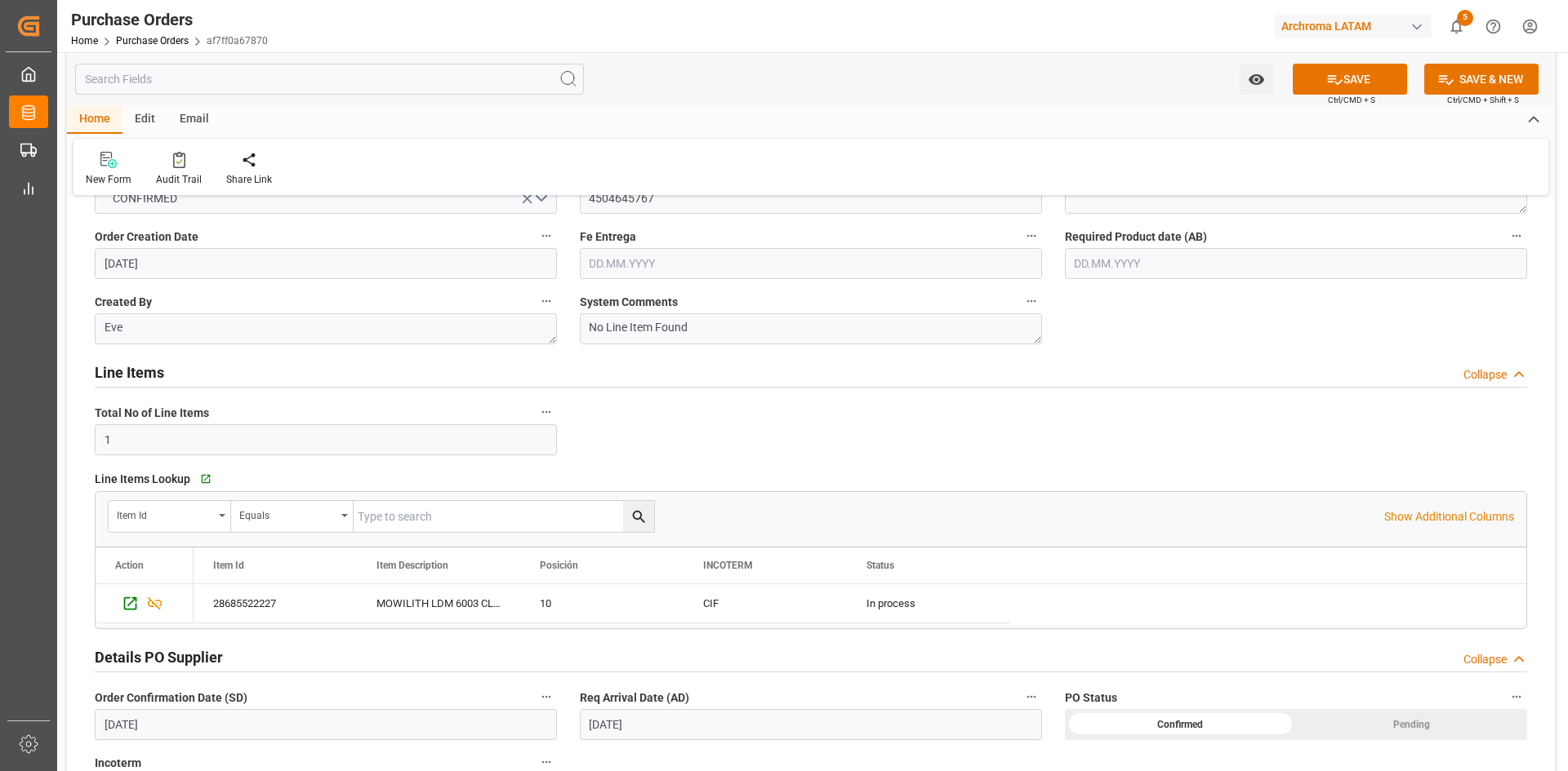
scroll to position [0, 0]
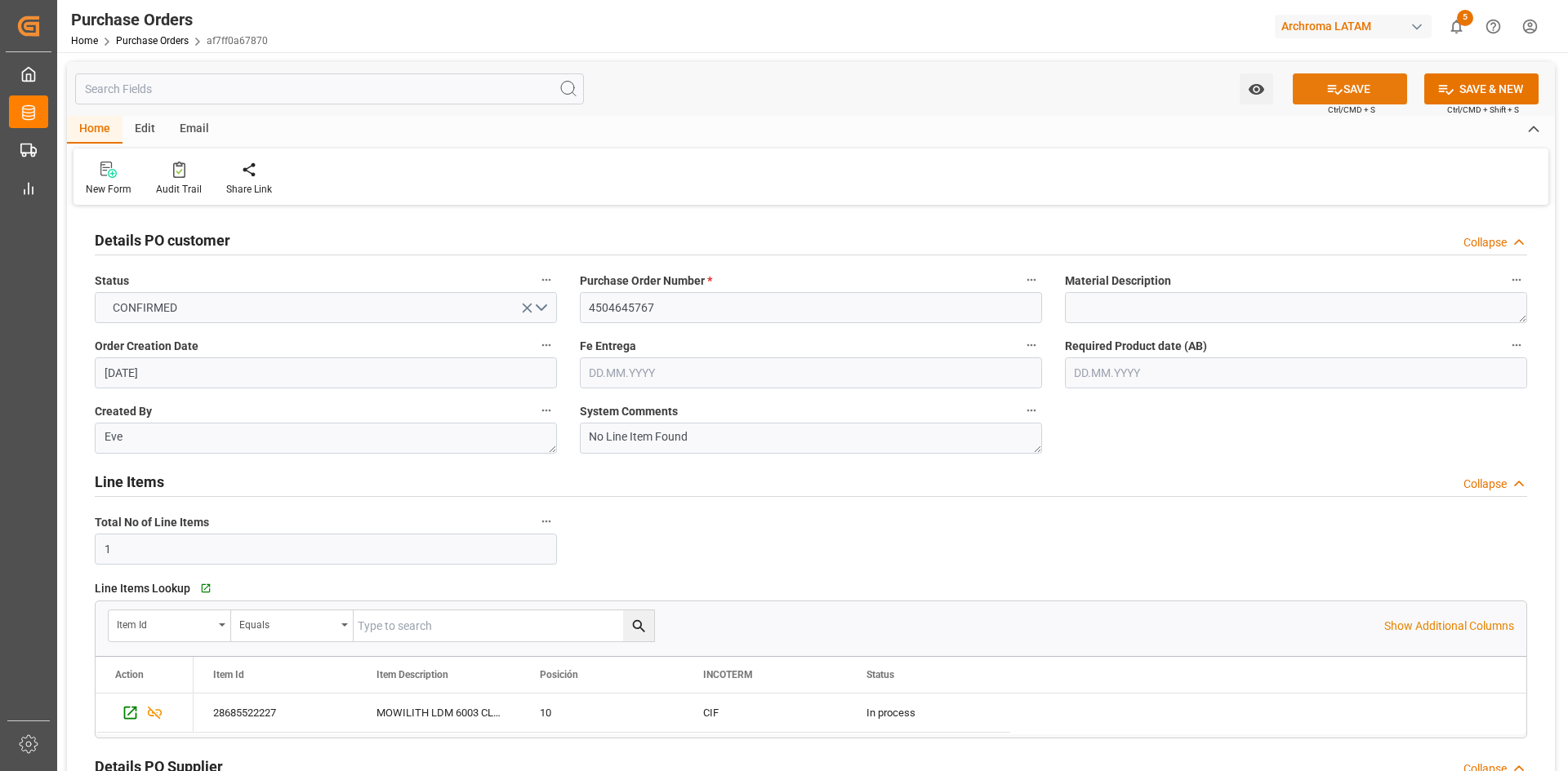
click at [1330, 85] on icon at bounding box center [1336, 90] width 15 height 10
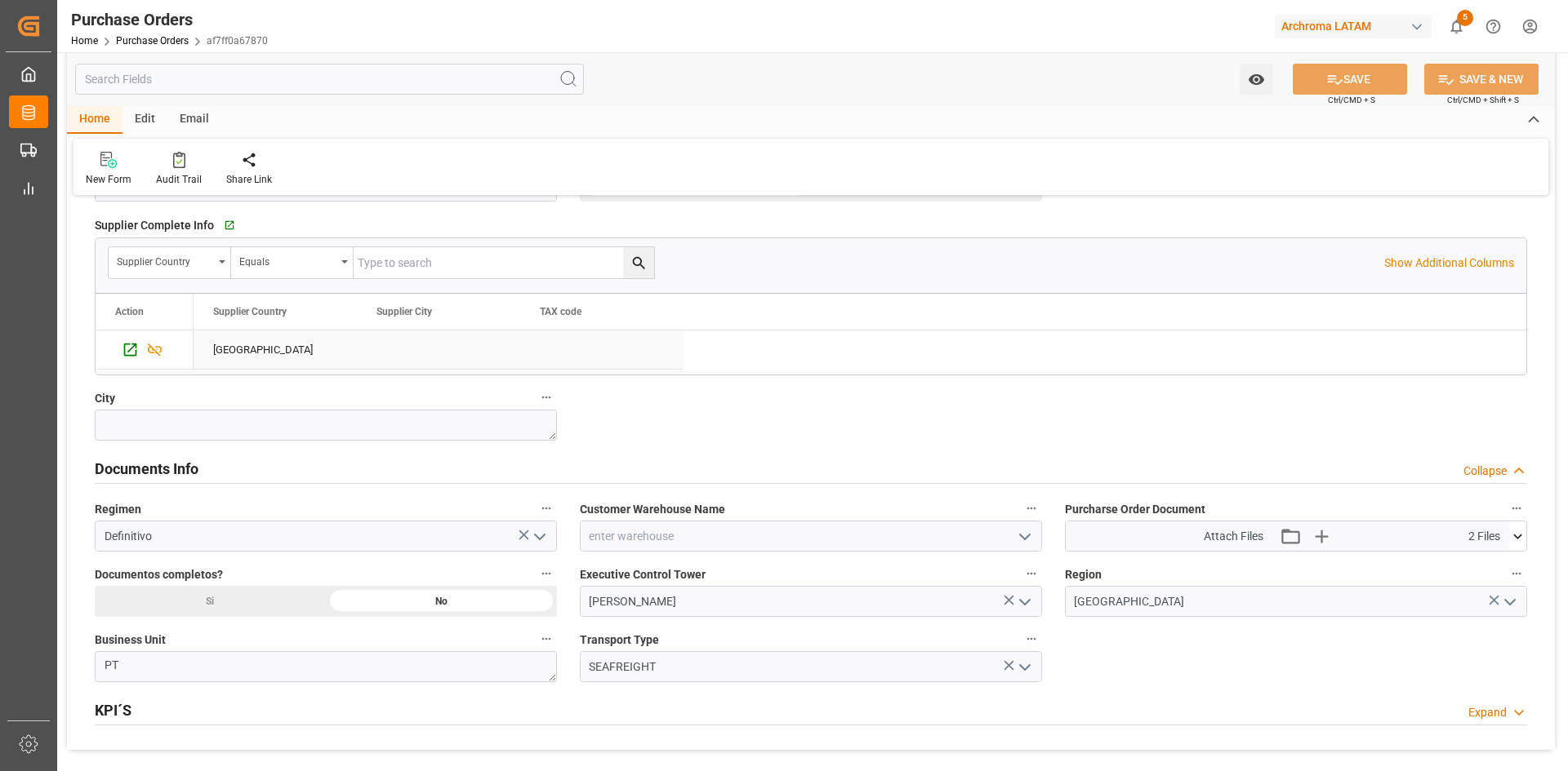
scroll to position [898, 0]
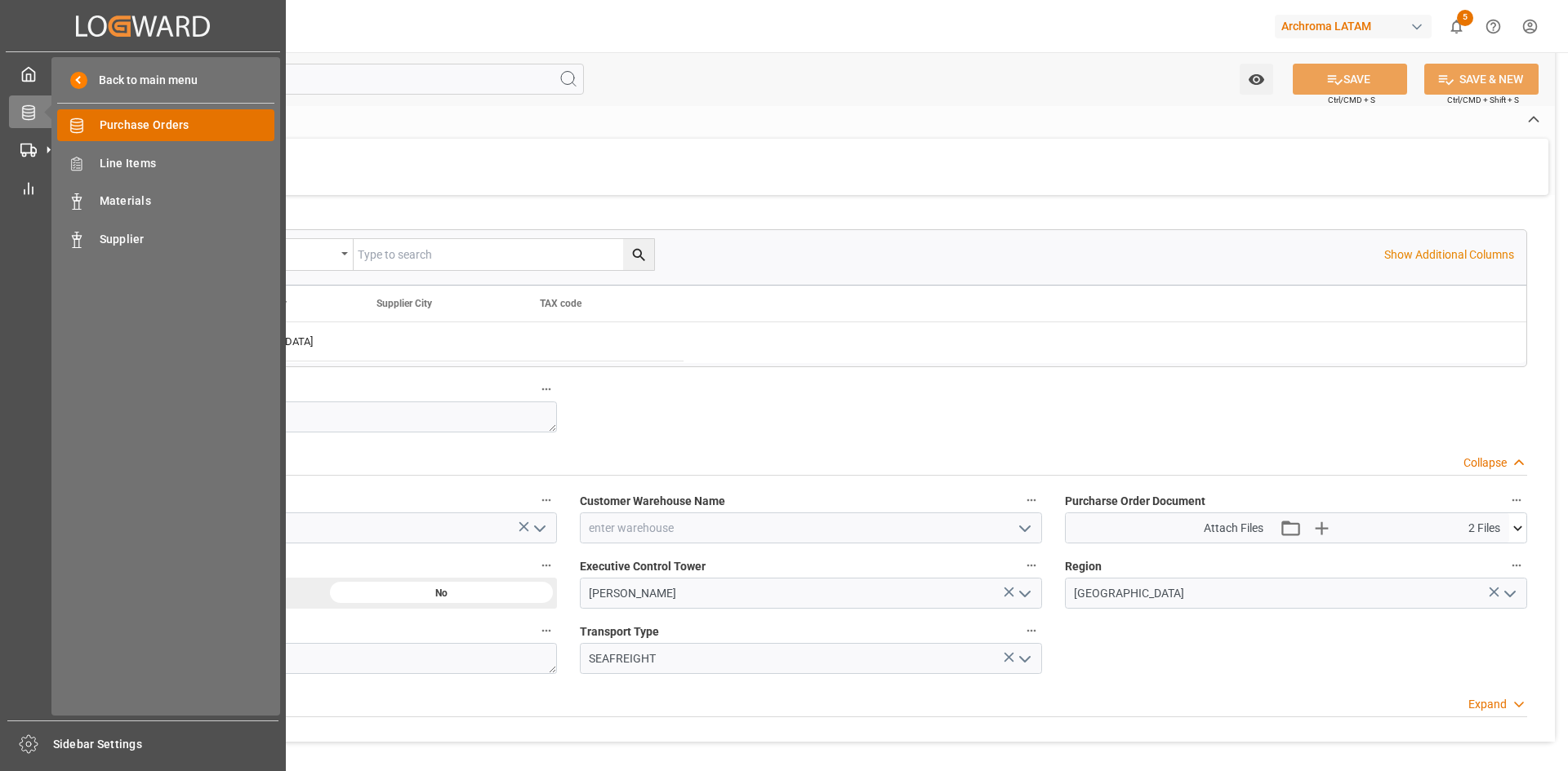
click at [127, 116] on div "Purchase Orders Purchase Orders" at bounding box center [165, 125] width 217 height 32
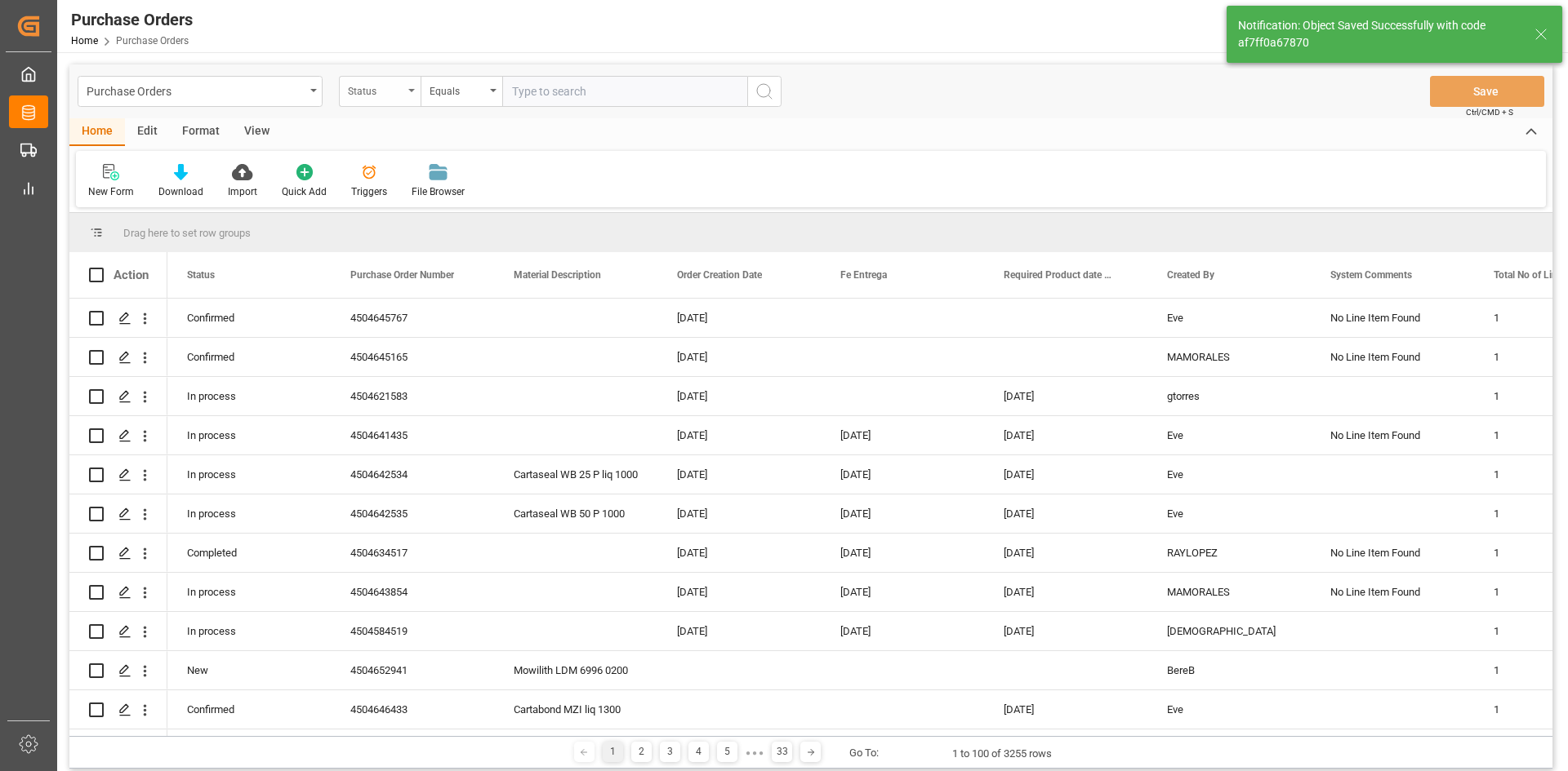
click at [388, 91] on div "Status" at bounding box center [375, 89] width 55 height 18
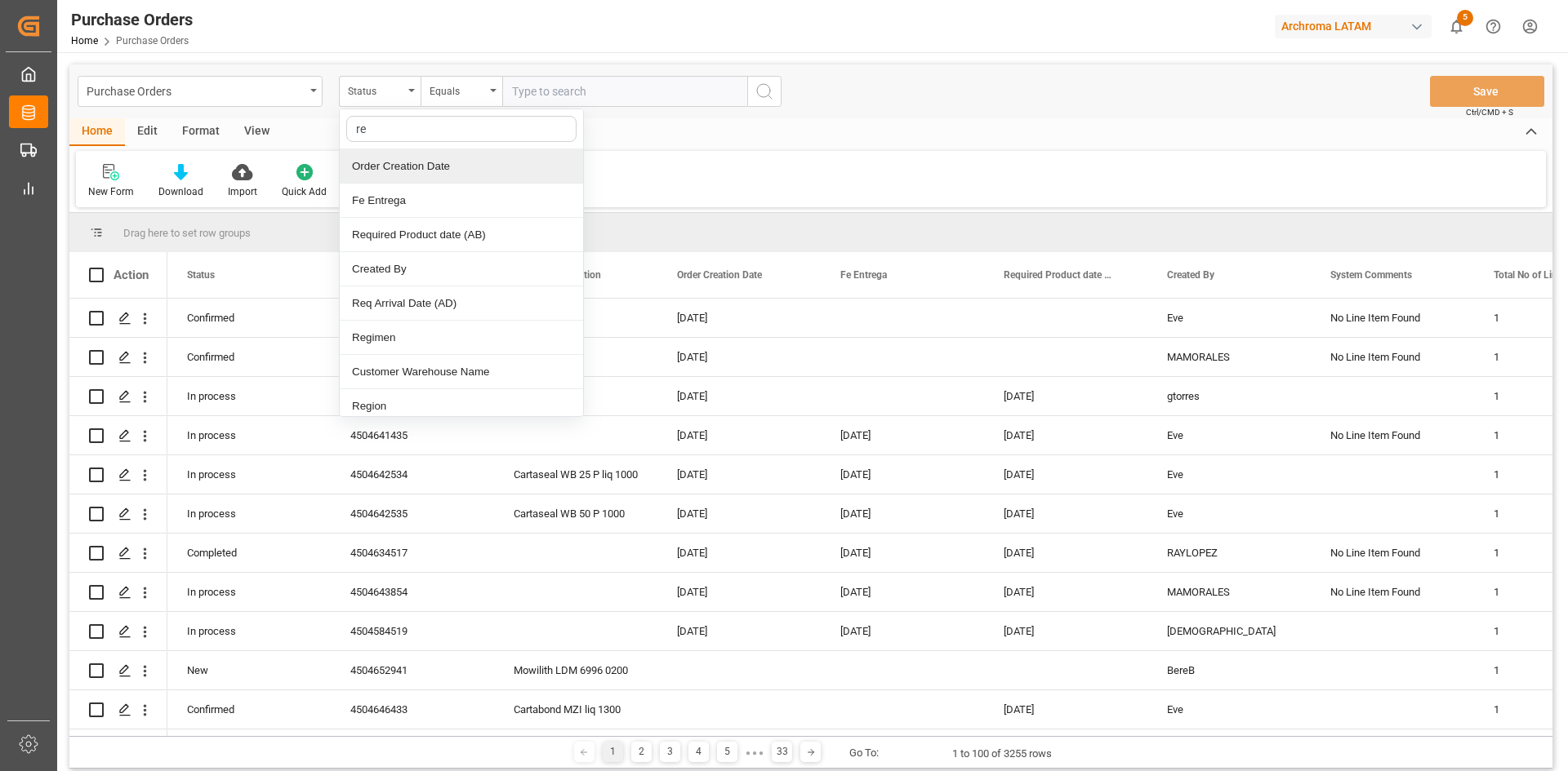
type input "reg"
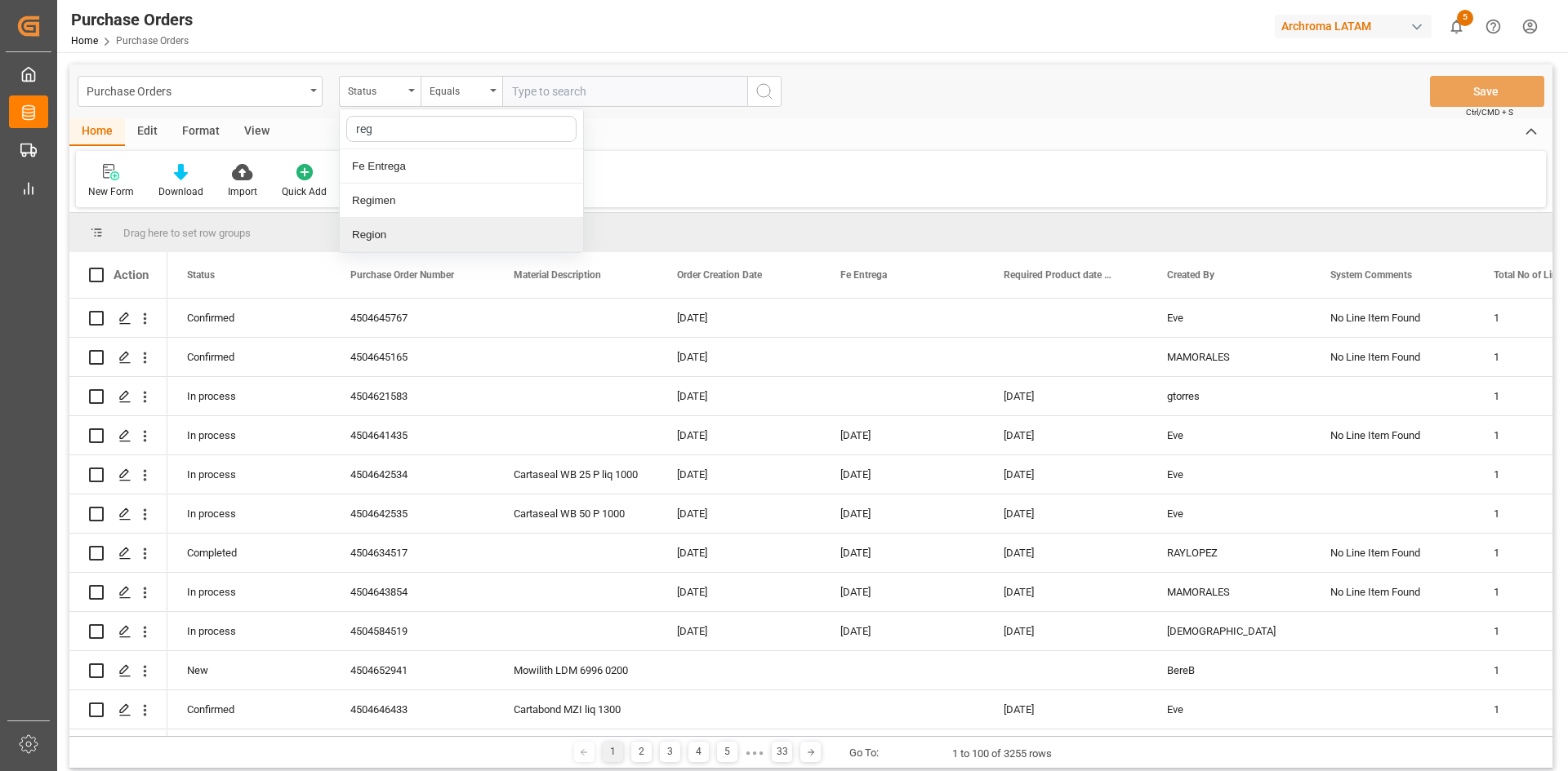
click at [417, 236] on div "Region" at bounding box center [461, 235] width 243 height 34
click at [687, 93] on div "Select Items" at bounding box center [619, 92] width 212 height 18
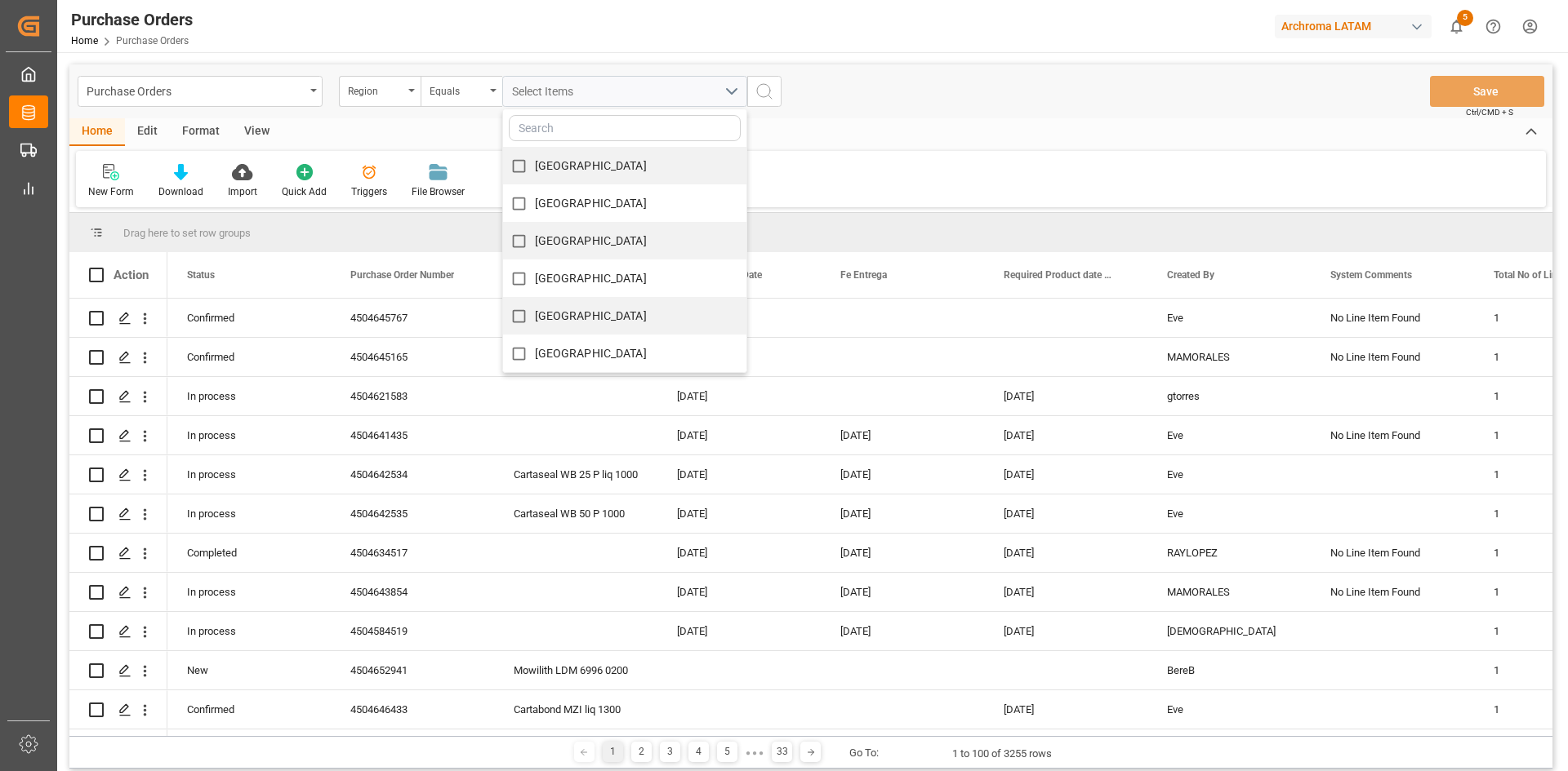
click at [608, 193] on div "[GEOGRAPHIC_DATA]" at bounding box center [624, 203] width 243 height 38
click at [535, 206] on span "[GEOGRAPHIC_DATA]" at bounding box center [591, 203] width 112 height 13
click at [535, 206] on input "[GEOGRAPHIC_DATA]" at bounding box center [519, 204] width 32 height 32
checkbox input "true"
click at [757, 89] on div "[GEOGRAPHIC_DATA] [GEOGRAPHIC_DATA] [GEOGRAPHIC_DATA] [GEOGRAPHIC_DATA] [GEOGRA…" at bounding box center [624, 91] width 269 height 31
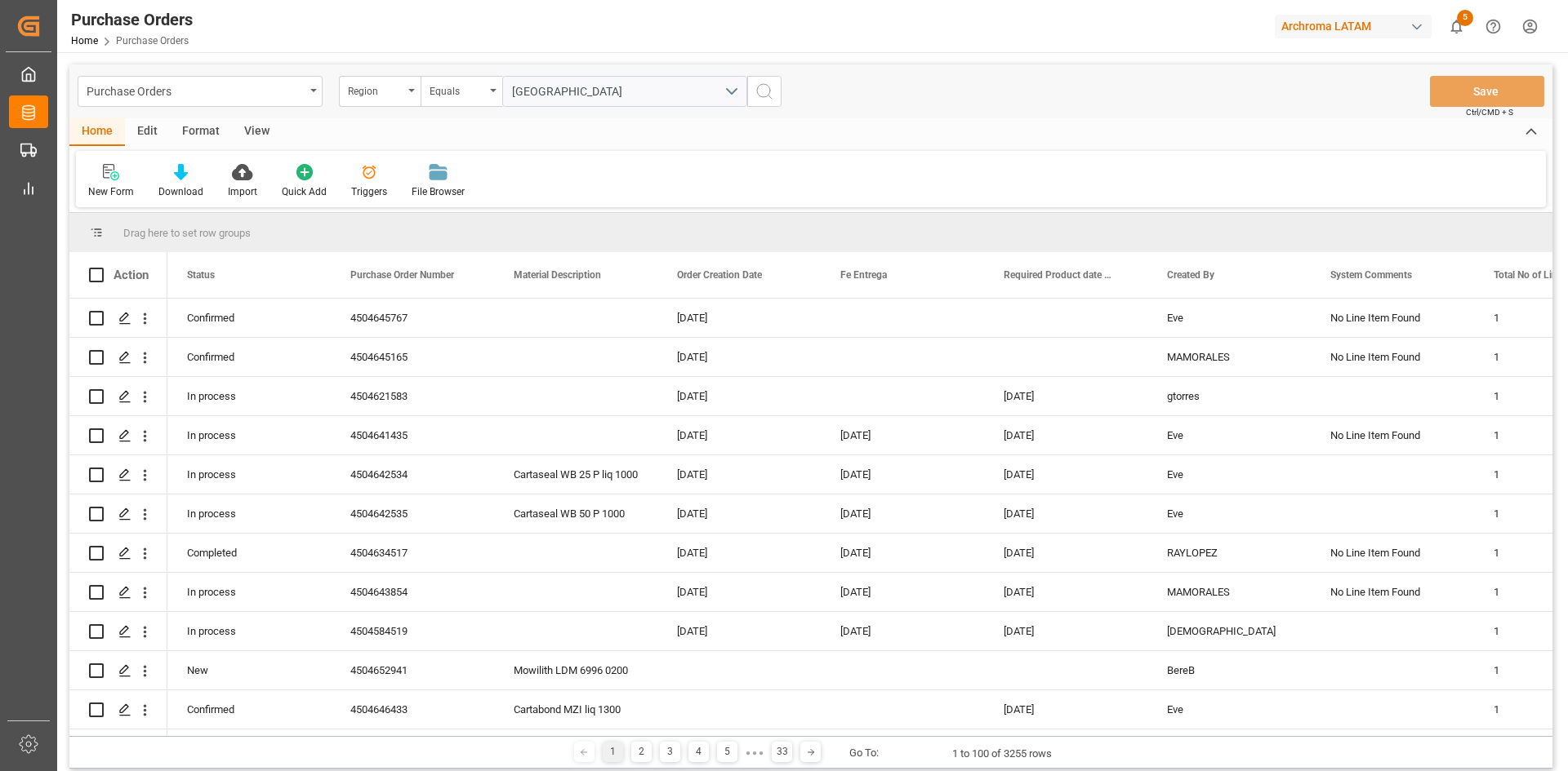
click at [770, 96] on icon "search button" at bounding box center [764, 91] width 19 height 19
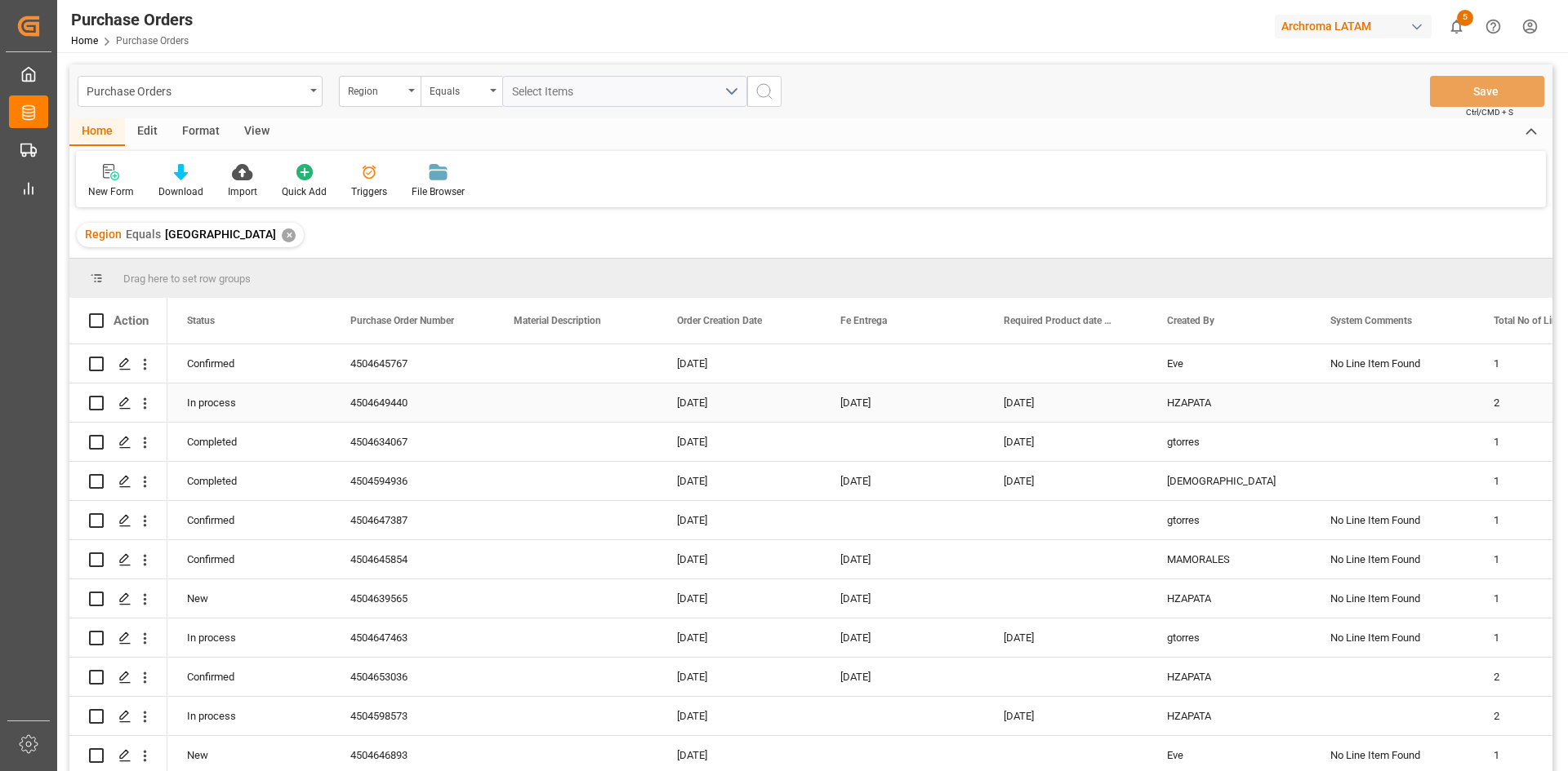
click at [1357, 415] on div "Press SPACE to select this row." at bounding box center [1392, 403] width 163 height 38
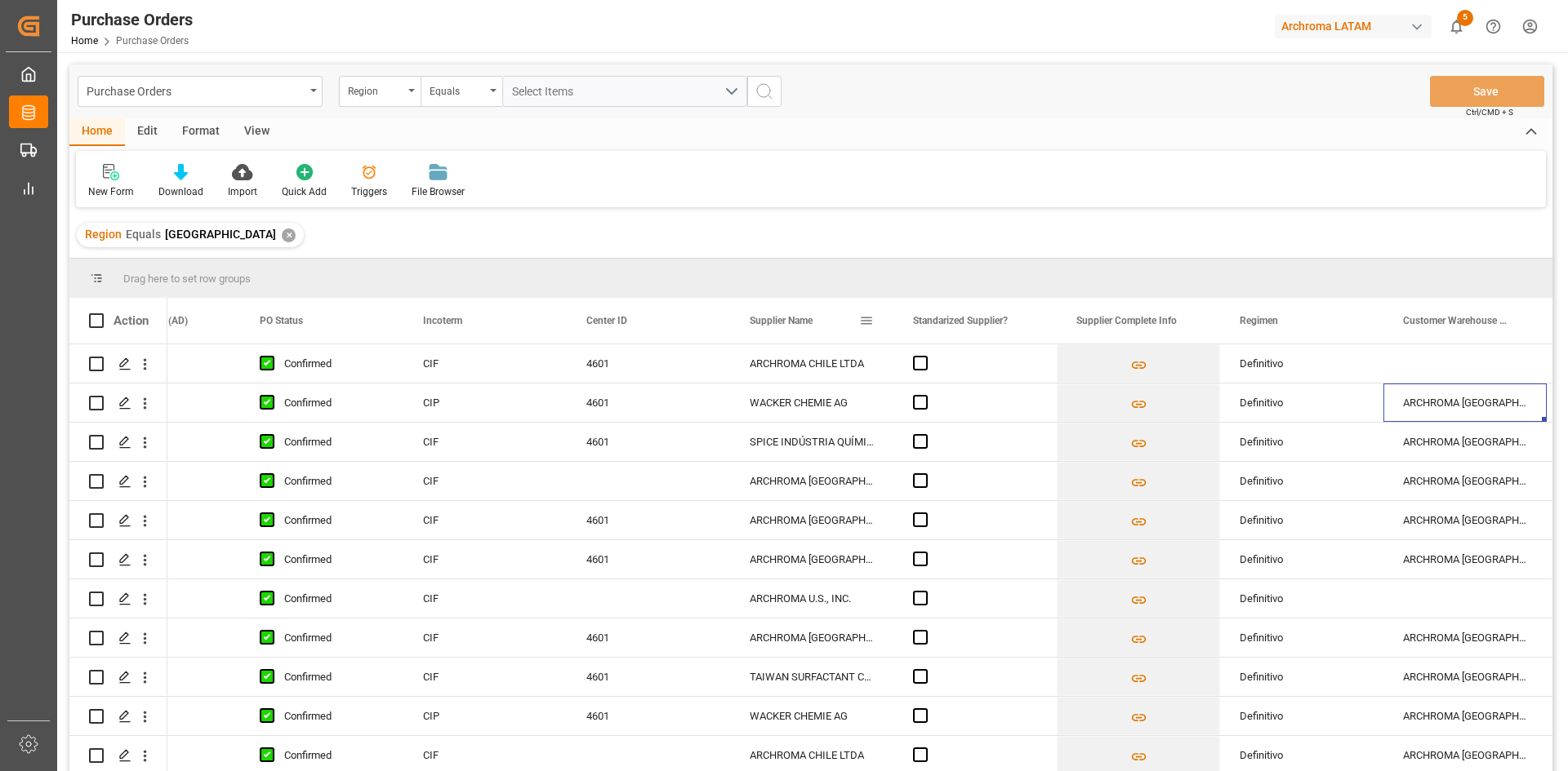
click at [868, 317] on span at bounding box center [867, 321] width 15 height 15
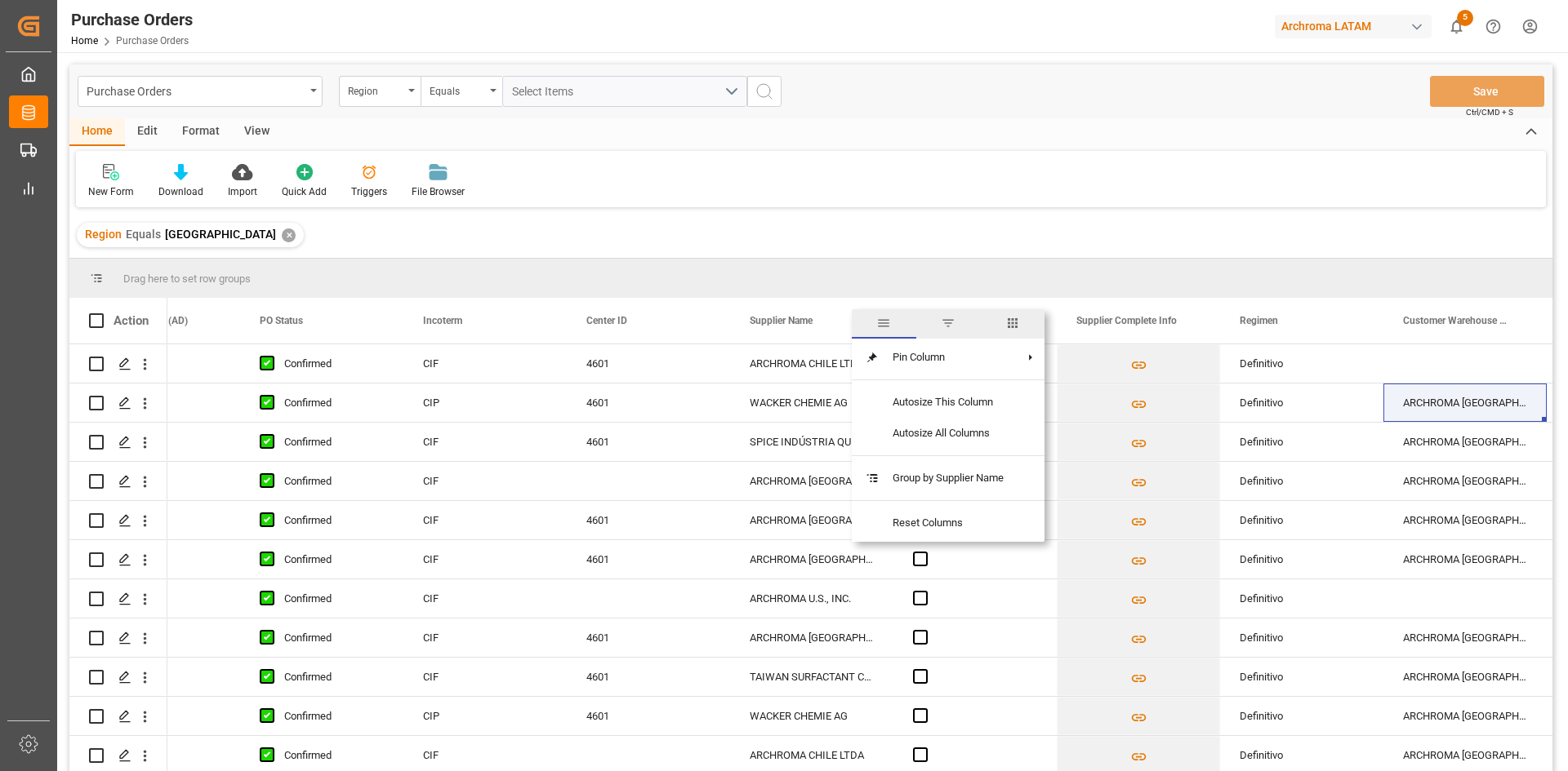
click at [955, 318] on span "filter" at bounding box center [949, 323] width 15 height 15
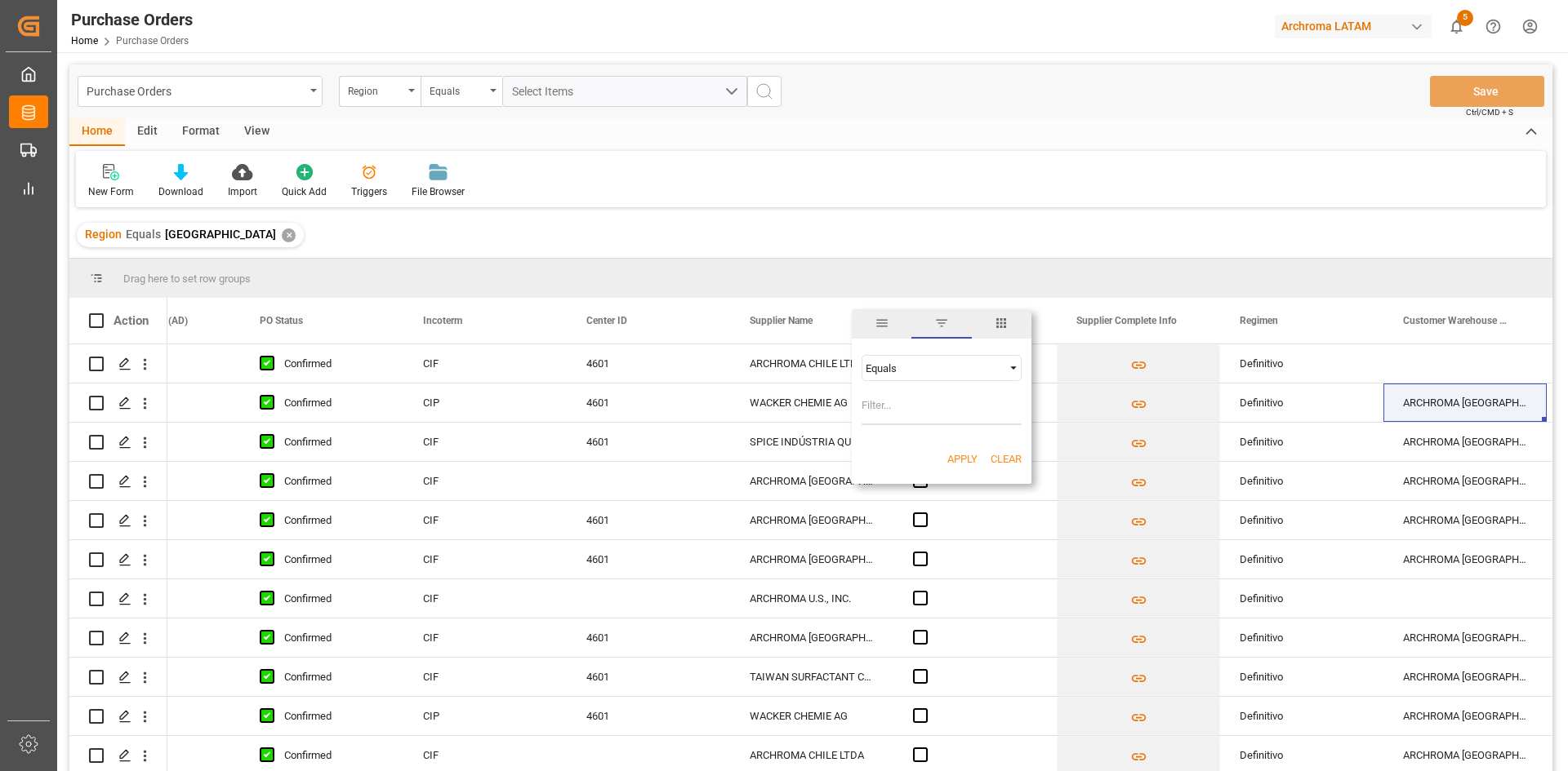
click at [1016, 369] on span "Filtering operator" at bounding box center [1014, 368] width 15 height 15
click at [939, 415] on input "Filter Value" at bounding box center [942, 408] width 160 height 33
type input "ARCHROMA [GEOGRAPHIC_DATA]"
click at [955, 459] on button "Apply" at bounding box center [962, 459] width 30 height 17
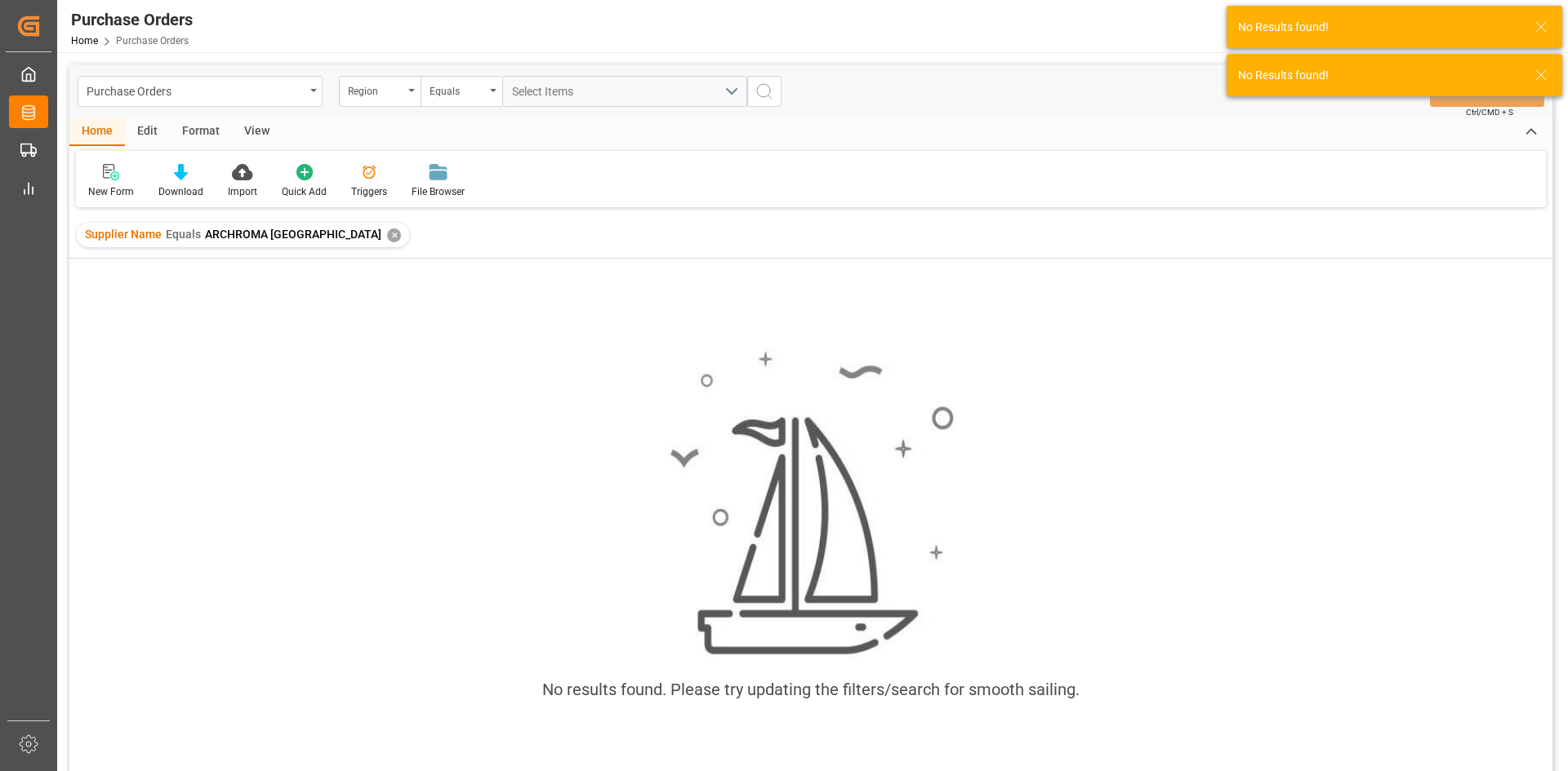
click at [387, 237] on div "✕" at bounding box center [394, 236] width 14 height 14
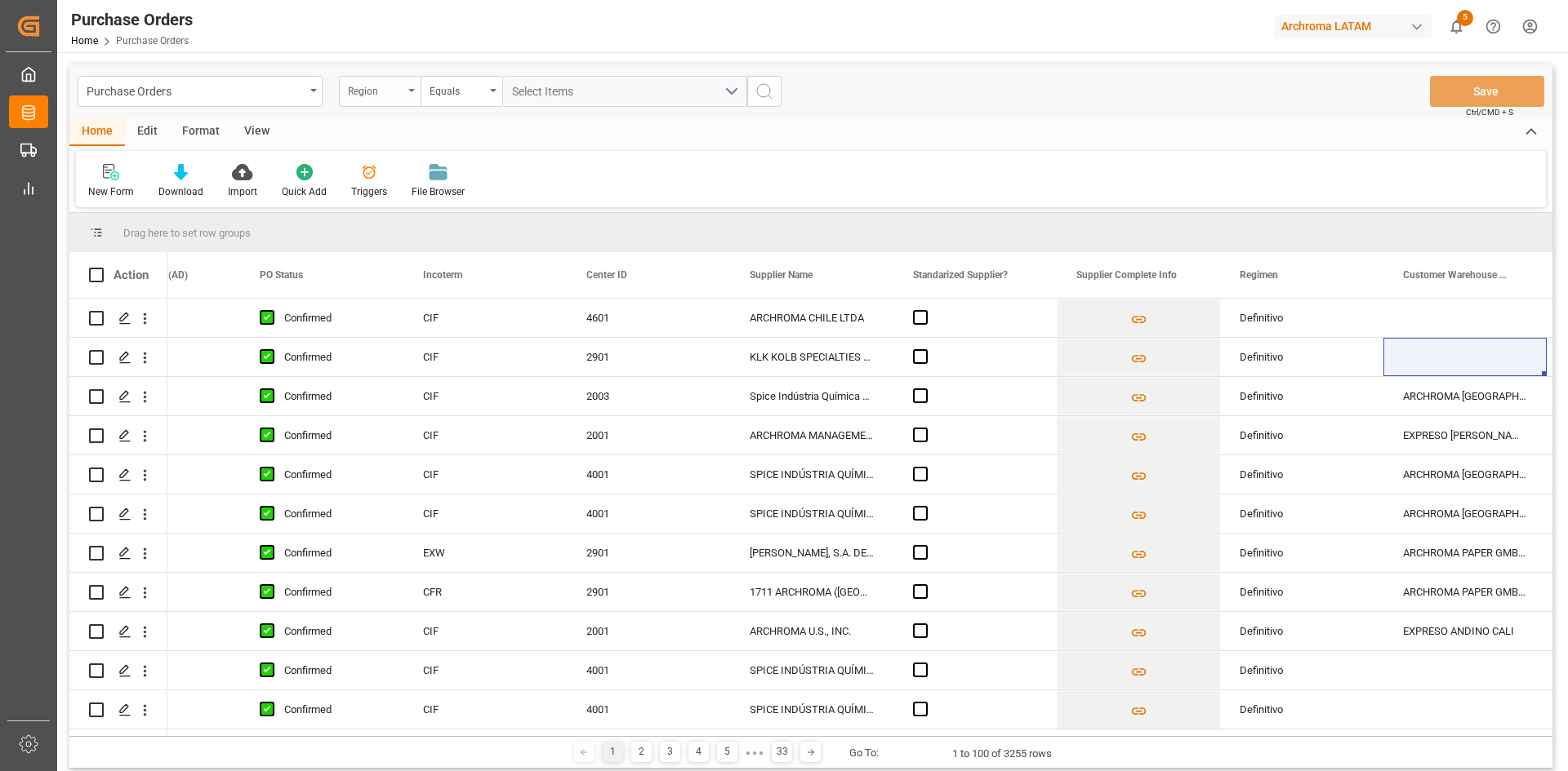
click at [407, 94] on div "Region" at bounding box center [379, 91] width 82 height 31
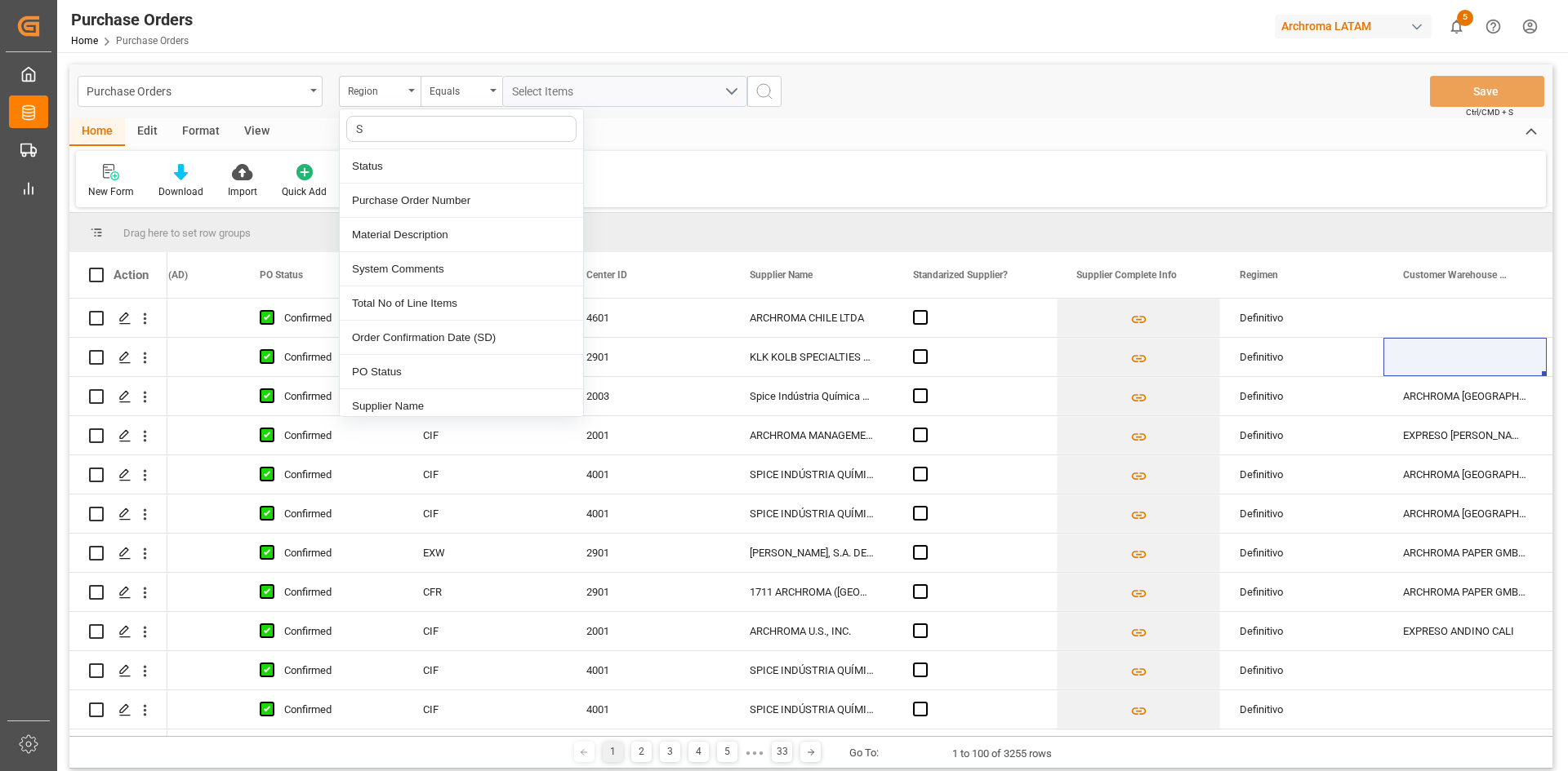
type input "SU"
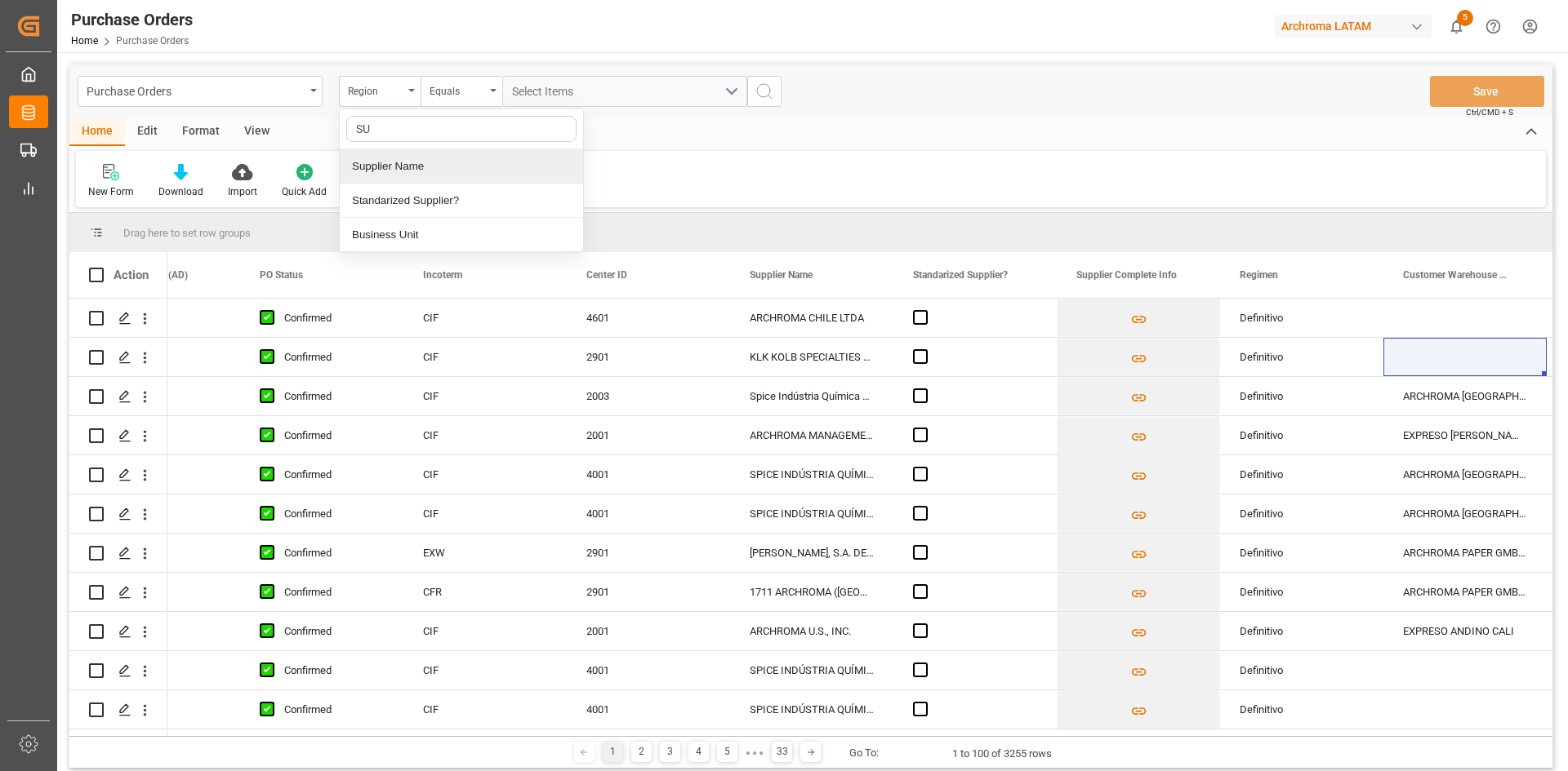
click at [420, 157] on div "Supplier Name" at bounding box center [461, 166] width 243 height 34
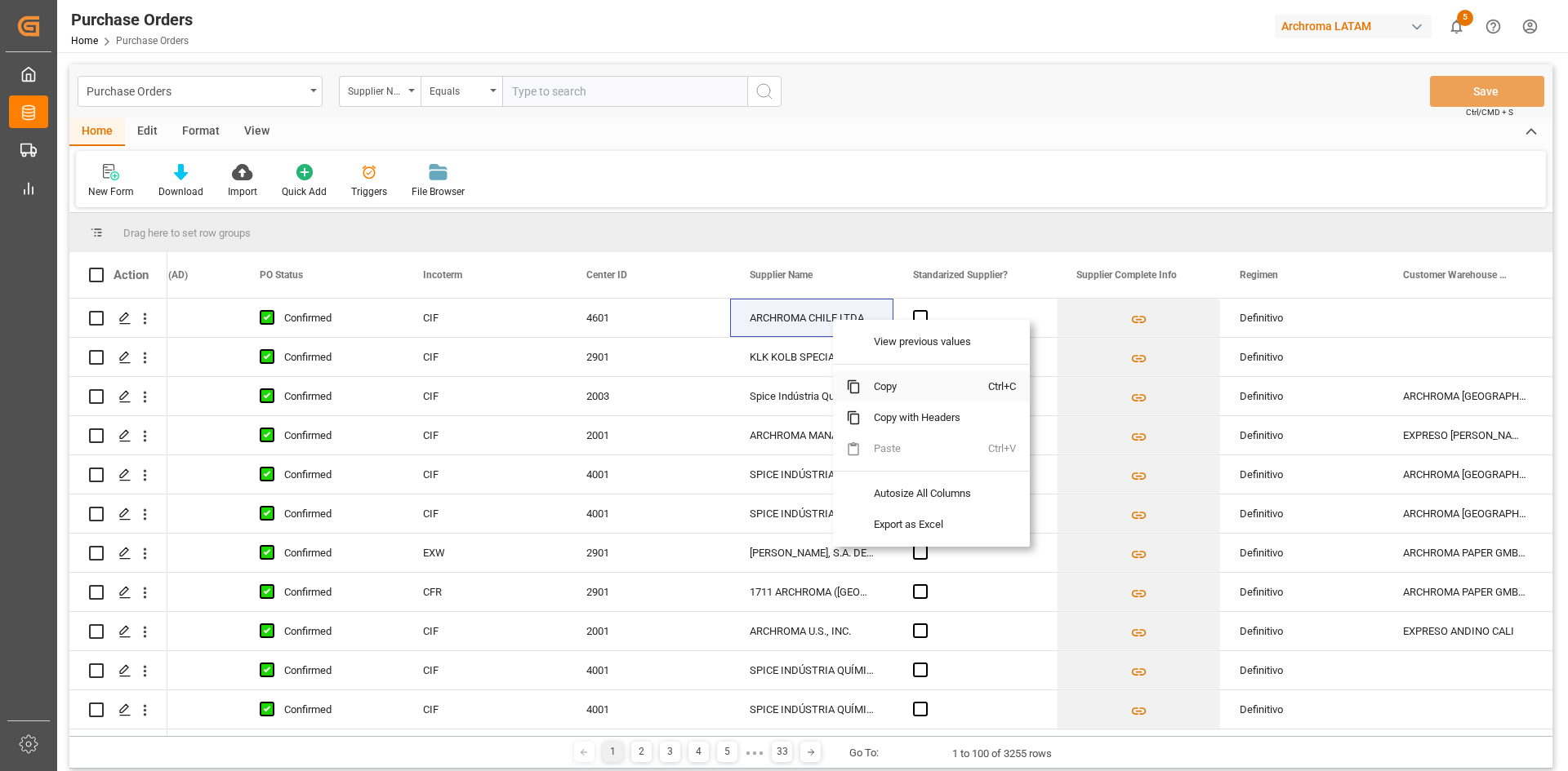
drag, startPoint x: 890, startPoint y: 381, endPoint x: 732, endPoint y: 239, distance: 212.4
click at [890, 379] on span "Copy" at bounding box center [924, 387] width 127 height 31
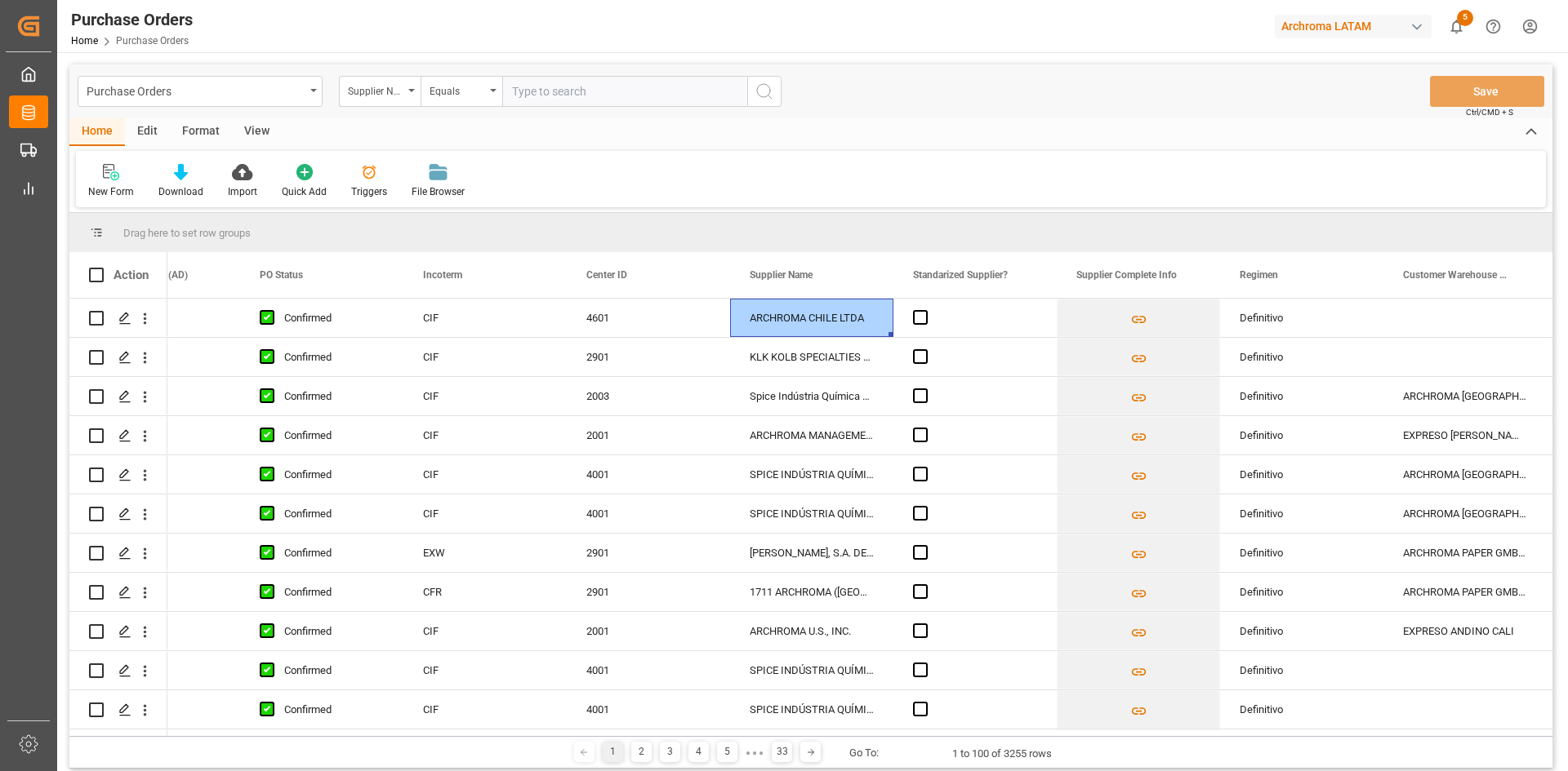
click at [587, 89] on input "text" at bounding box center [624, 91] width 245 height 31
paste input "ARCHROMA CHILE LTDA"
type input "ARCHROMA CHILE LTDA"
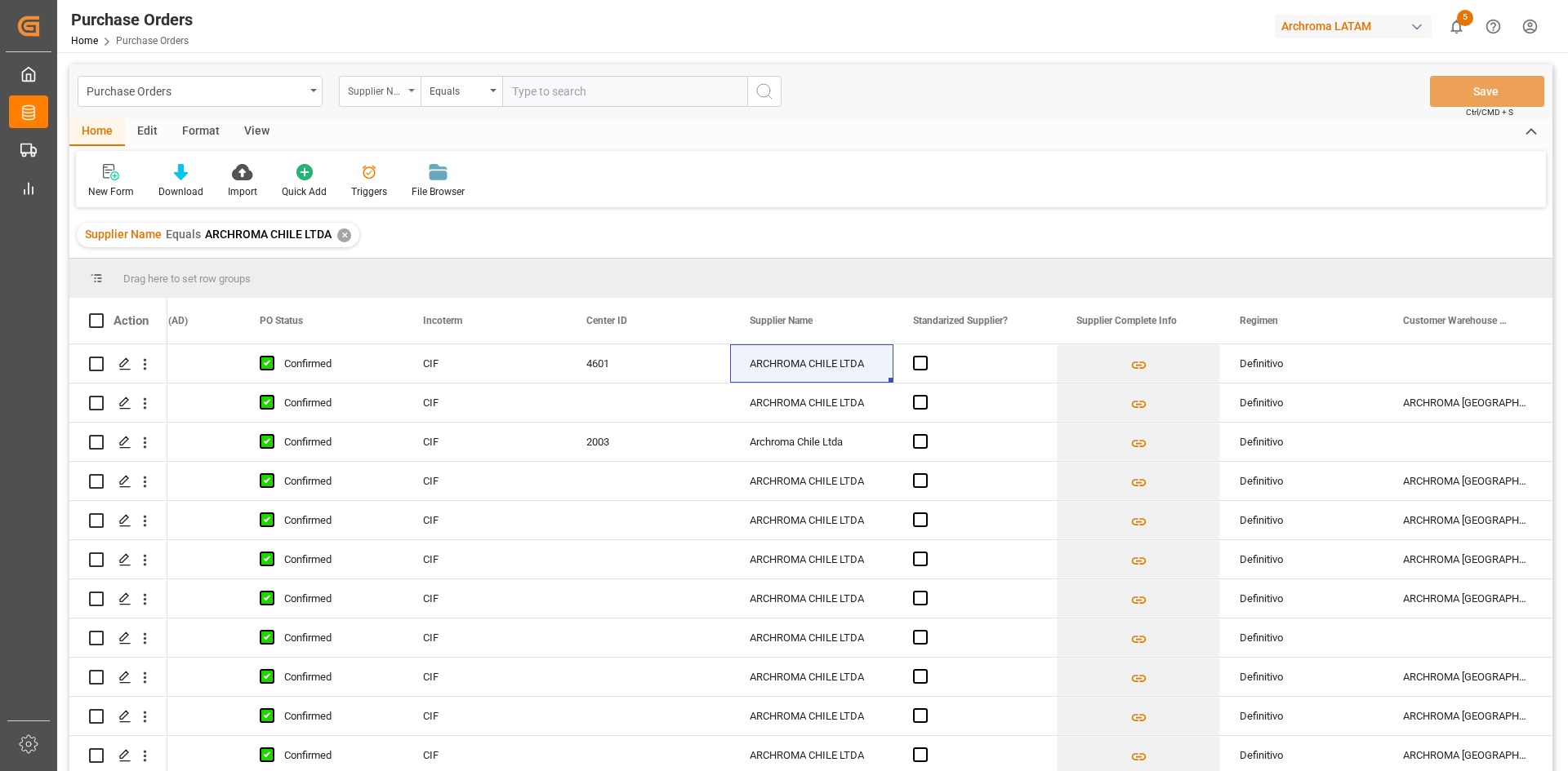
click at [402, 89] on div "Supplier Name" at bounding box center [375, 89] width 55 height 18
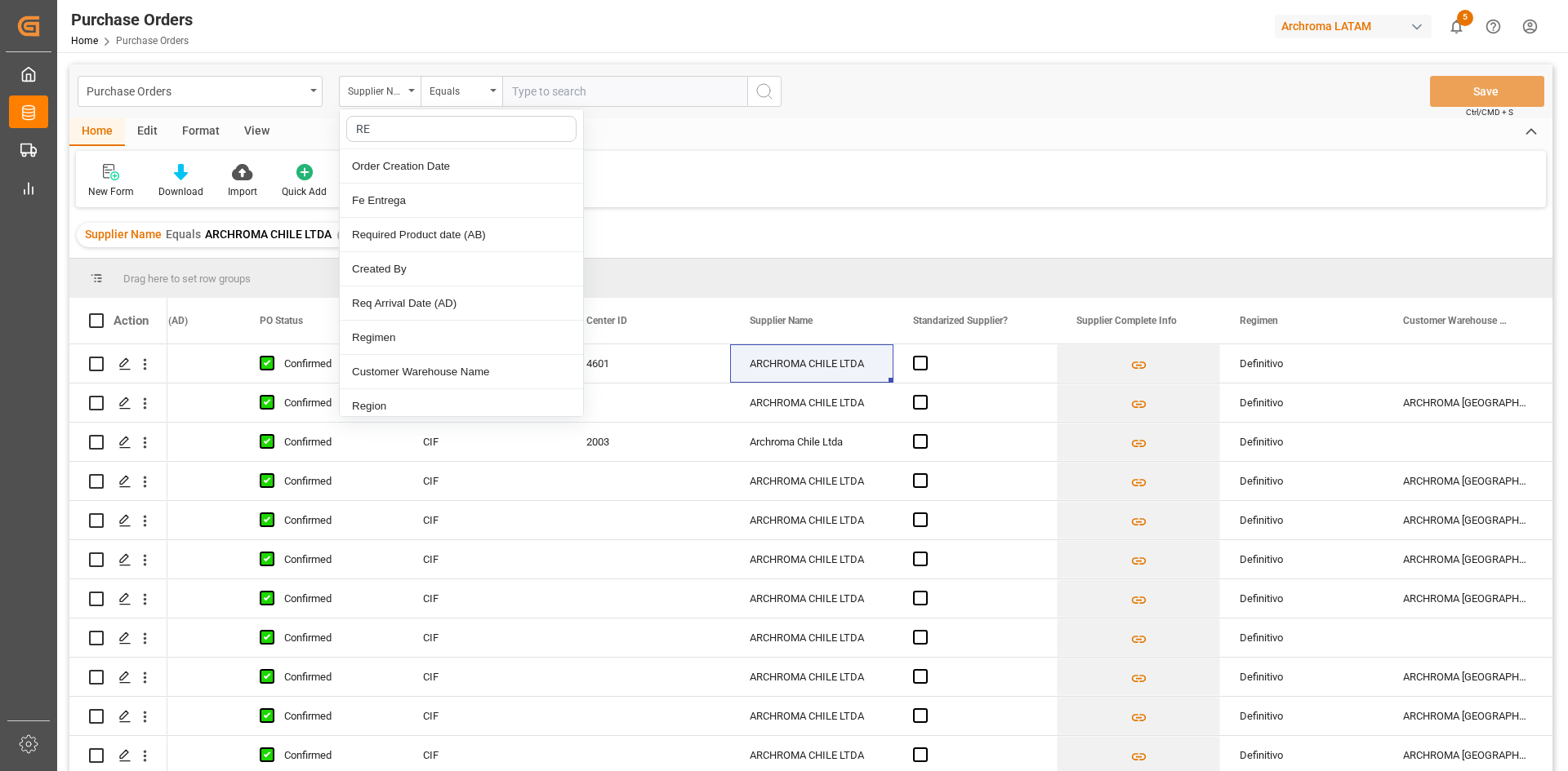
type input "REG"
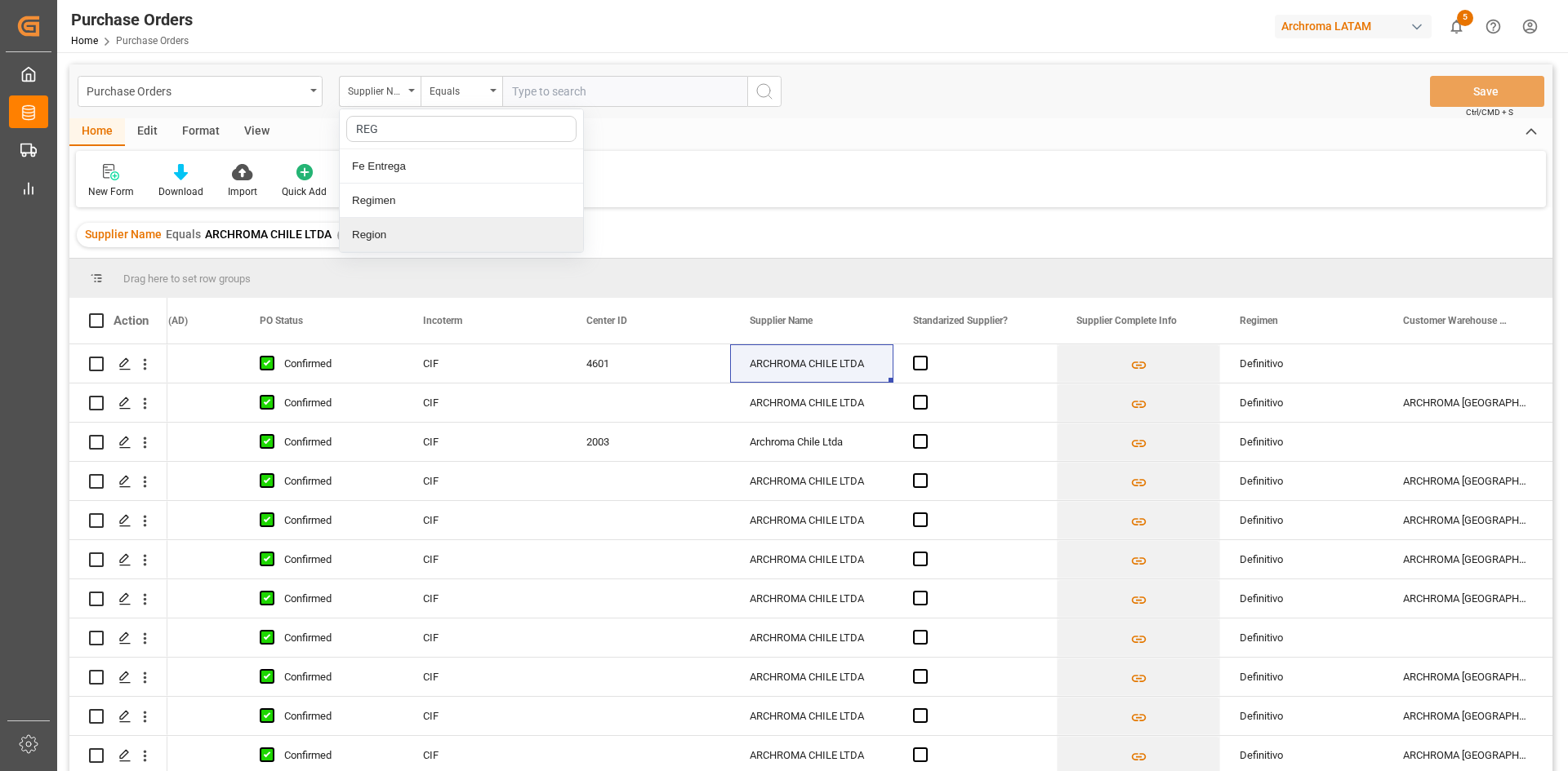
click at [404, 228] on div "Region" at bounding box center [461, 235] width 243 height 34
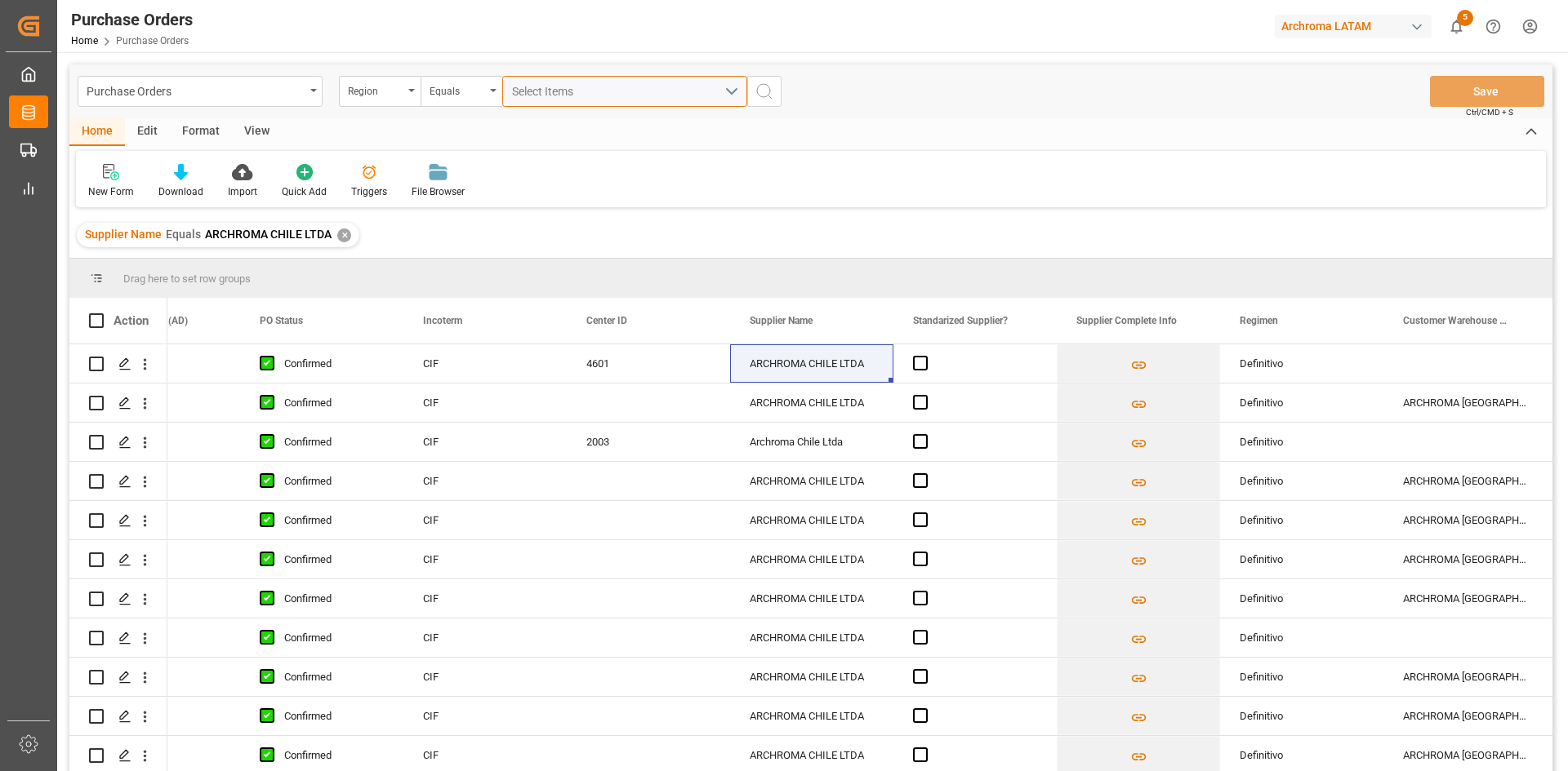
click at [654, 102] on button "Select Items" at bounding box center [624, 91] width 245 height 31
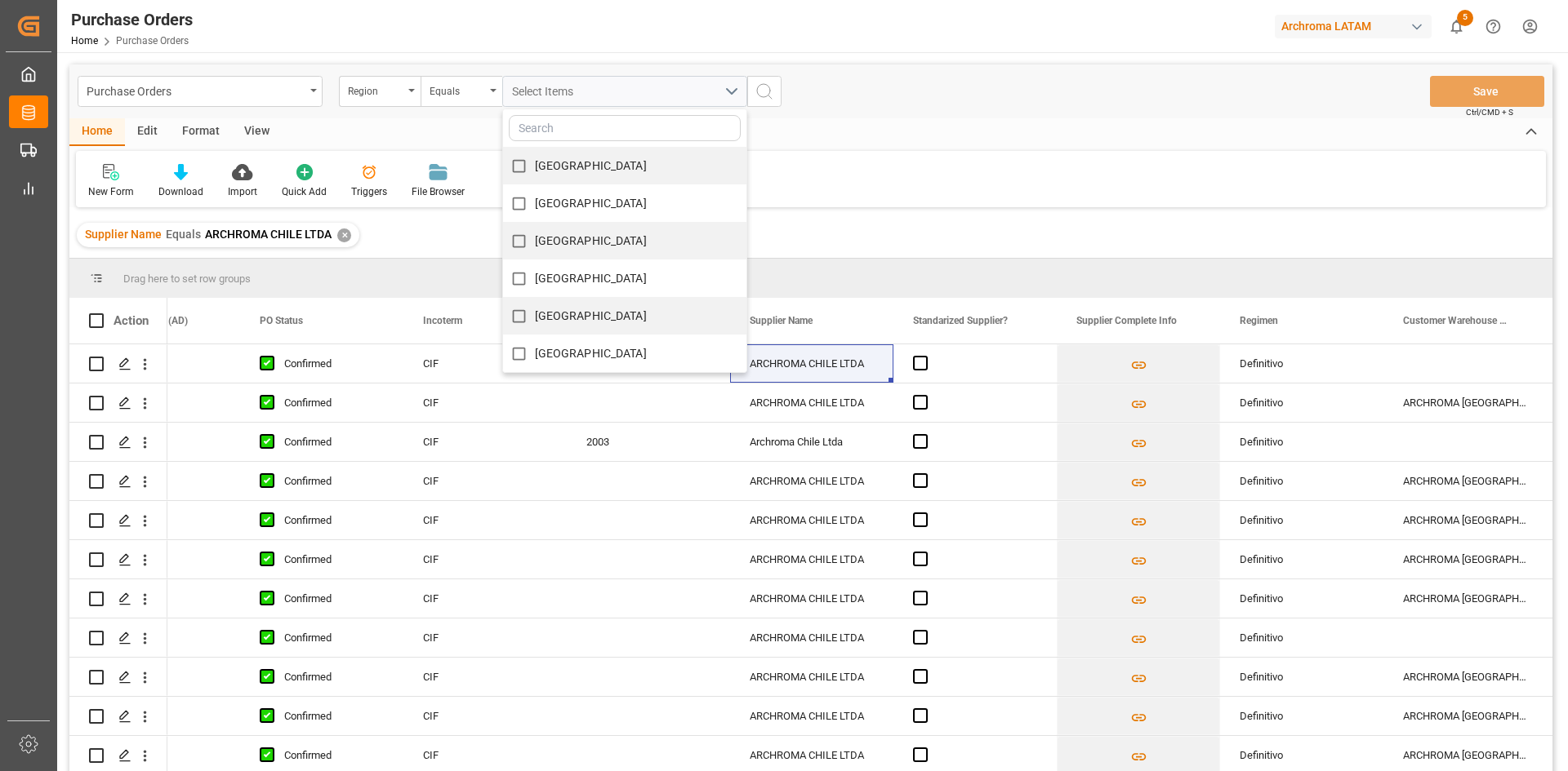
click at [620, 207] on div "[GEOGRAPHIC_DATA]" at bounding box center [624, 203] width 243 height 38
click at [533, 197] on input "[GEOGRAPHIC_DATA]" at bounding box center [519, 204] width 32 height 32
checkbox input "true"
click at [767, 97] on icon "search button" at bounding box center [764, 91] width 19 height 19
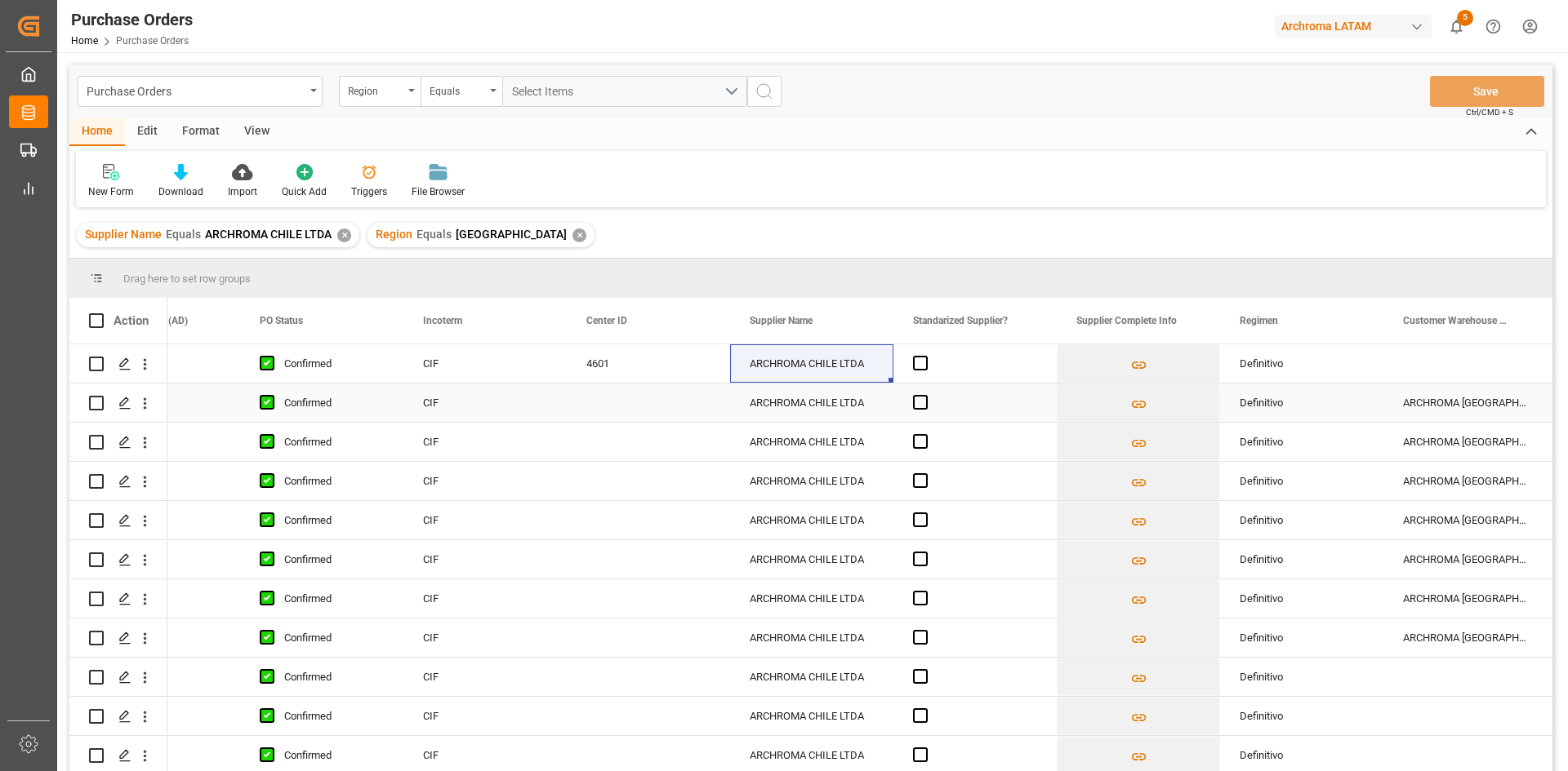
click at [1021, 408] on div "Press SPACE to select this row." at bounding box center [975, 403] width 163 height 38
click at [760, 540] on div "ARCHROMA CHILE LTDA" at bounding box center [812, 560] width 163 height 38
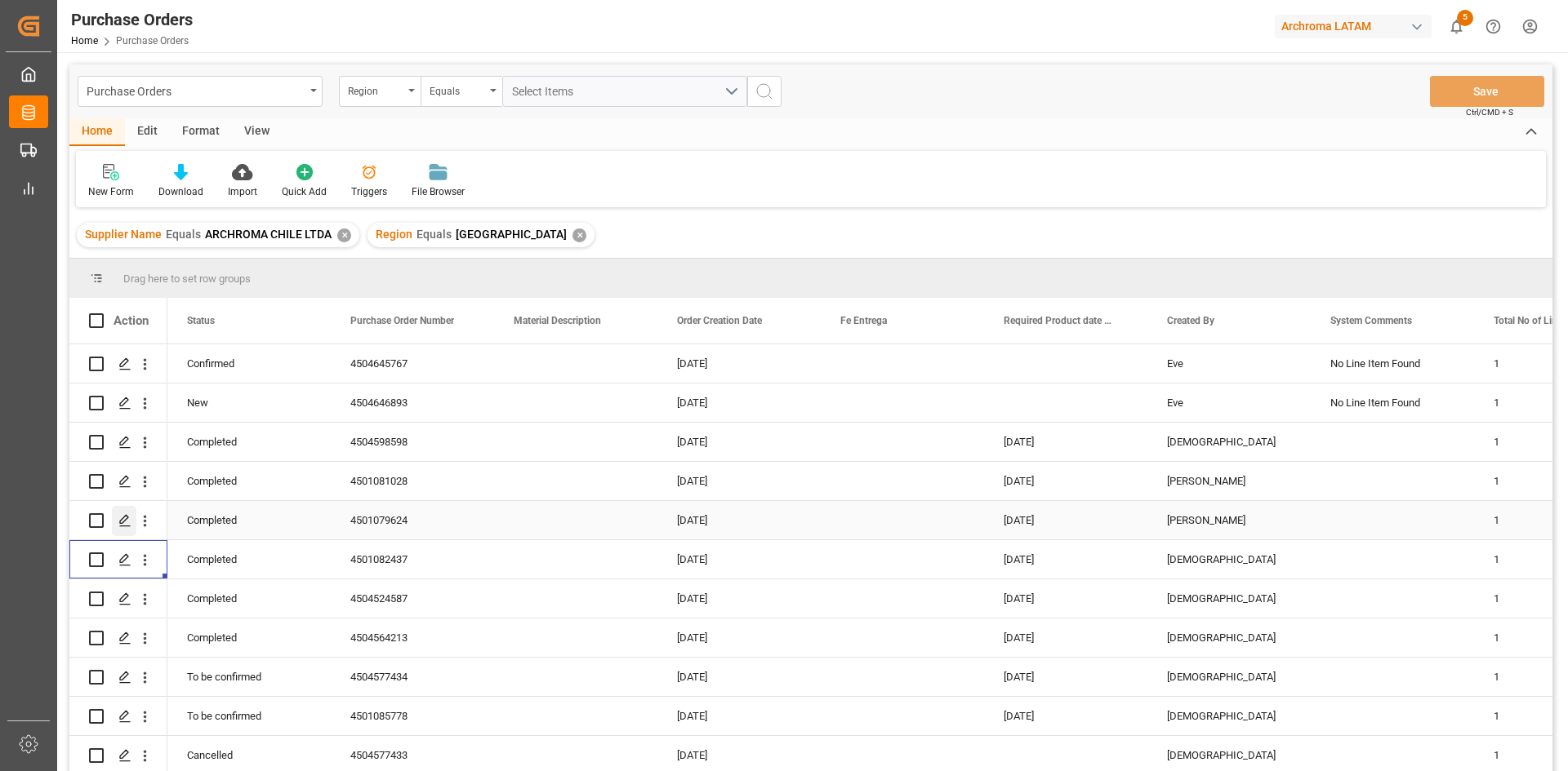
click at [123, 520] on icon "Press SPACE to select this row." at bounding box center [125, 521] width 13 height 13
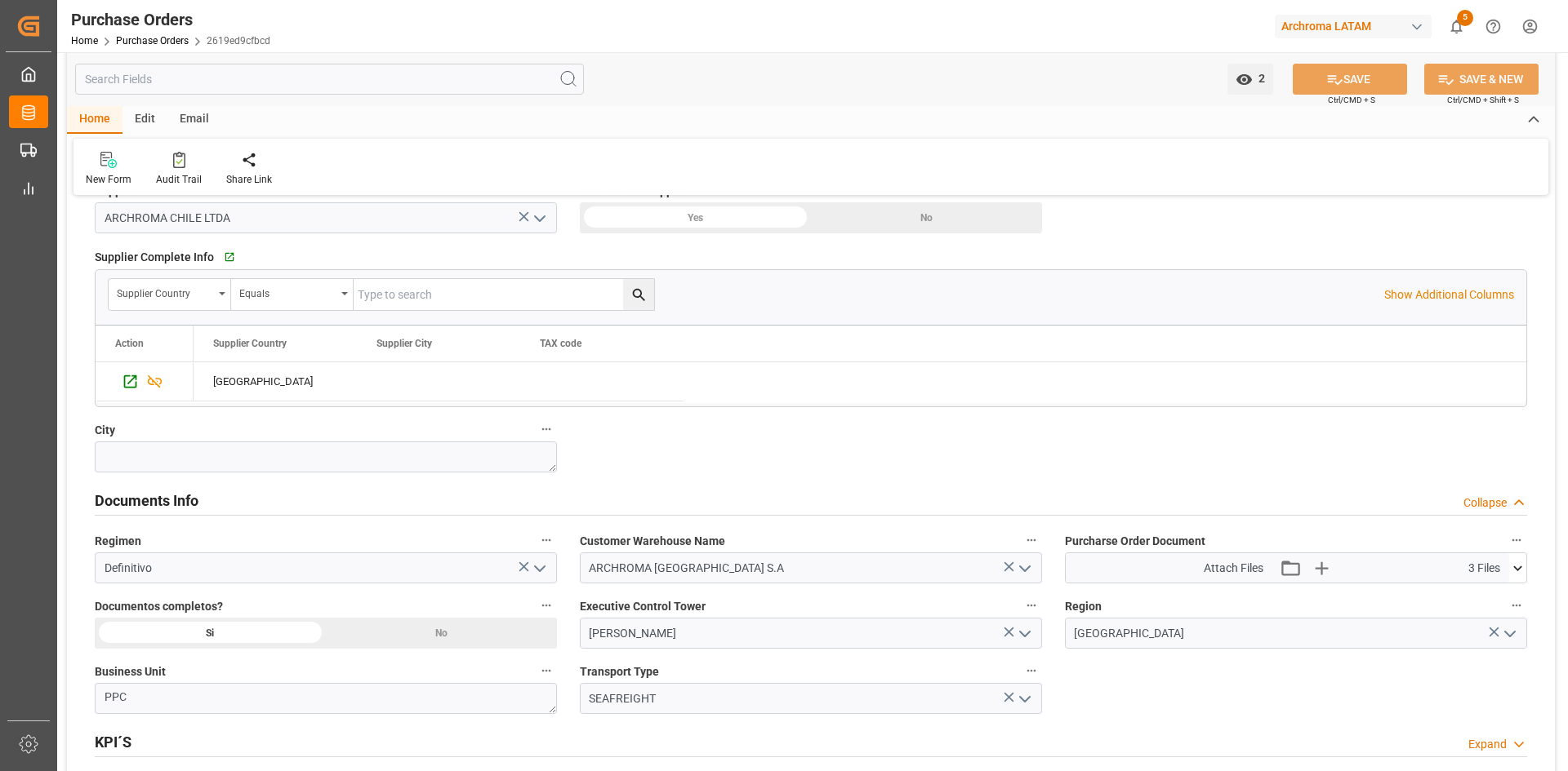
scroll to position [898, 0]
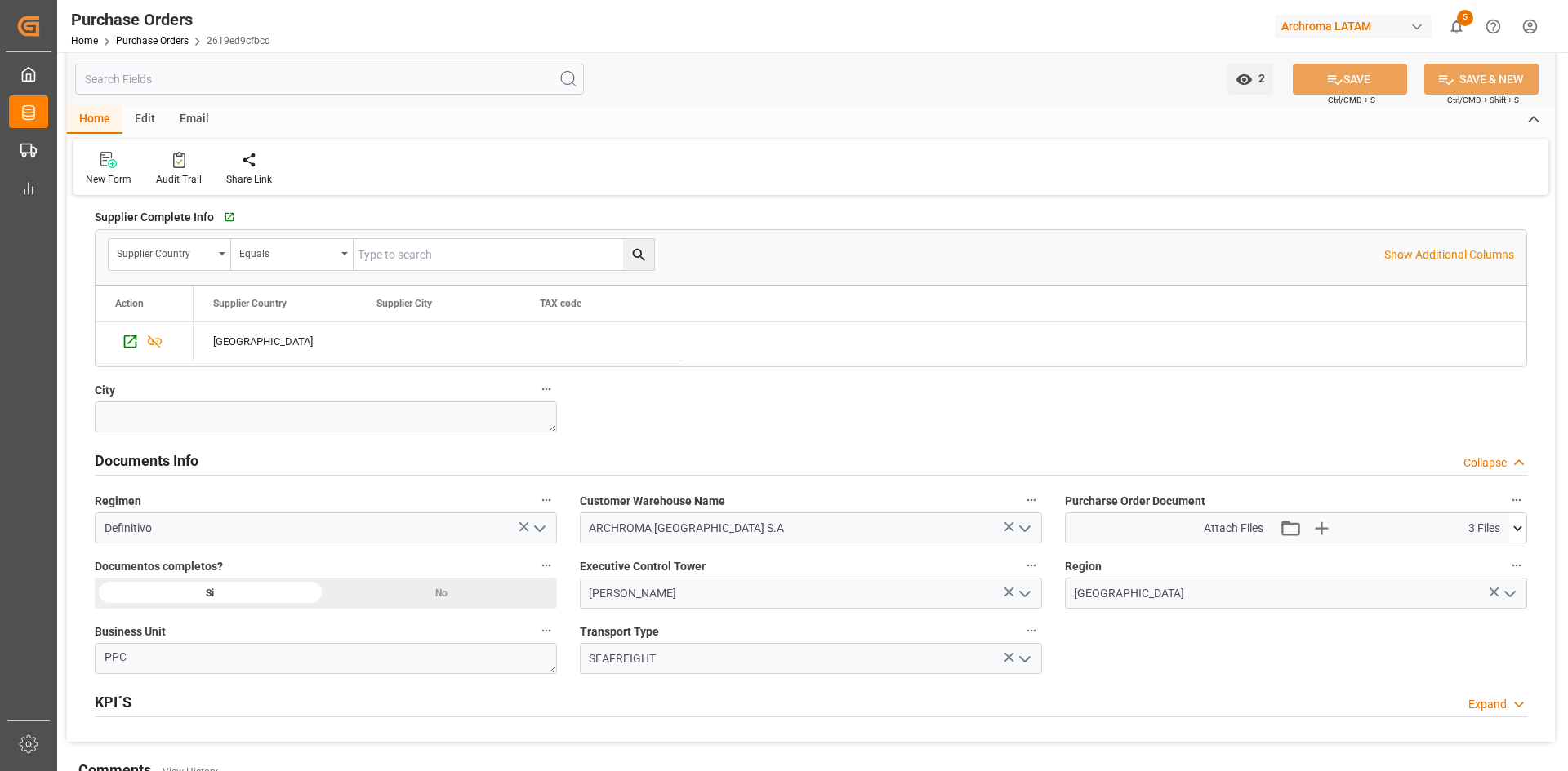
click at [1507, 527] on div "Attach Files Attach existing file Upload new file 3 Files" at bounding box center [1287, 528] width 444 height 29
click at [1515, 524] on icon at bounding box center [1518, 528] width 18 height 18
click at [1128, 589] on div "BL 240112000014.pdf" at bounding box center [1296, 593] width 443 height 18
click at [1481, 595] on icon at bounding box center [1475, 594] width 13 height 13
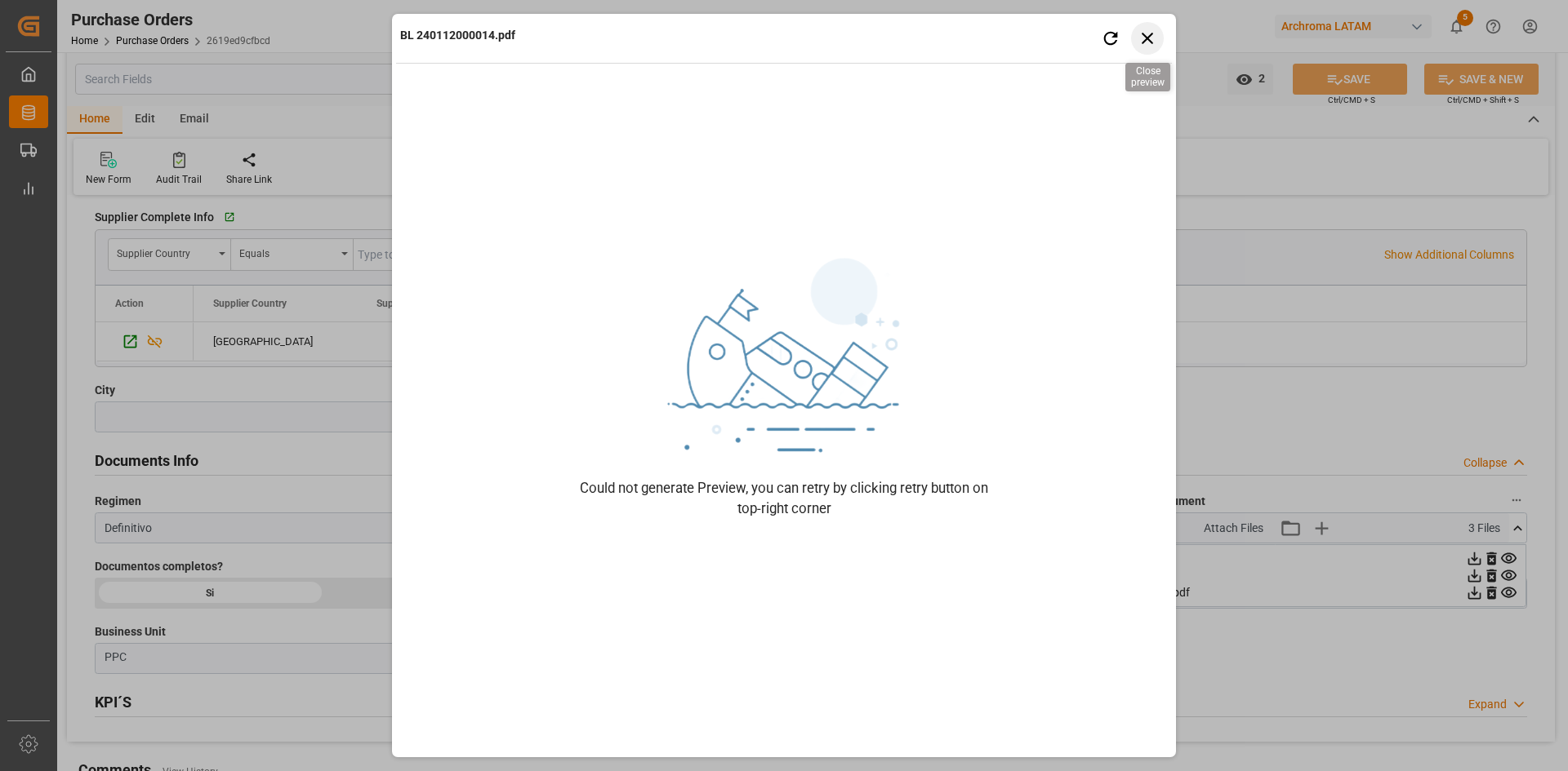
click at [1143, 35] on icon "button" at bounding box center [1148, 38] width 12 height 12
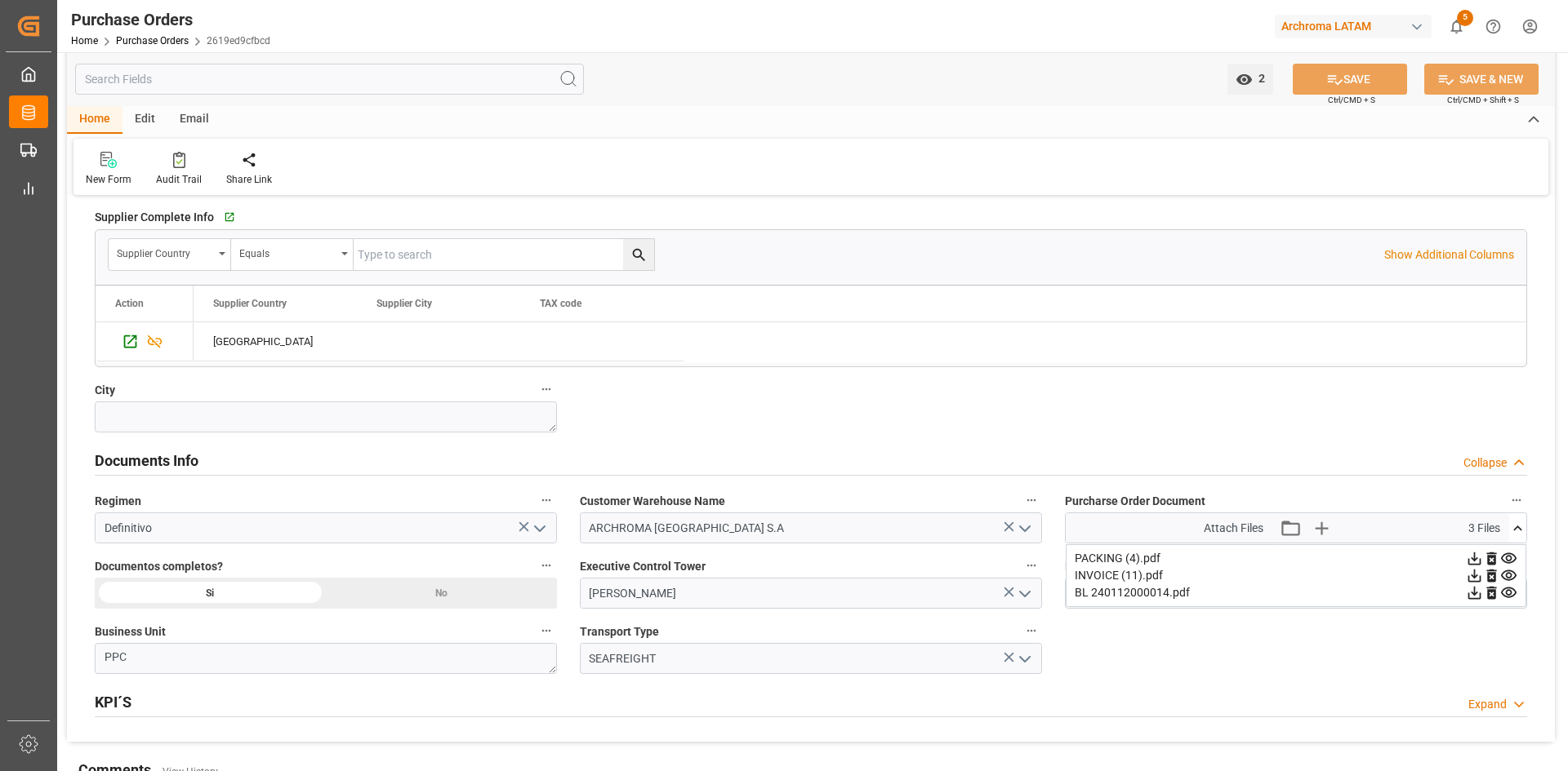
click at [1483, 589] on icon at bounding box center [1474, 593] width 18 height 18
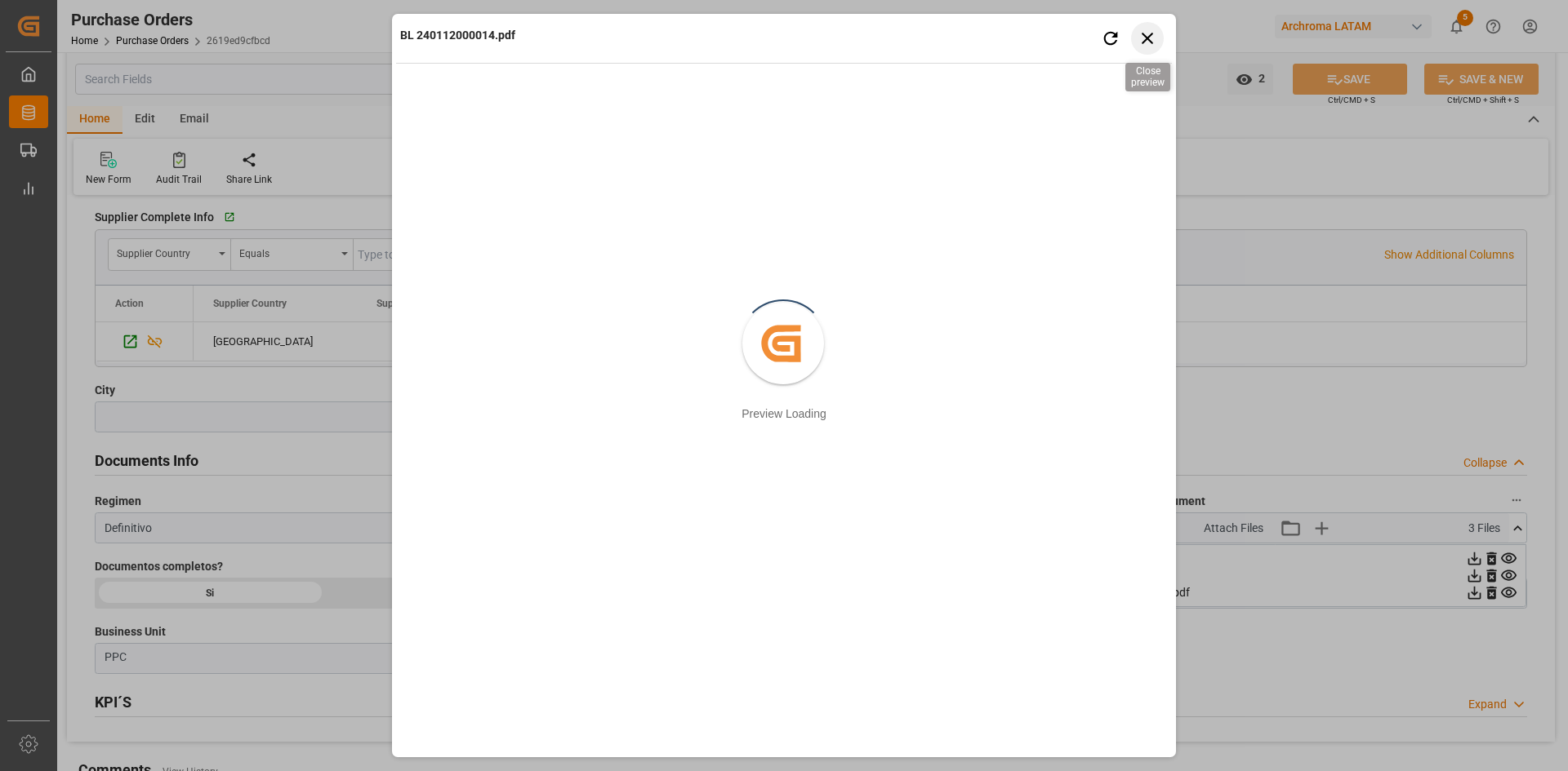
click at [1143, 38] on icon "button" at bounding box center [1148, 38] width 20 height 20
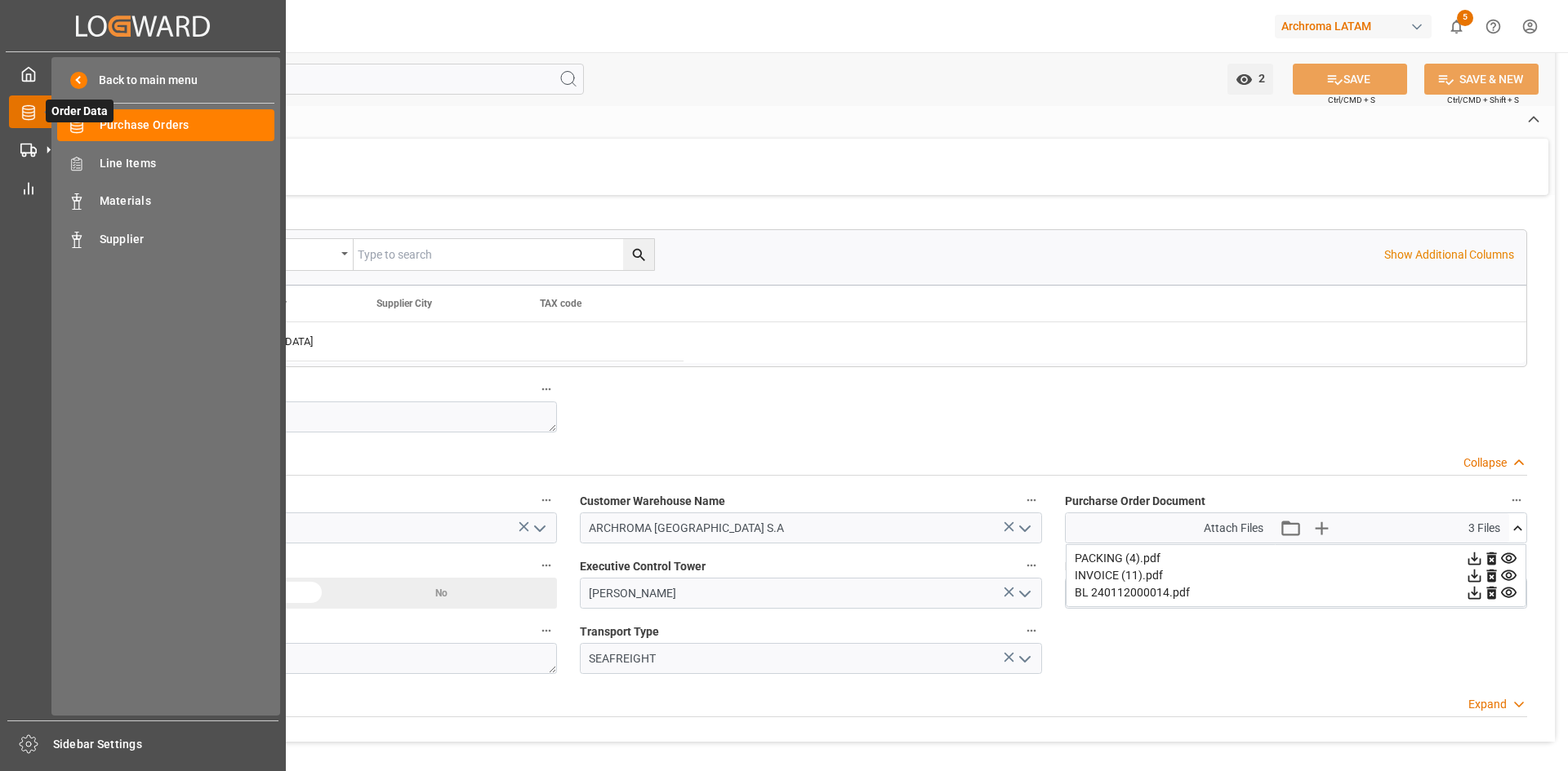
click at [18, 118] on div at bounding box center [23, 112] width 28 height 18
click at [150, 118] on span "Purchase Orders" at bounding box center [187, 125] width 176 height 18
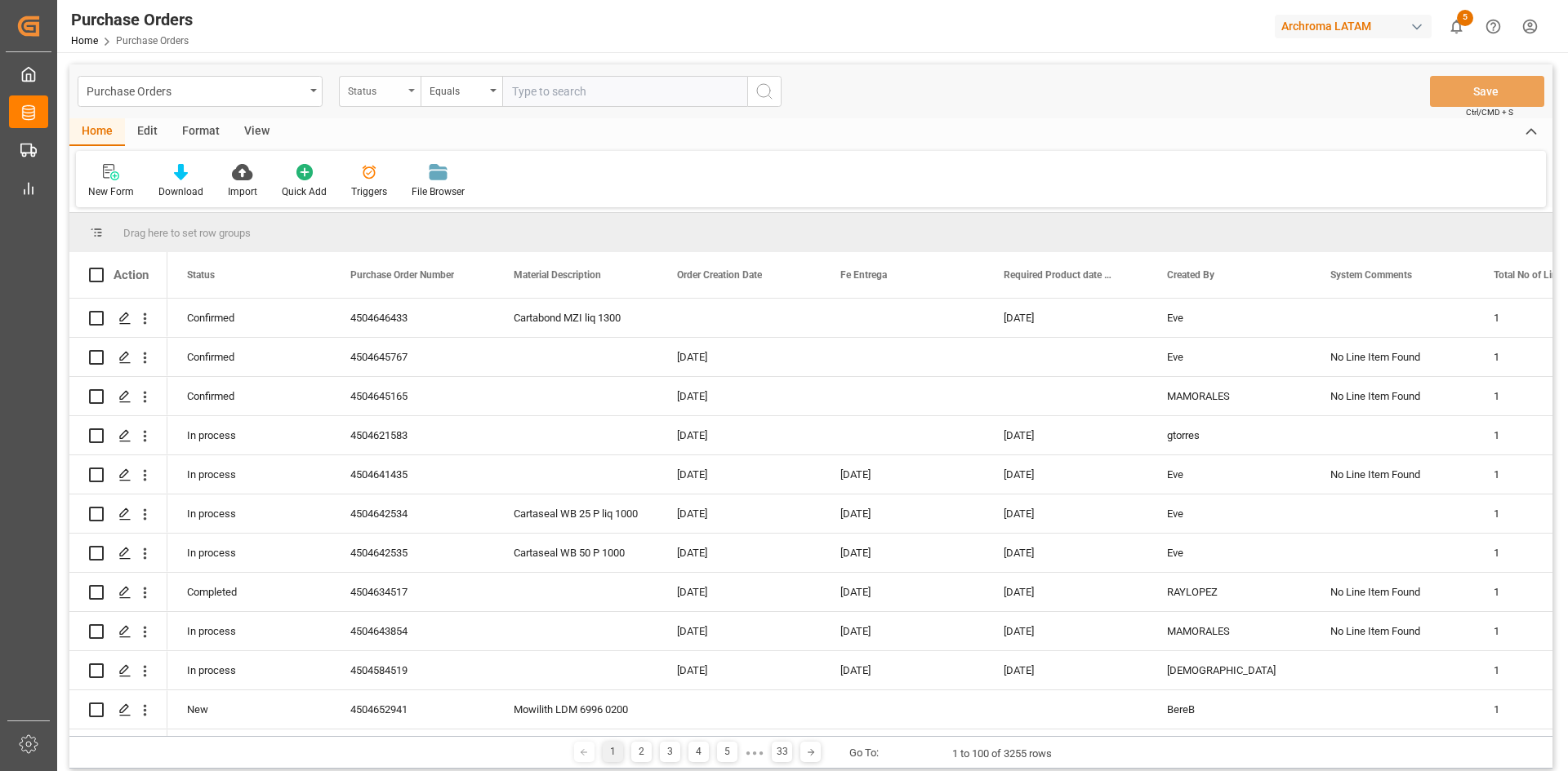
click at [399, 89] on div "Status" at bounding box center [375, 89] width 55 height 18
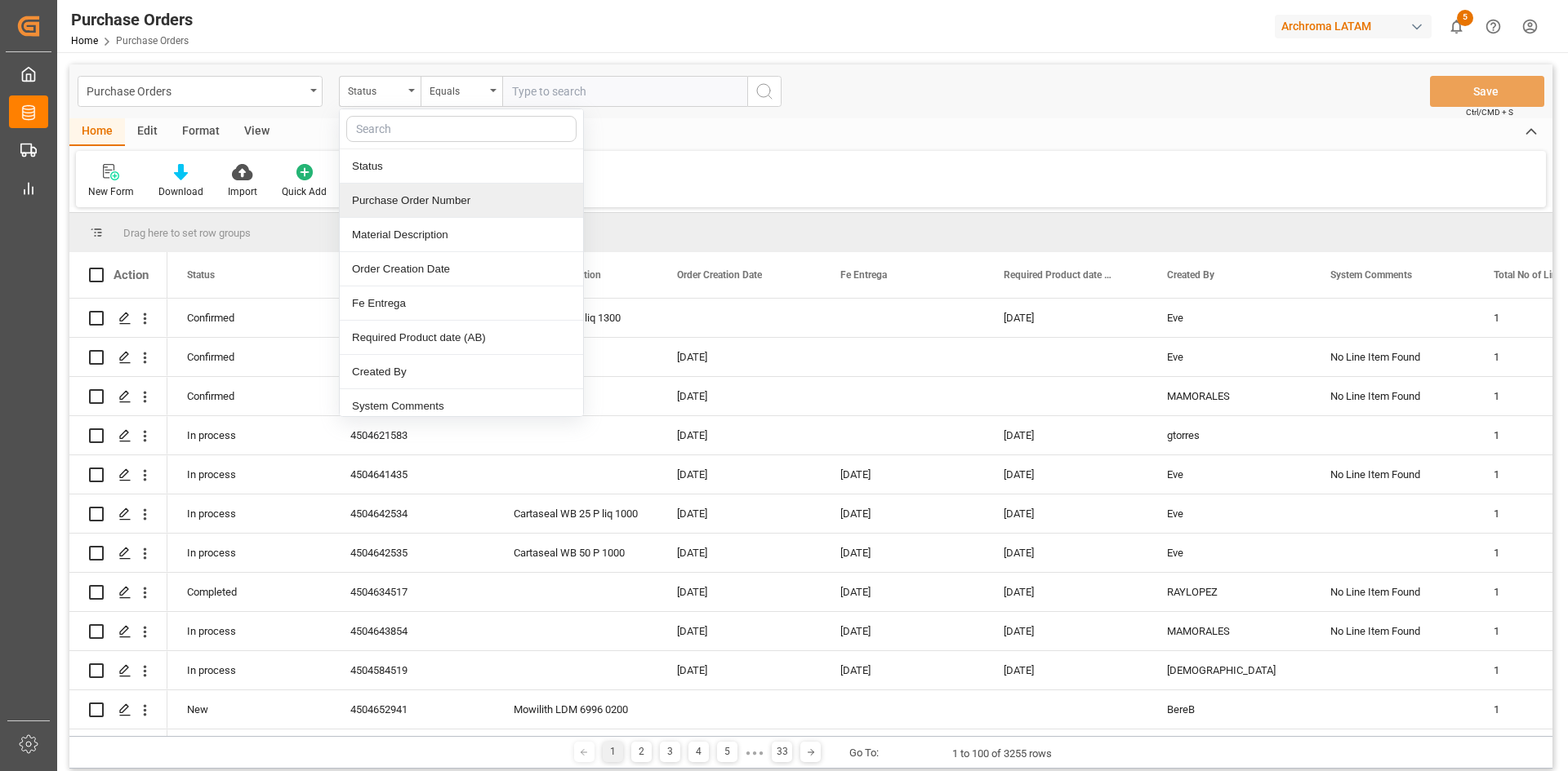
click at [463, 206] on div "Purchase Order Number" at bounding box center [461, 200] width 243 height 34
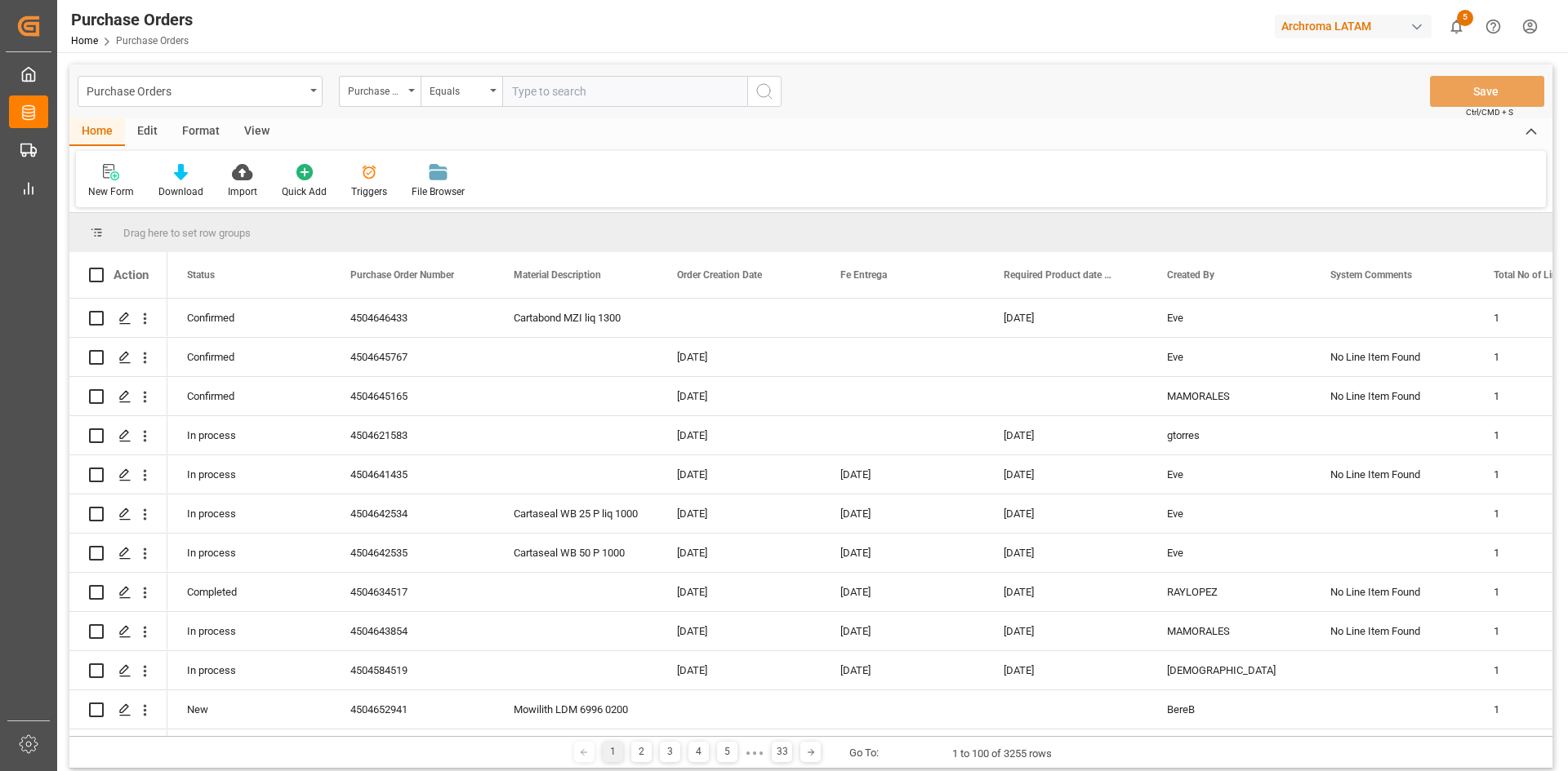
click at [559, 91] on input "text" at bounding box center [624, 91] width 245 height 31
paste input "4504645767"
type input "4504645767"
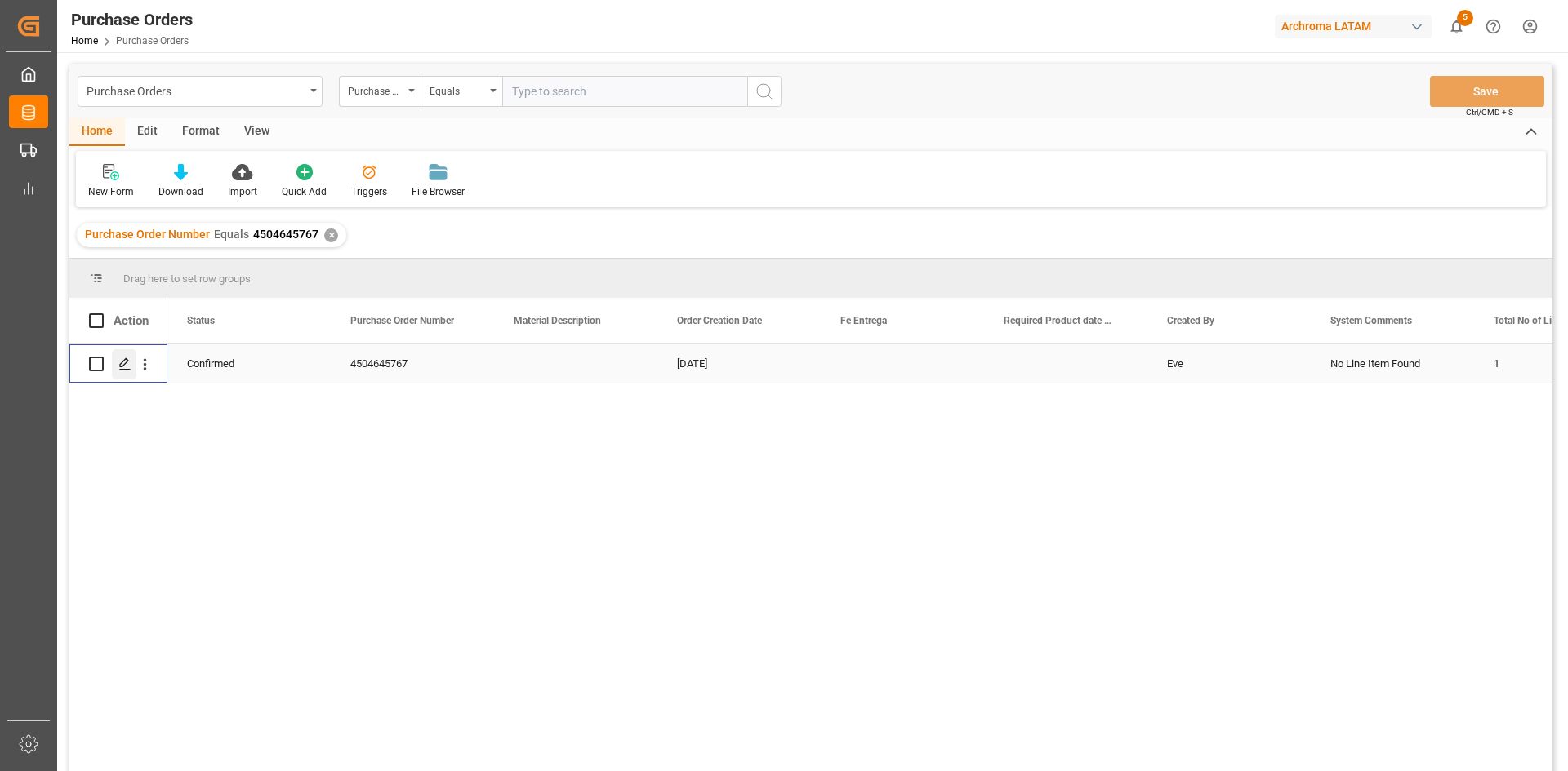
click at [124, 366] on polygon "Press SPACE to select this row." at bounding box center [125, 363] width 8 height 8
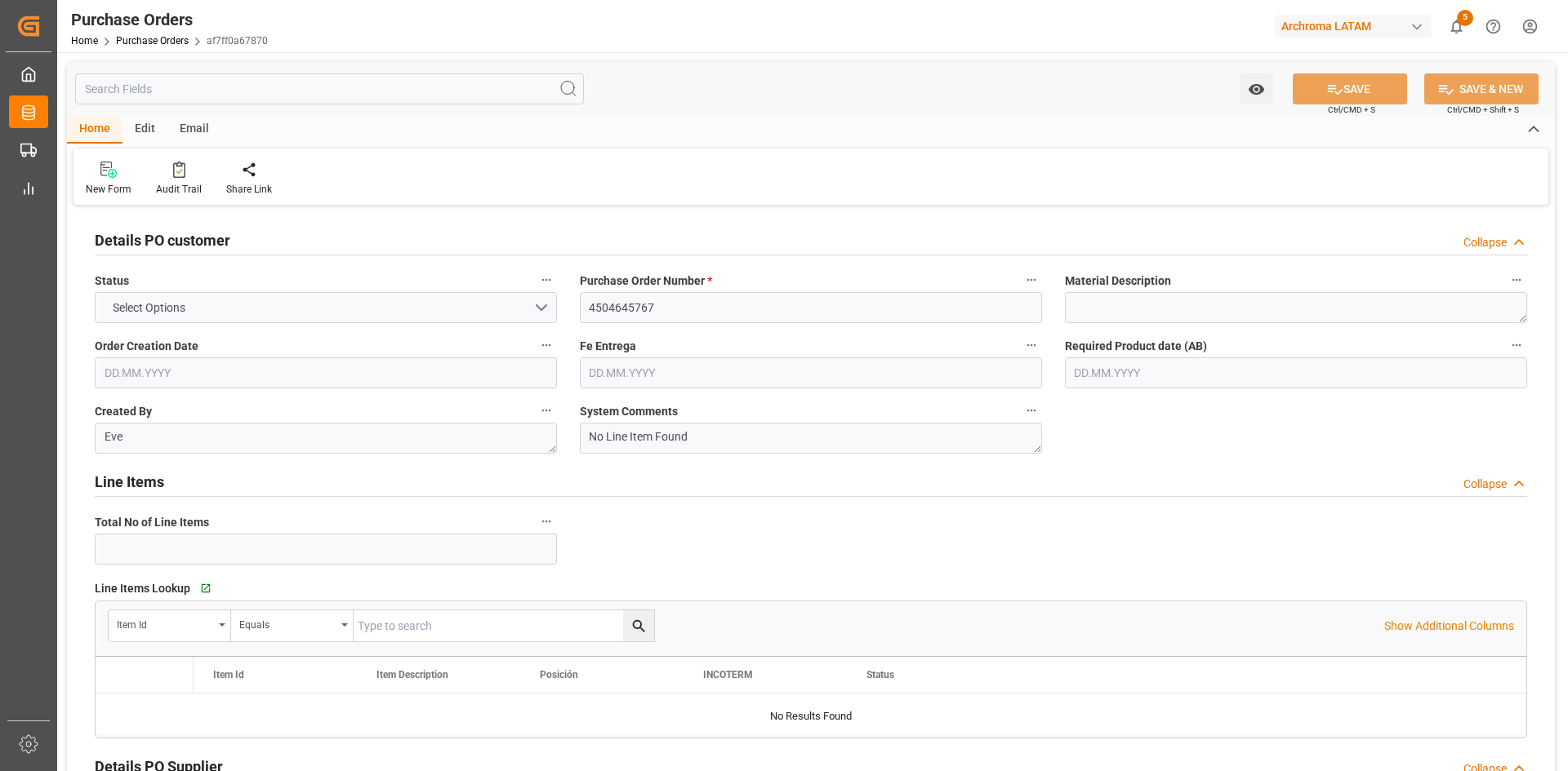
type input "1"
type input "[DATE]"
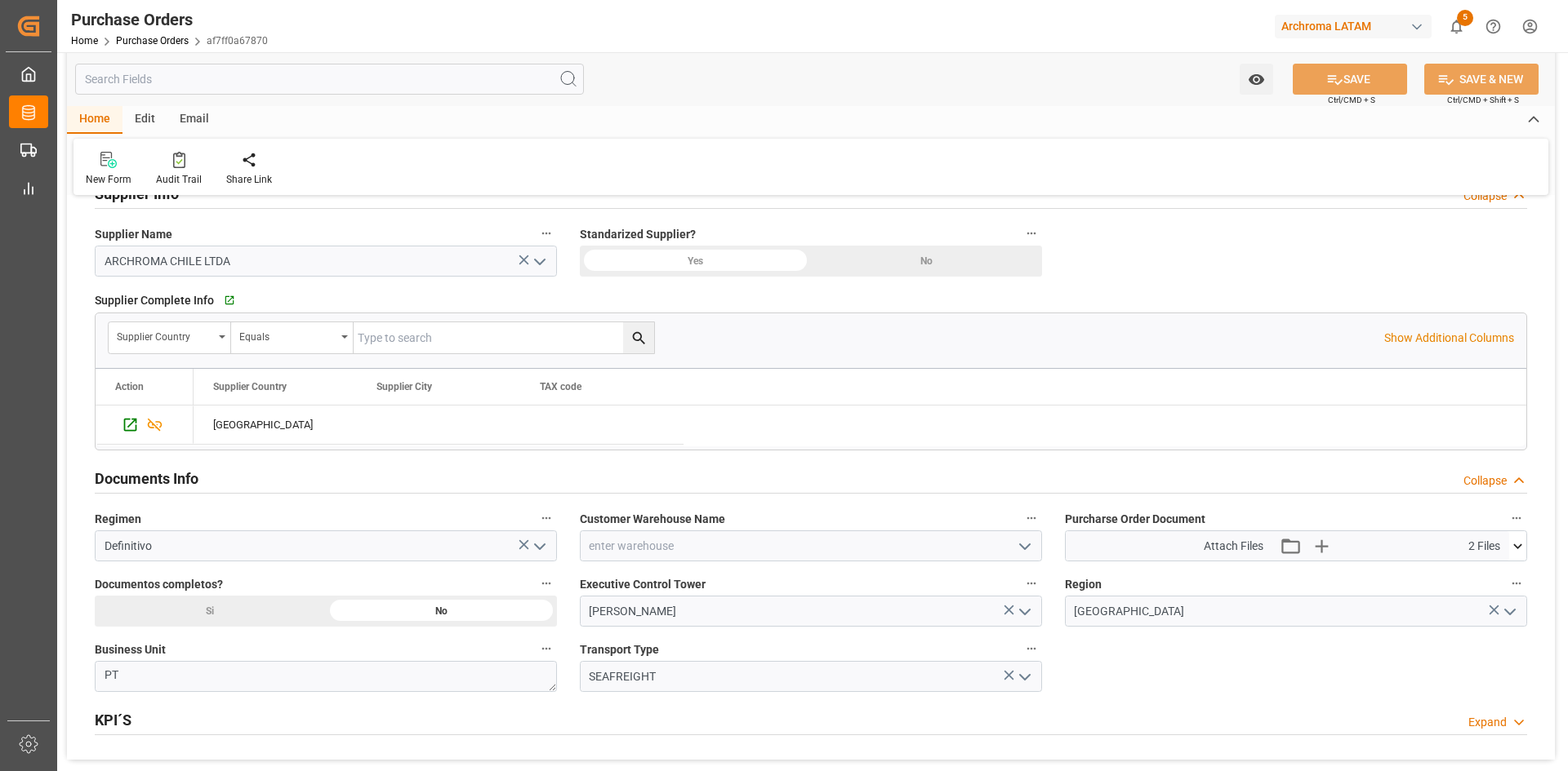
scroll to position [816, 0]
click at [1518, 545] on icon at bounding box center [1518, 545] width 18 height 18
click at [1355, 665] on div "Details PO customer Collapse Status CONFIRMED Purchase Order Number * 450464576…" at bounding box center [811, 76] width 1488 height 1365
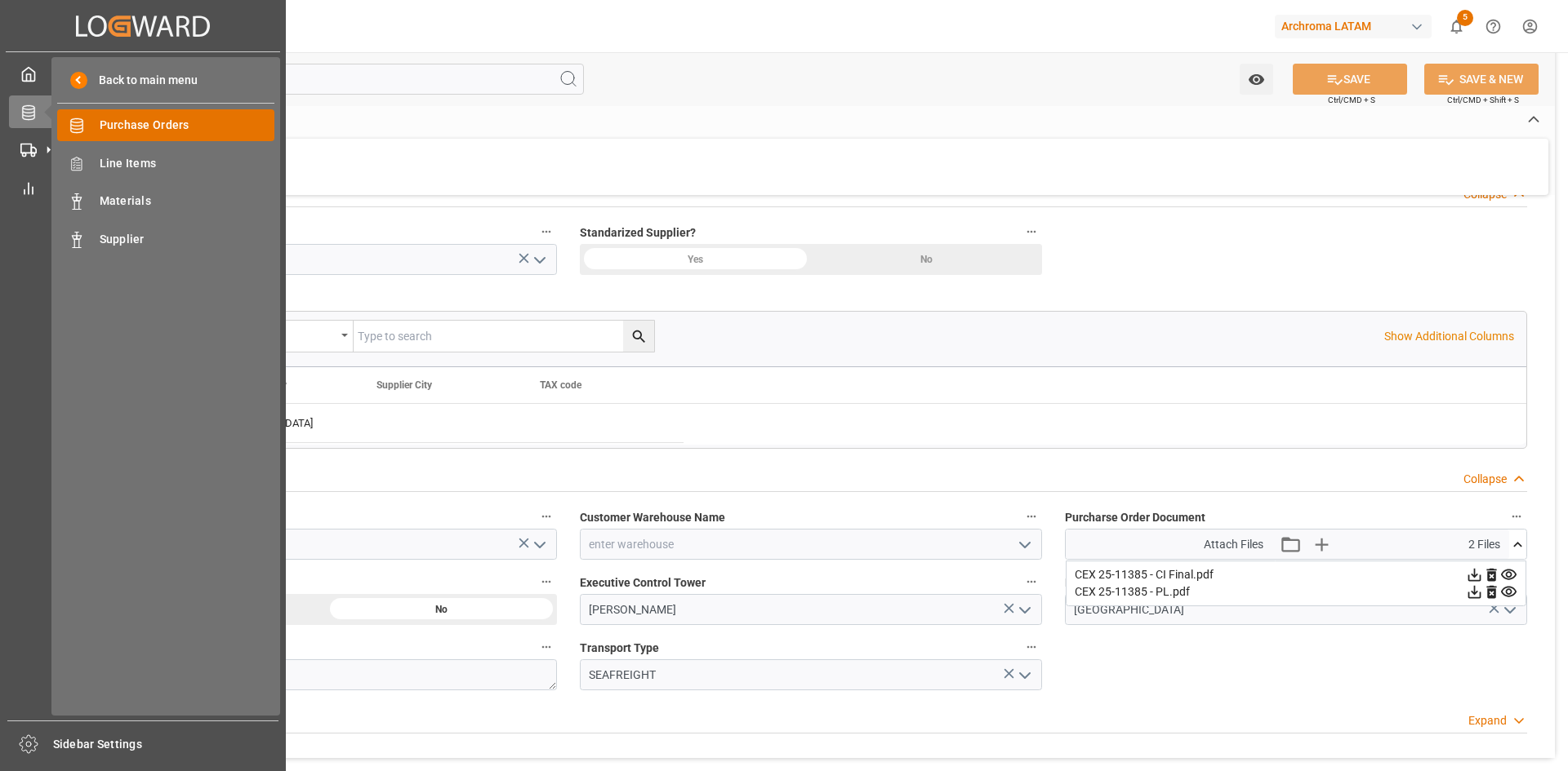
click at [160, 114] on div "Purchase Orders Purchase Orders" at bounding box center [165, 125] width 217 height 32
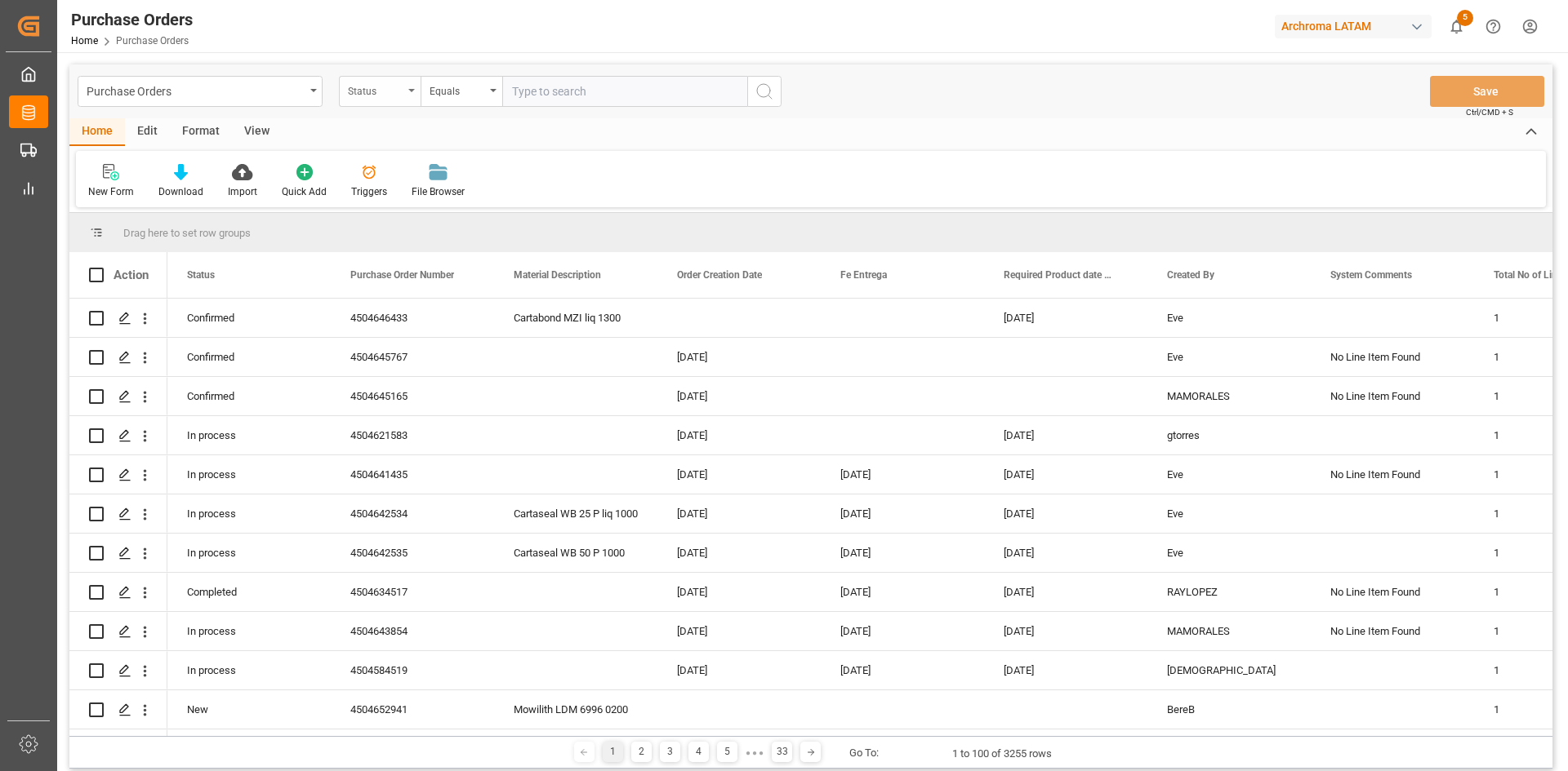
click at [396, 96] on div "Status" at bounding box center [375, 89] width 55 height 18
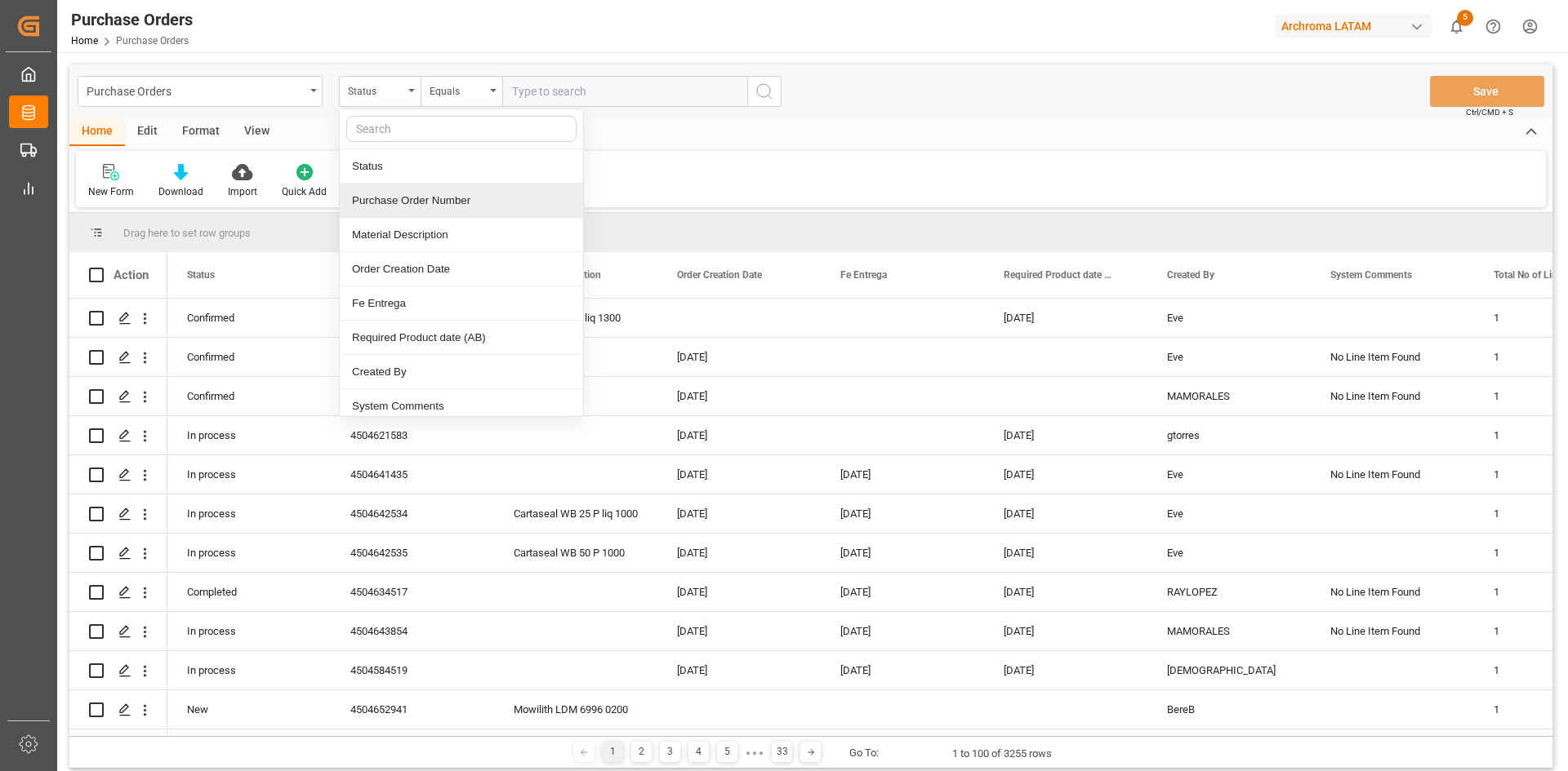
click at [478, 207] on div "Purchase Order Number" at bounding box center [461, 200] width 243 height 34
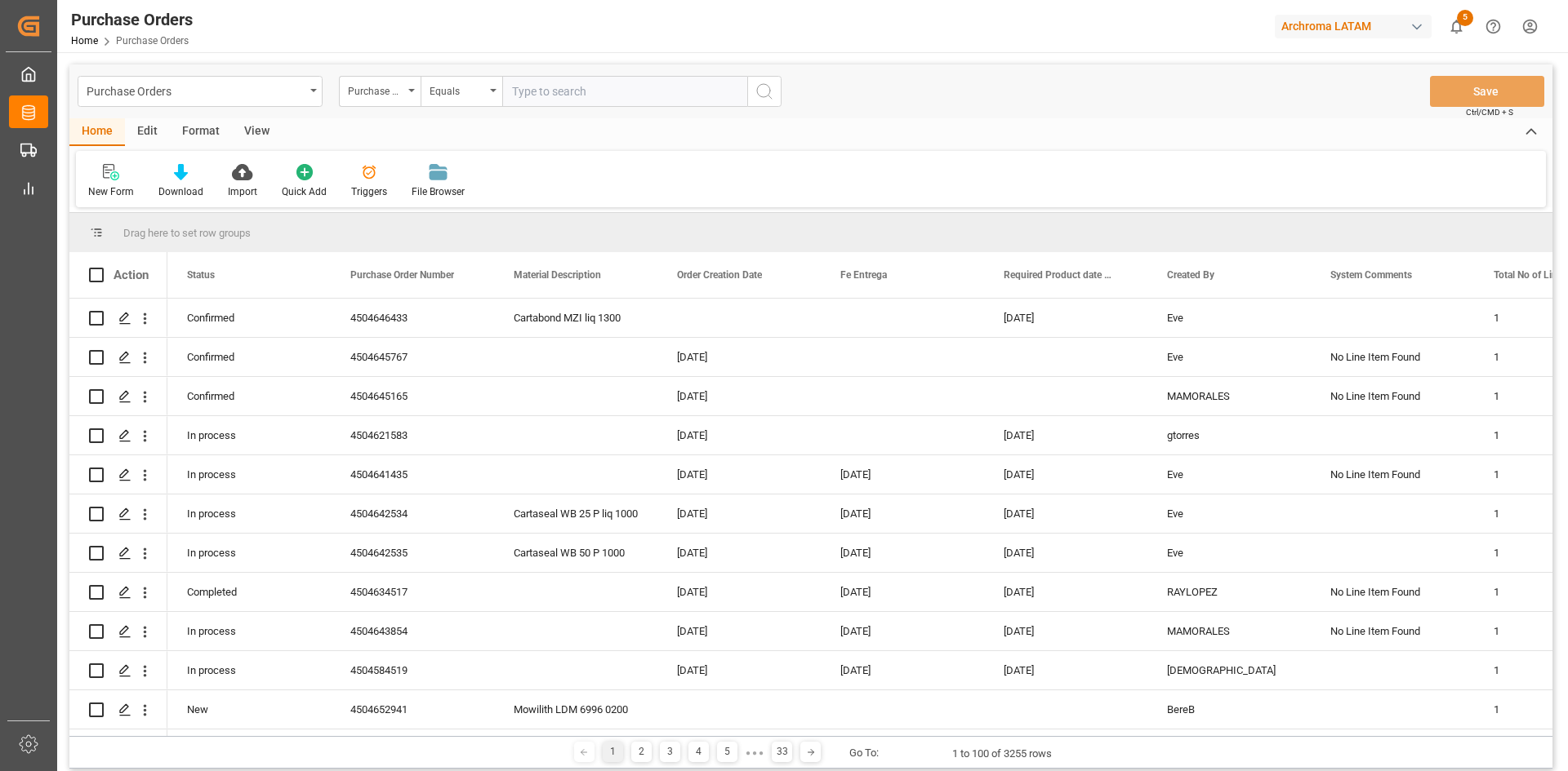
click at [561, 96] on input "text" at bounding box center [624, 91] width 245 height 31
paste input "4504646893"
type input "4504646893"
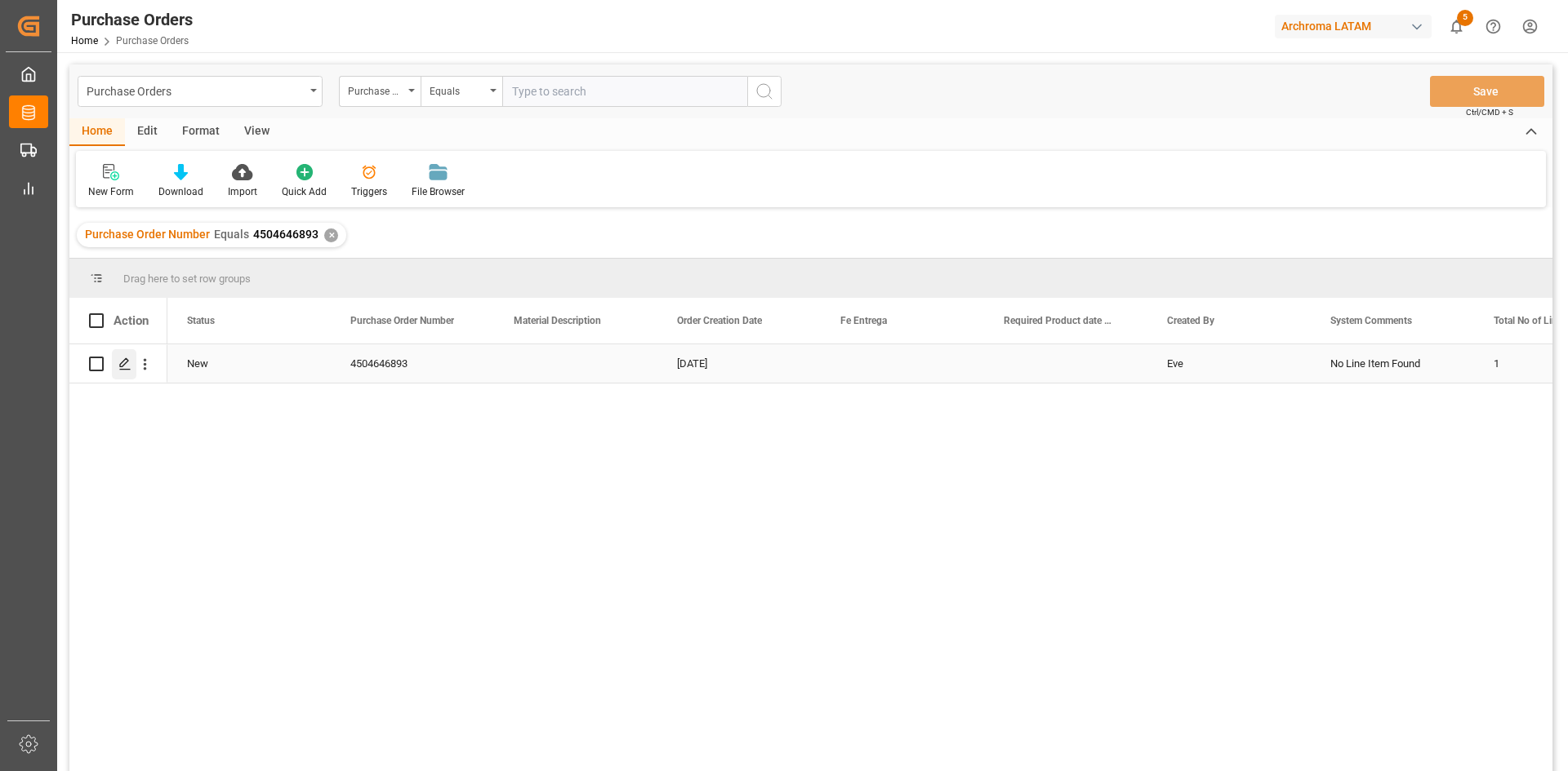
click at [120, 363] on icon "Press SPACE to select this row." at bounding box center [125, 364] width 13 height 13
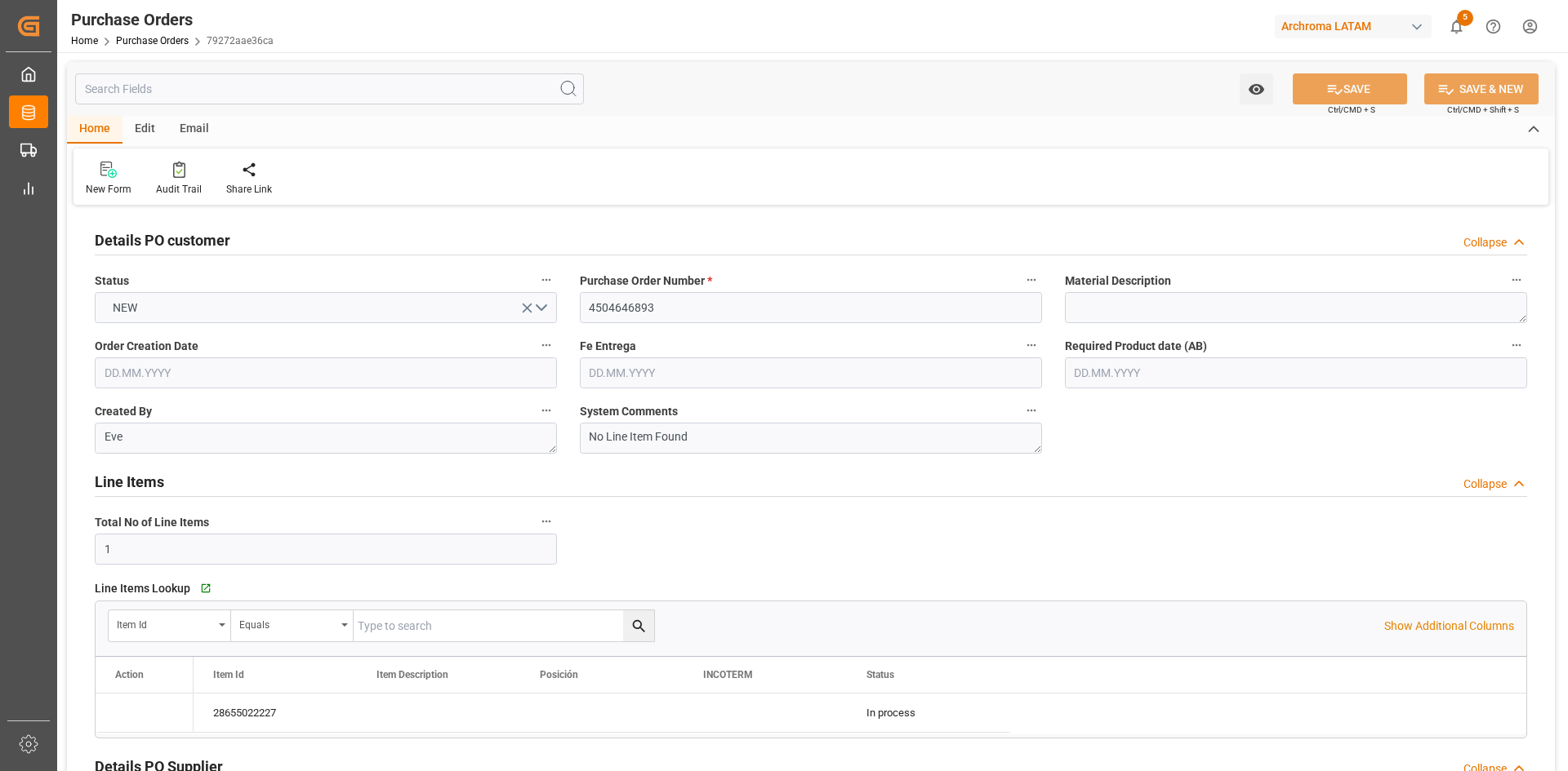
type input "[DATE]"
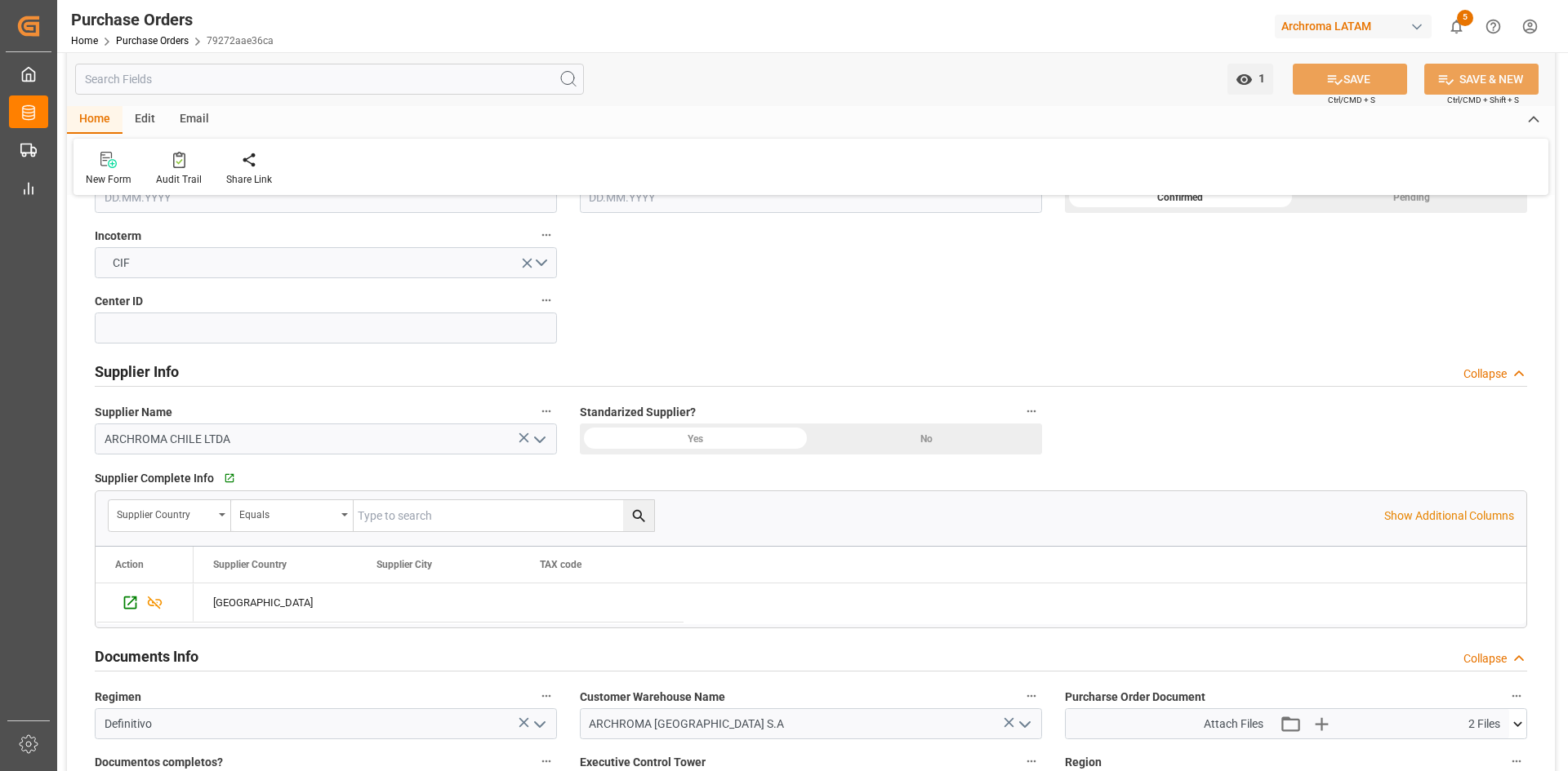
scroll to position [979, 0]
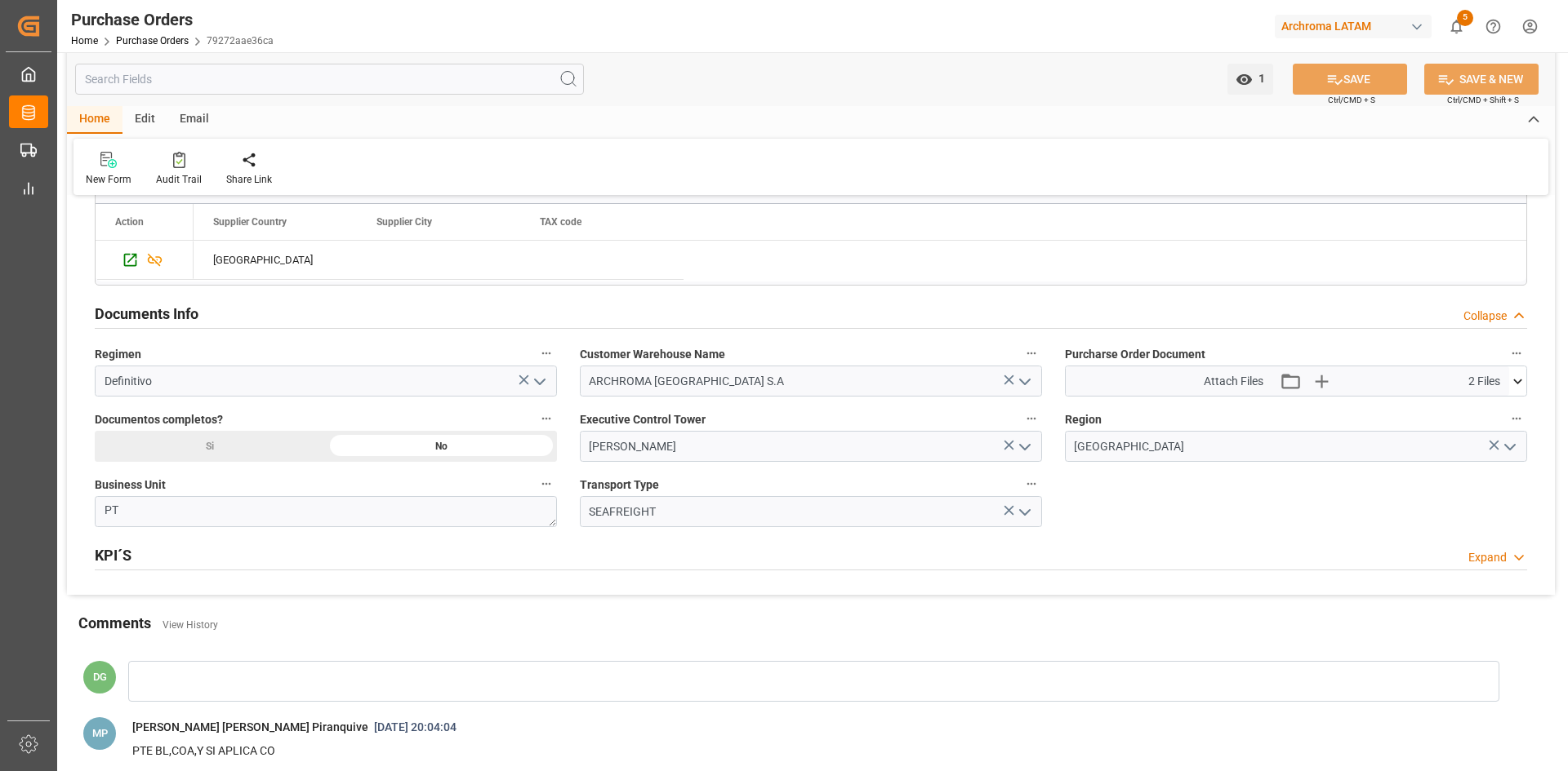
click at [1520, 384] on icon at bounding box center [1518, 382] width 18 height 18
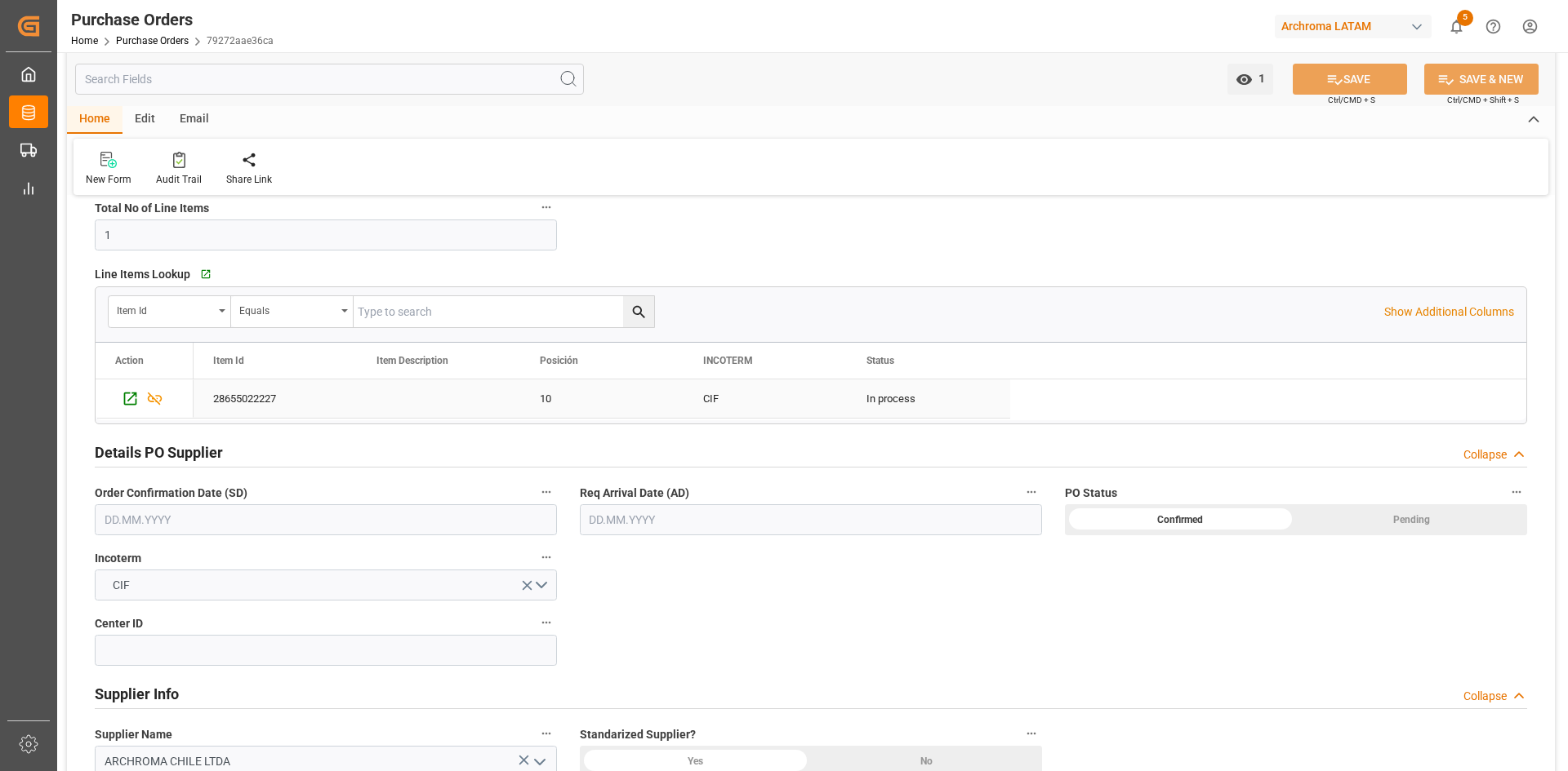
scroll to position [408, 0]
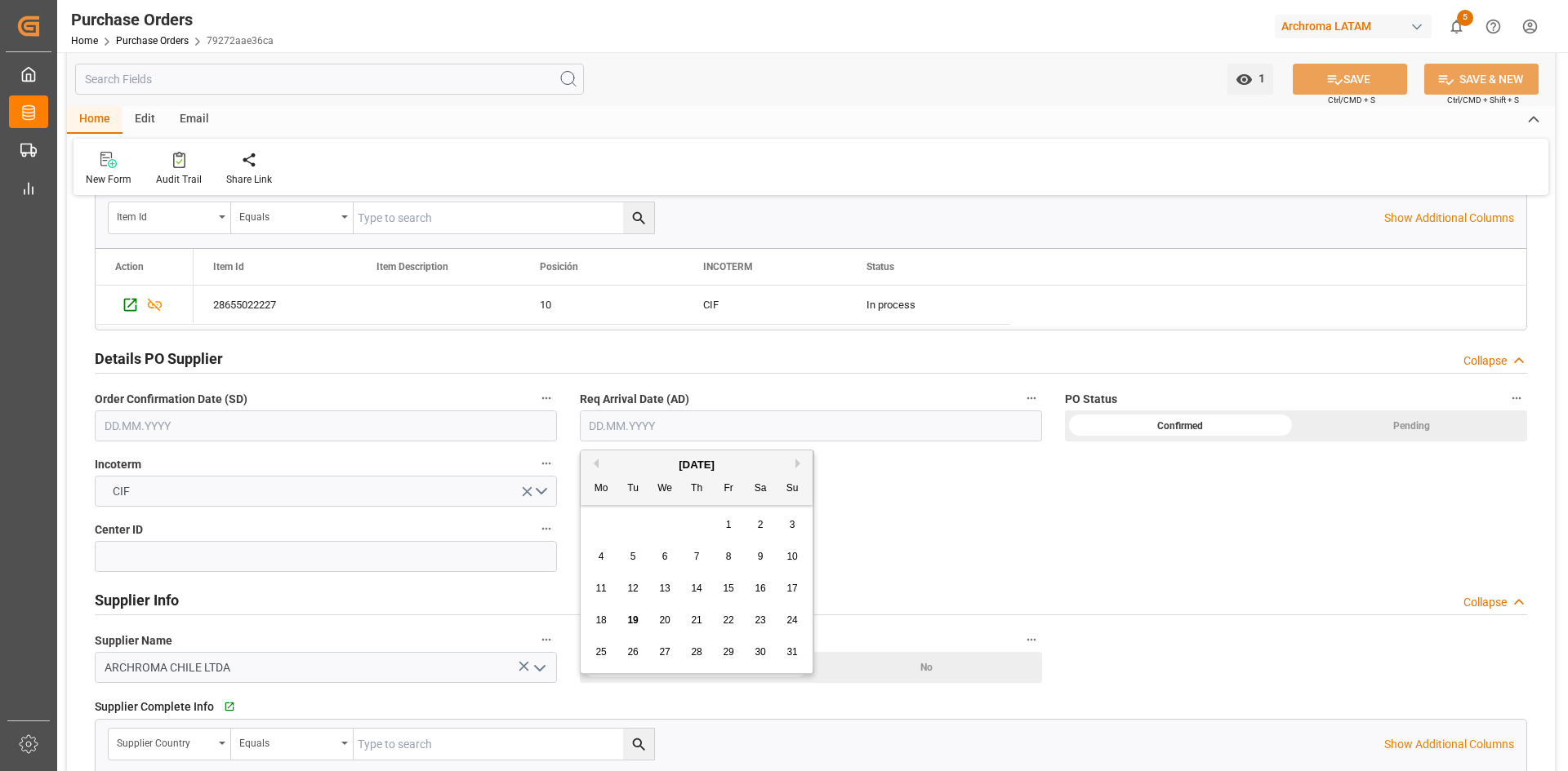
click at [640, 429] on input "text" at bounding box center [811, 425] width 462 height 31
click at [801, 459] on button "Next Month" at bounding box center [801, 464] width 10 height 10
click at [734, 520] on div "5" at bounding box center [729, 525] width 20 height 19
type input "[DATE]"
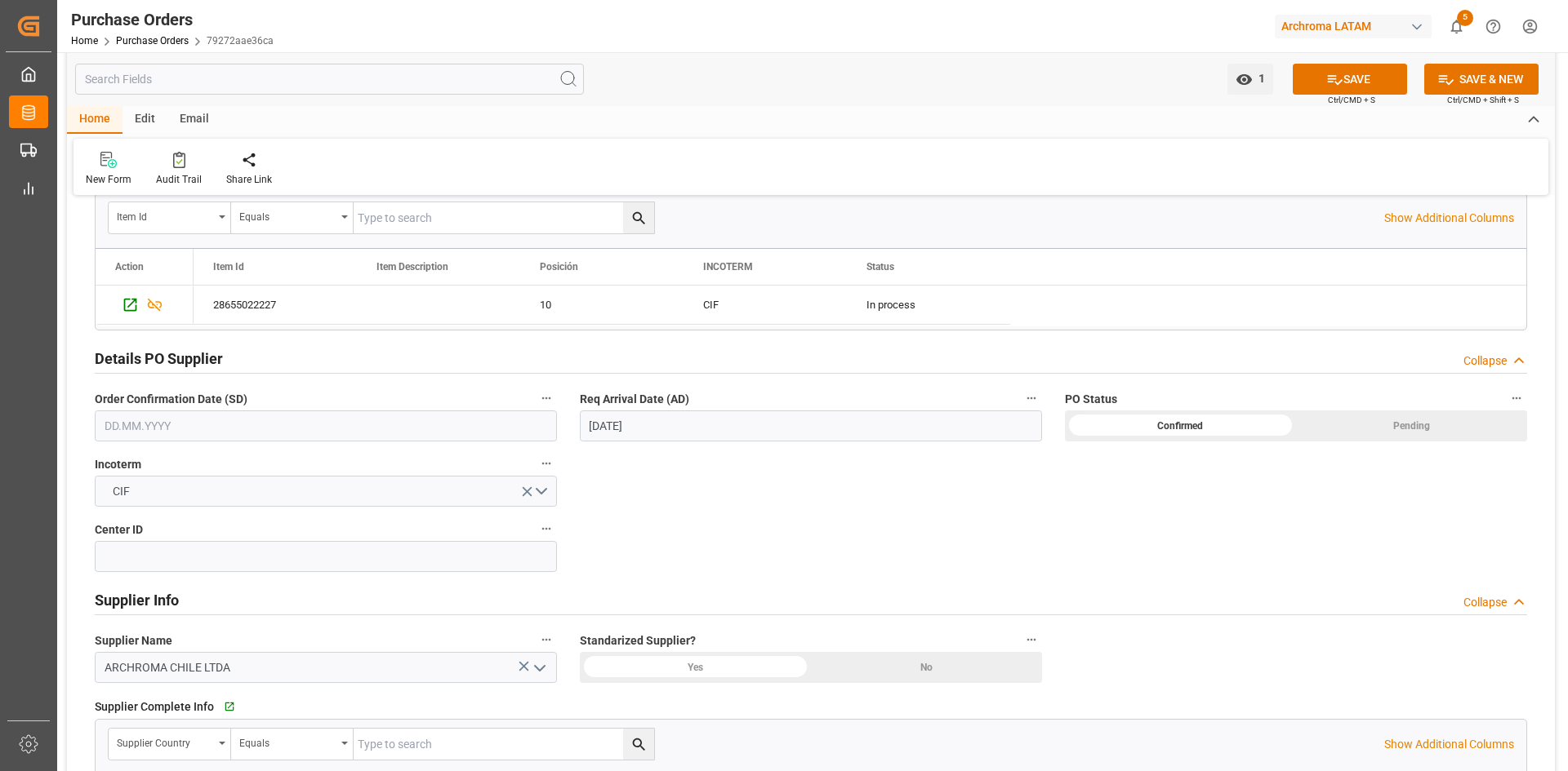
click at [323, 428] on input "text" at bounding box center [325, 425] width 462 height 31
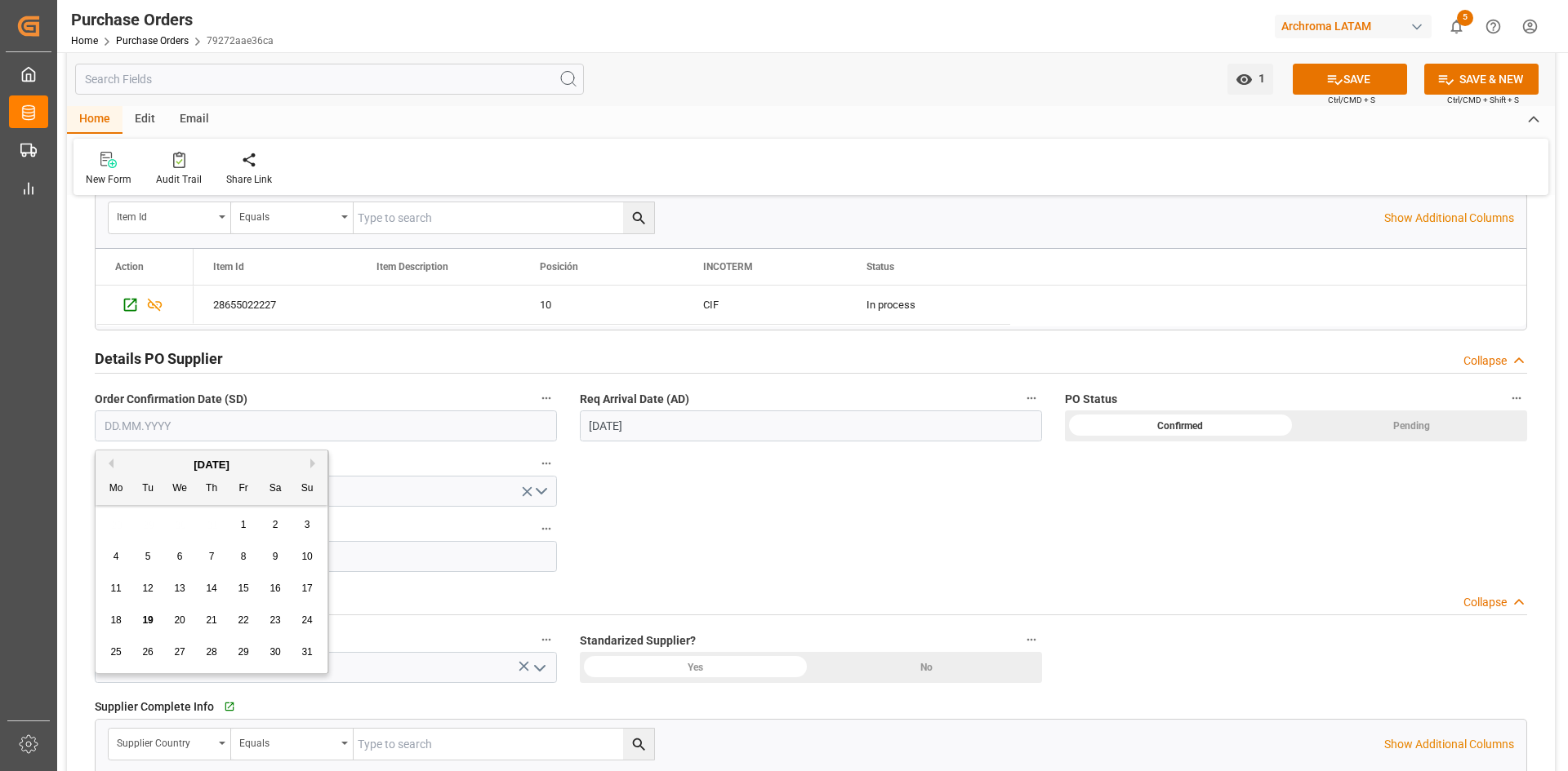
click at [161, 524] on div "28 29 30 31 1 2 3" at bounding box center [211, 525] width 223 height 32
click at [216, 656] on span "28" at bounding box center [211, 652] width 11 height 12
type input "[DATE]"
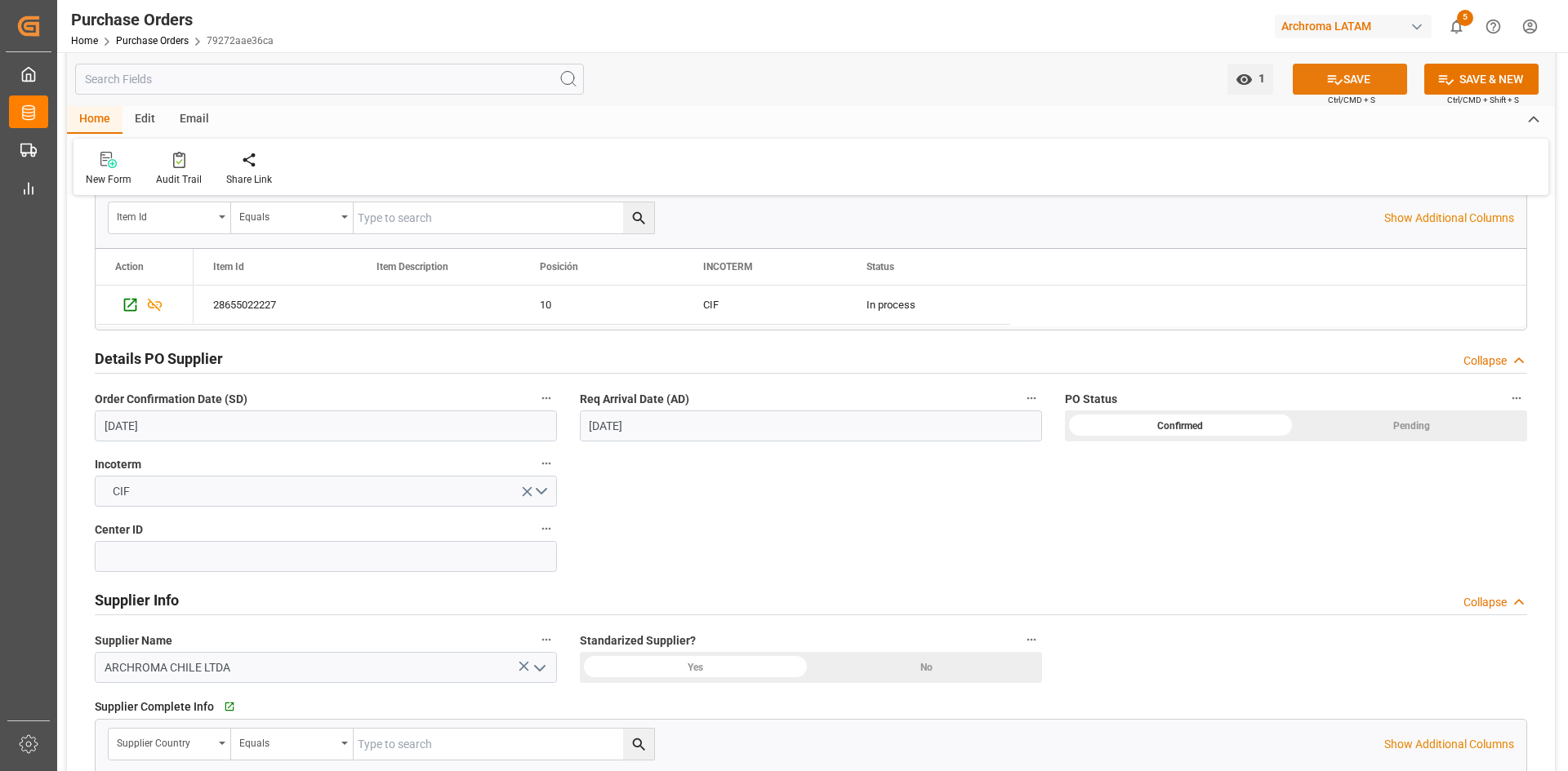
click at [1337, 77] on icon at bounding box center [1335, 79] width 18 height 18
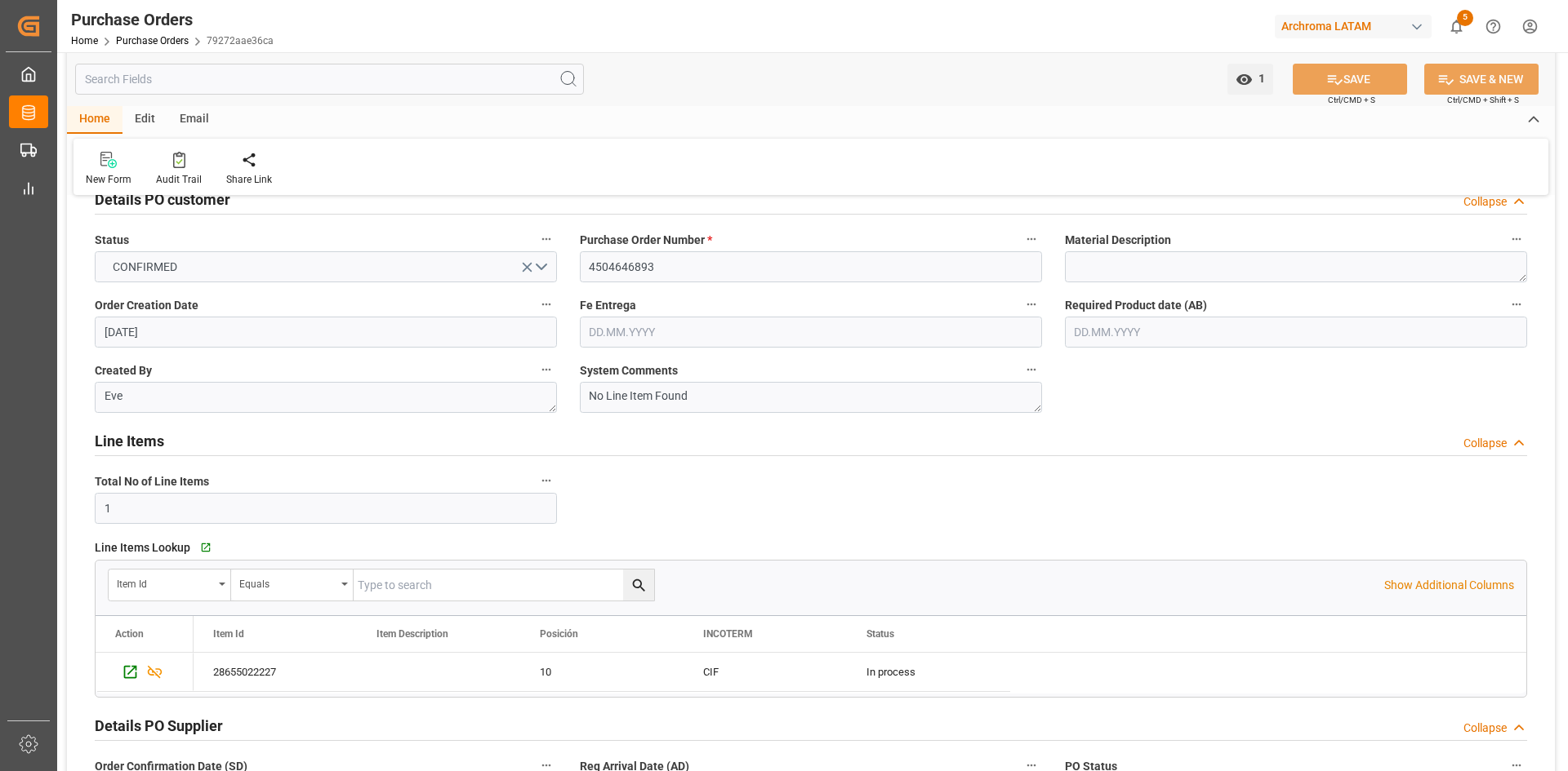
scroll to position [0, 0]
